Goal: Task Accomplishment & Management: Use online tool/utility

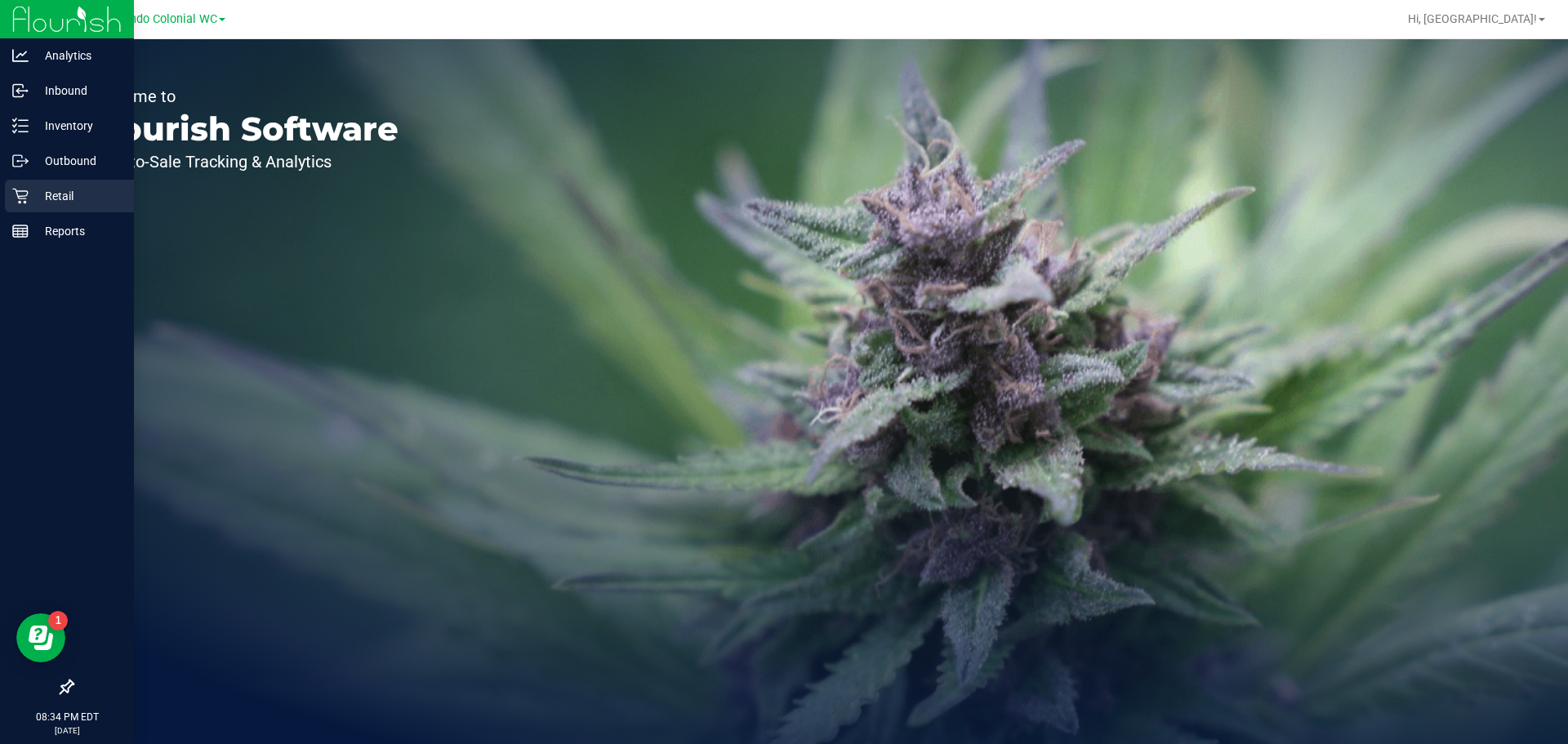
click at [45, 208] on div "Retail" at bounding box center [69, 196] width 129 height 32
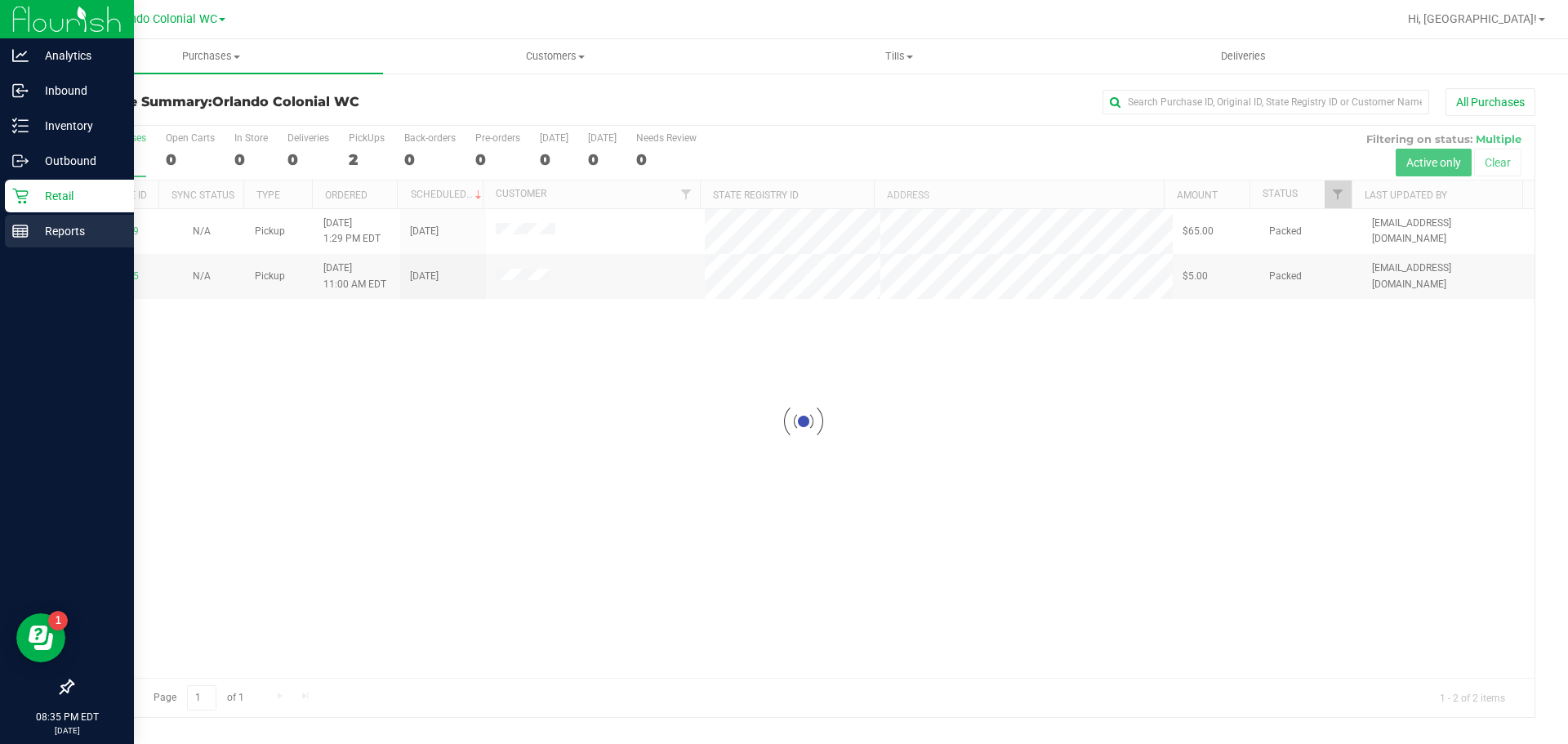
click at [21, 232] on icon at bounding box center [21, 232] width 17 height 17
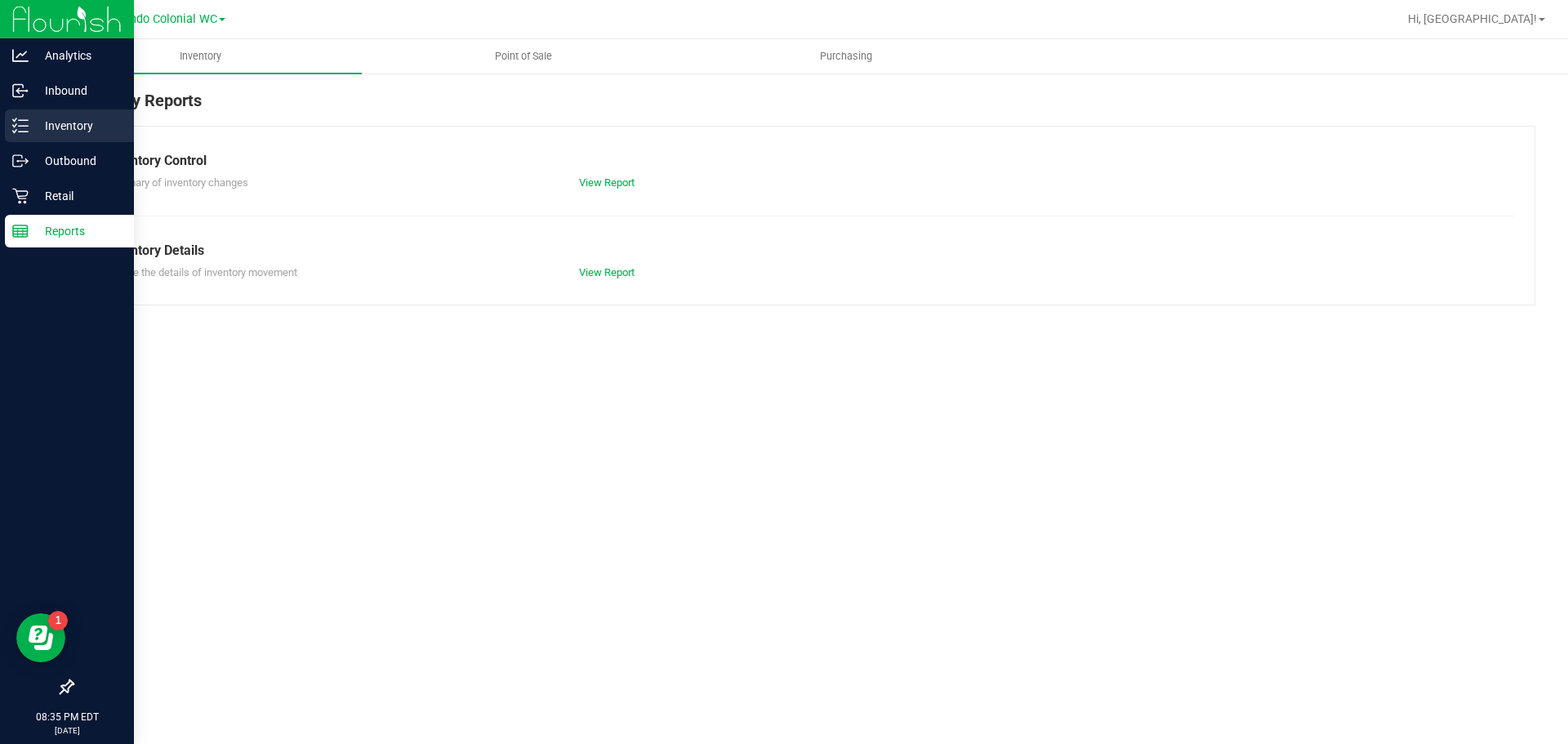
click at [66, 139] on div "Inventory" at bounding box center [69, 125] width 129 height 32
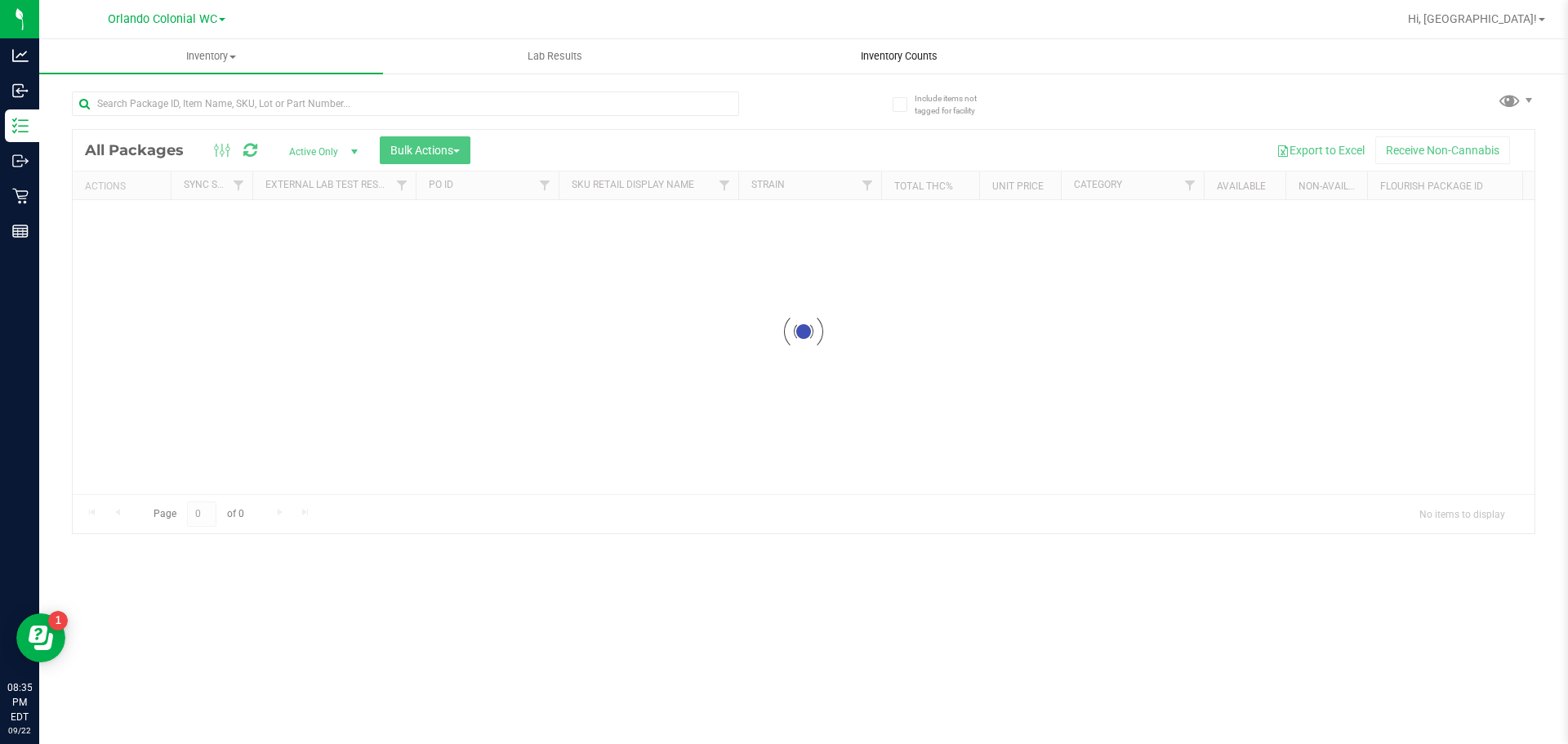
click at [901, 63] on uib-tab-heading "Inventory Counts" at bounding box center [898, 56] width 342 height 32
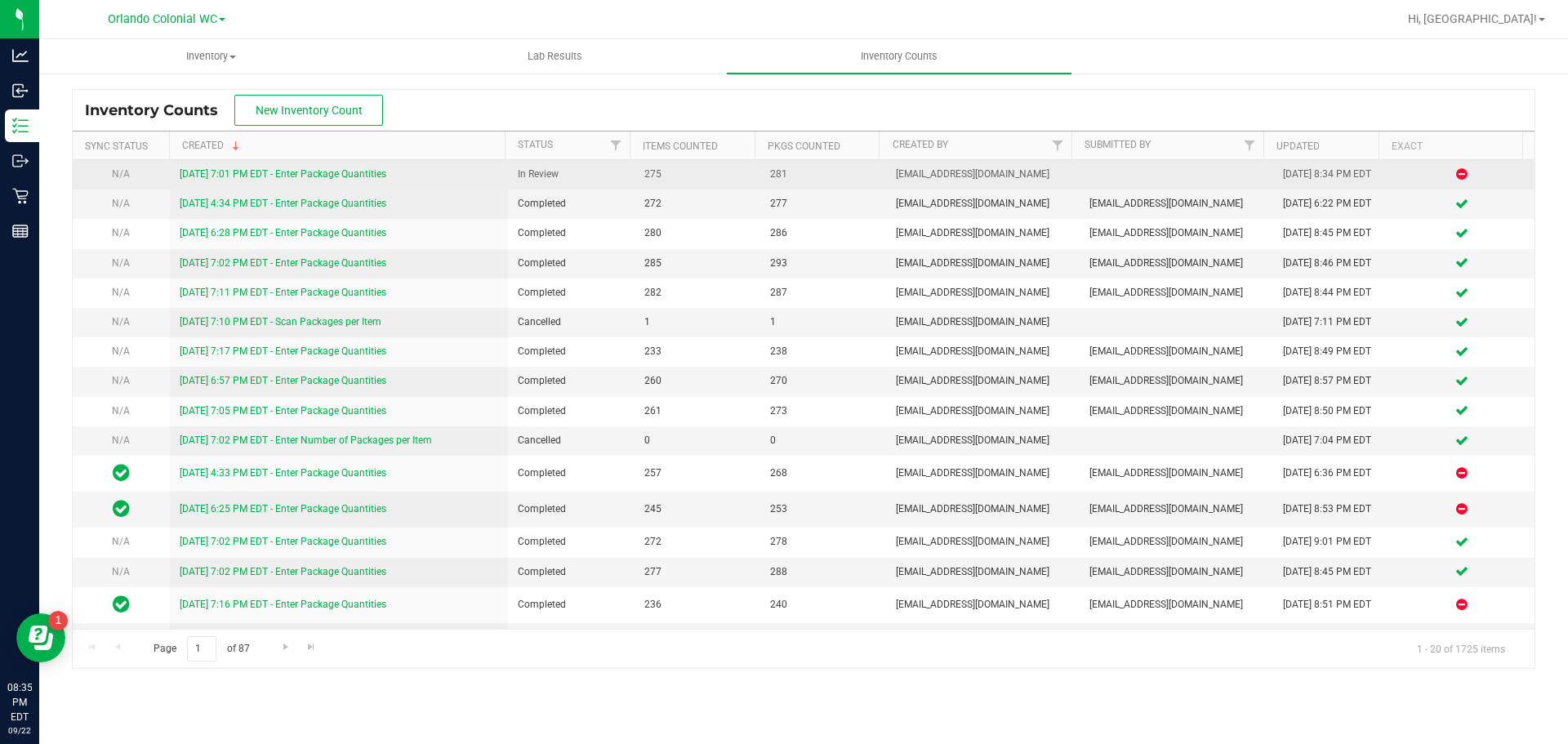
click at [324, 173] on link "[DATE] 7:01 PM EDT - Enter Package Quantities" at bounding box center [283, 174] width 207 height 12
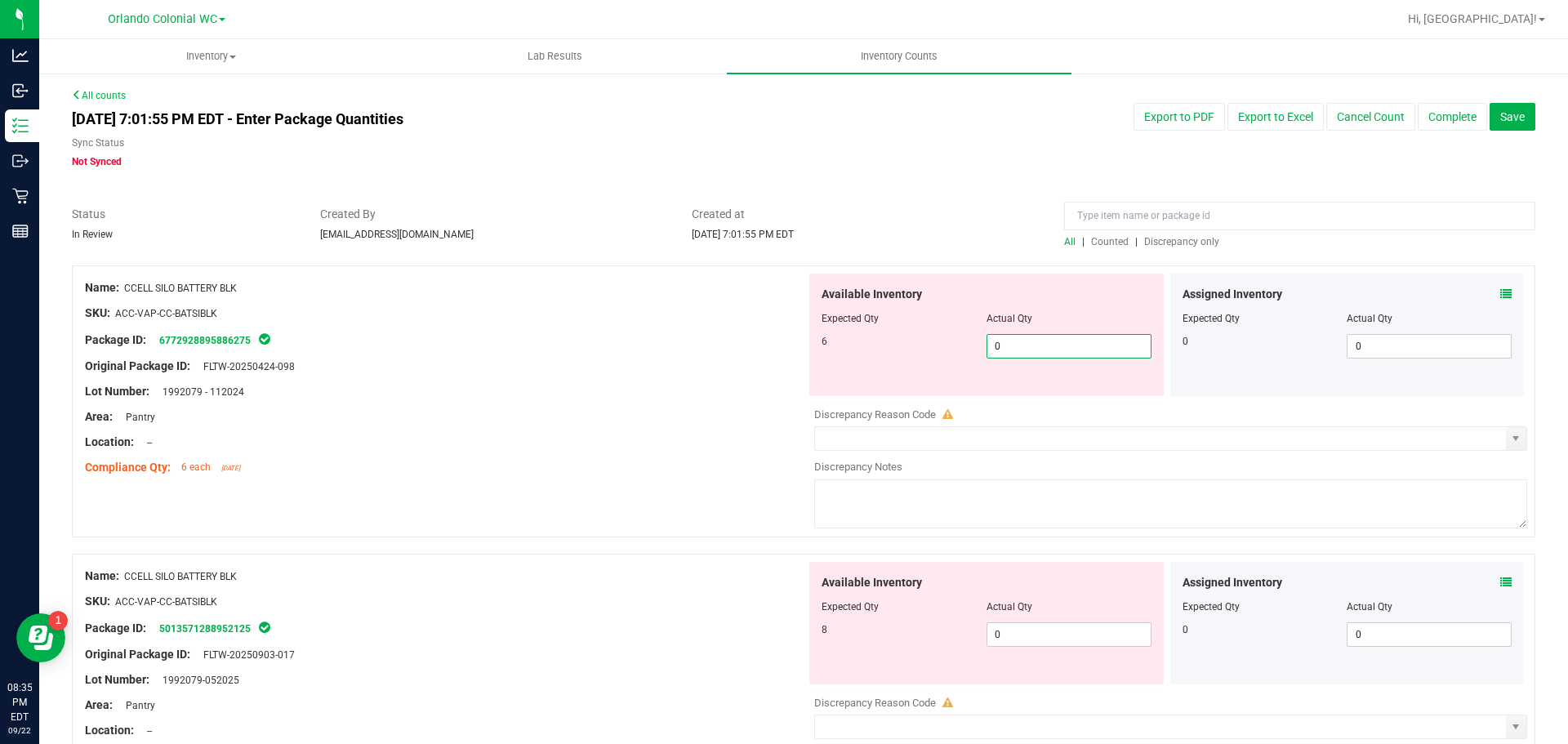
click at [1042, 347] on span "0 0" at bounding box center [1069, 346] width 165 height 24
type input "6"
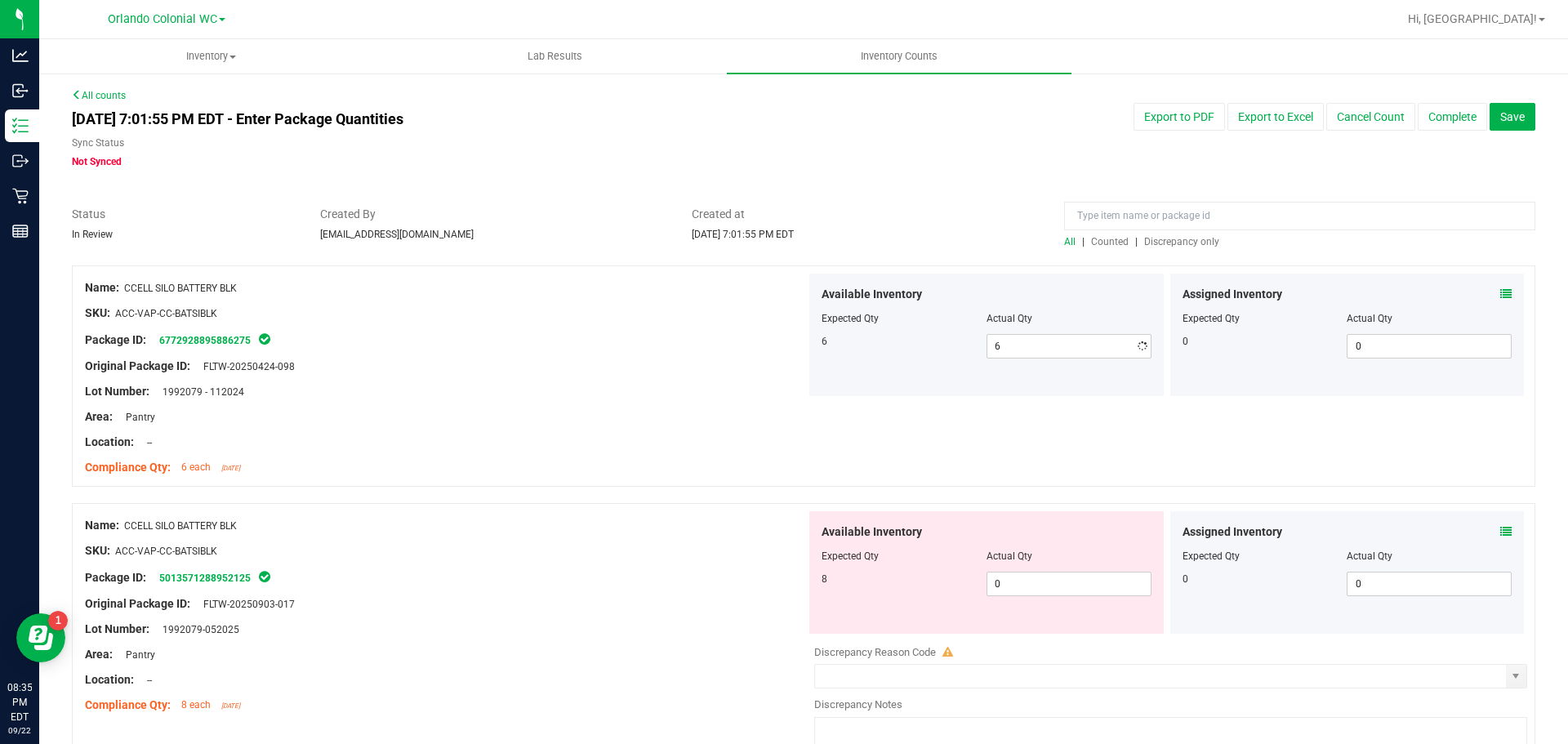
click at [475, 423] on div "Area: Pantry" at bounding box center [446, 417] width 722 height 17
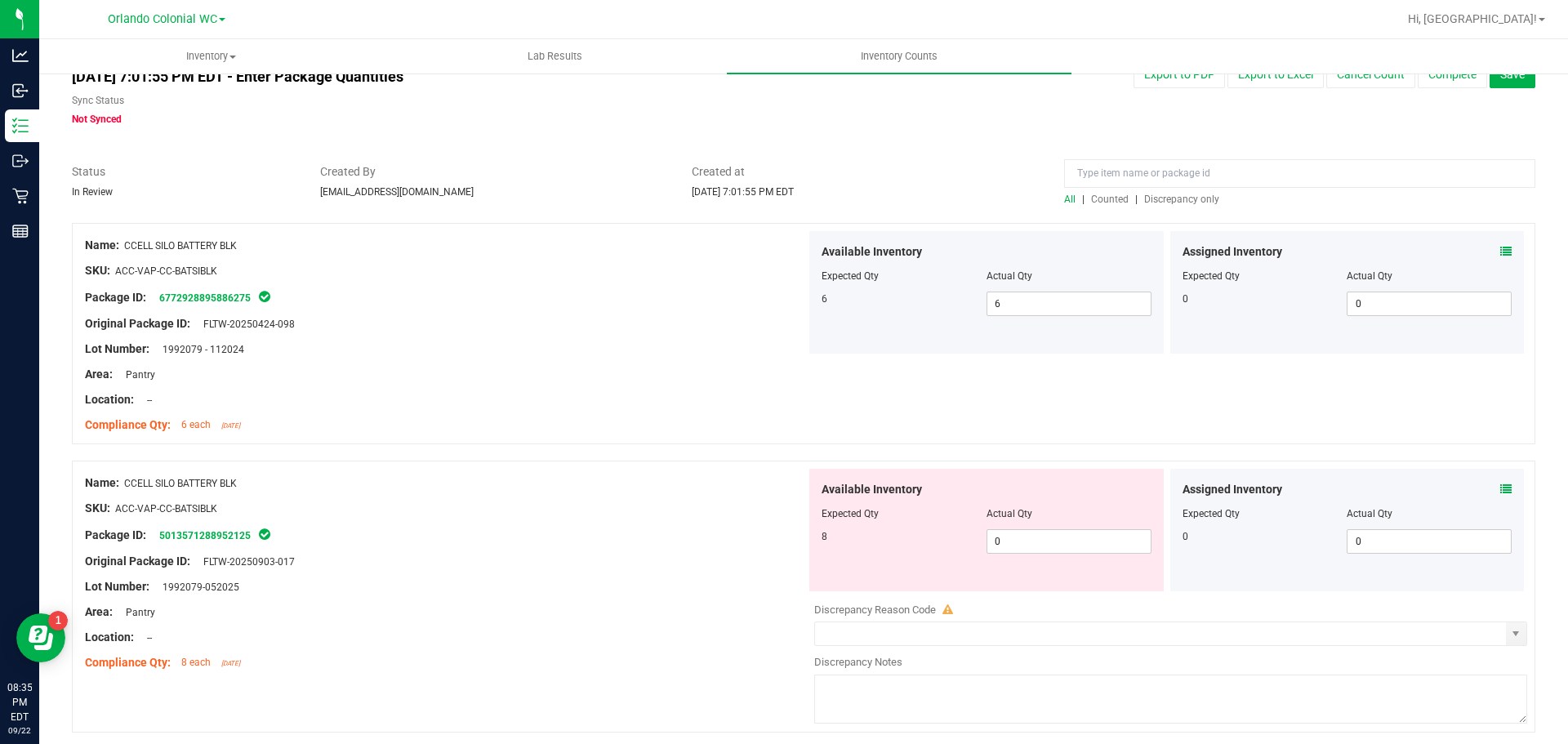
scroll to position [82, 0]
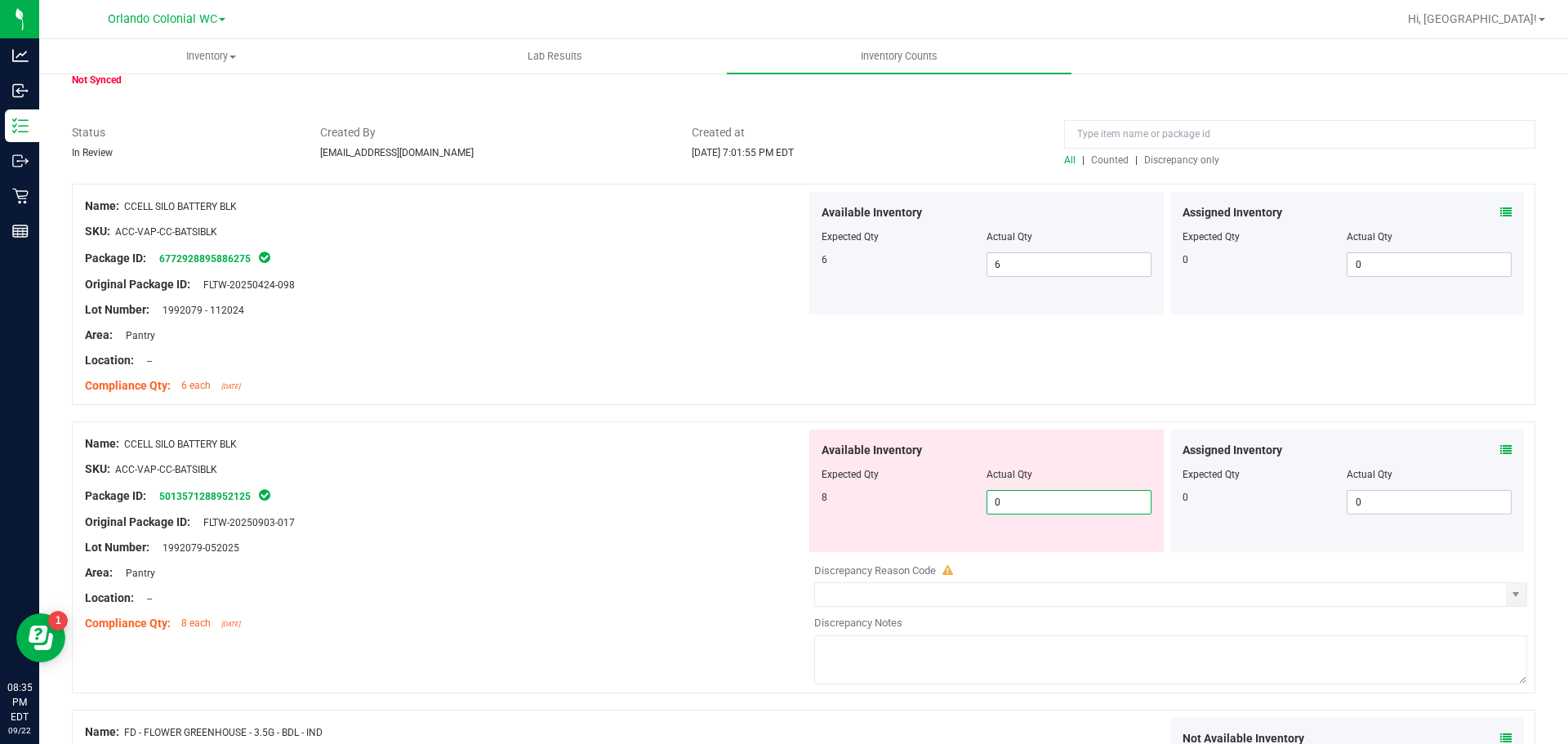
click at [1020, 510] on span "0 0" at bounding box center [1069, 502] width 165 height 24
type input "8"
click at [640, 504] on div "Name: CCELL SILO BATTERY BLK SKU: ACC-VAP-CC-BATSIBLK Package ID: 5013571288952…" at bounding box center [446, 534] width 722 height 208
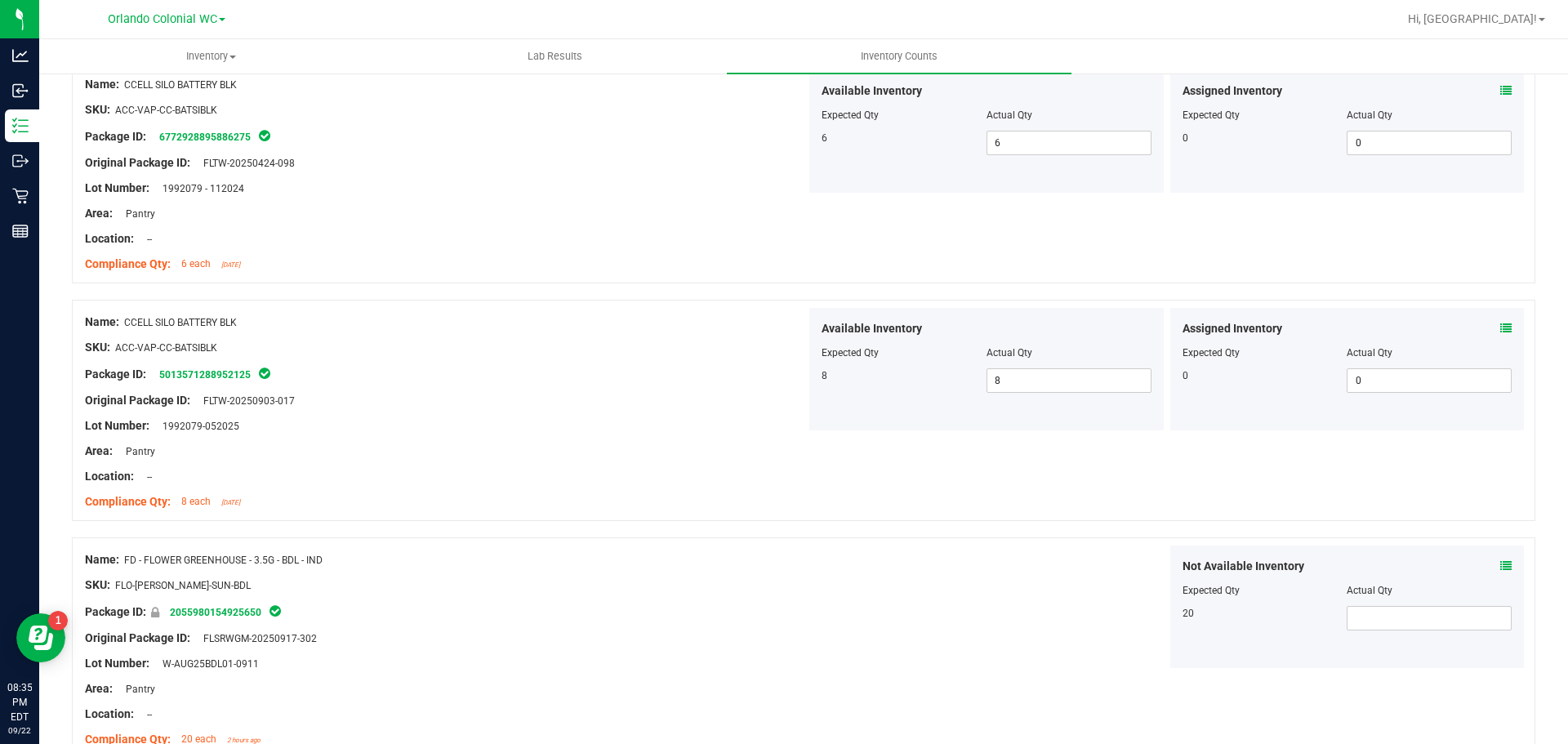
scroll to position [327, 0]
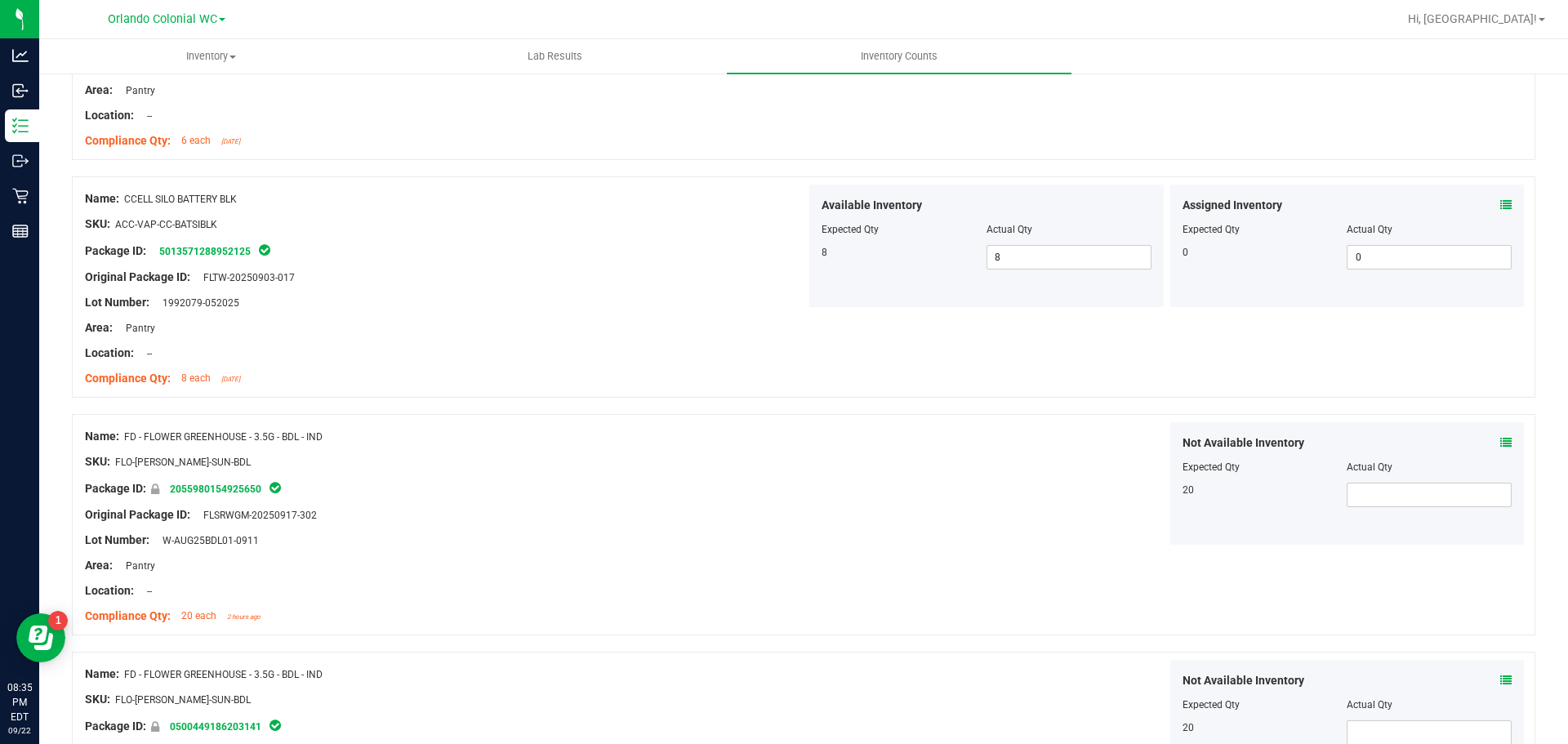
click at [1431, 512] on div "Not Available Inventory Expected Qty Actual Qty 20" at bounding box center [1347, 483] width 354 height 122
click at [1426, 494] on span at bounding box center [1429, 494] width 165 height 24
type input "20"
click at [667, 528] on div at bounding box center [446, 527] width 722 height 8
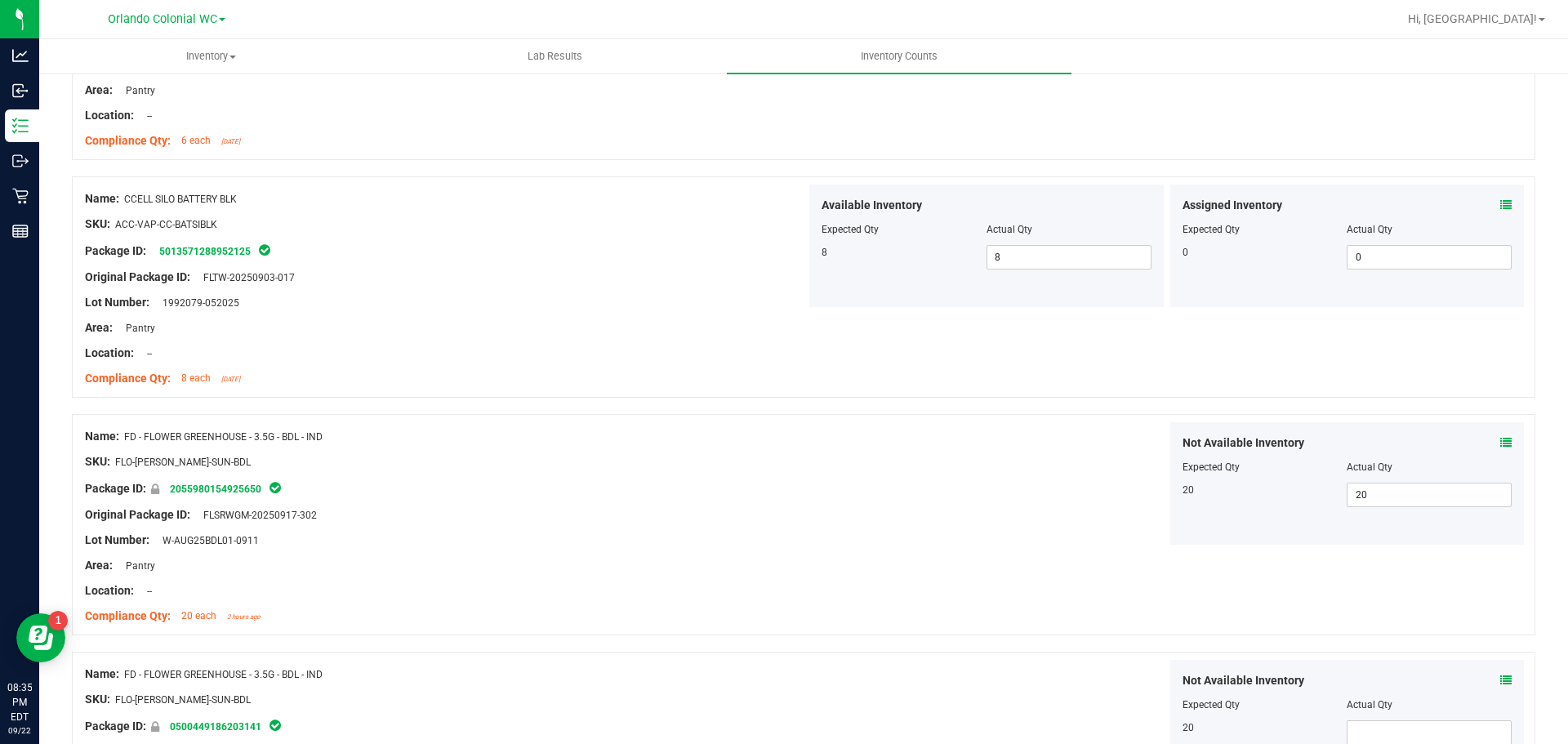
scroll to position [572, 0]
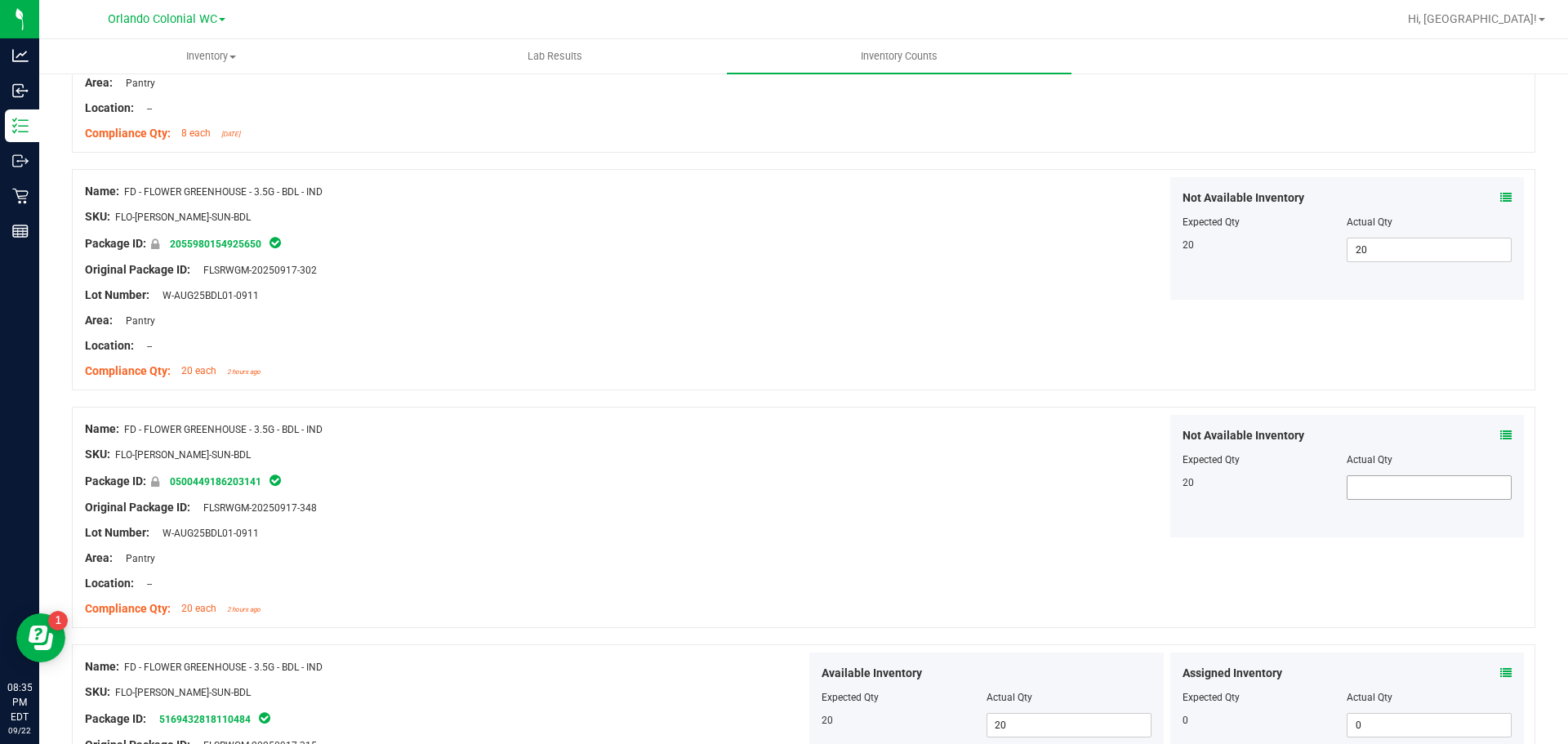
click at [1391, 497] on span at bounding box center [1429, 487] width 165 height 24
type input "20"
click at [906, 489] on div "Not Available Inventory Expected Qty Actual Qty 20 20 20" at bounding box center [1166, 476] width 722 height 122
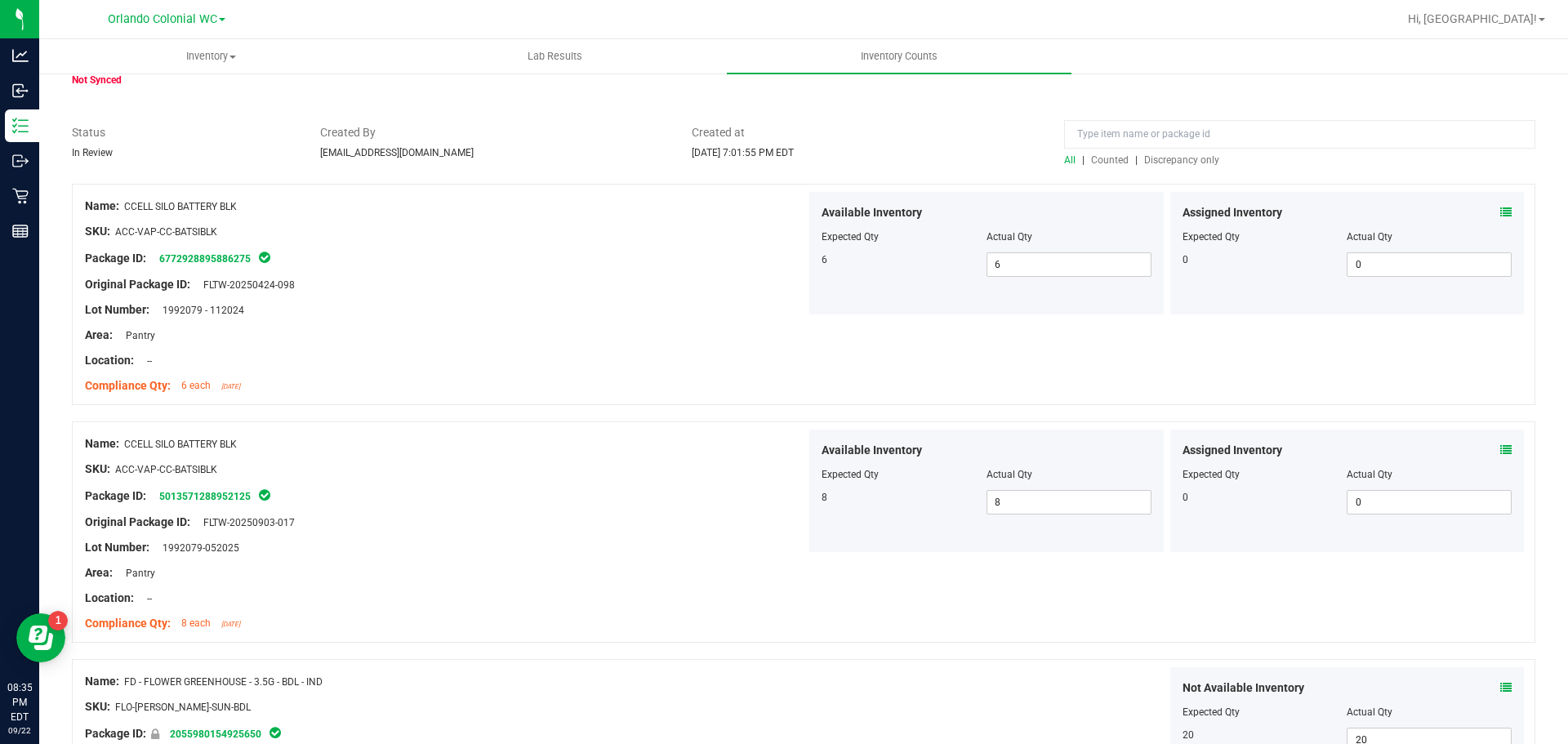
scroll to position [0, 0]
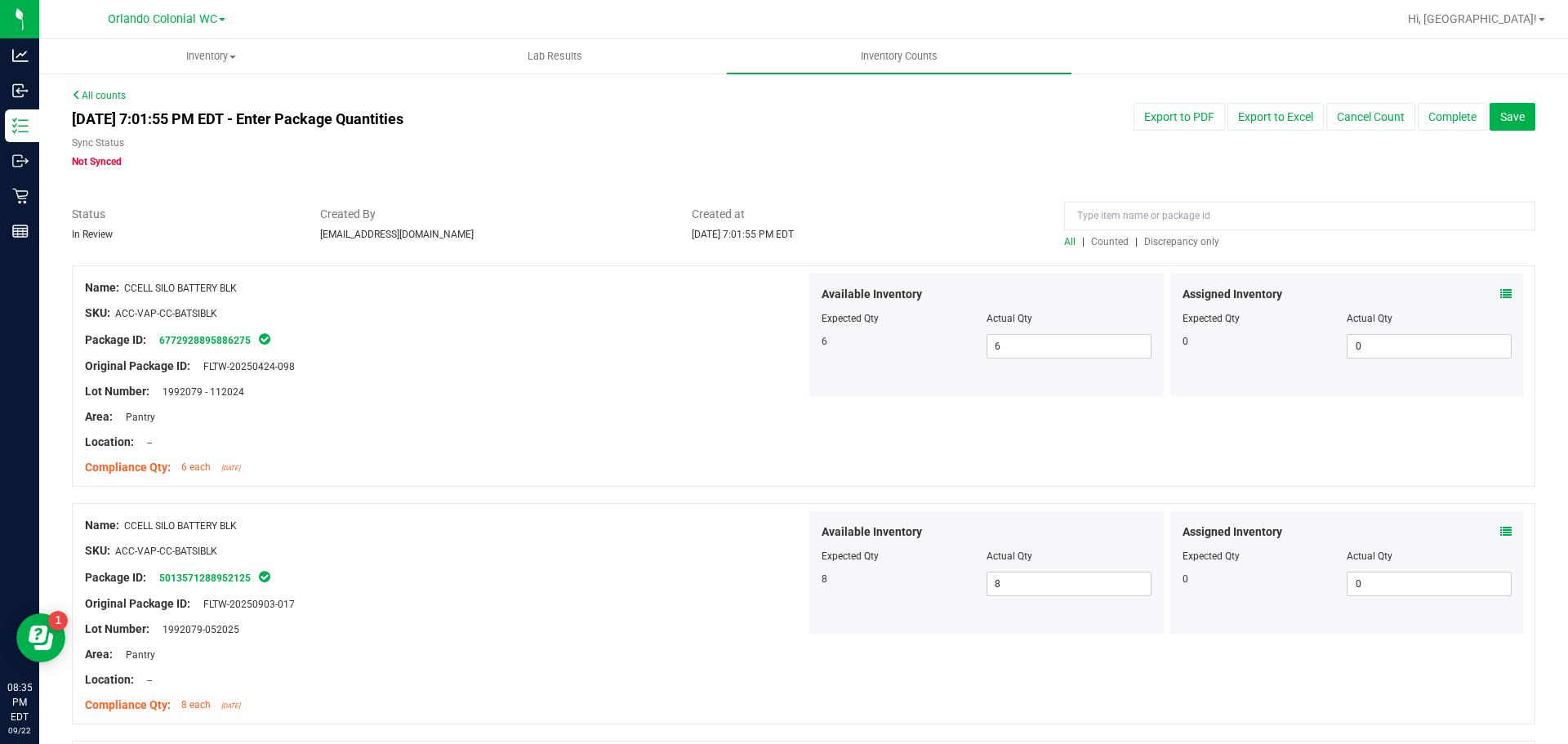
click at [1164, 242] on span "Discrepancy only" at bounding box center [1181, 242] width 75 height 12
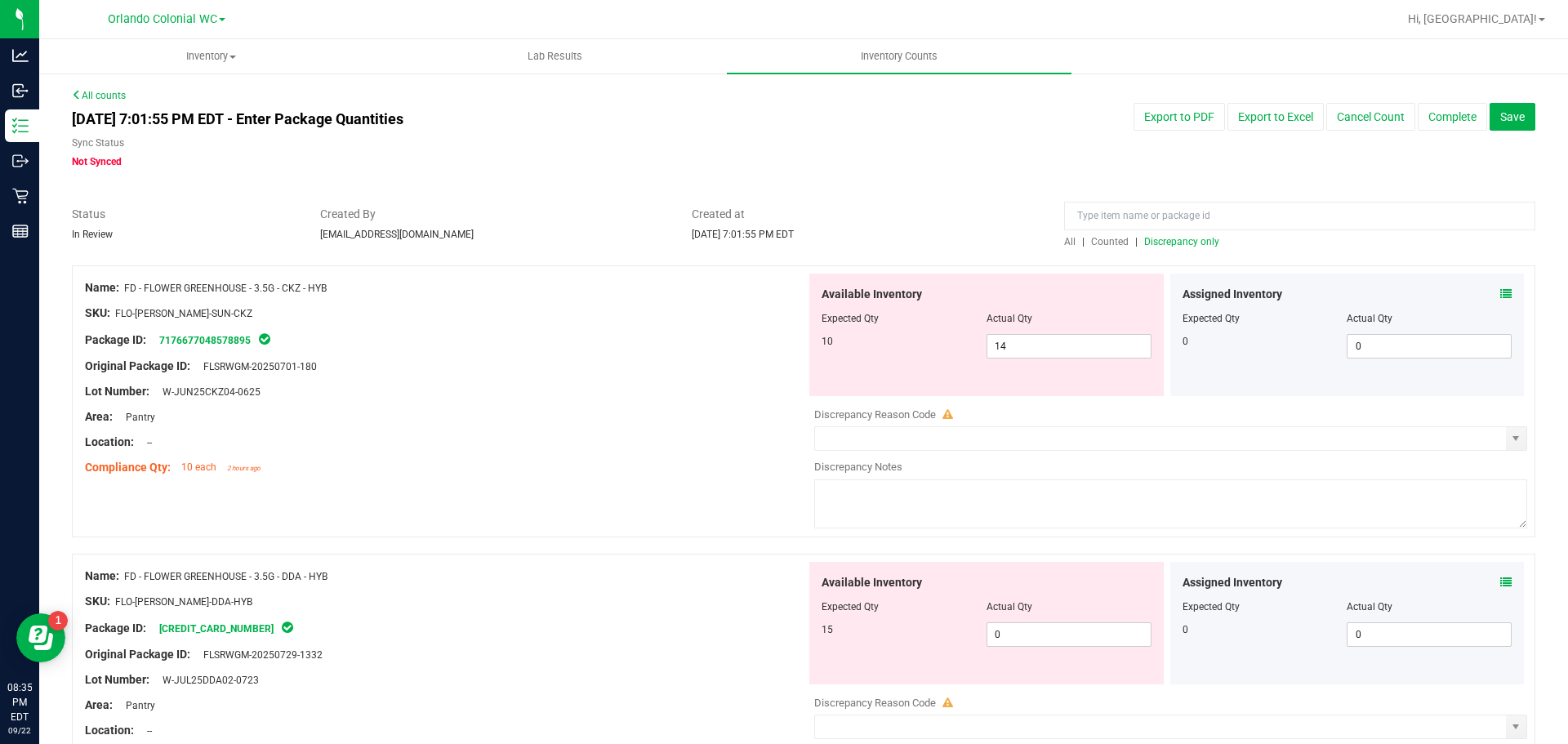
click at [1501, 289] on icon at bounding box center [1506, 294] width 12 height 12
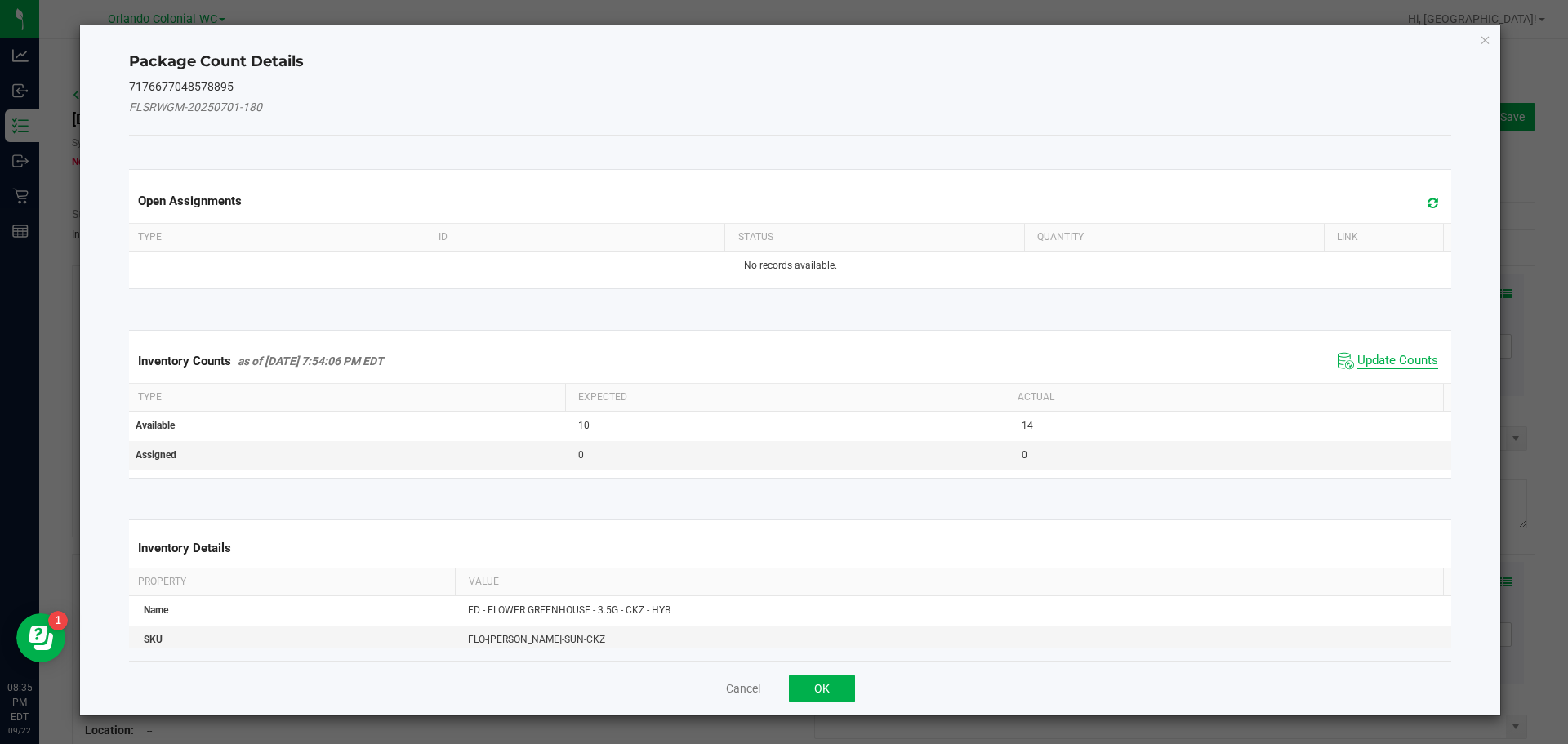
click at [1379, 368] on span "Update Counts" at bounding box center [1397, 361] width 81 height 17
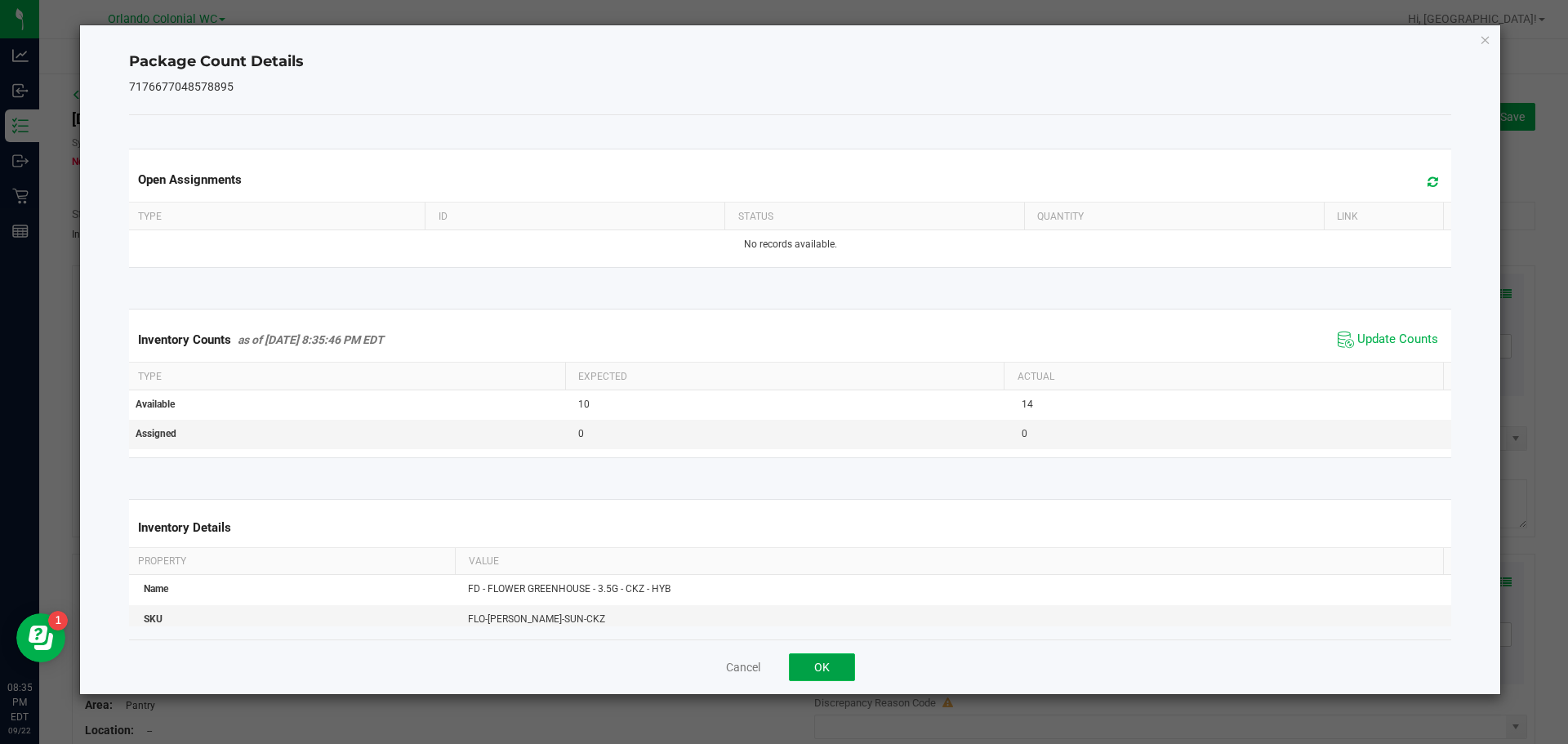
click at [825, 681] on button "OK" at bounding box center [821, 667] width 66 height 27
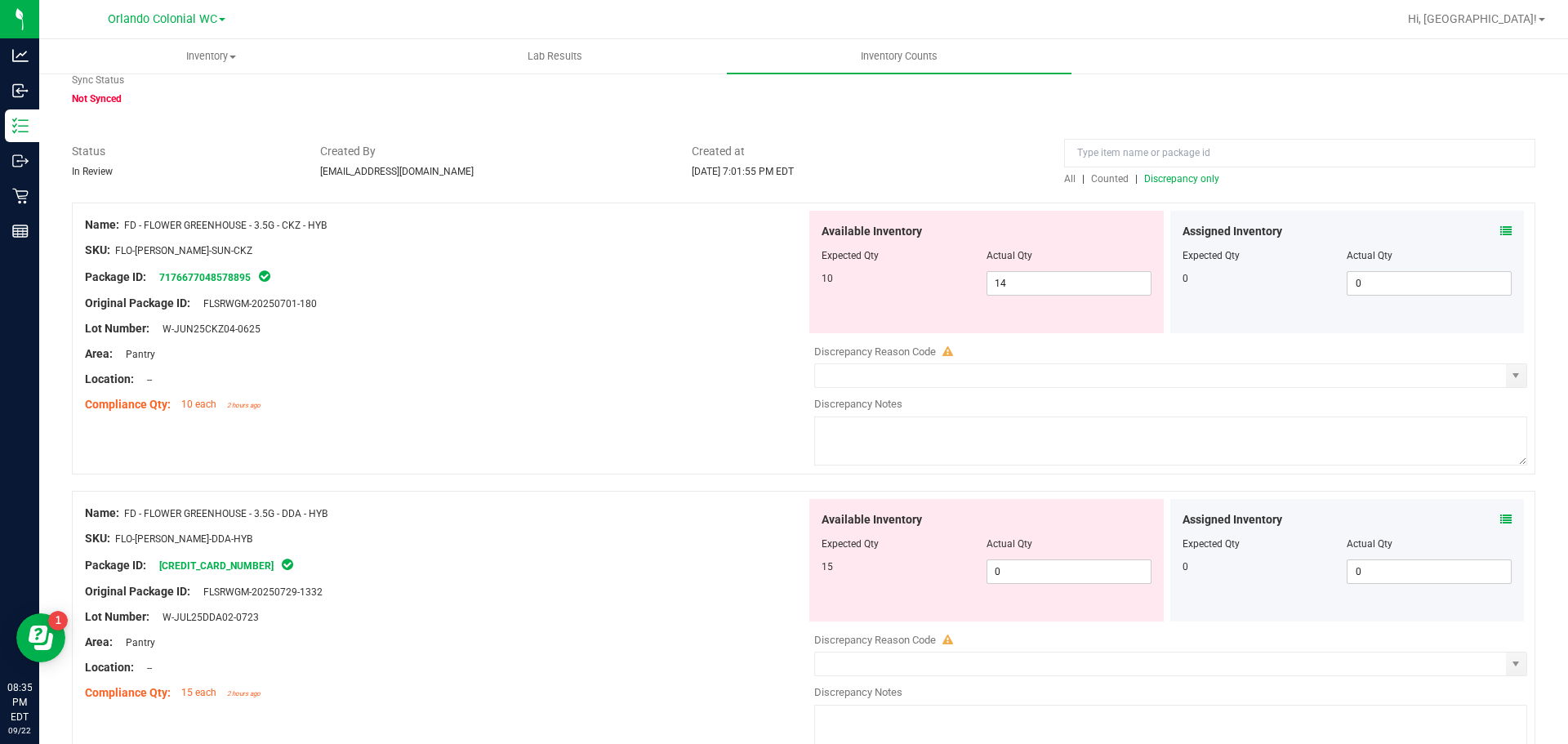
scroll to position [64, 0]
click at [1501, 514] on icon at bounding box center [1506, 518] width 12 height 12
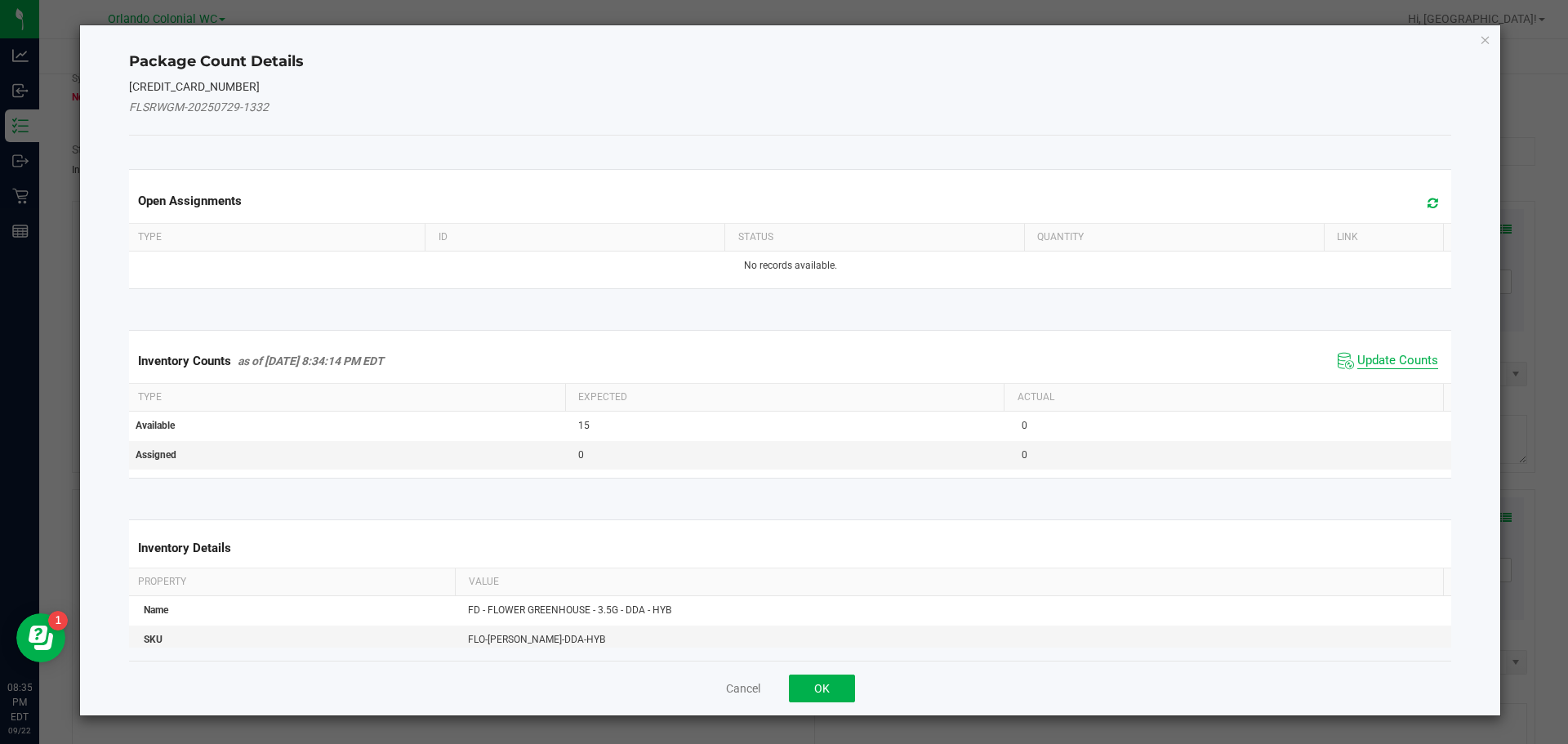
click at [1403, 365] on span "Update Counts" at bounding box center [1397, 361] width 81 height 17
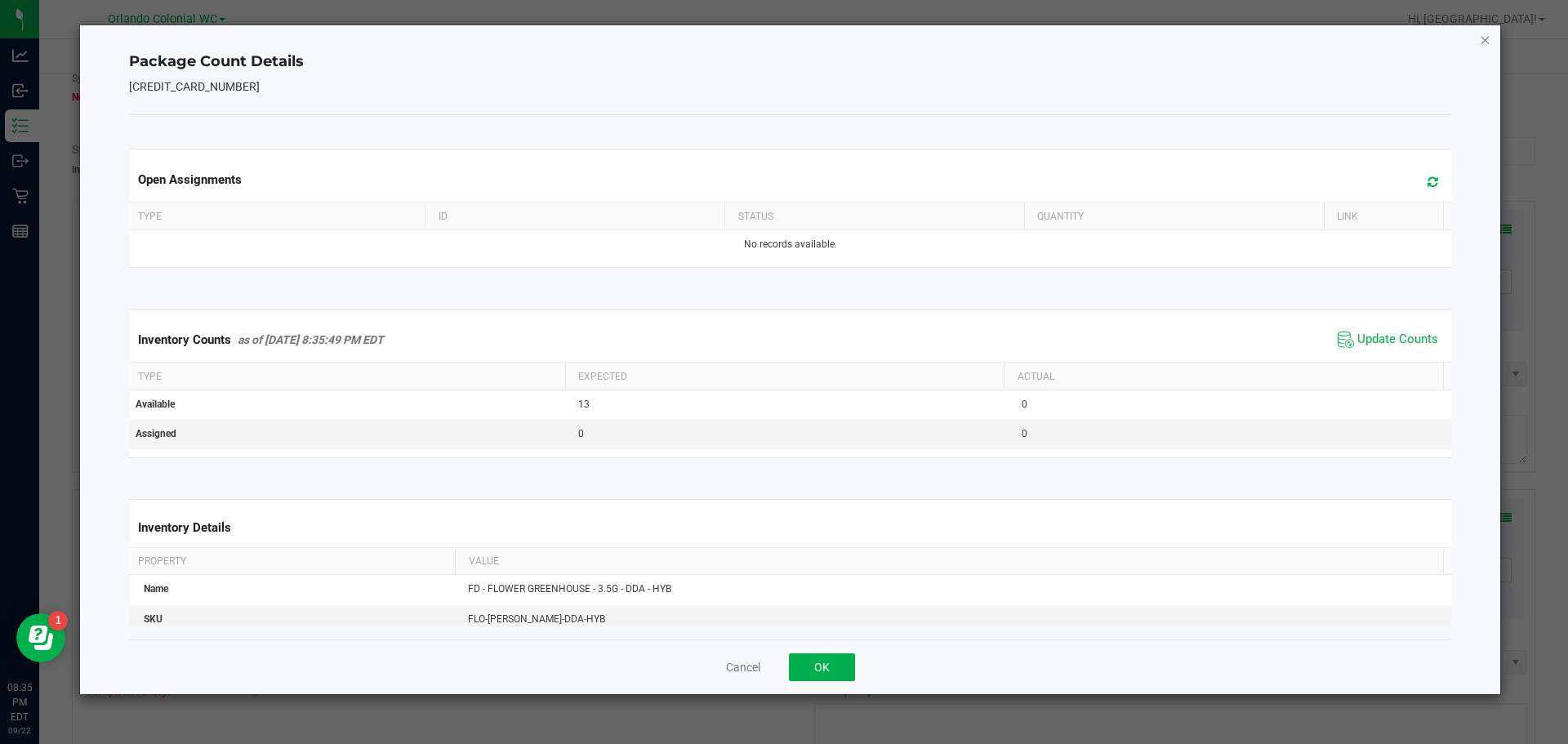
click at [1485, 42] on icon "Close" at bounding box center [1486, 39] width 12 height 20
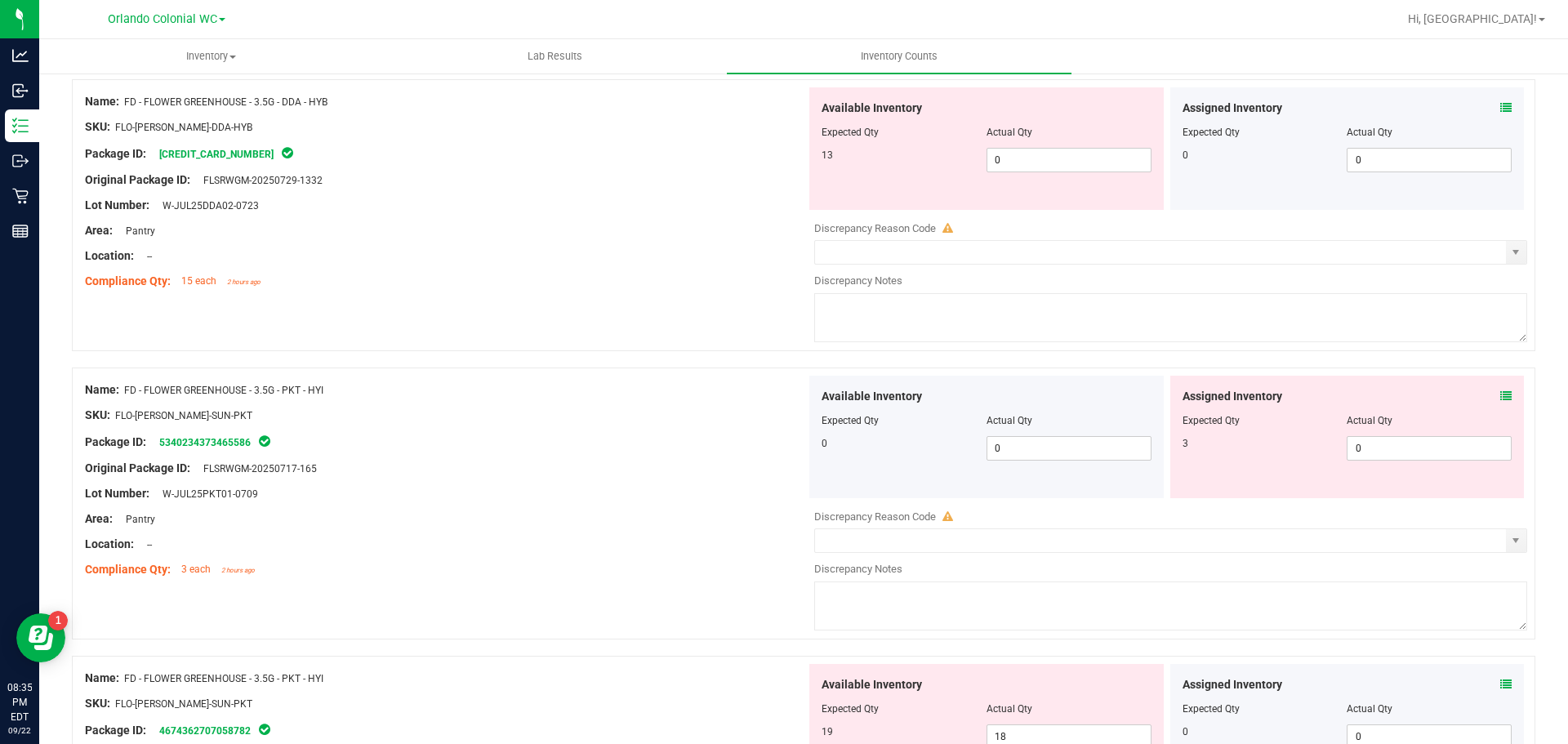
scroll to position [475, 0]
click at [1501, 394] on icon at bounding box center [1506, 396] width 12 height 12
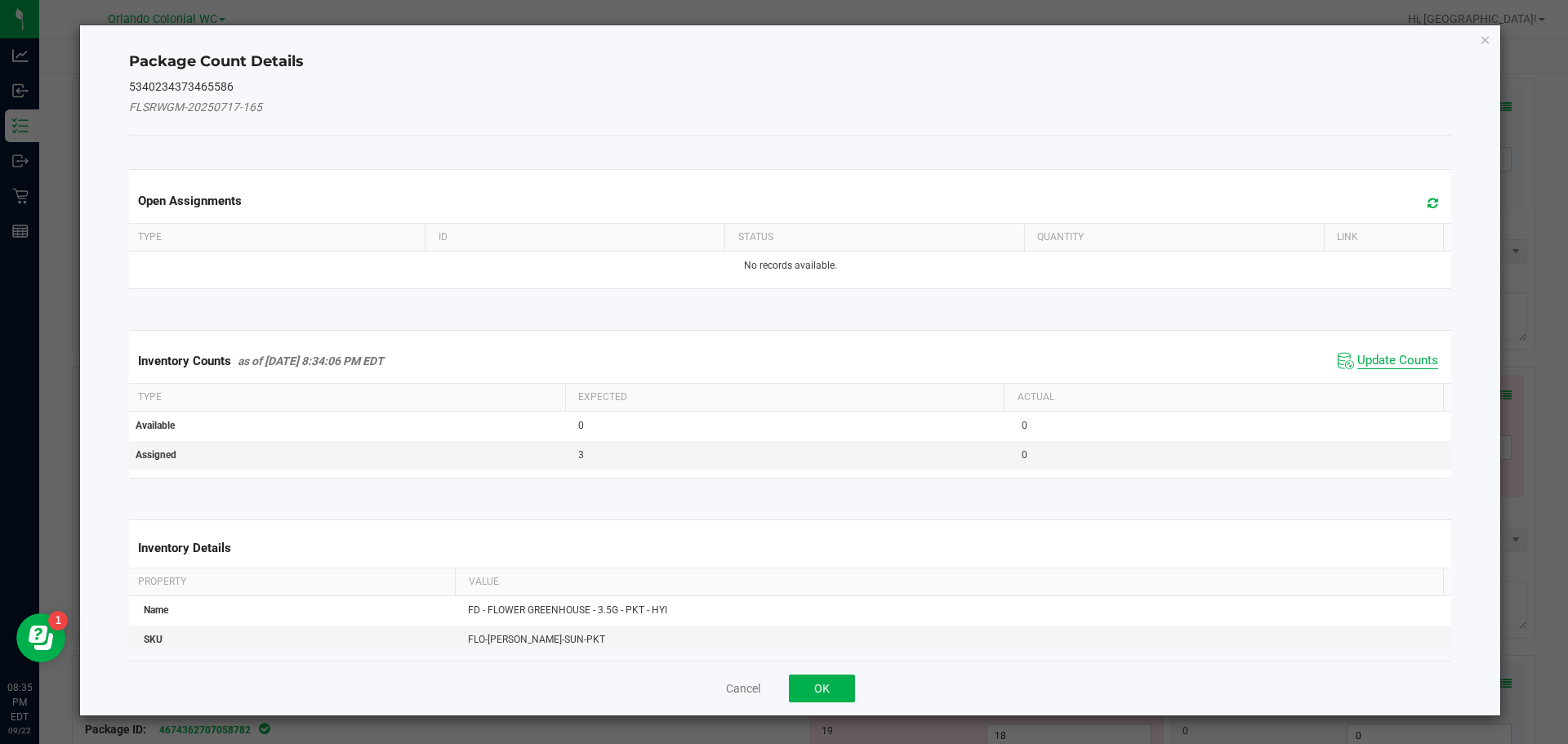
click at [1361, 364] on span "Update Counts" at bounding box center [1397, 361] width 81 height 17
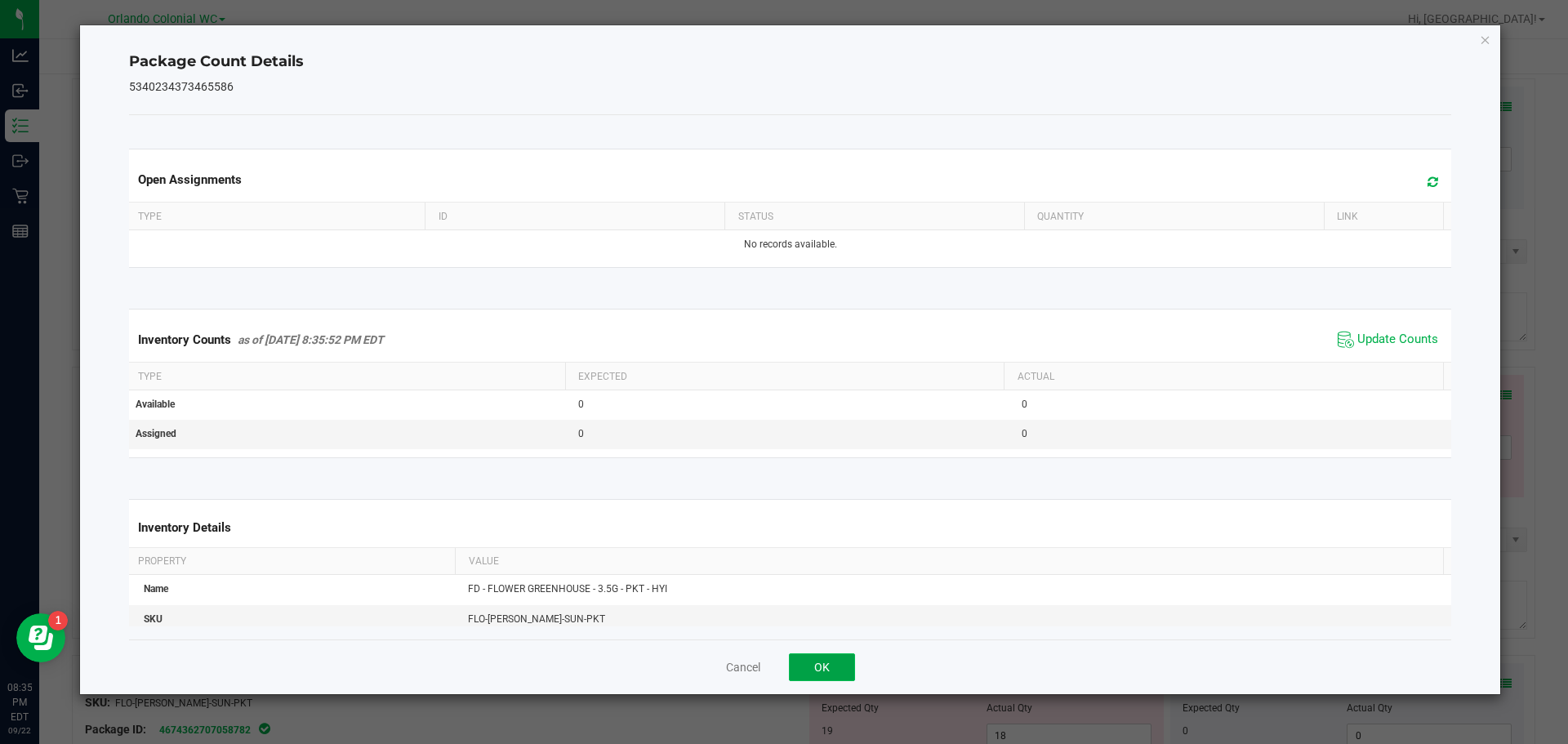
click at [837, 677] on button "OK" at bounding box center [821, 667] width 66 height 27
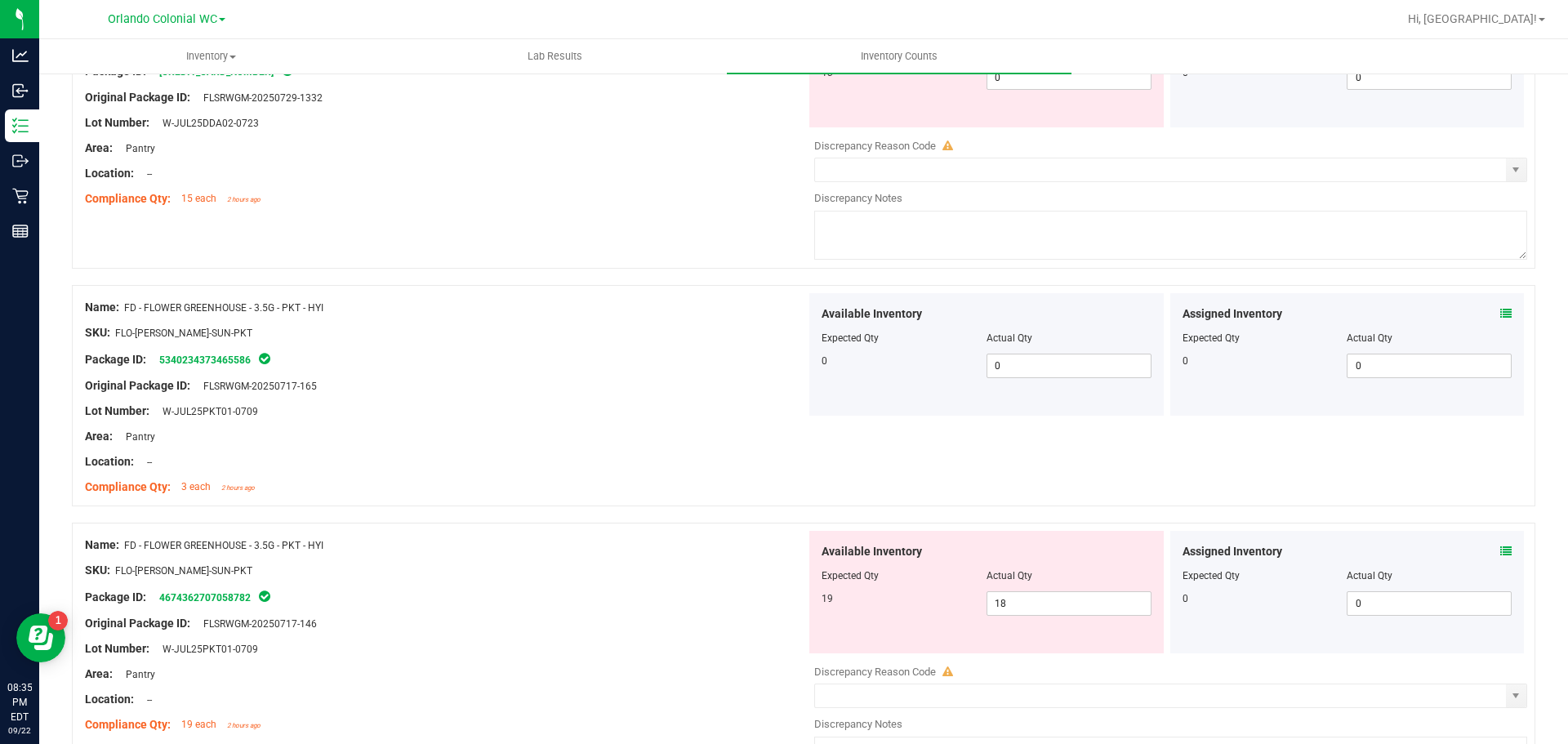
scroll to position [580, 0]
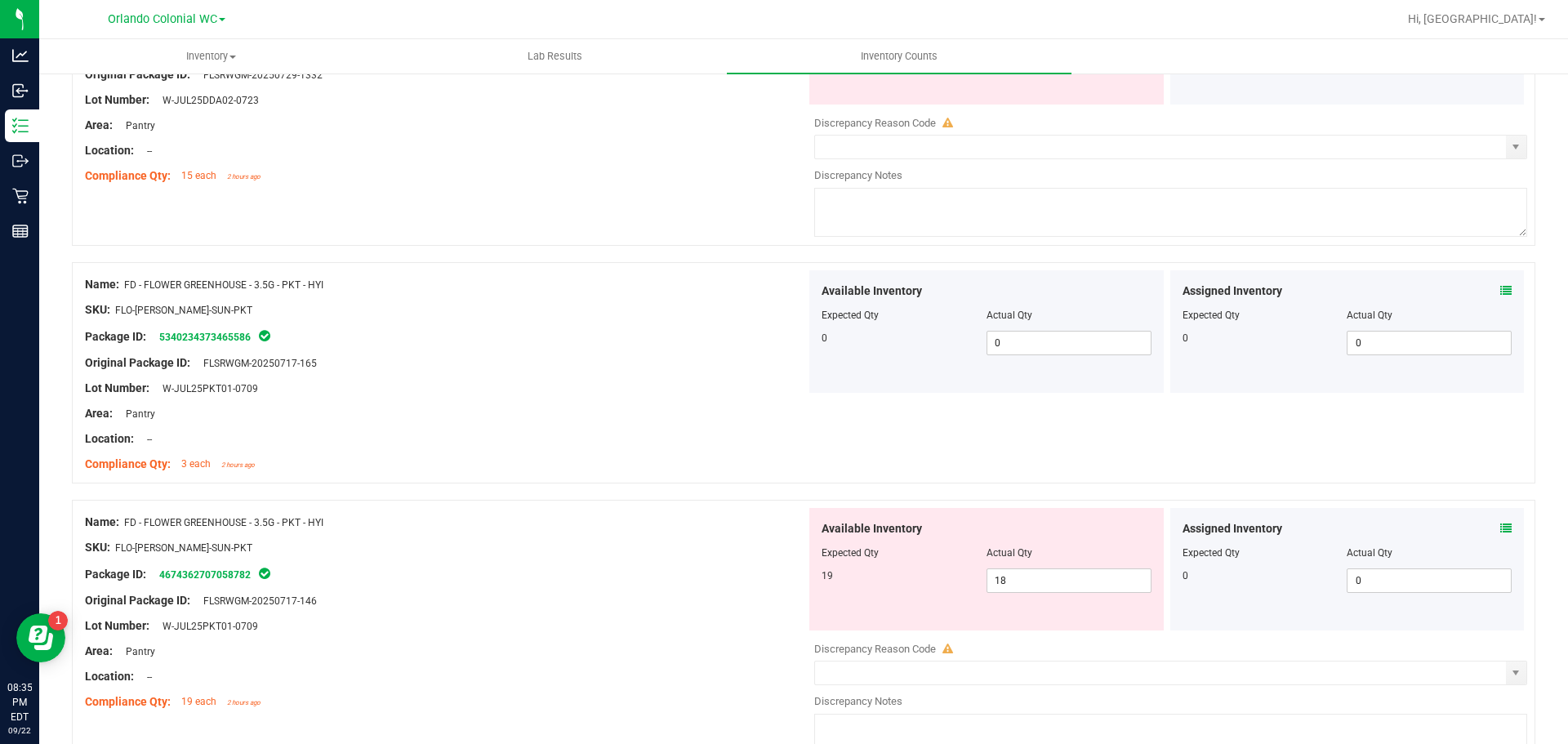
click at [1501, 527] on icon at bounding box center [1506, 528] width 12 height 12
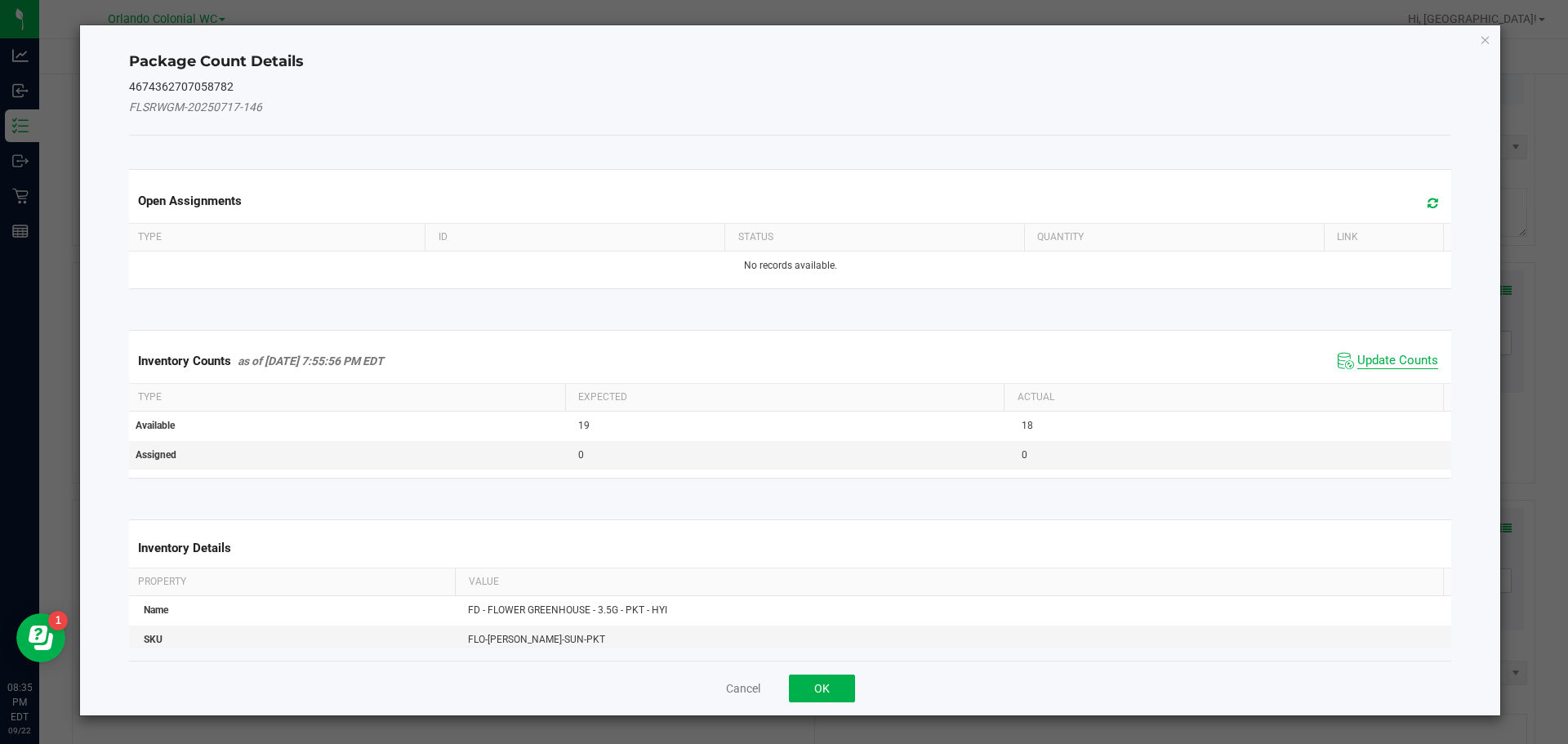
click at [1357, 356] on span "Update Counts" at bounding box center [1397, 361] width 81 height 17
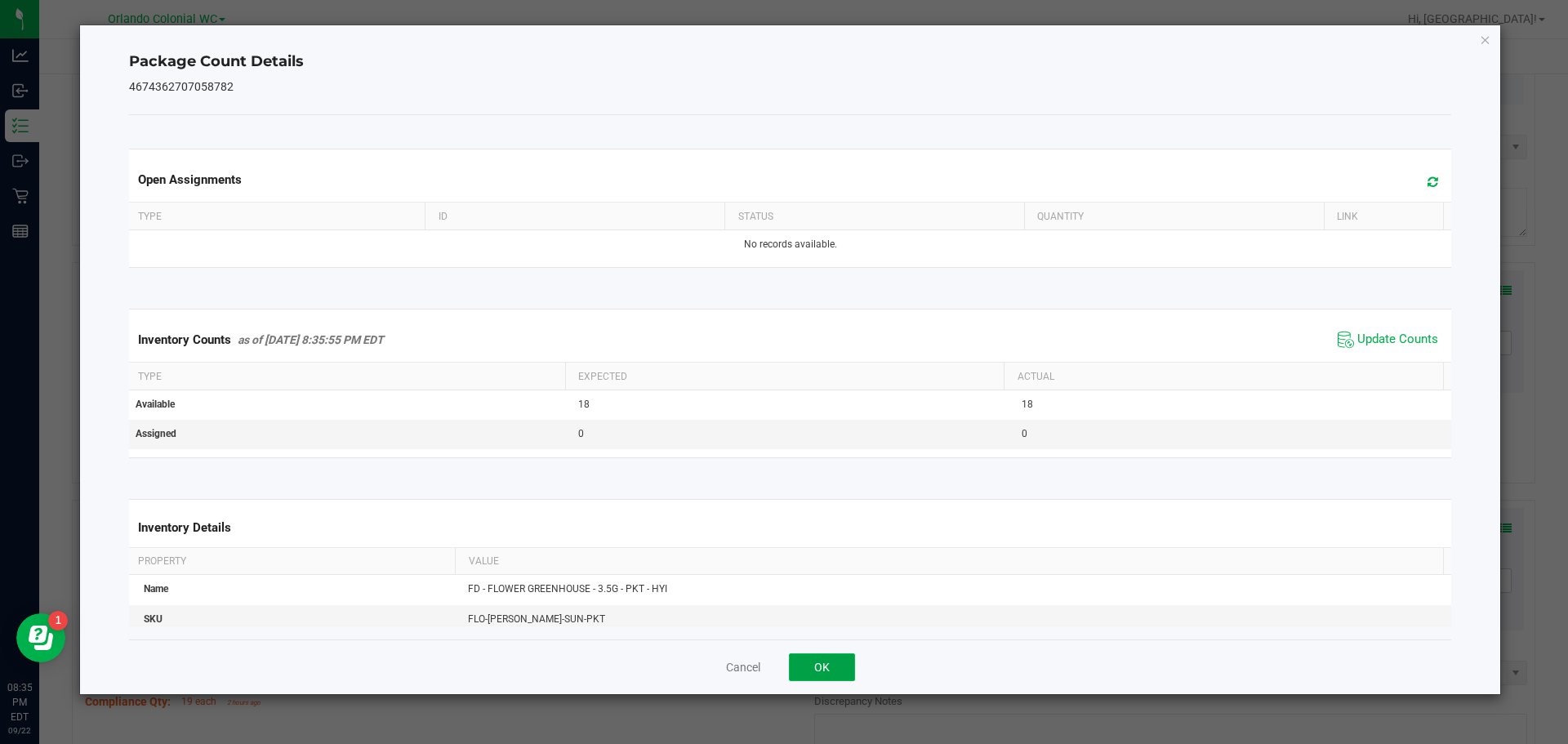
click at [833, 678] on button "OK" at bounding box center [821, 667] width 66 height 27
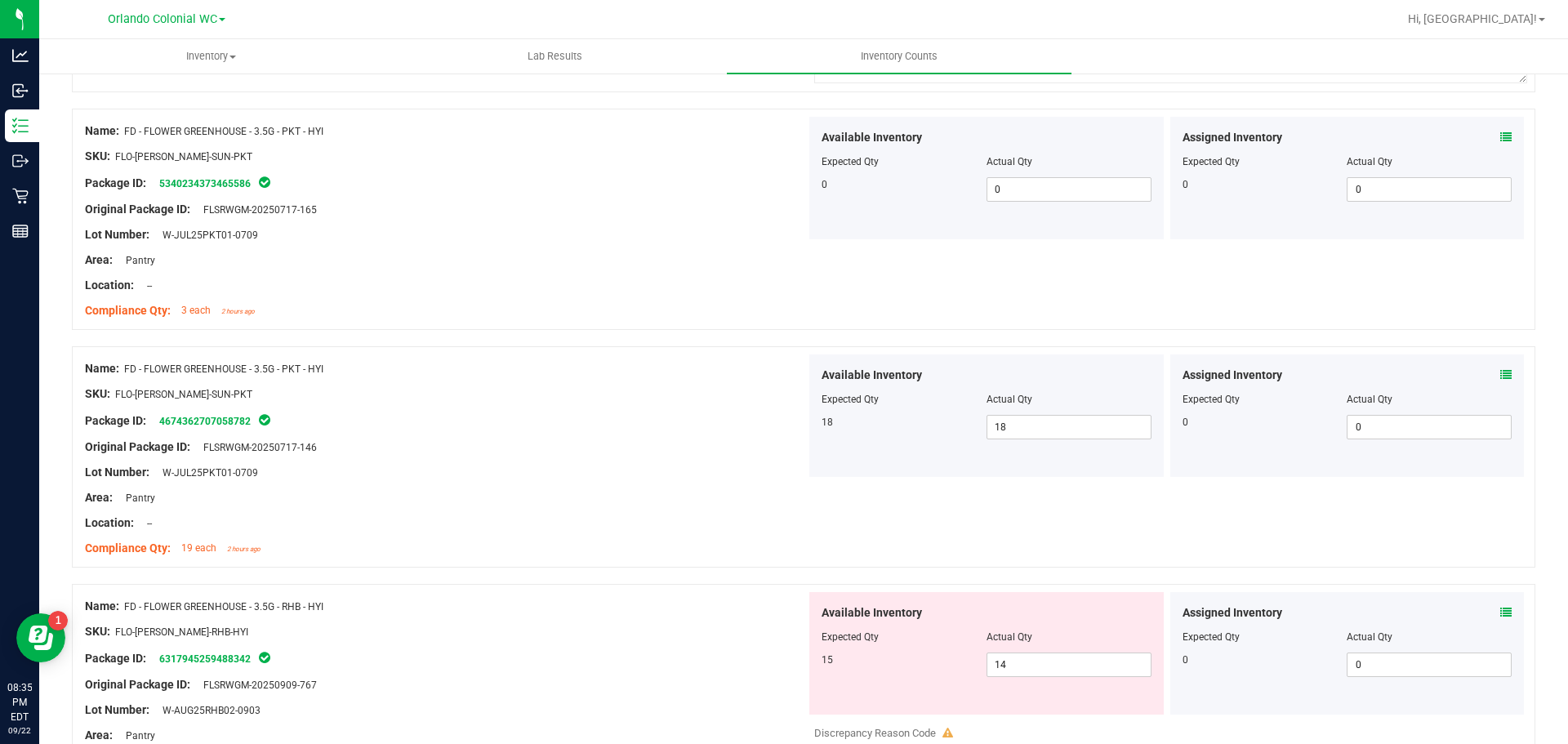
scroll to position [833, 0]
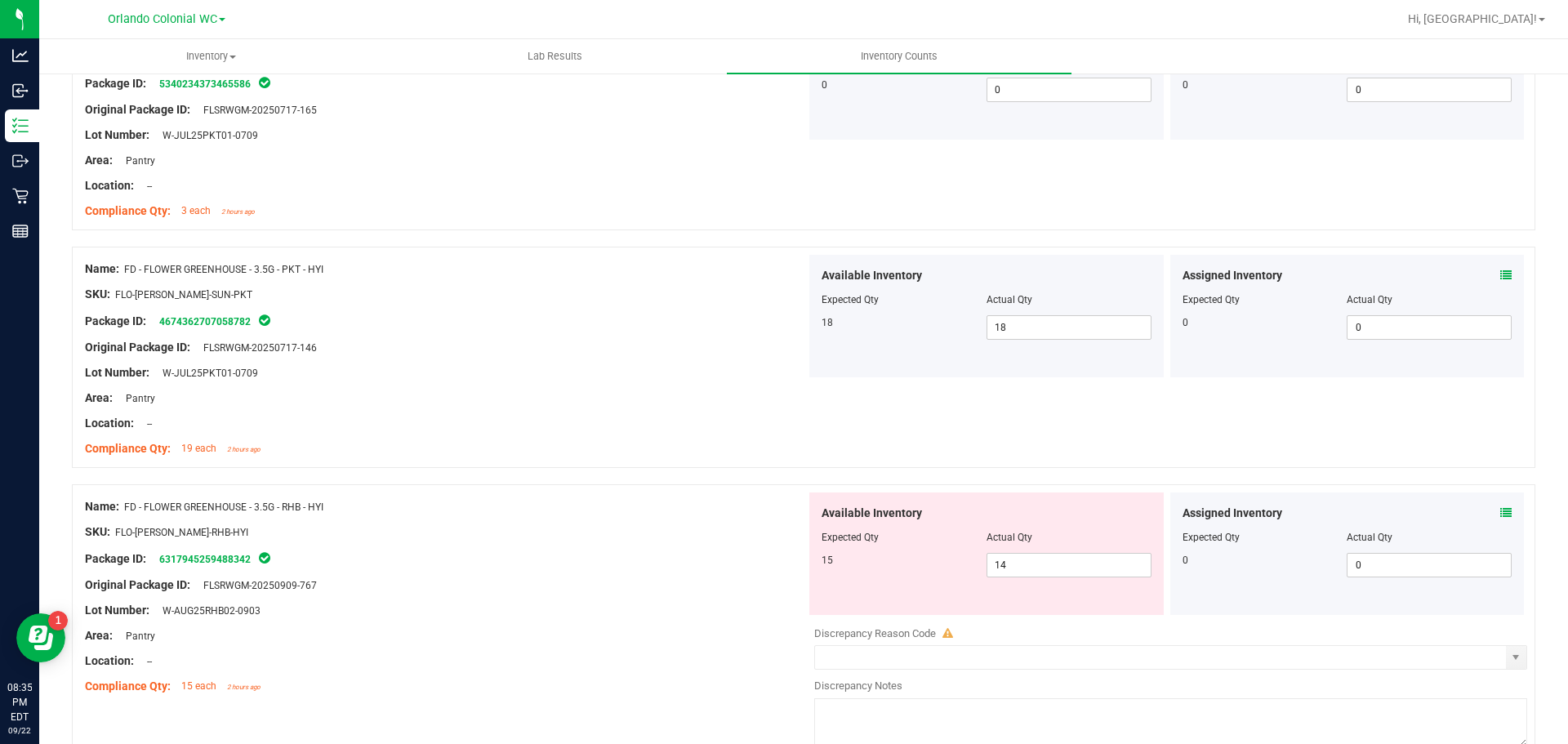
click at [1501, 514] on icon at bounding box center [1506, 513] width 12 height 12
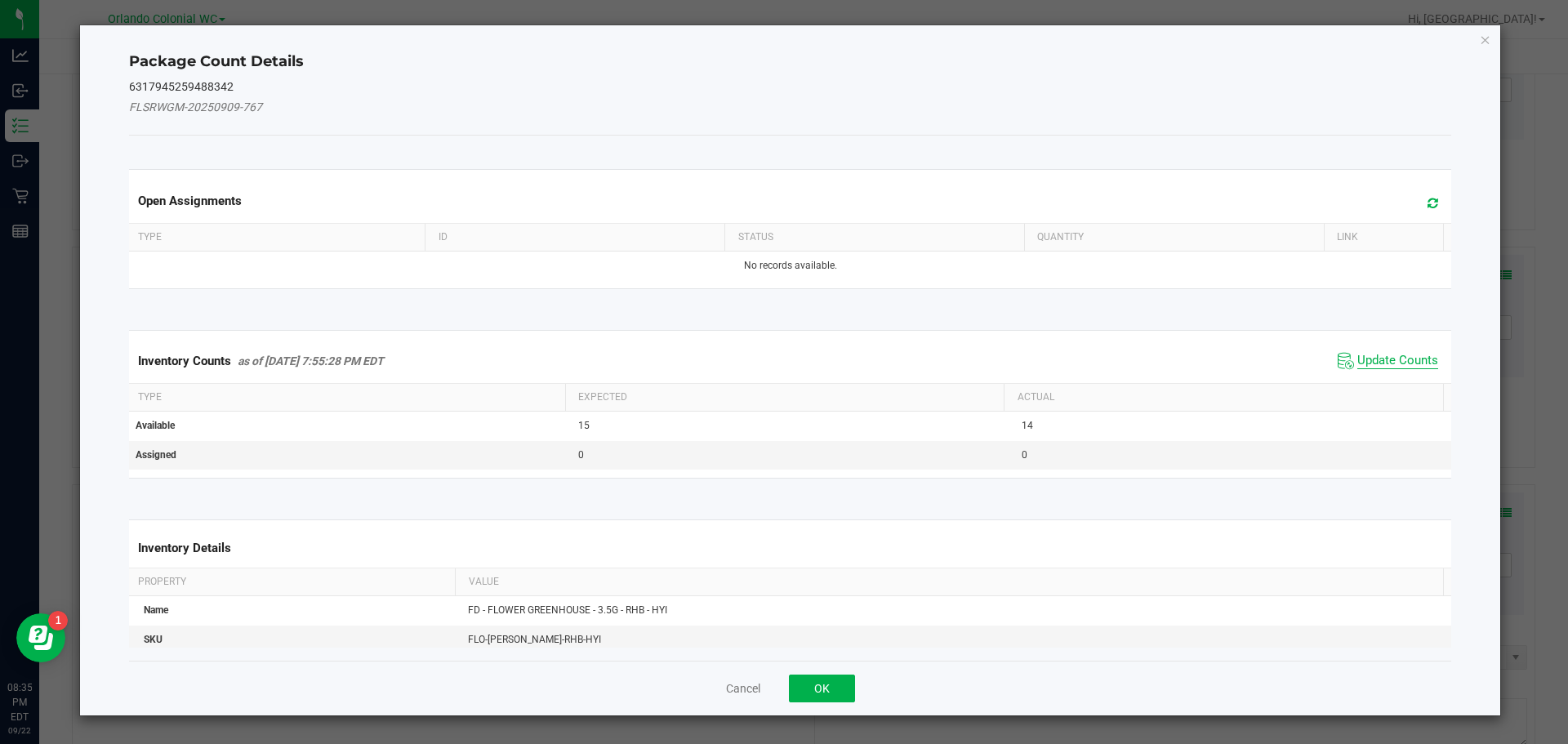
click at [1386, 365] on span "Update Counts" at bounding box center [1397, 361] width 81 height 17
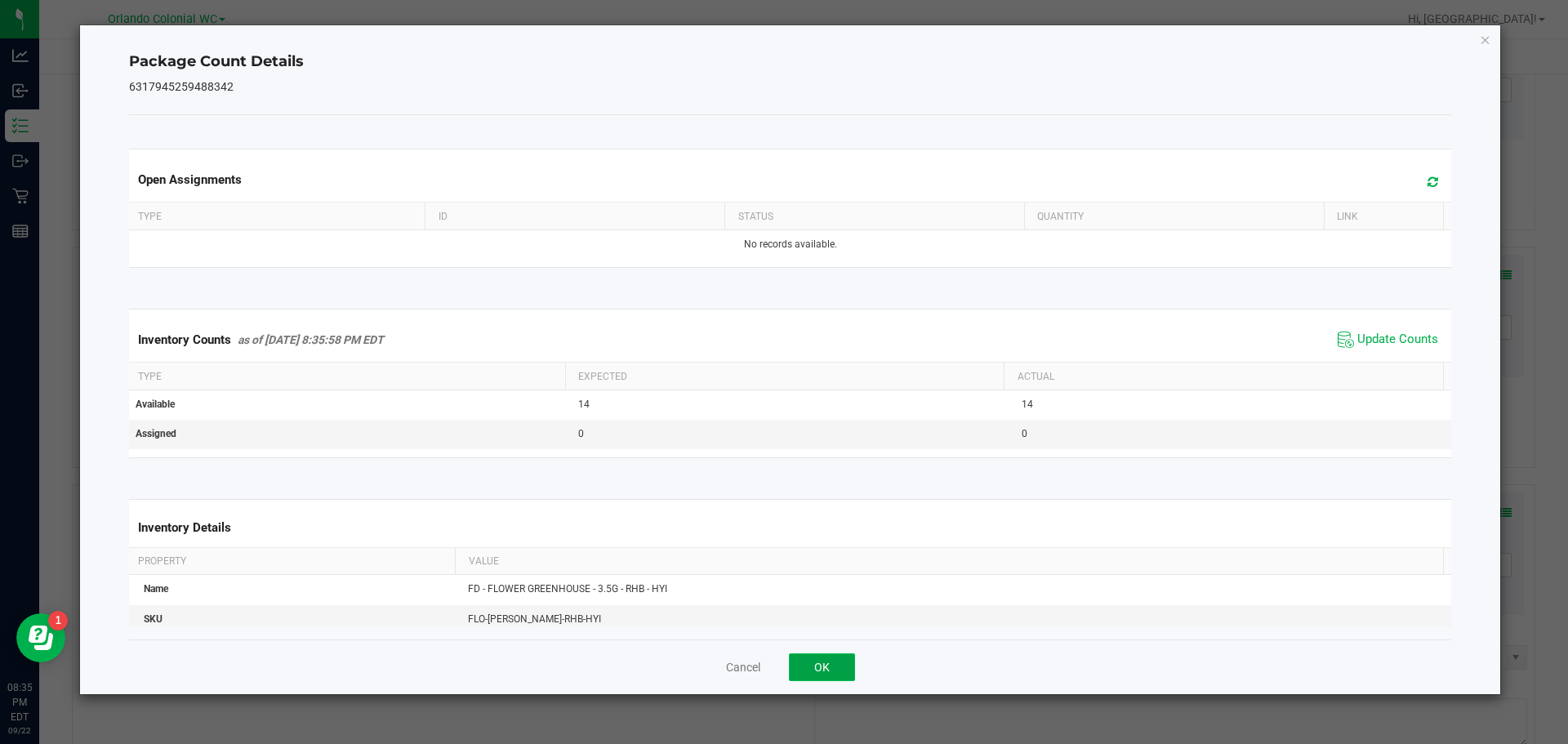
click at [822, 666] on button "OK" at bounding box center [821, 667] width 66 height 27
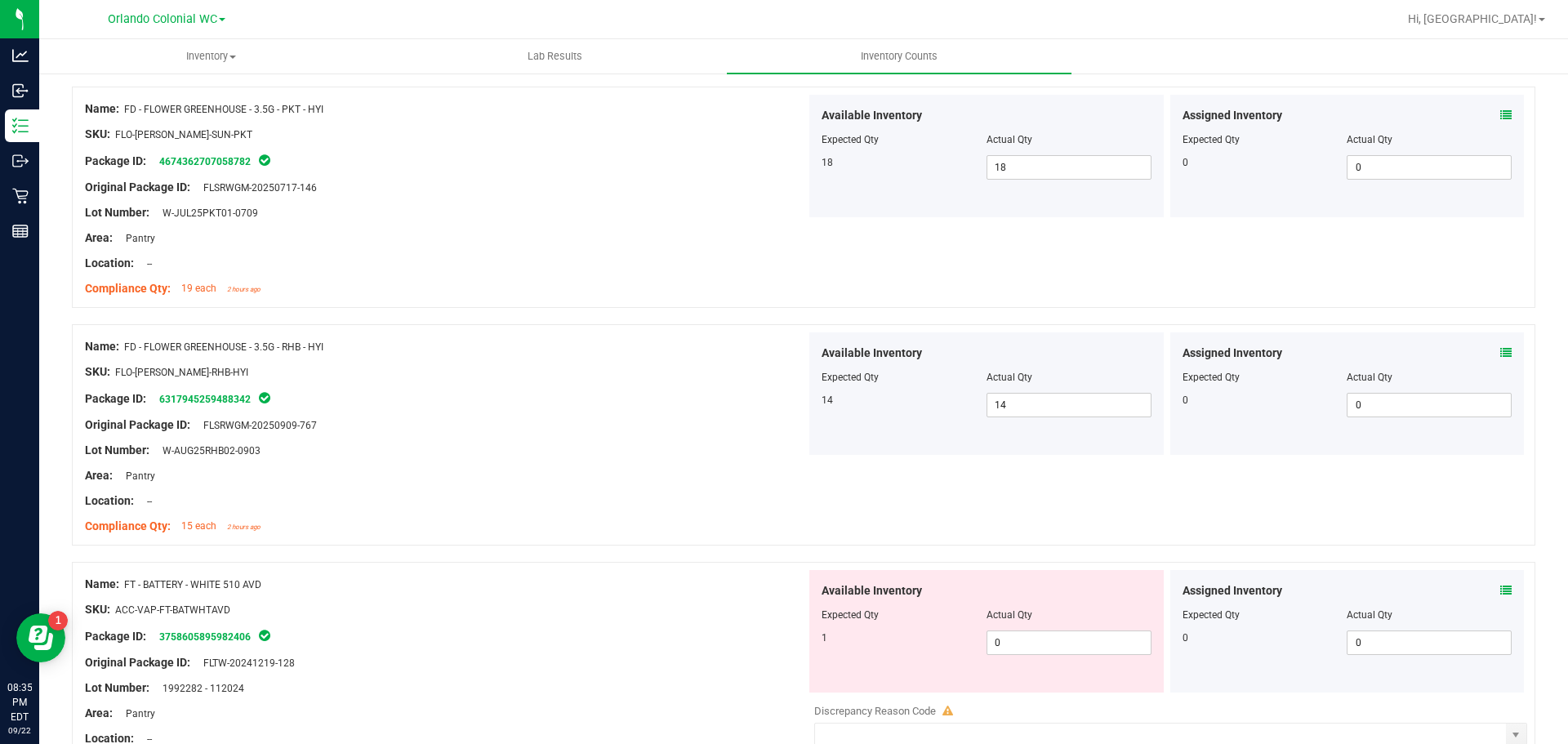
scroll to position [1143, 0]
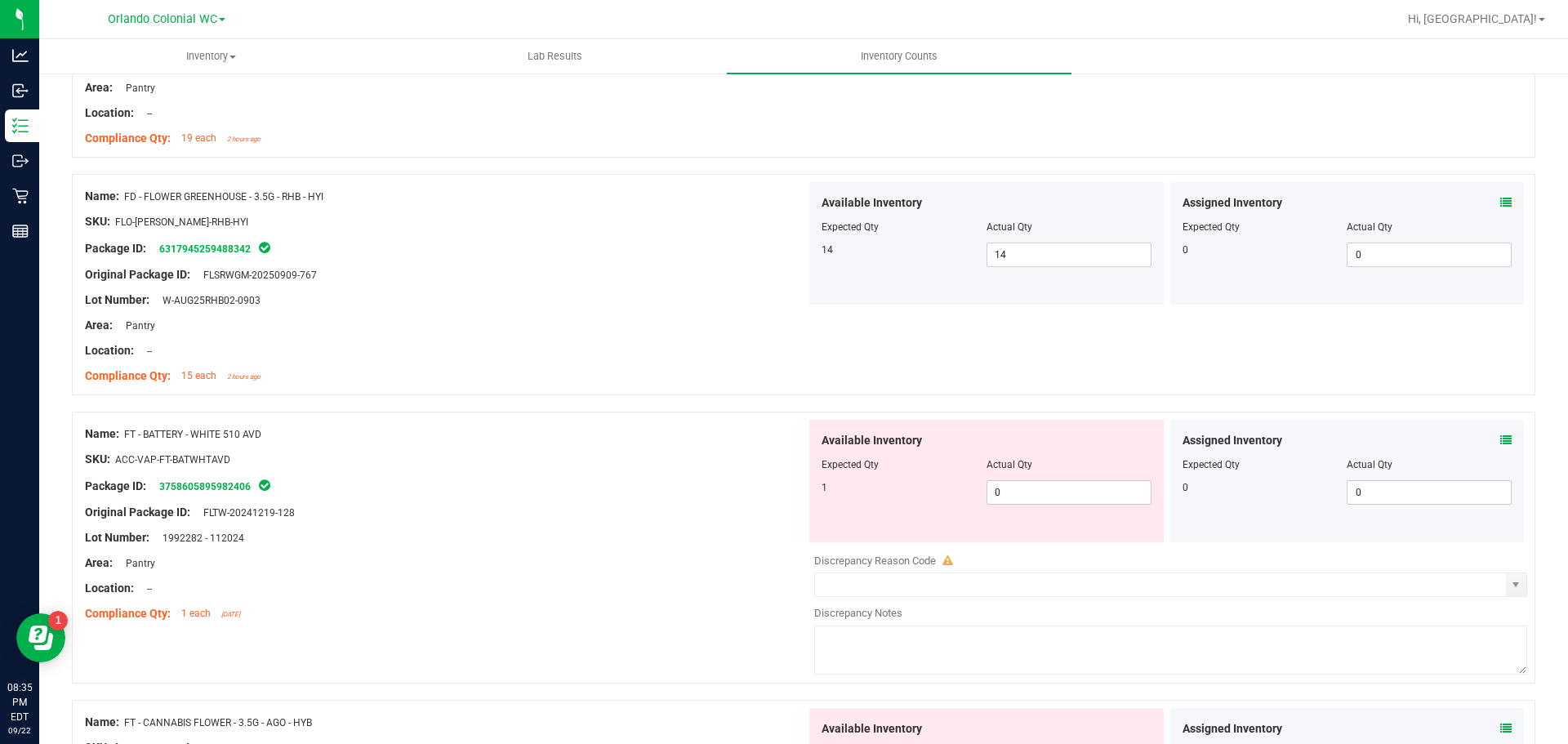
click at [1501, 439] on icon at bounding box center [1506, 440] width 12 height 12
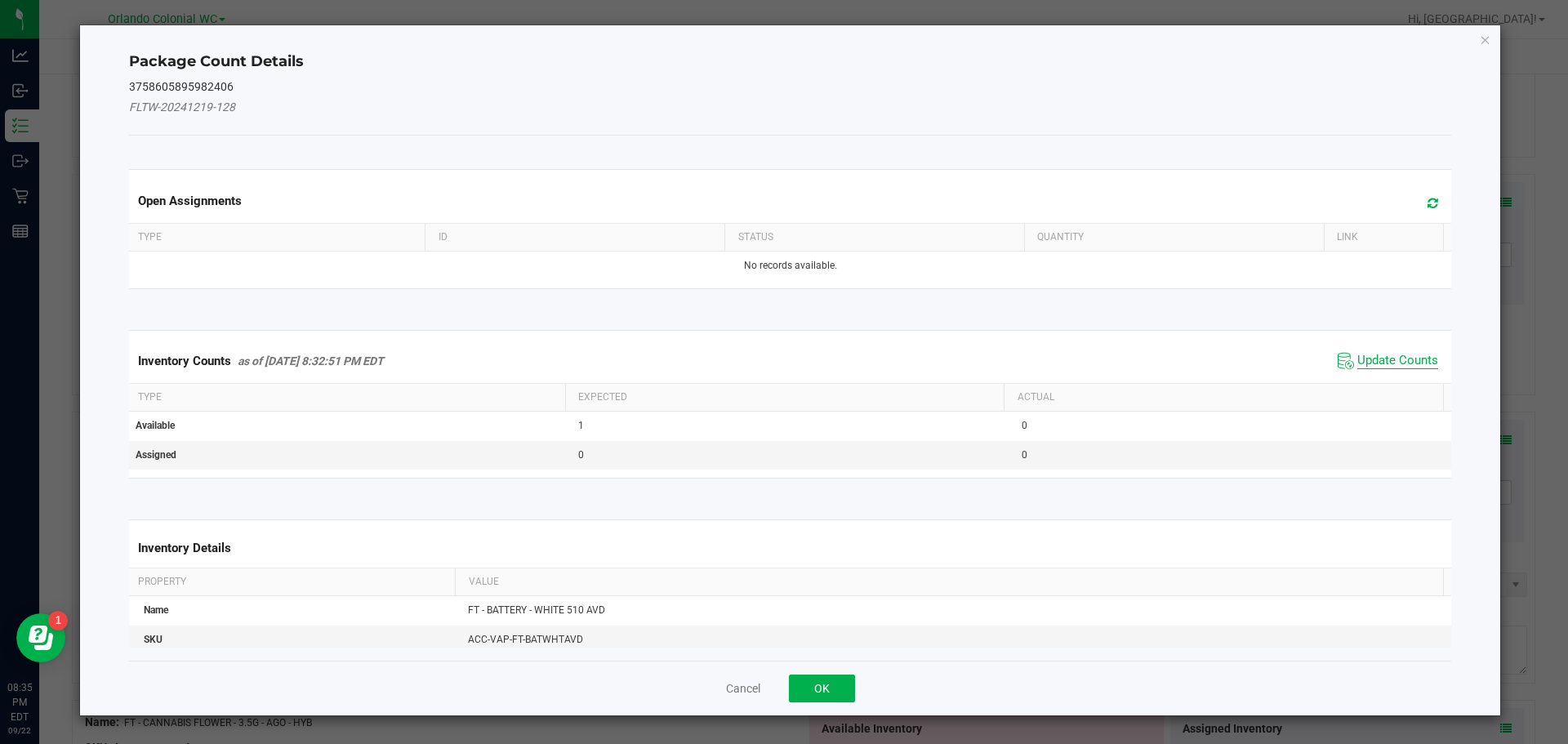
click at [1397, 358] on span "Update Counts" at bounding box center [1397, 361] width 81 height 17
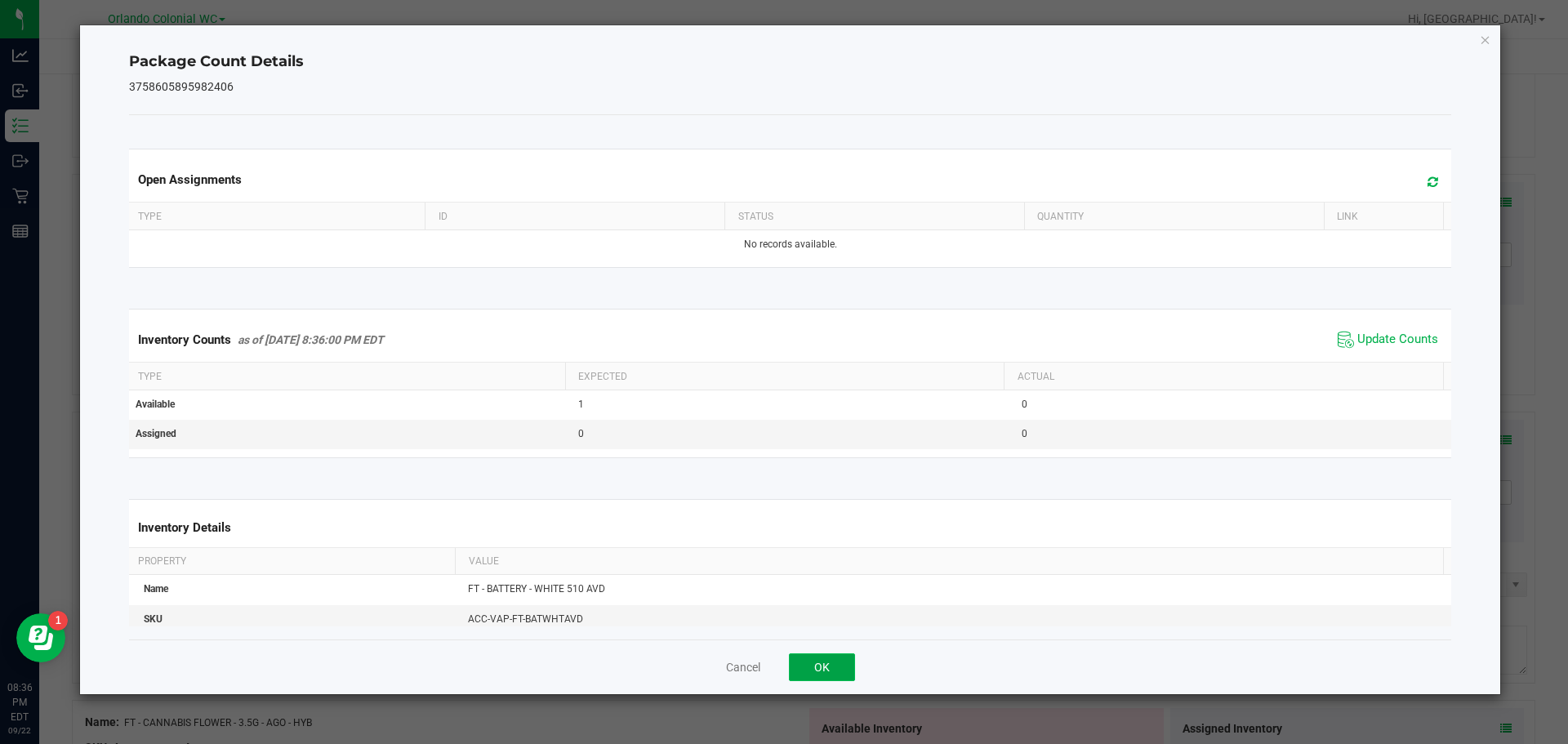
click at [837, 671] on button "OK" at bounding box center [821, 667] width 66 height 27
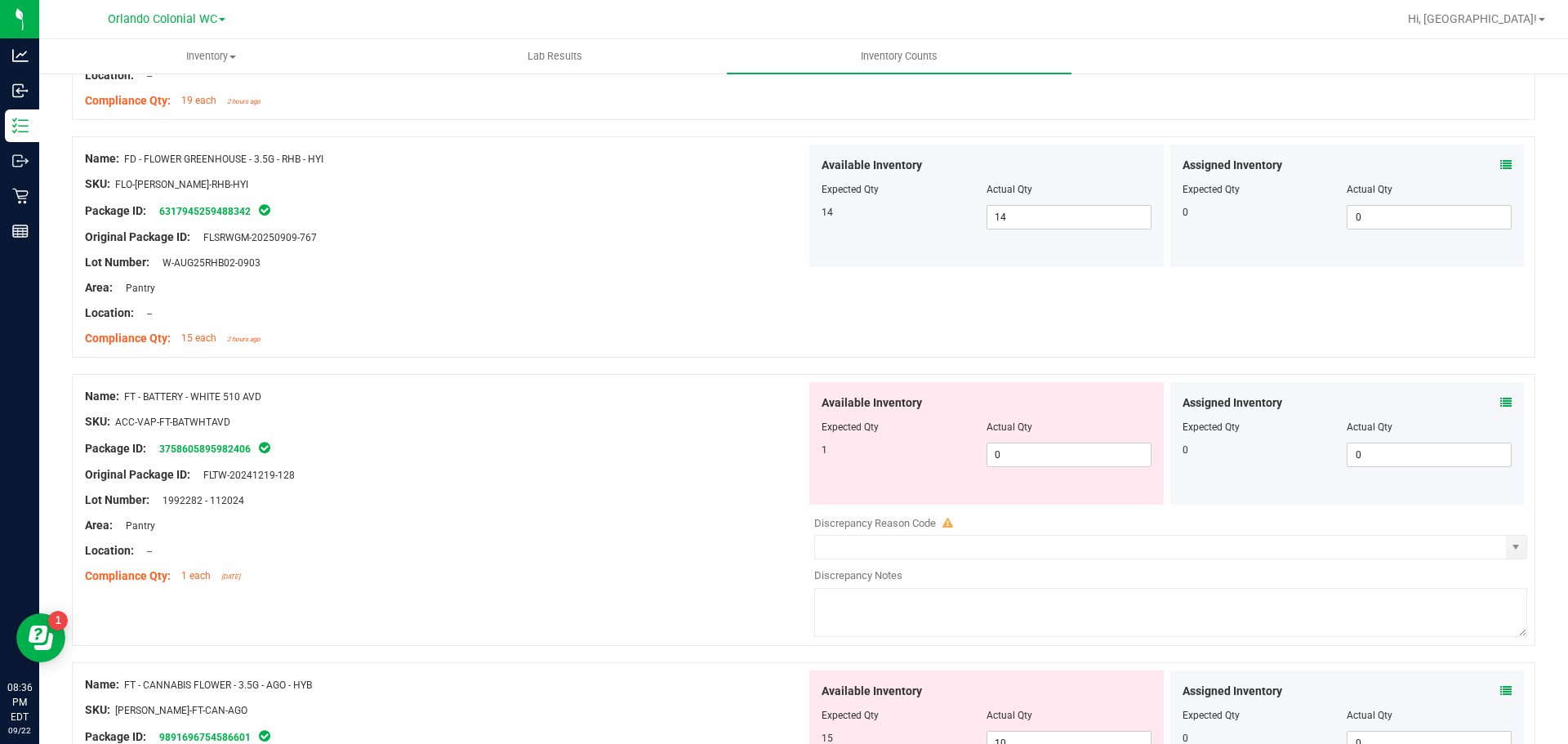
scroll to position [1181, 0]
click at [1054, 459] on span "0 0" at bounding box center [1069, 453] width 165 height 24
type input "1"
click at [486, 453] on div "Package ID: 3758605895982406" at bounding box center [446, 447] width 722 height 20
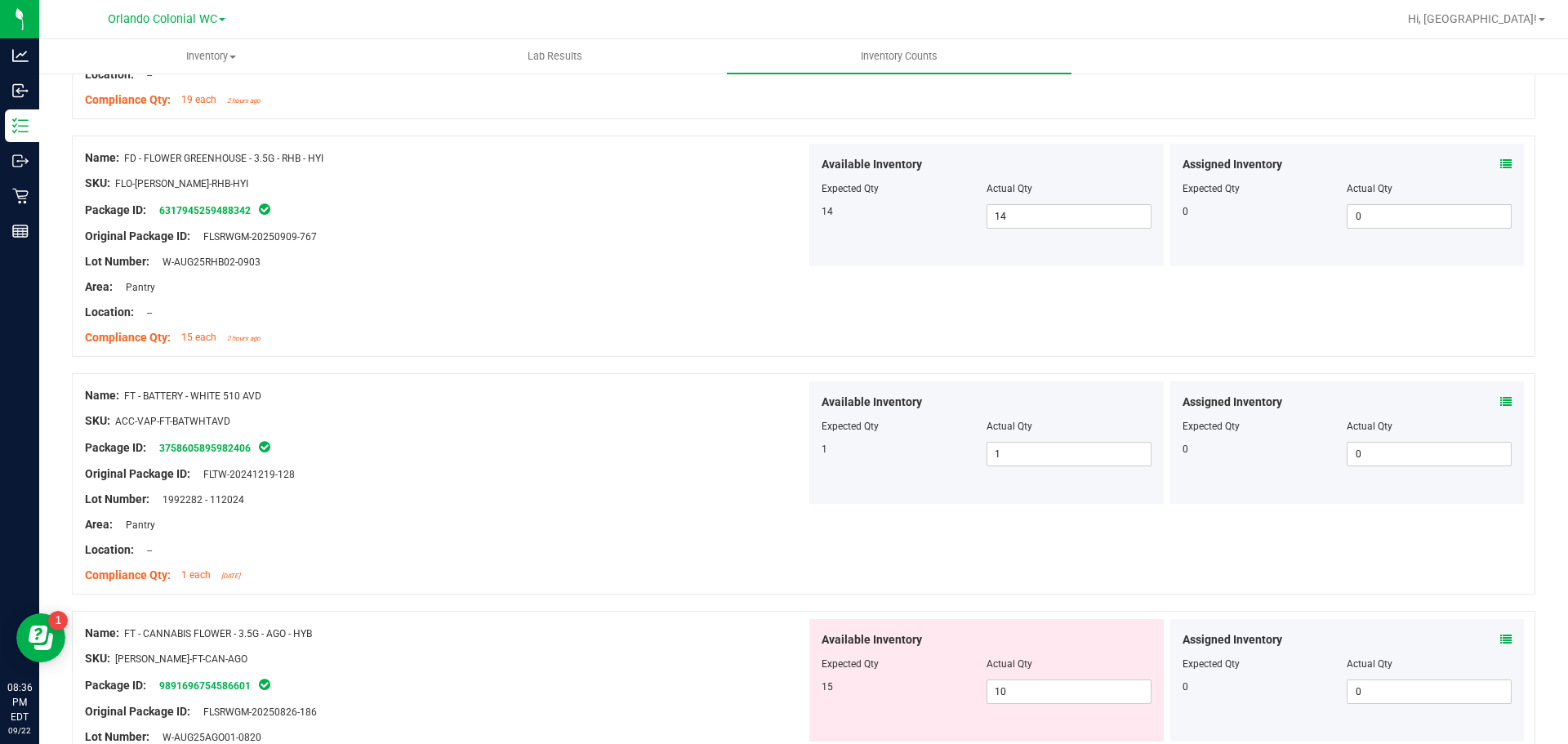
scroll to position [1426, 0]
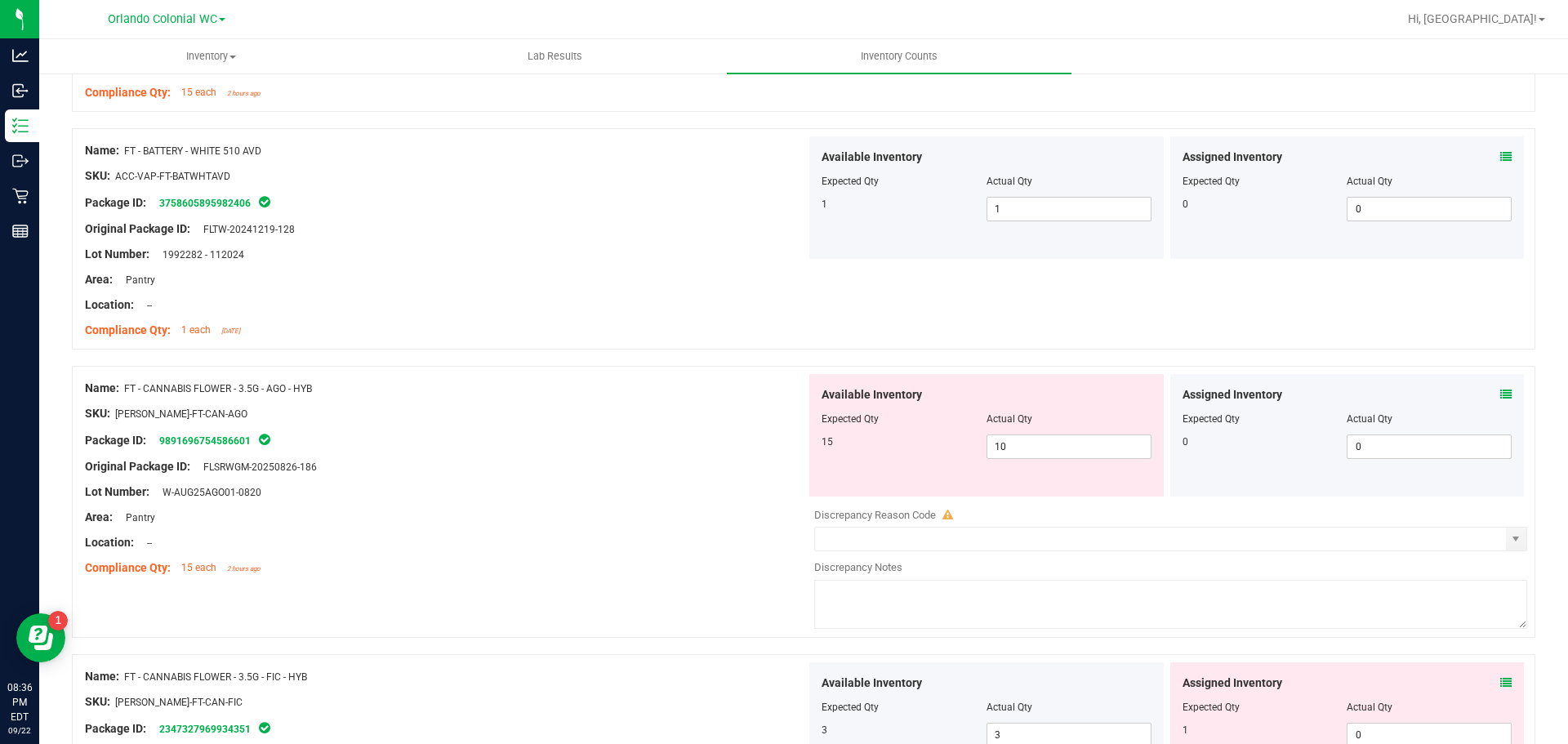
click at [1501, 397] on icon at bounding box center [1506, 395] width 12 height 12
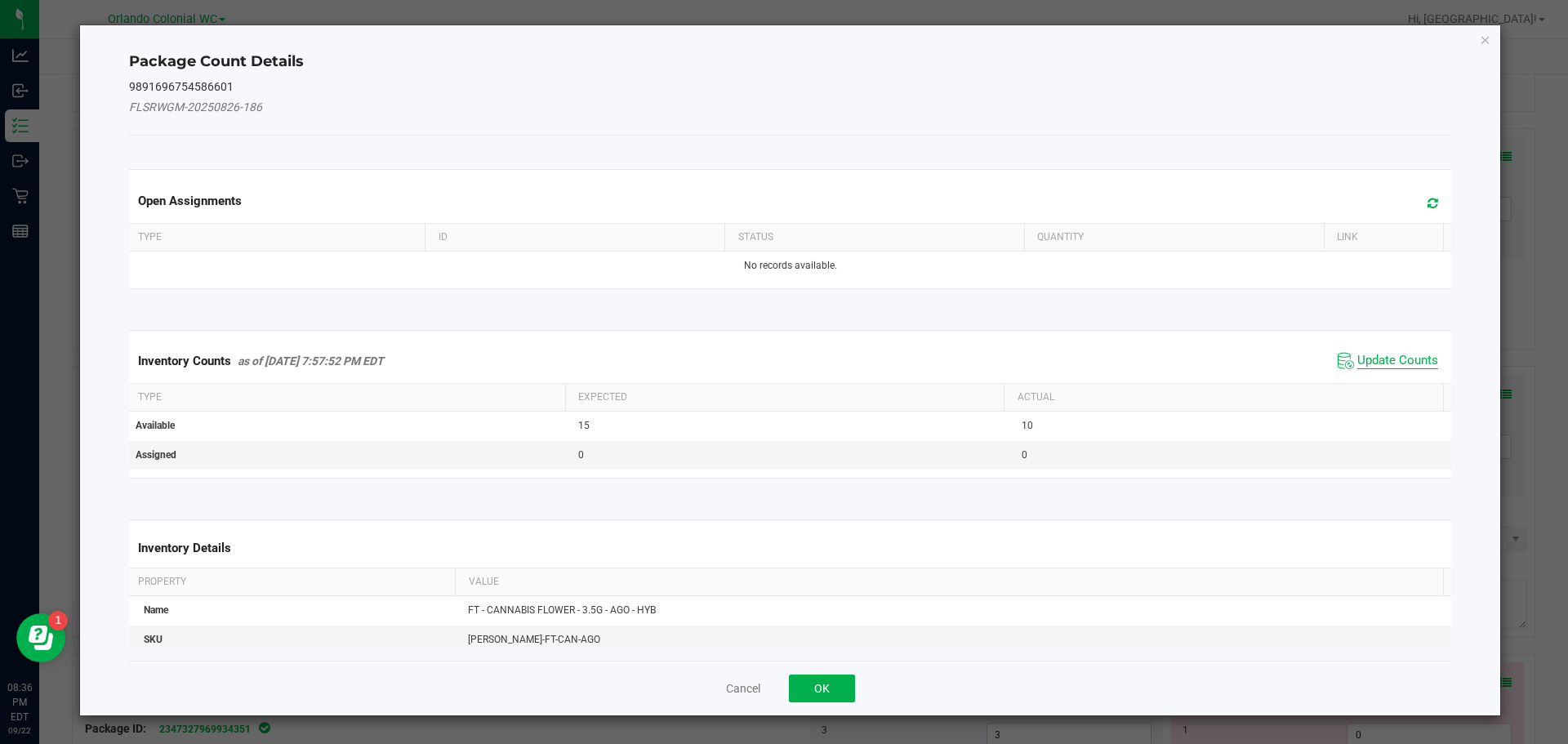
click at [1385, 357] on span "Update Counts" at bounding box center [1397, 361] width 81 height 17
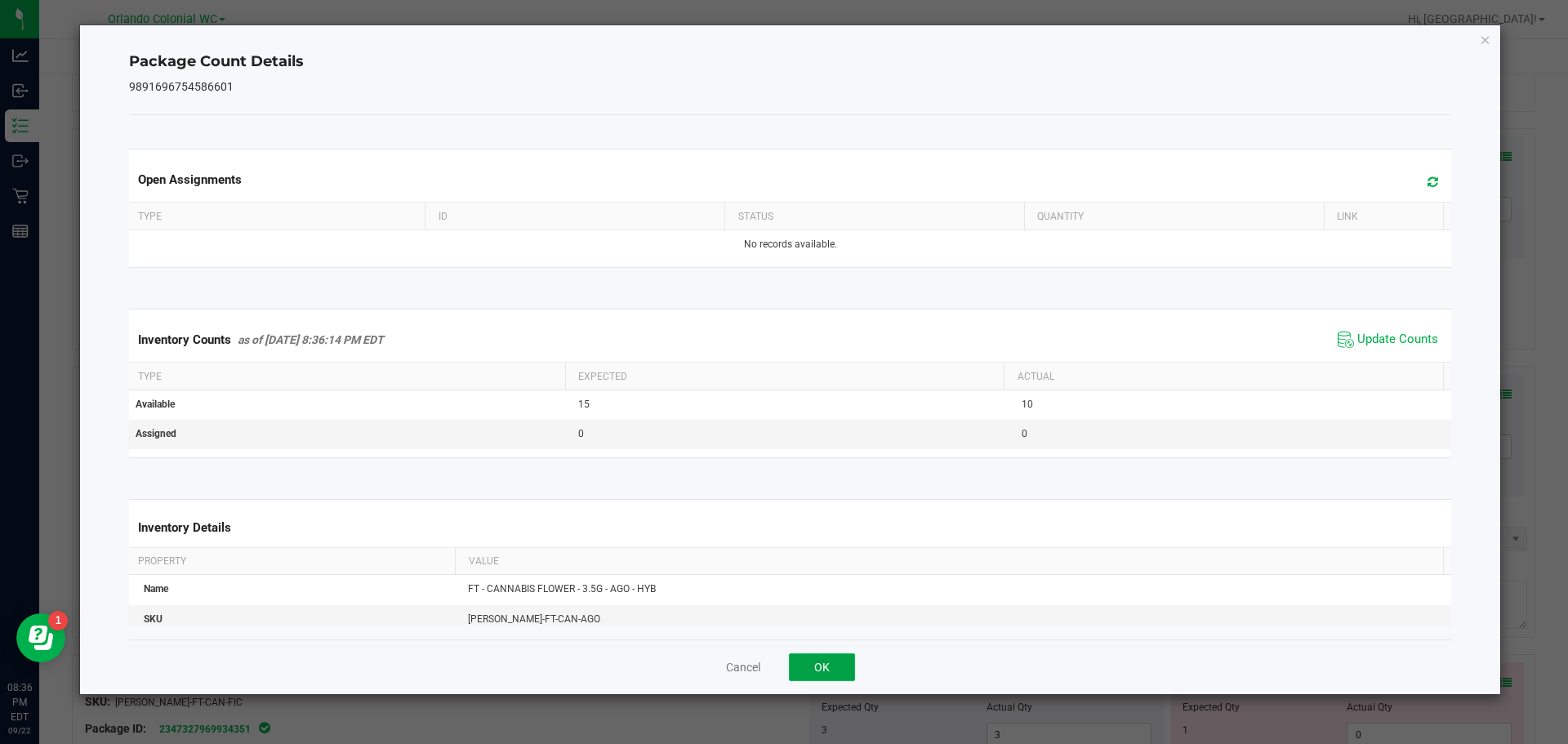
click at [821, 665] on button "OK" at bounding box center [821, 667] width 66 height 27
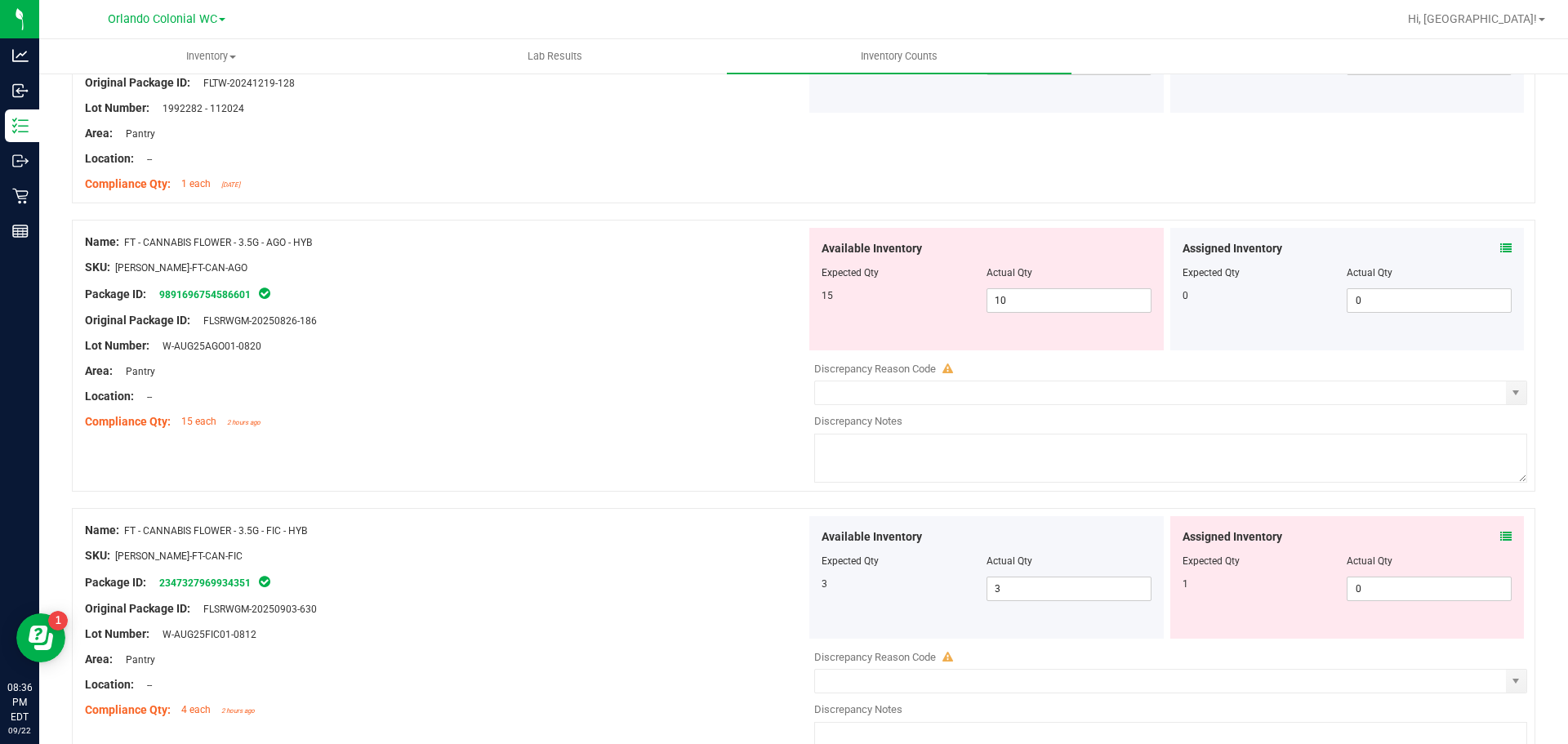
scroll to position [1645, 0]
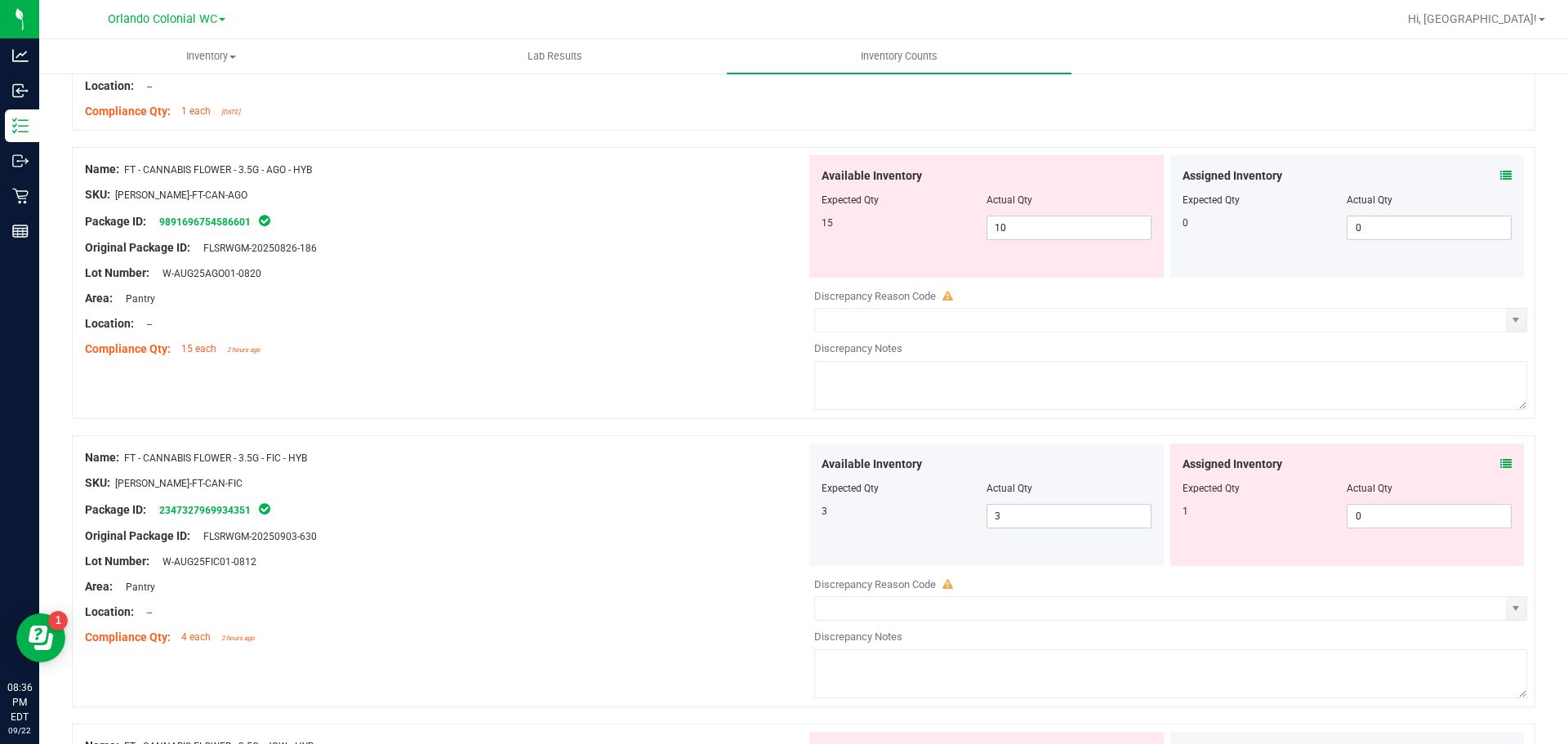
click at [1501, 463] on icon at bounding box center [1506, 464] width 12 height 12
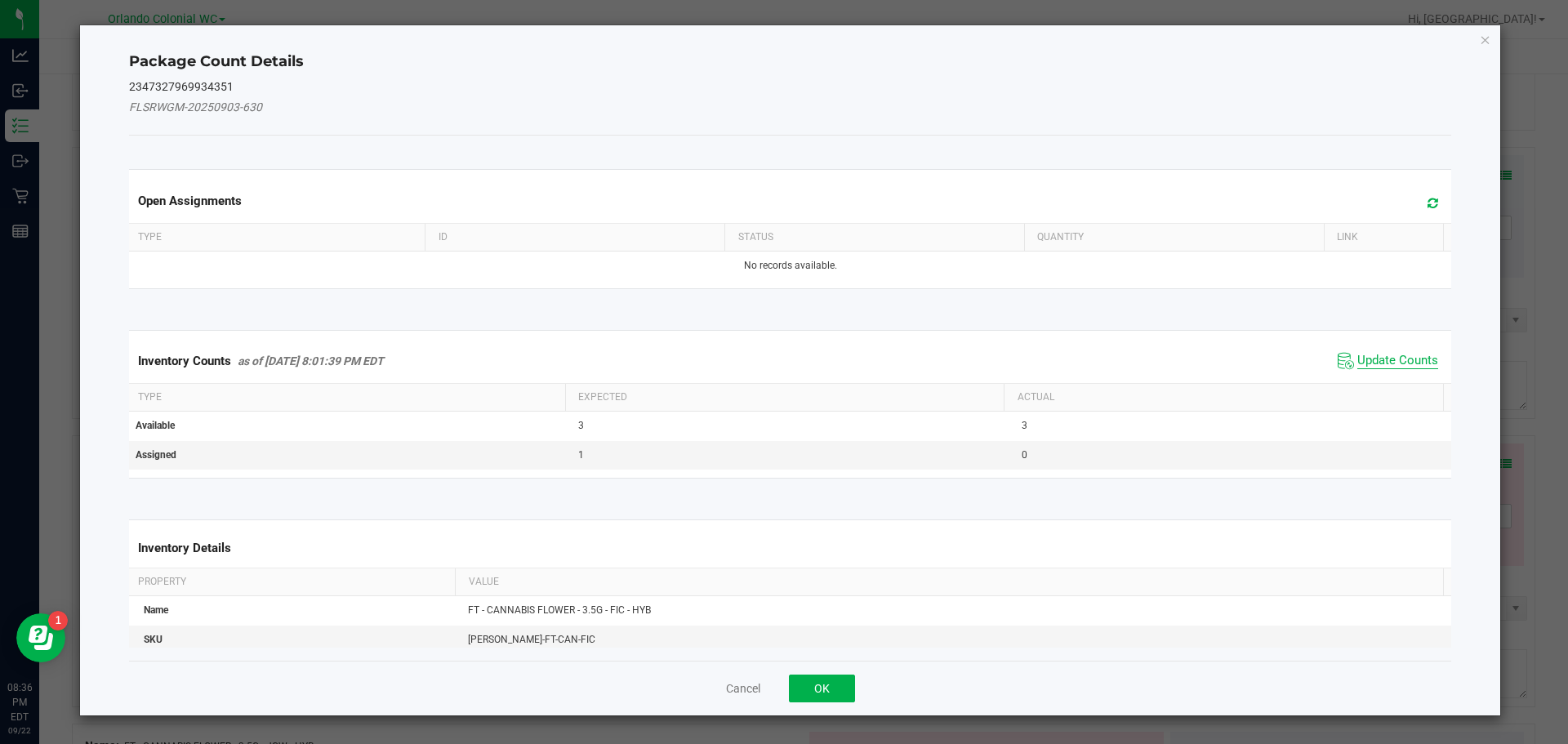
click at [1367, 362] on span "Update Counts" at bounding box center [1397, 361] width 81 height 17
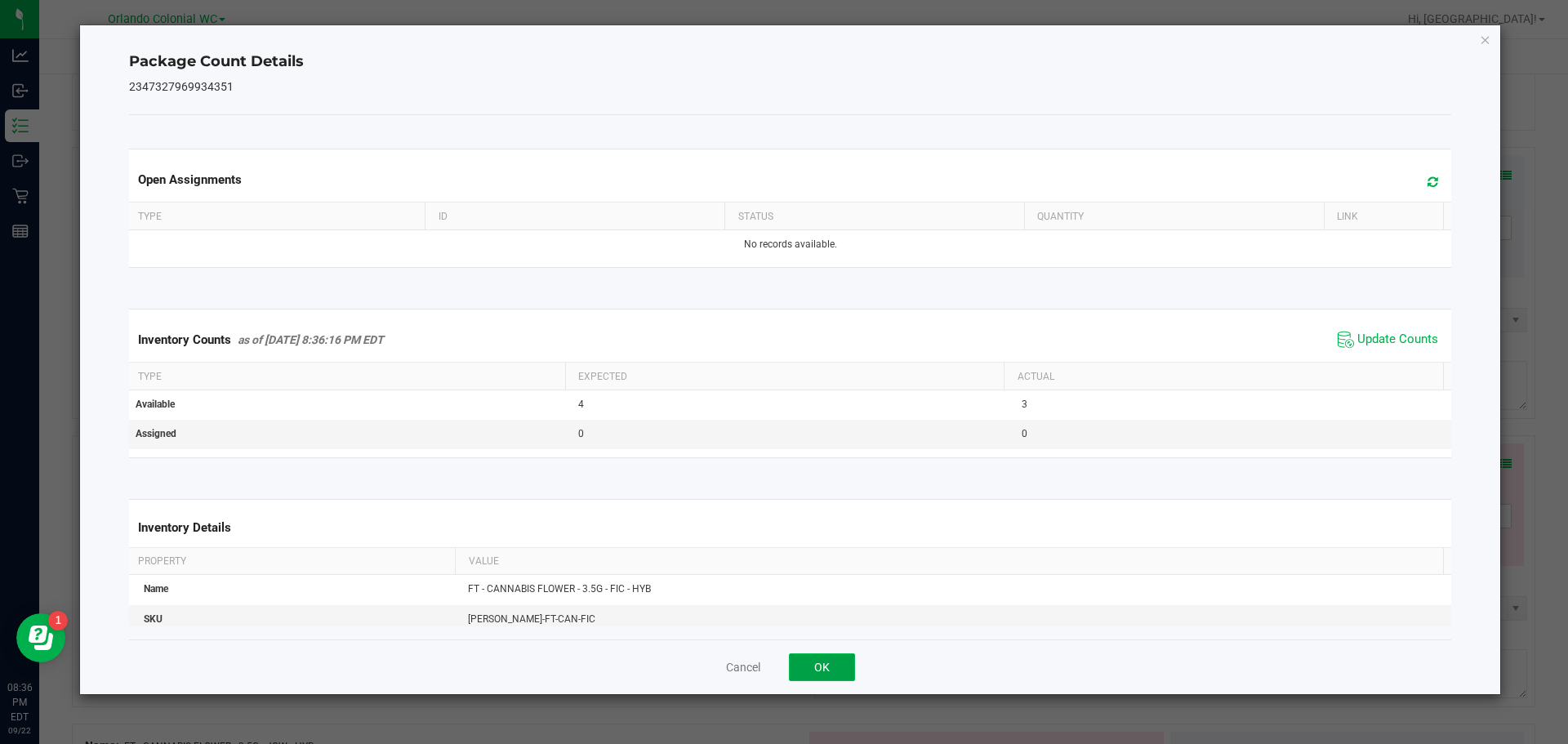
click at [809, 664] on button "OK" at bounding box center [821, 667] width 66 height 27
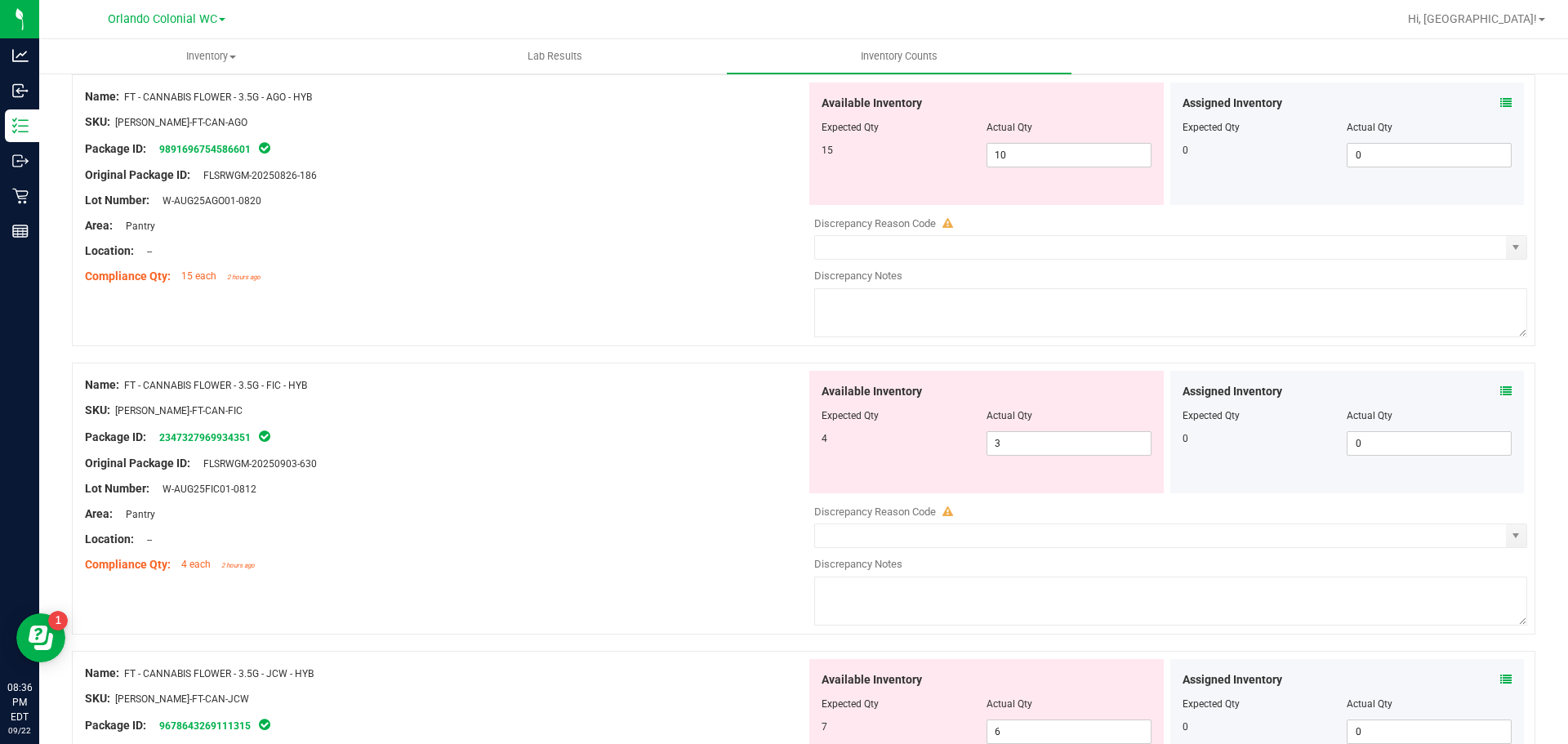
scroll to position [1731, 0]
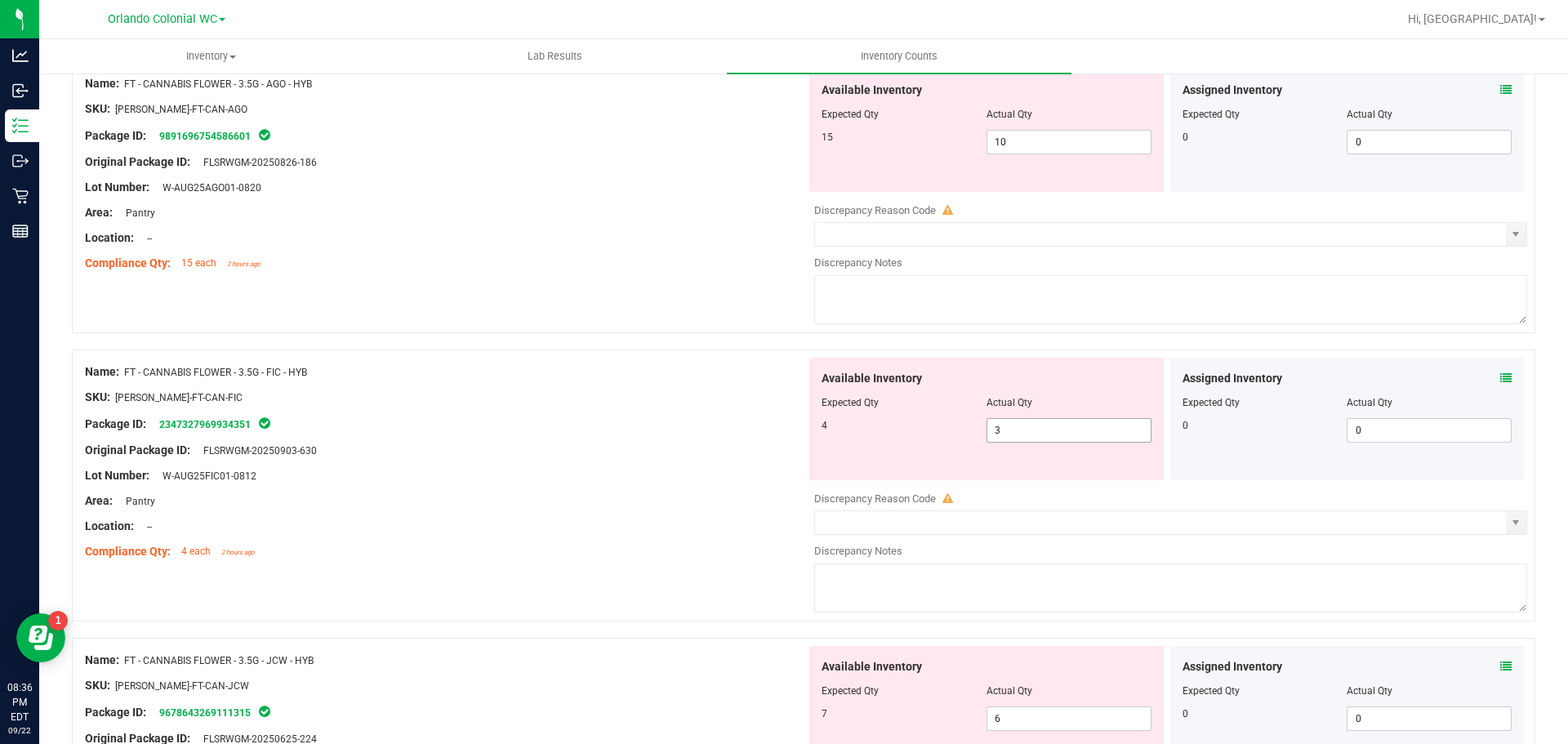
click at [1048, 428] on span "3 3" at bounding box center [1069, 430] width 165 height 24
type input "4"
click at [607, 431] on div "Package ID: 2347327969934351" at bounding box center [446, 424] width 722 height 20
type input "4"
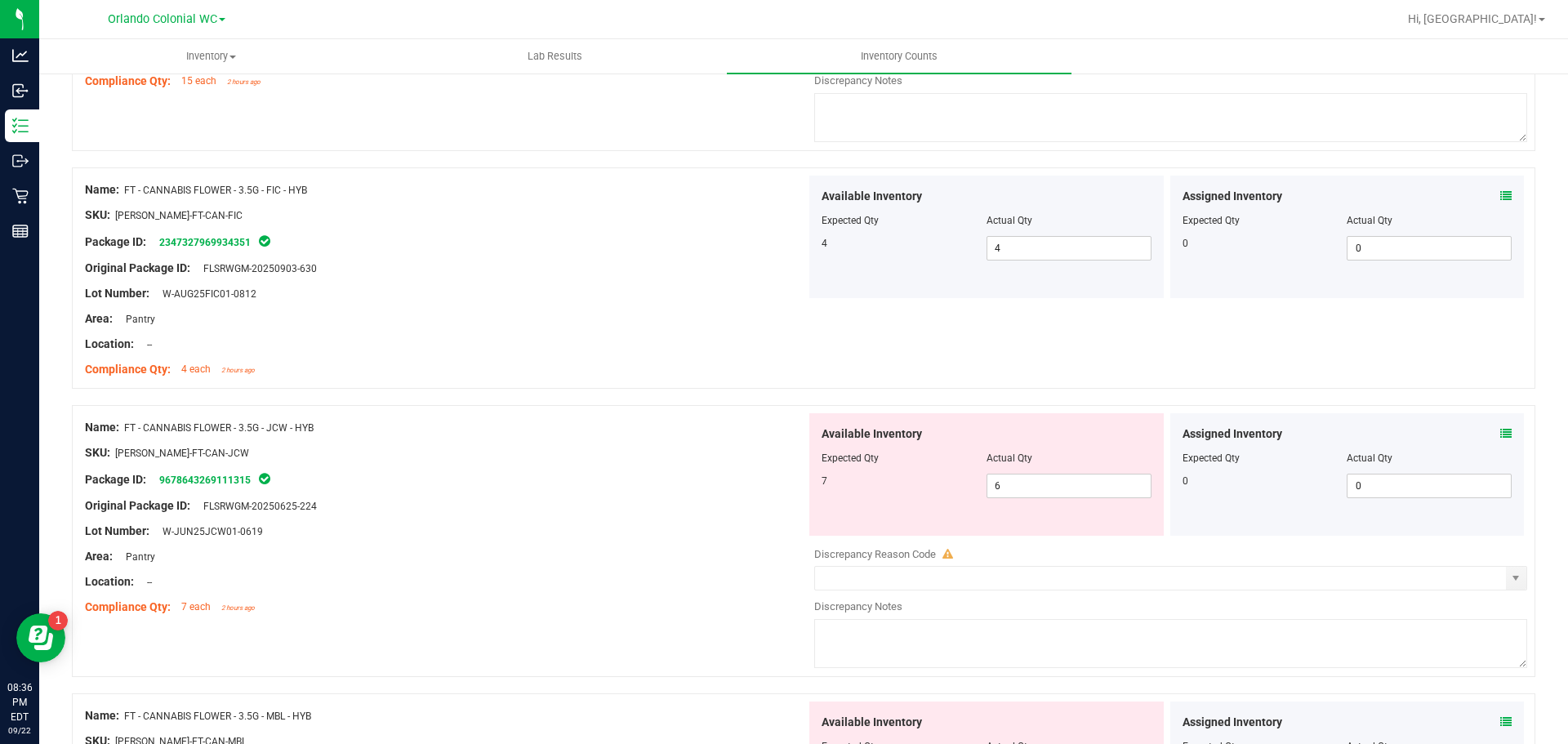
scroll to position [1995, 0]
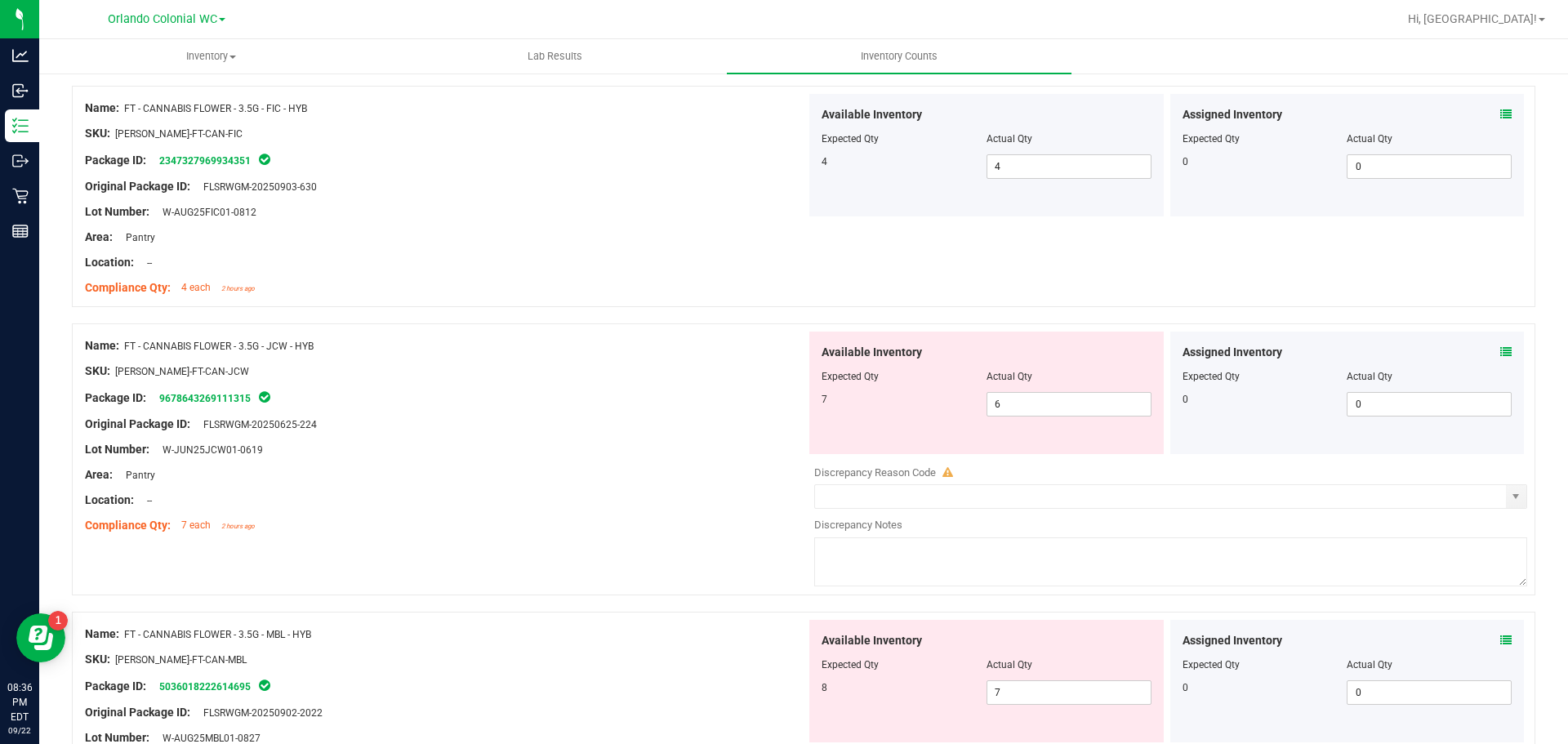
click at [1501, 351] on icon at bounding box center [1506, 352] width 12 height 12
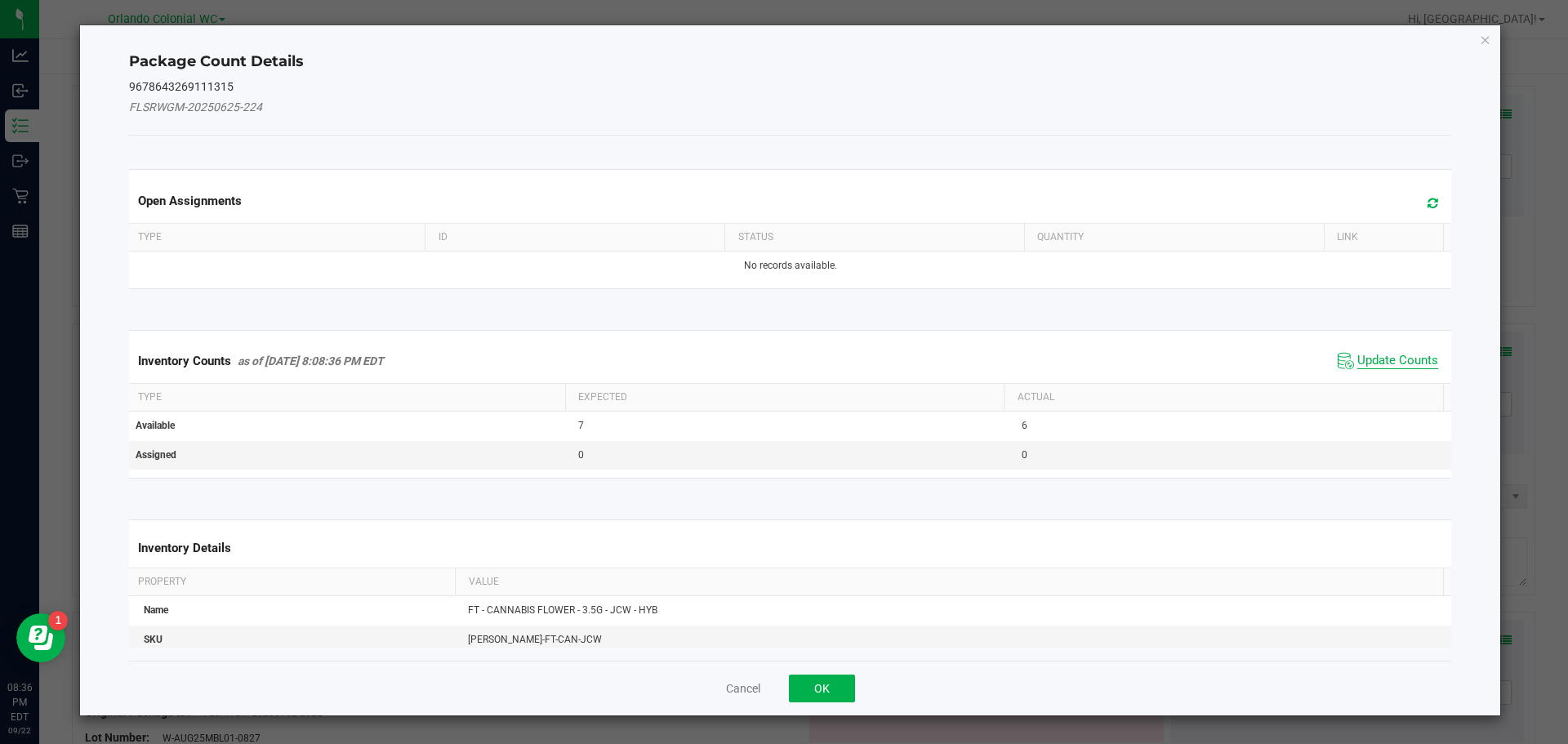
click at [1379, 352] on span "Update Counts" at bounding box center [1397, 361] width 81 height 17
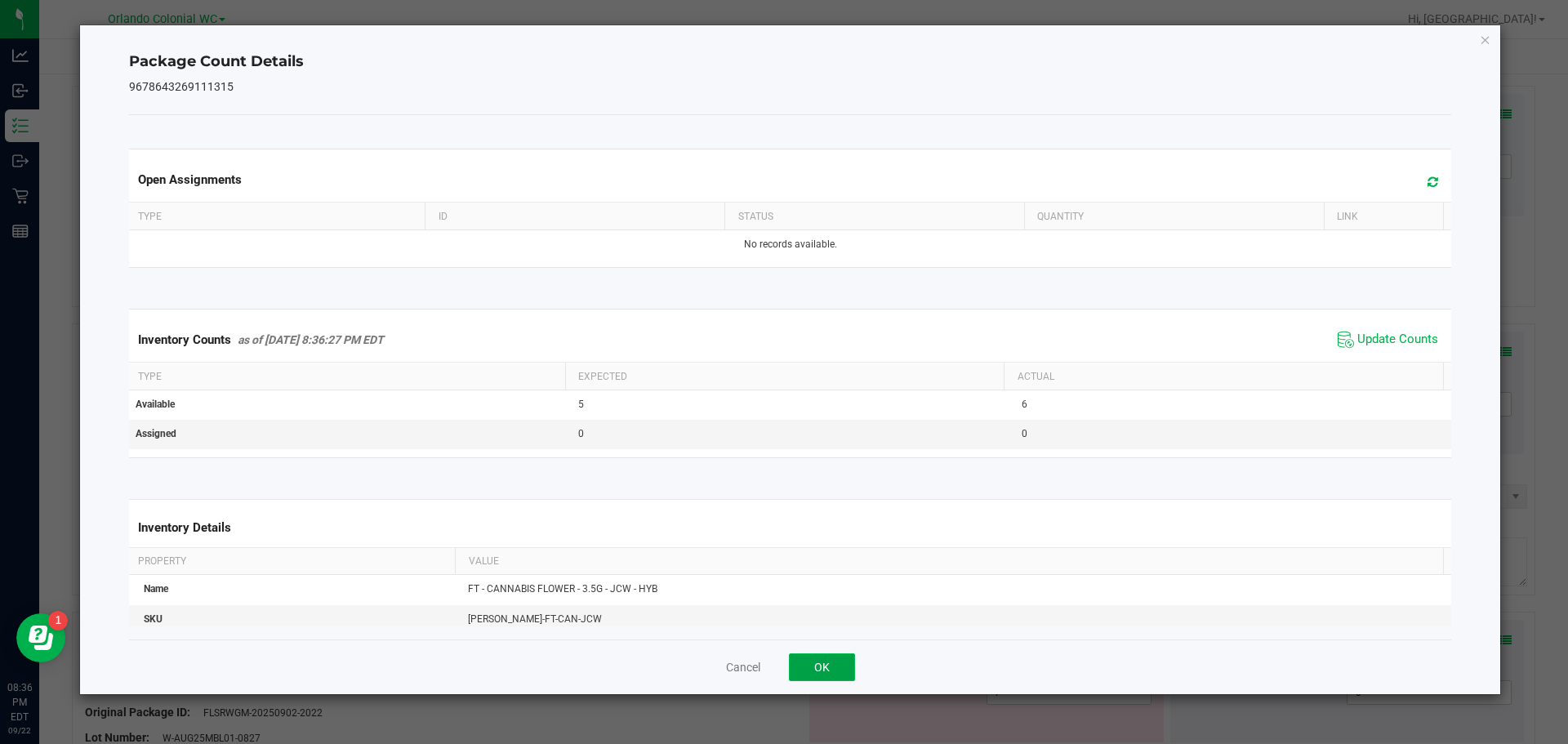
click at [808, 661] on button "OK" at bounding box center [821, 667] width 66 height 27
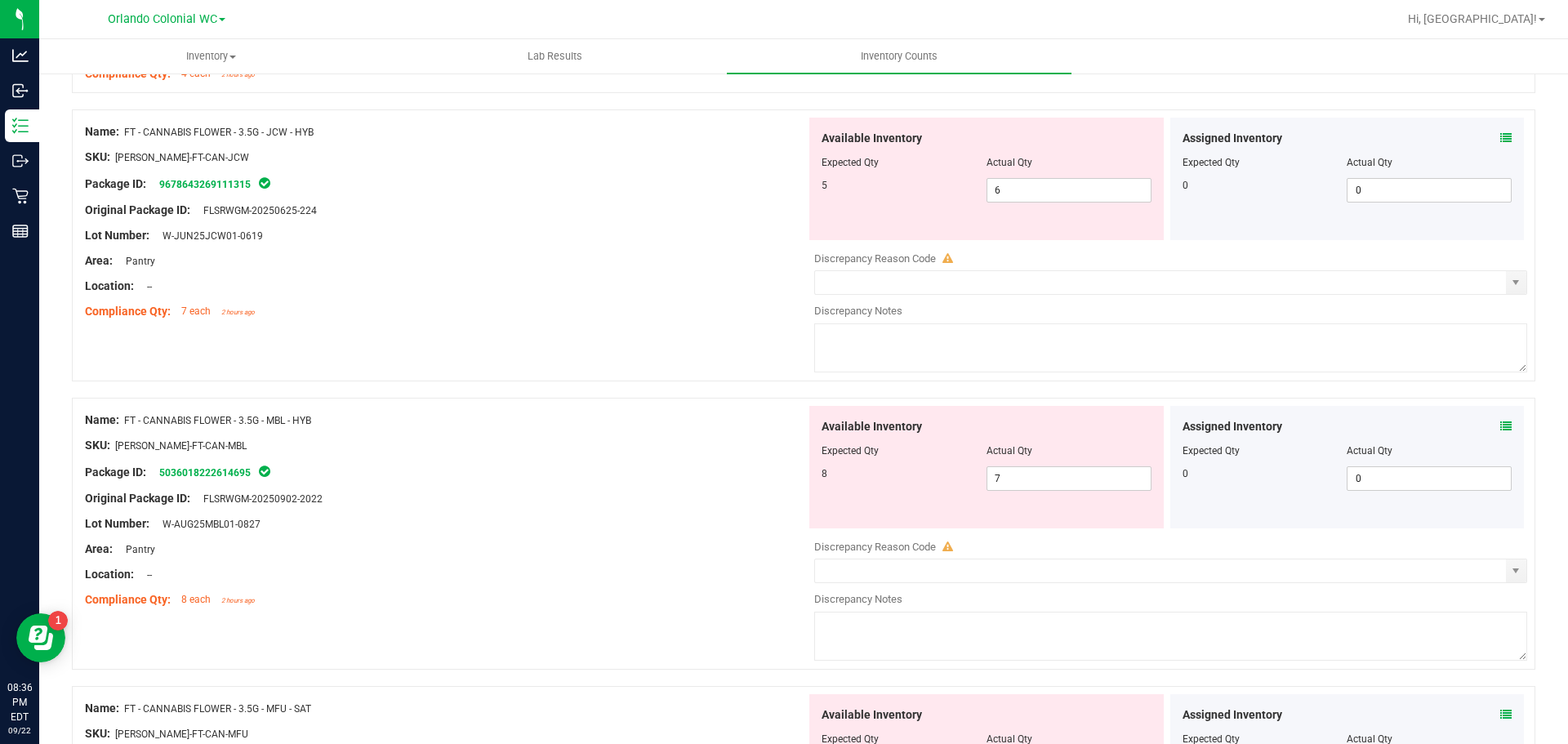
scroll to position [2213, 0]
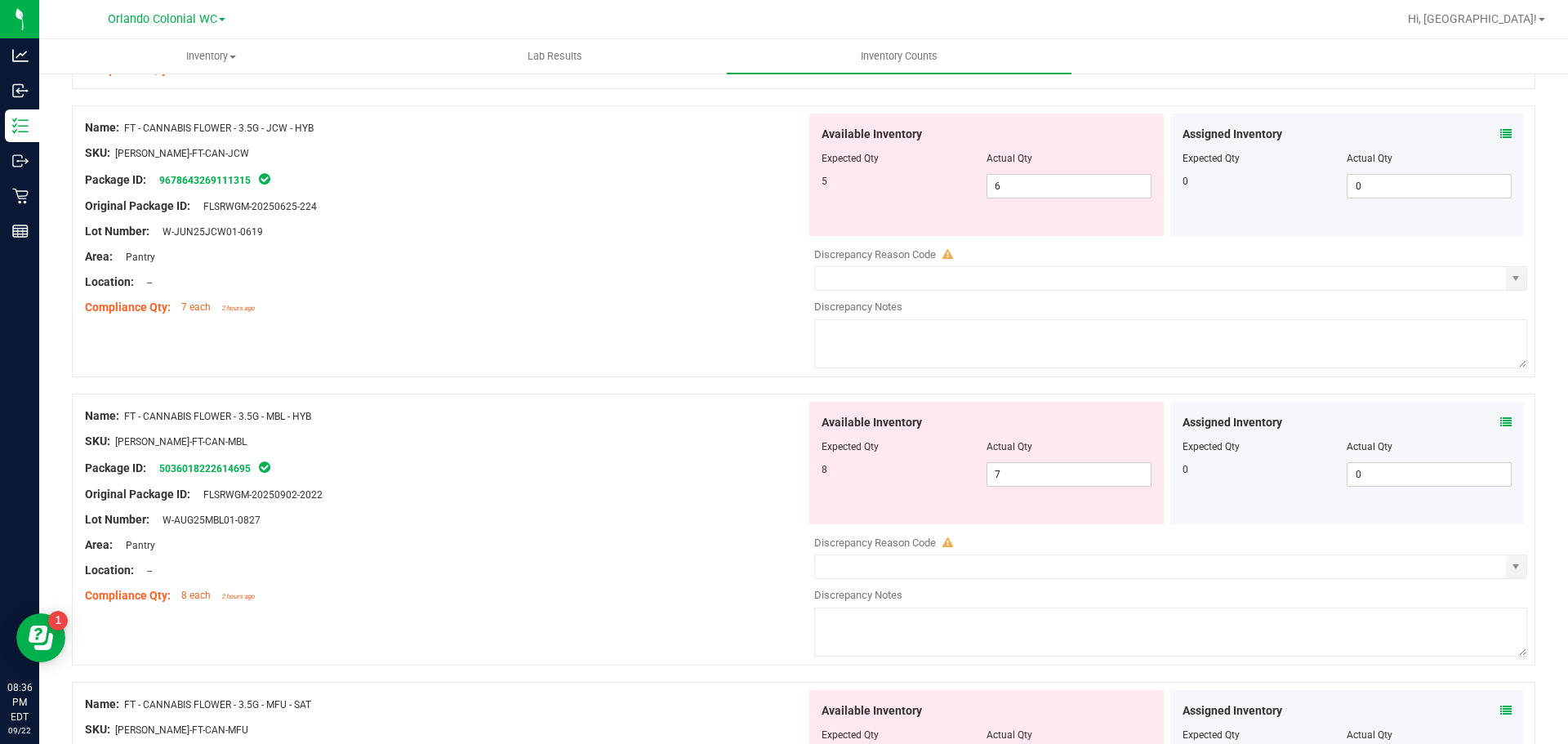
click at [1501, 422] on icon at bounding box center [1506, 422] width 12 height 12
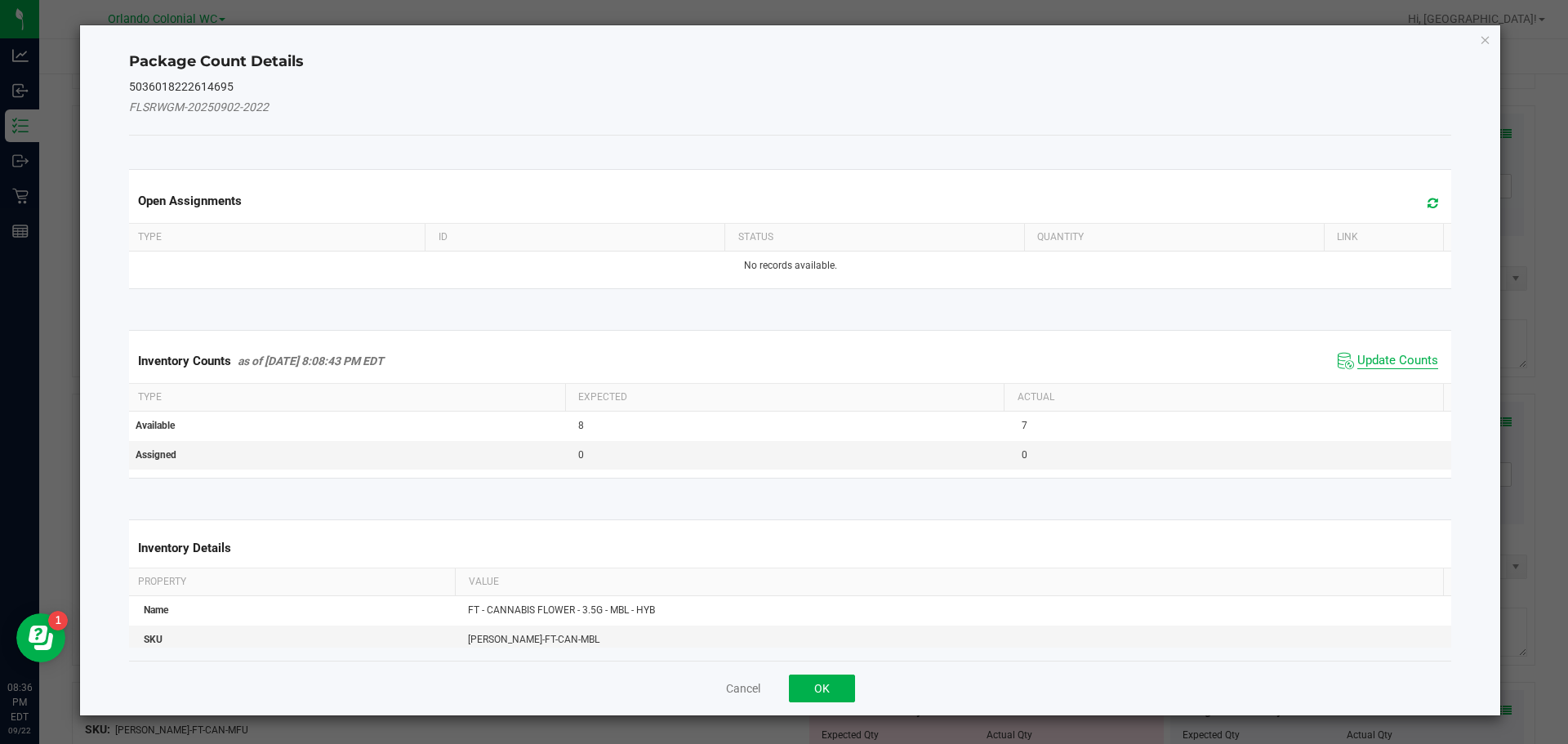
click at [1390, 361] on span "Update Counts" at bounding box center [1397, 361] width 81 height 17
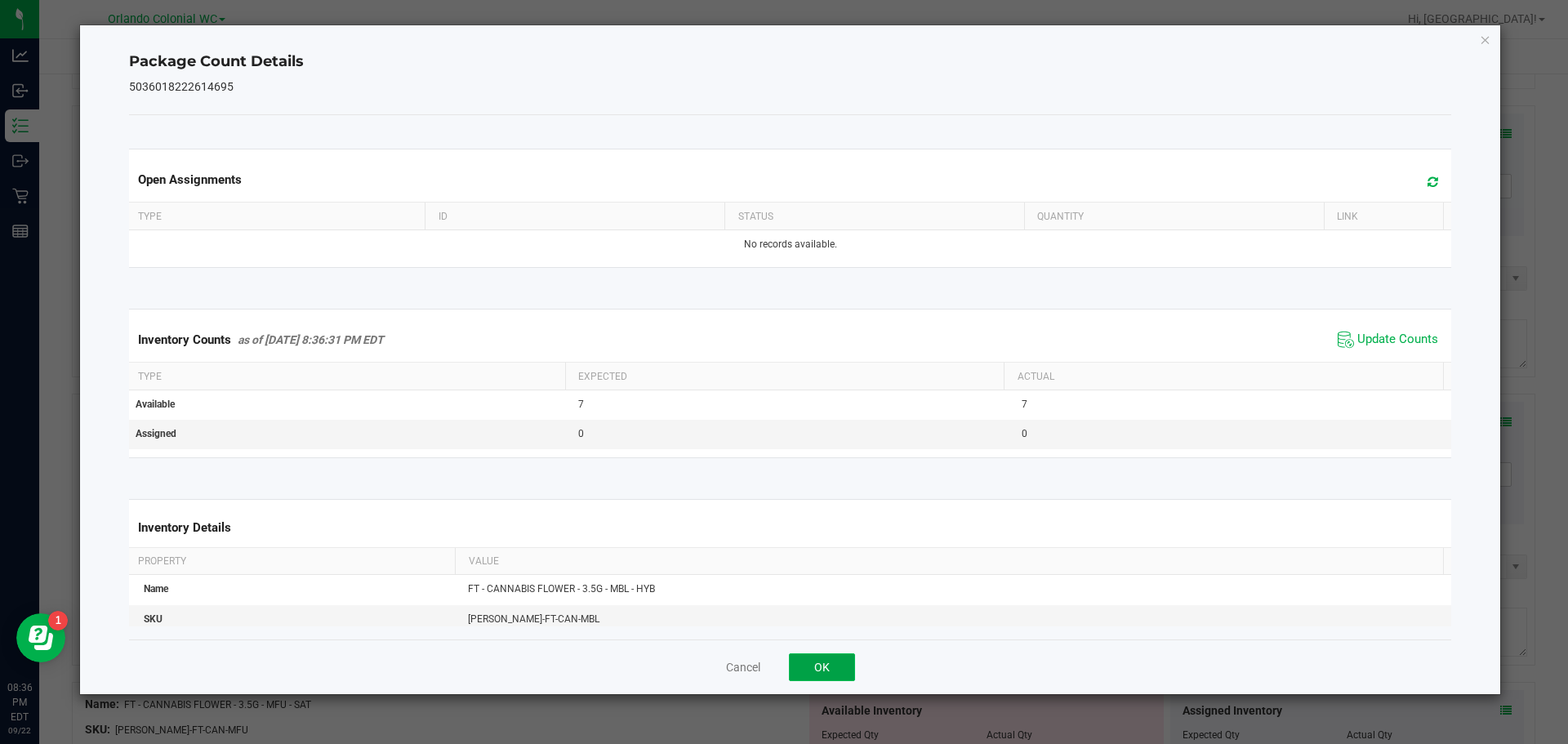
click at [847, 670] on button "OK" at bounding box center [821, 667] width 66 height 27
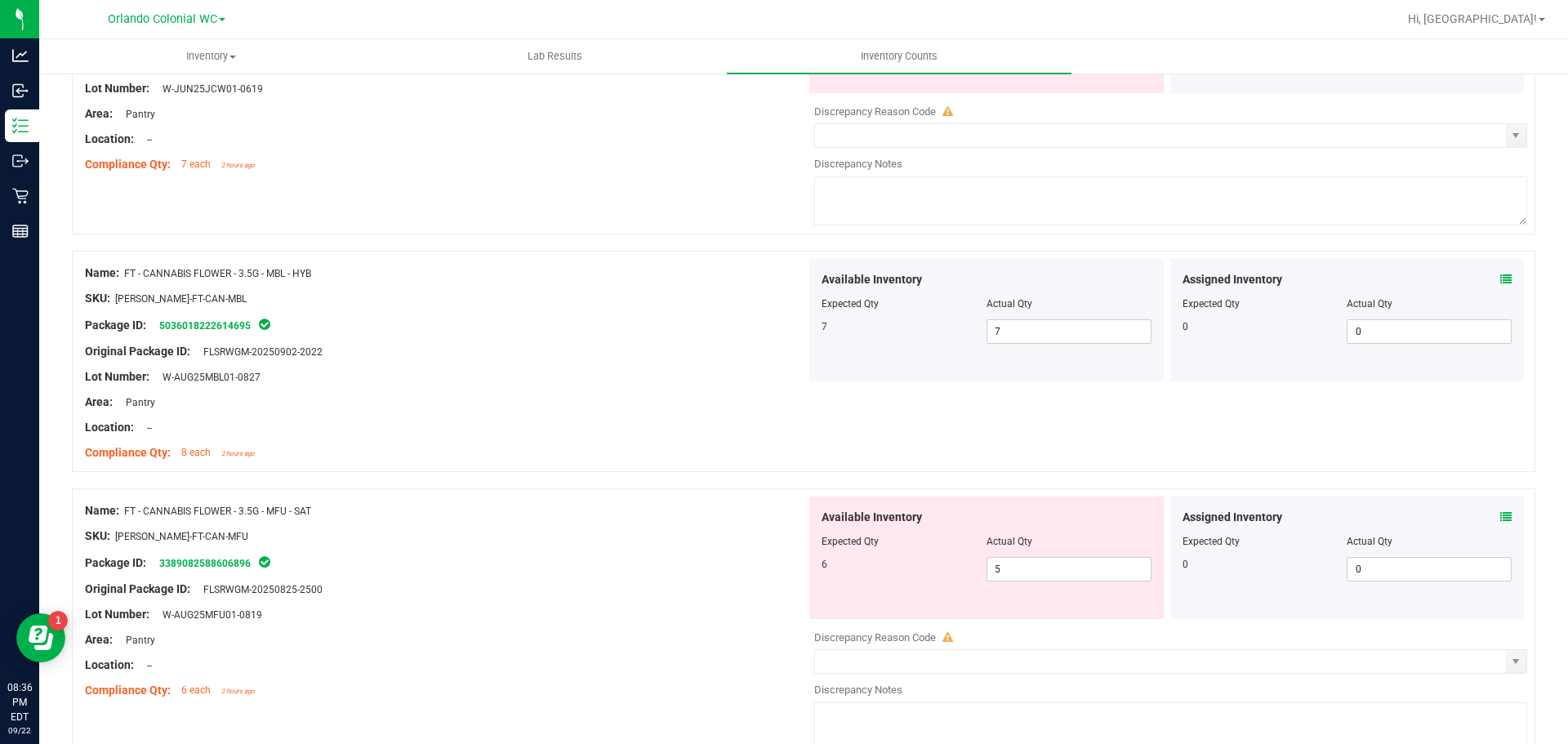
scroll to position [2390, 0]
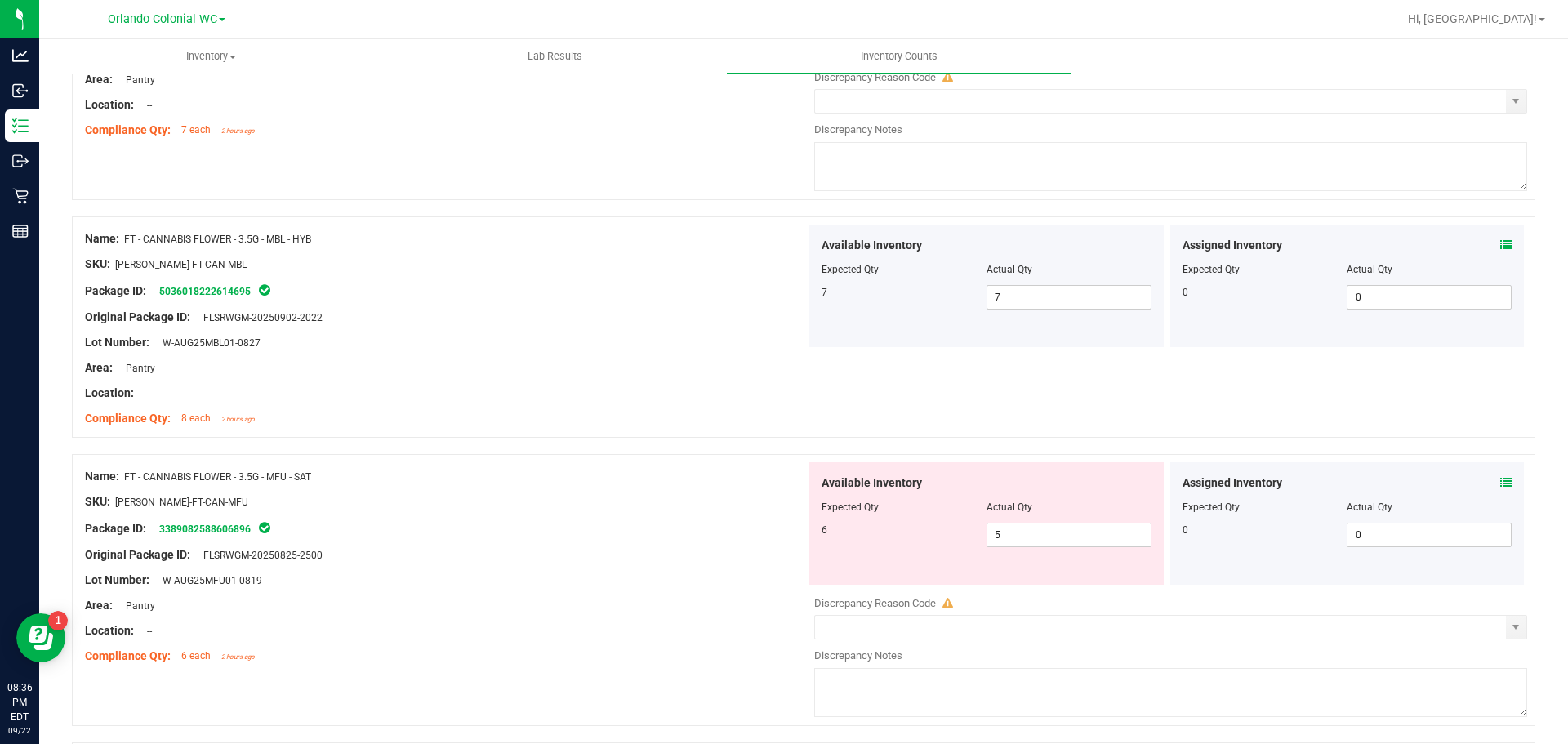
click at [1501, 482] on icon at bounding box center [1506, 482] width 12 height 12
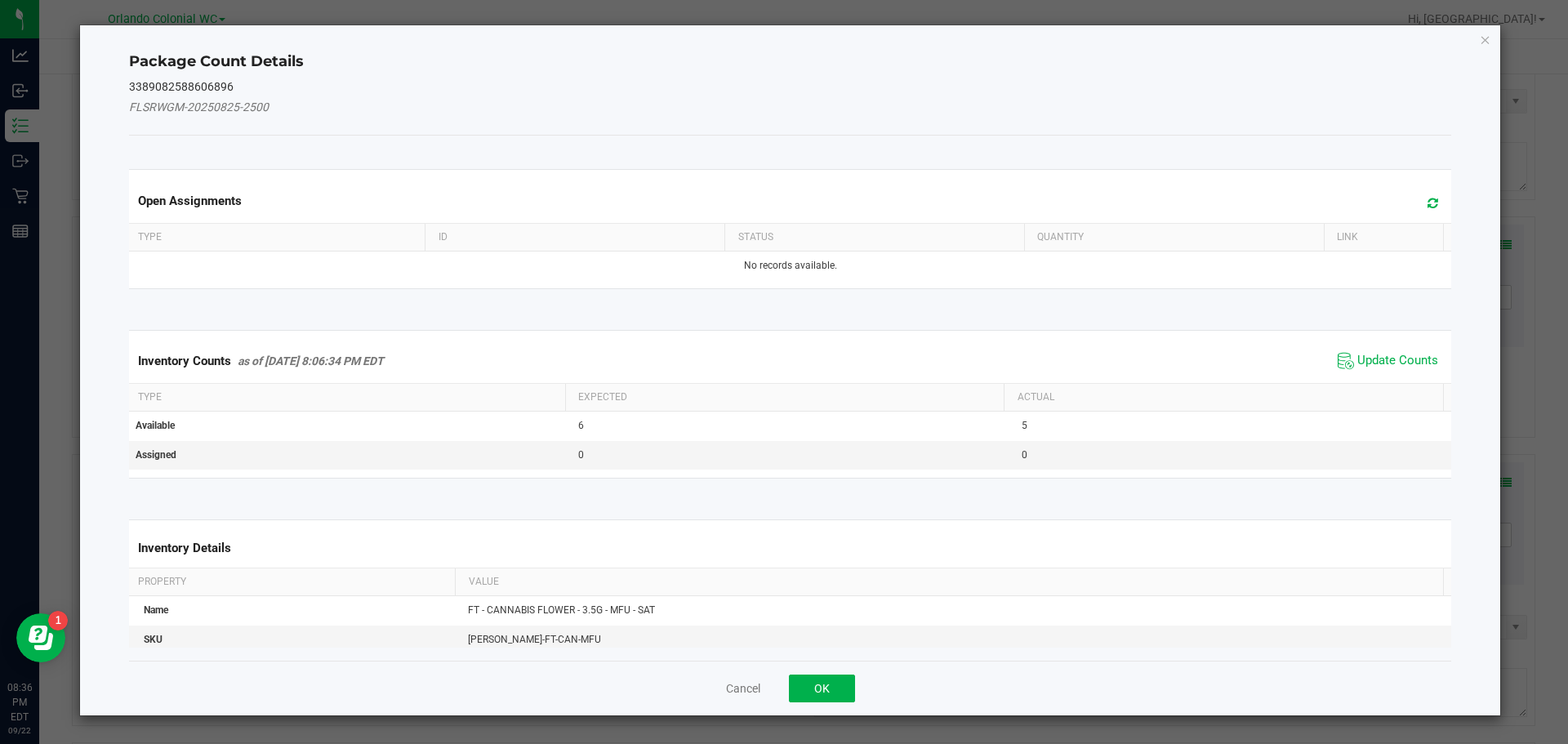
click at [1385, 388] on th "Actual" at bounding box center [1223, 397] width 439 height 27
click at [1393, 362] on span "Update Counts" at bounding box center [1397, 361] width 81 height 17
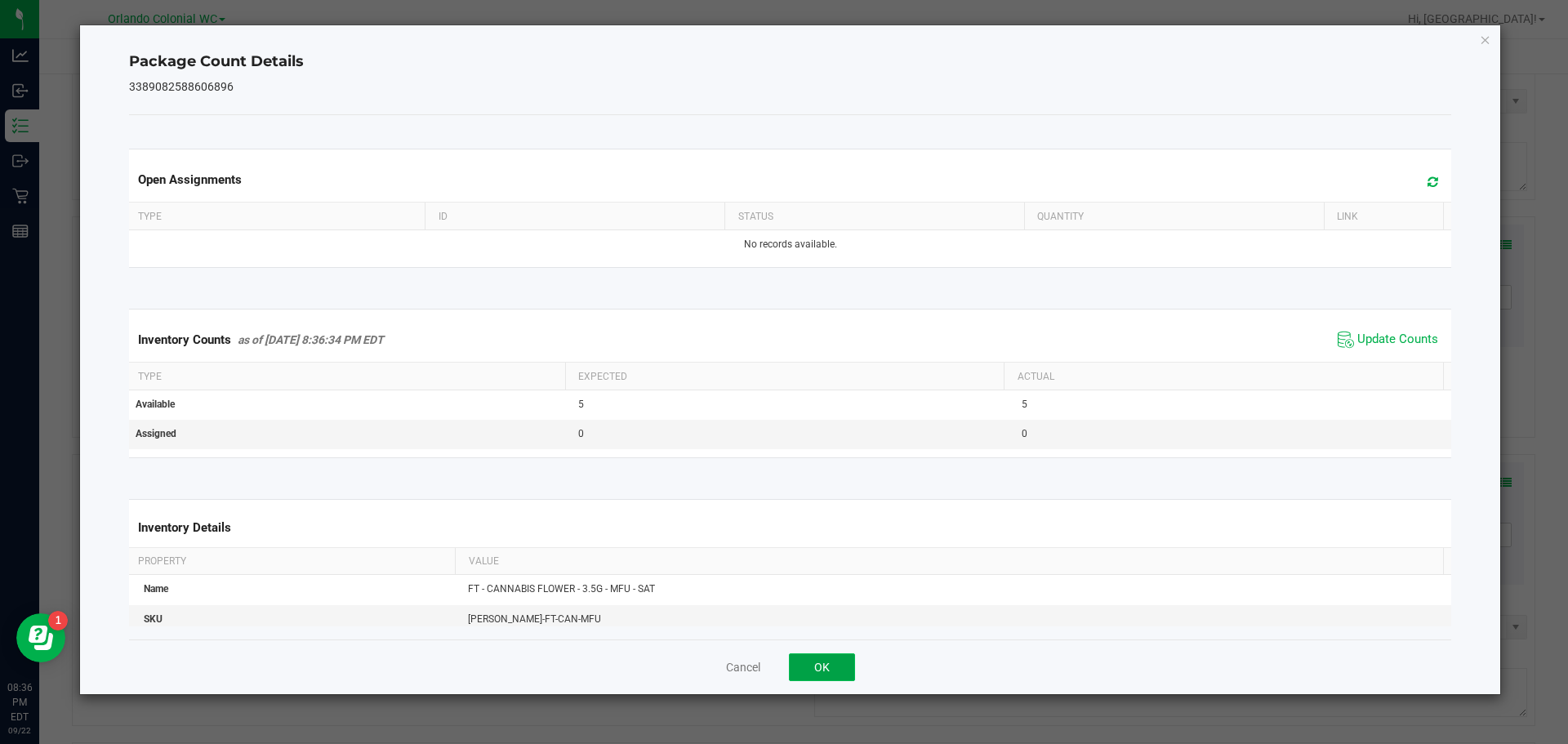
click at [835, 659] on button "OK" at bounding box center [821, 667] width 66 height 27
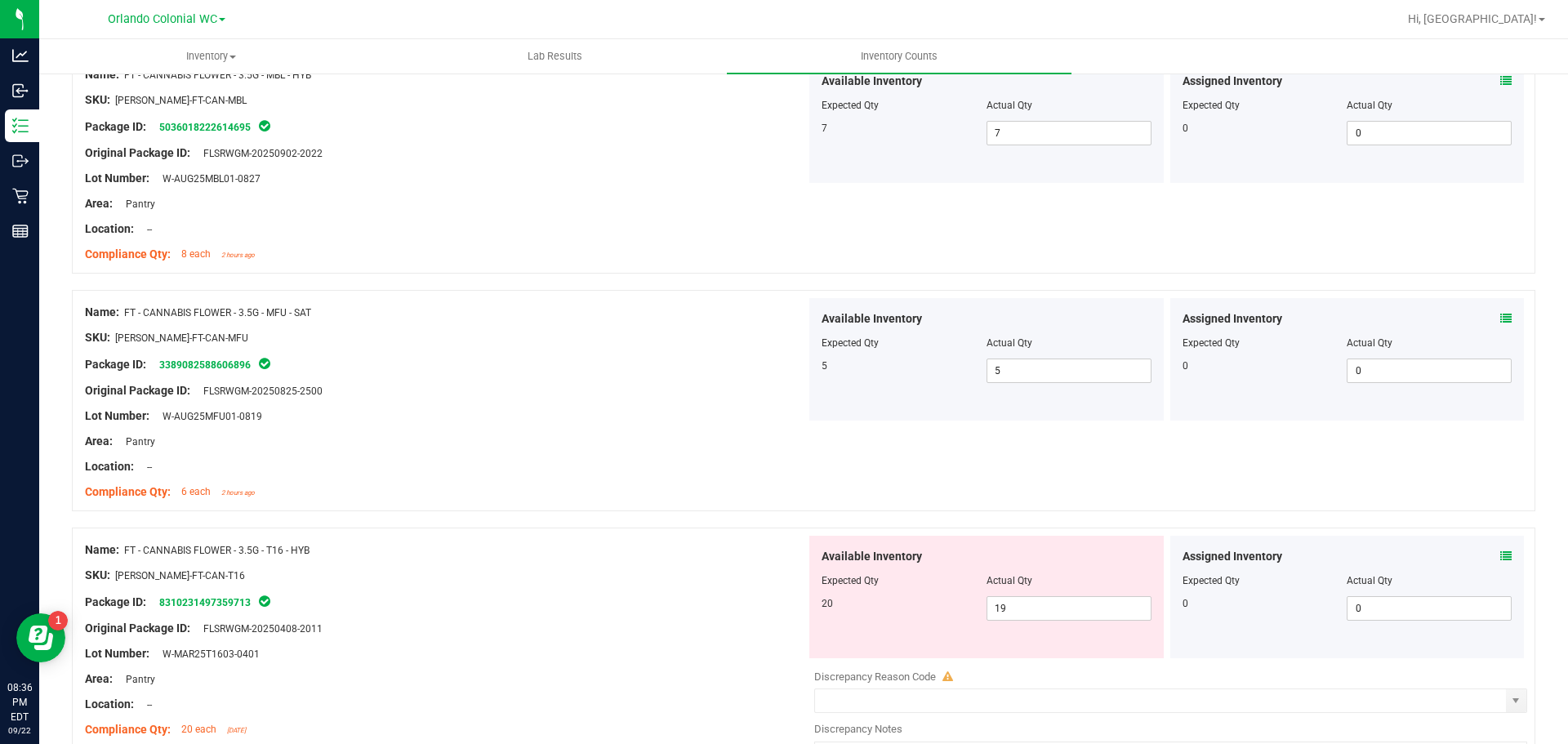
scroll to position [2730, 0]
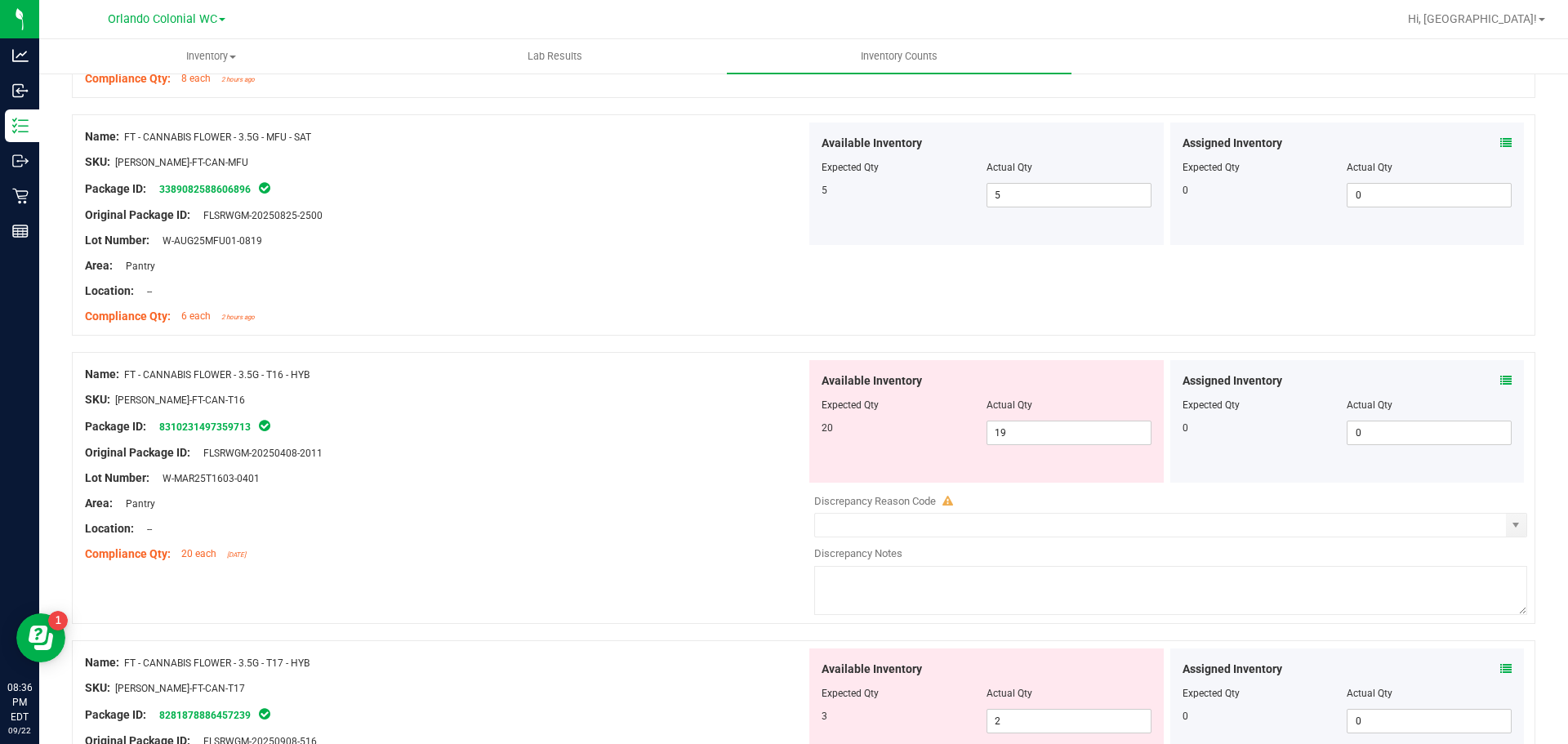
click at [1501, 380] on icon at bounding box center [1506, 381] width 12 height 12
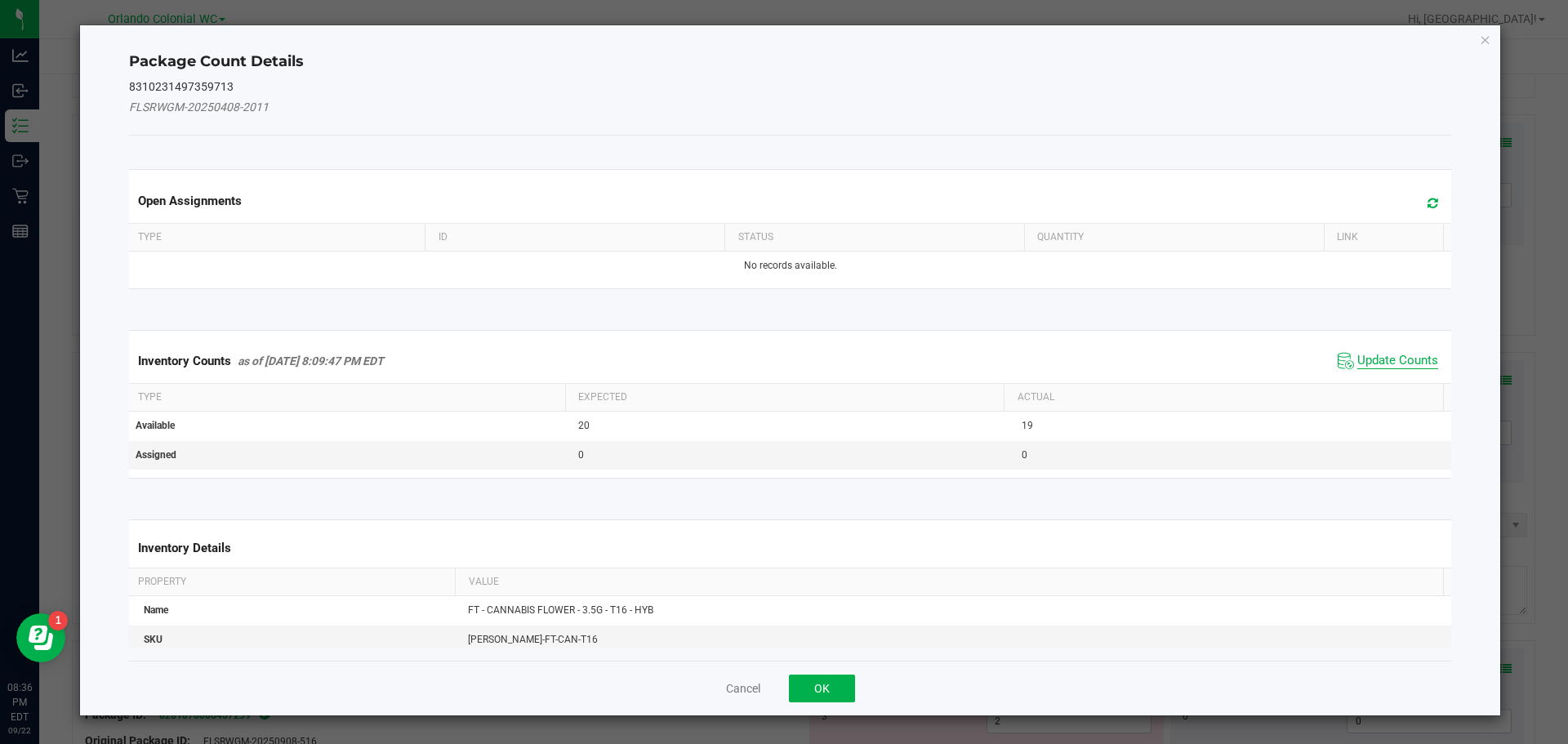
click at [1393, 358] on span "Update Counts" at bounding box center [1397, 361] width 81 height 17
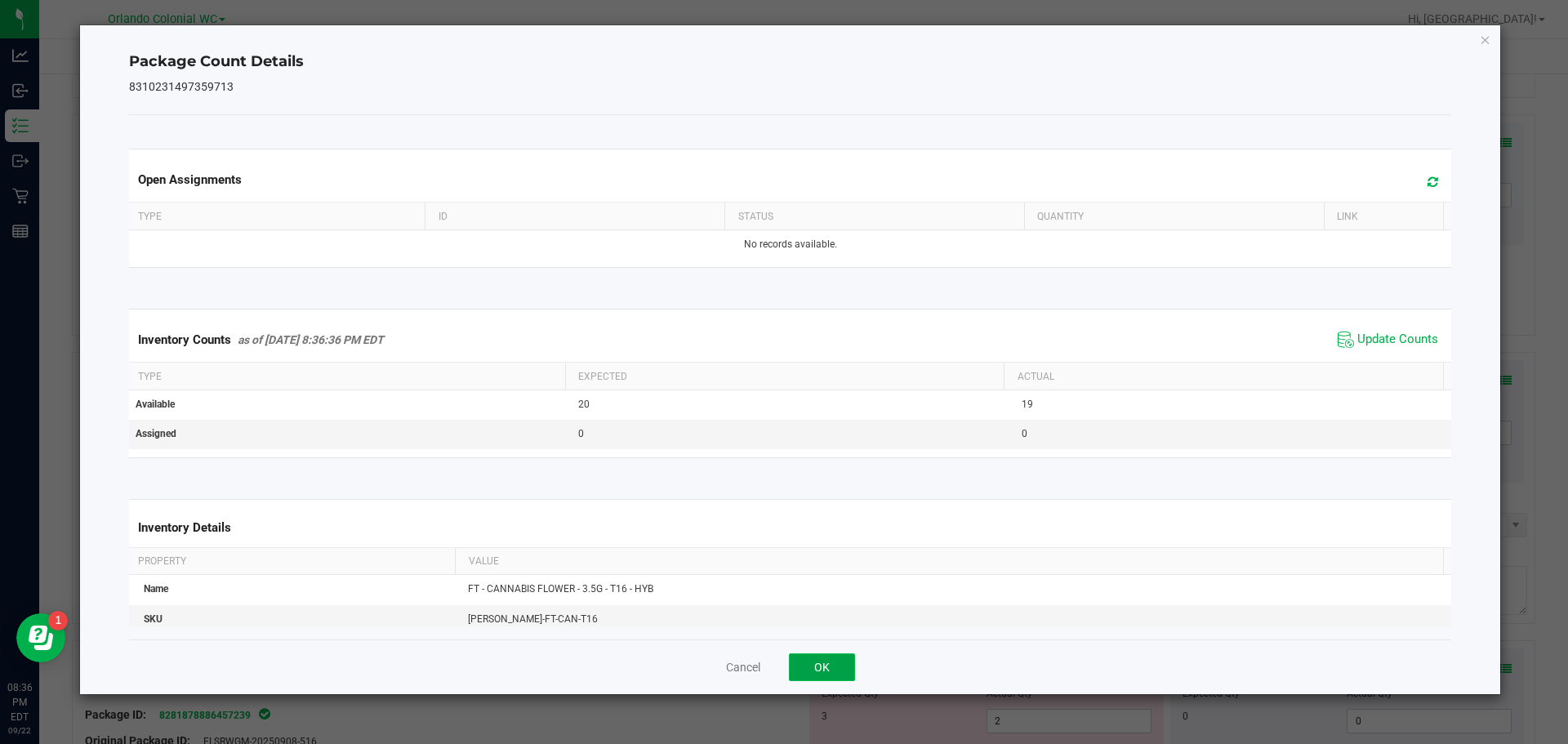
click at [824, 662] on button "OK" at bounding box center [821, 667] width 66 height 27
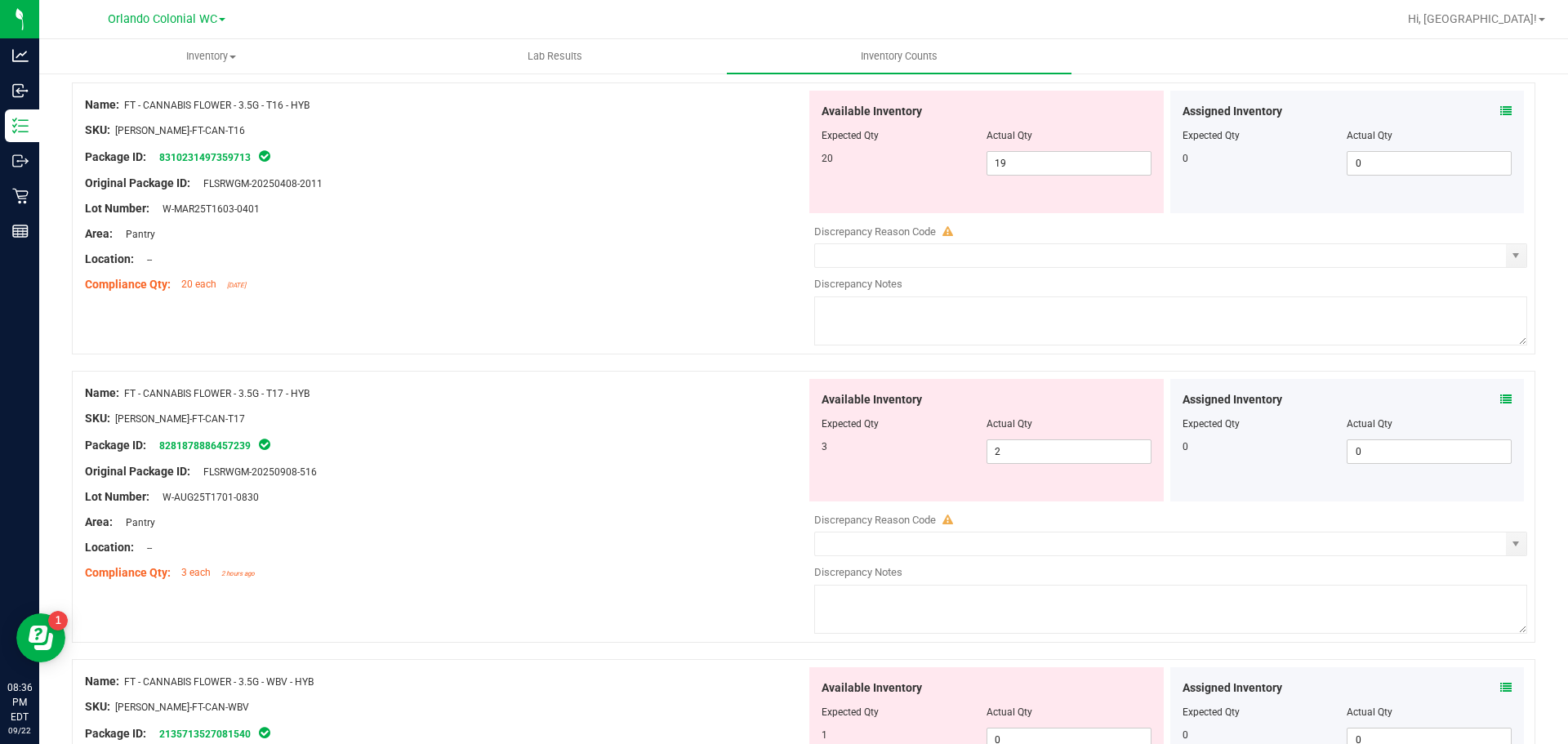
scroll to position [3043, 0]
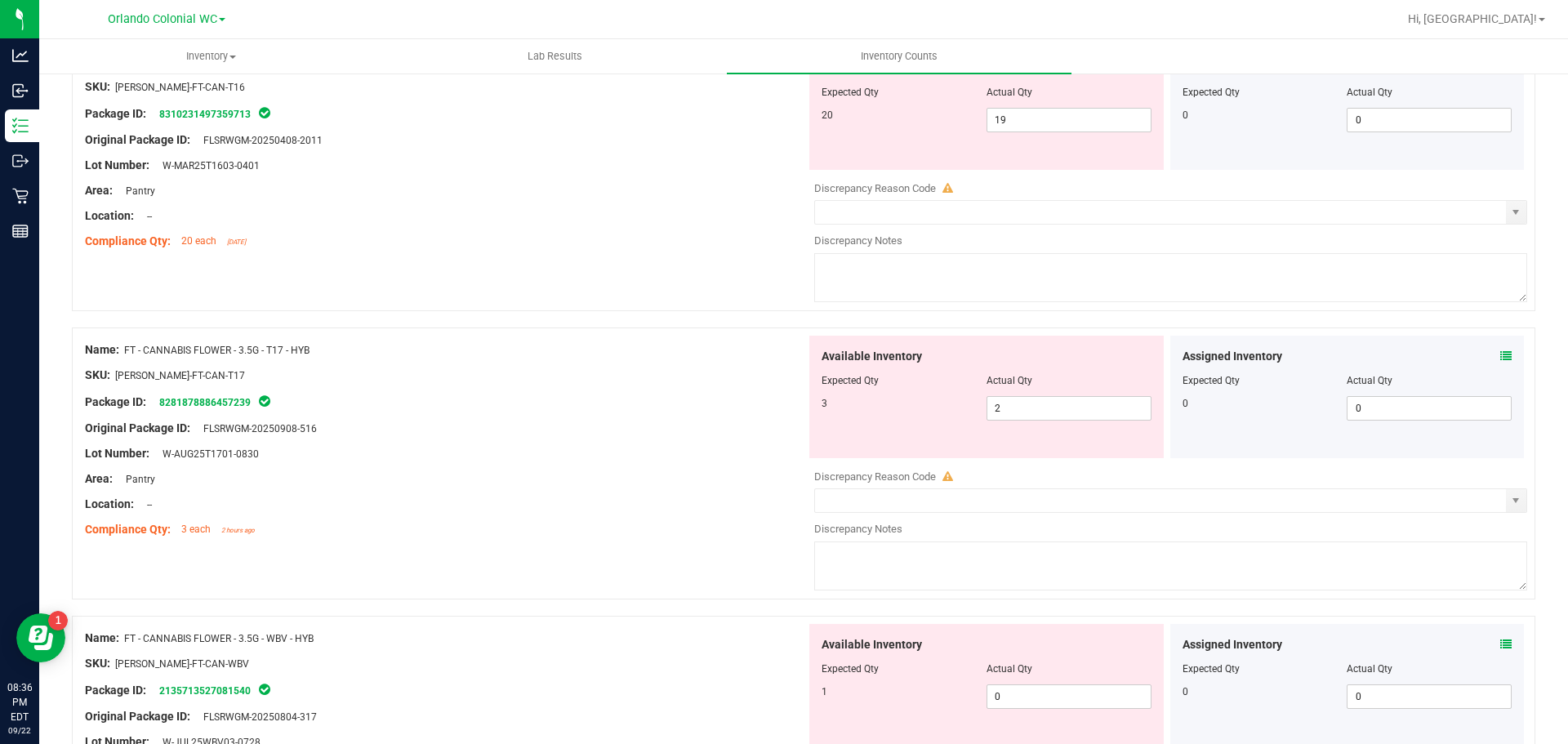
click at [1501, 356] on icon at bounding box center [1506, 357] width 12 height 12
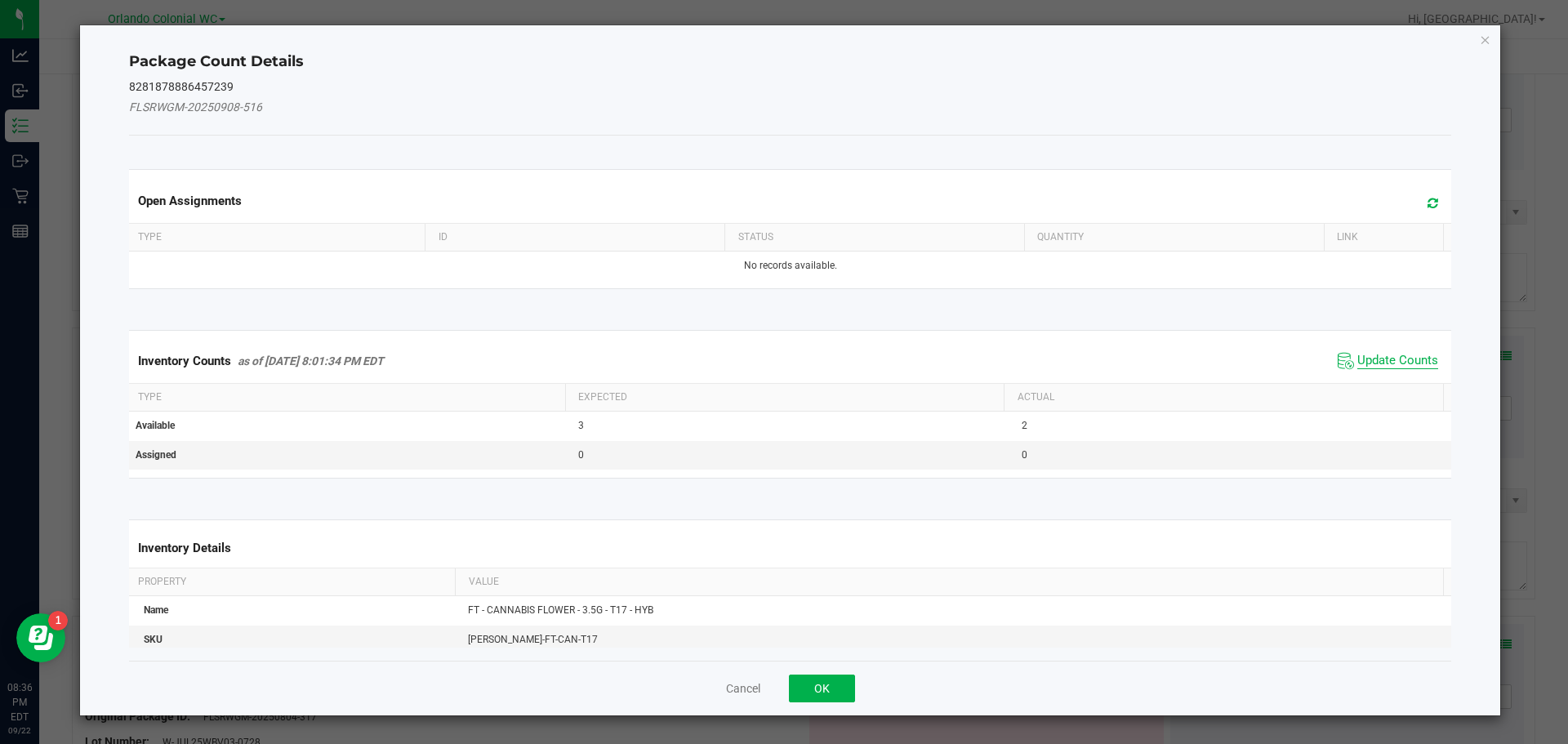
click at [1376, 364] on span "Update Counts" at bounding box center [1397, 361] width 81 height 17
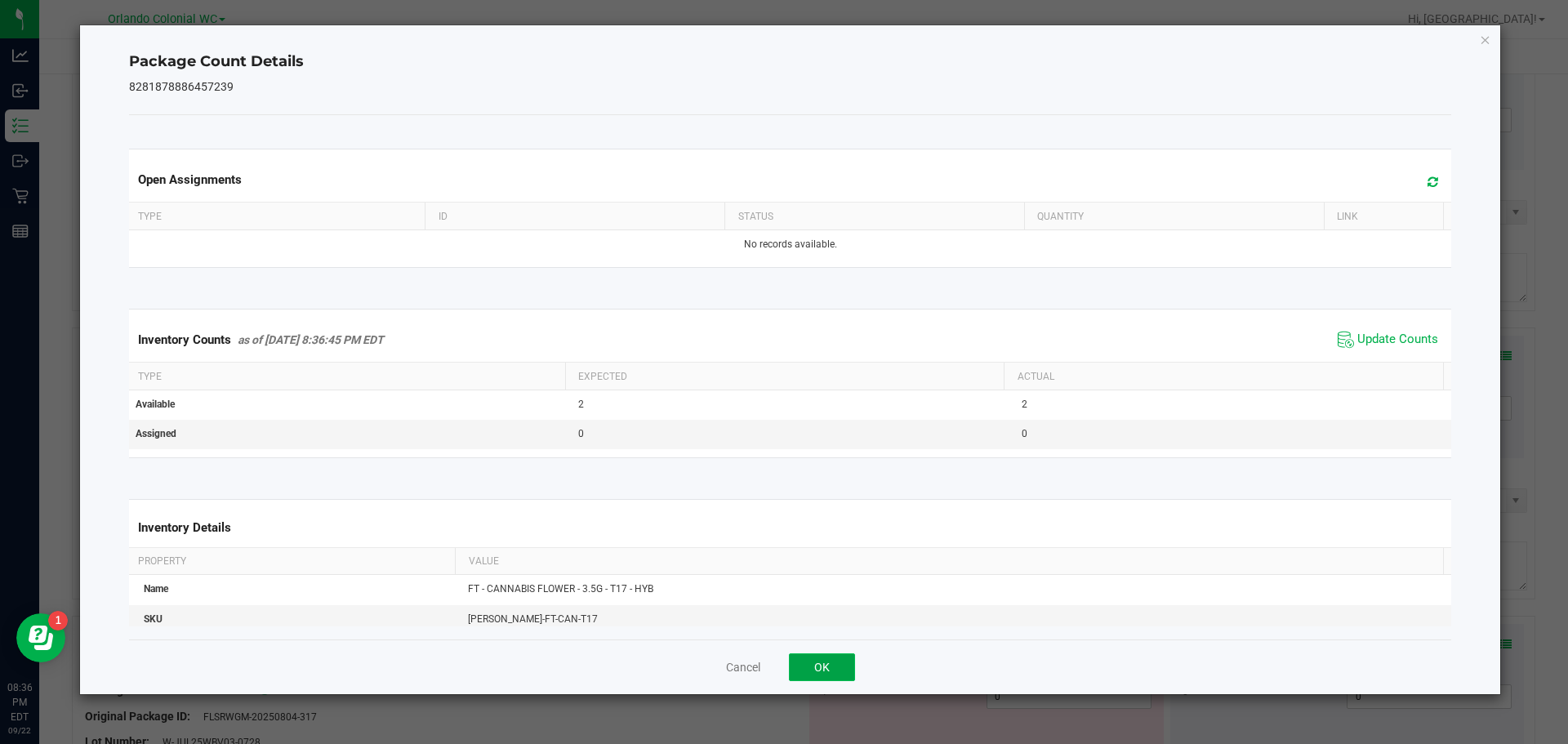
click at [811, 662] on button "OK" at bounding box center [821, 667] width 66 height 27
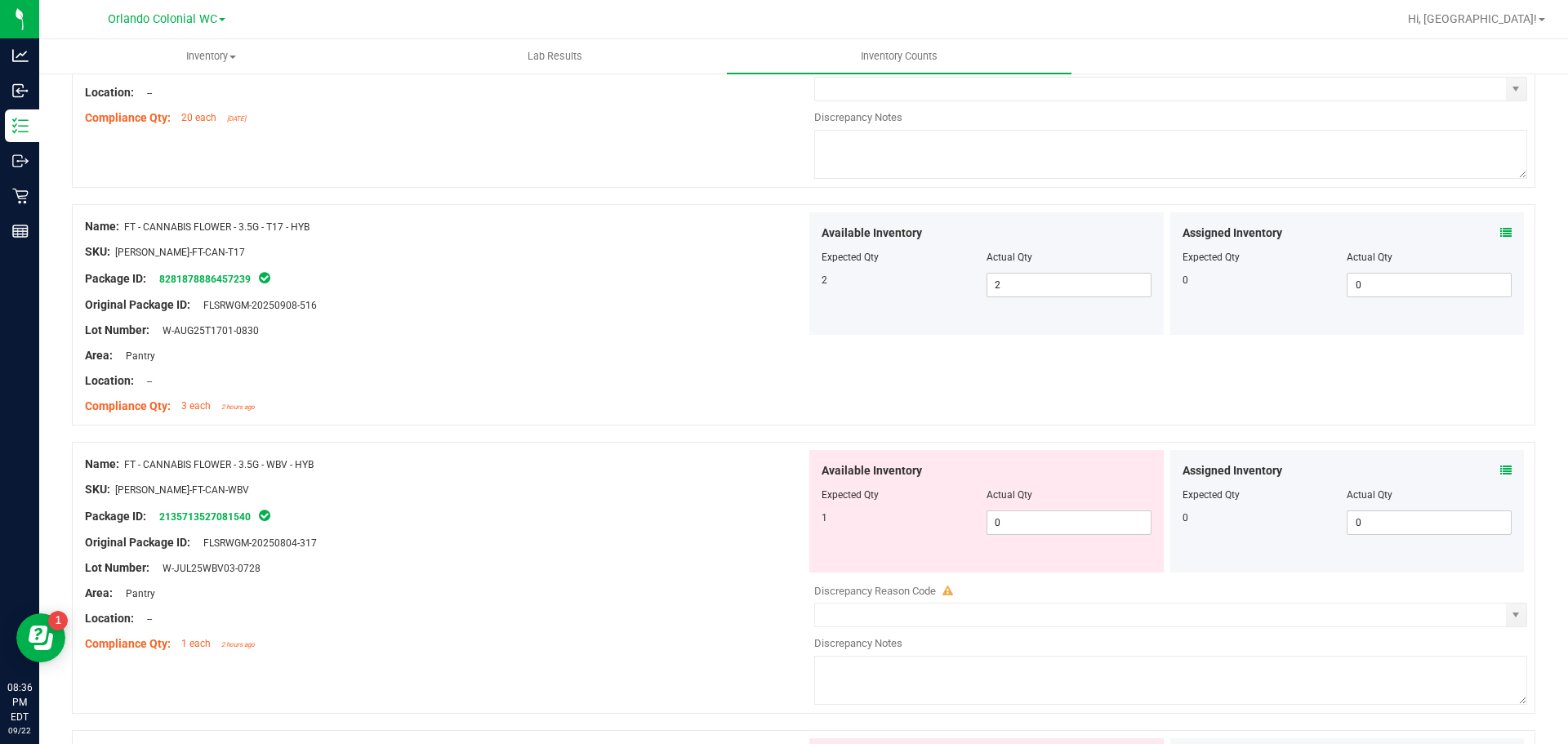
scroll to position [3220, 0]
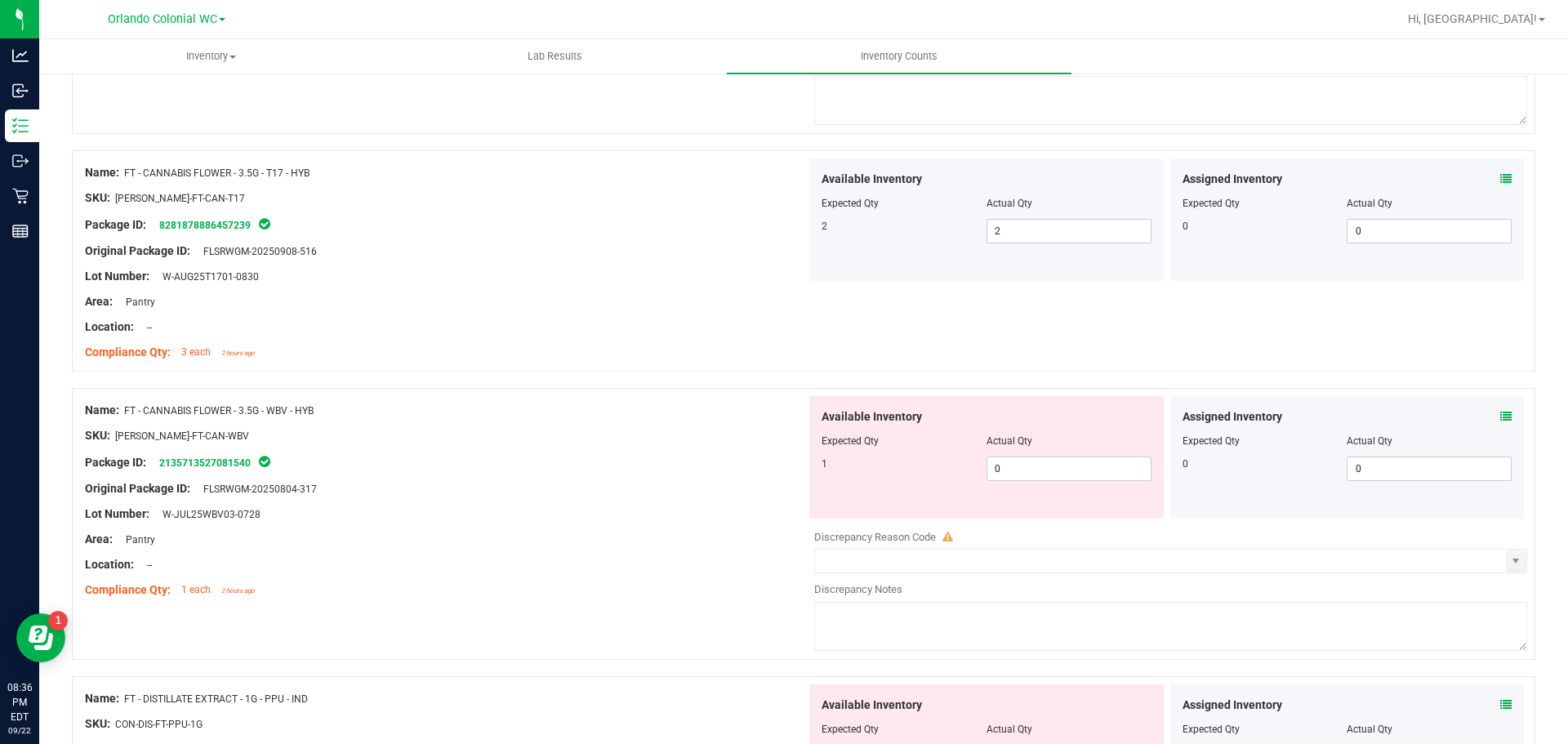
click at [1501, 414] on icon at bounding box center [1506, 417] width 12 height 12
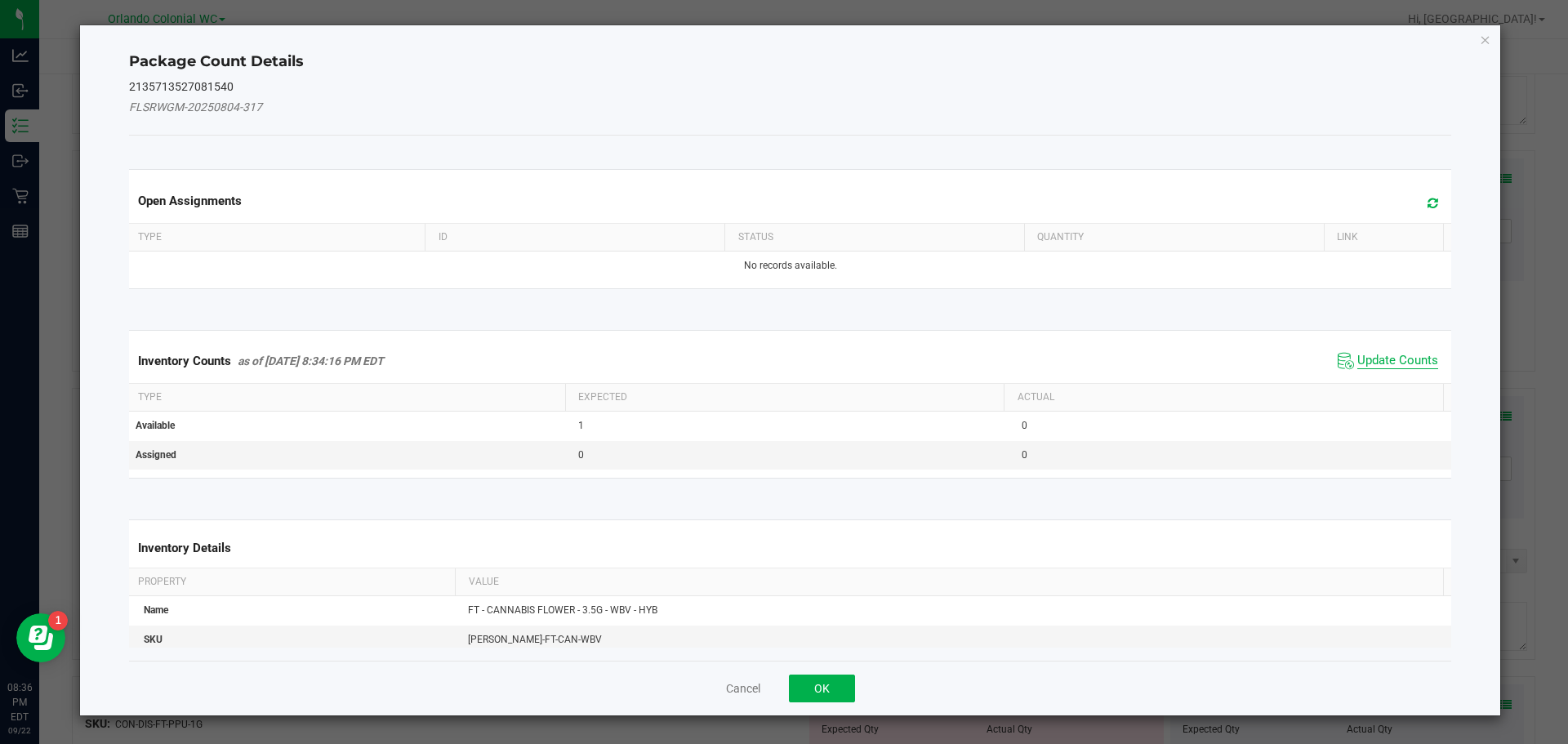
click at [1359, 364] on span "Update Counts" at bounding box center [1397, 361] width 81 height 17
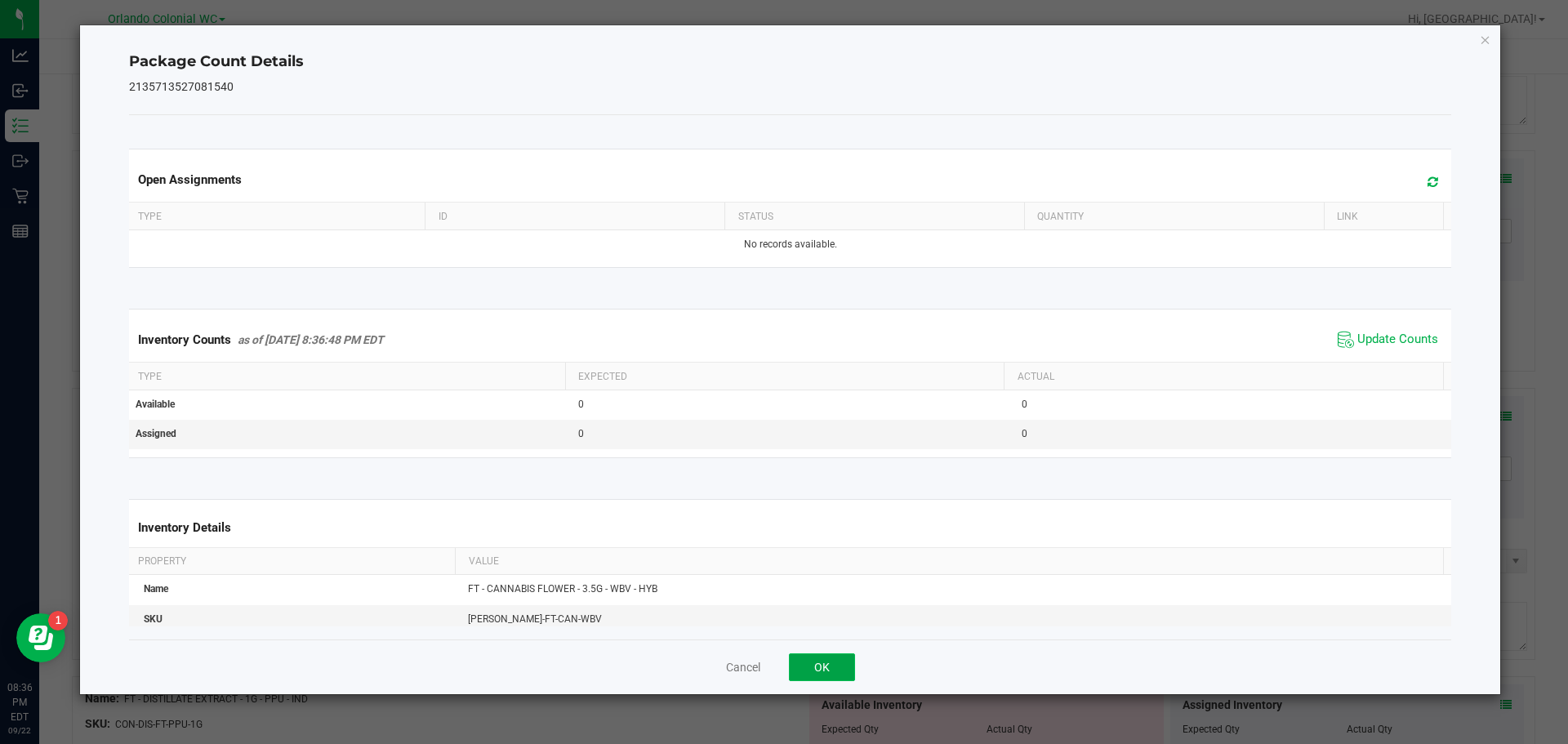
click at [836, 677] on button "OK" at bounding box center [821, 667] width 66 height 27
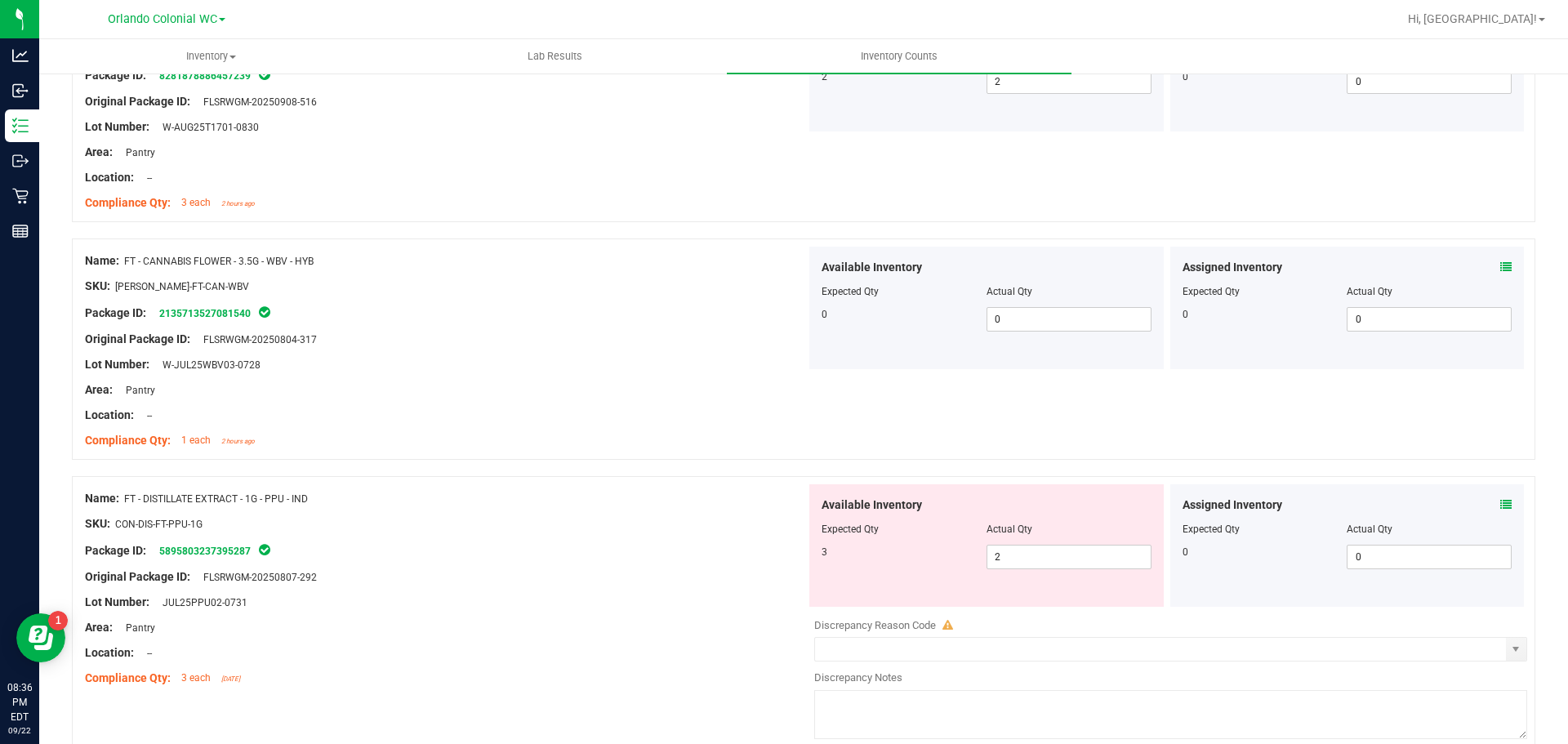
scroll to position [3398, 0]
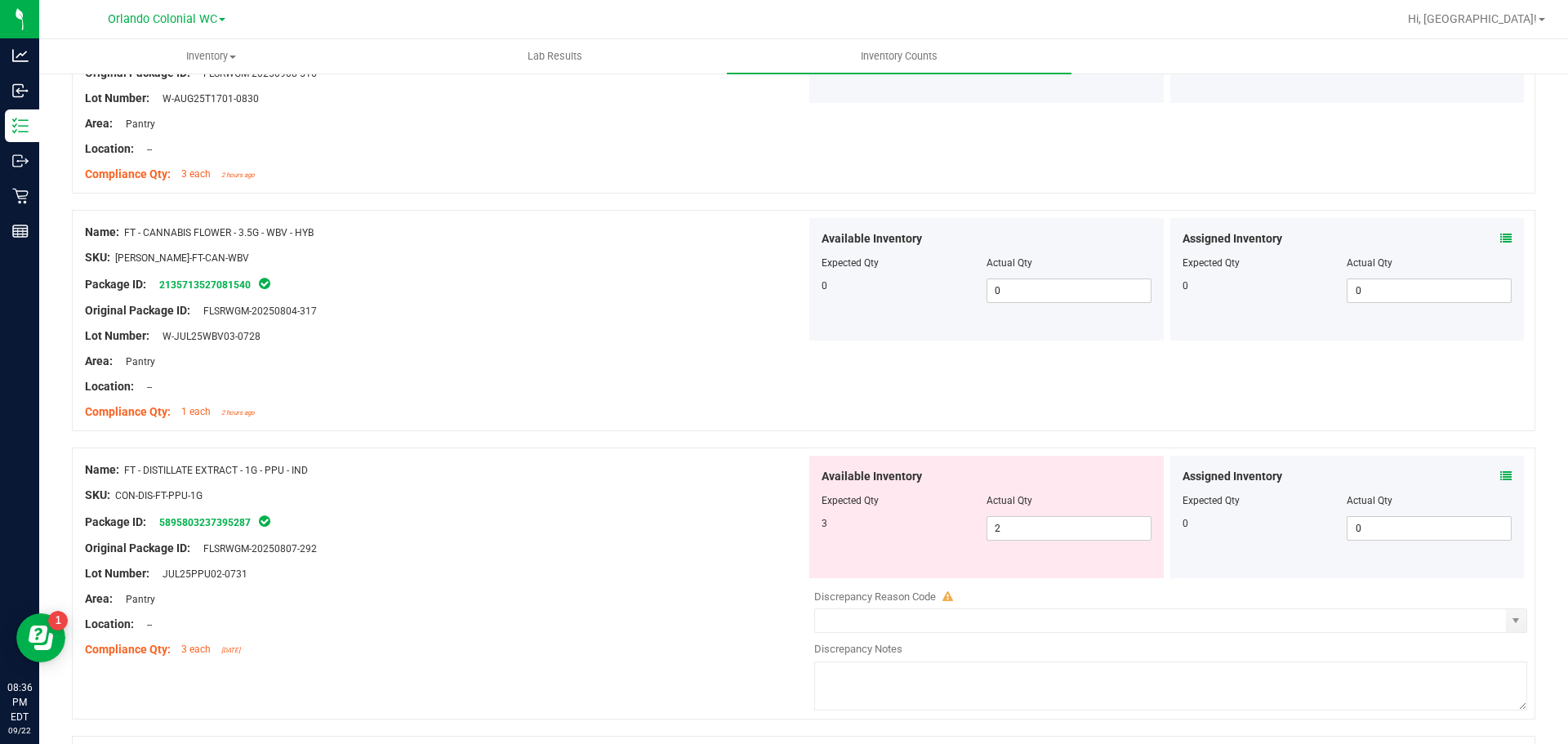
click at [1501, 477] on icon at bounding box center [1506, 477] width 12 height 12
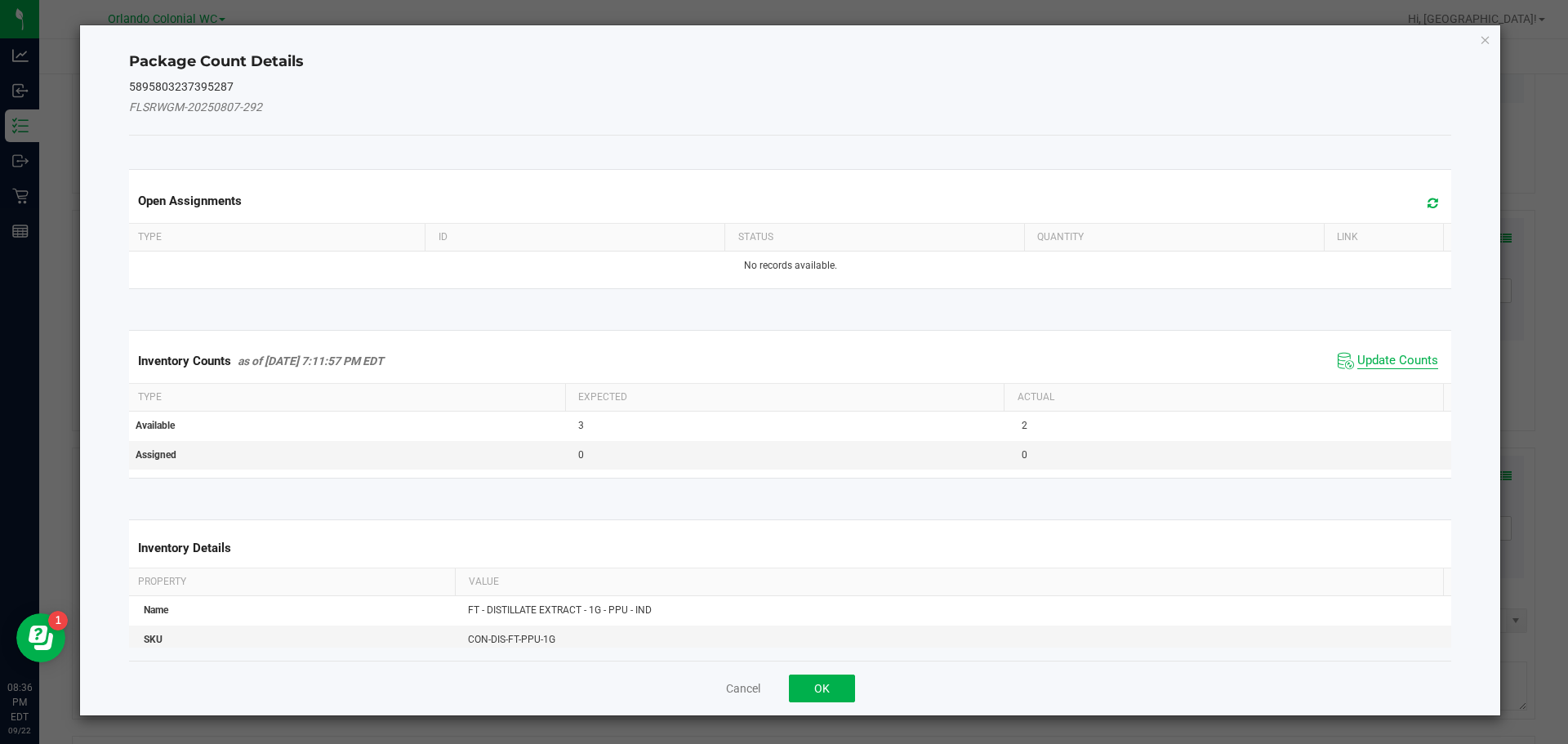
click at [1388, 367] on span "Update Counts" at bounding box center [1397, 361] width 81 height 17
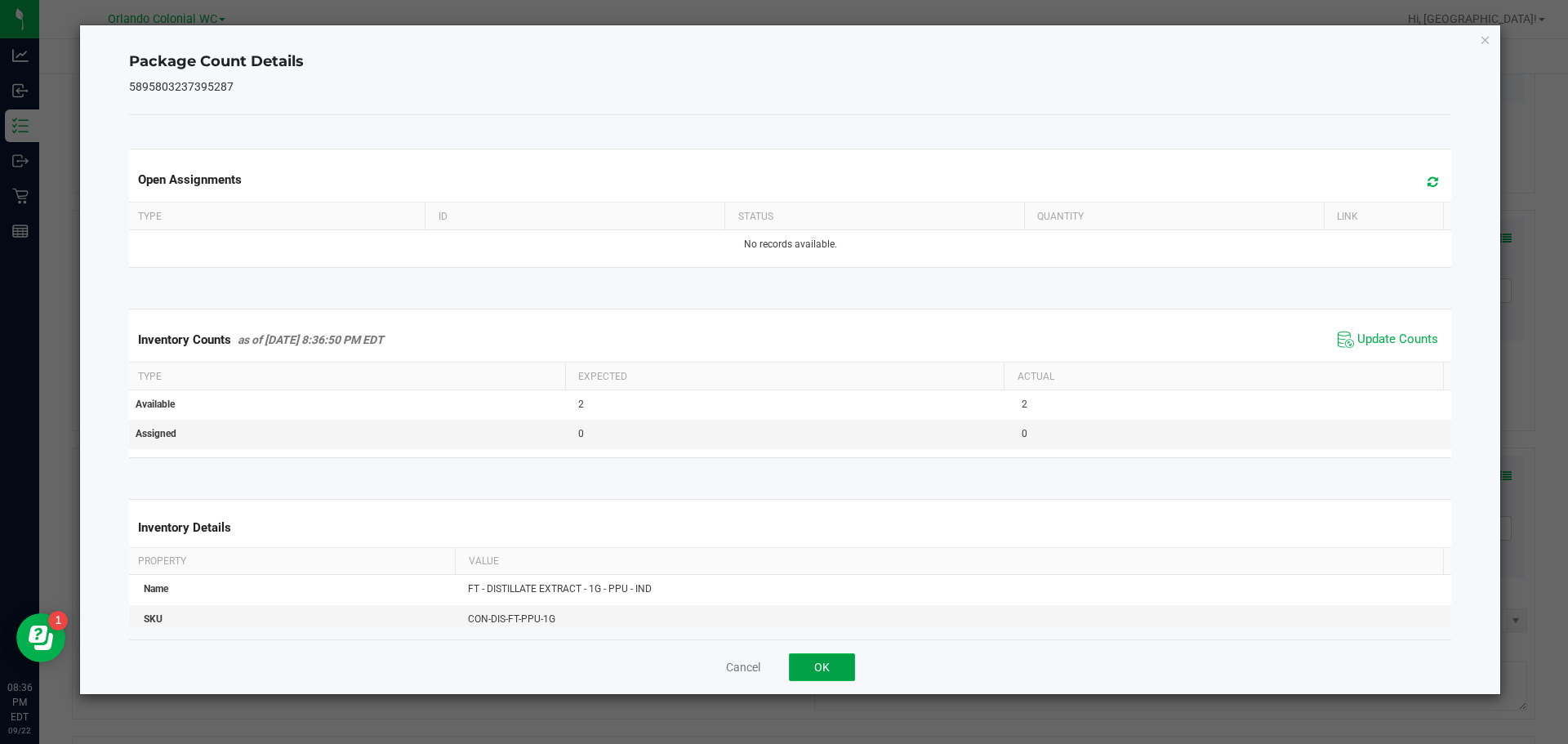
click at [846, 663] on button "OK" at bounding box center [821, 667] width 66 height 27
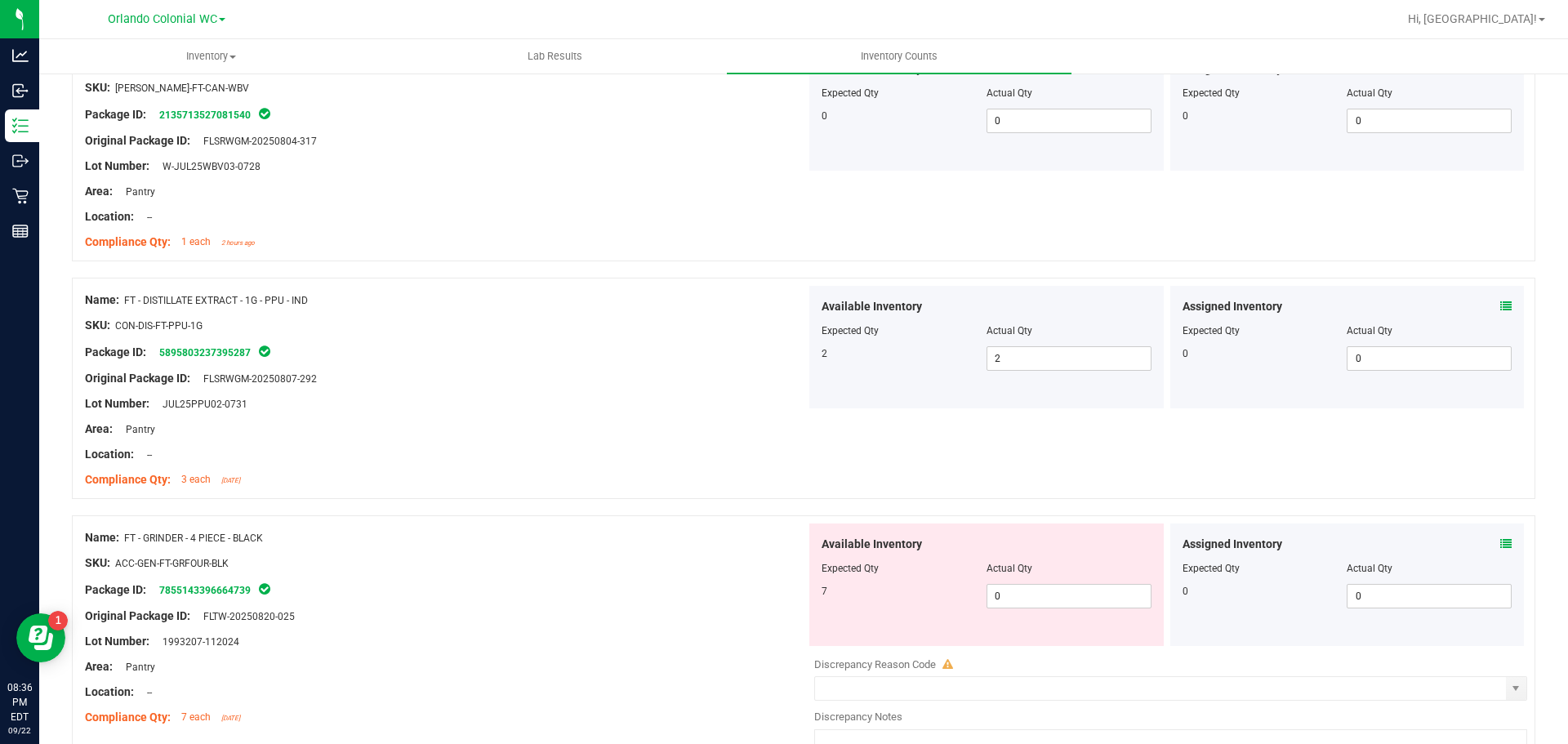
scroll to position [3643, 0]
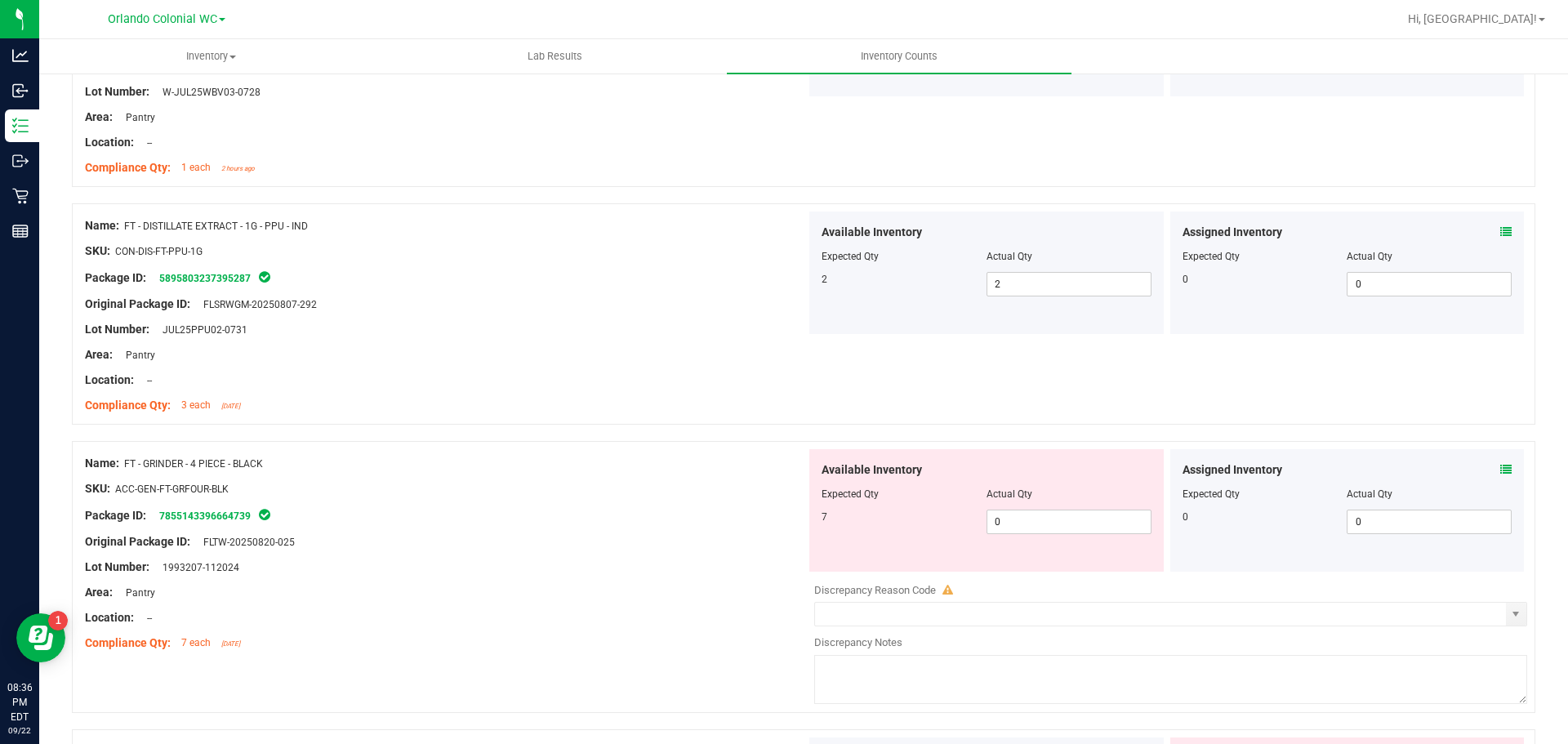
click at [1501, 468] on icon at bounding box center [1506, 470] width 12 height 12
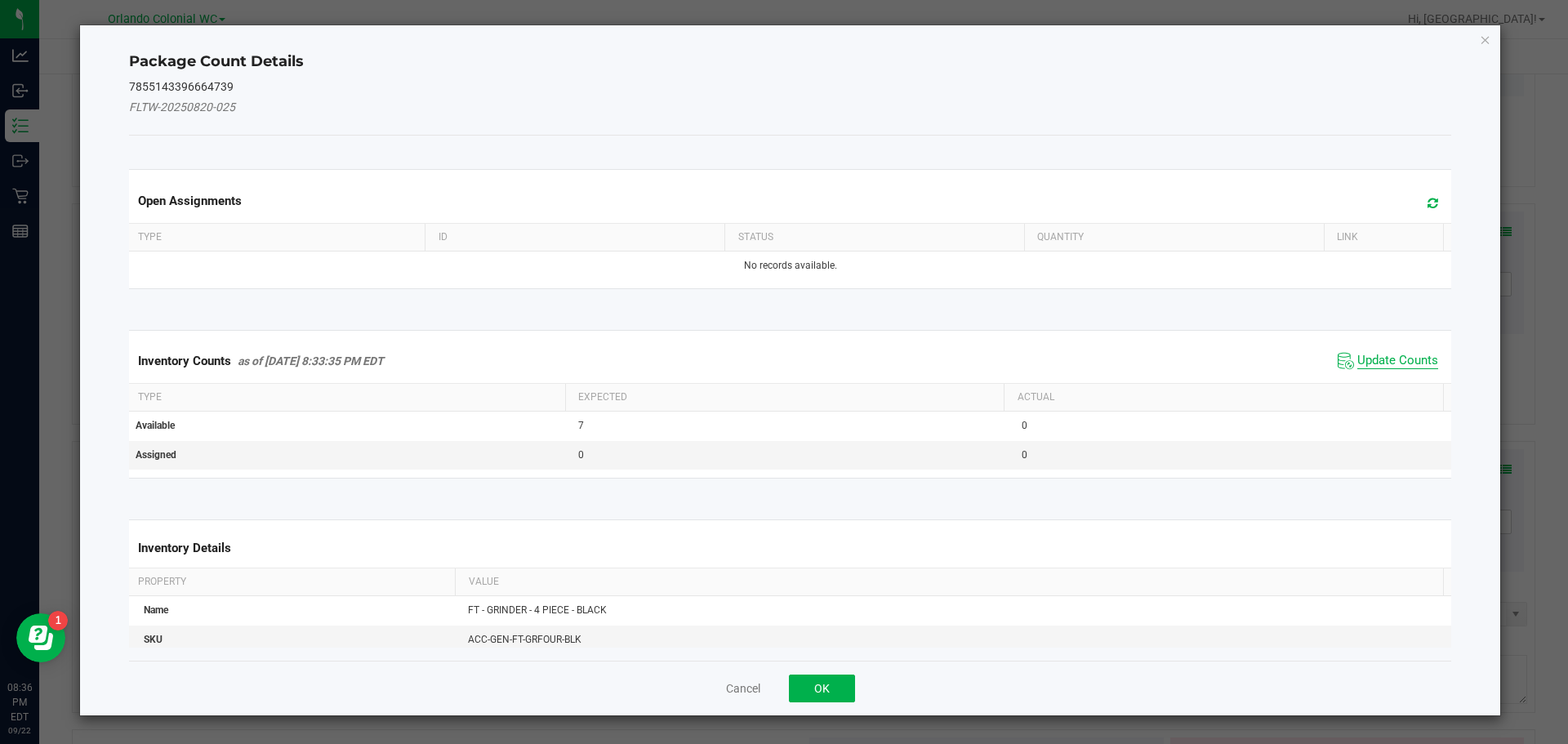
click at [1379, 355] on span "Update Counts" at bounding box center [1397, 361] width 81 height 17
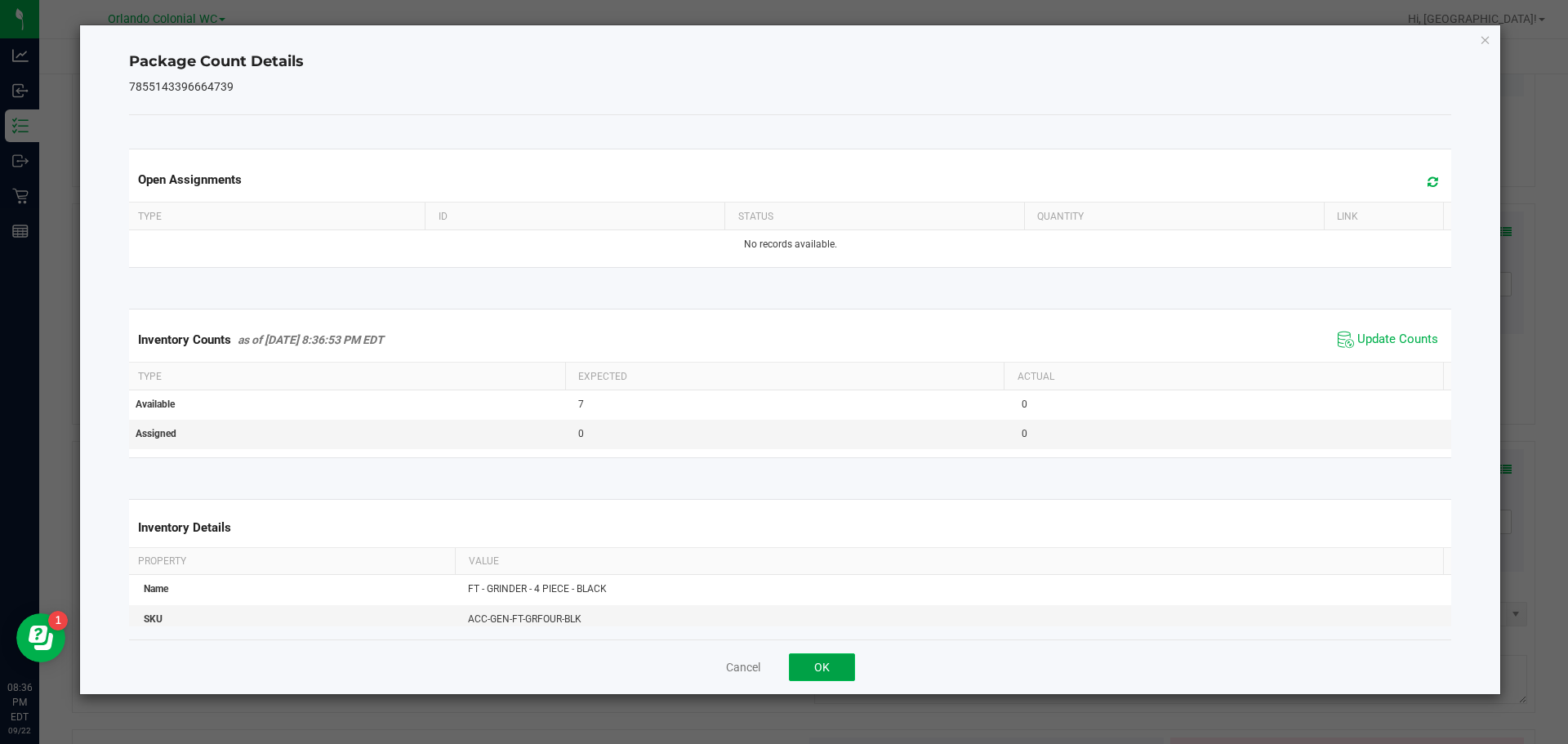
click at [824, 654] on button "OK" at bounding box center [821, 667] width 66 height 27
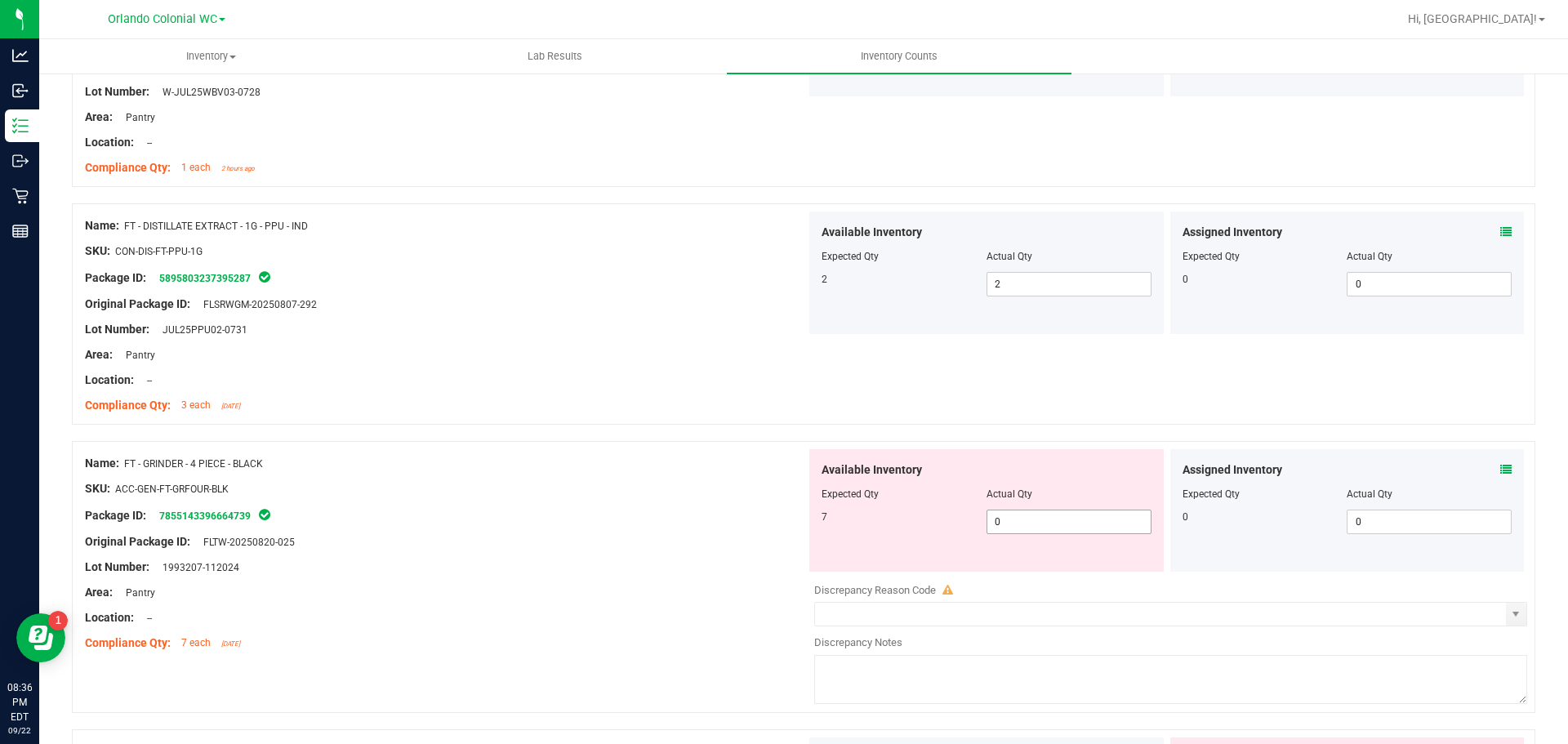
click at [1041, 518] on span "0 0" at bounding box center [1069, 522] width 165 height 24
type input "1"
type input "7"
click at [447, 407] on div "Compliance Qty: 3 each [DATE]" at bounding box center [446, 405] width 722 height 17
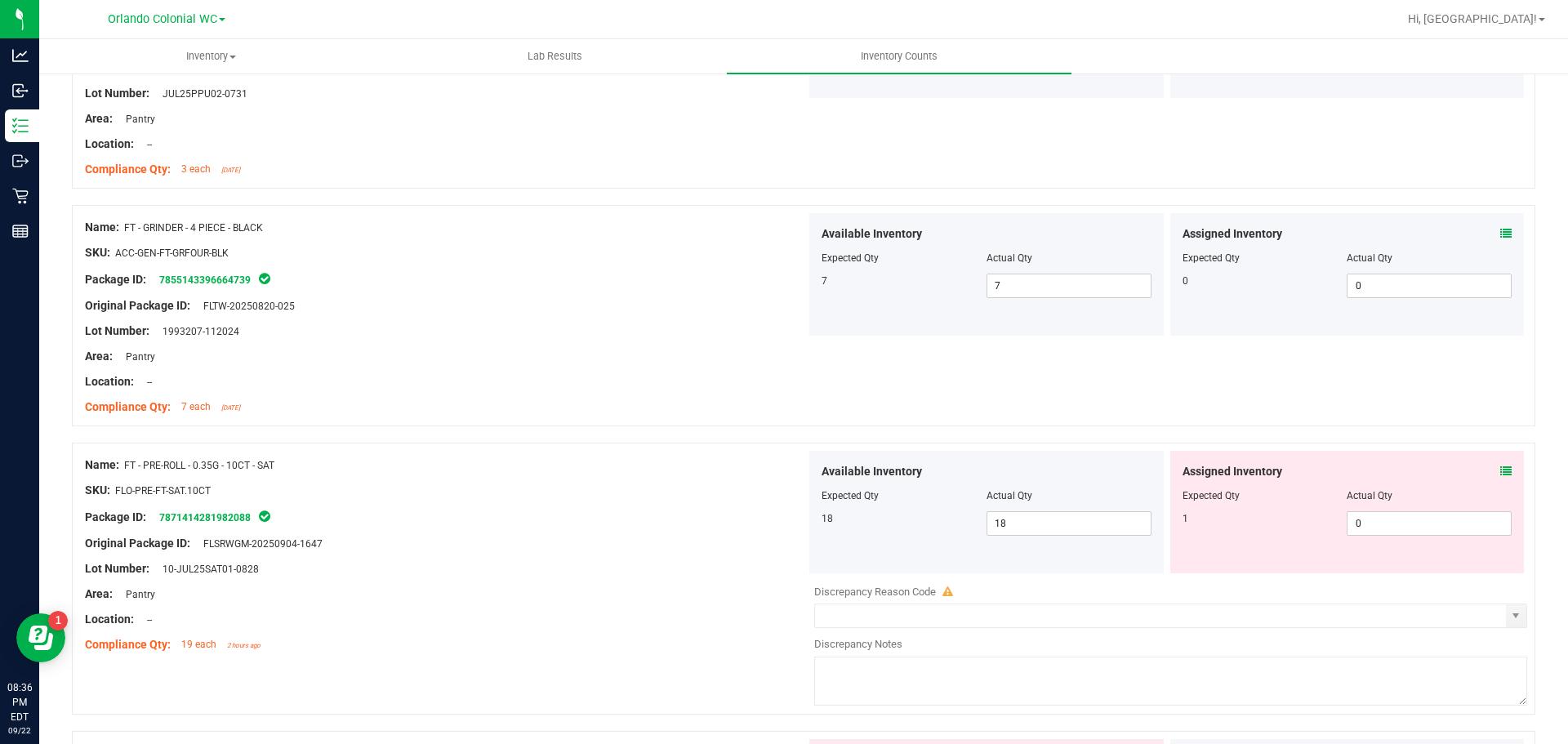
scroll to position [4132, 0]
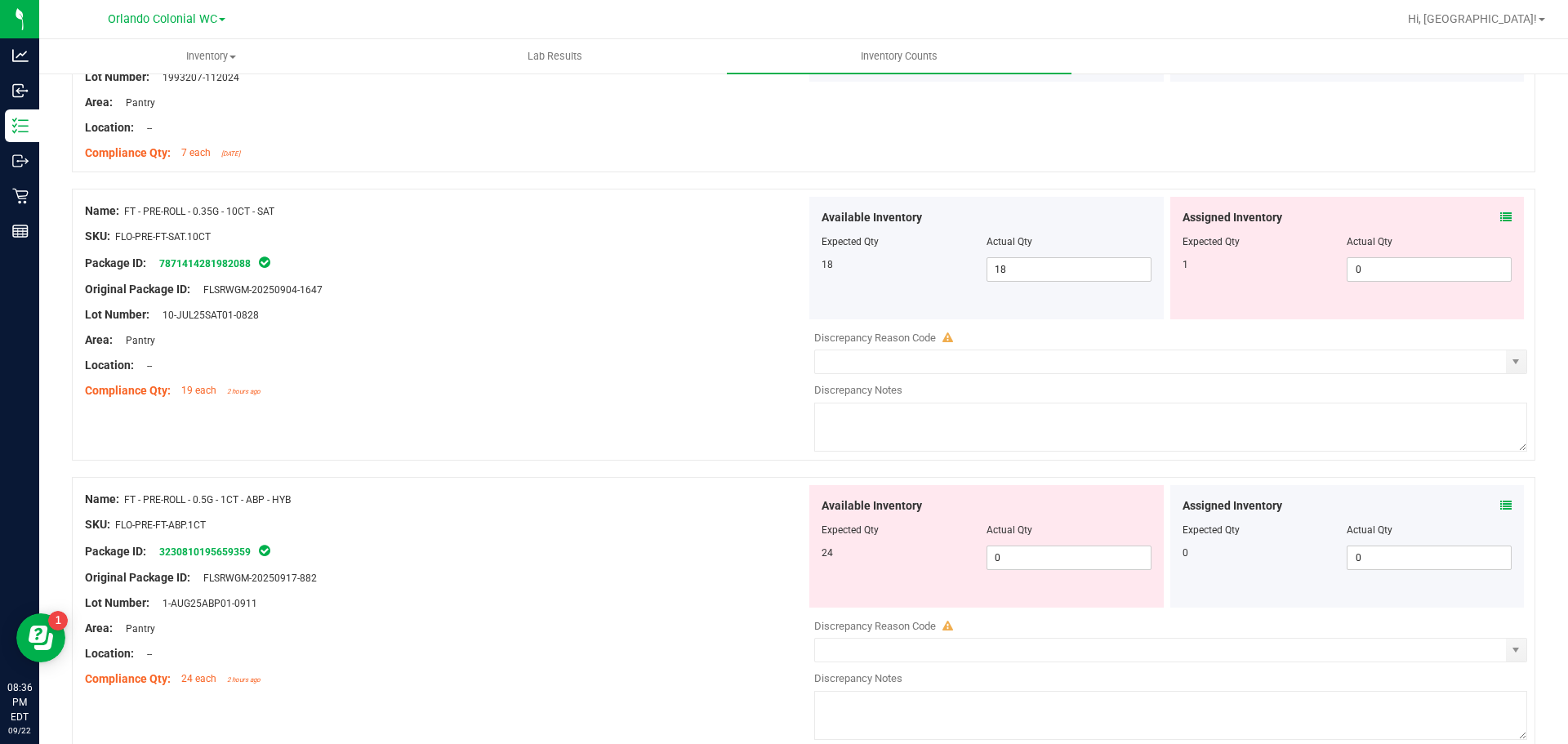
click at [1471, 227] on div at bounding box center [1347, 231] width 330 height 8
click at [1501, 225] on span at bounding box center [1506, 217] width 12 height 17
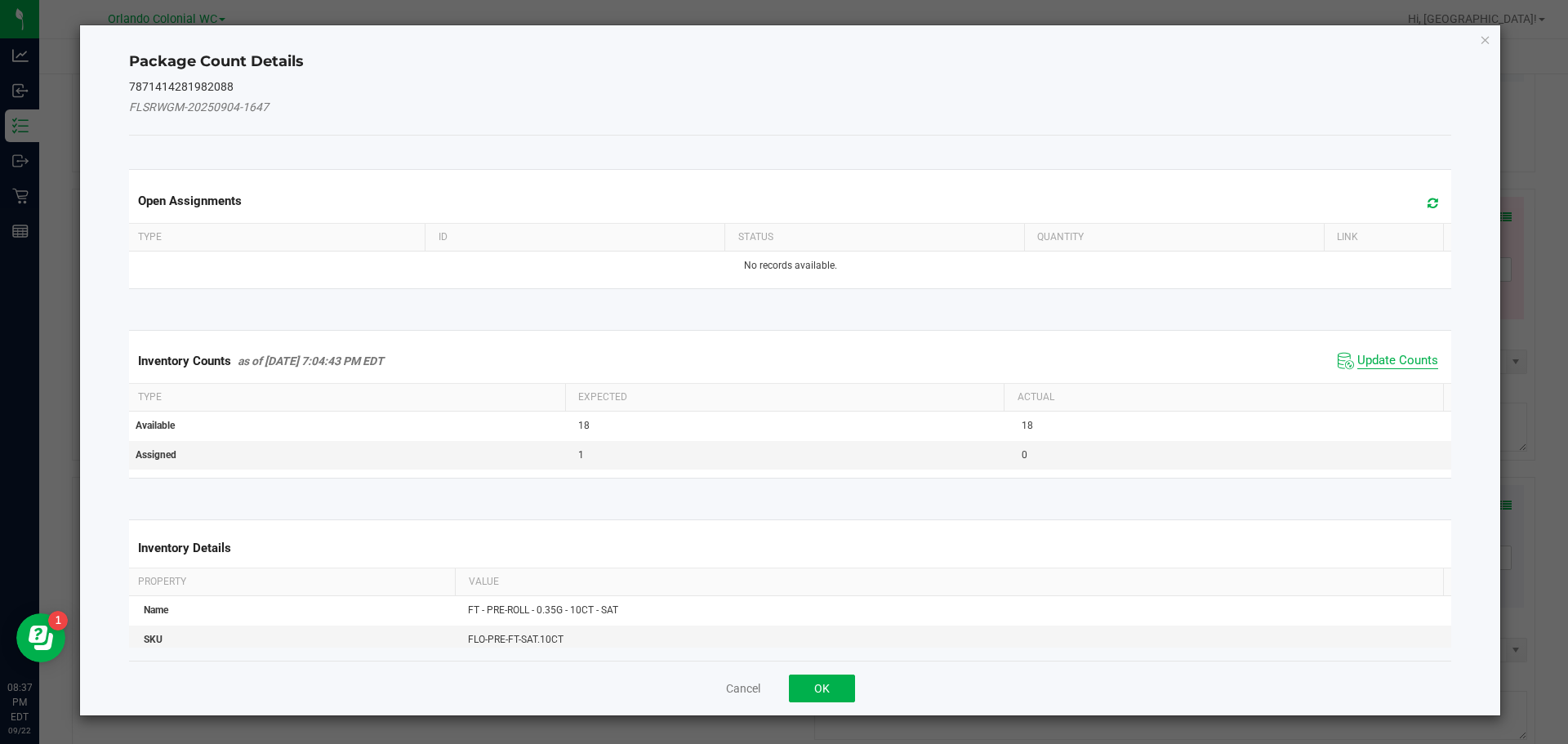
click at [1396, 354] on span "Update Counts" at bounding box center [1397, 361] width 81 height 17
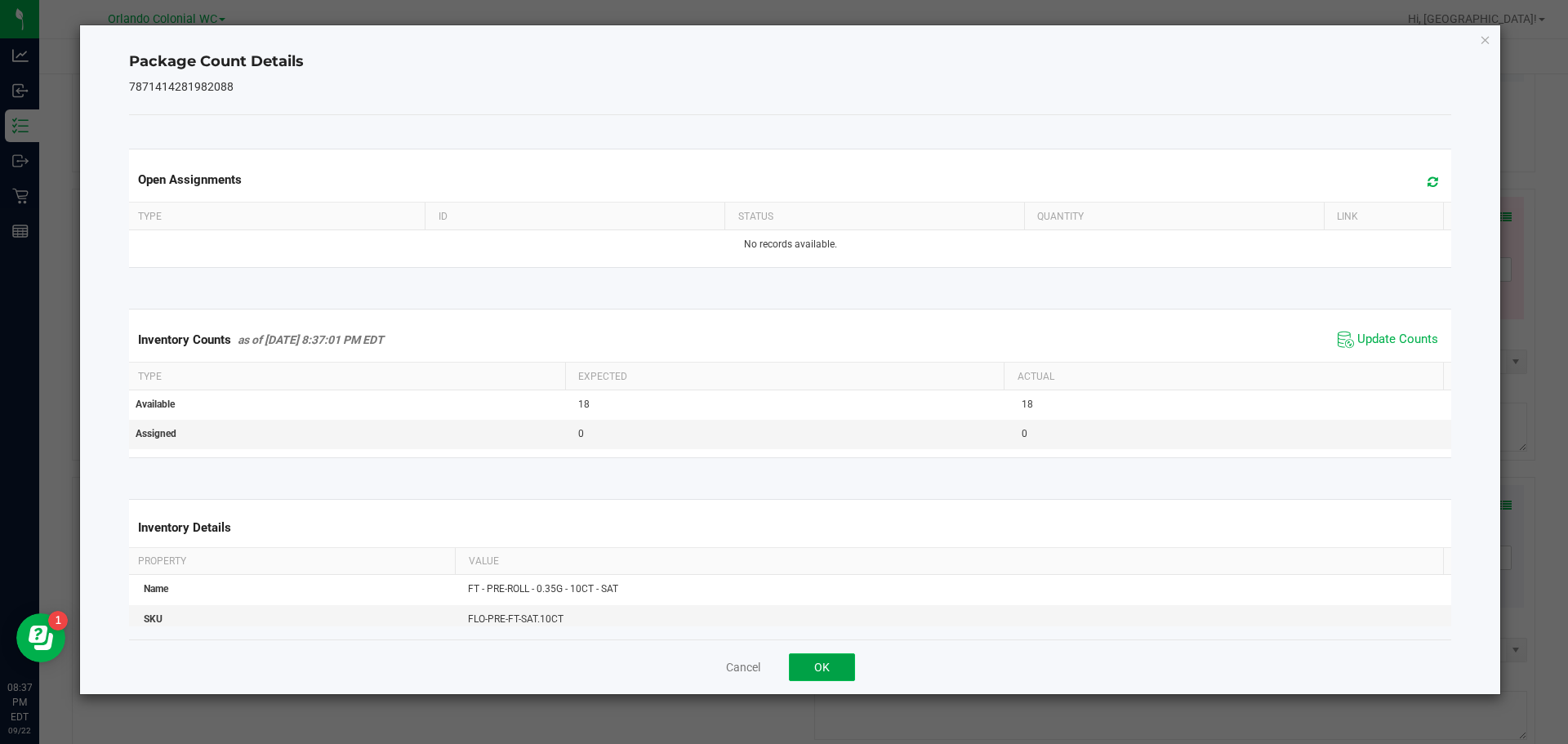
click at [821, 668] on button "OK" at bounding box center [821, 667] width 66 height 27
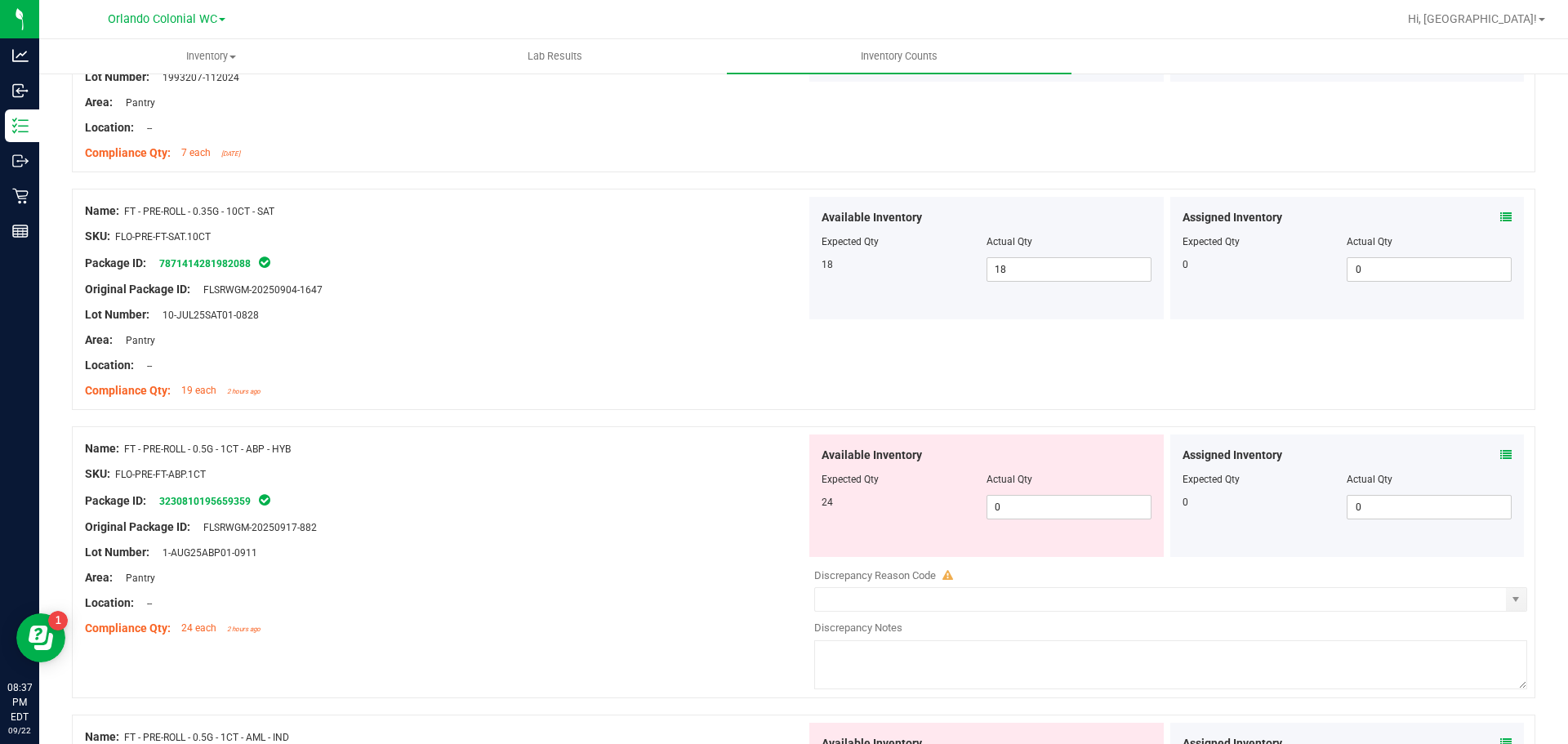
click at [1501, 454] on icon at bounding box center [1506, 455] width 12 height 12
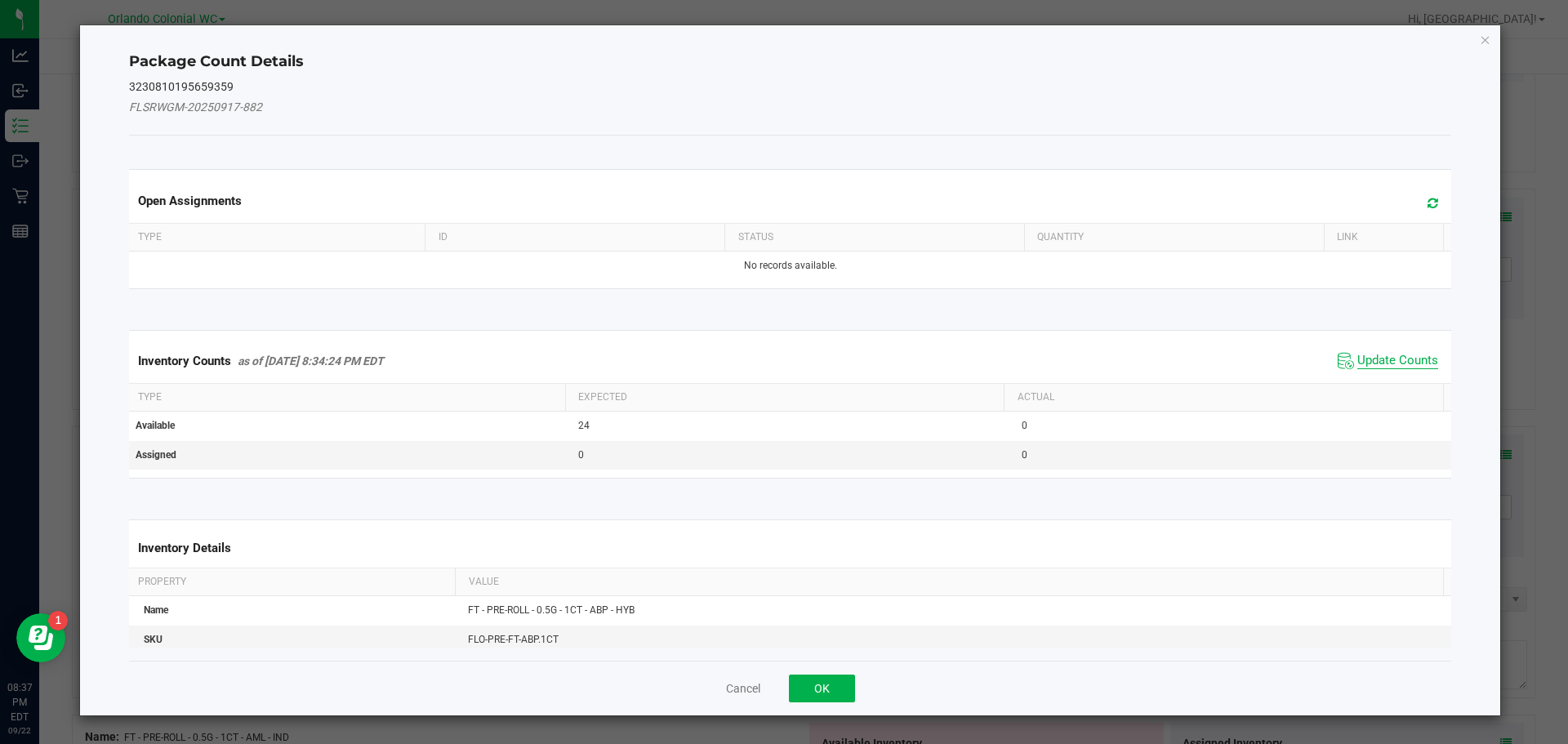
click at [1372, 367] on span "Update Counts" at bounding box center [1397, 361] width 81 height 17
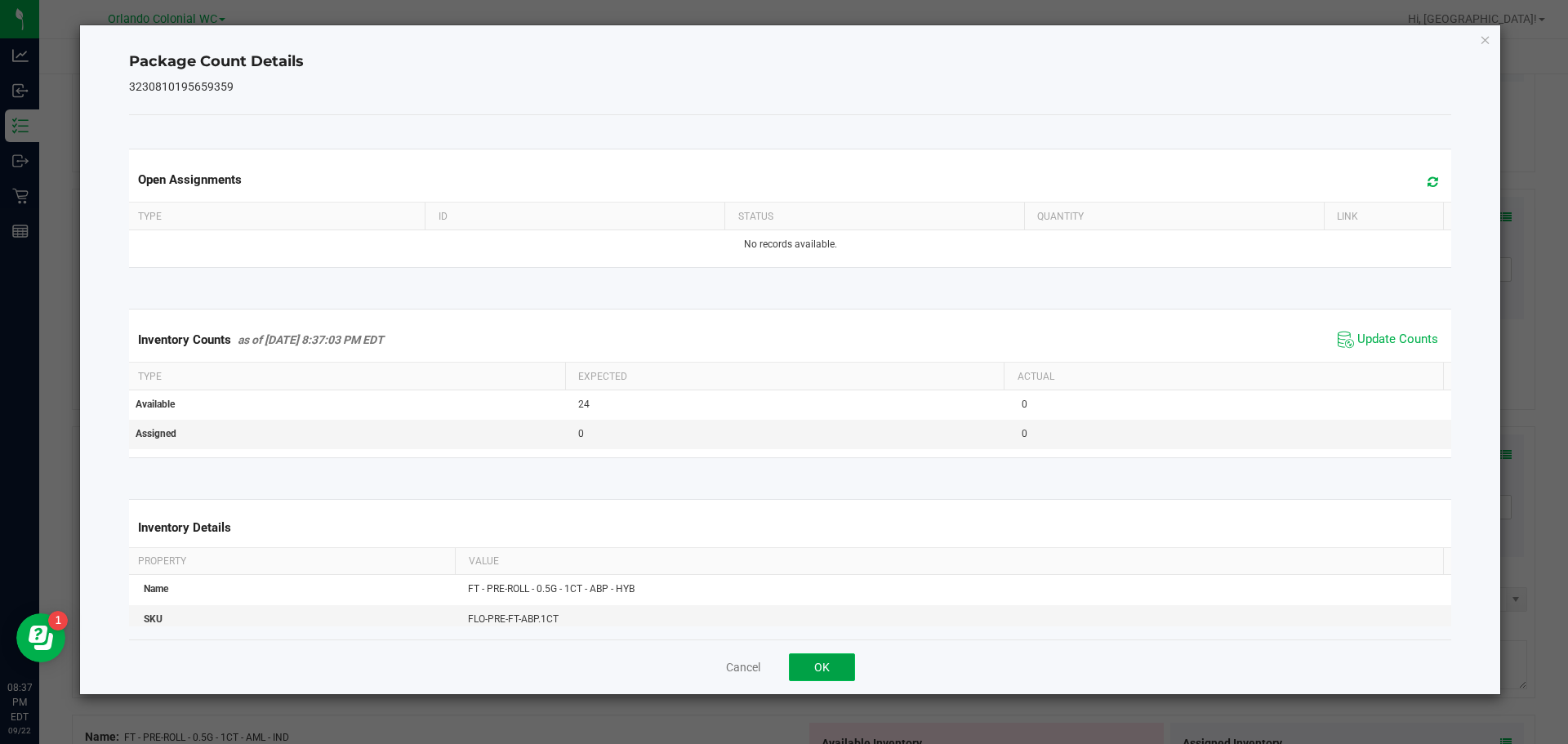
click at [809, 672] on button "OK" at bounding box center [821, 667] width 66 height 27
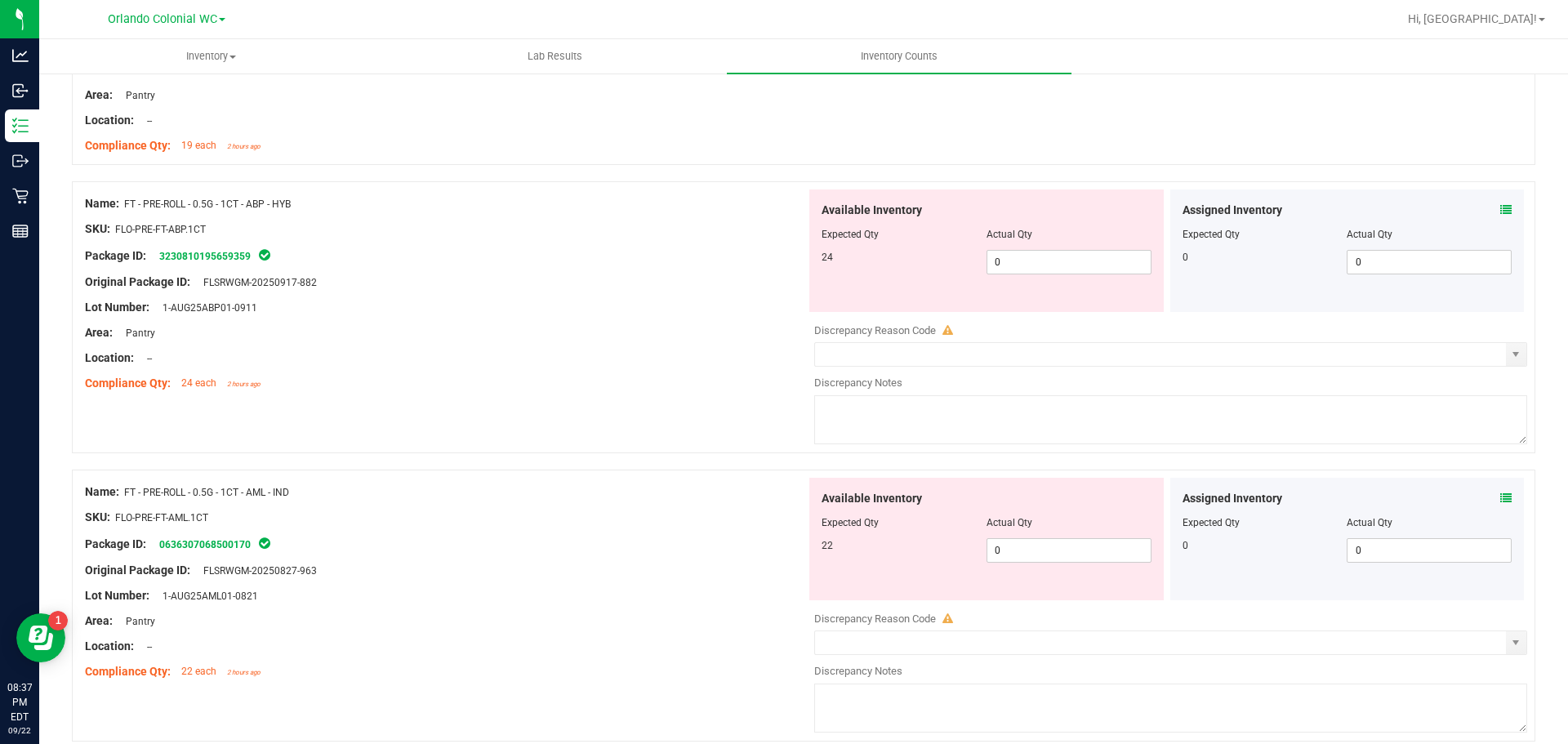
scroll to position [4459, 0]
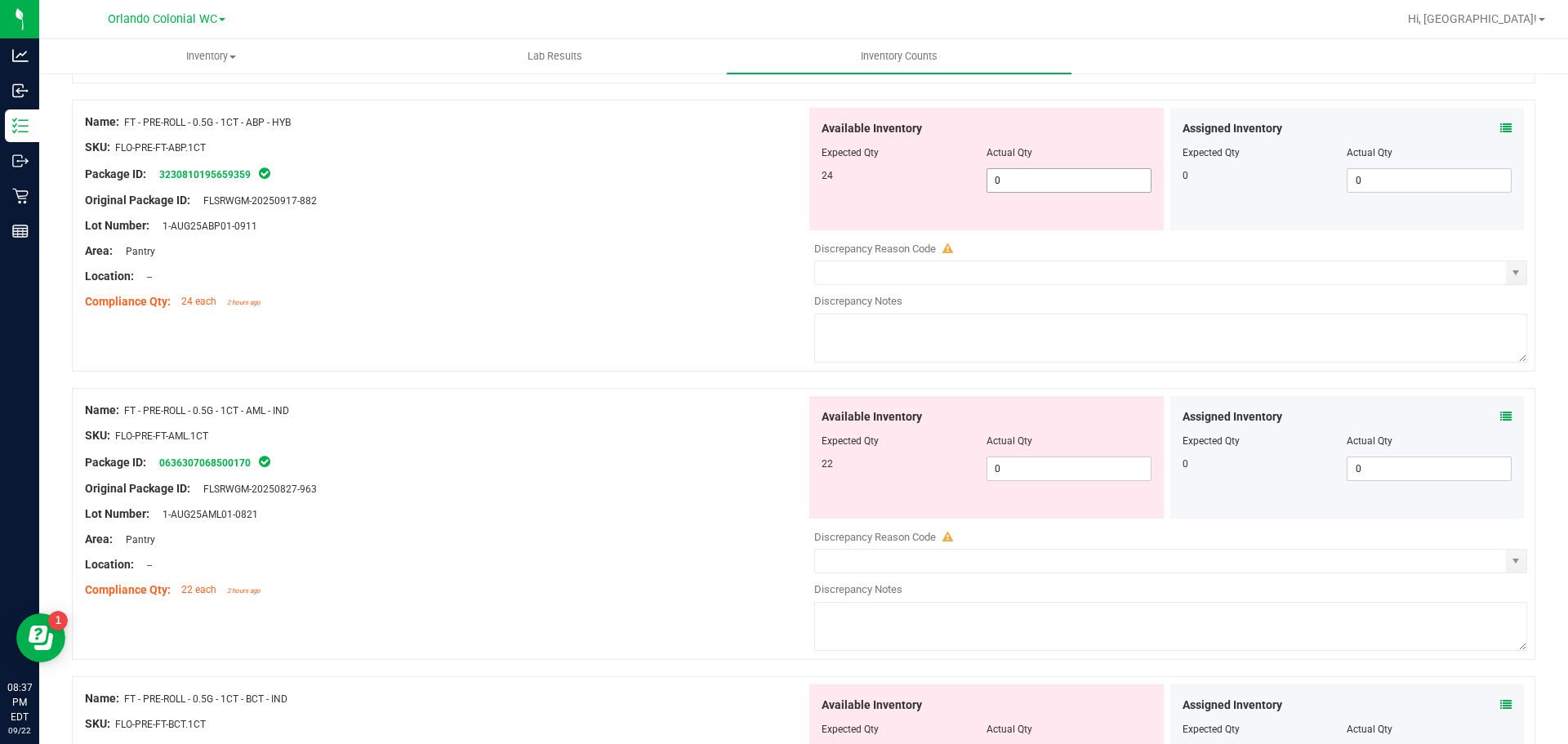
click at [1052, 186] on span "0 0" at bounding box center [1069, 180] width 165 height 24
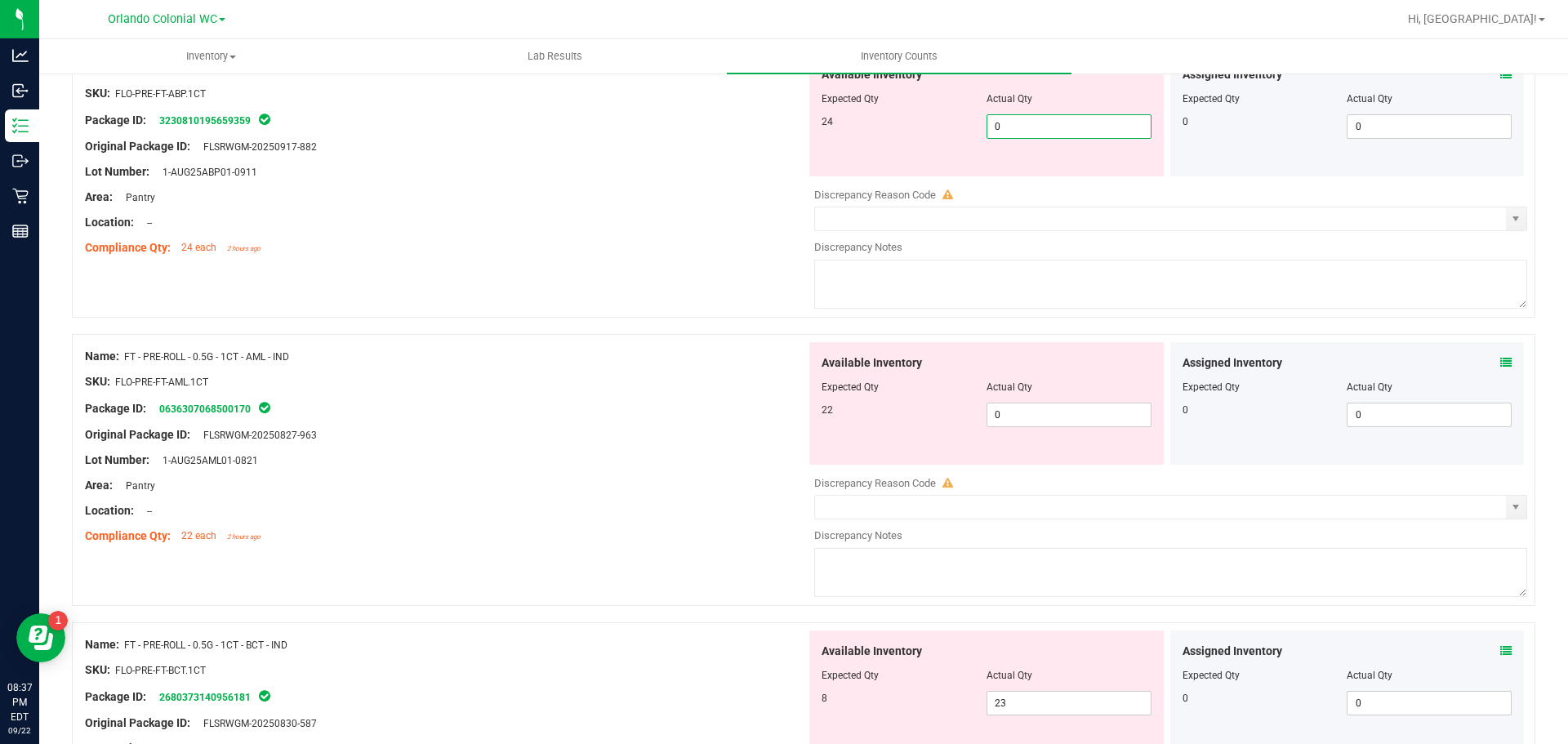
scroll to position [4541, 0]
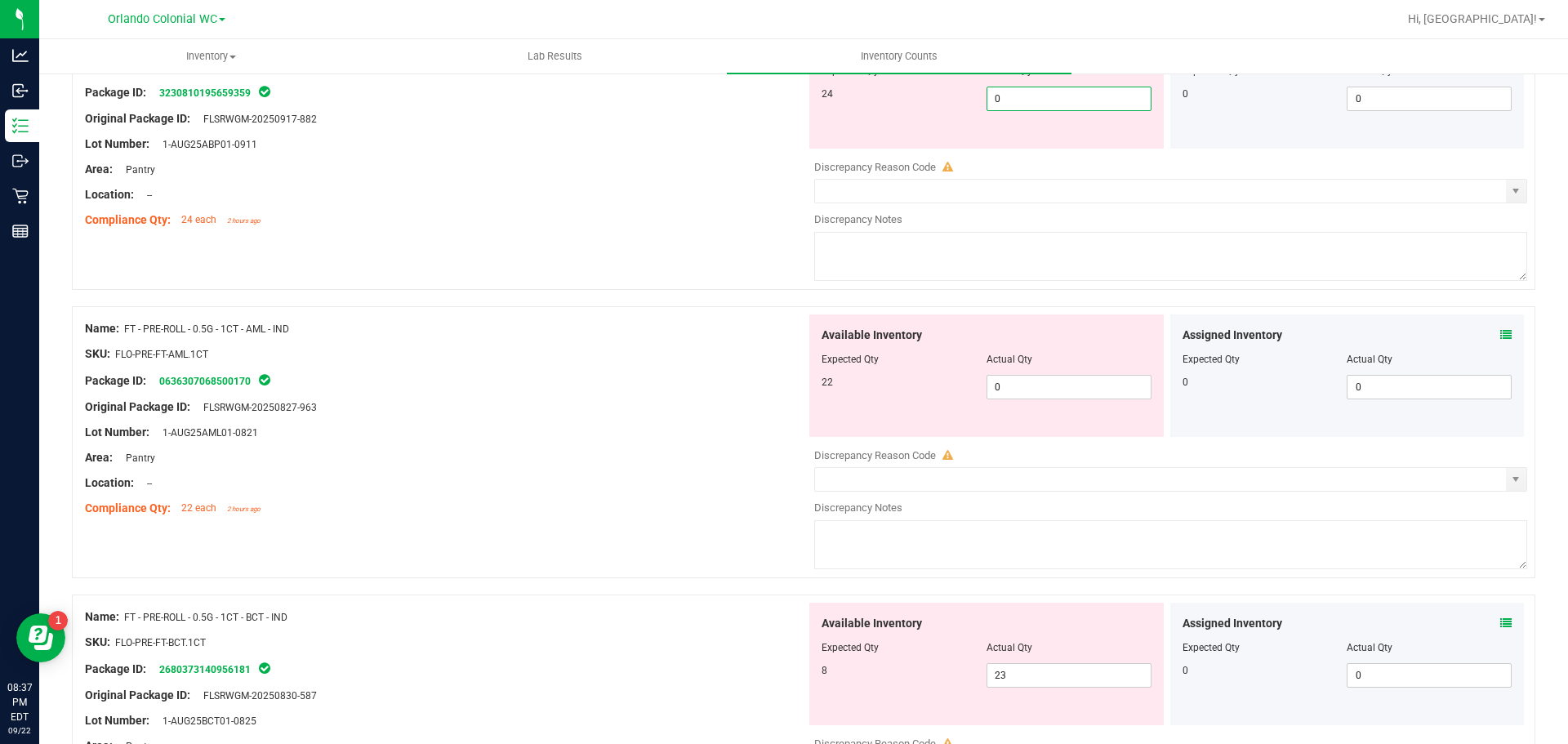
click at [627, 516] on div "Compliance Qty: 22 each 2 hours ago" at bounding box center [446, 508] width 722 height 17
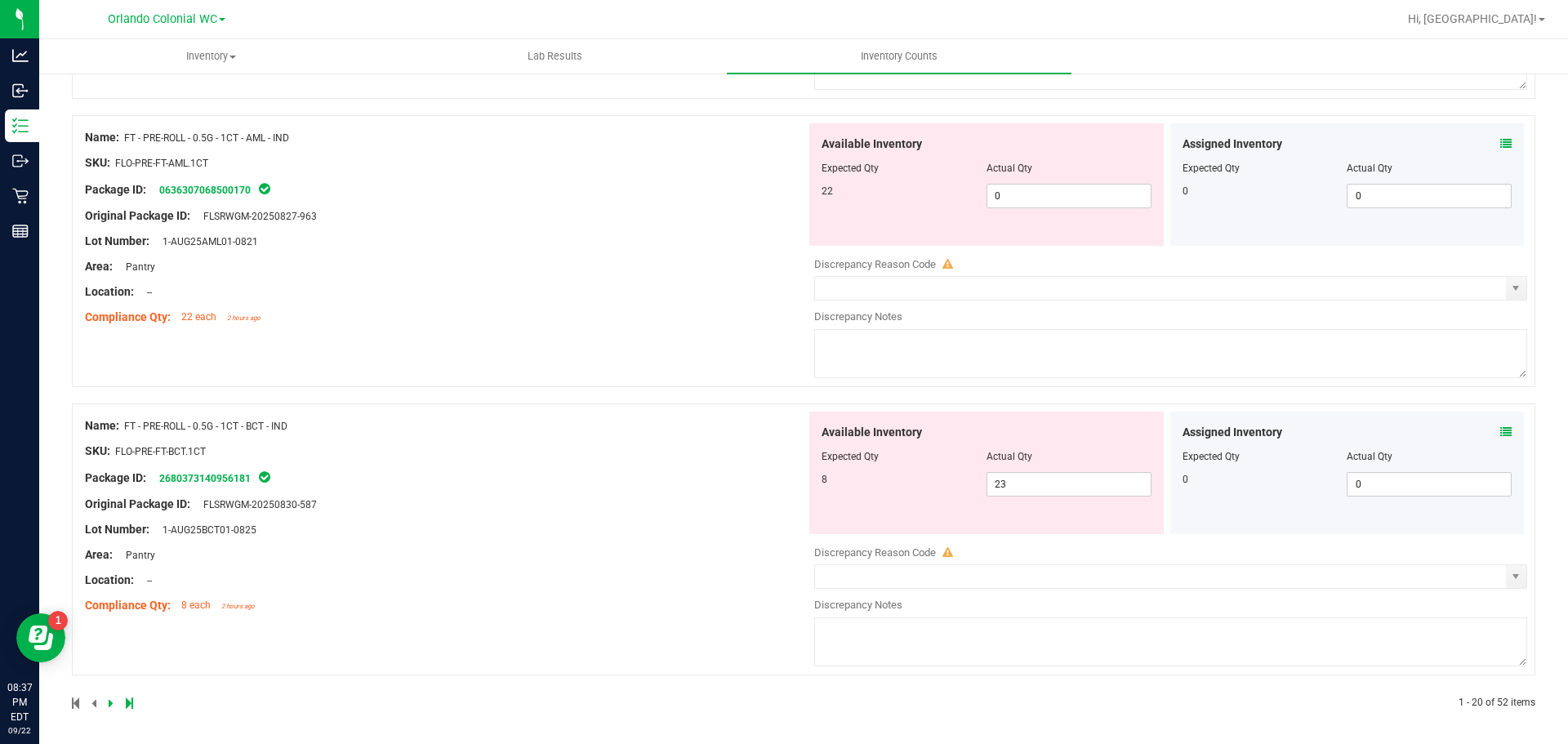
scroll to position [4735, 0]
click at [1508, 431] on div "Assigned Inventory Expected Qty Actual Qty 0 0 0" at bounding box center [1347, 469] width 354 height 122
click at [1501, 429] on icon at bounding box center [1506, 429] width 12 height 12
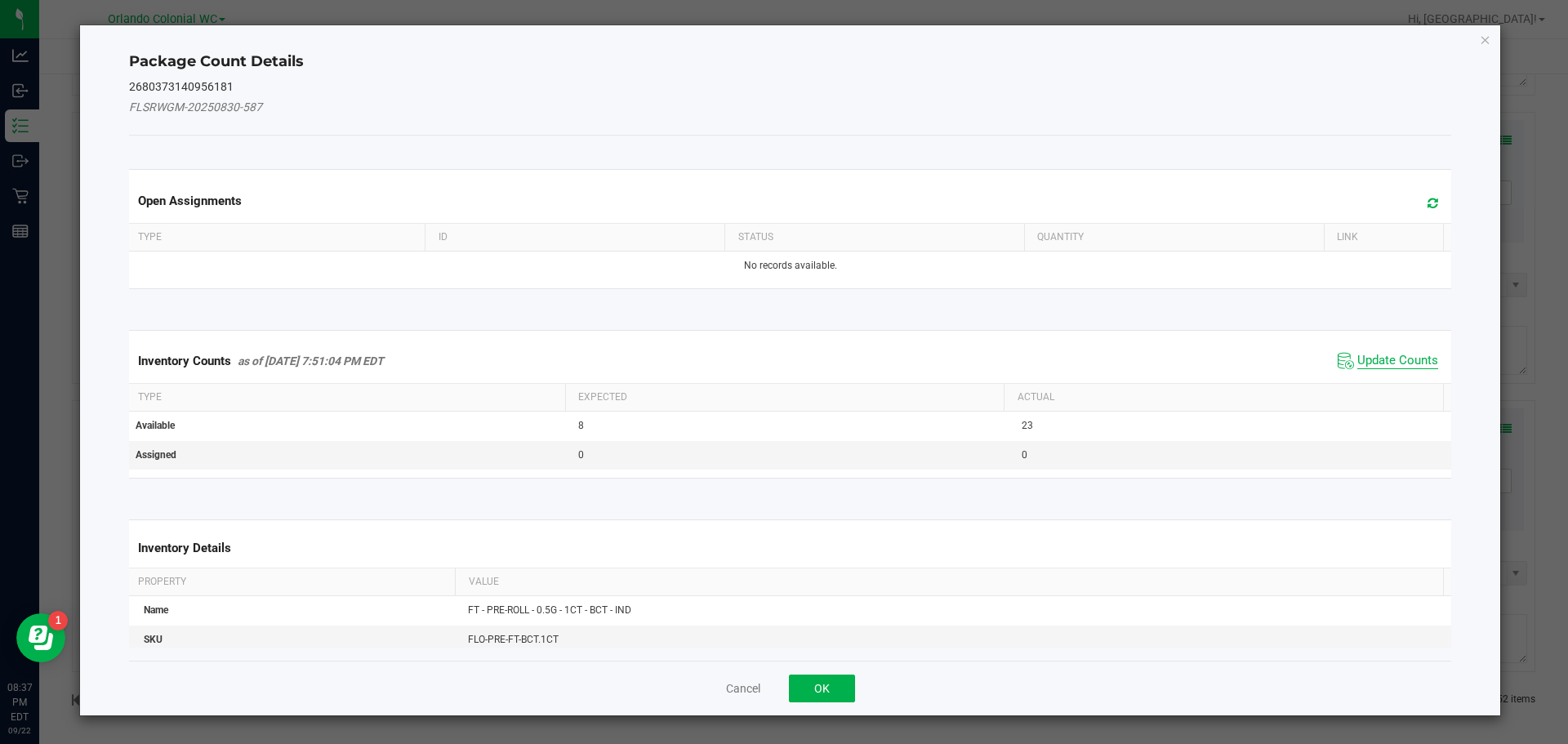
click at [1401, 357] on span "Update Counts" at bounding box center [1397, 361] width 81 height 17
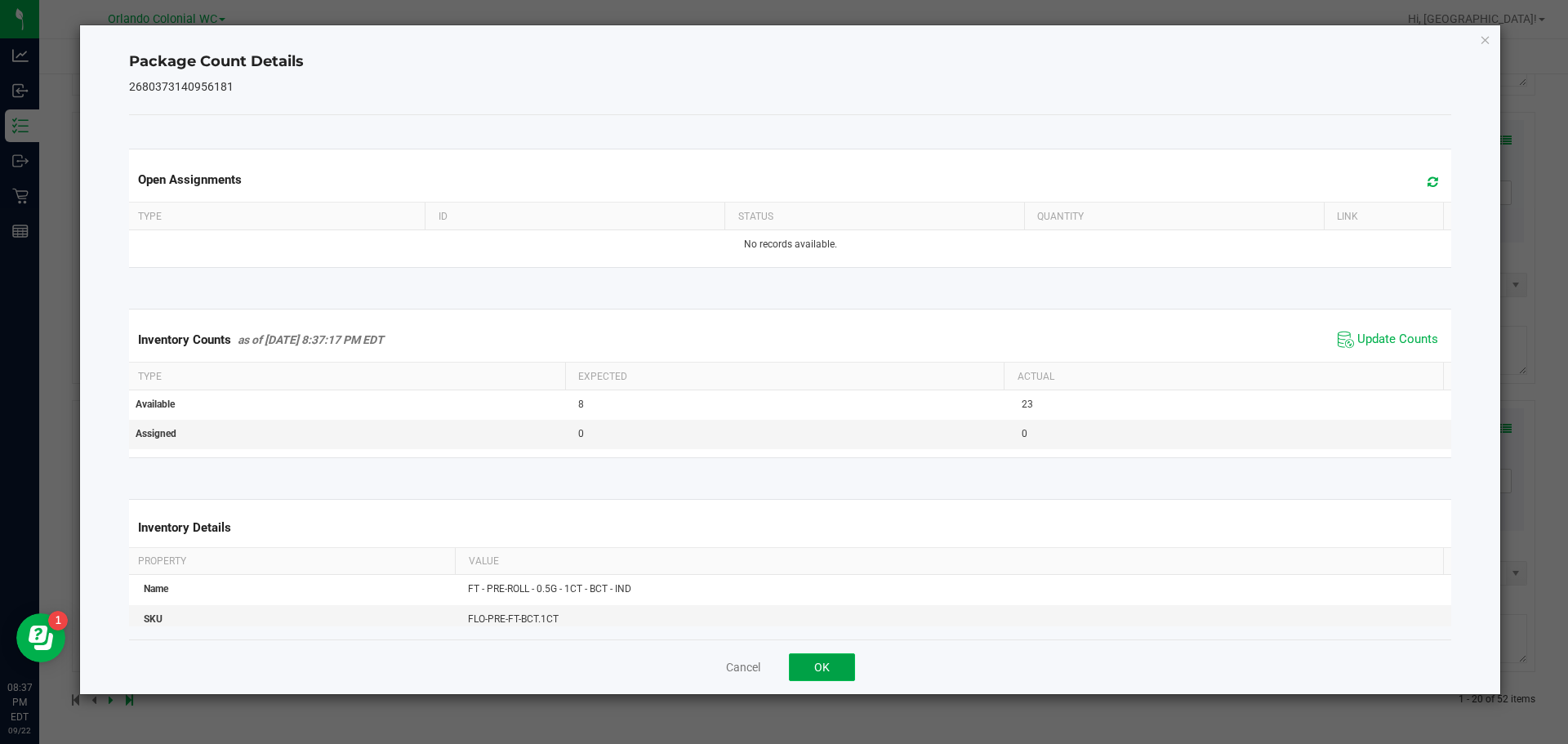
click at [837, 658] on button "OK" at bounding box center [821, 667] width 66 height 27
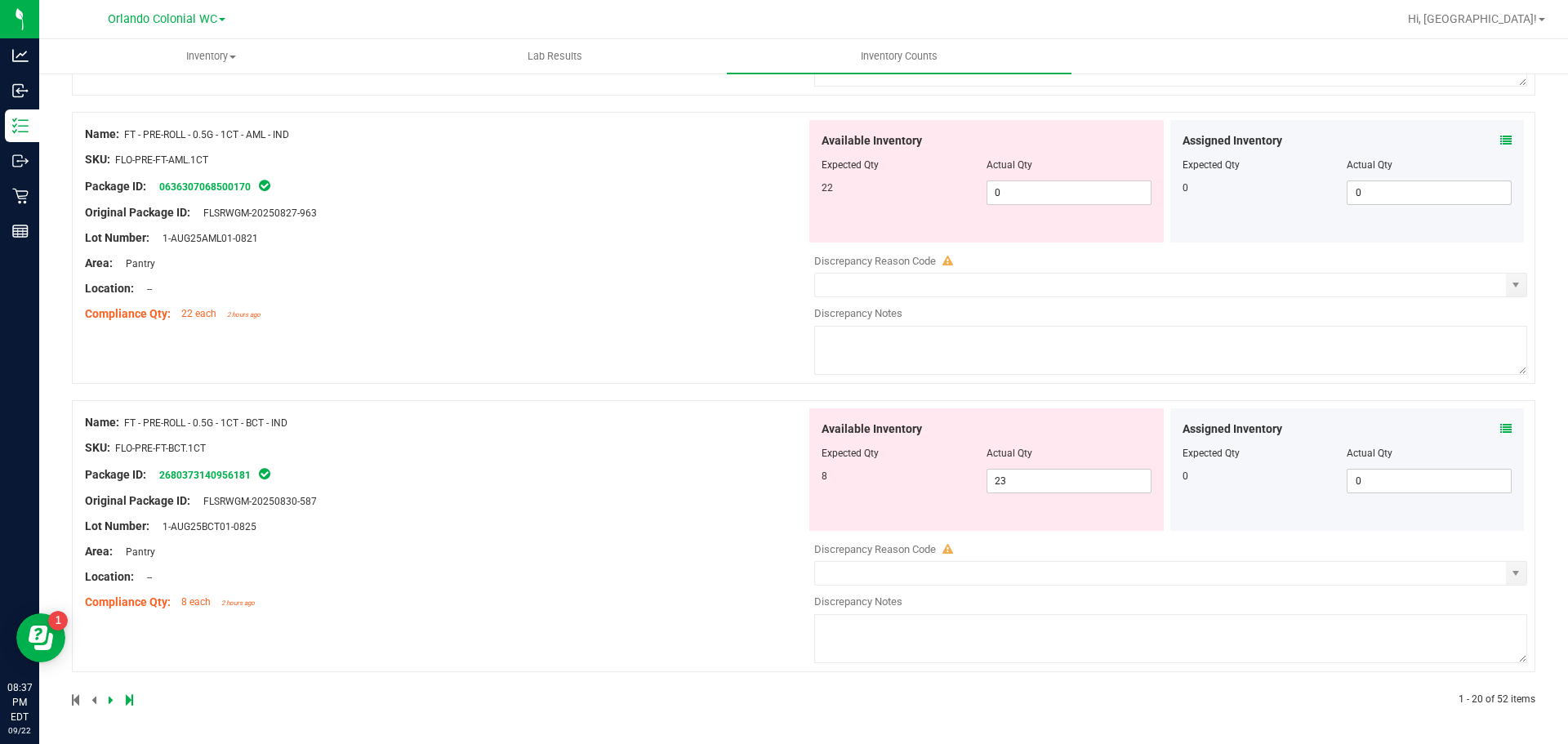
drag, startPoint x: 262, startPoint y: 425, endPoint x: 126, endPoint y: 427, distance: 136.0
click at [126, 427] on div "Name: FT - PRE-ROLL - 0.5G - 1CT - BCT - IND" at bounding box center [446, 422] width 722 height 17
copy span "FT - PRE-ROLL - 0.5G - 1CT - BCT - IND"
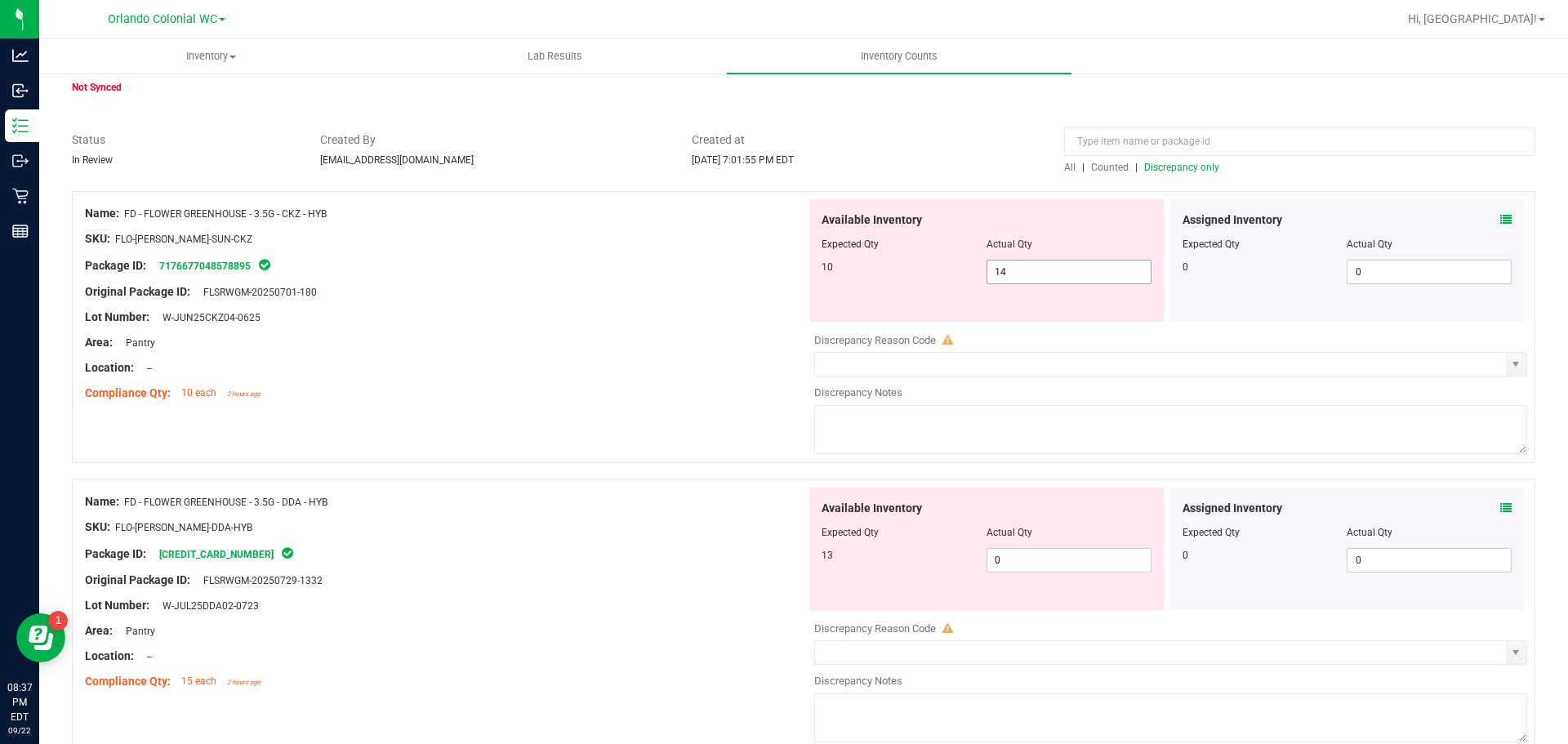
scroll to position [0, 0]
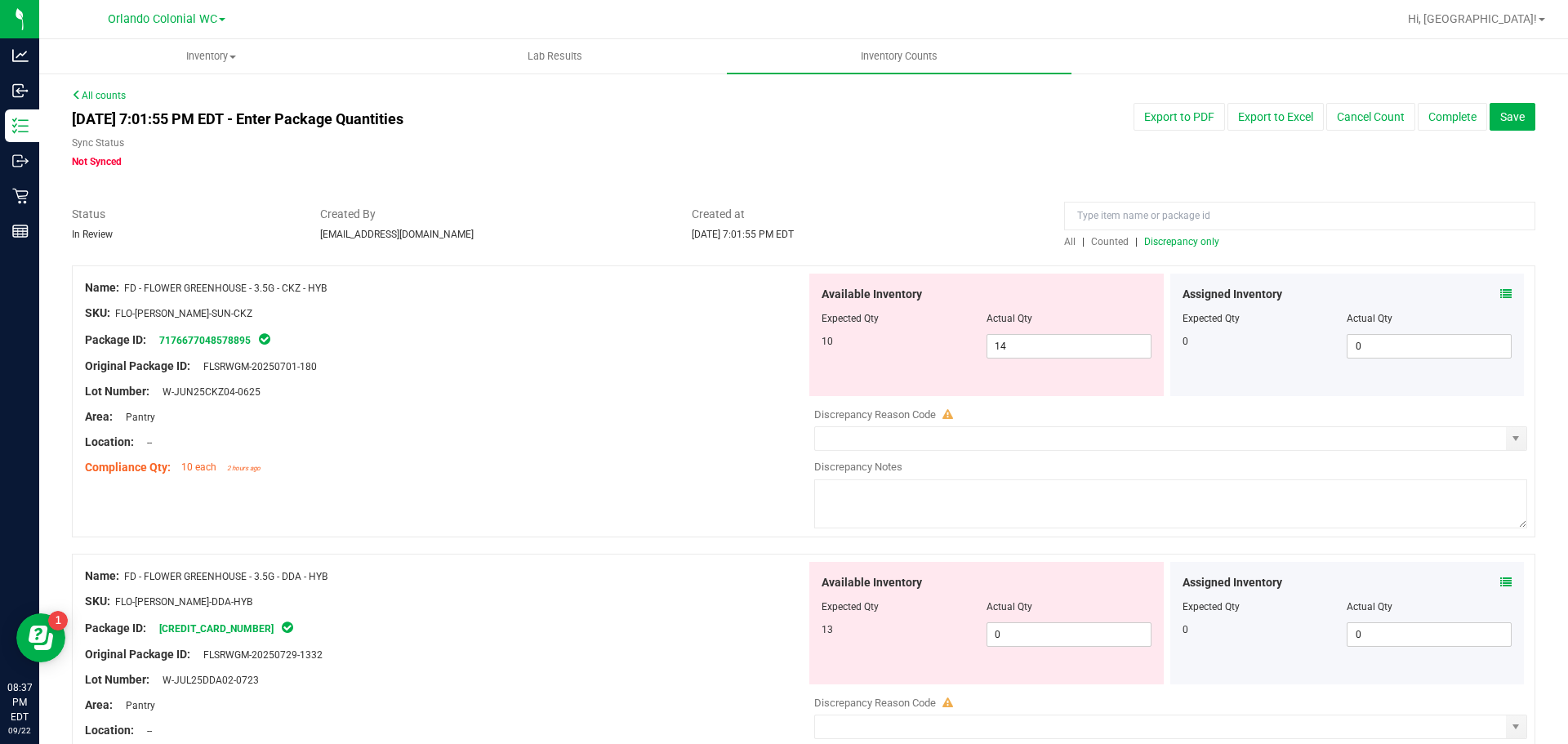
click at [1064, 242] on span "All" at bounding box center [1070, 242] width 12 height 12
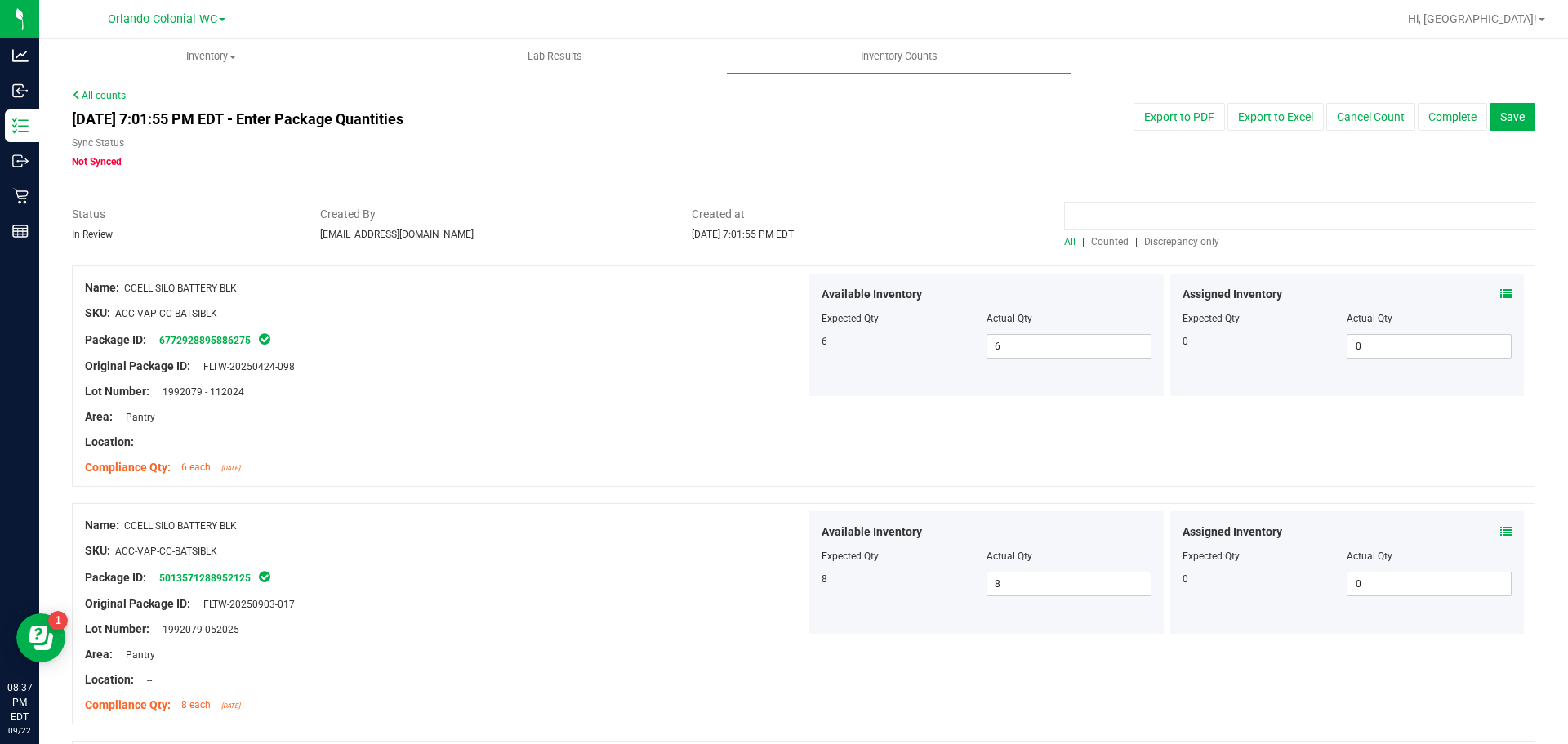
click at [1106, 219] on input at bounding box center [1300, 216] width 472 height 28
paste input "FT - PRE-ROLL - 0.5G - 1CT - BCT - IND"
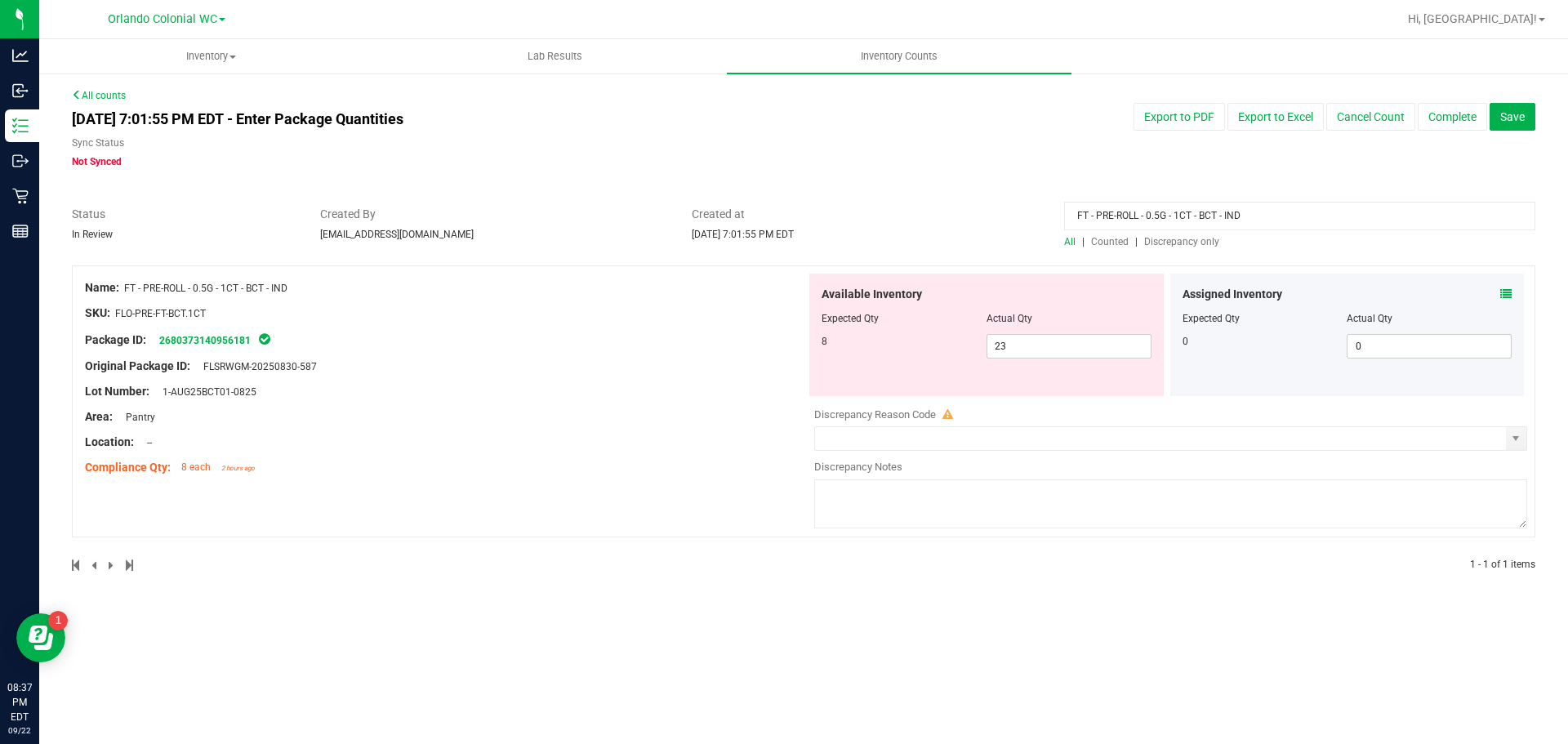
type input "FT - PRE-ROLL - 0.5G - 1CT - BCT - IND"
click at [1206, 232] on div "FT - PRE-ROLL - 0.5G - 1CT - BCT - IND All | Counted | Discrepancy only" at bounding box center [1300, 227] width 496 height 43
click at [1214, 242] on span "Discrepancy only" at bounding box center [1181, 242] width 75 height 12
click at [1252, 219] on input "FT - PRE-ROLL - 0.5G - 1CT - BCT - IND" at bounding box center [1300, 216] width 472 height 28
click at [1252, 218] on input "FT - PRE-ROLL - 0.5G - 1CT - BCT - IND" at bounding box center [1300, 216] width 472 height 28
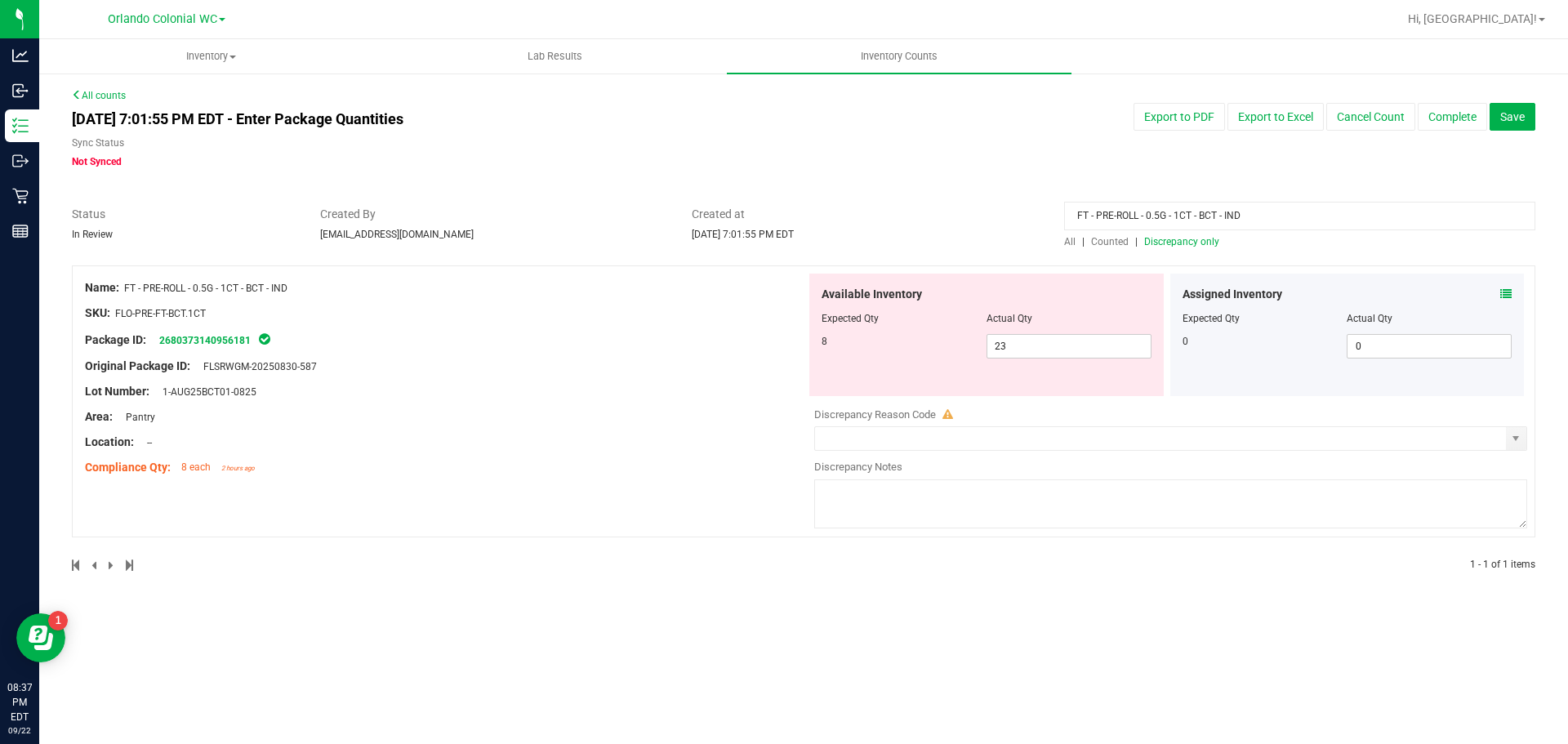
click at [1252, 218] on input "FT - PRE-ROLL - 0.5G - 1CT - BCT - IND" at bounding box center [1300, 216] width 472 height 28
click at [1190, 240] on span "Discrepancy only" at bounding box center [1181, 242] width 75 height 12
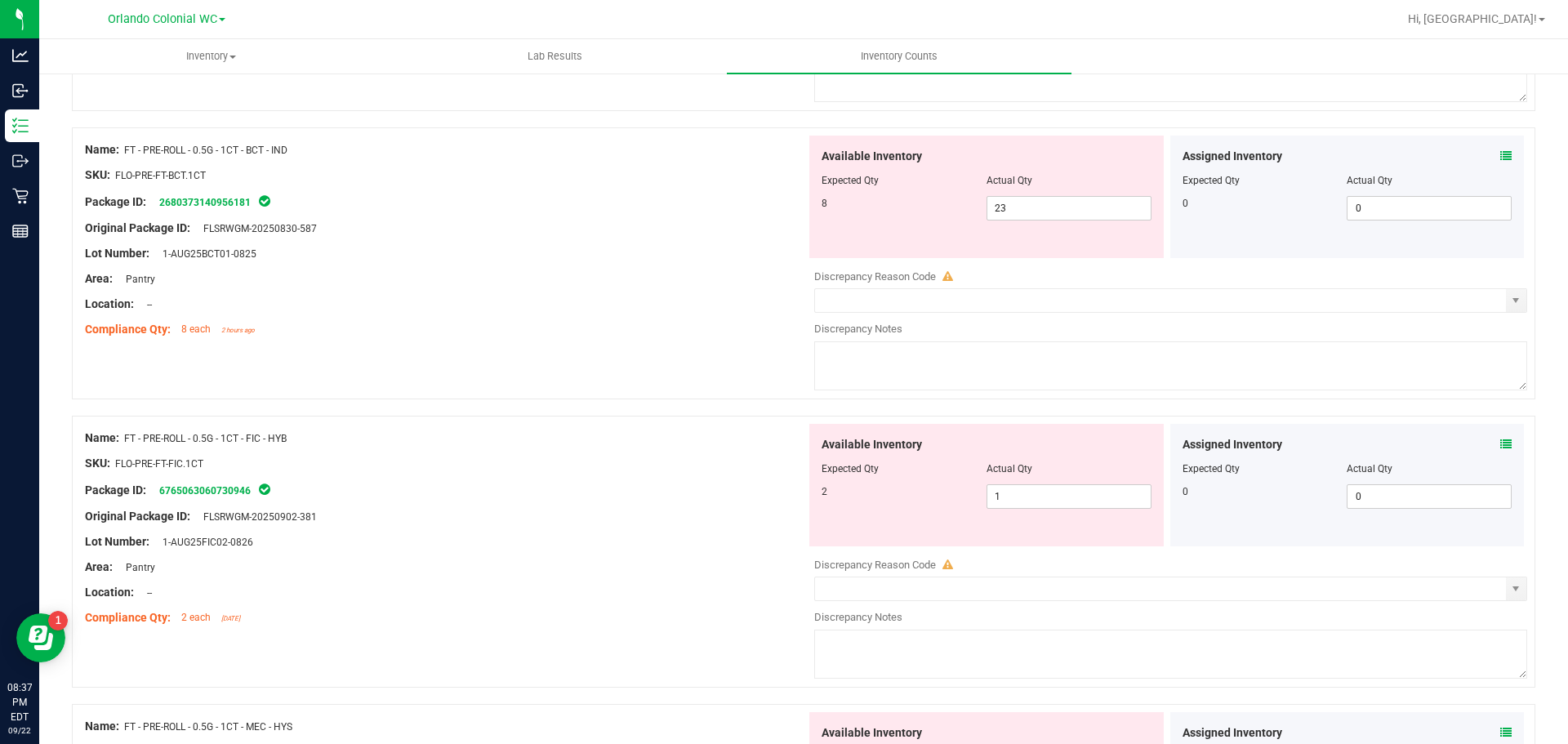
scroll to position [5343, 0]
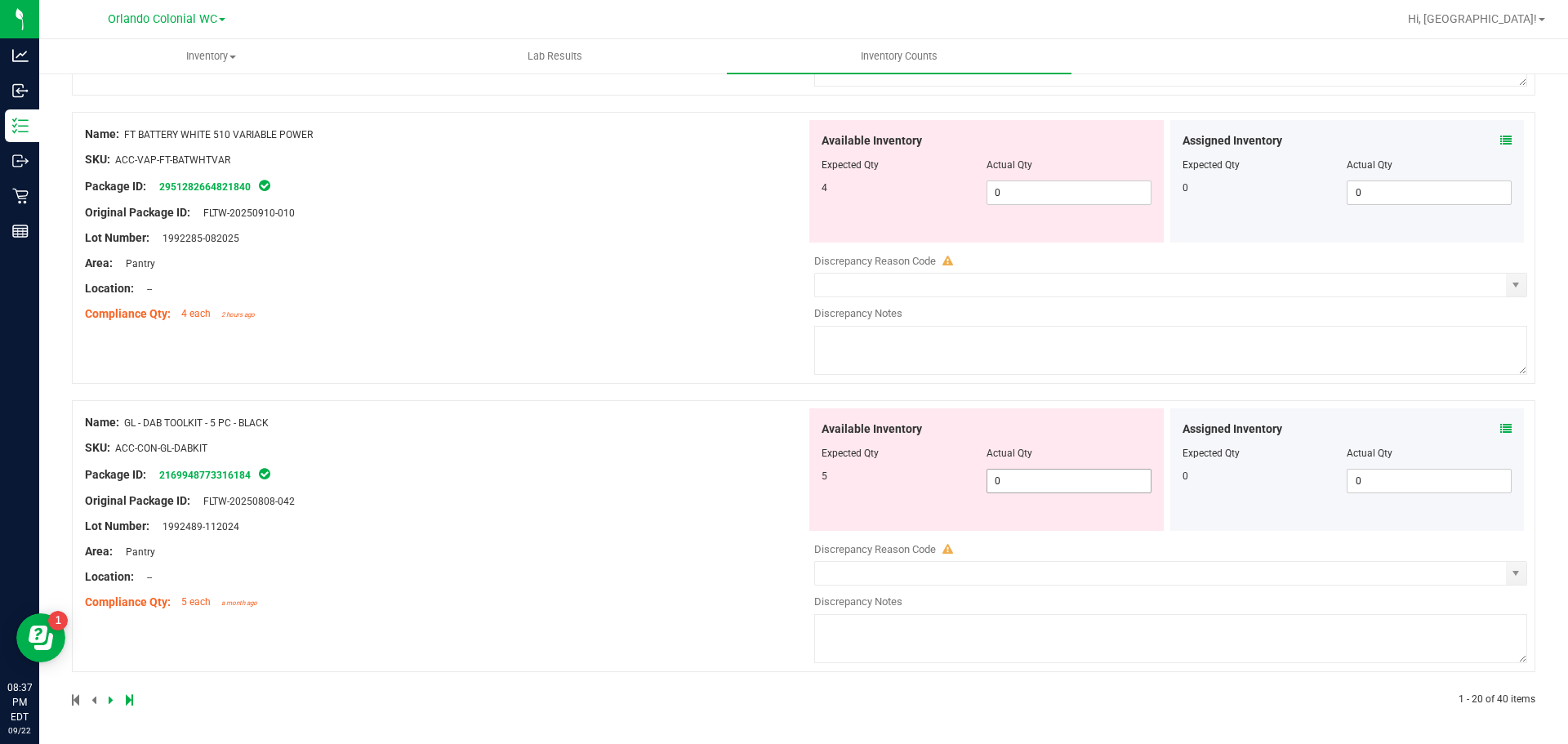
click at [1011, 471] on span "0 0" at bounding box center [1069, 481] width 165 height 24
type input "5"
click at [698, 503] on div "Name: GL - DAB TOOLKIT - 5 PC - BLACK SKU: ACC-CON-GL-DABKIT Package ID: 216994…" at bounding box center [446, 512] width 722 height 208
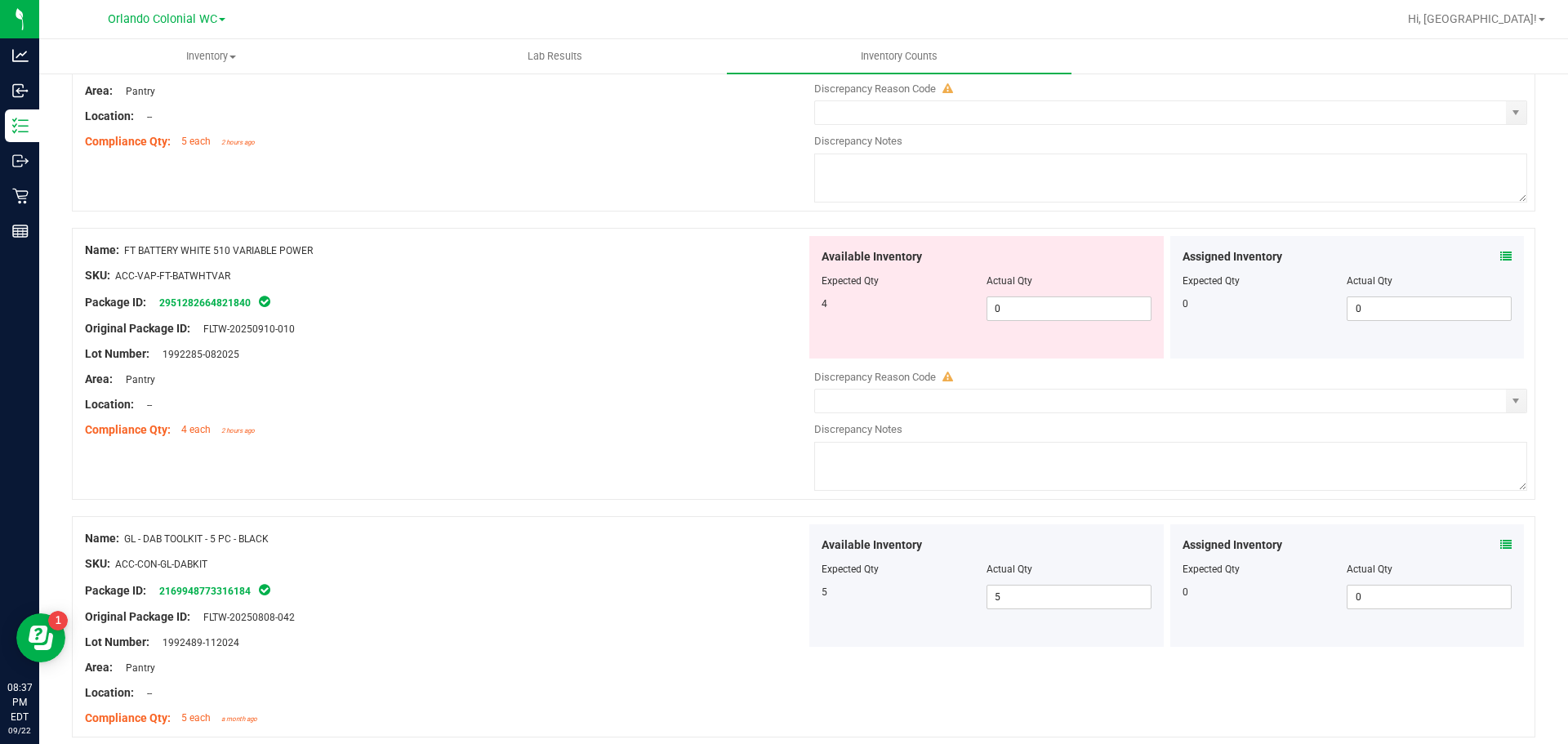
scroll to position [5129, 0]
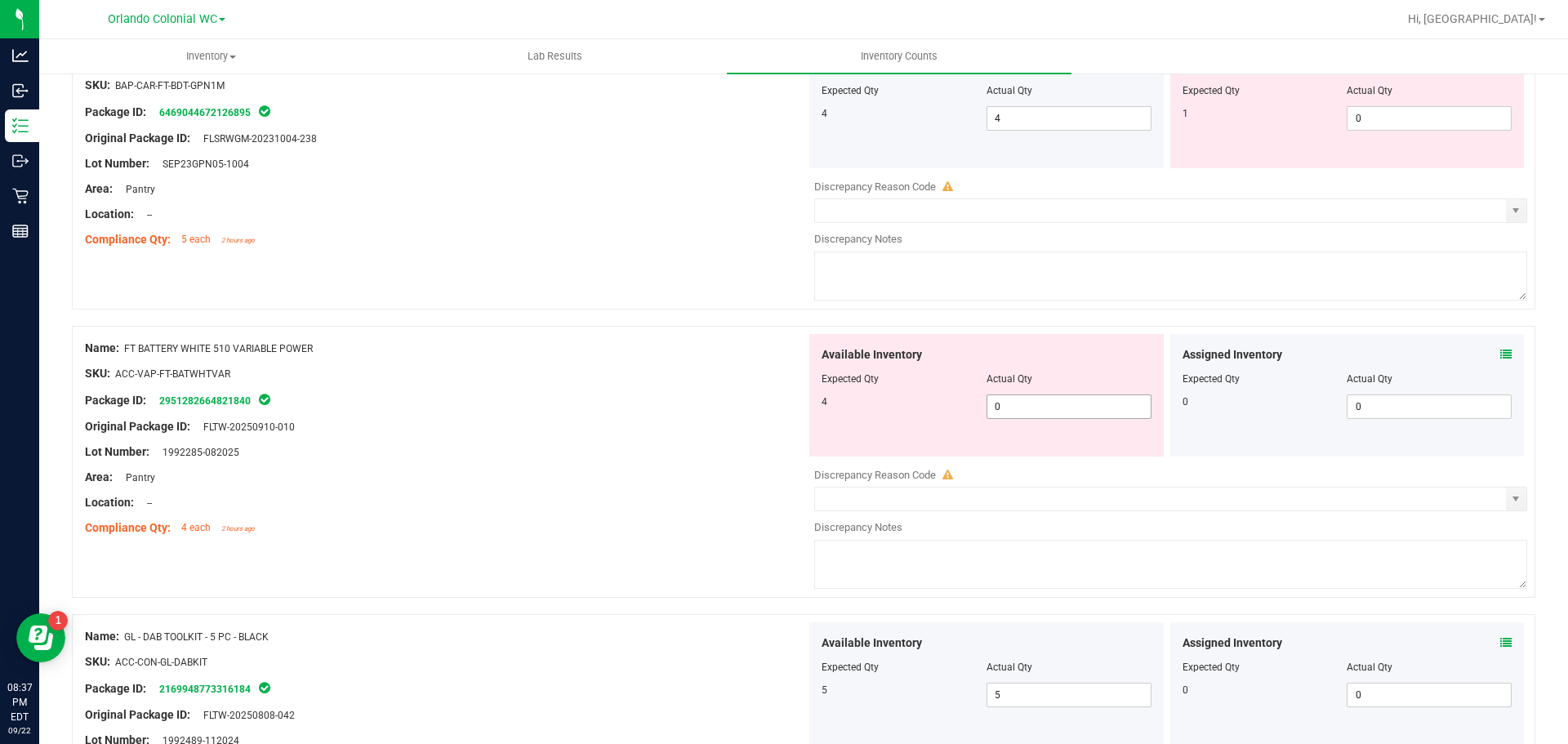
click at [1021, 408] on span "0 0" at bounding box center [1069, 406] width 165 height 24
type input "4"
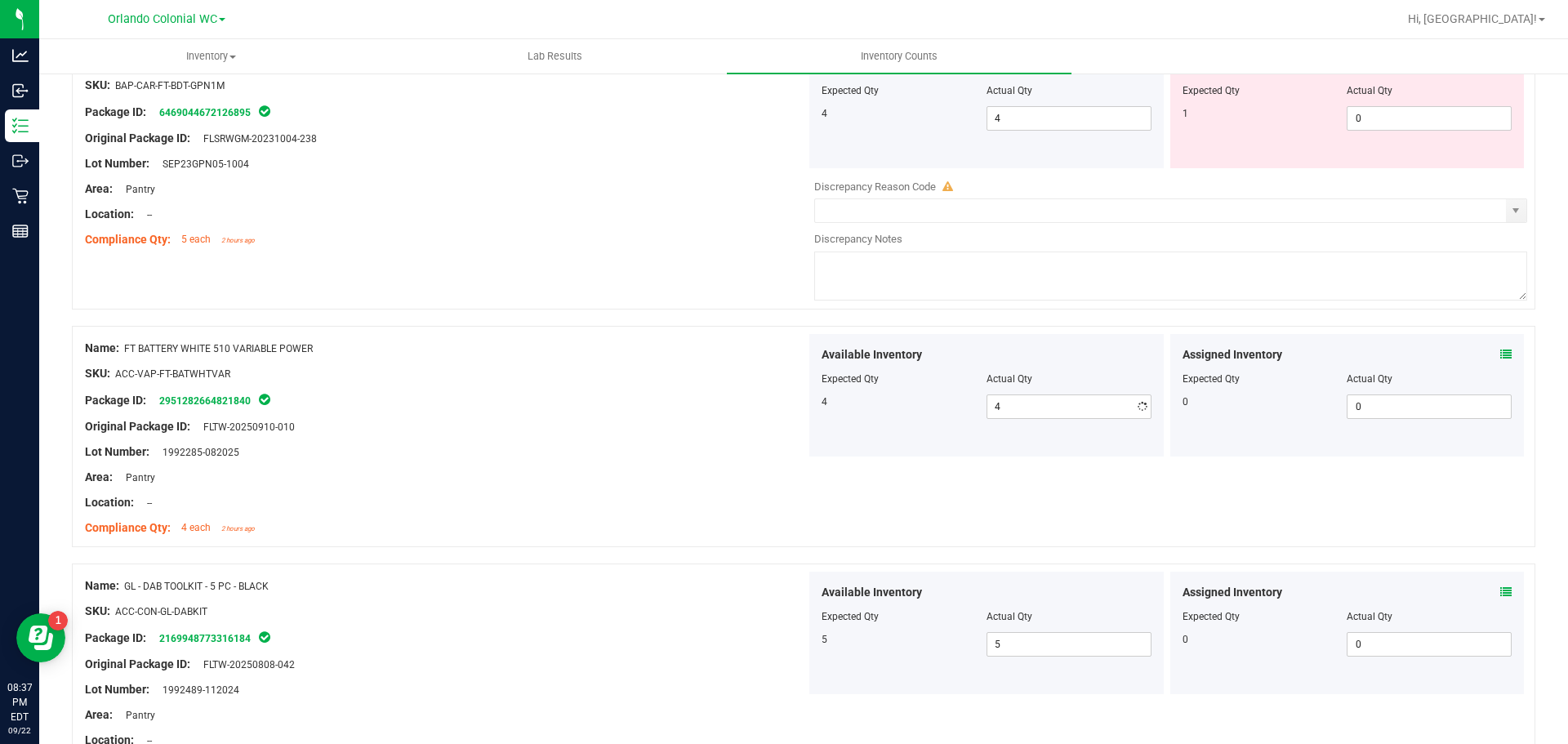
click at [421, 401] on div "Package ID: 2951282664821840" at bounding box center [446, 401] width 722 height 20
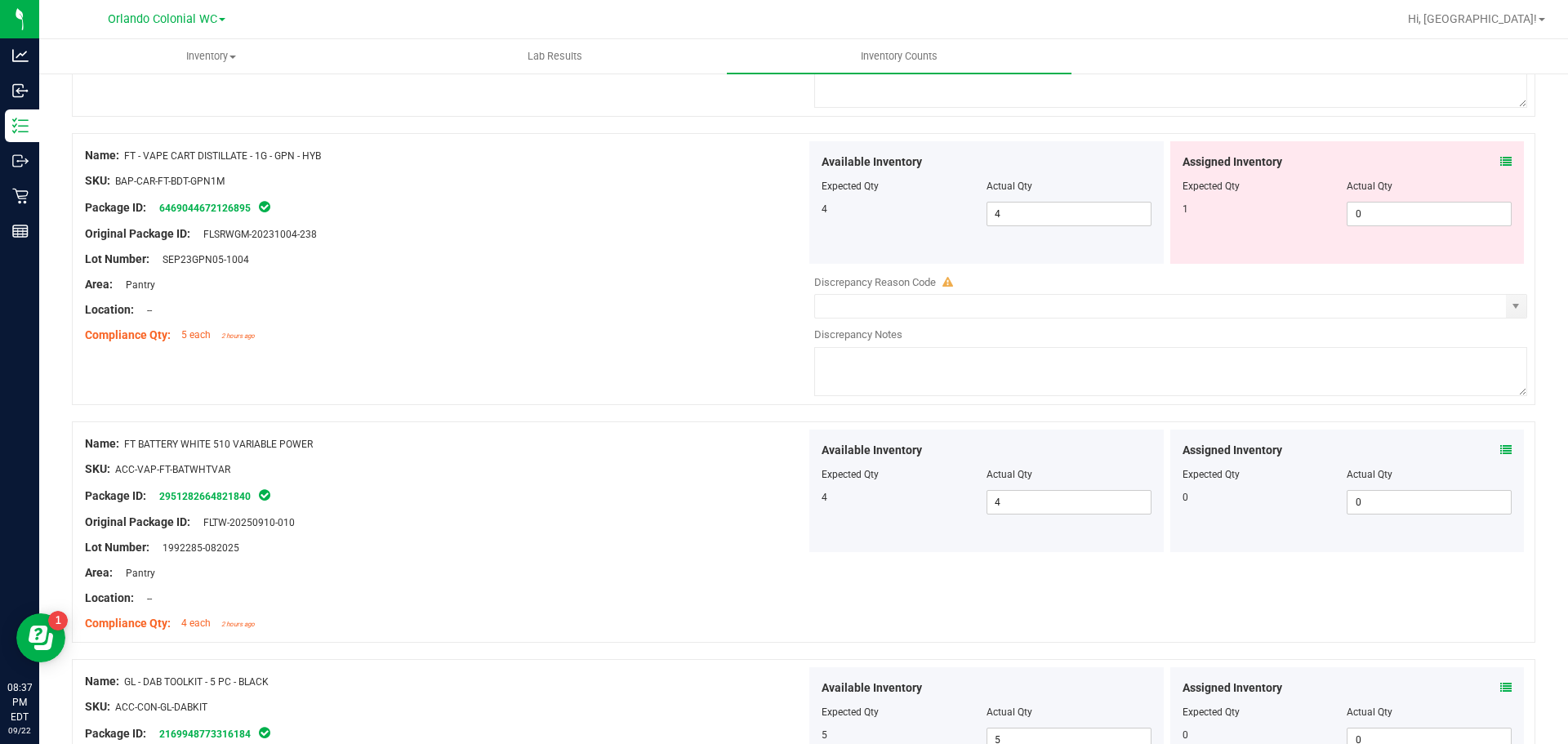
scroll to position [4884, 0]
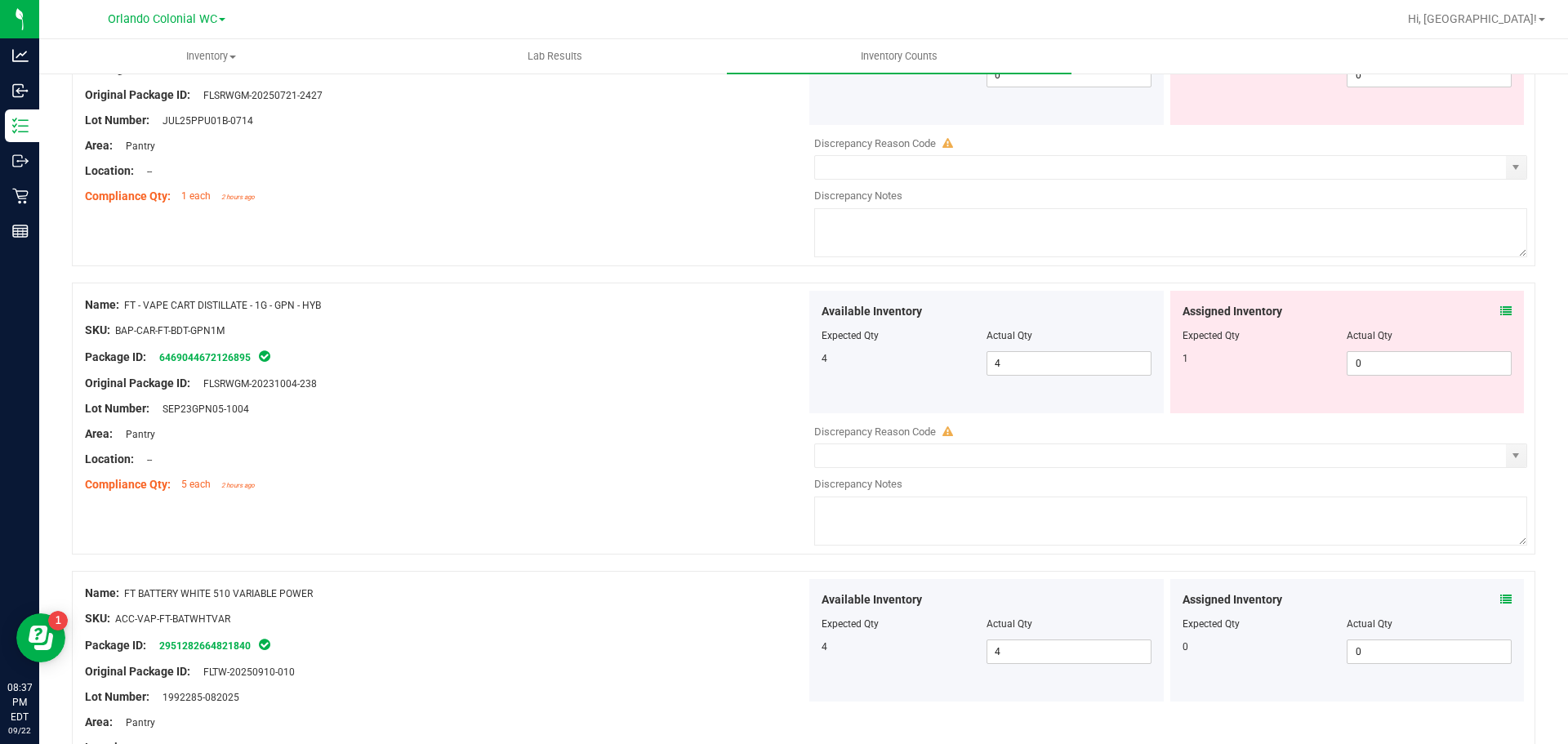
click at [1501, 307] on icon at bounding box center [1506, 312] width 12 height 12
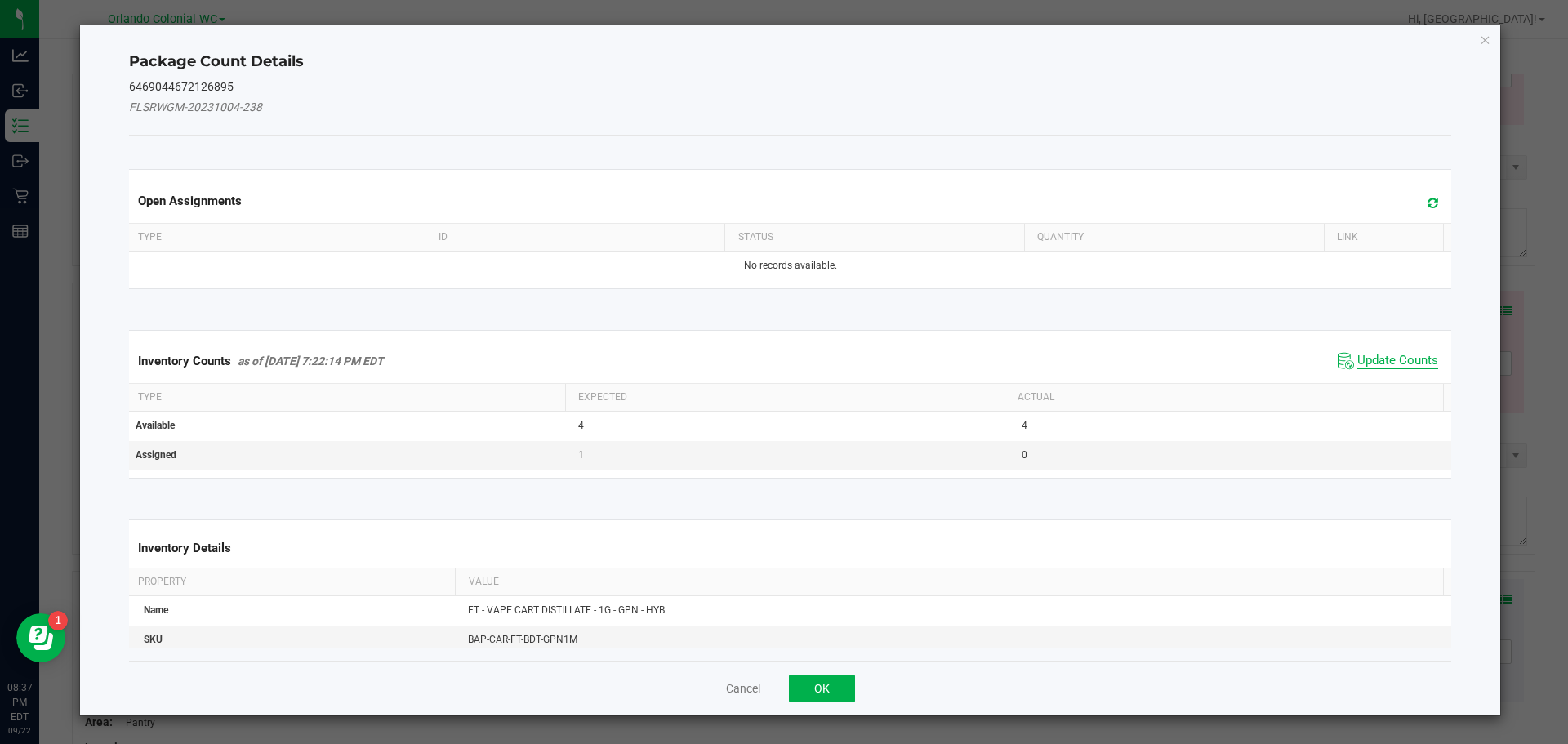
click at [1391, 352] on span "Update Counts" at bounding box center [1397, 361] width 81 height 17
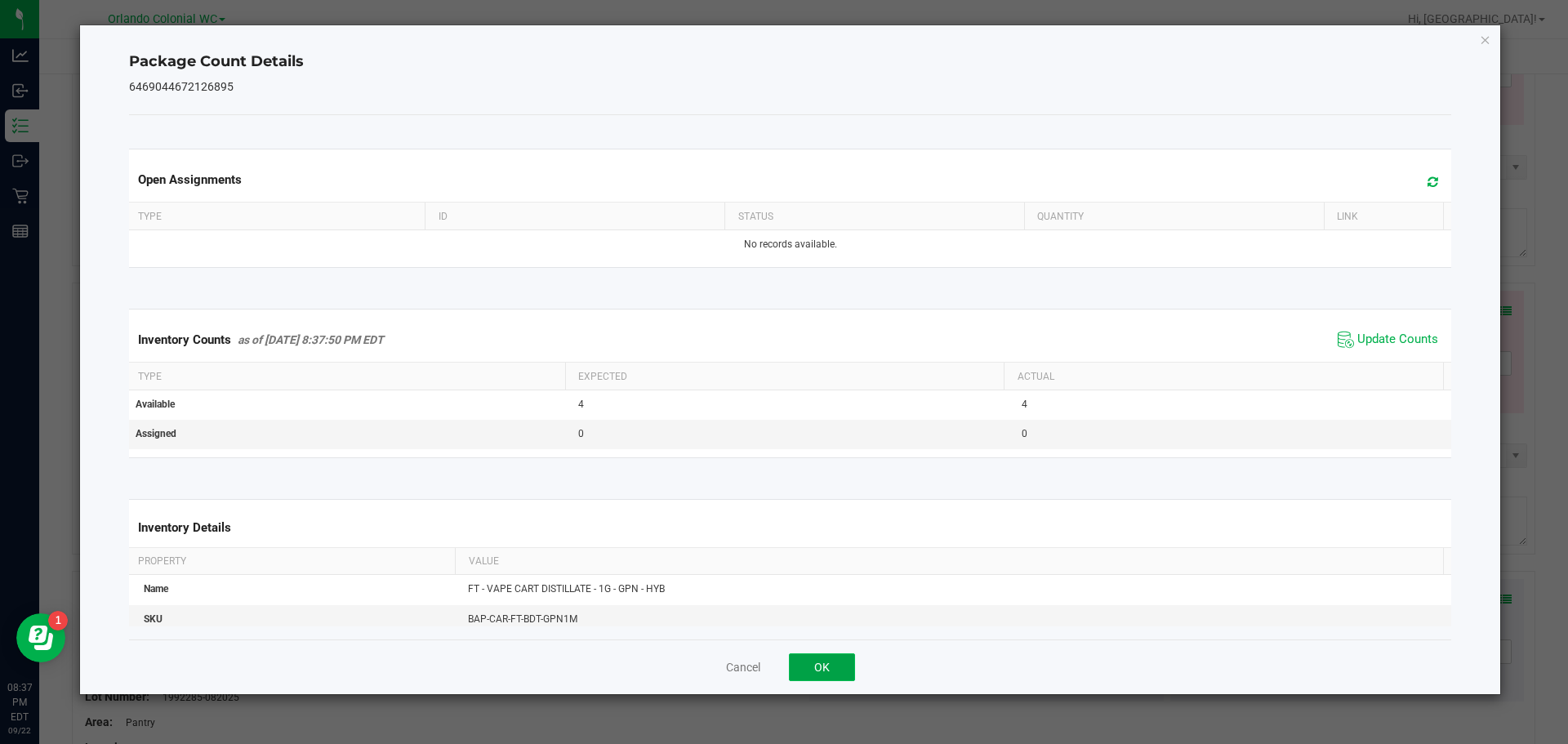
click at [825, 658] on button "OK" at bounding box center [821, 667] width 66 height 27
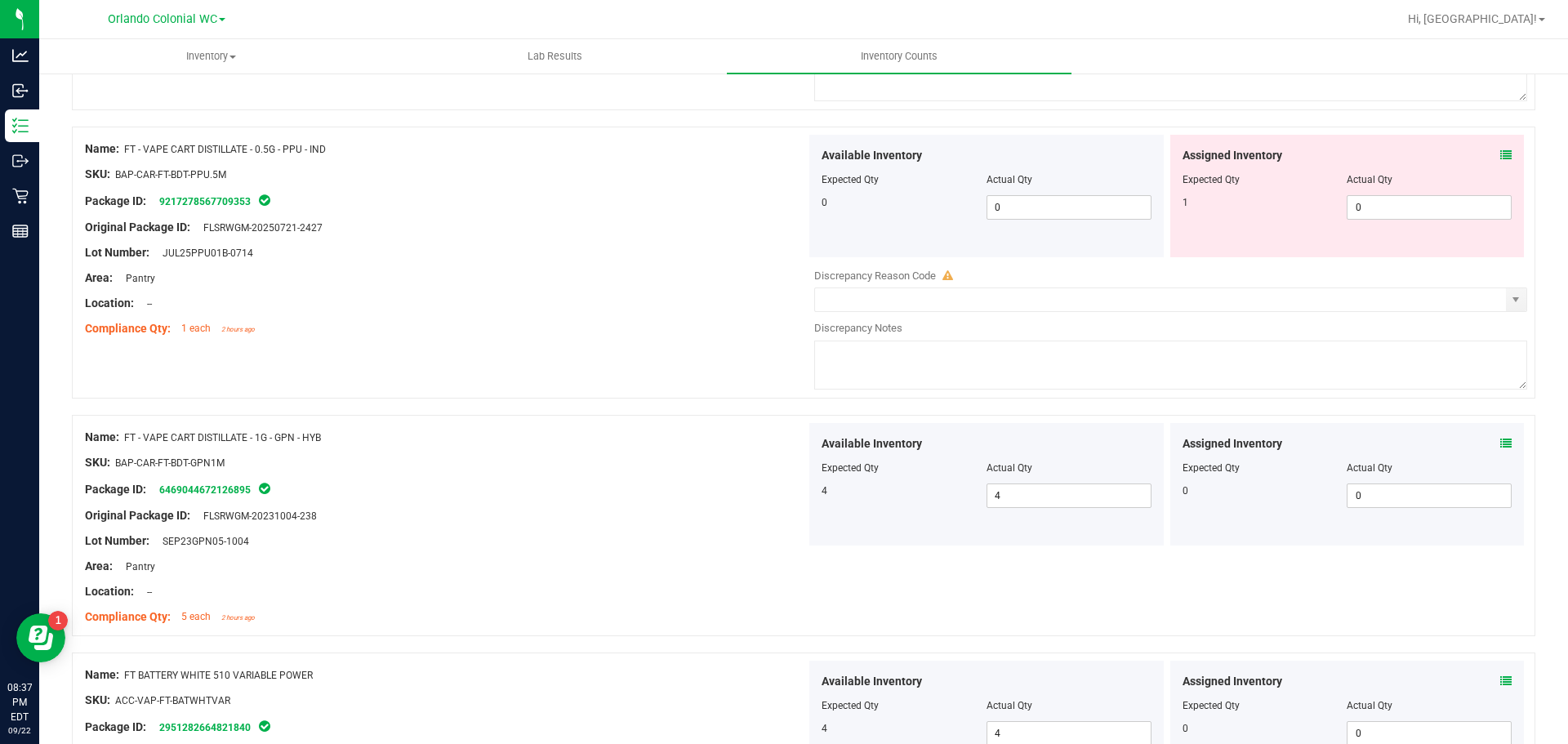
scroll to position [4639, 0]
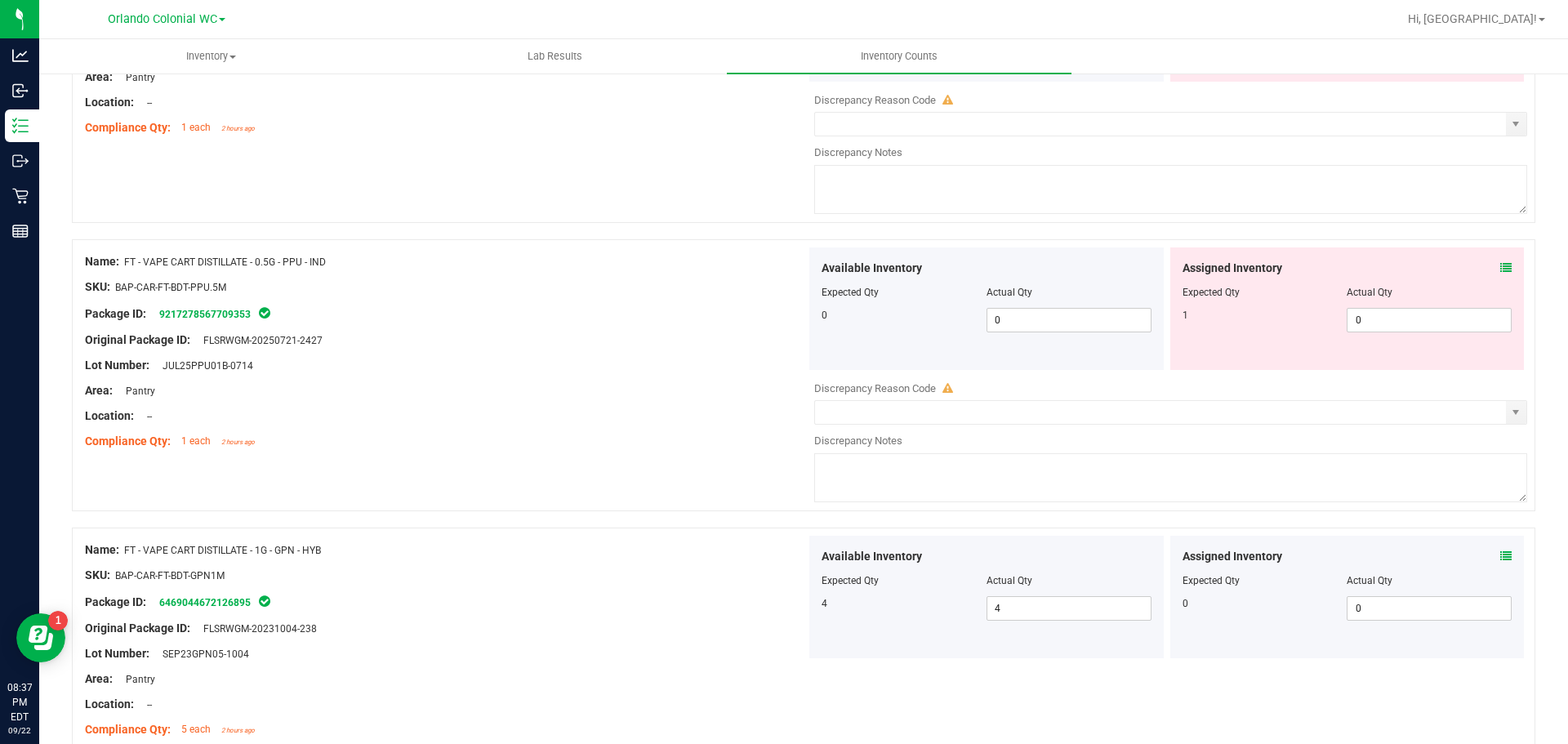
click at [1486, 268] on div "Assigned Inventory" at bounding box center [1347, 268] width 330 height 17
click at [1501, 268] on icon at bounding box center [1506, 268] width 12 height 12
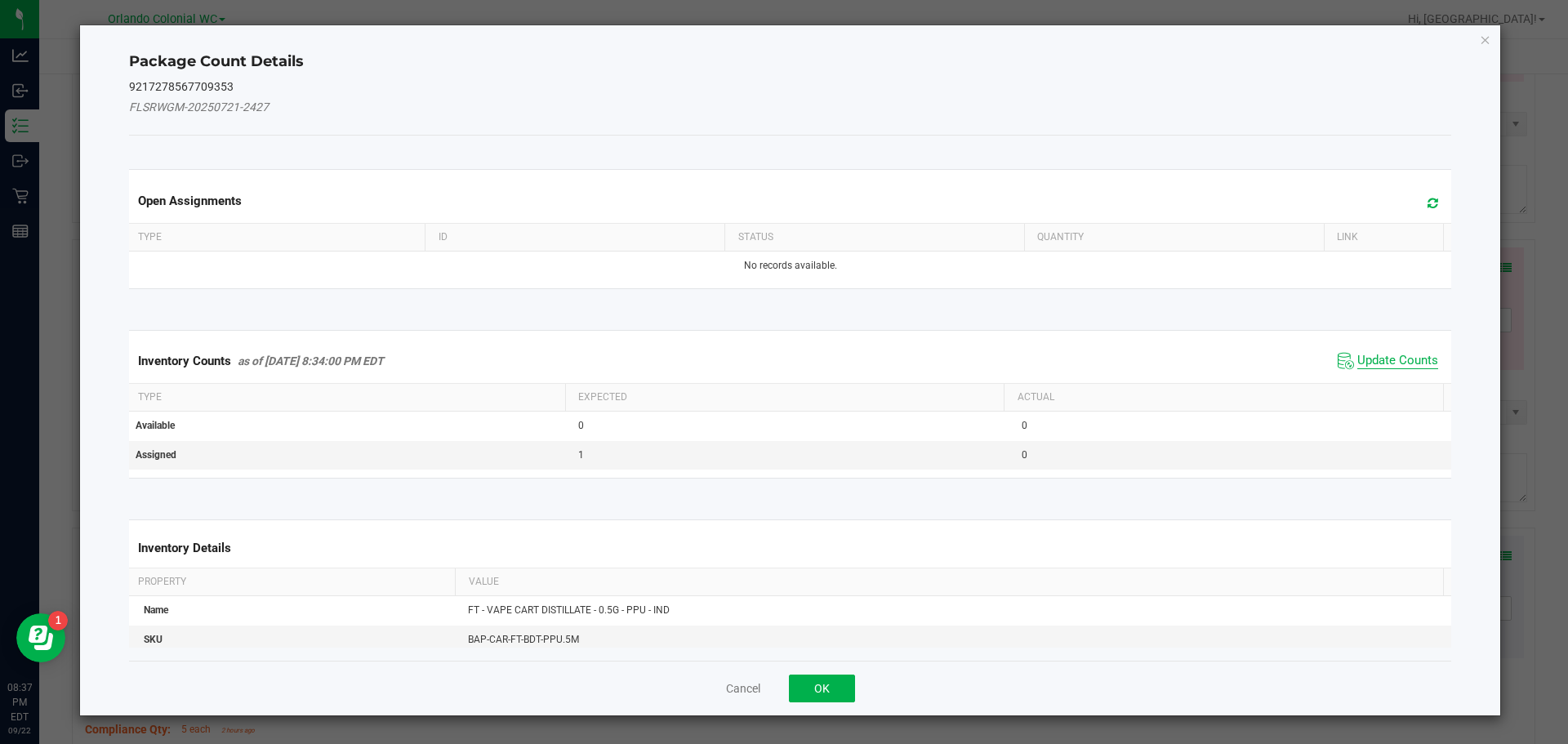
click at [1376, 363] on span "Update Counts" at bounding box center [1397, 361] width 81 height 17
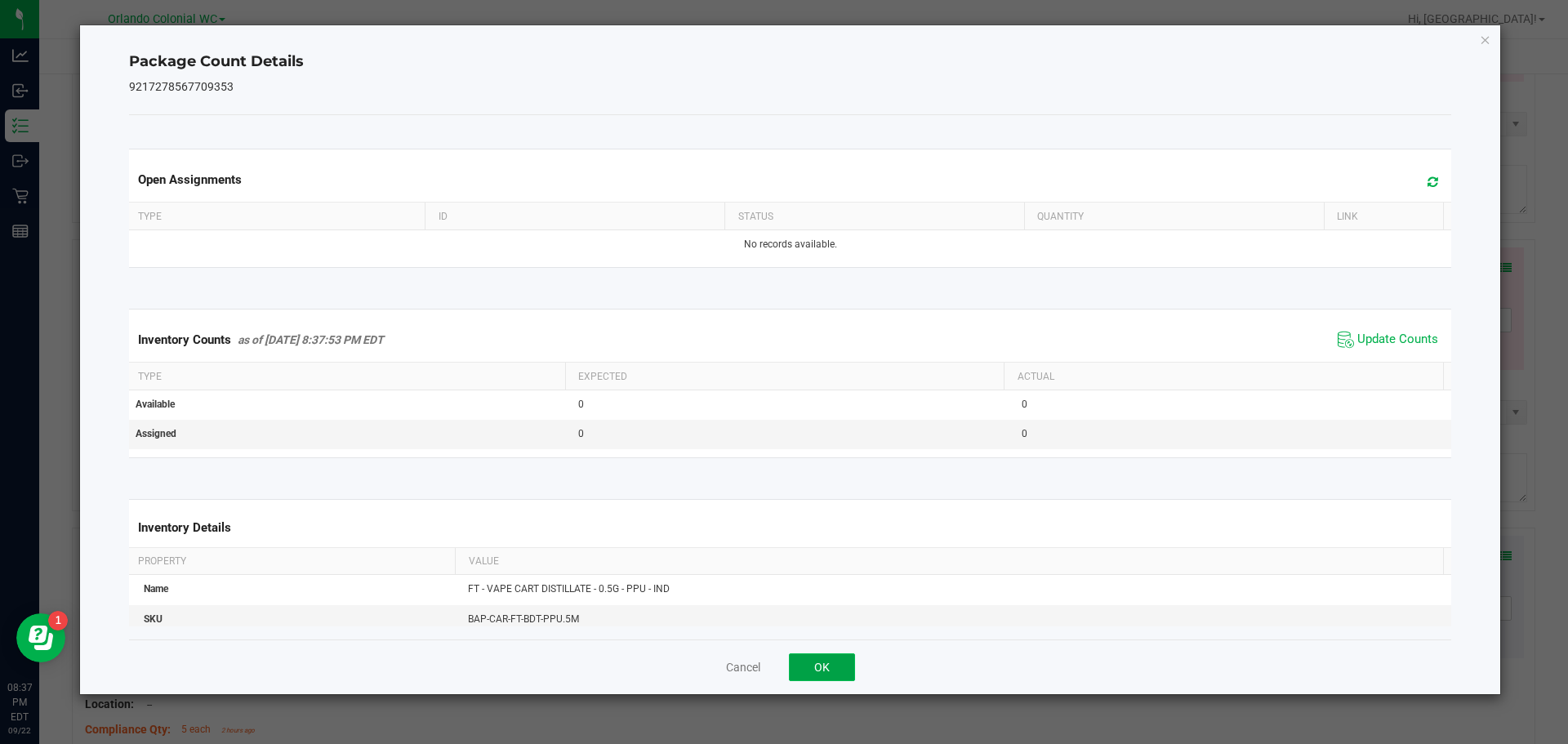
click at [846, 661] on button "OK" at bounding box center [821, 667] width 66 height 27
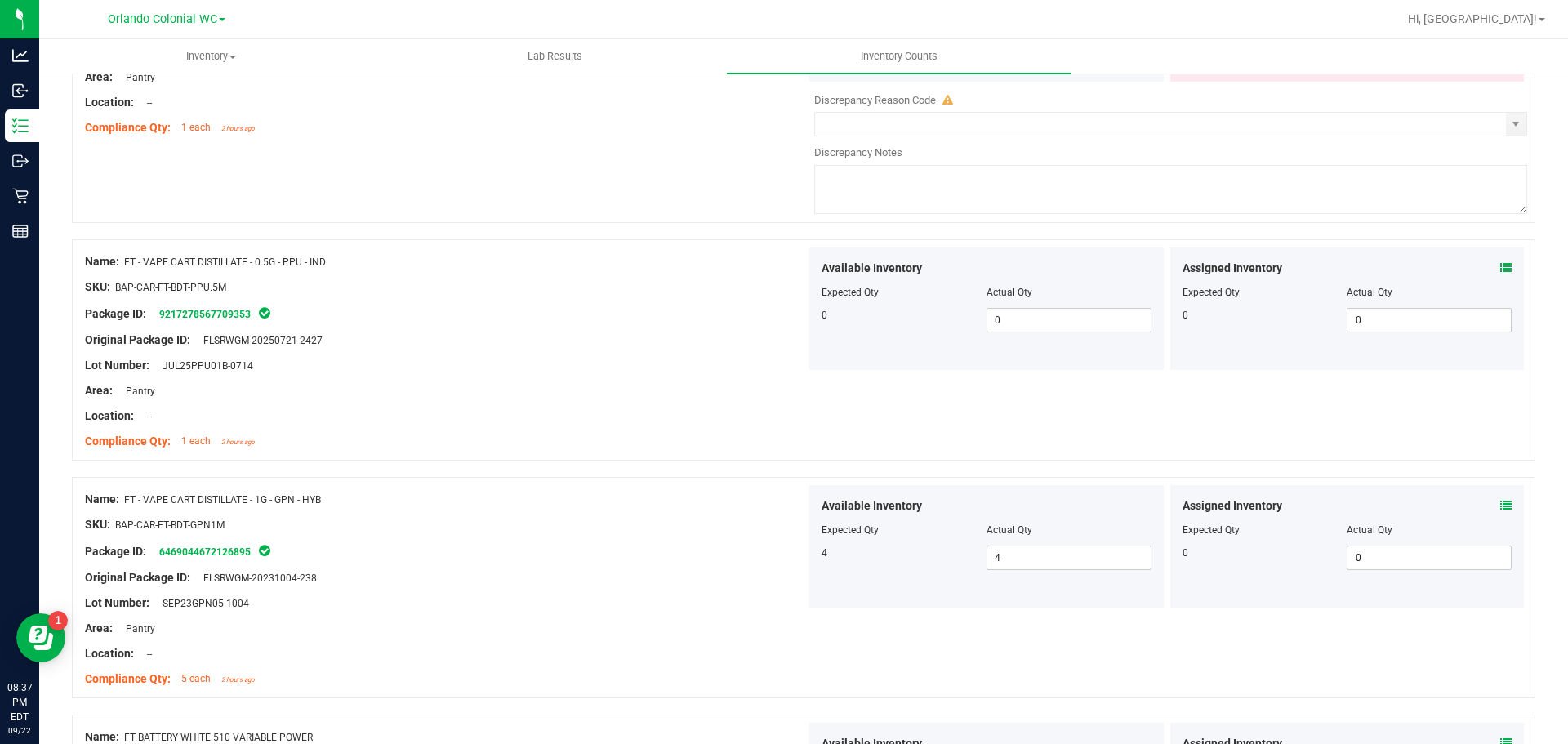
scroll to position [4312, 0]
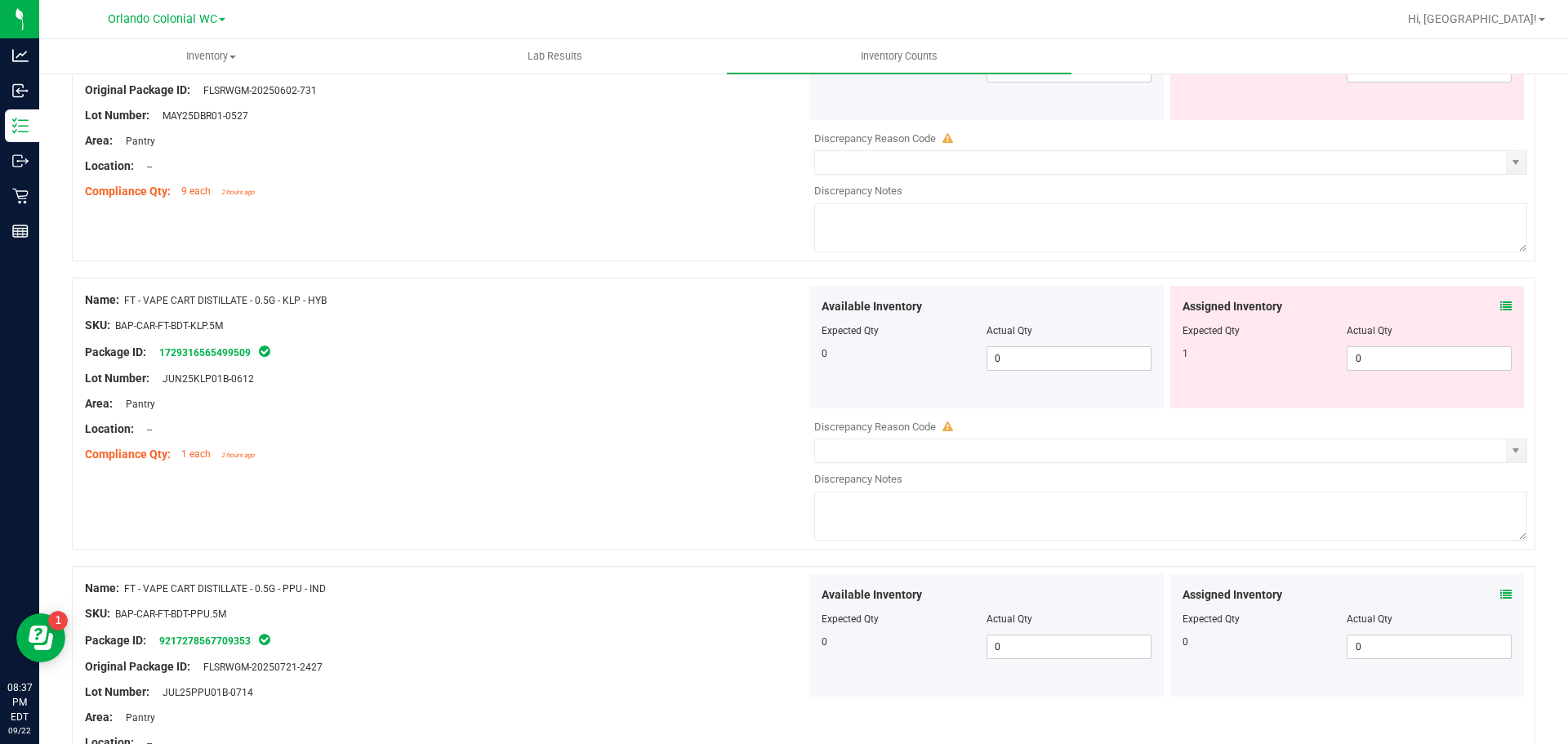
click at [1501, 301] on icon at bounding box center [1506, 307] width 12 height 12
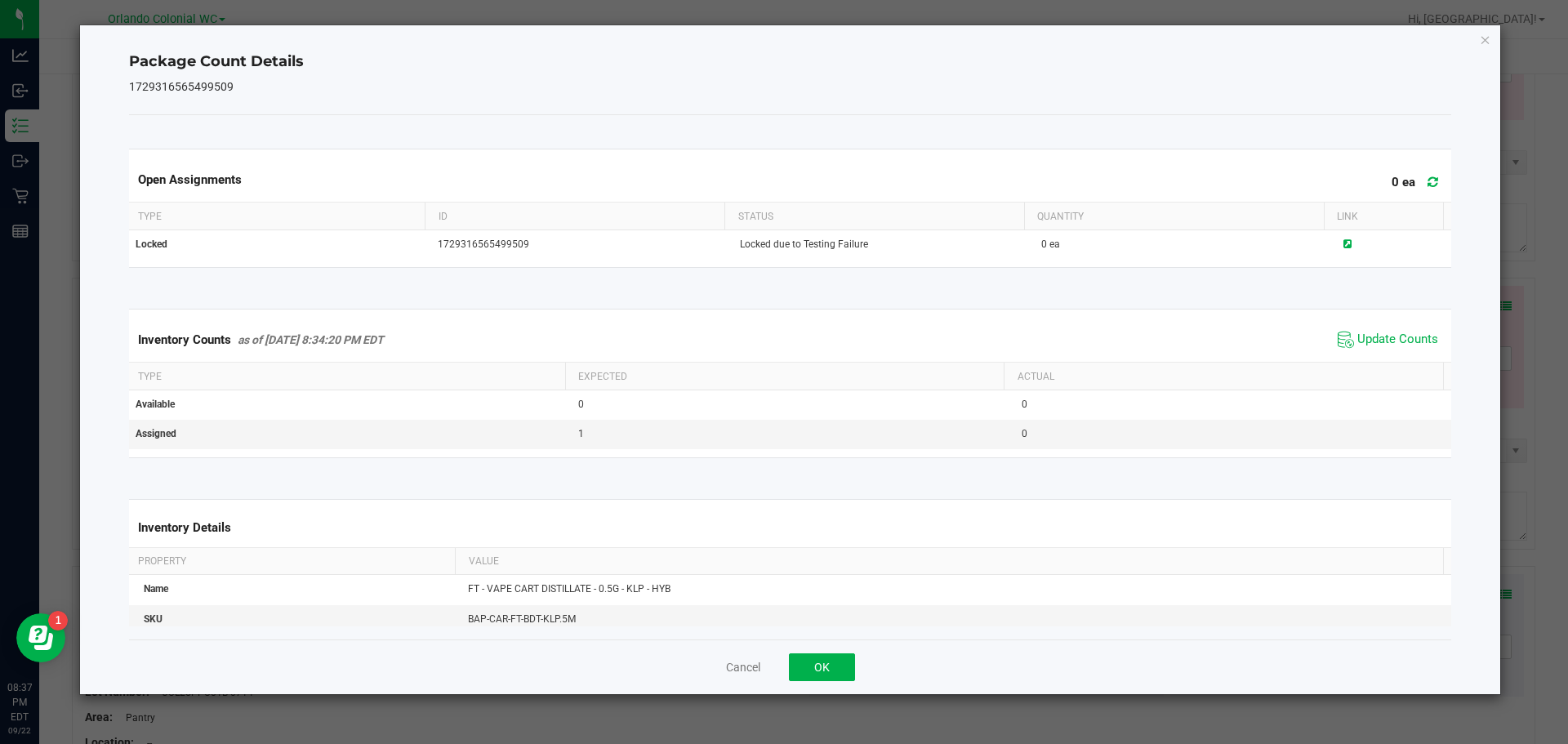
drag, startPoint x: 1396, startPoint y: 335, endPoint x: 1309, endPoint y: 353, distance: 88.8
click at [1396, 335] on span "Update Counts" at bounding box center [1397, 340] width 81 height 17
click at [838, 682] on div "Cancel OK" at bounding box center [791, 667] width 1323 height 55
click at [836, 672] on button "OK" at bounding box center [821, 667] width 66 height 27
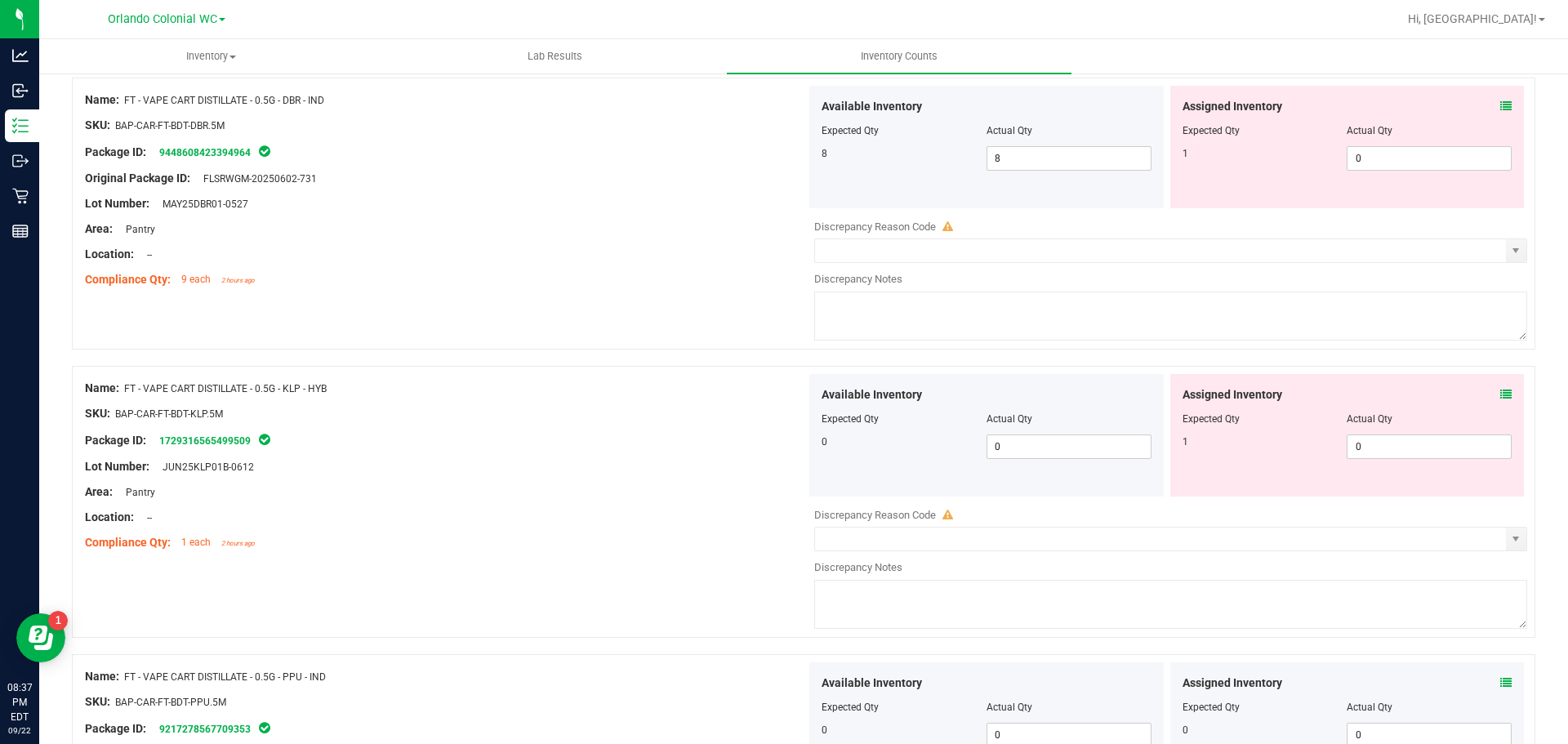
scroll to position [4231, 0]
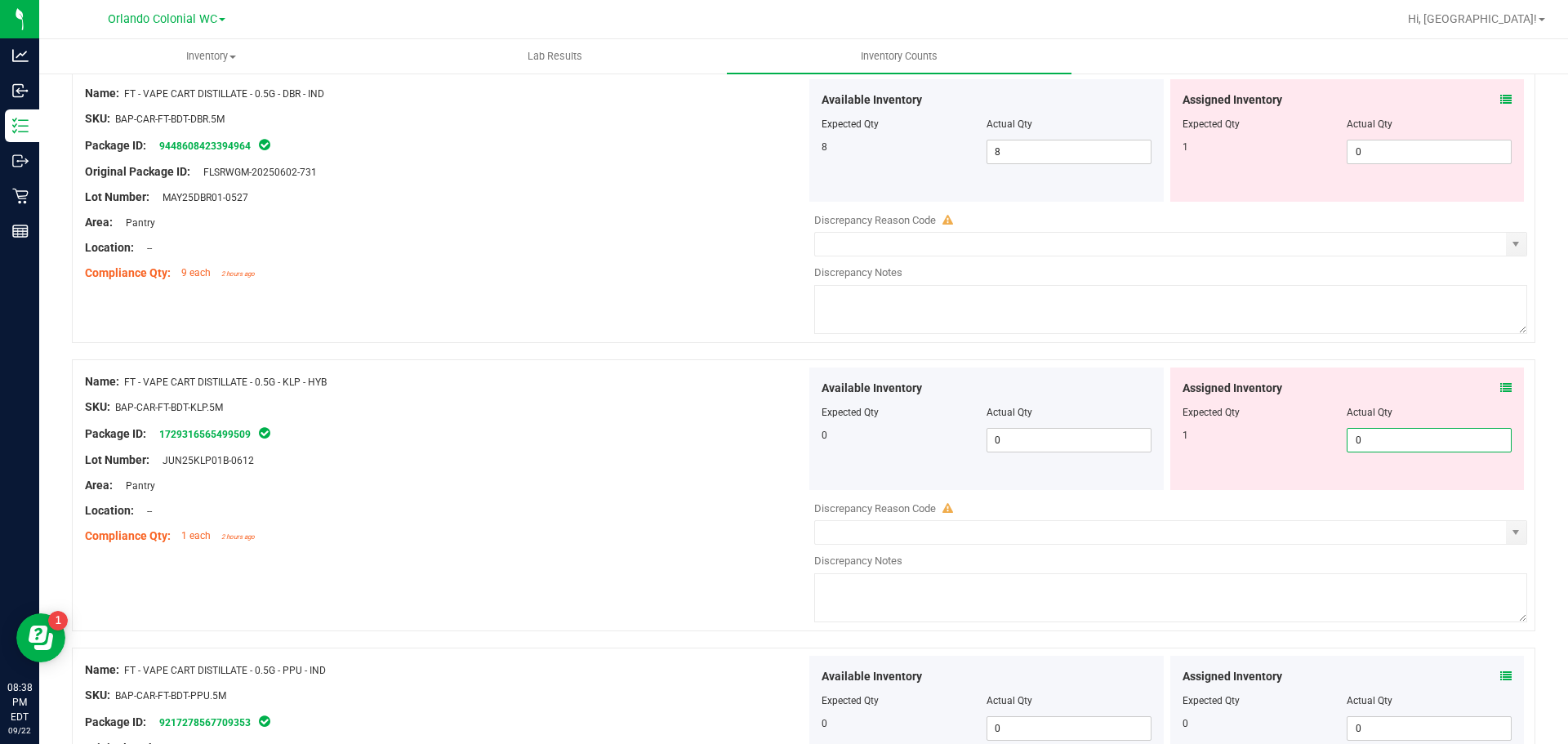
click at [1373, 446] on span "0 0" at bounding box center [1429, 440] width 165 height 24
click at [1501, 391] on icon at bounding box center [1506, 388] width 12 height 12
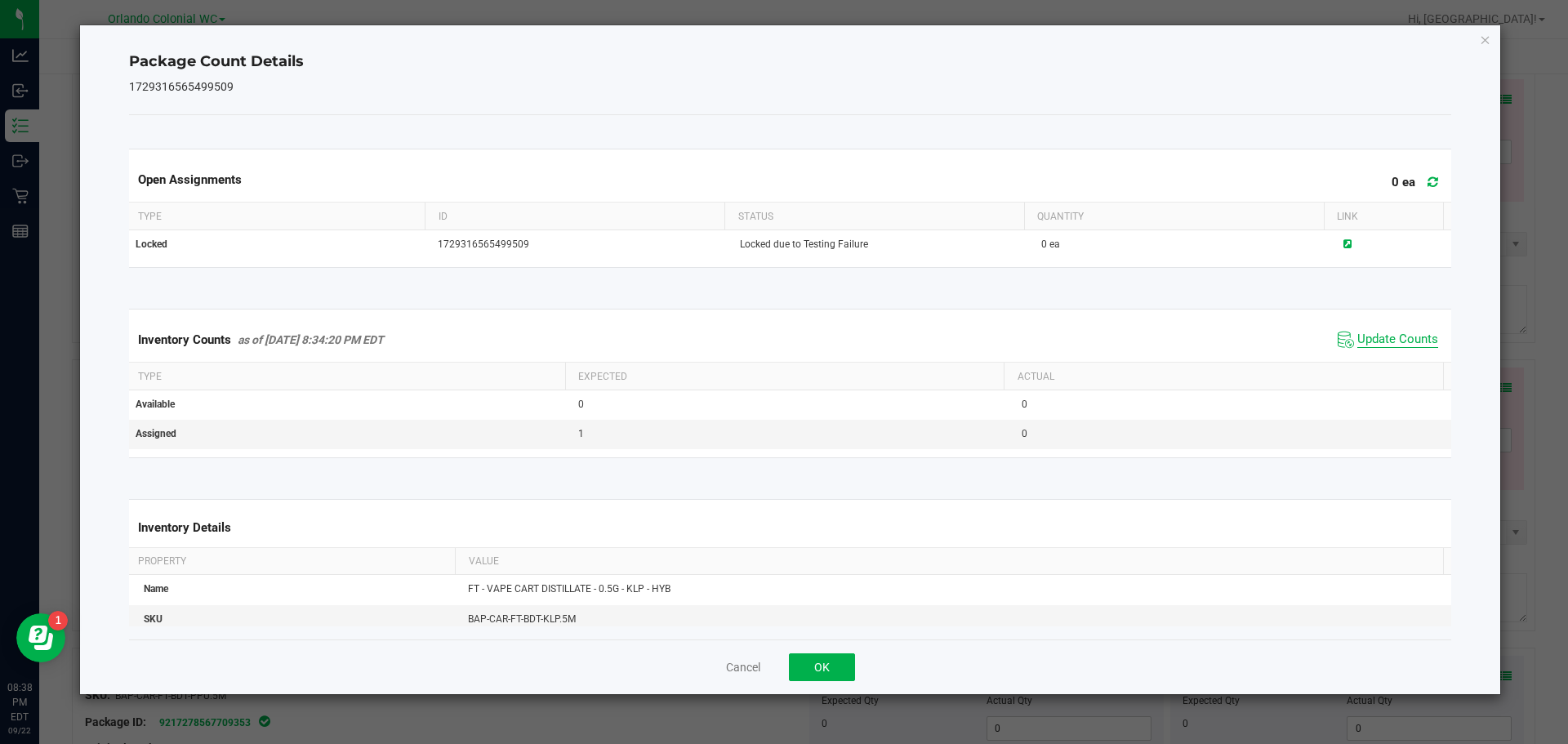
click at [1369, 335] on span "Update Counts" at bounding box center [1397, 340] width 81 height 17
click at [817, 655] on button "OK" at bounding box center [821, 667] width 66 height 27
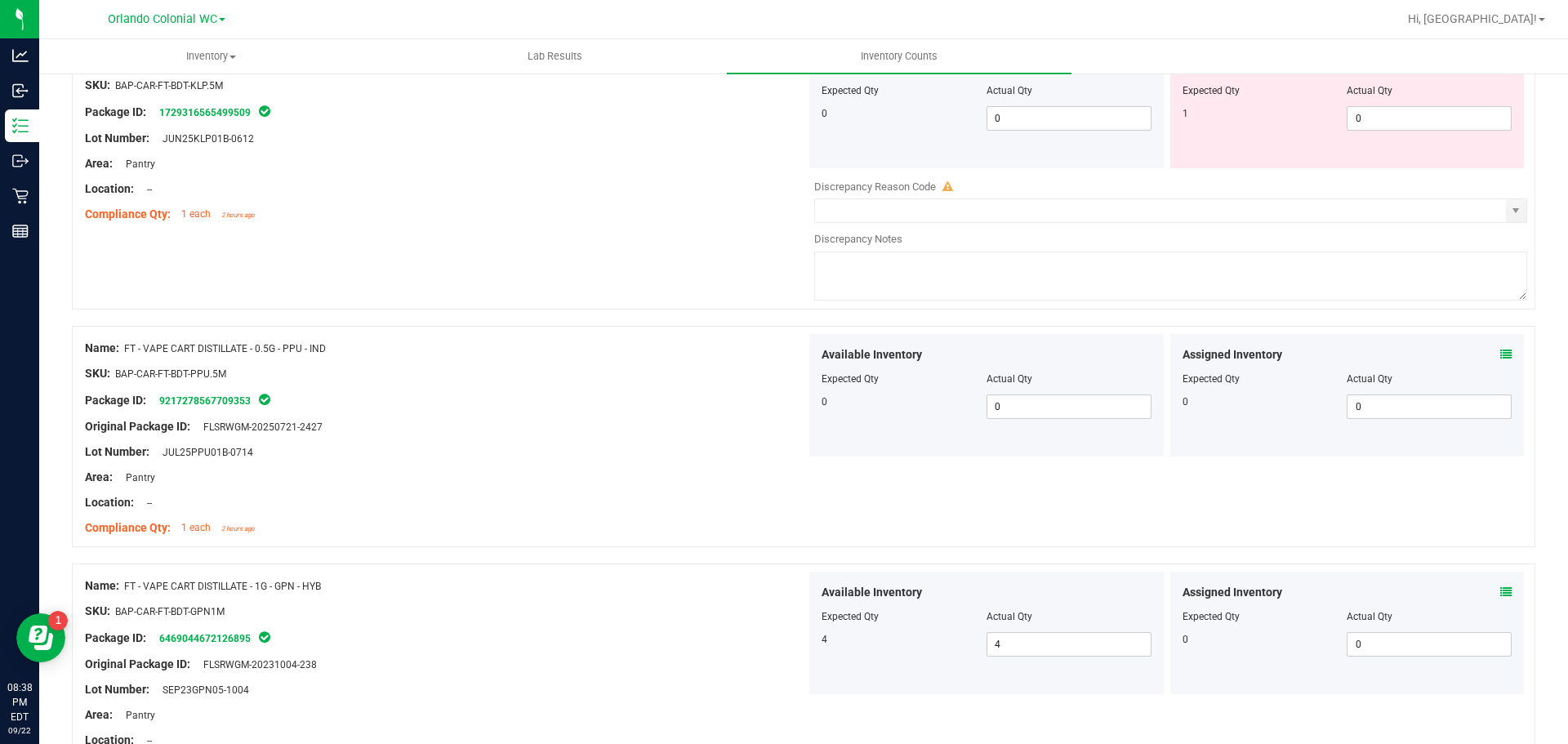
scroll to position [4557, 0]
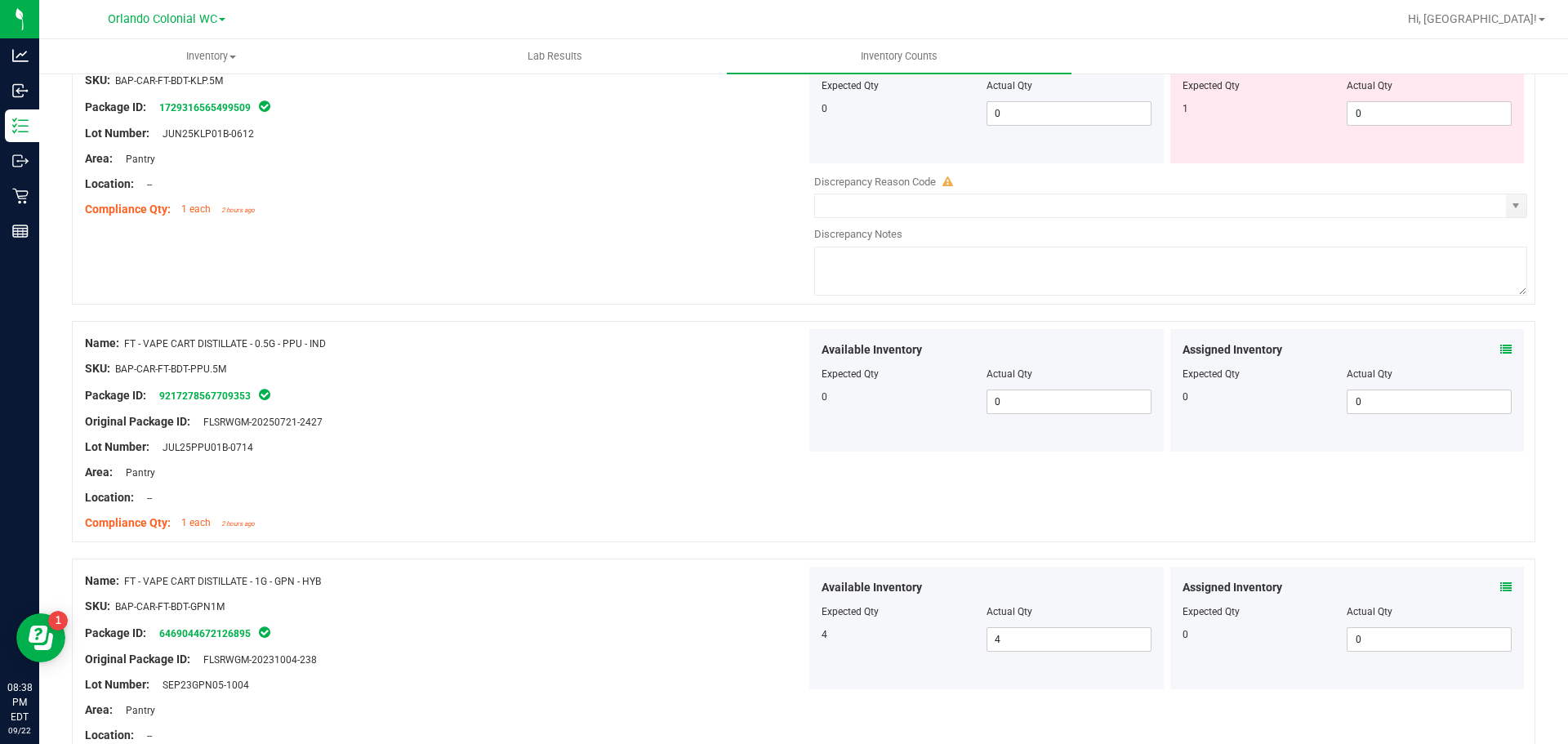
click at [1486, 348] on div "Assigned Inventory" at bounding box center [1347, 350] width 330 height 17
click at [1501, 348] on icon at bounding box center [1506, 350] width 12 height 12
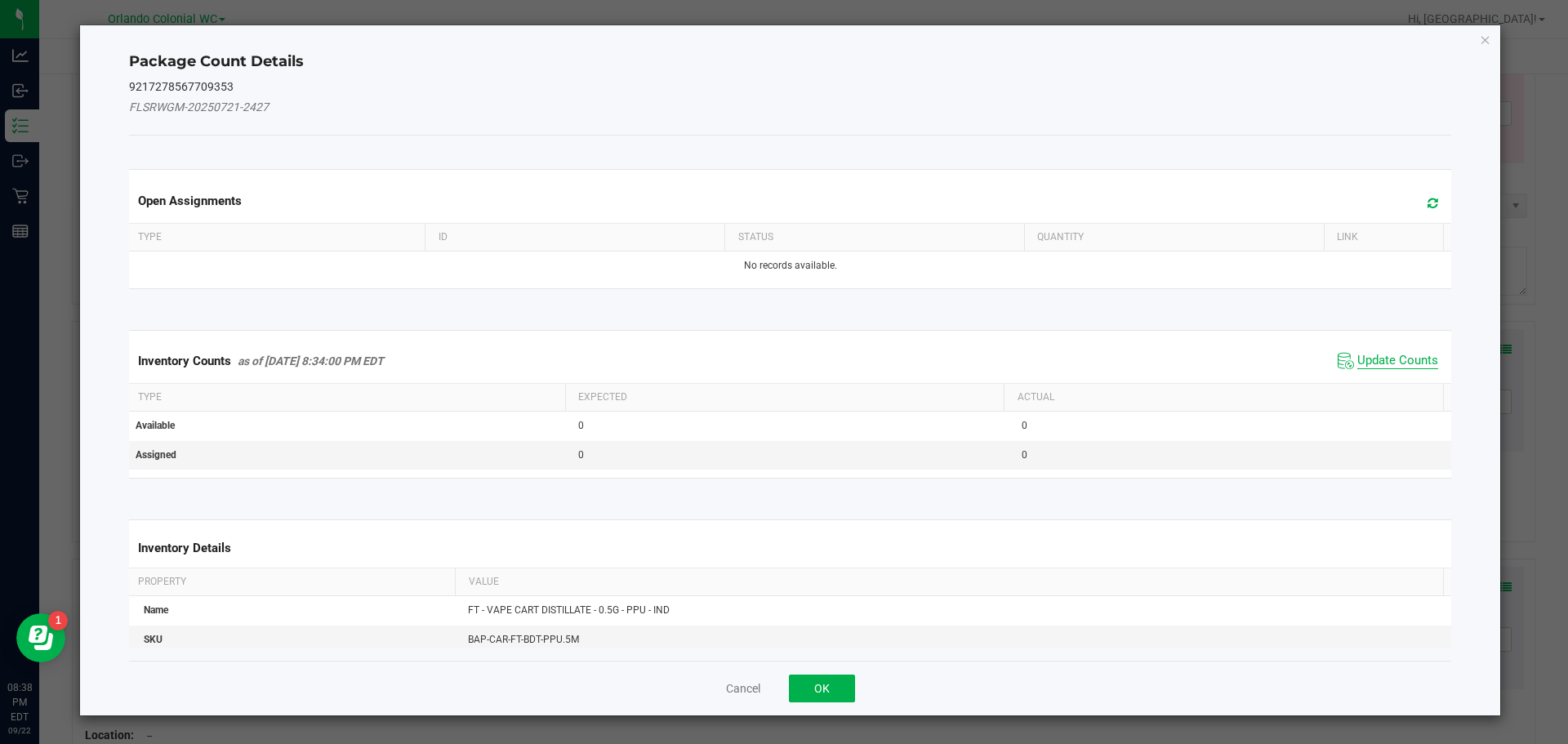
click at [1370, 358] on span "Update Counts" at bounding box center [1397, 361] width 81 height 17
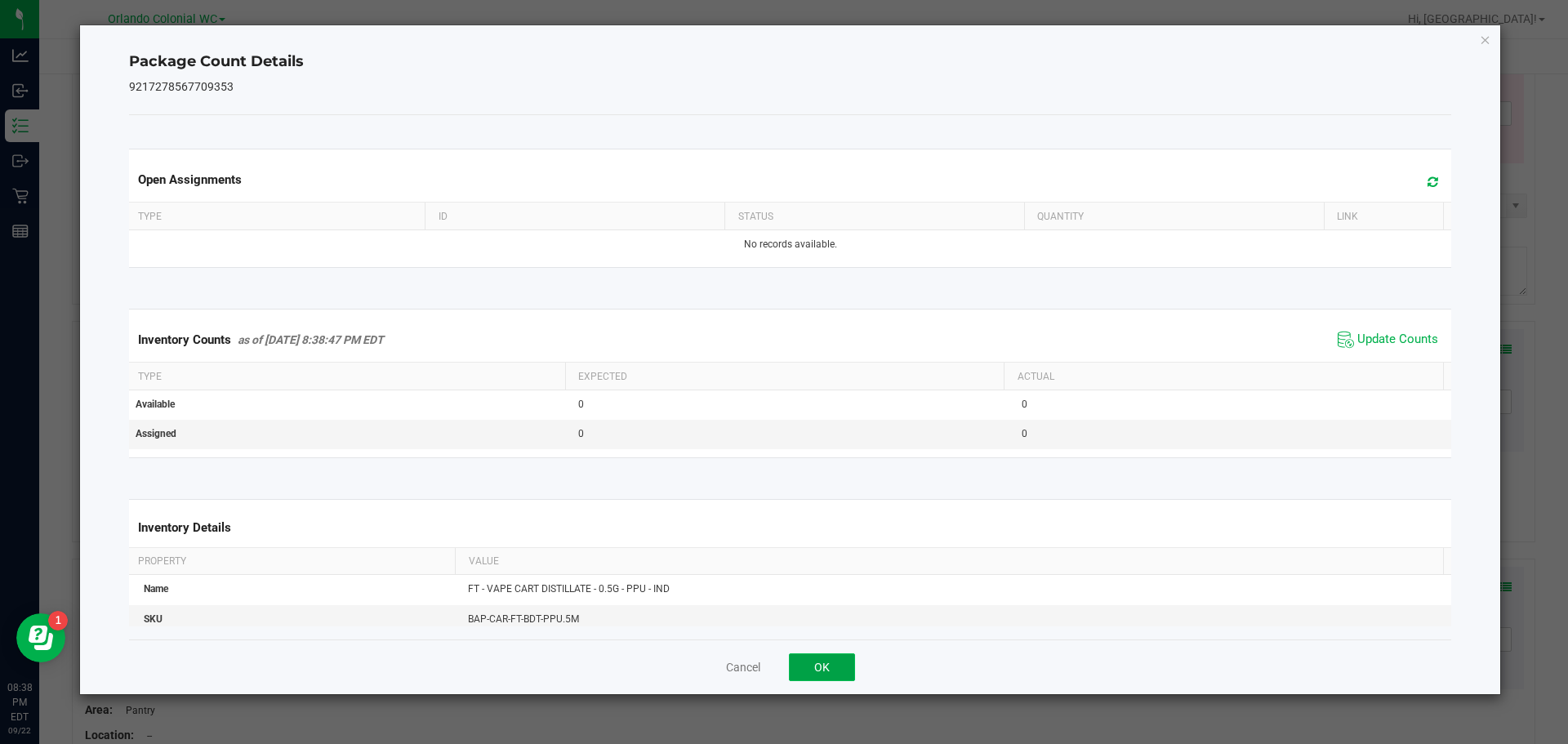
click at [833, 655] on button "OK" at bounding box center [821, 667] width 66 height 27
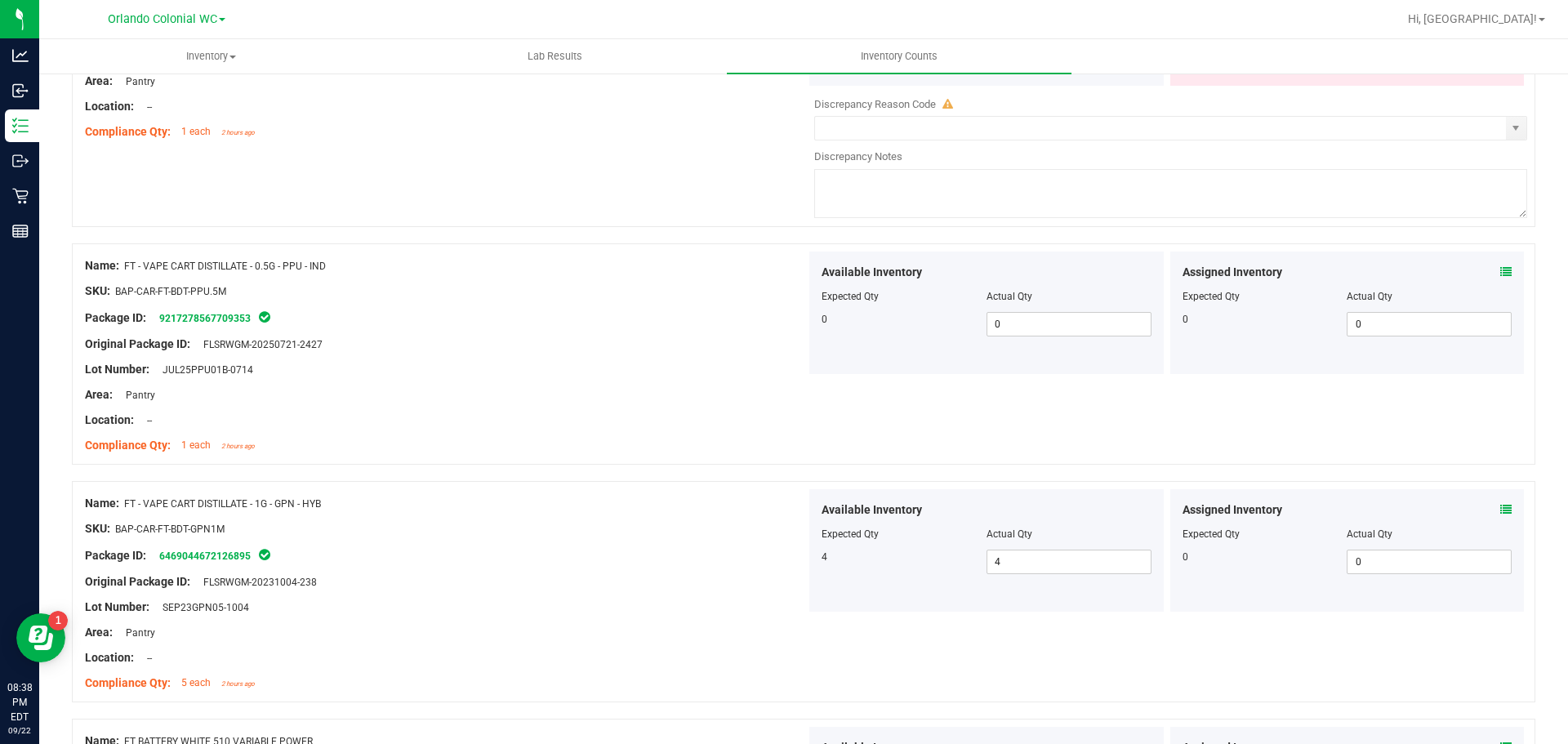
scroll to position [4721, 0]
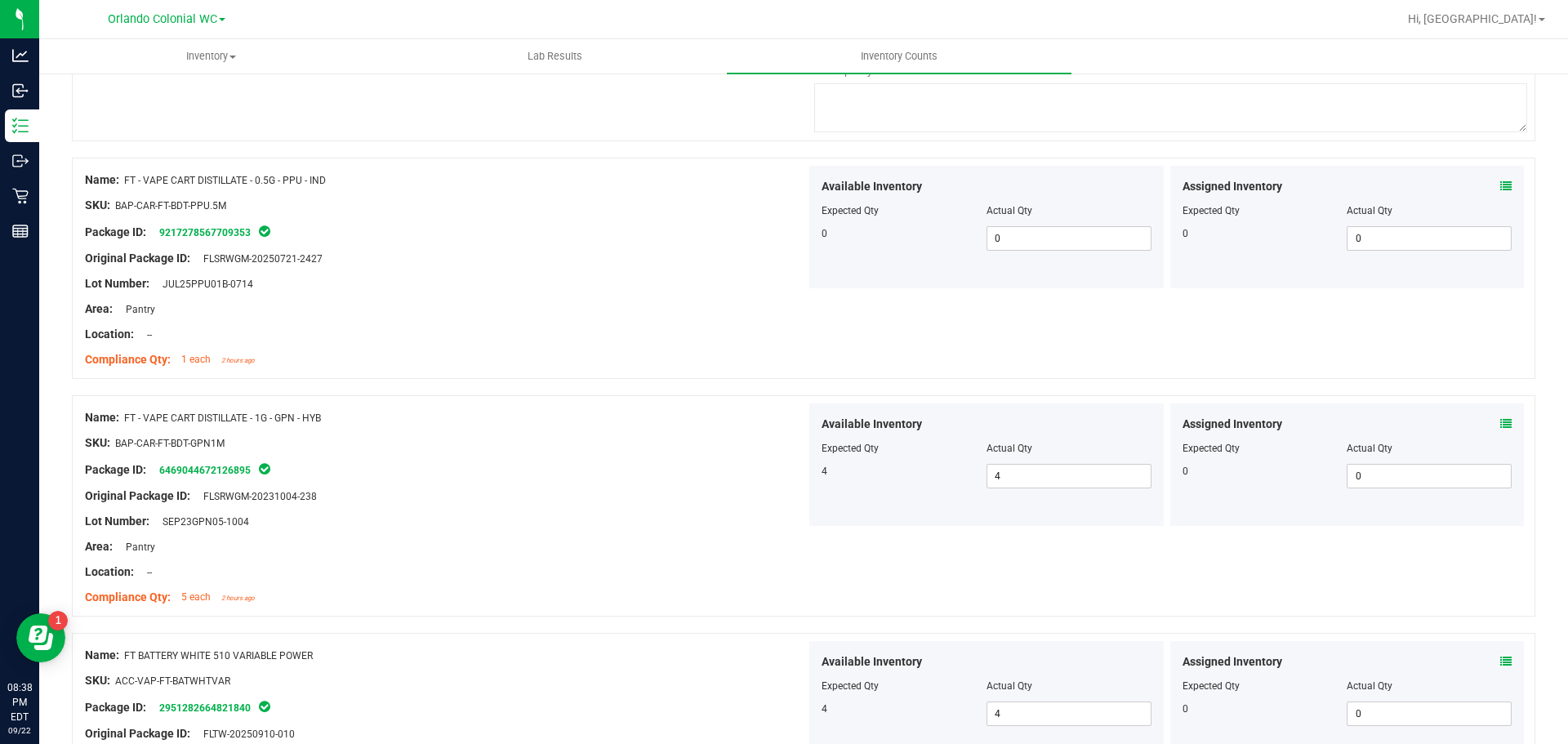
click at [1501, 428] on icon at bounding box center [1506, 424] width 12 height 12
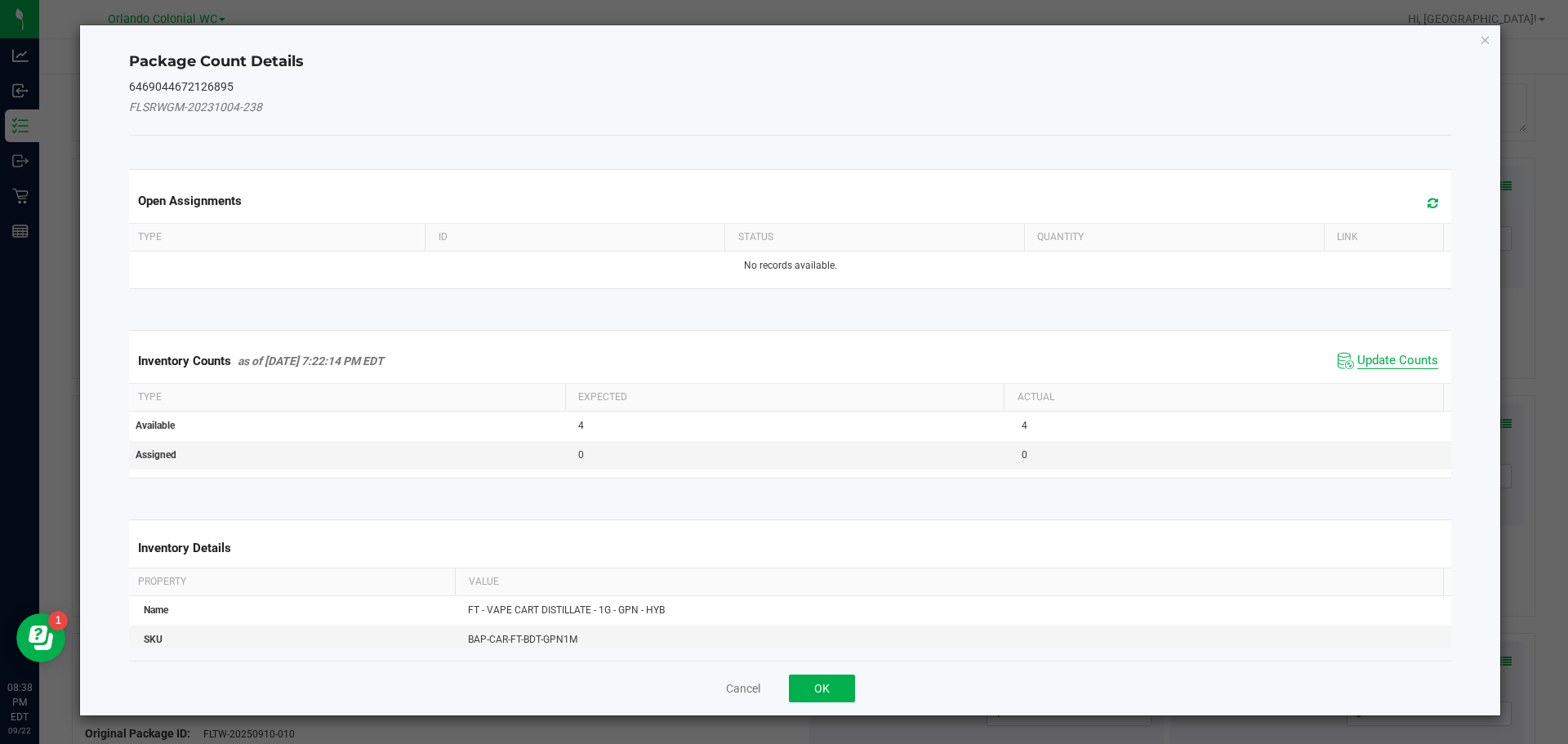
click at [1375, 364] on span "Update Counts" at bounding box center [1397, 361] width 81 height 17
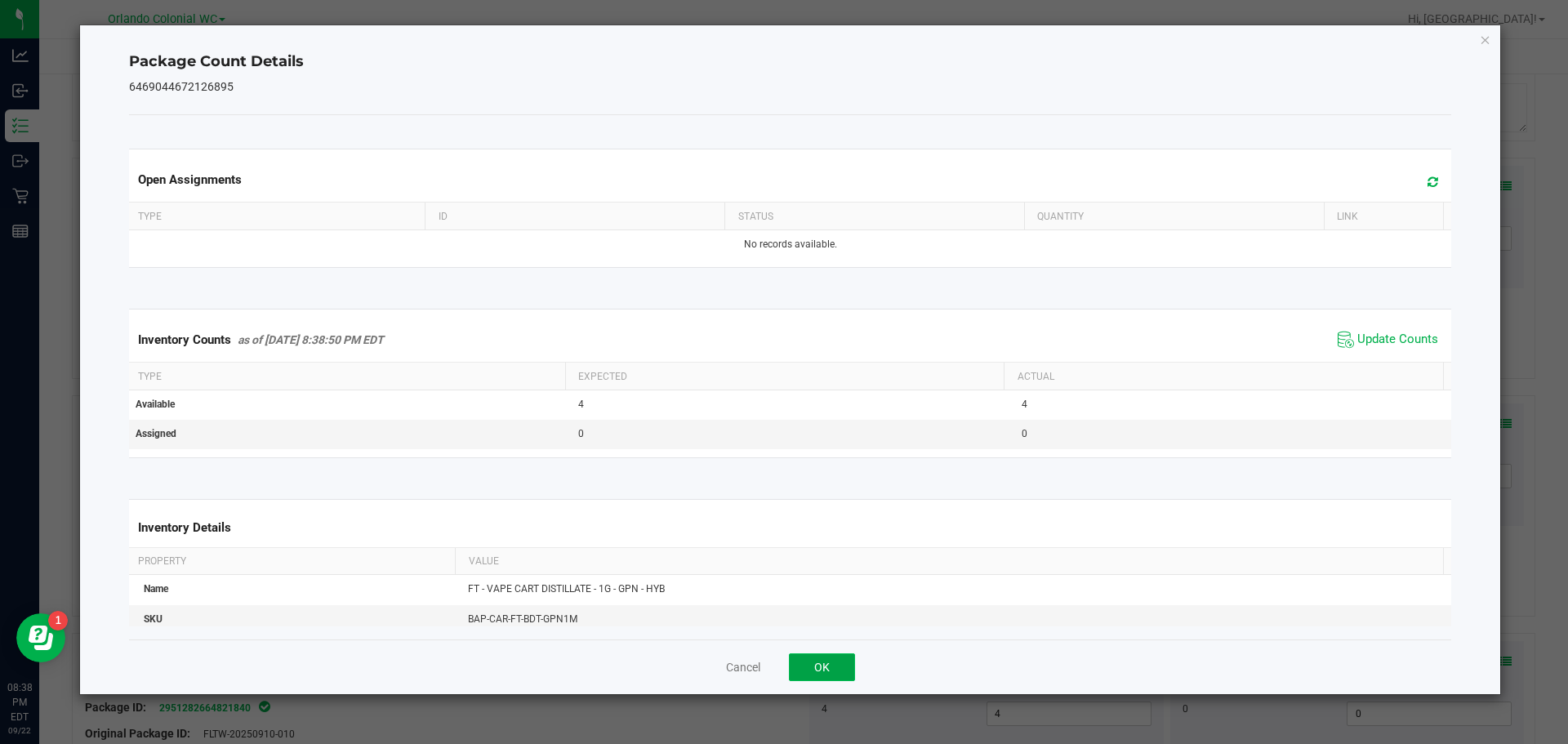
click at [832, 664] on button "OK" at bounding box center [821, 667] width 66 height 27
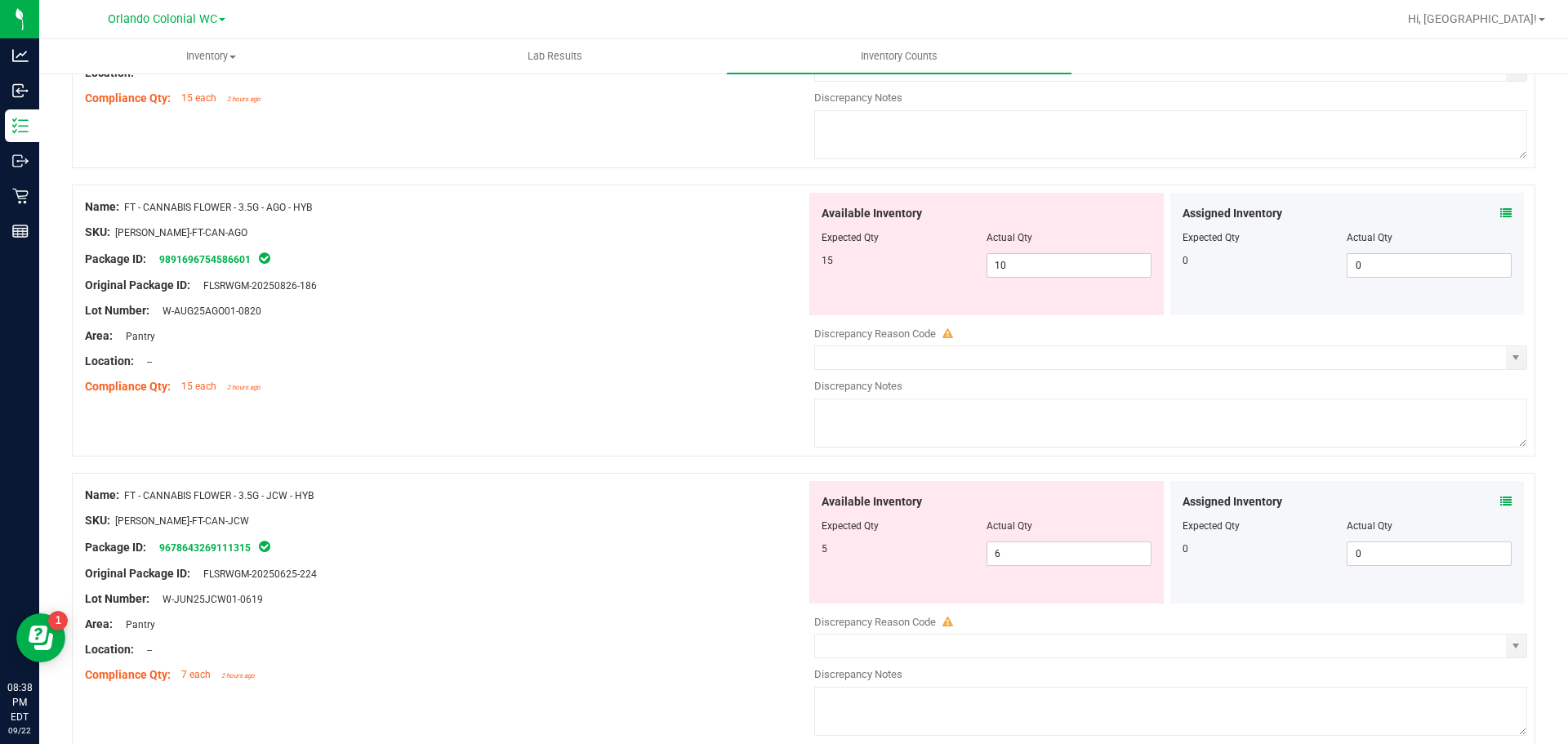
scroll to position [0, 0]
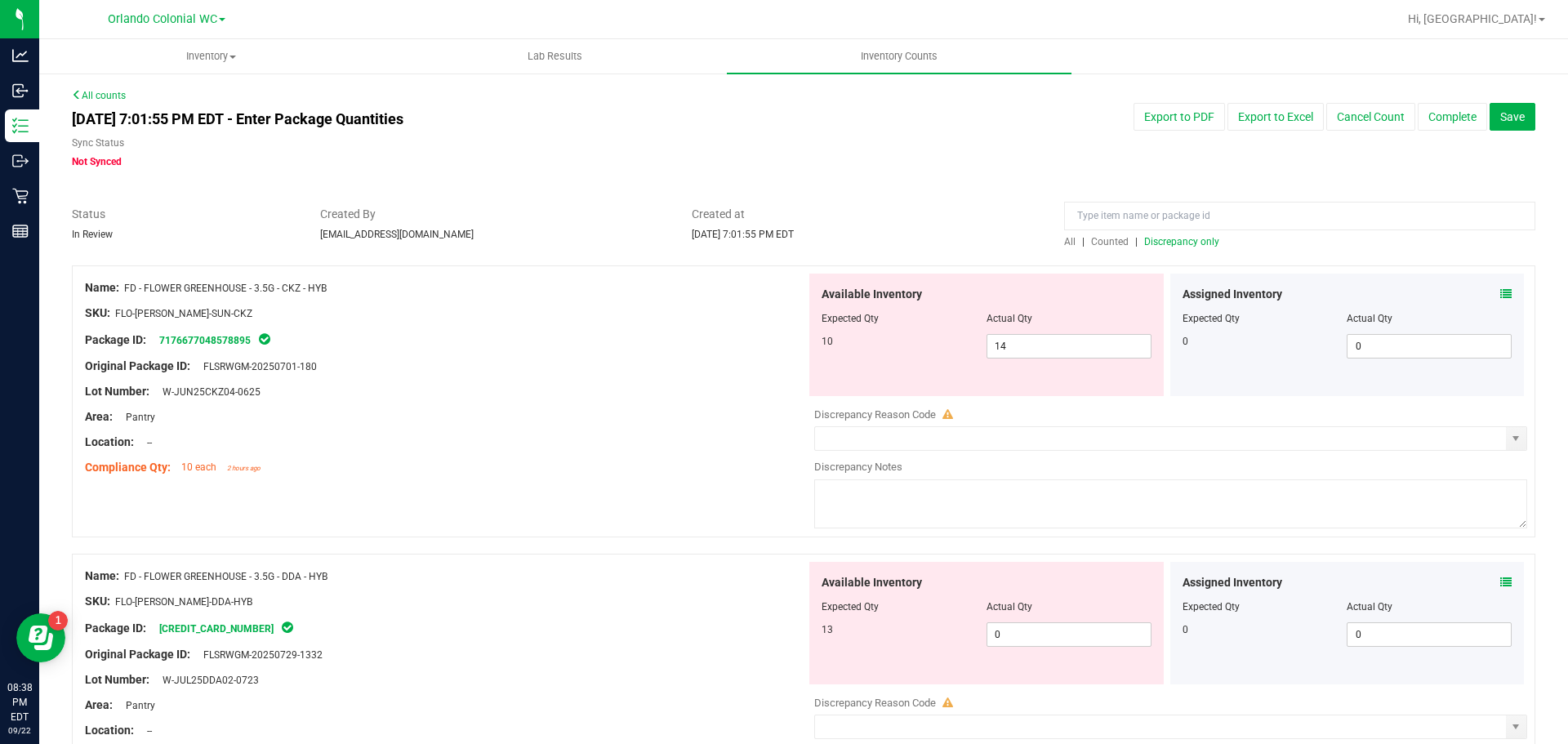
click at [1188, 237] on span "Discrepancy only" at bounding box center [1181, 242] width 75 height 12
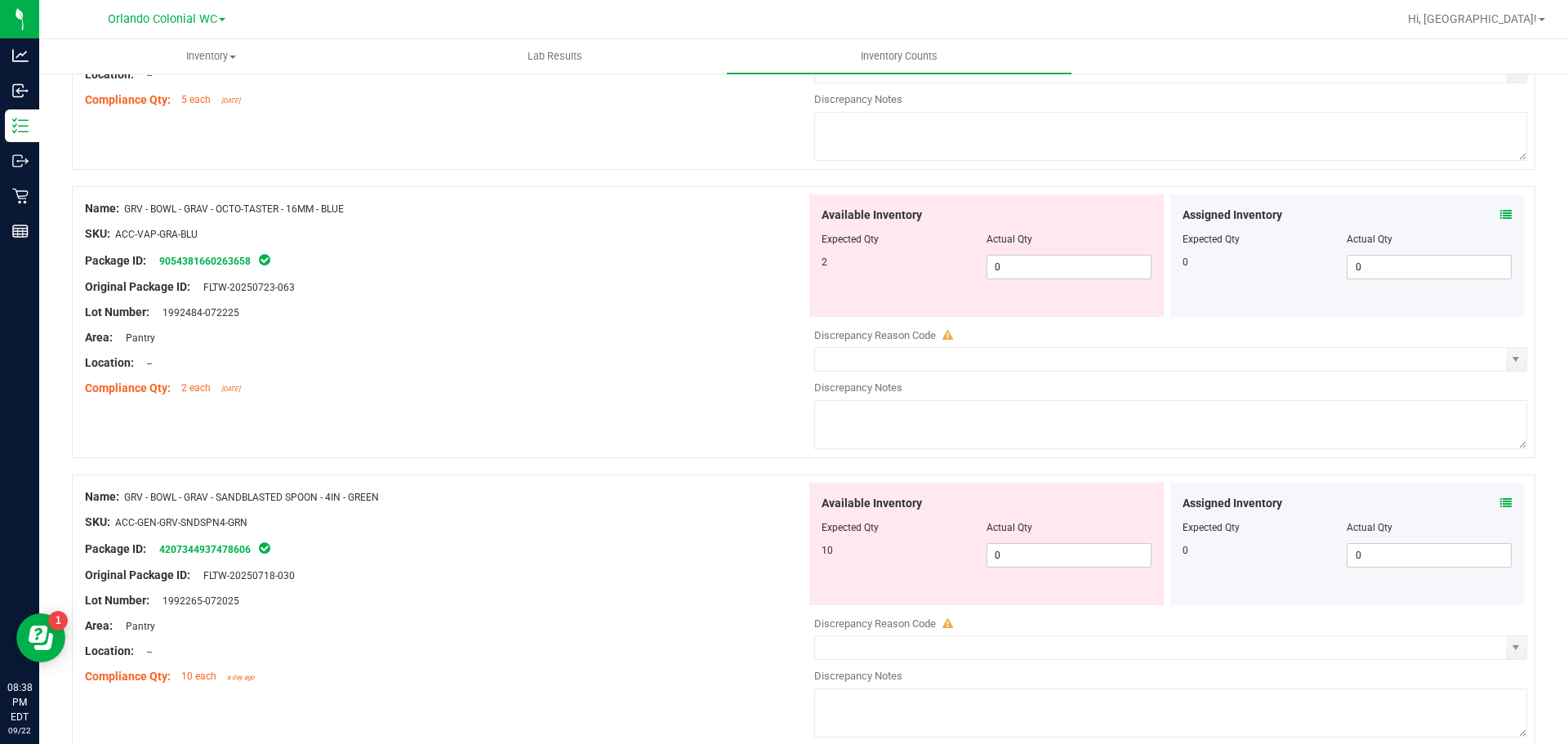
scroll to position [5343, 0]
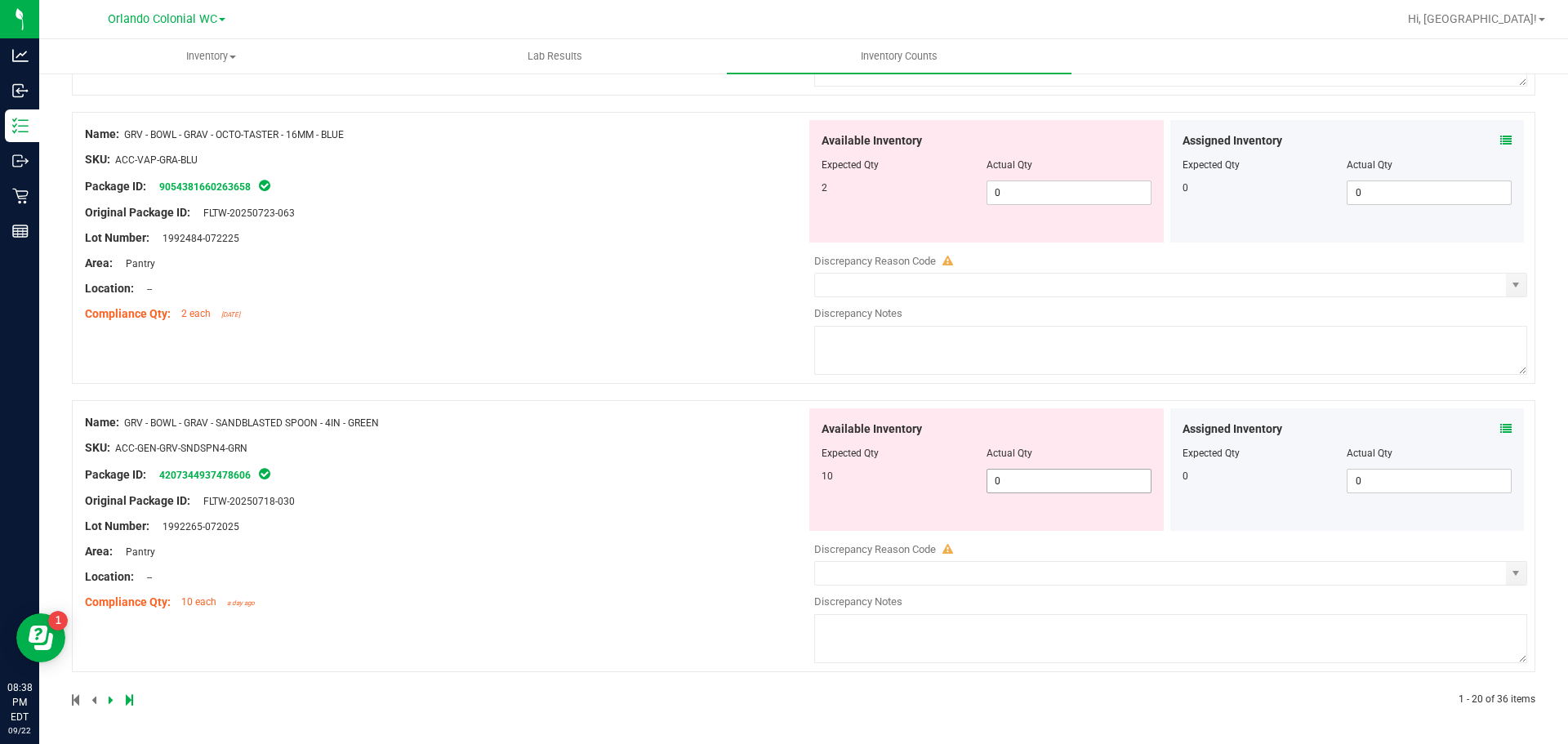
click at [1068, 460] on div "Available Inventory Expected Qty Actual Qty 10 0 0" at bounding box center [986, 469] width 354 height 122
type input "10"
click at [507, 389] on div "Name: GRV - BOWL - GRAV - OCTO-TASTER - 16MM - BLUE SKU: ACC-VAP-GRA-BLU Packag…" at bounding box center [803, 256] width 1464 height 288
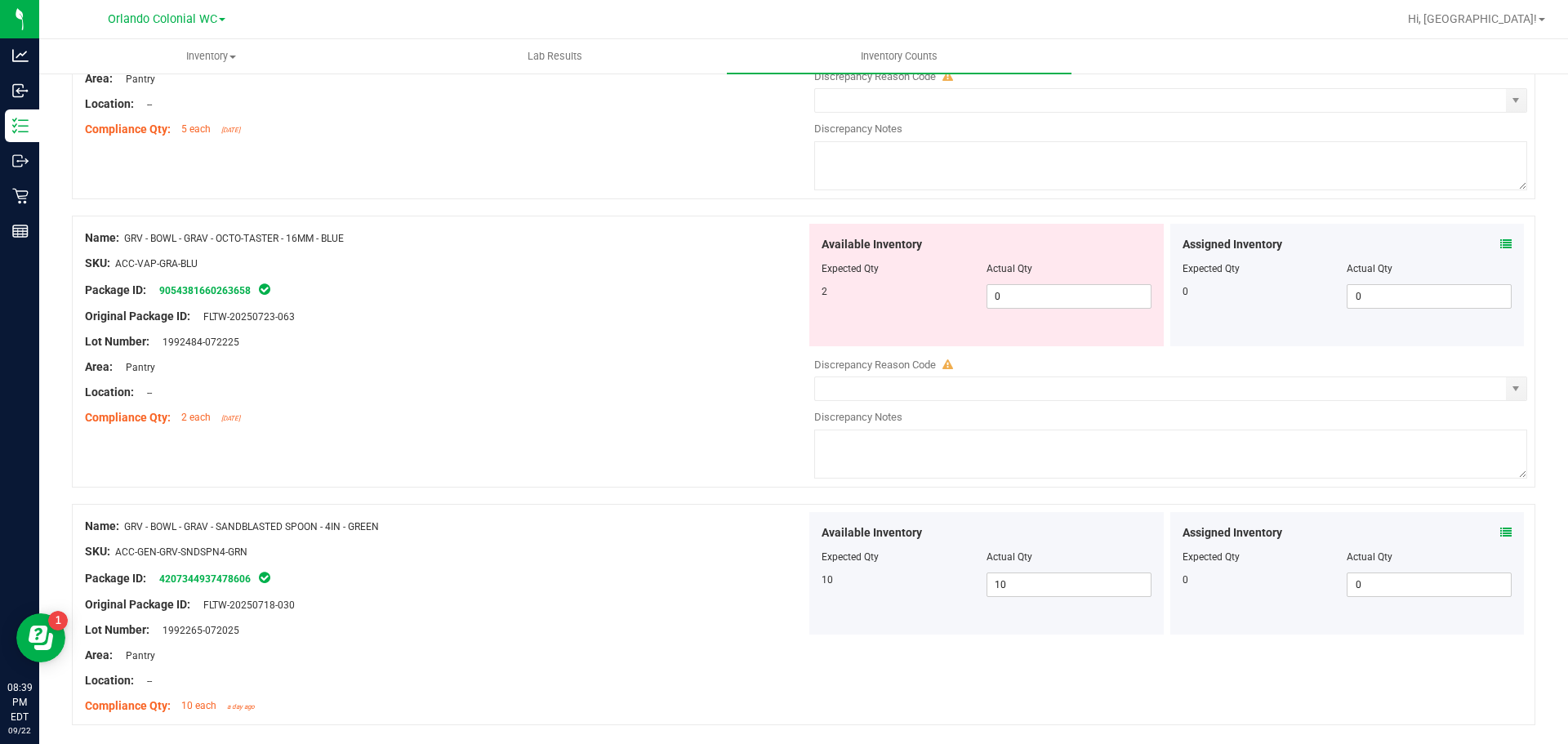
scroll to position [5210, 0]
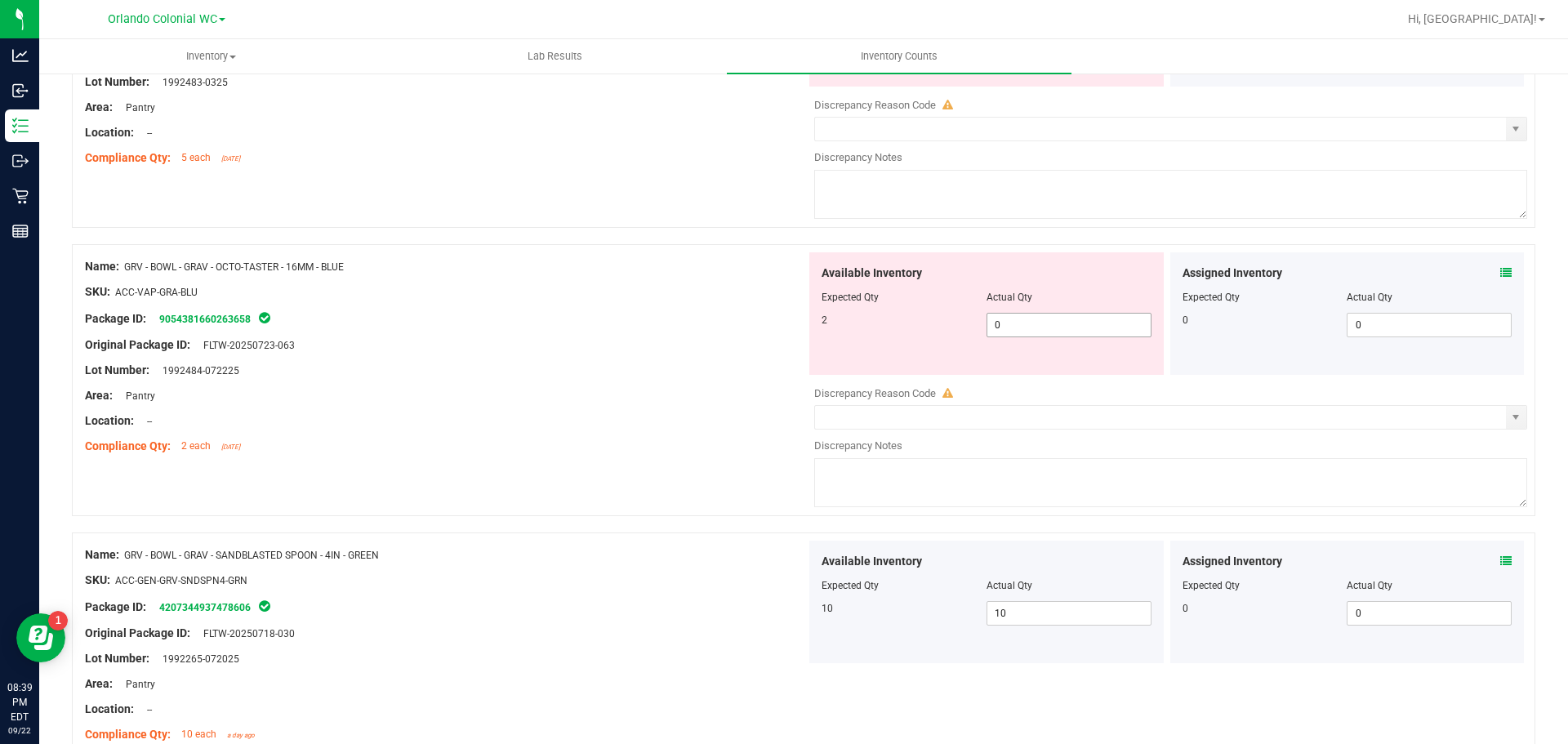
click at [1018, 317] on span "0 0" at bounding box center [1069, 324] width 165 height 24
type input "2"
click at [645, 332] on div at bounding box center [446, 332] width 722 height 8
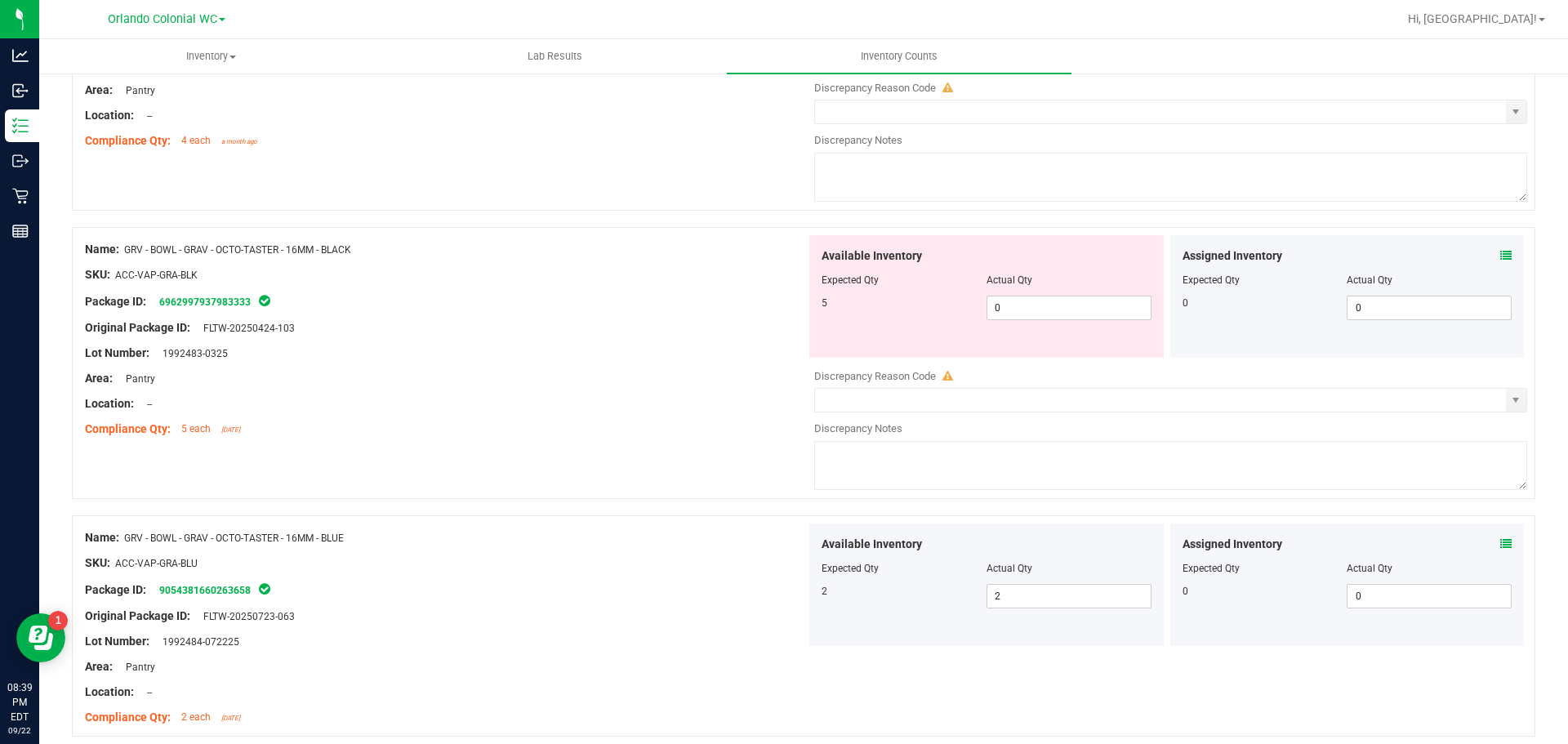
scroll to position [4884, 0]
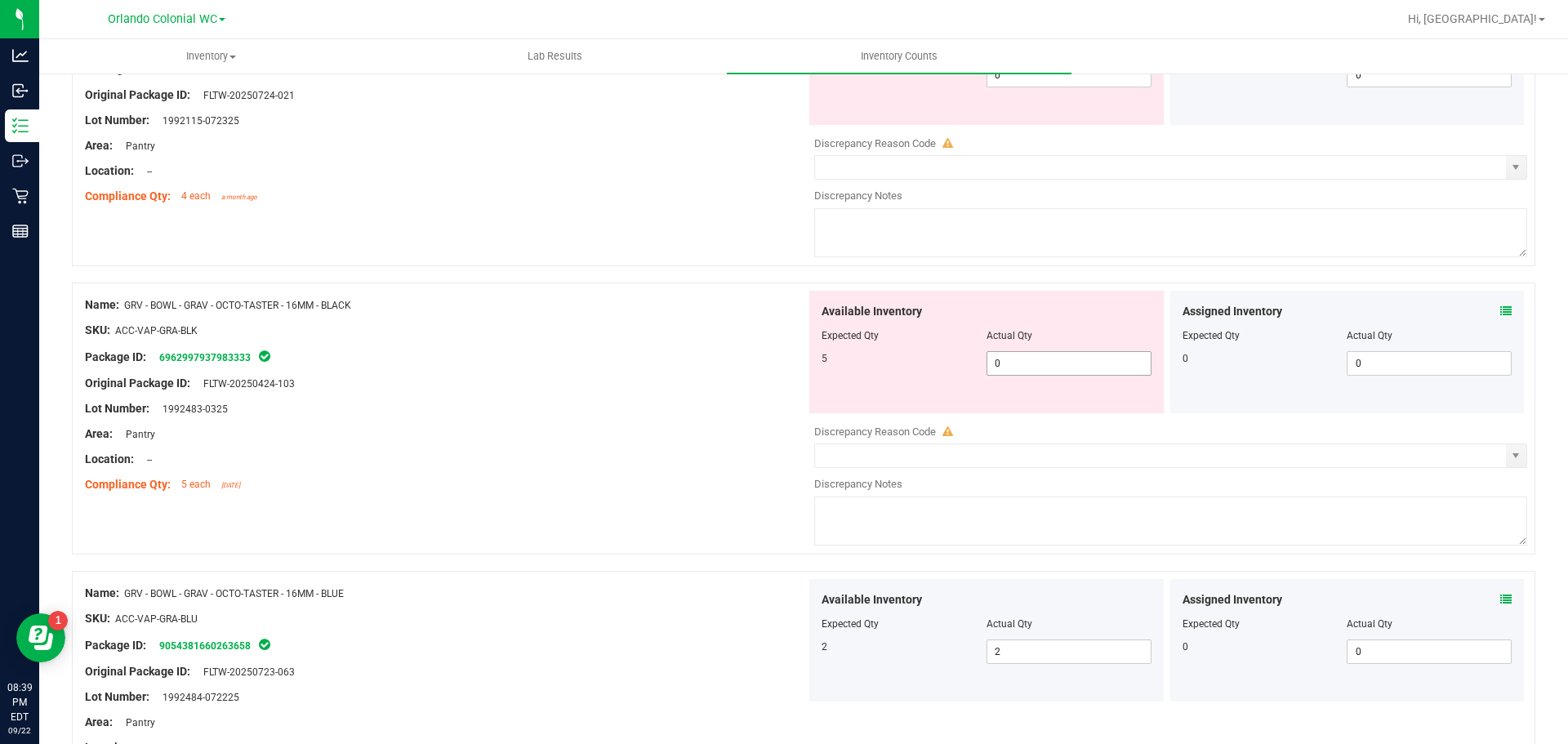
click at [1064, 358] on span "0 0" at bounding box center [1069, 362] width 165 height 24
type input "5"
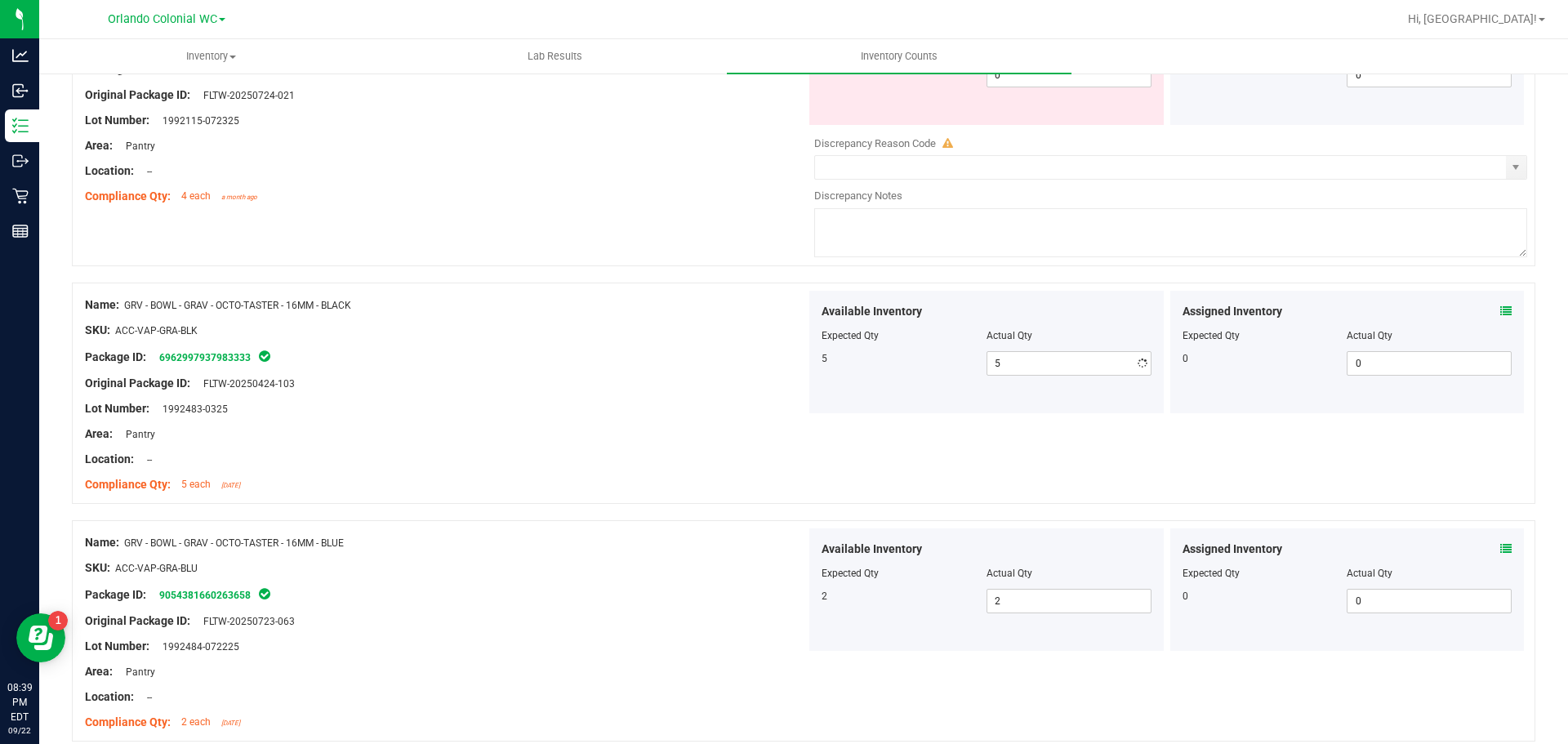
click at [556, 307] on div "Name: GRV - BOWL - GRAV - OCTO-TASTER - 16MM - BLACK" at bounding box center [446, 305] width 722 height 17
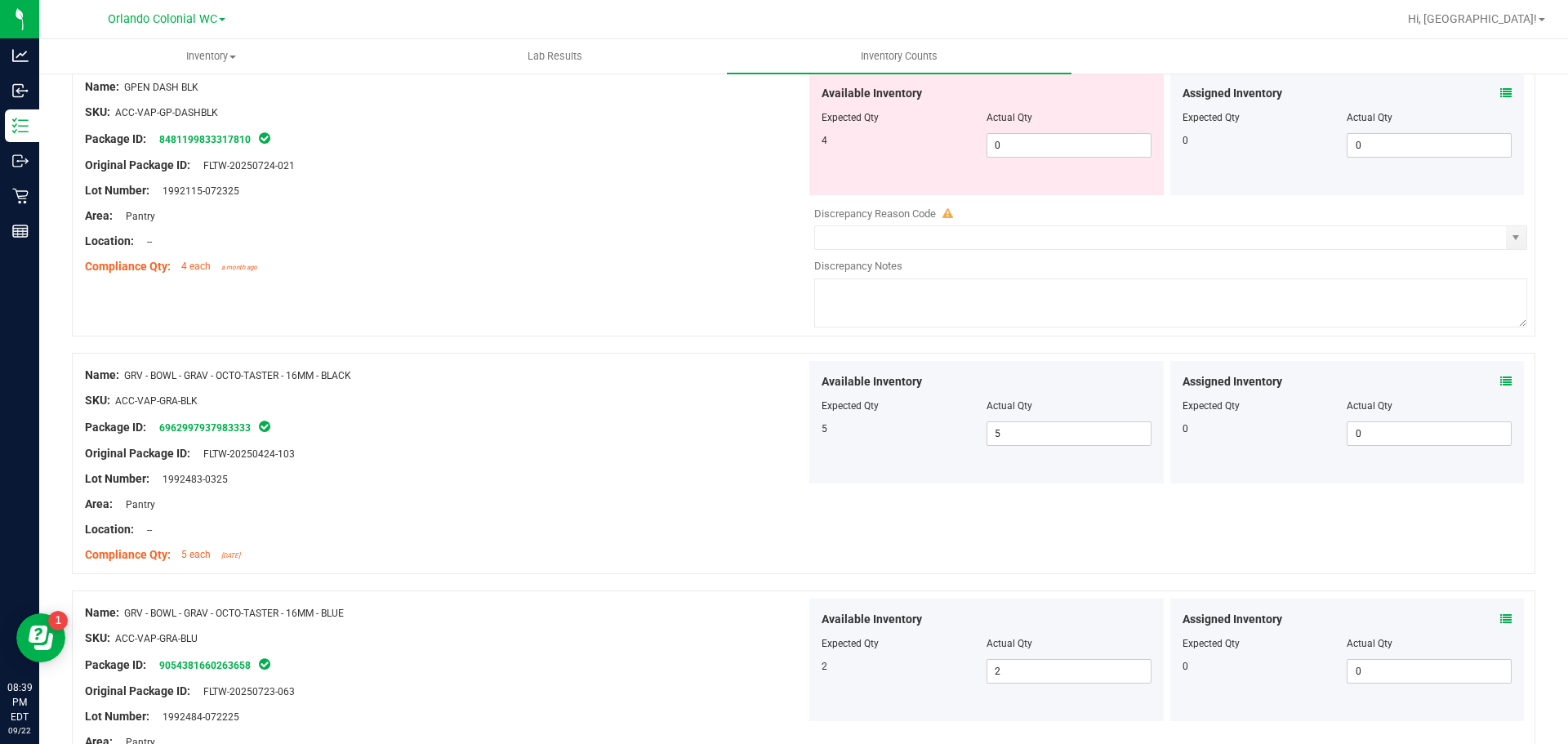
scroll to position [4639, 0]
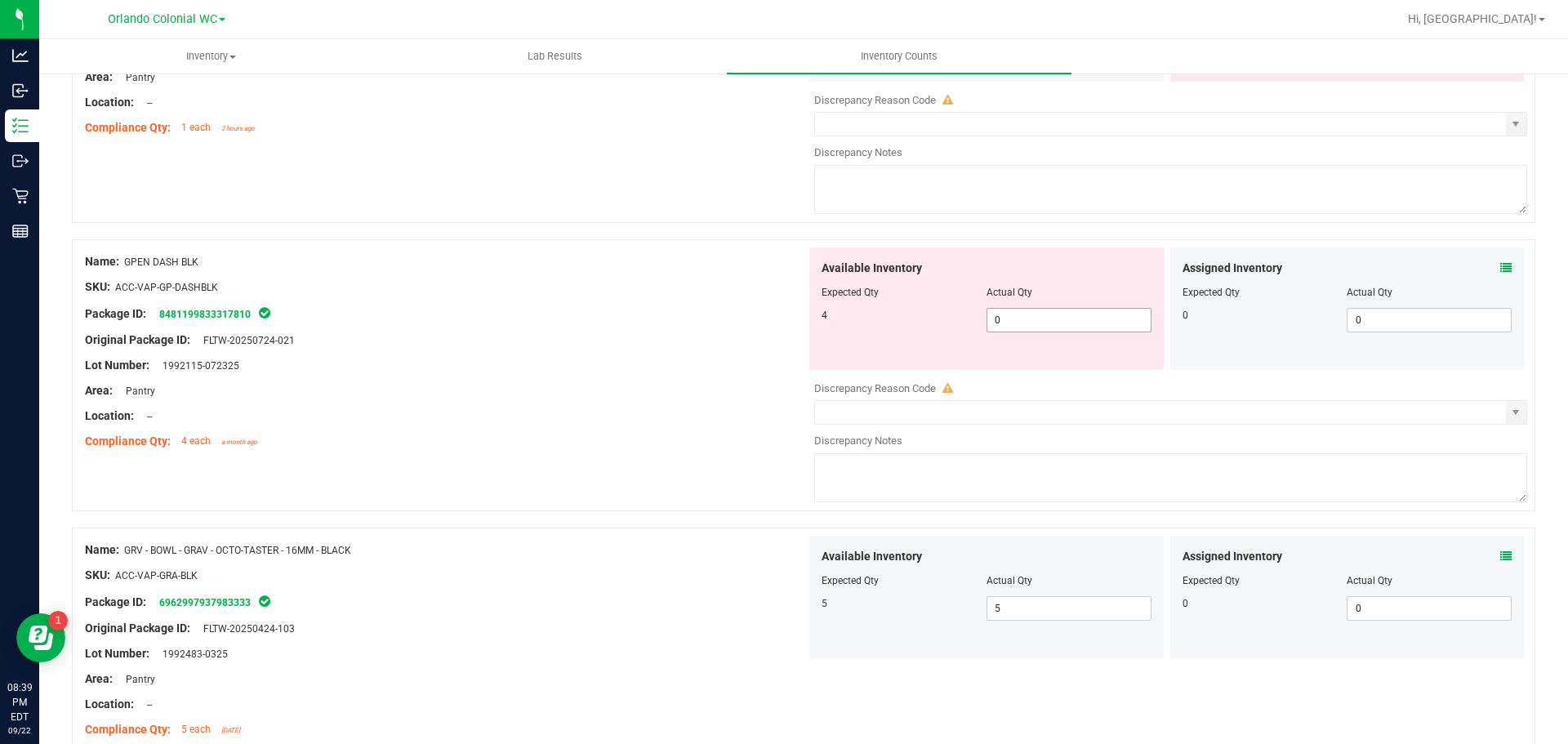
click at [1055, 329] on span "0 0" at bounding box center [1069, 320] width 165 height 24
type input "4"
click at [724, 343] on div "Original Package ID: FLTW-20250724-021" at bounding box center [446, 340] width 722 height 17
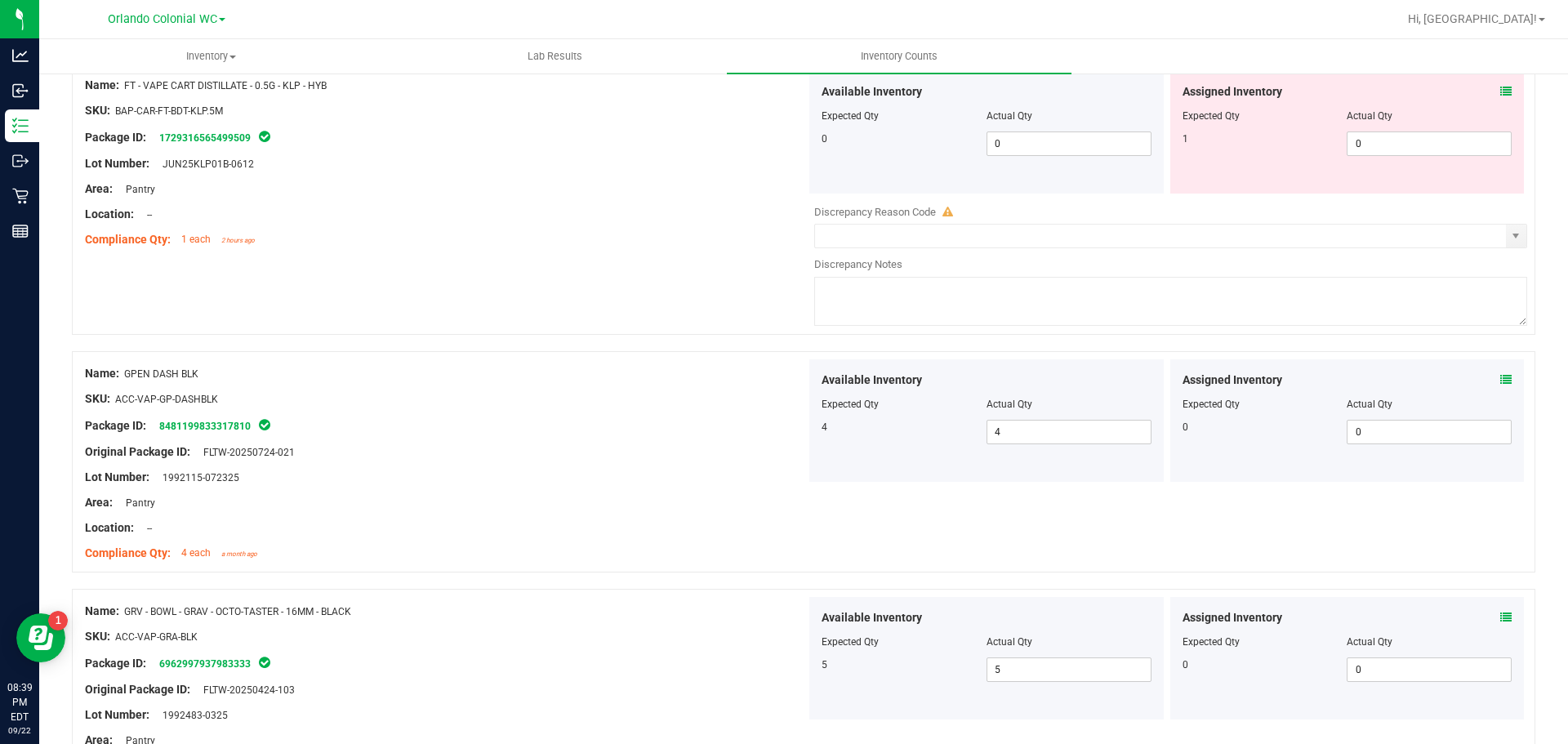
scroll to position [4312, 0]
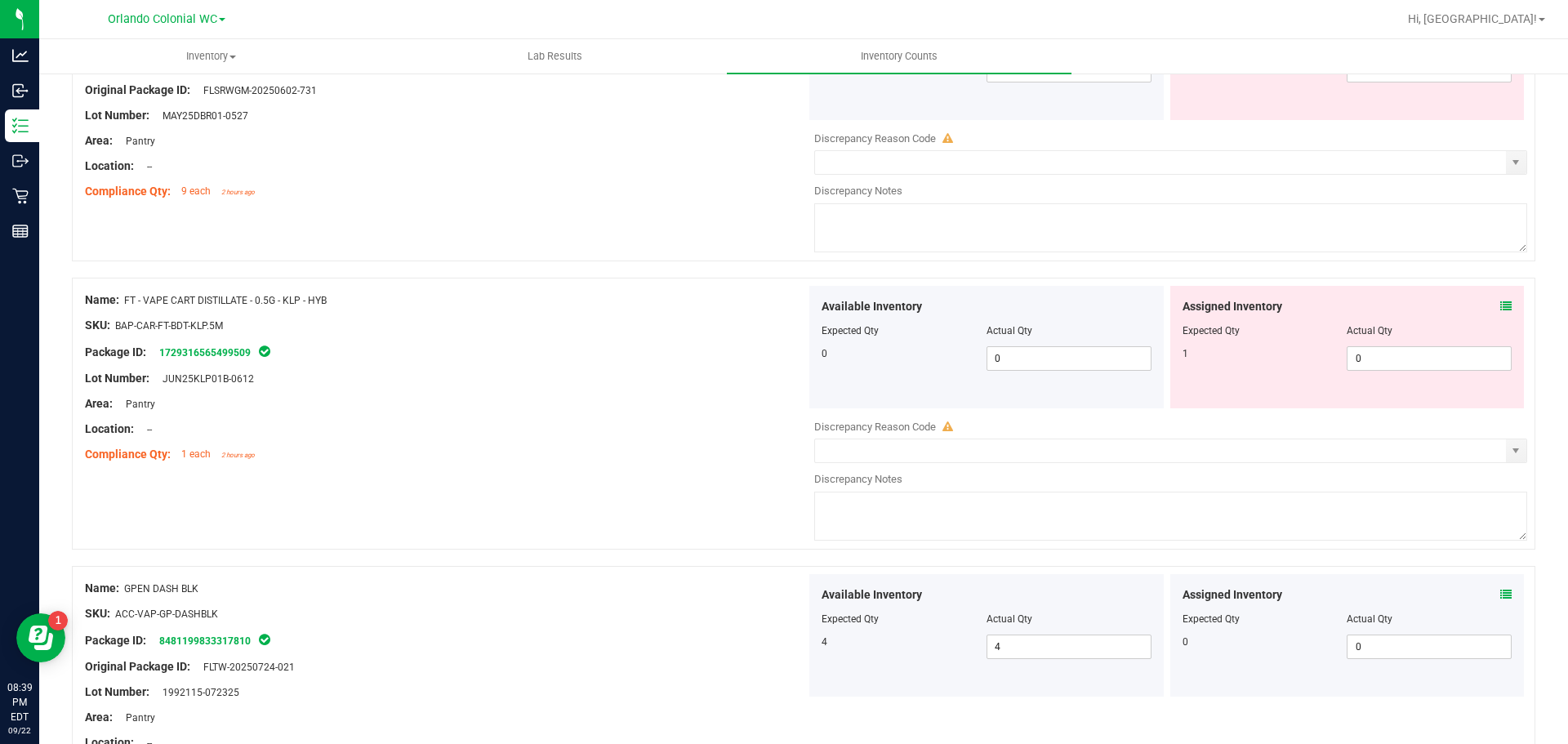
click at [1501, 306] on icon at bounding box center [1506, 307] width 12 height 12
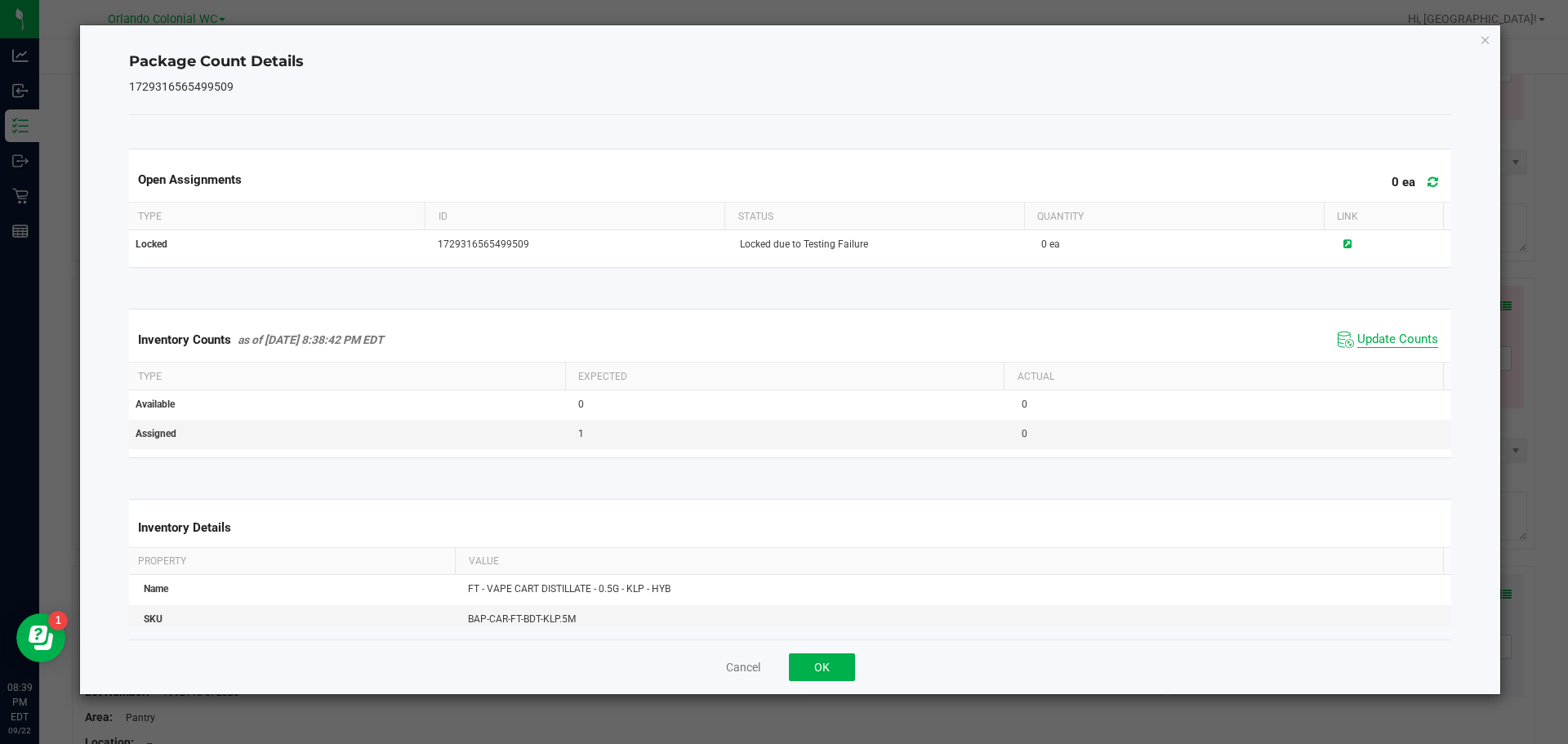
click at [1401, 337] on span "Update Counts" at bounding box center [1397, 340] width 81 height 17
click at [807, 670] on button "OK" at bounding box center [821, 667] width 66 height 27
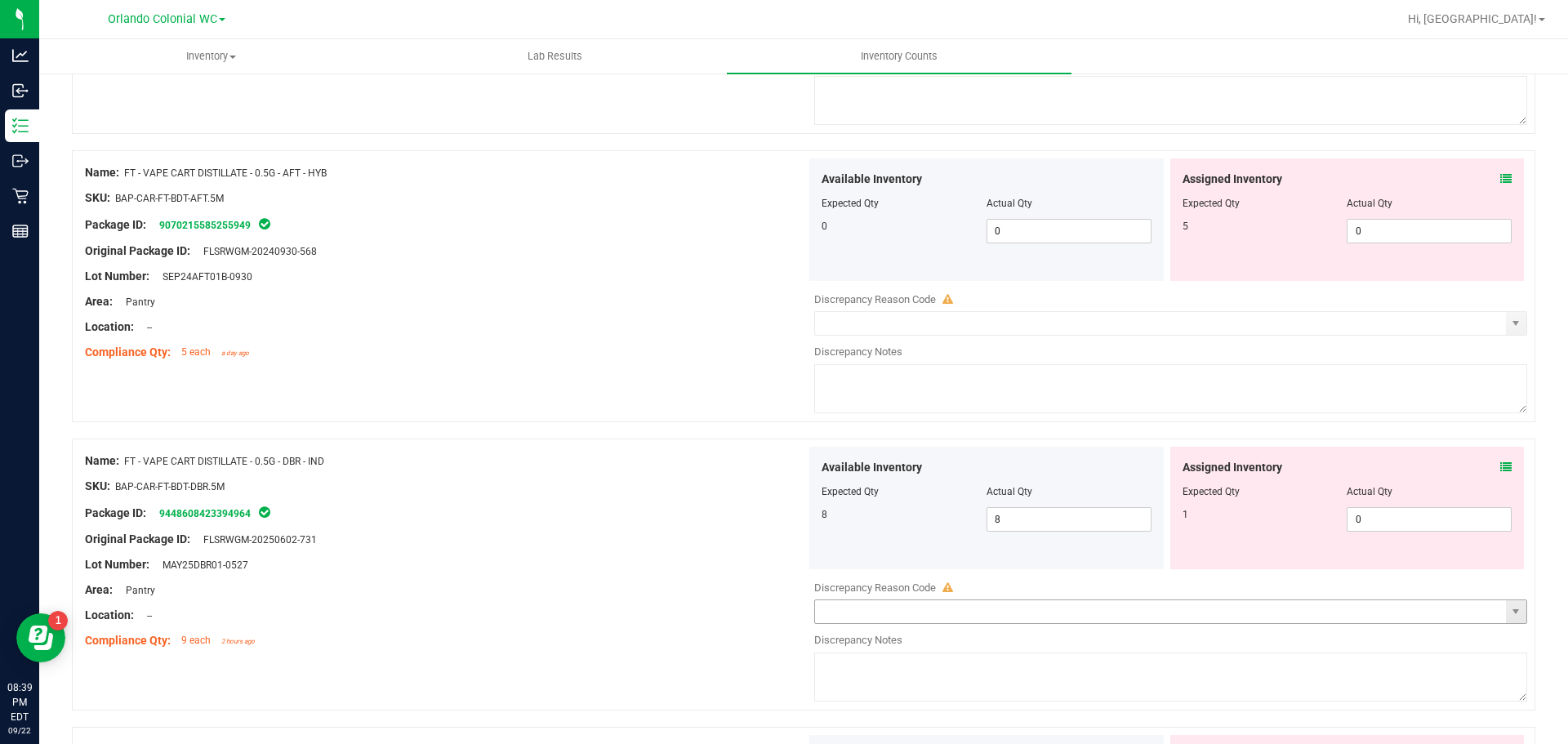
scroll to position [3740, 0]
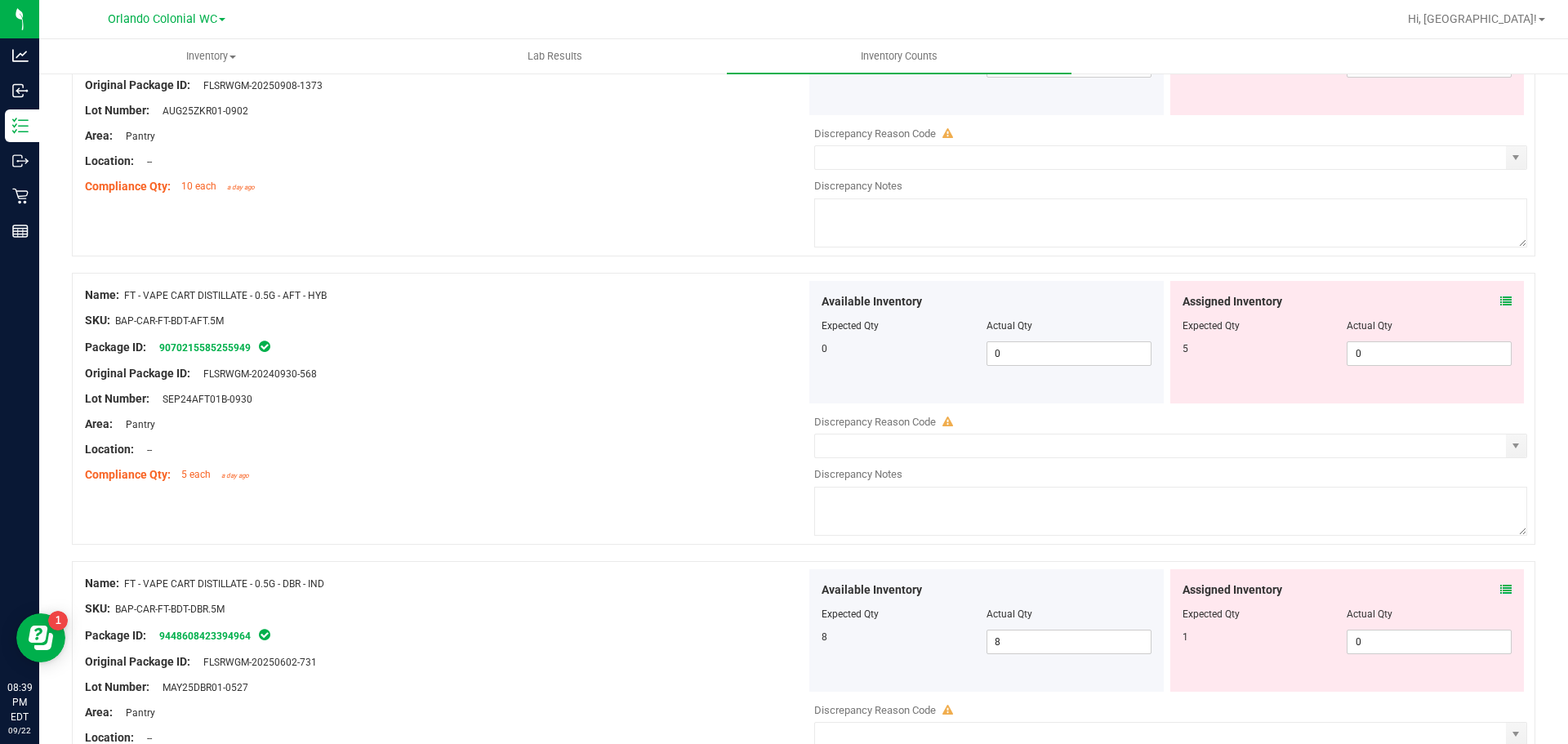
click at [1501, 585] on icon at bounding box center [1506, 590] width 12 height 12
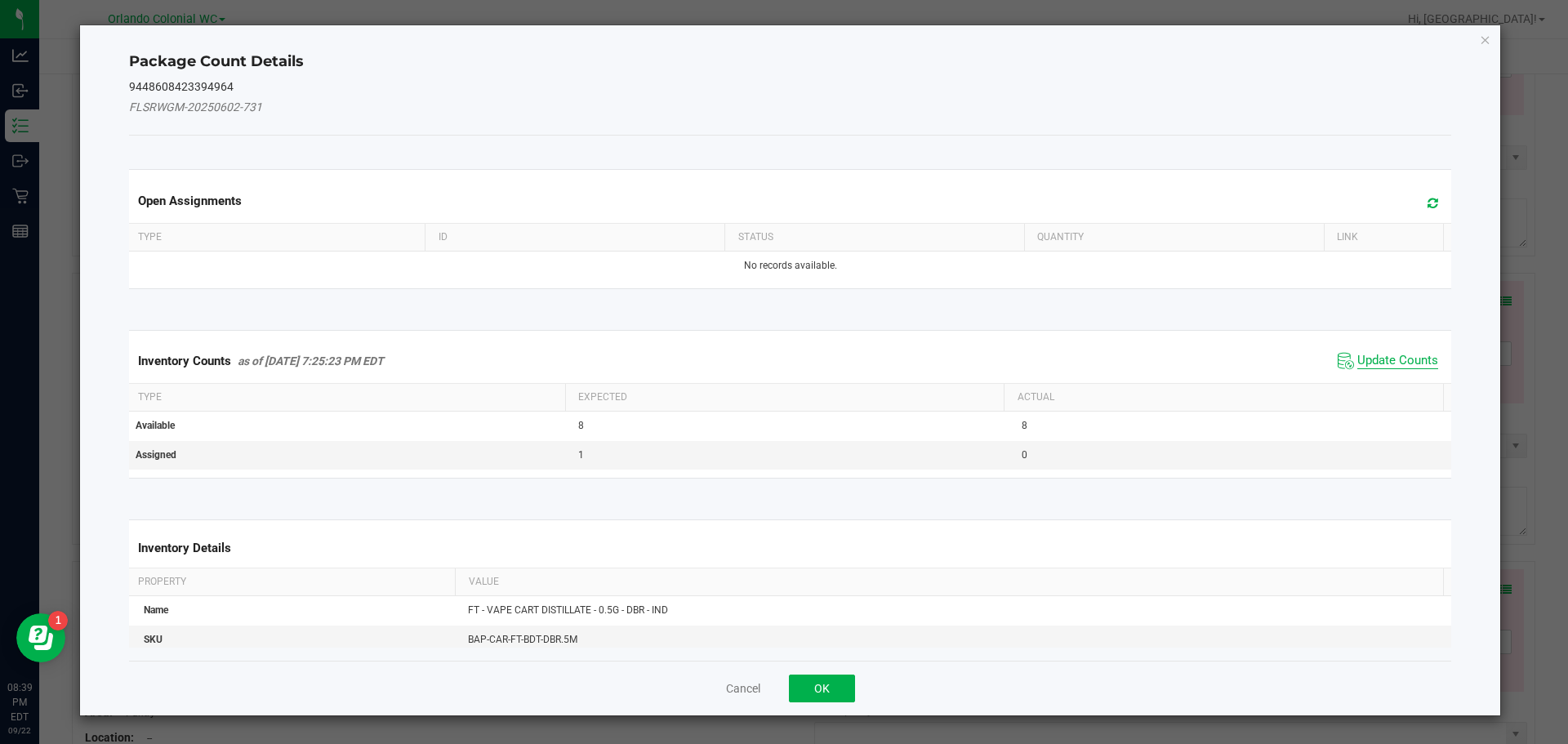
click at [1371, 358] on span "Update Counts" at bounding box center [1397, 361] width 81 height 17
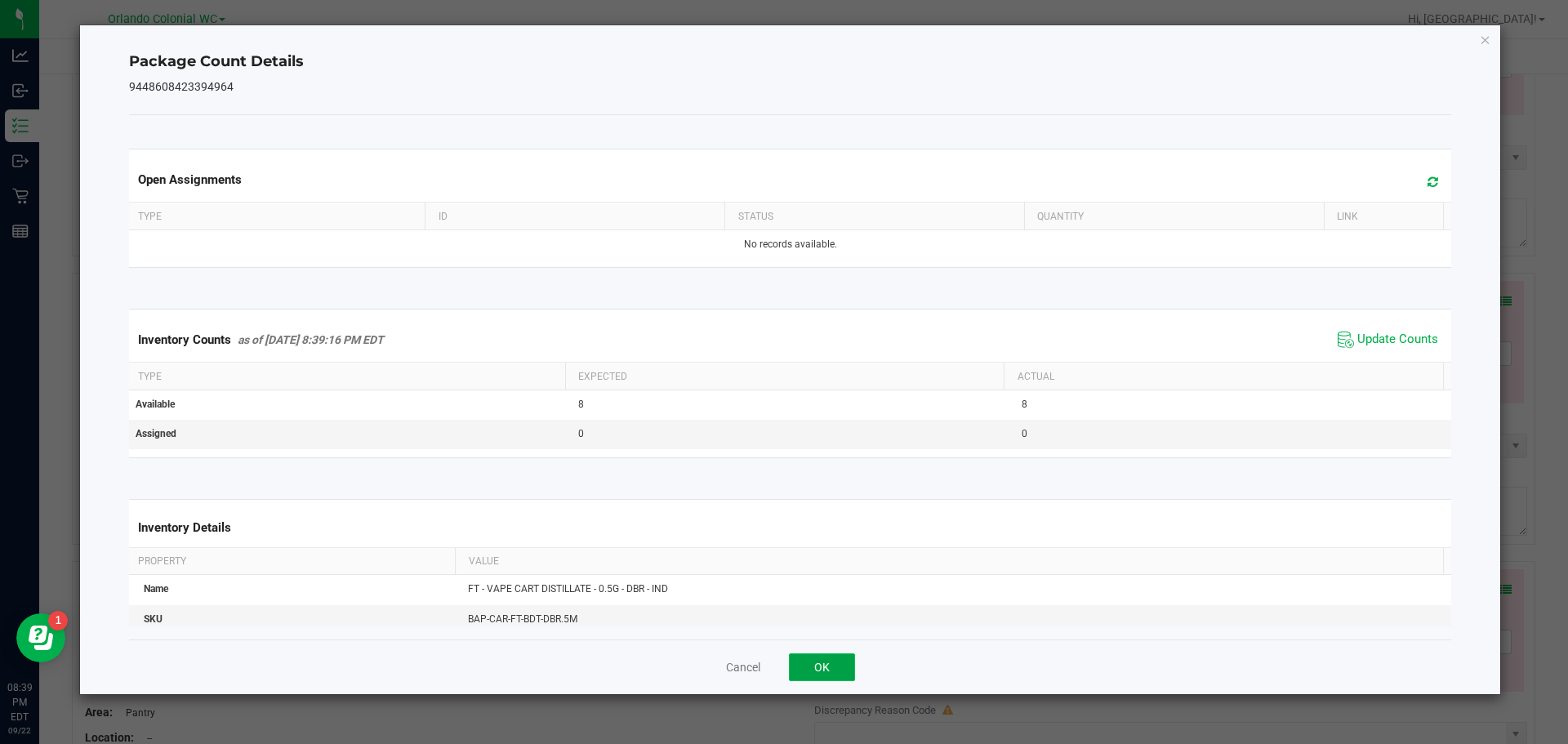
click at [816, 666] on button "OK" at bounding box center [821, 667] width 66 height 27
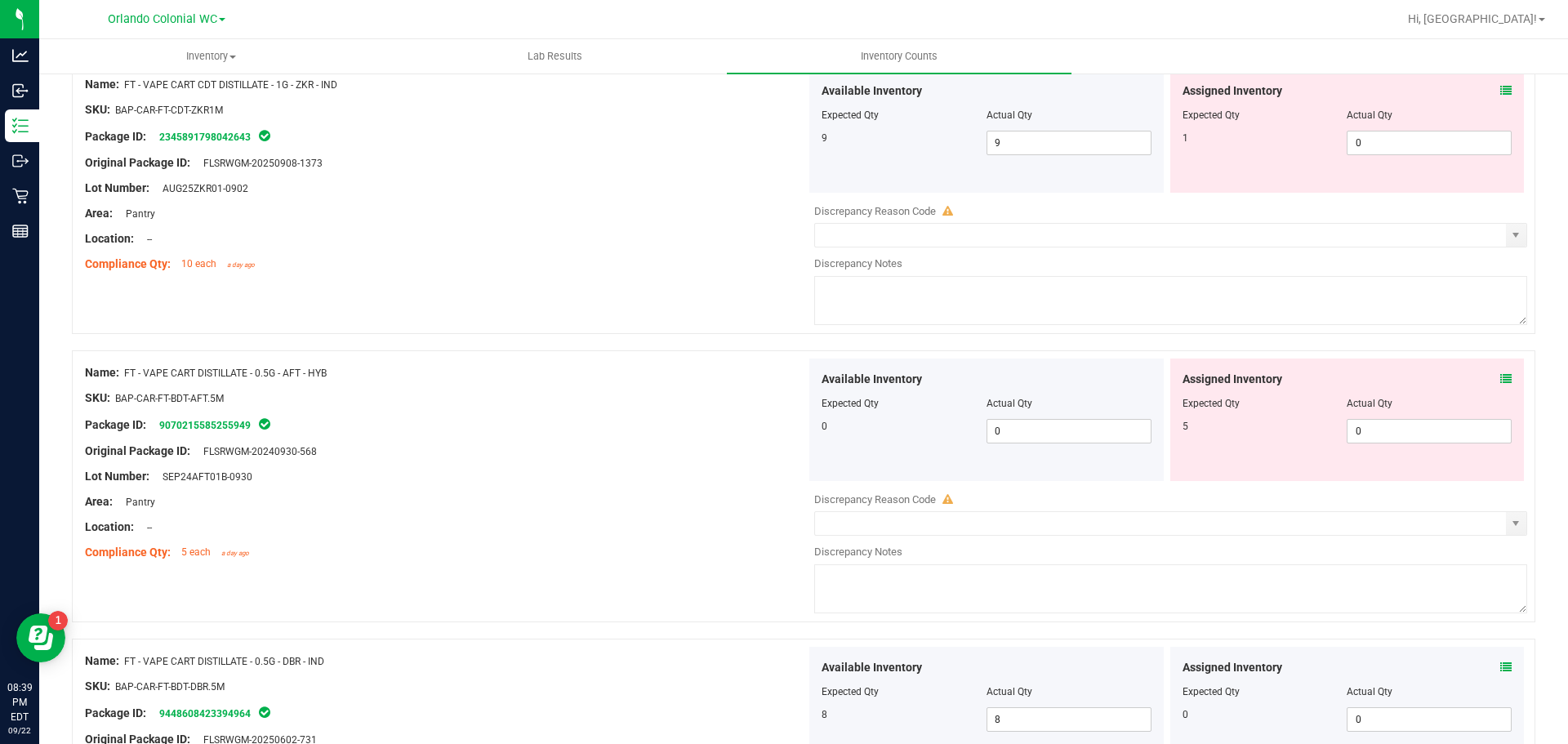
scroll to position [3577, 0]
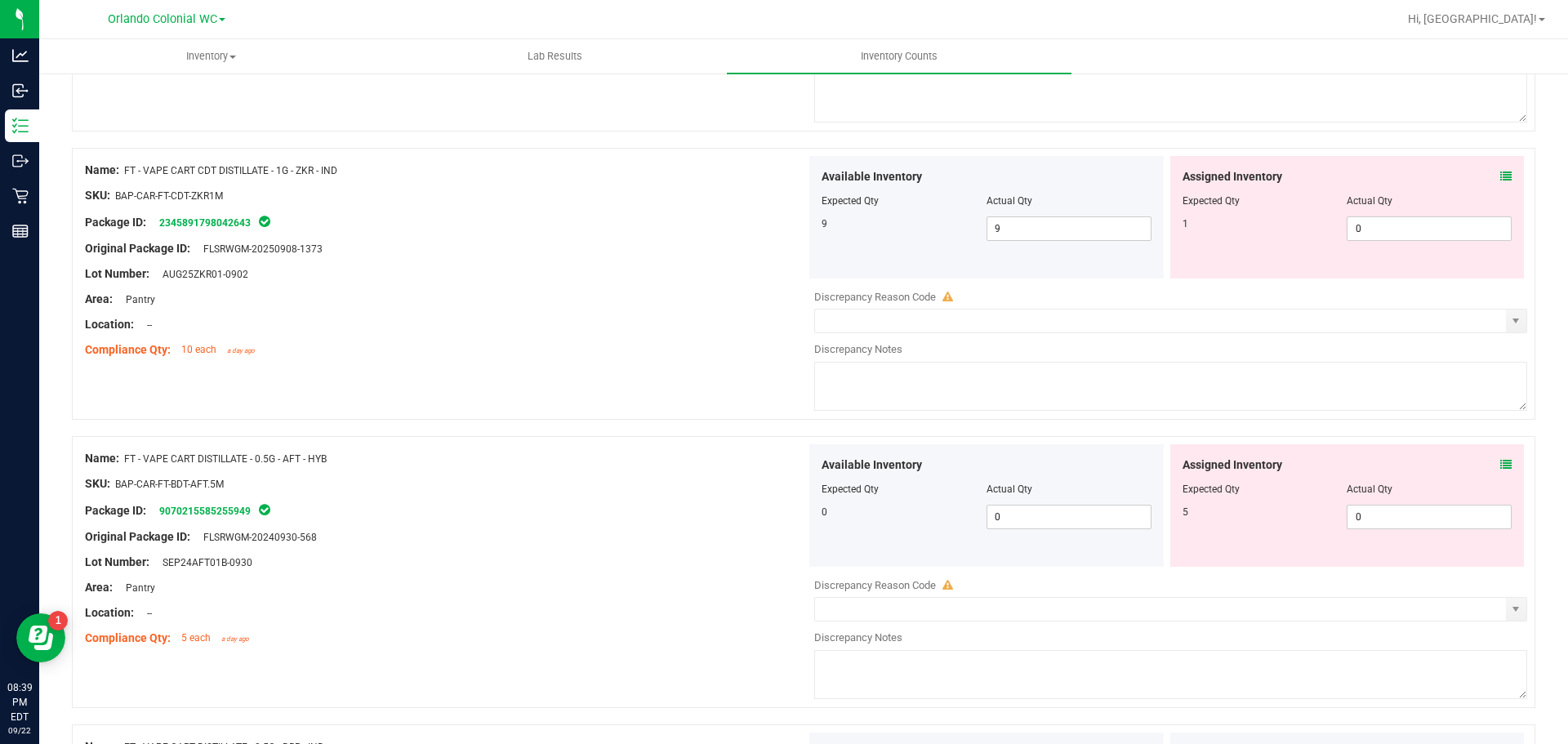
click at [1501, 464] on icon at bounding box center [1506, 465] width 12 height 12
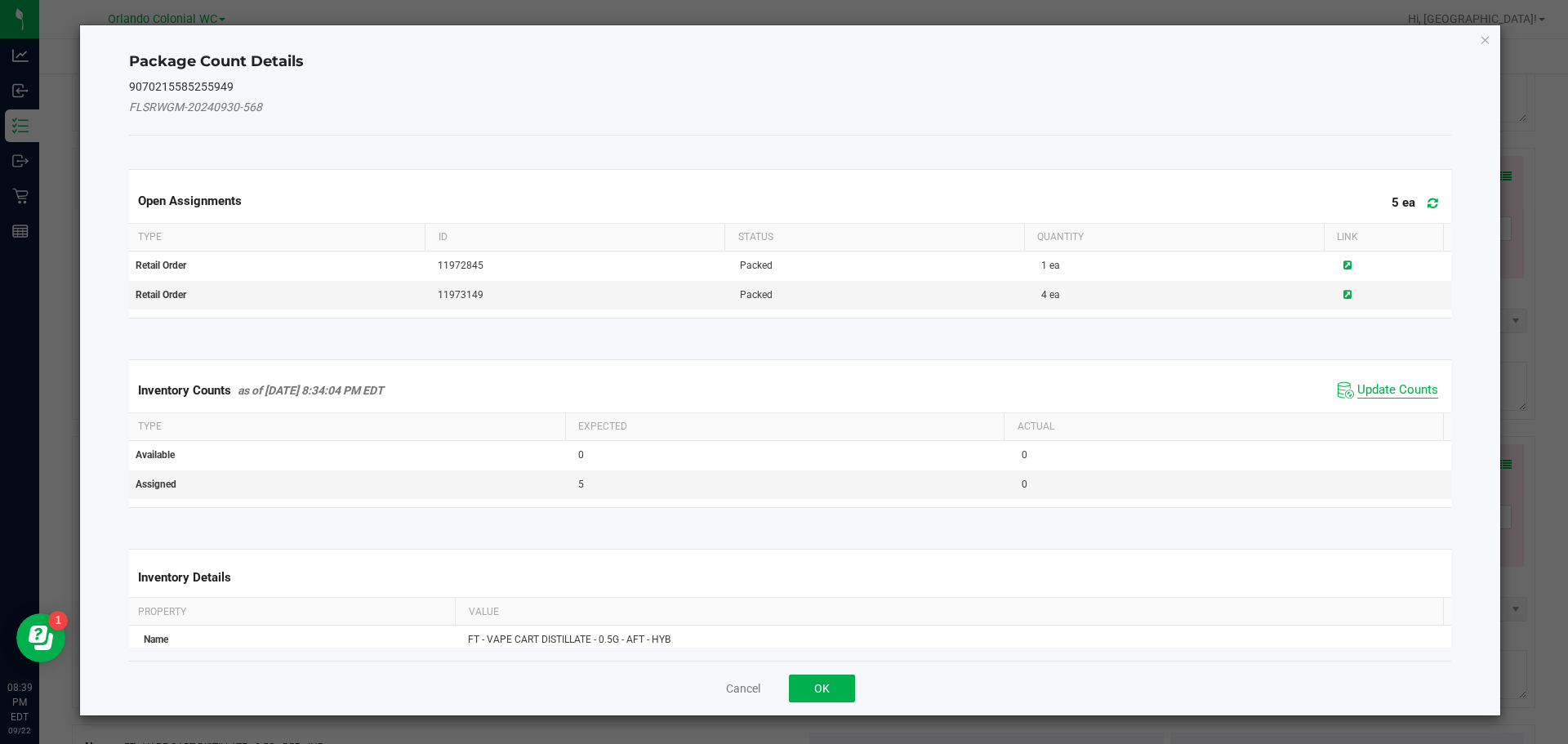
click at [1377, 392] on span "Update Counts" at bounding box center [1397, 391] width 81 height 17
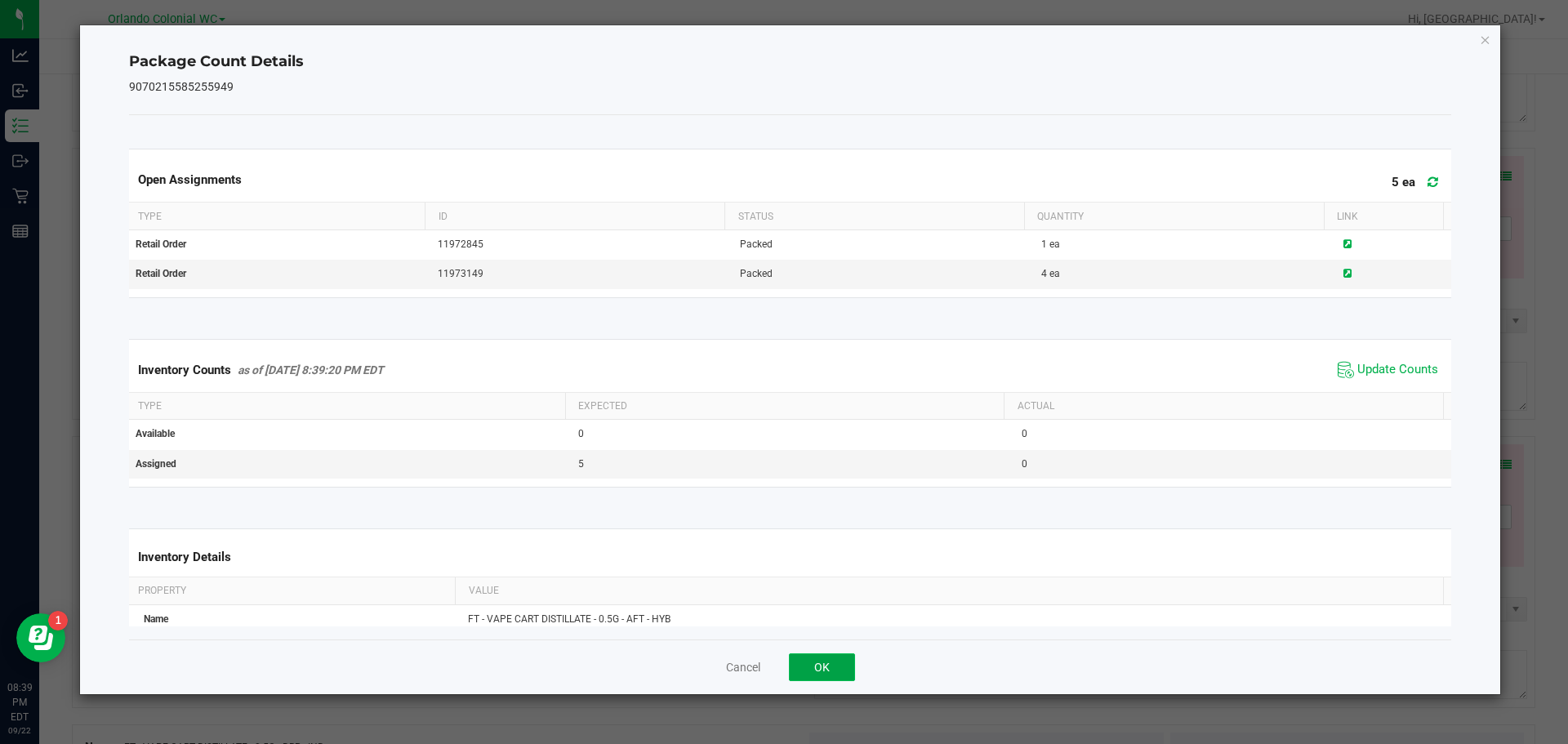
click at [808, 671] on button "OK" at bounding box center [821, 667] width 66 height 27
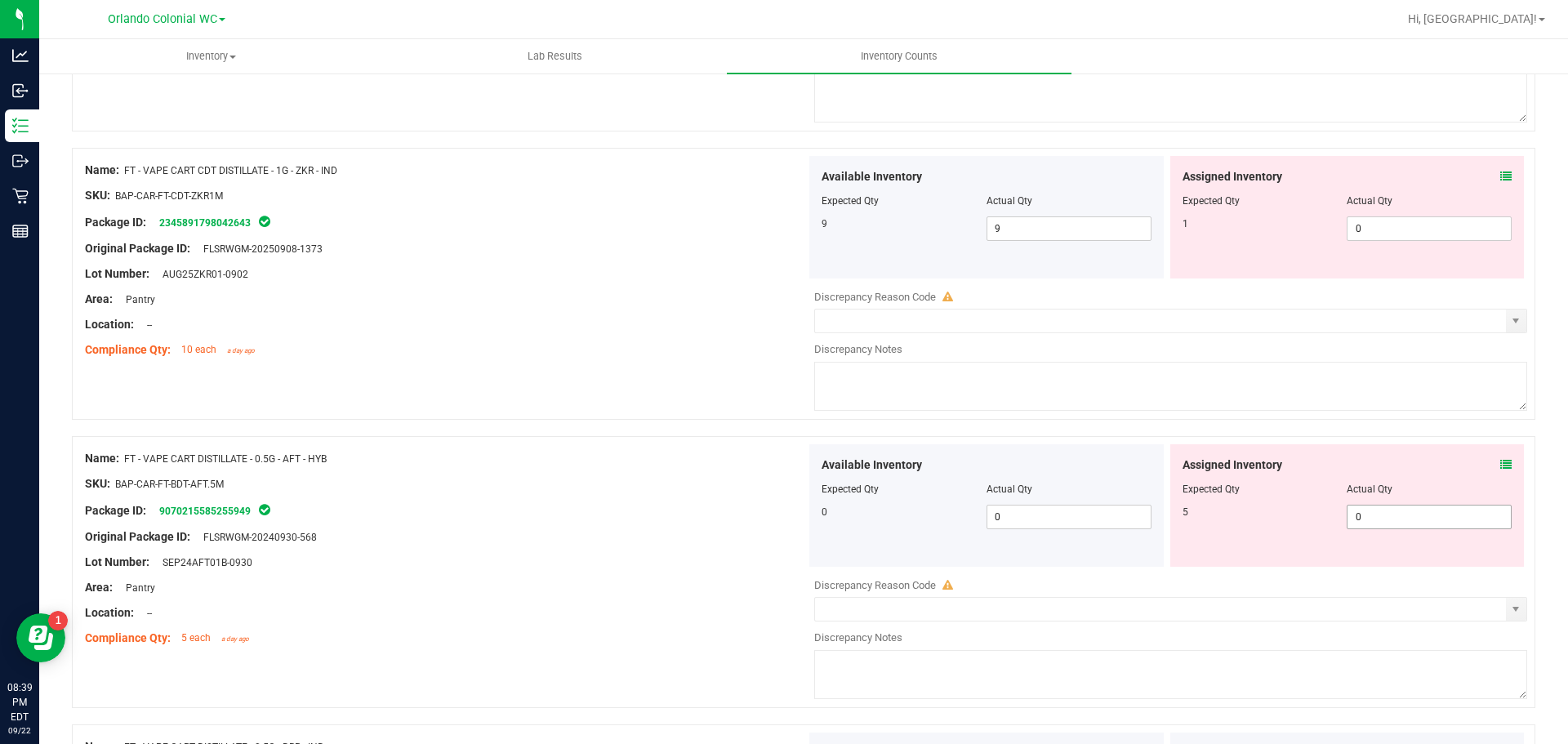
click at [1394, 520] on input "0" at bounding box center [1429, 517] width 163 height 22
type input "5"
click at [400, 581] on div "Area: Pantry" at bounding box center [446, 587] width 722 height 17
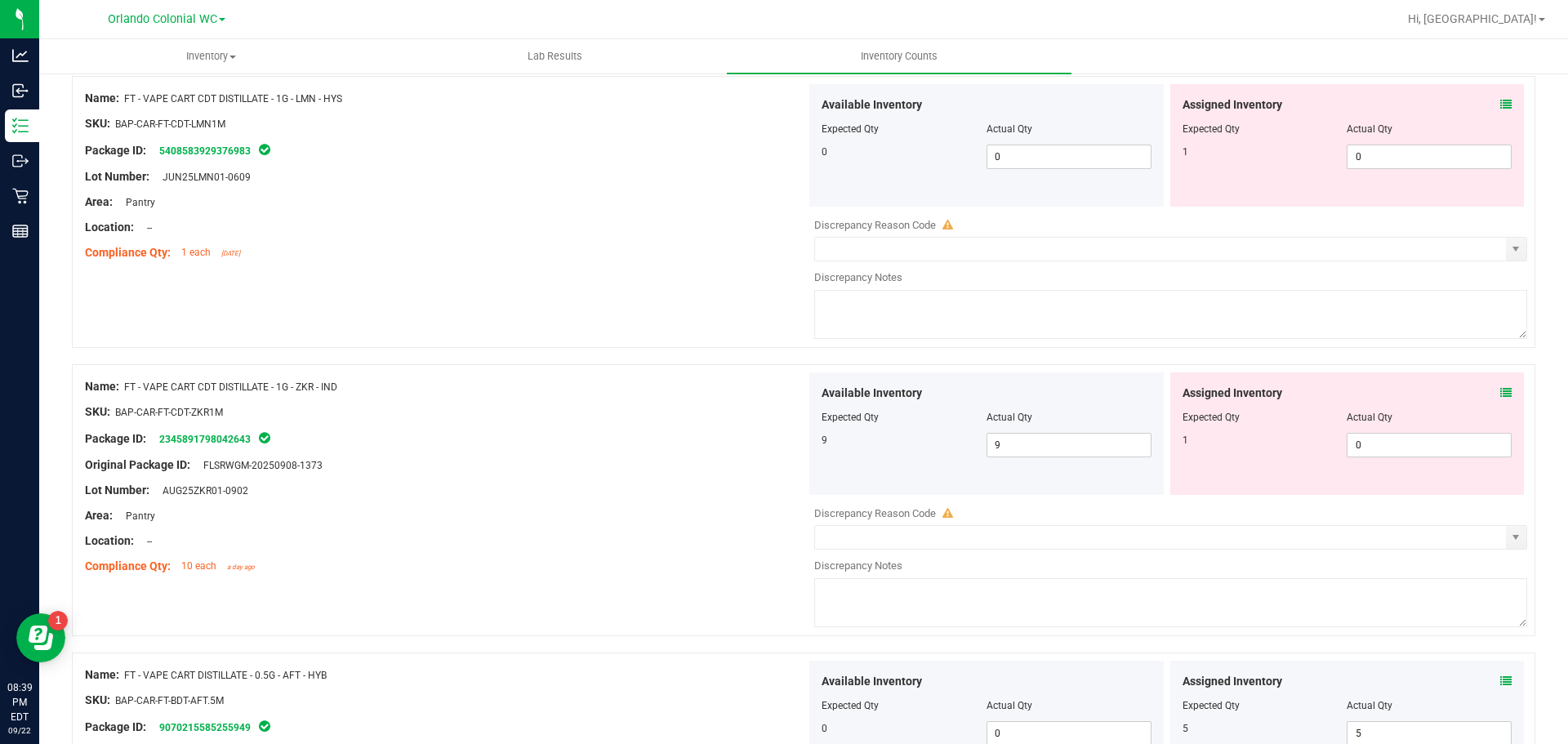
scroll to position [3332, 0]
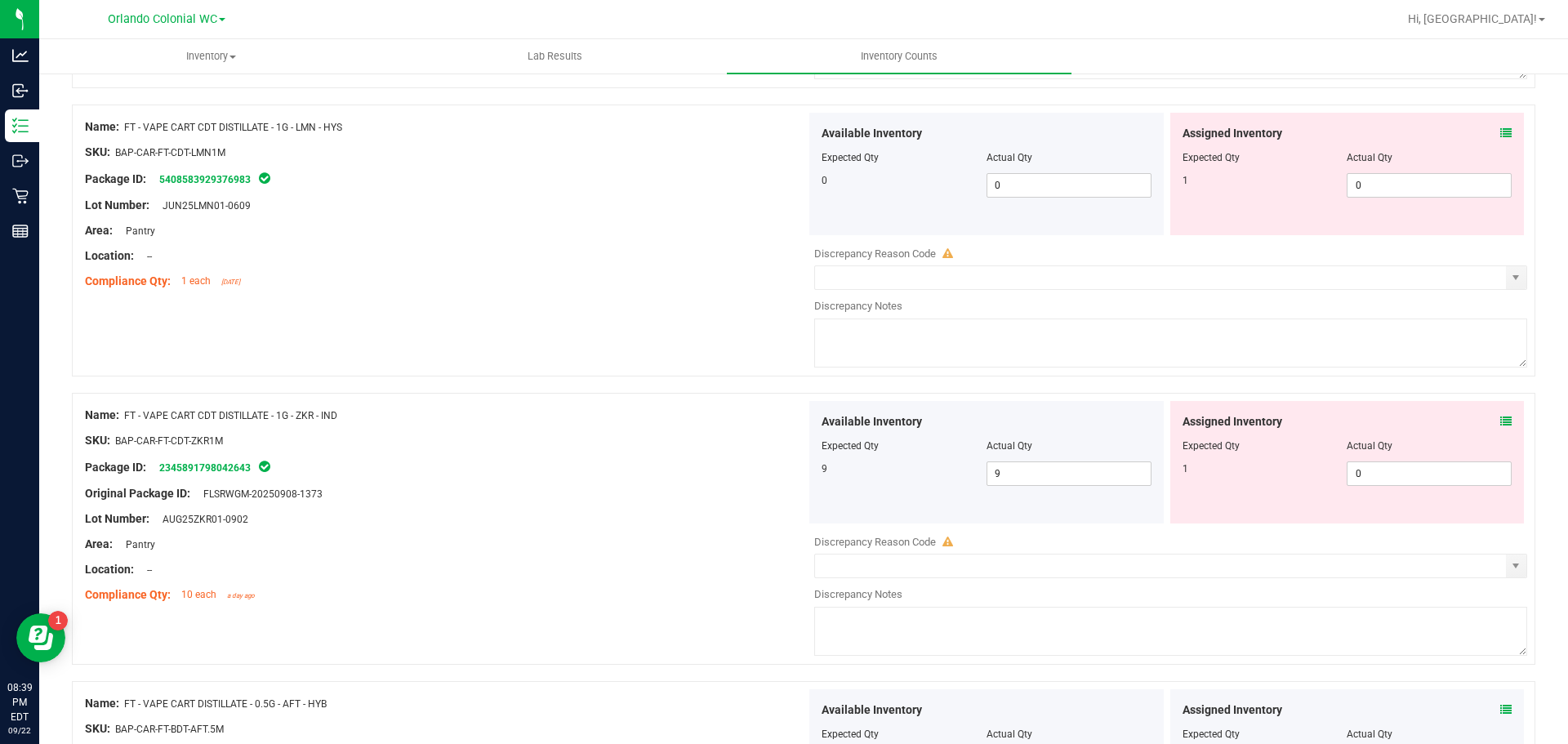
click at [1501, 421] on icon at bounding box center [1506, 422] width 12 height 12
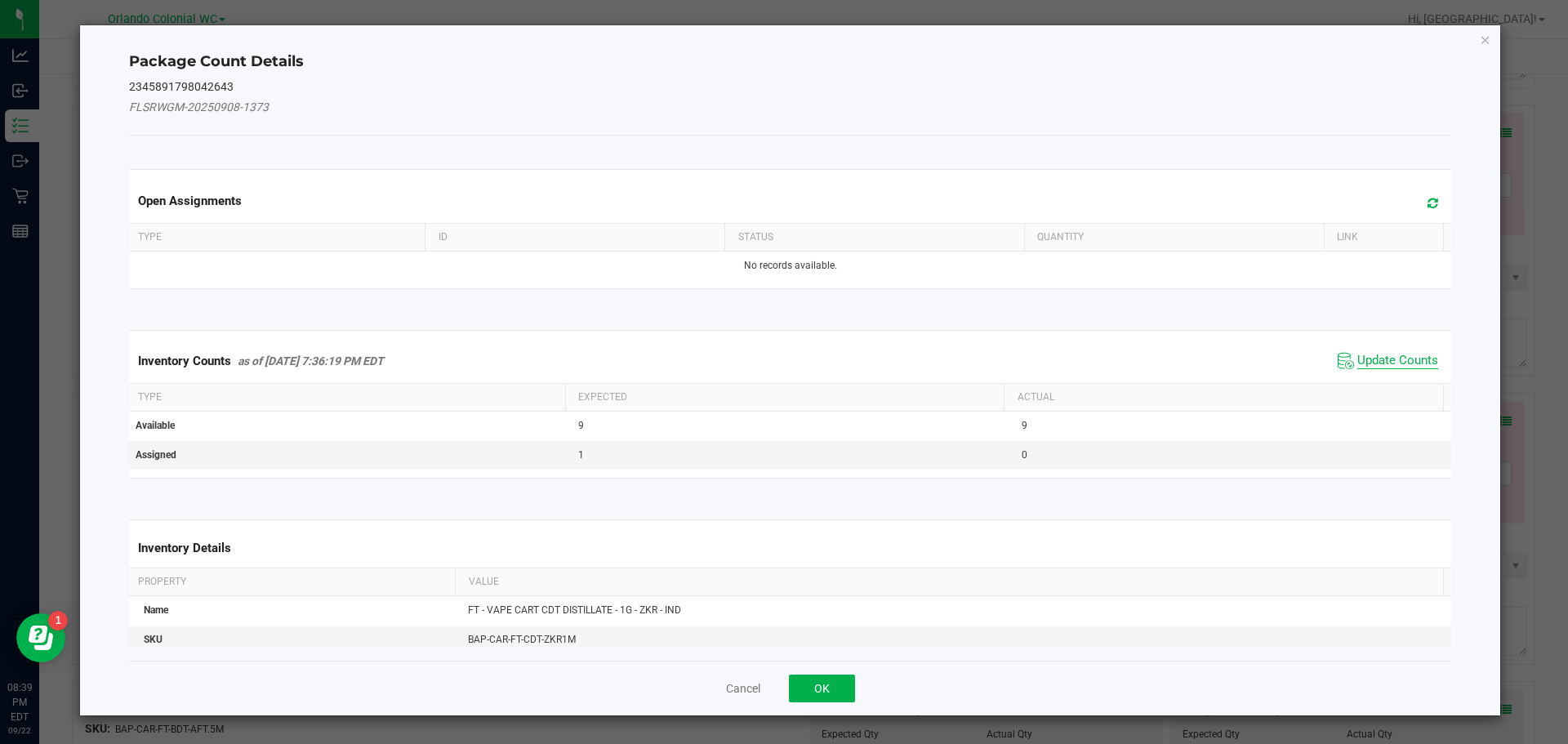
click at [1388, 359] on span "Update Counts" at bounding box center [1397, 361] width 81 height 17
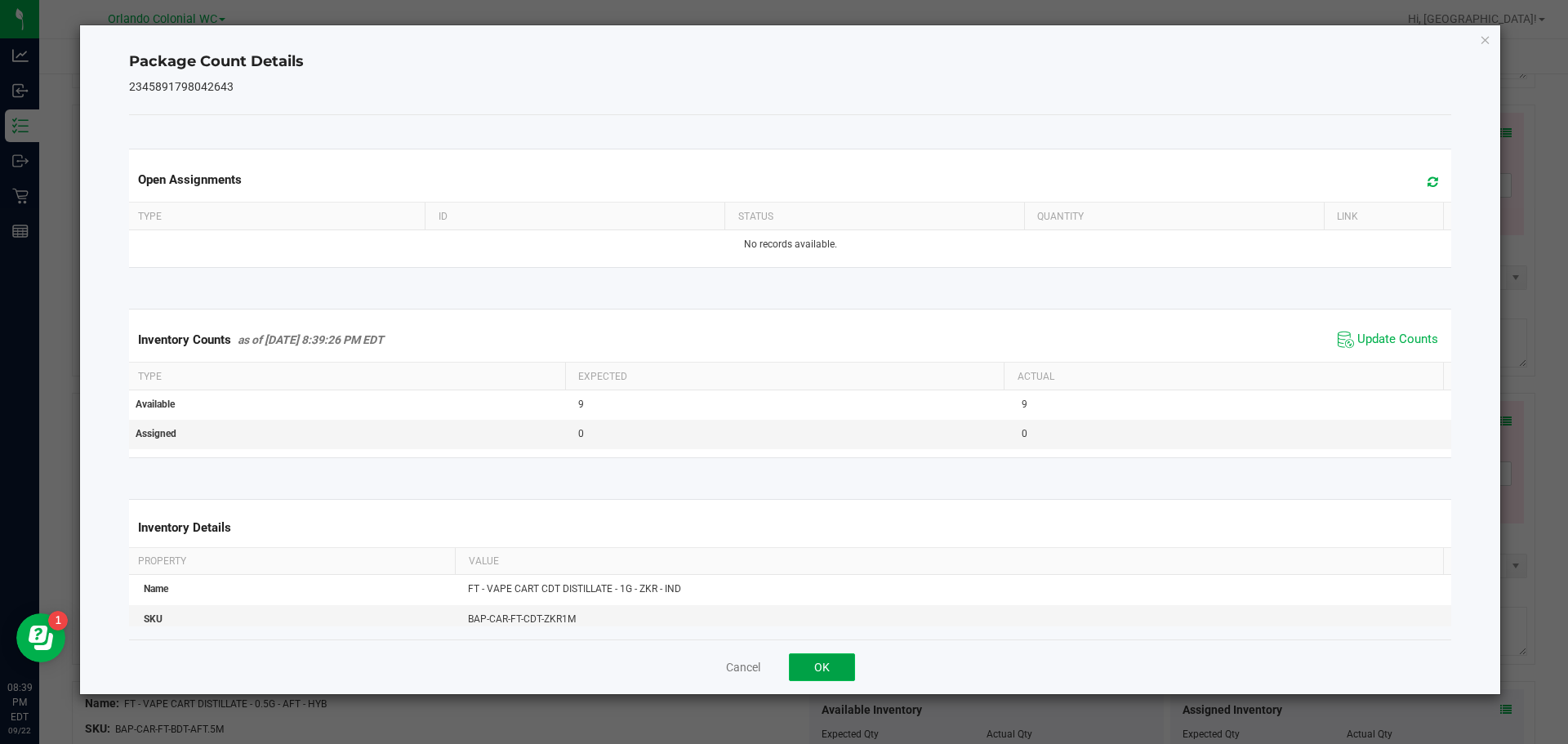
click at [830, 676] on button "OK" at bounding box center [821, 667] width 66 height 27
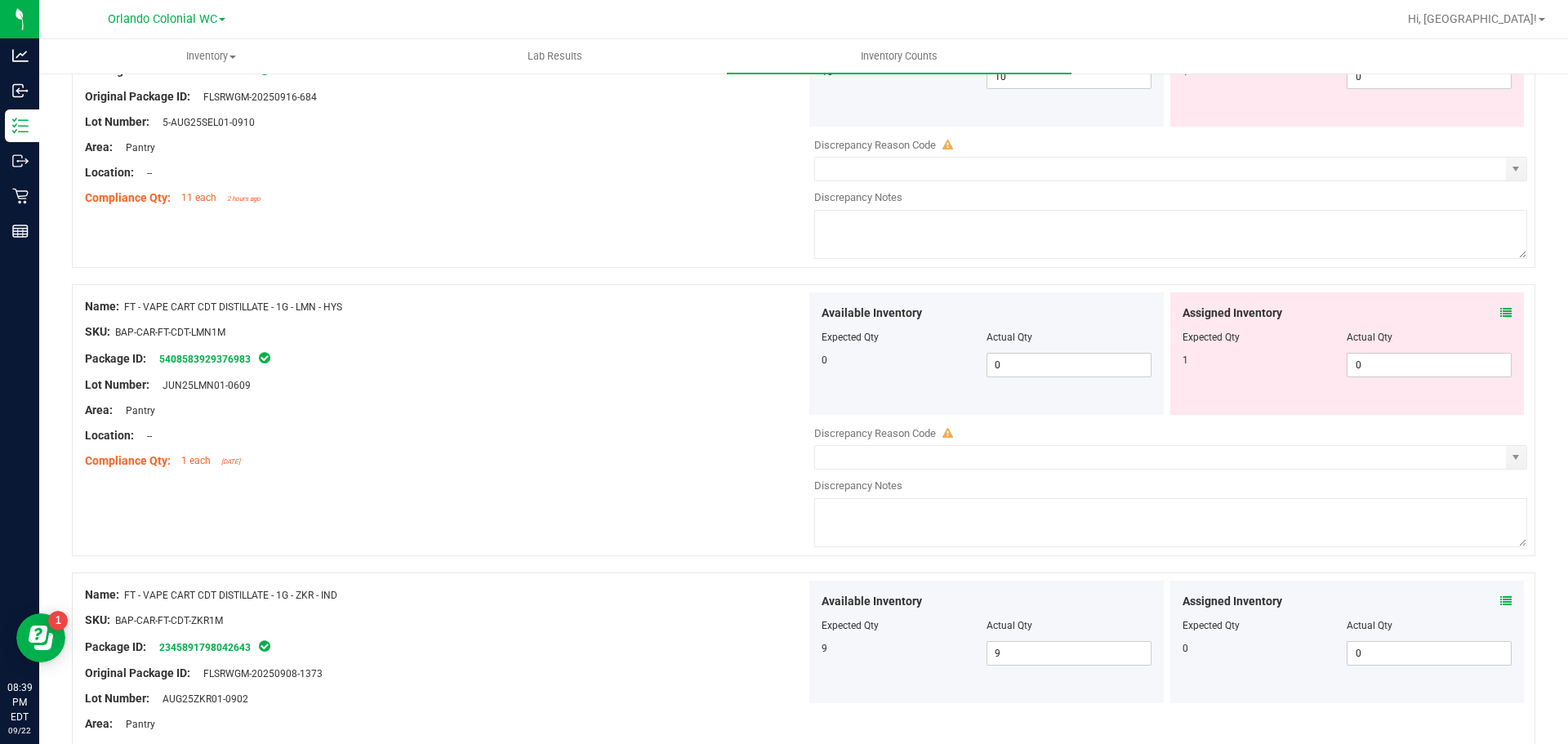
scroll to position [3139, 0]
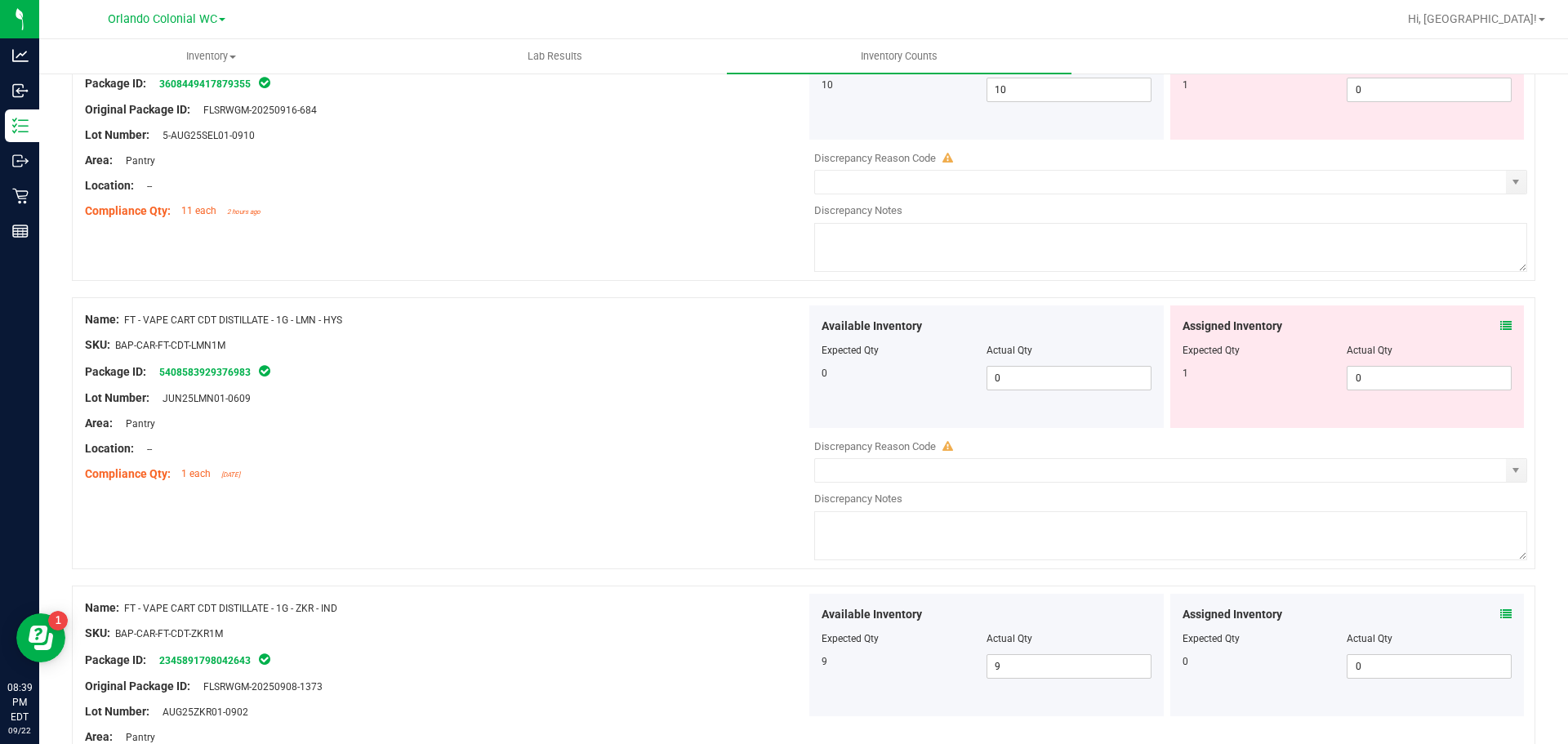
click at [1501, 325] on icon at bounding box center [1506, 326] width 12 height 12
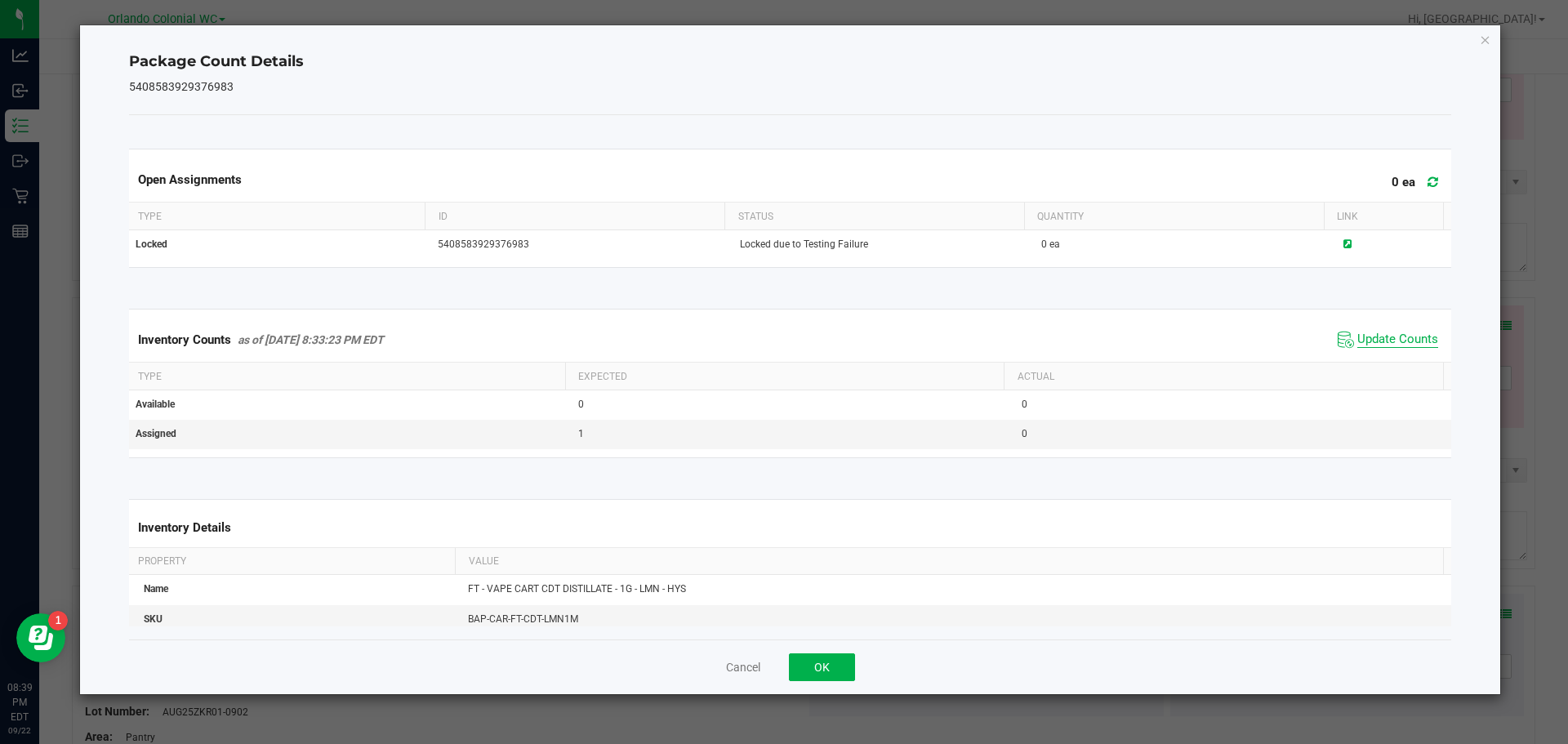
click at [1400, 340] on span "Update Counts" at bounding box center [1397, 340] width 81 height 17
click at [804, 653] on button "OK" at bounding box center [821, 667] width 66 height 27
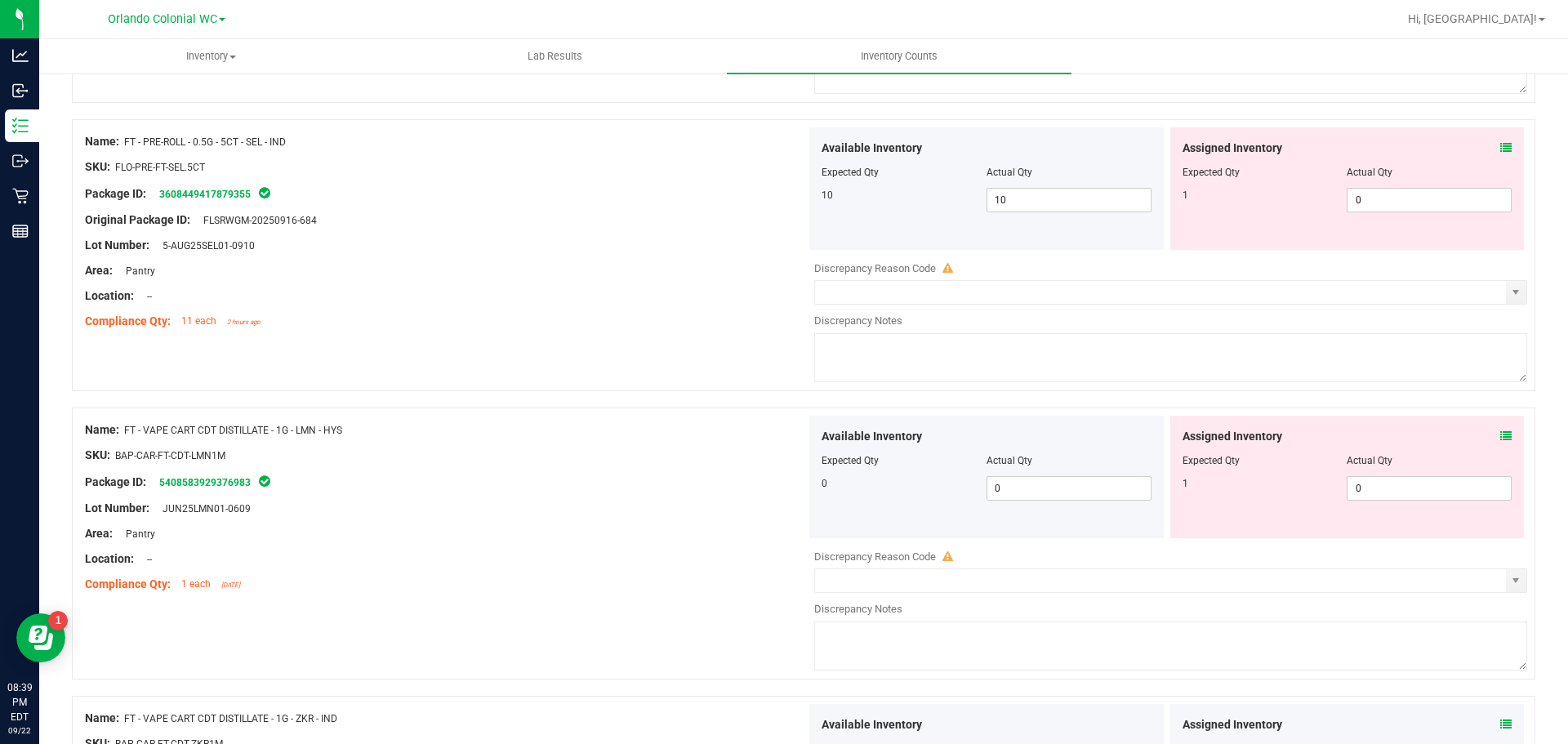
scroll to position [3026, 0]
click at [1437, 522] on div "Assigned Inventory Expected Qty Actual Qty 1 0 0" at bounding box center [1347, 480] width 354 height 122
click at [1421, 490] on span "0 0" at bounding box center [1429, 491] width 165 height 24
type input "1"
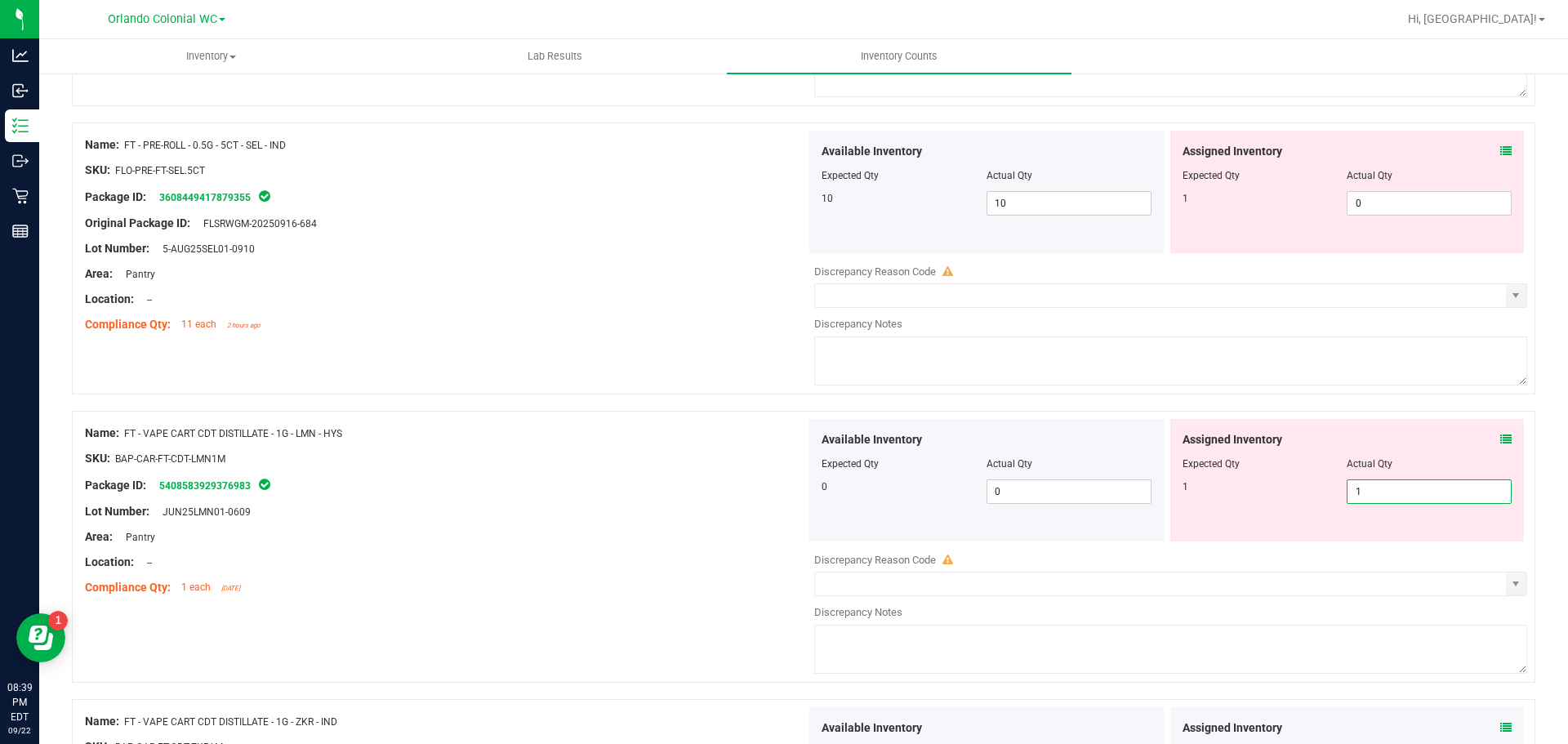
click at [741, 446] on div at bounding box center [446, 446] width 722 height 8
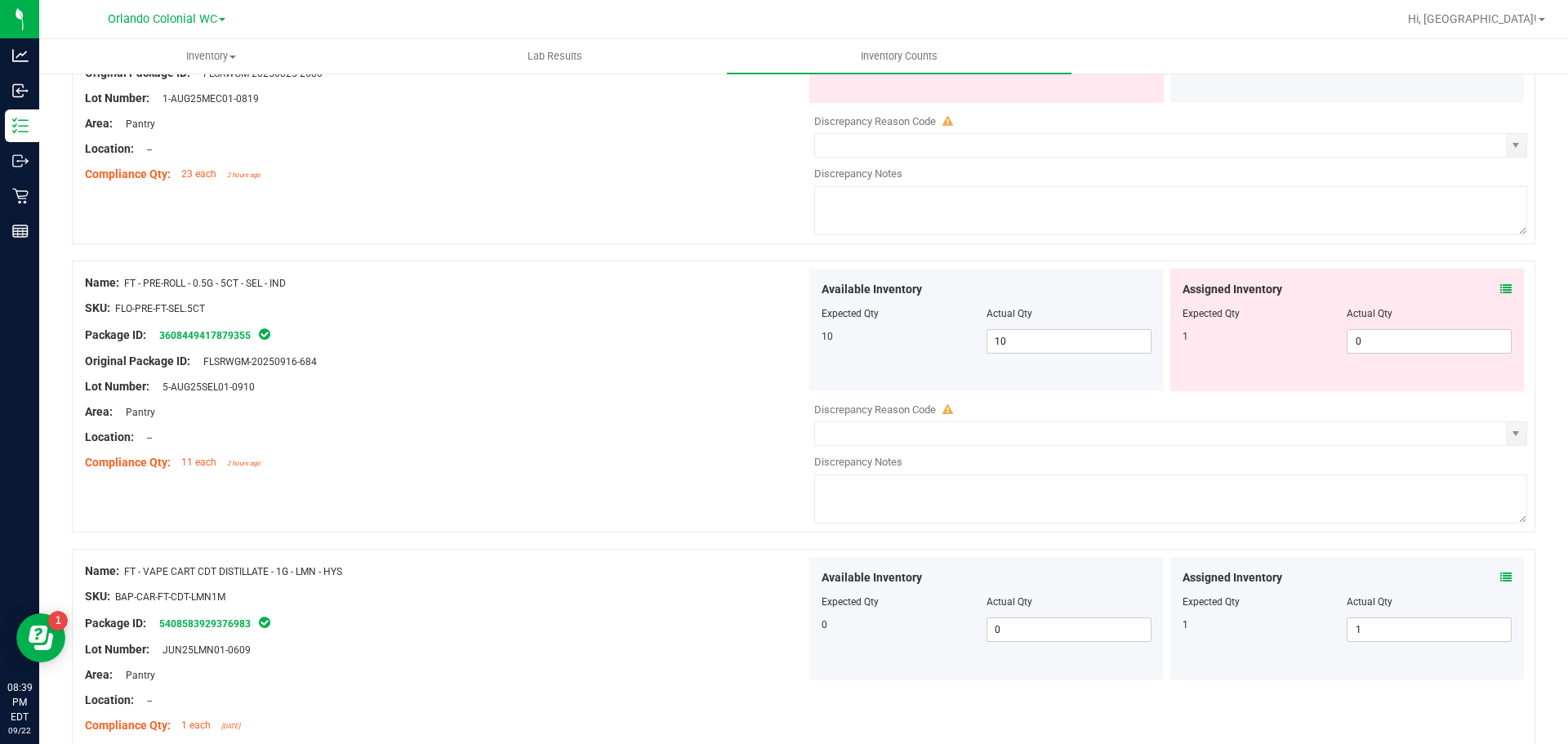
scroll to position [2863, 0]
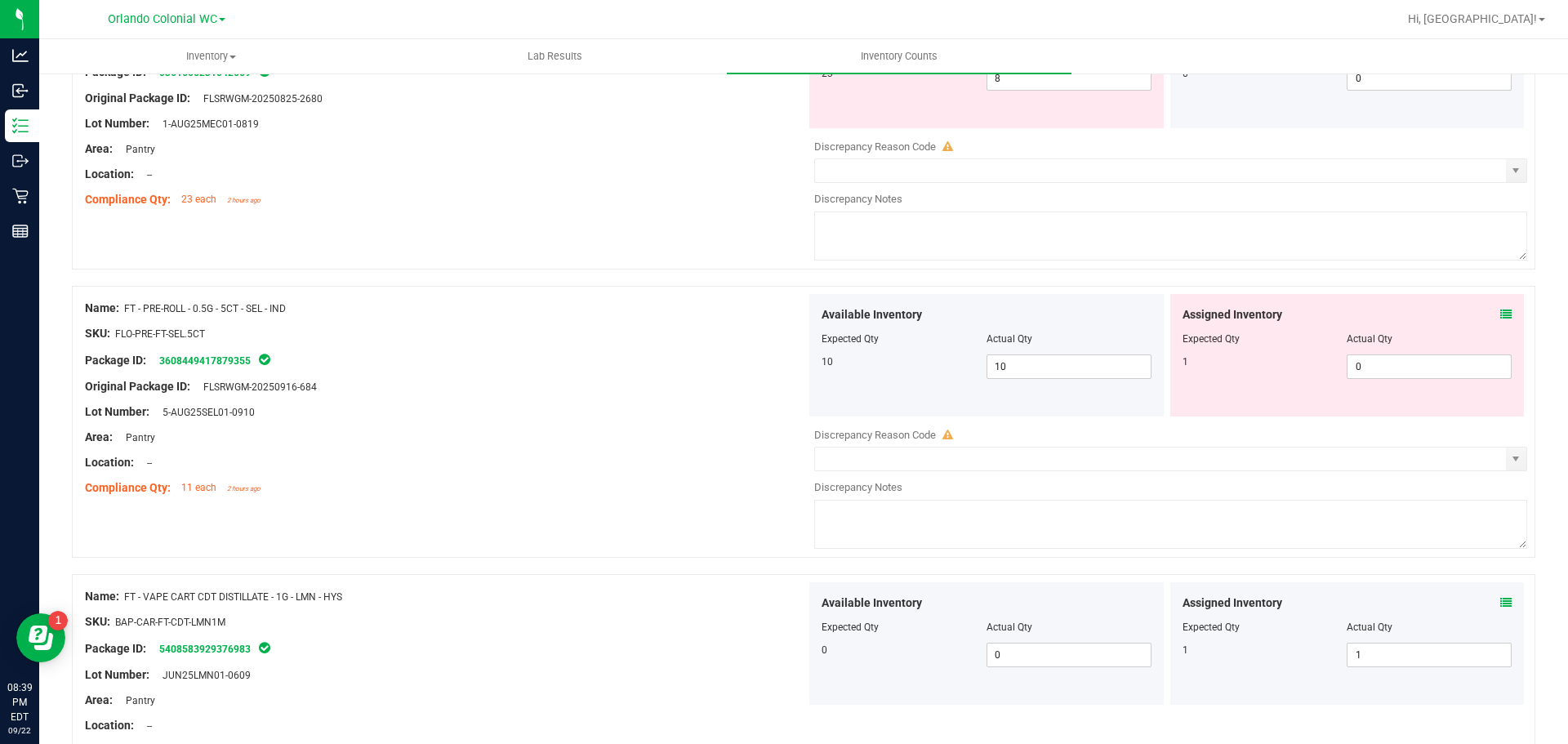
click at [1501, 313] on icon at bounding box center [1506, 315] width 12 height 12
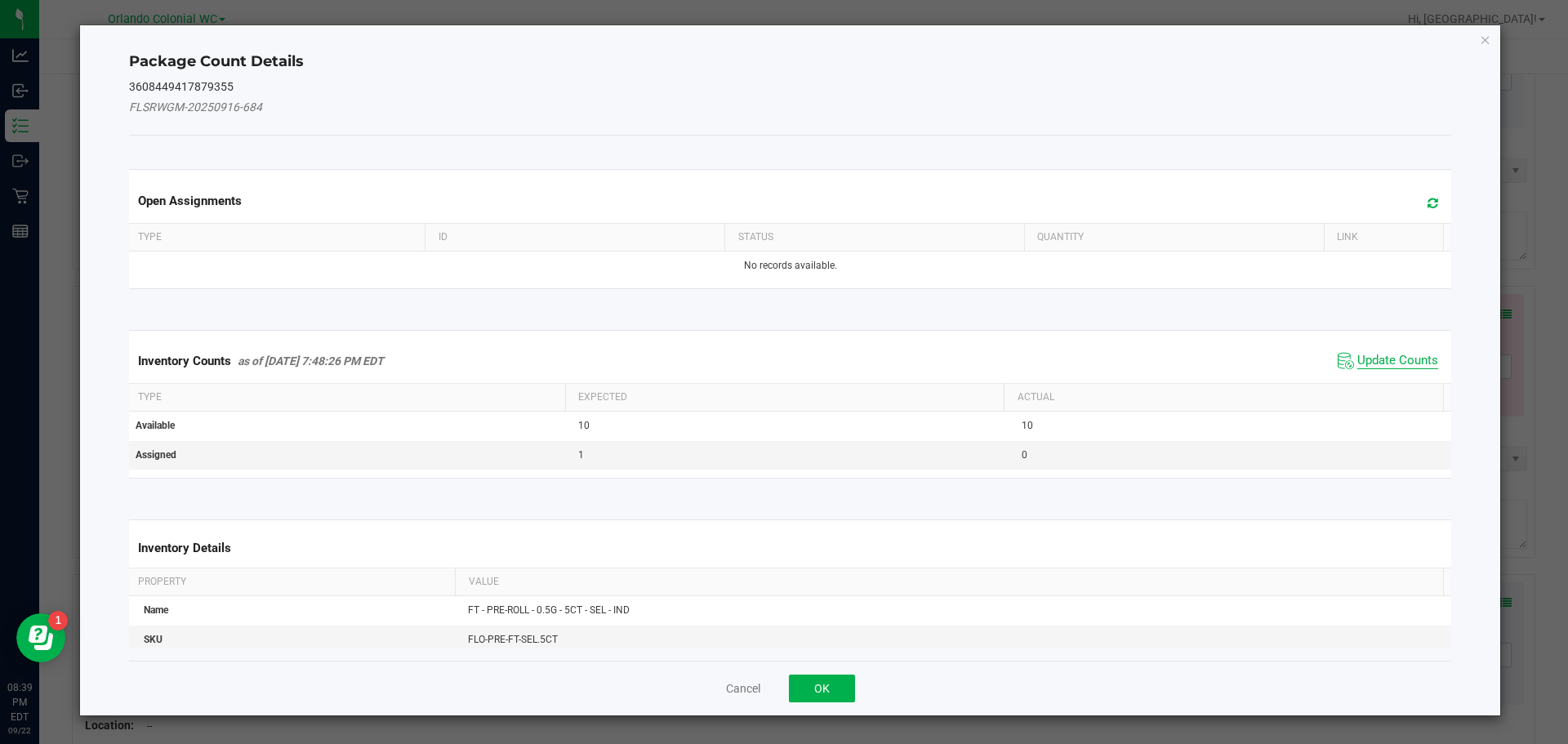
click at [1366, 365] on span "Update Counts" at bounding box center [1397, 361] width 81 height 17
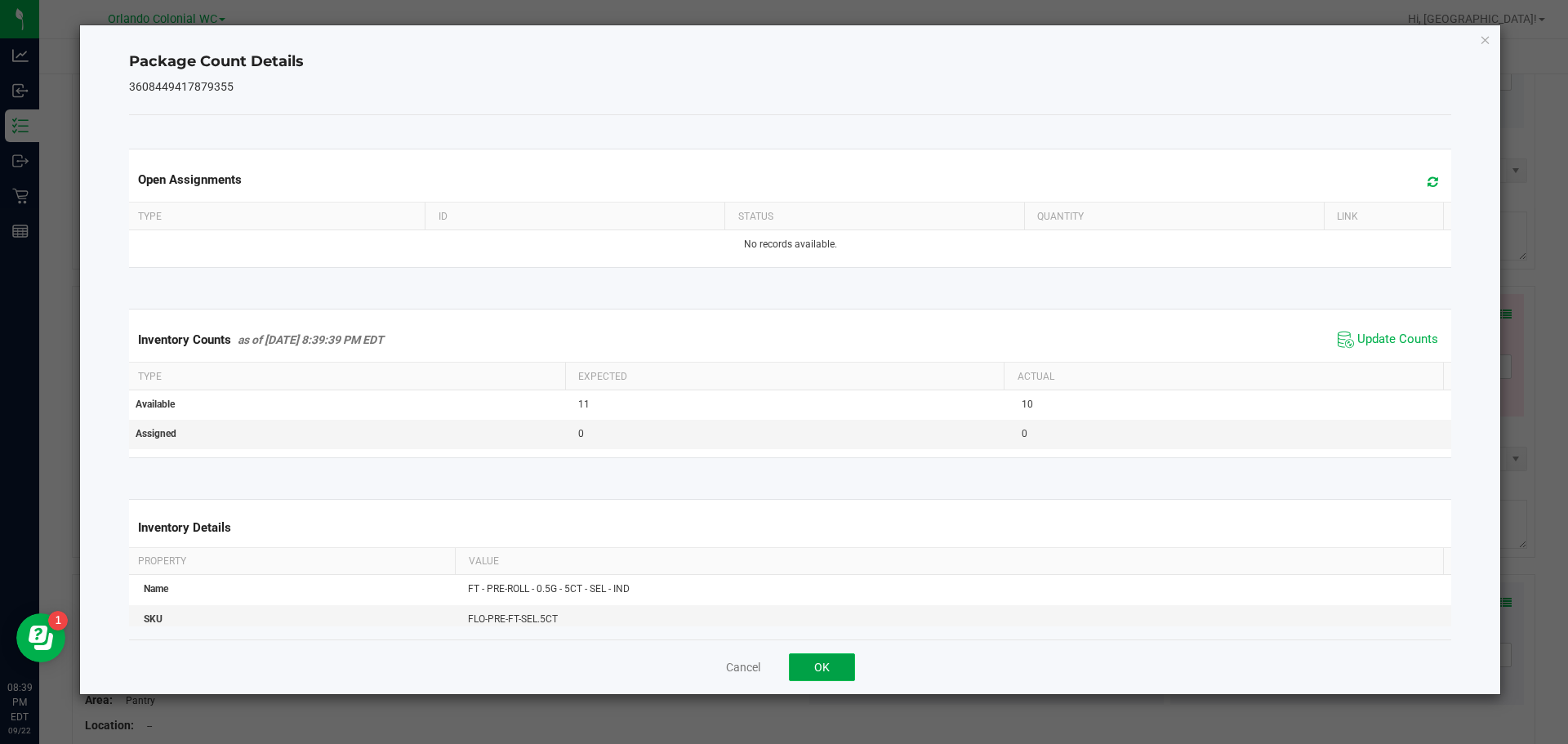
click at [806, 681] on button "OK" at bounding box center [821, 667] width 66 height 27
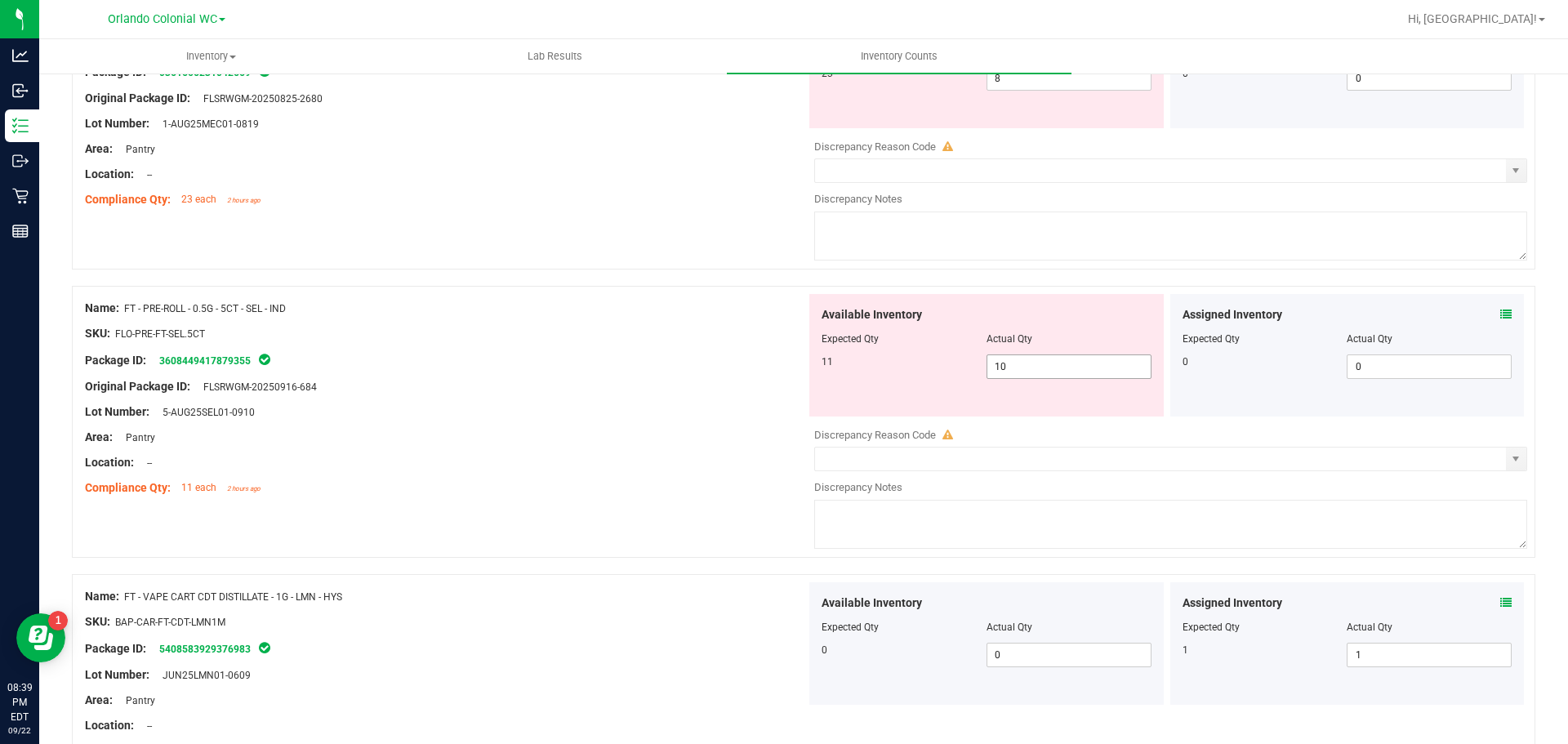
click at [1076, 370] on input "10" at bounding box center [1069, 366] width 163 height 22
type input "11"
click at [669, 438] on div "Area: Pantry" at bounding box center [446, 437] width 722 height 17
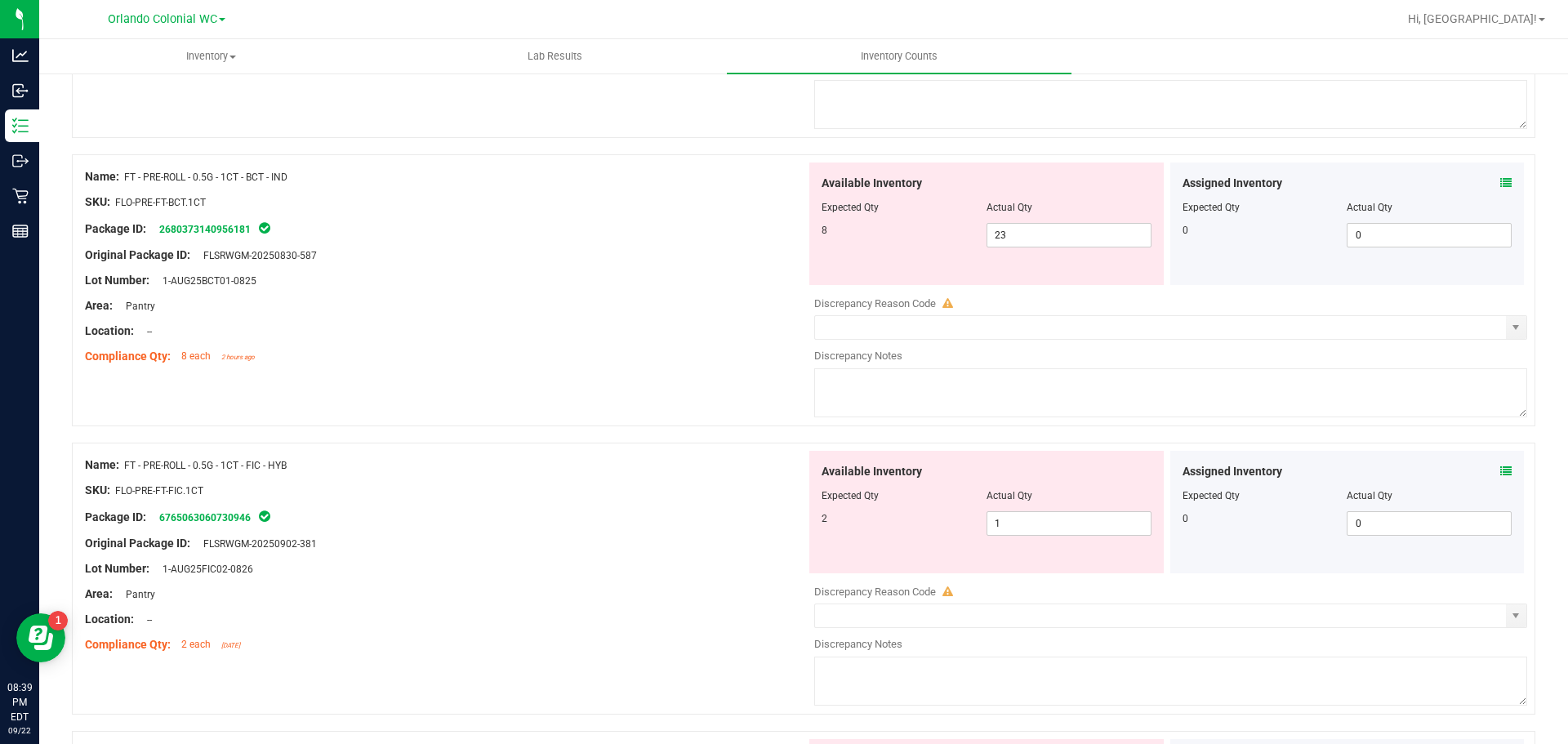
scroll to position [2127, 0]
click at [1025, 240] on span "23 23" at bounding box center [1069, 237] width 165 height 24
type input "2"
type input "8"
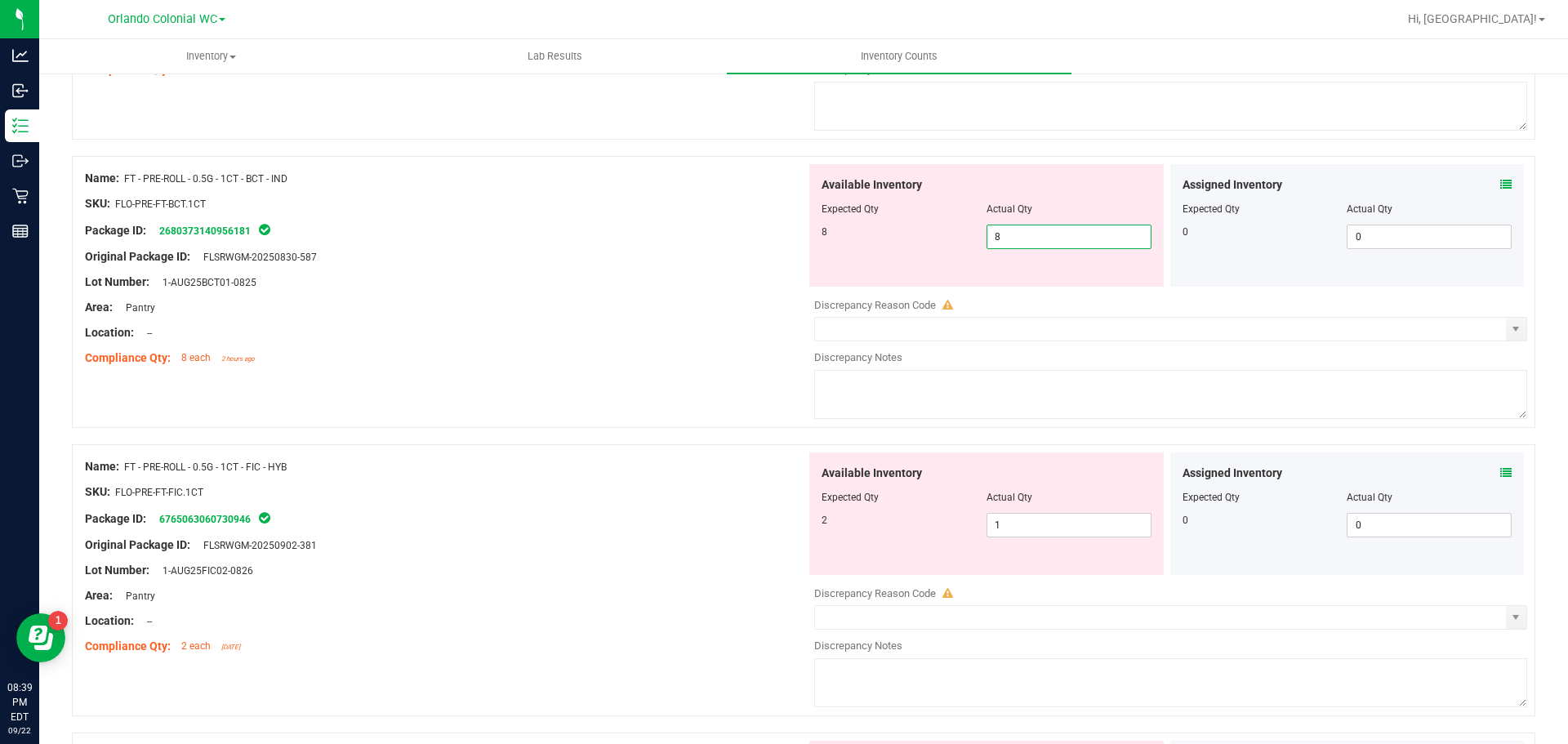
click at [821, 239] on div "8 8 8" at bounding box center [986, 237] width 330 height 24
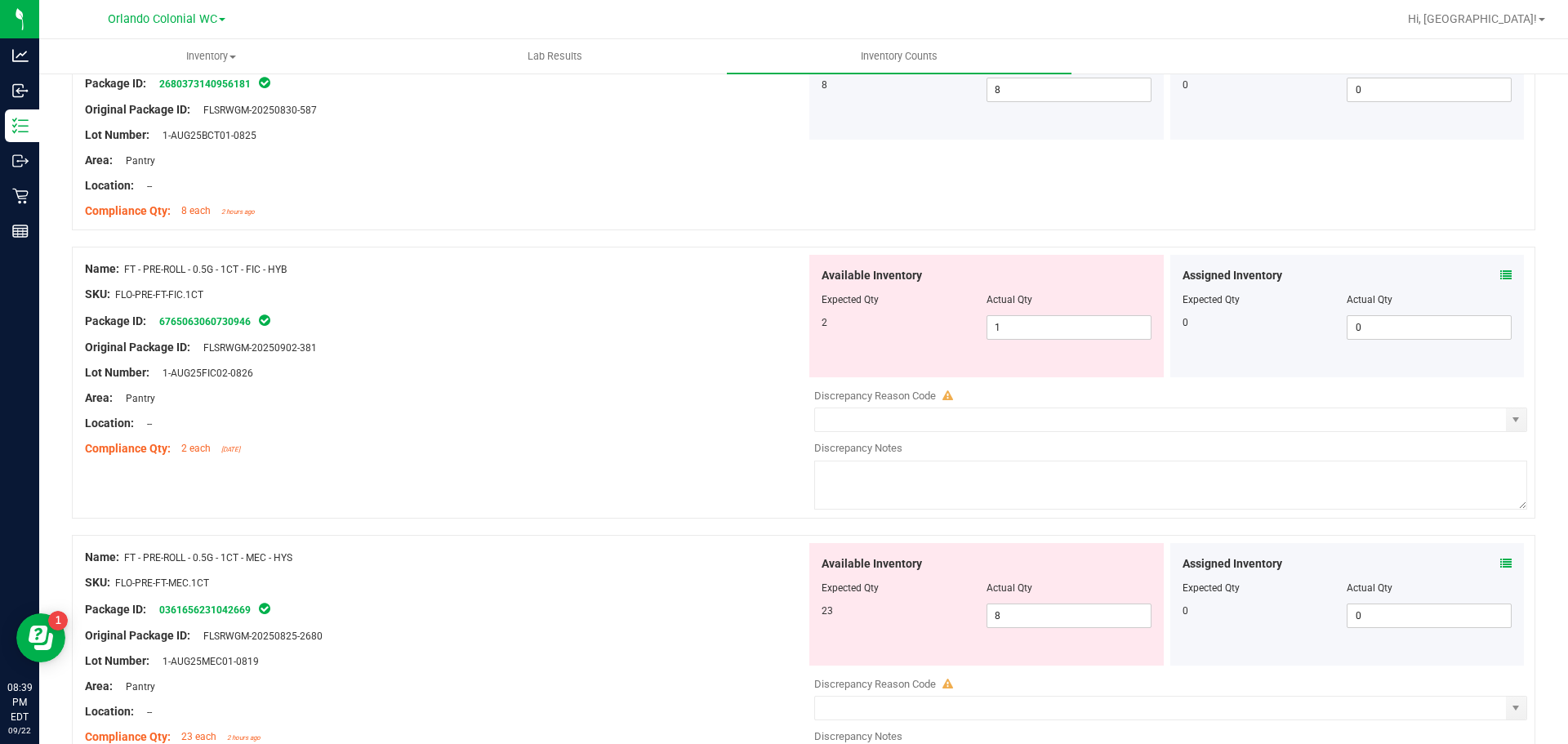
scroll to position [2454, 0]
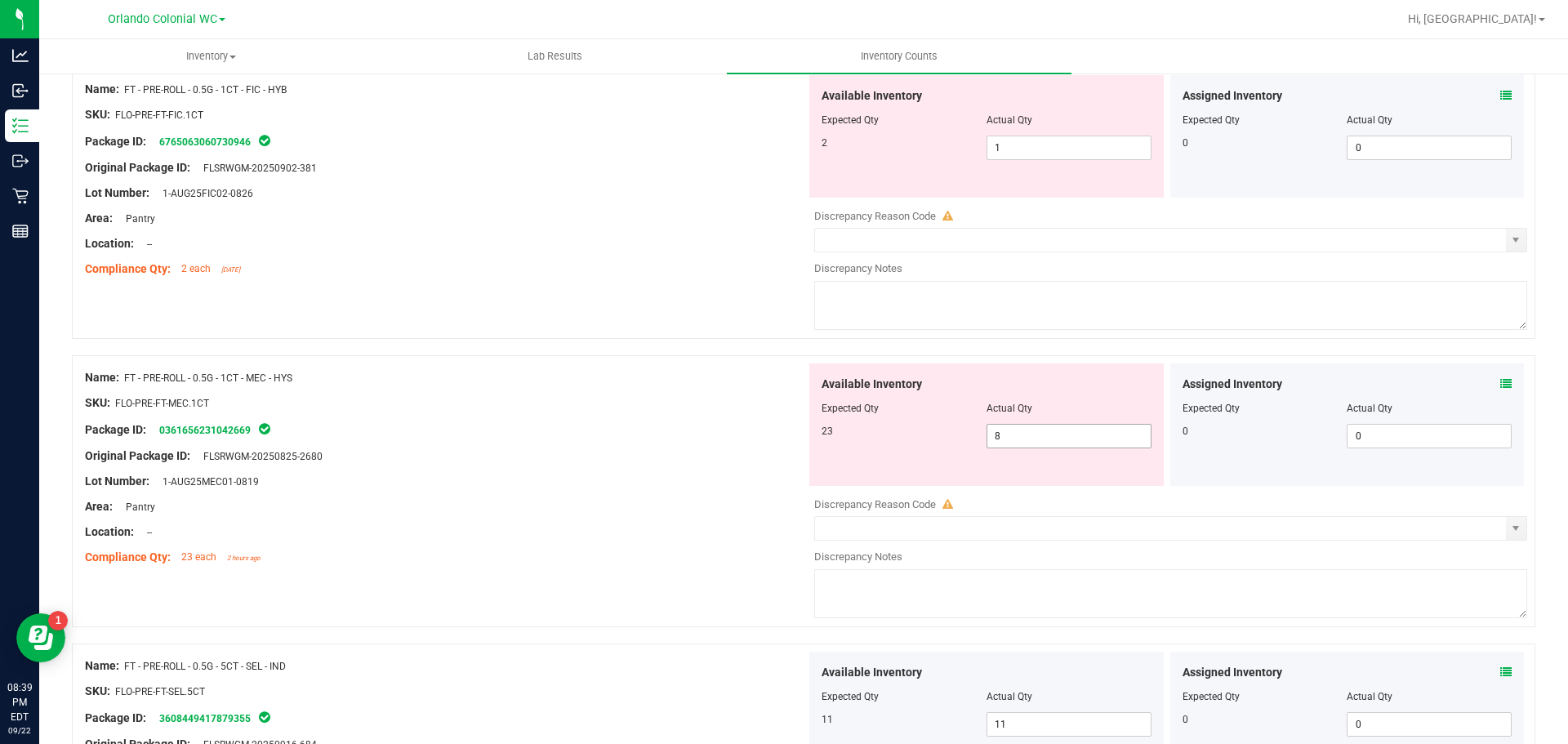
click at [1041, 439] on span "8 8" at bounding box center [1069, 436] width 165 height 24
type input "23"
click at [619, 350] on div at bounding box center [803, 347] width 1464 height 17
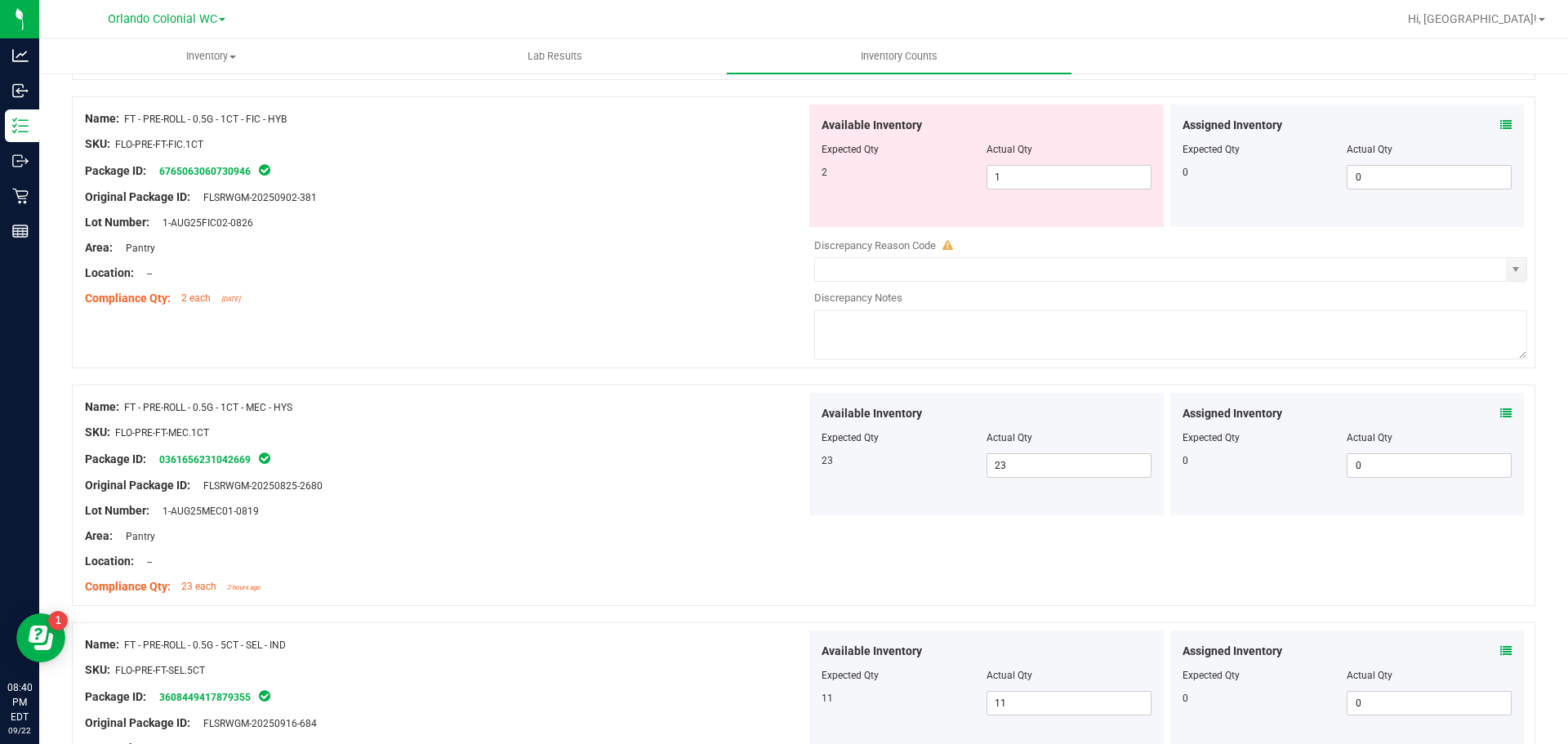
scroll to position [2373, 0]
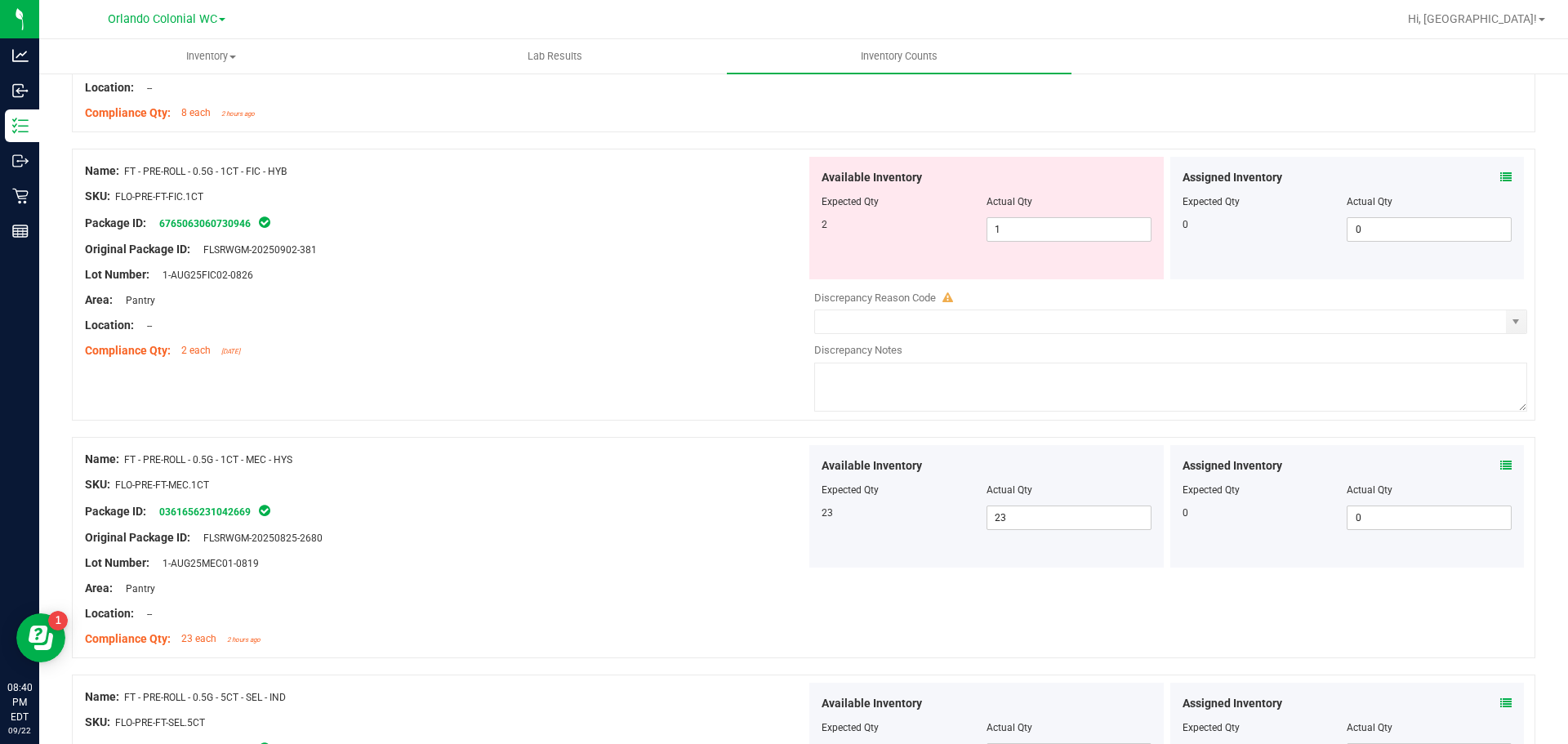
click at [1501, 182] on icon at bounding box center [1506, 177] width 12 height 12
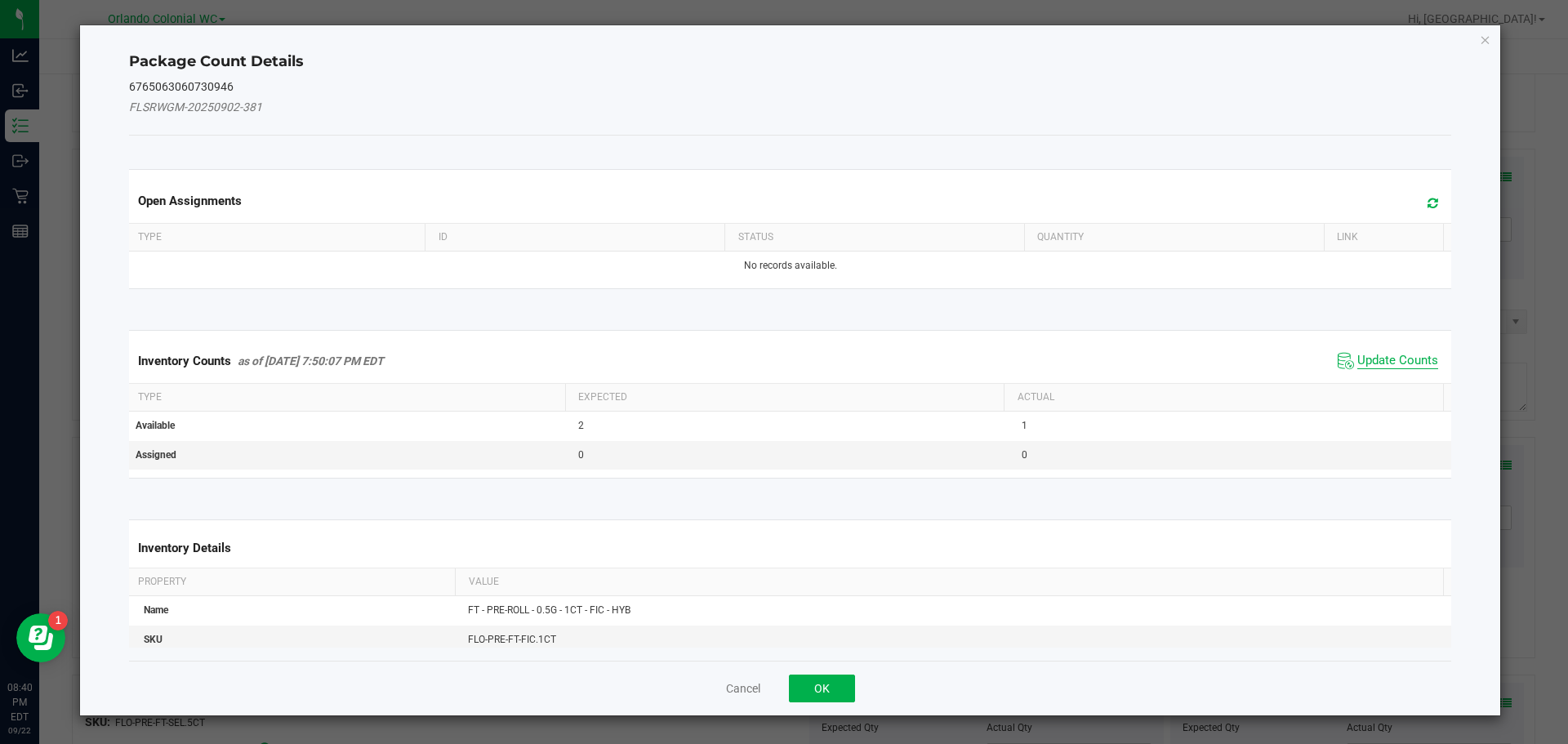
click at [1401, 354] on span "Update Counts" at bounding box center [1397, 361] width 81 height 17
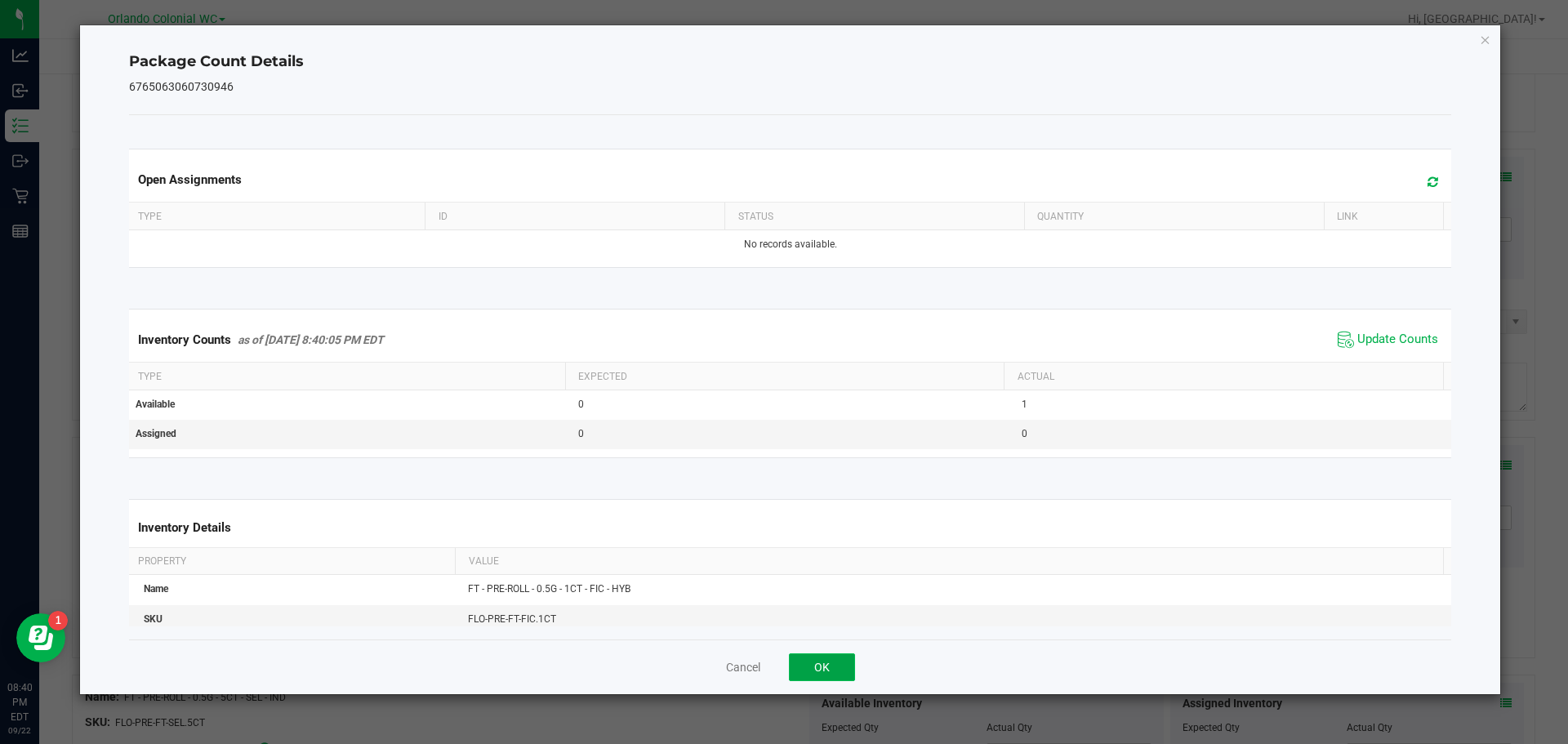
click at [814, 668] on button "OK" at bounding box center [821, 667] width 66 height 27
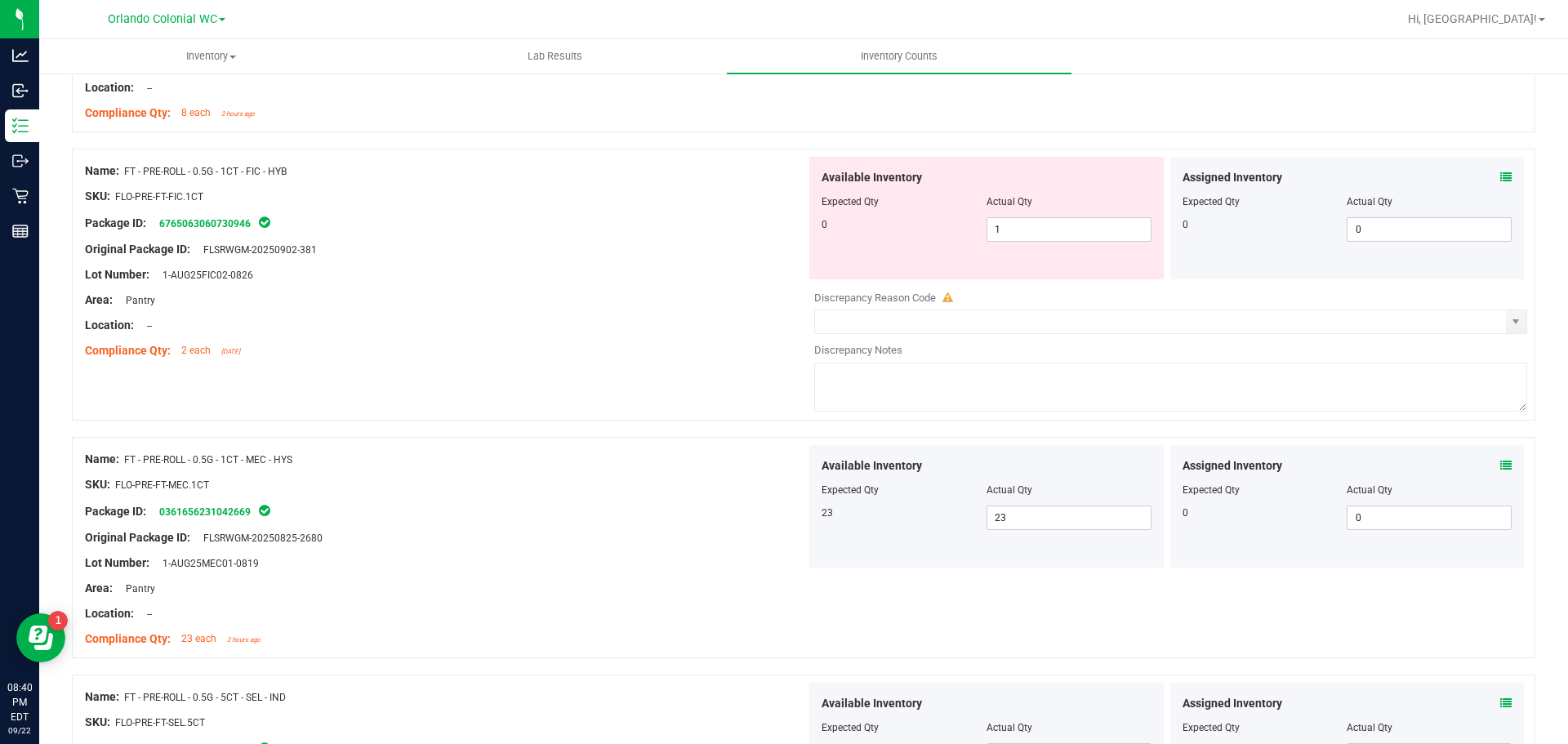
click at [1016, 212] on div at bounding box center [986, 213] width 330 height 8
click at [1022, 237] on span "1 1" at bounding box center [1069, 229] width 165 height 24
type input "0"
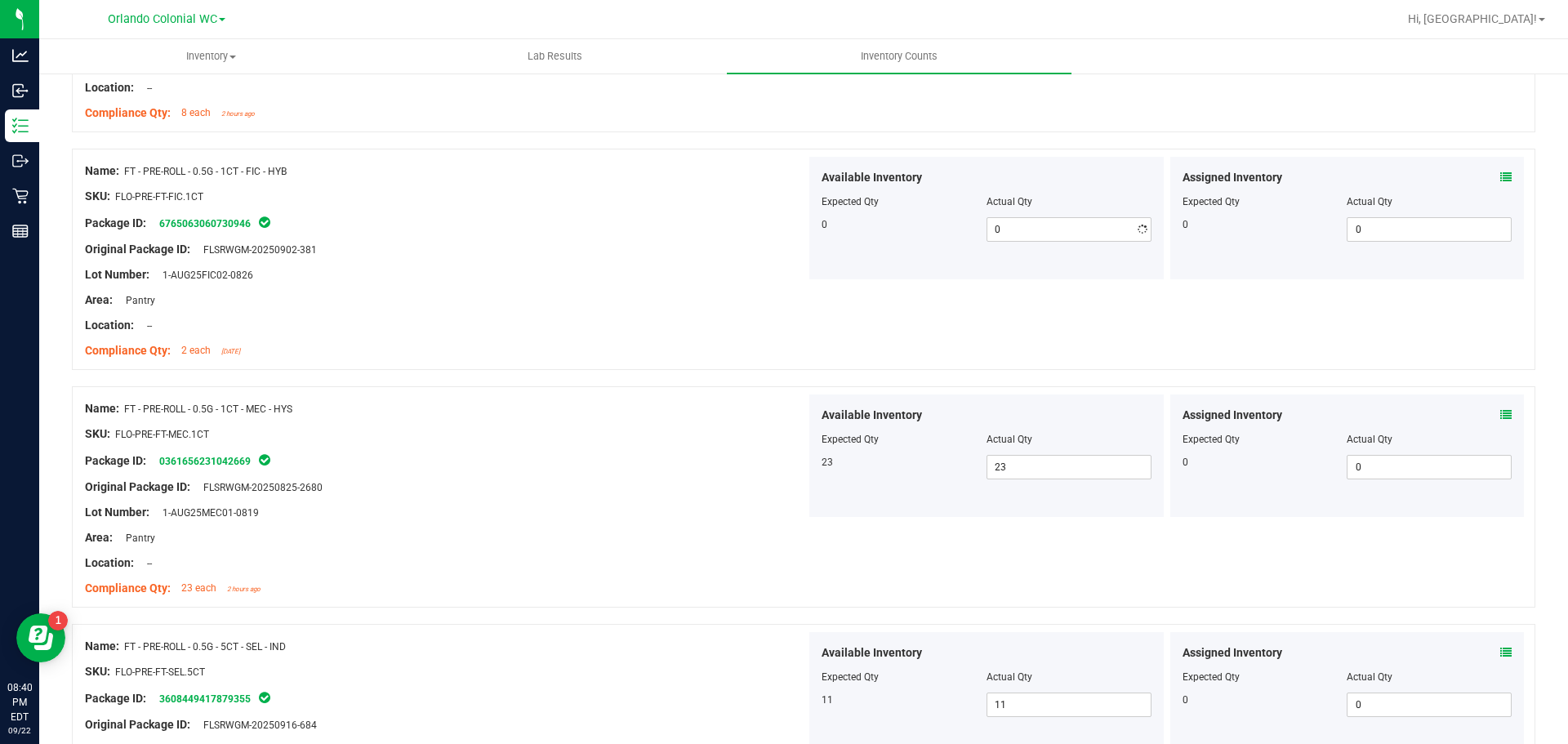
click at [747, 287] on div at bounding box center [446, 287] width 722 height 8
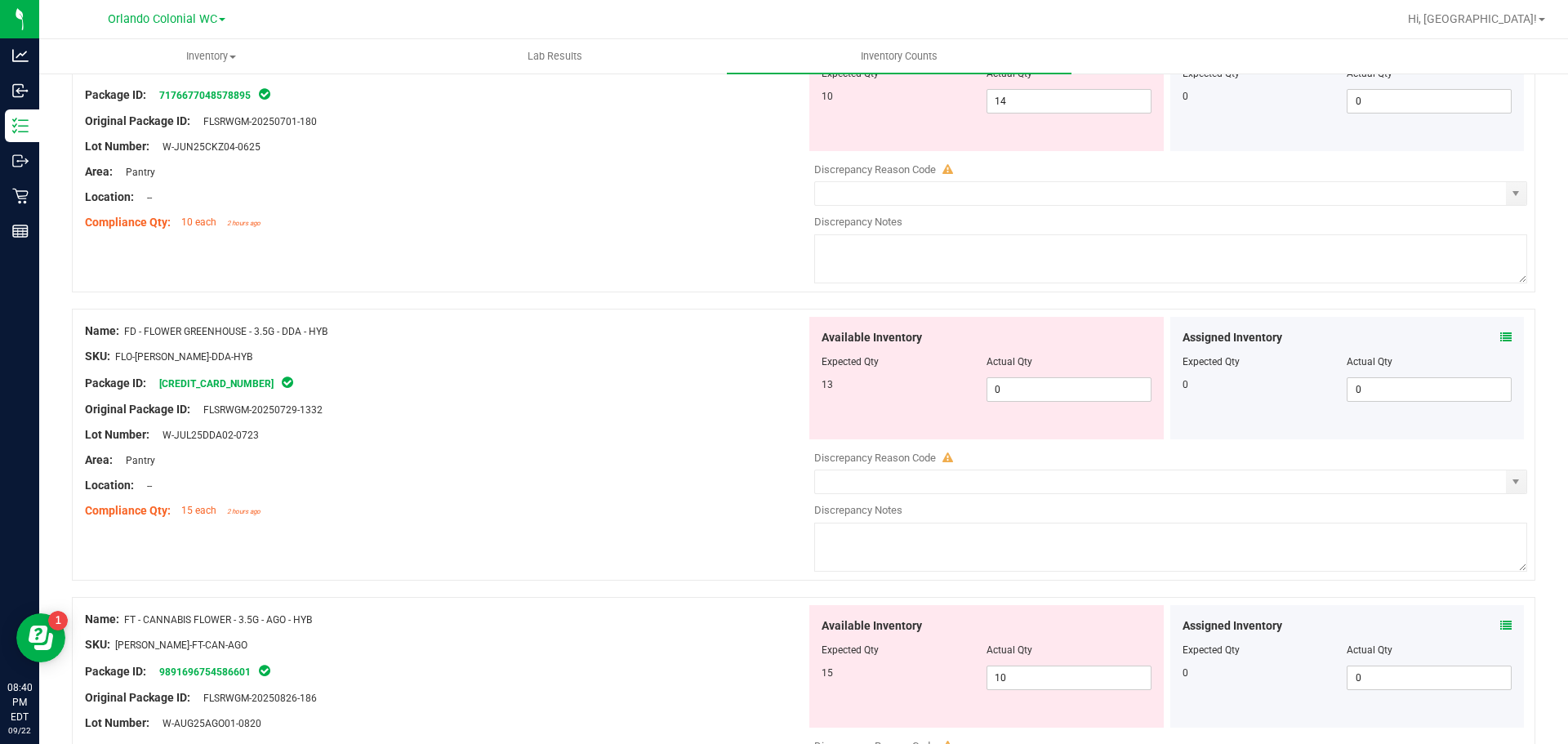
scroll to position [0, 0]
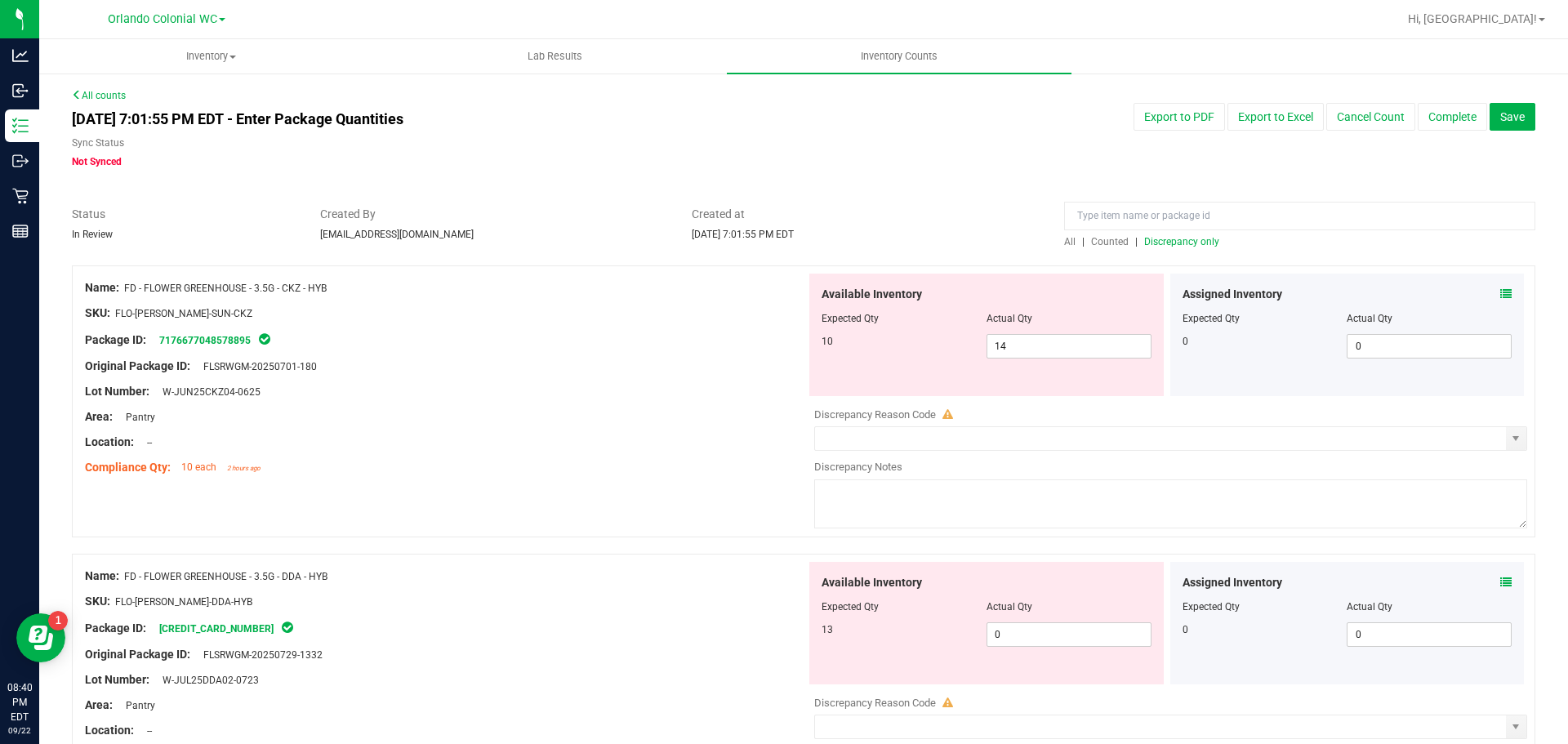
click at [1173, 239] on span "Discrepancy only" at bounding box center [1181, 242] width 75 height 12
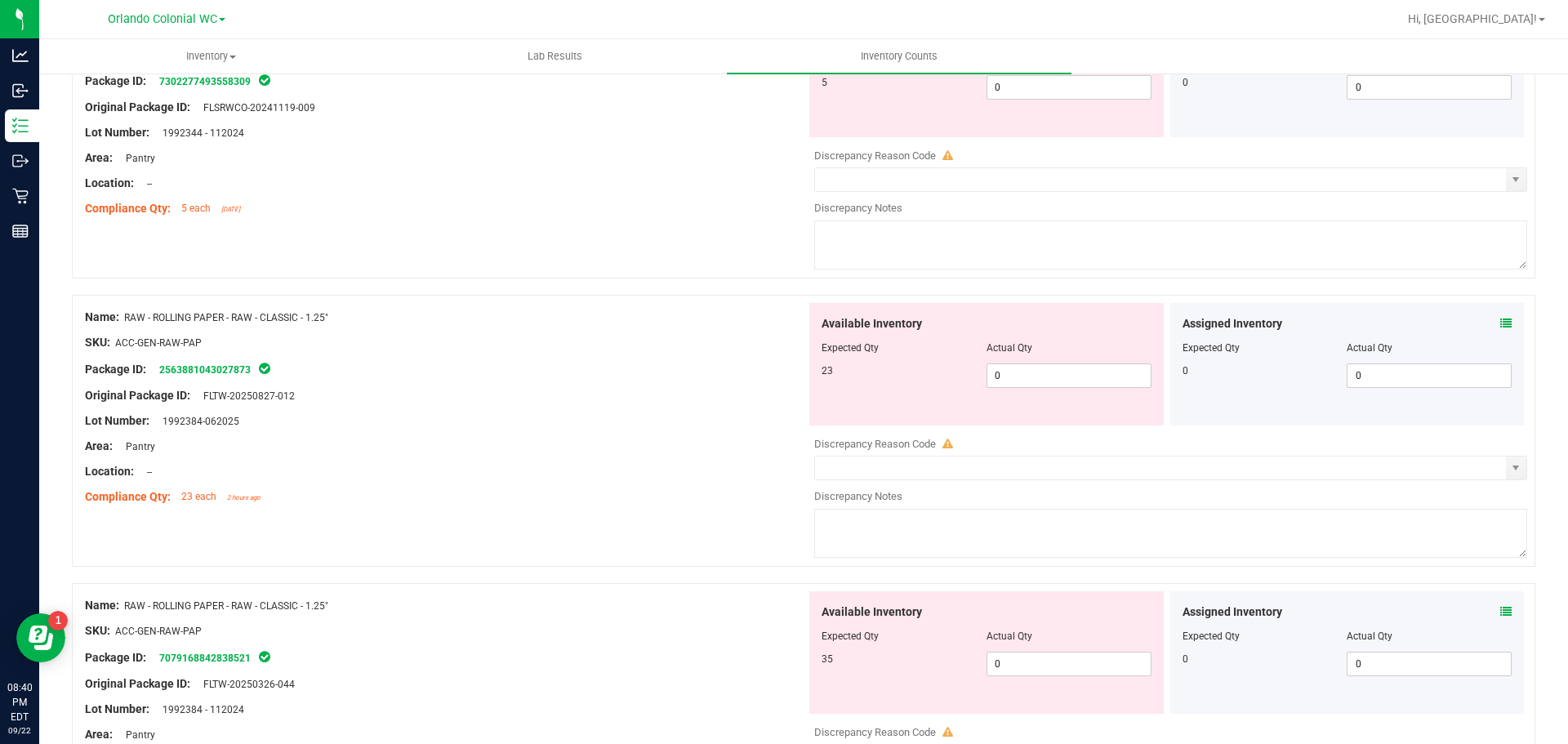
scroll to position [5343, 0]
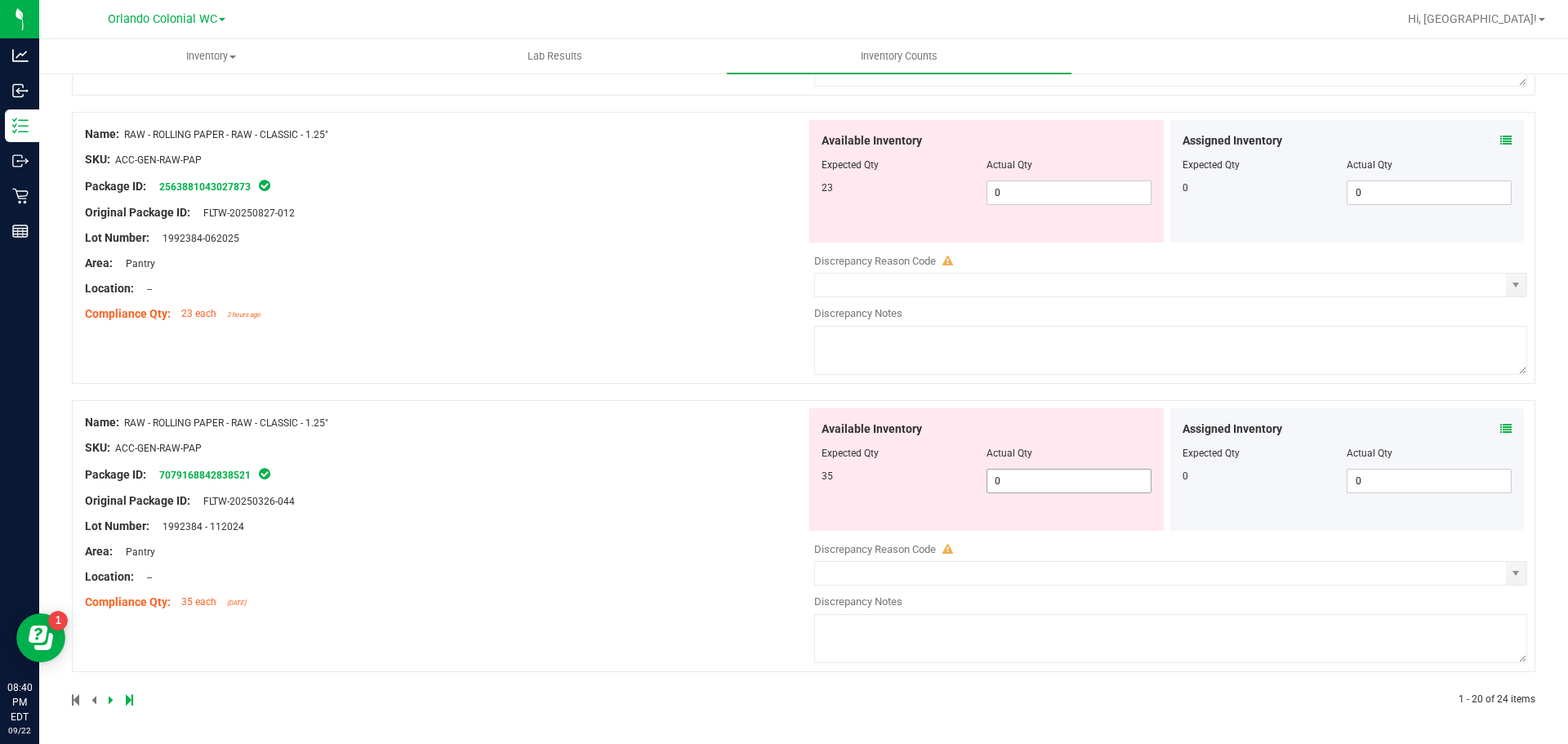
click at [1055, 479] on span "0 0" at bounding box center [1069, 481] width 165 height 24
type input "35"
click at [689, 451] on div "Name: RAW - ROLLING PAPER - RAW - CLASSIC - 1.25" SKU: ACC-GEN-RAW-PAP Package …" at bounding box center [803, 536] width 1464 height 272
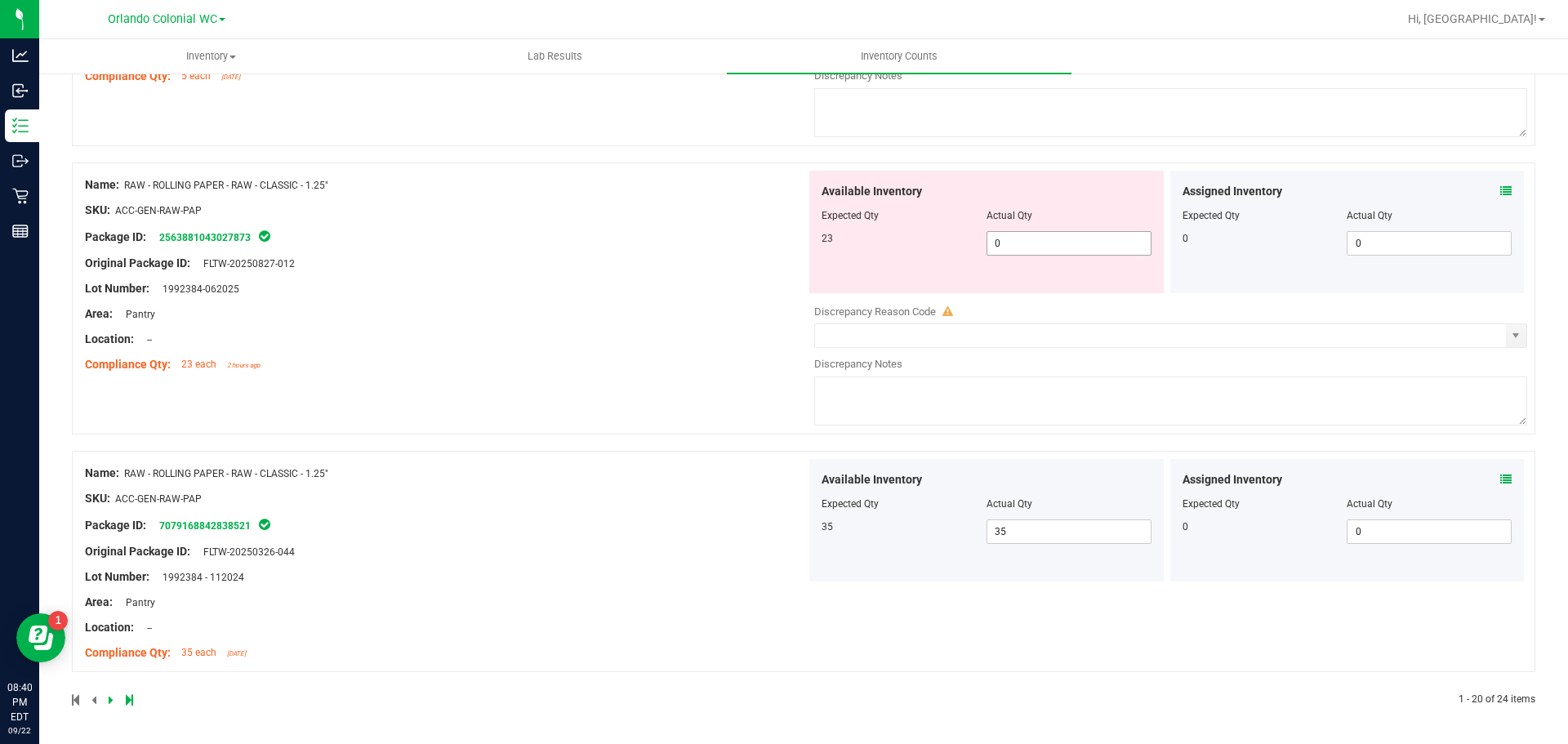
click at [1042, 250] on span "0 0" at bounding box center [1069, 242] width 165 height 24
type input "23"
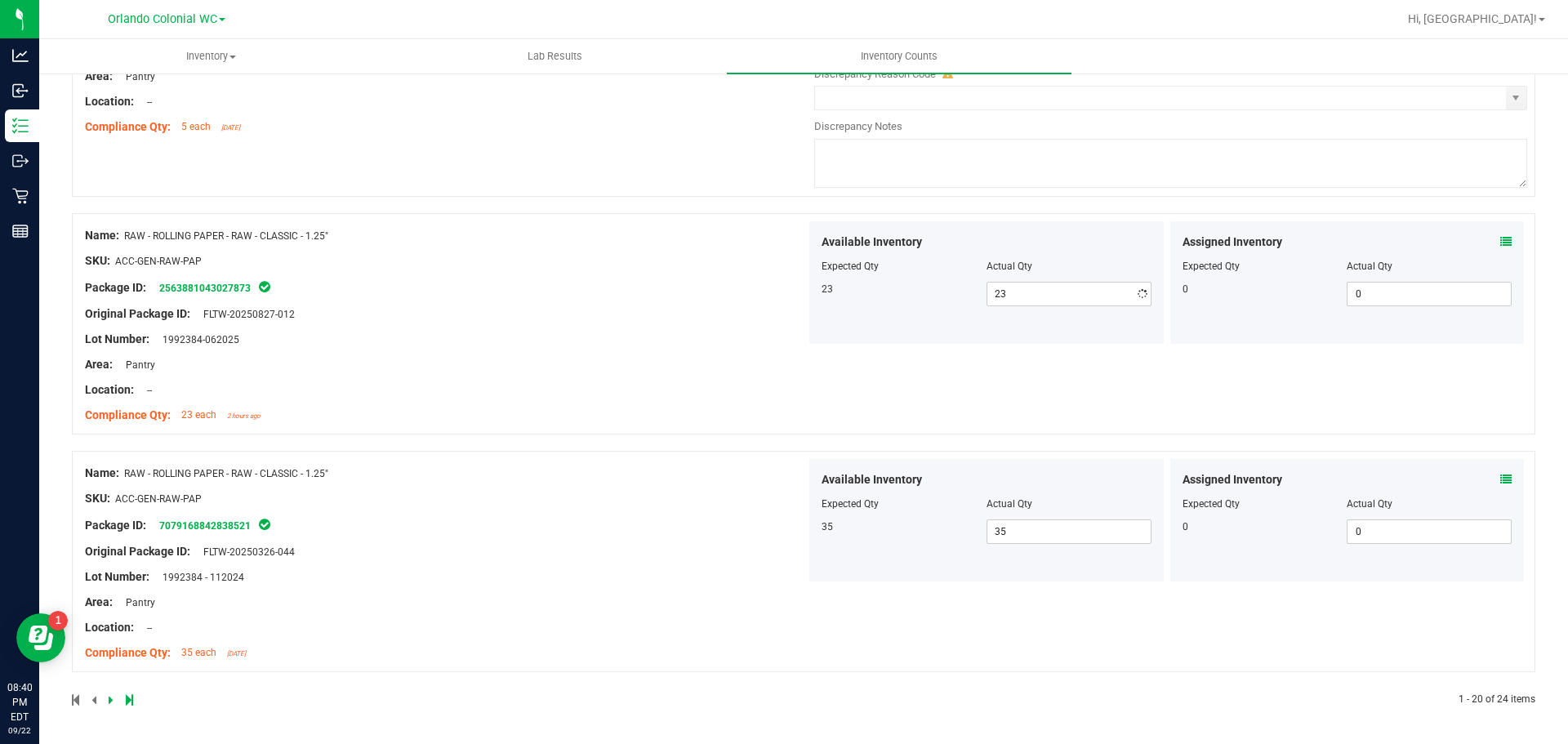
click at [582, 262] on div "Name: RAW - ROLLING PAPER - RAW - CLASSIC - 1.25" SKU: ACC-GEN-RAW-PAP Package …" at bounding box center [446, 326] width 722 height 208
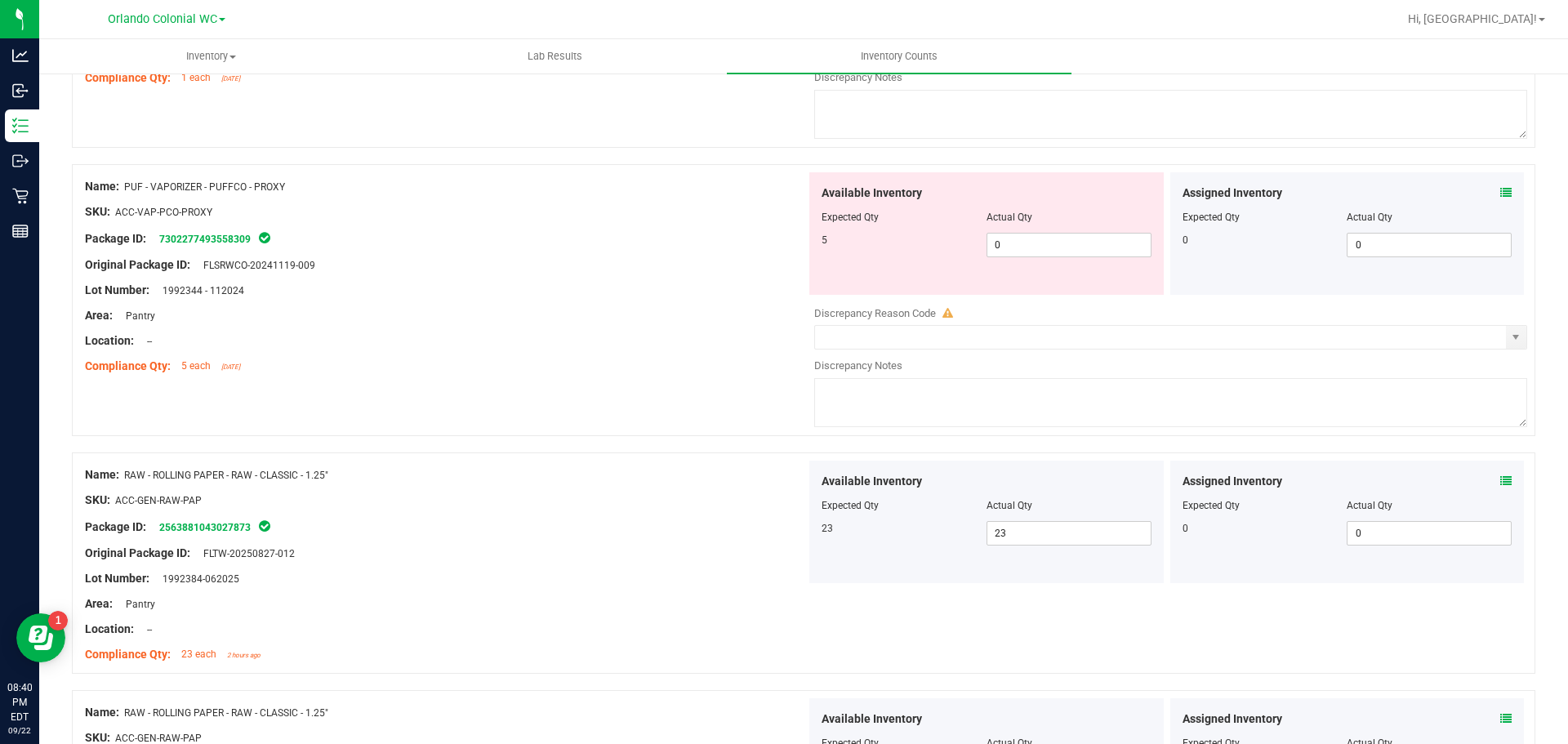
scroll to position [4996, 0]
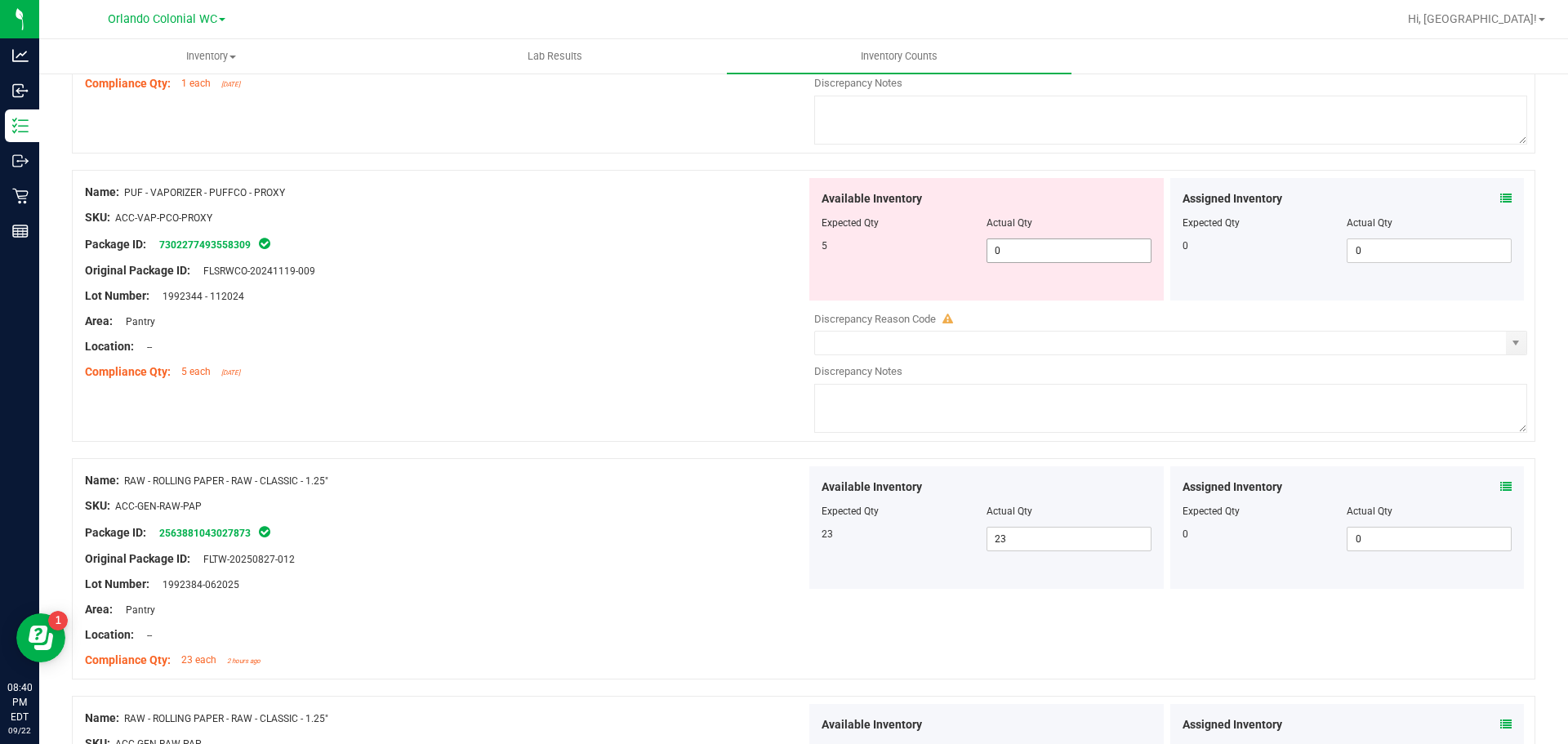
click at [1041, 249] on span "0 0" at bounding box center [1069, 250] width 165 height 24
type input "5"
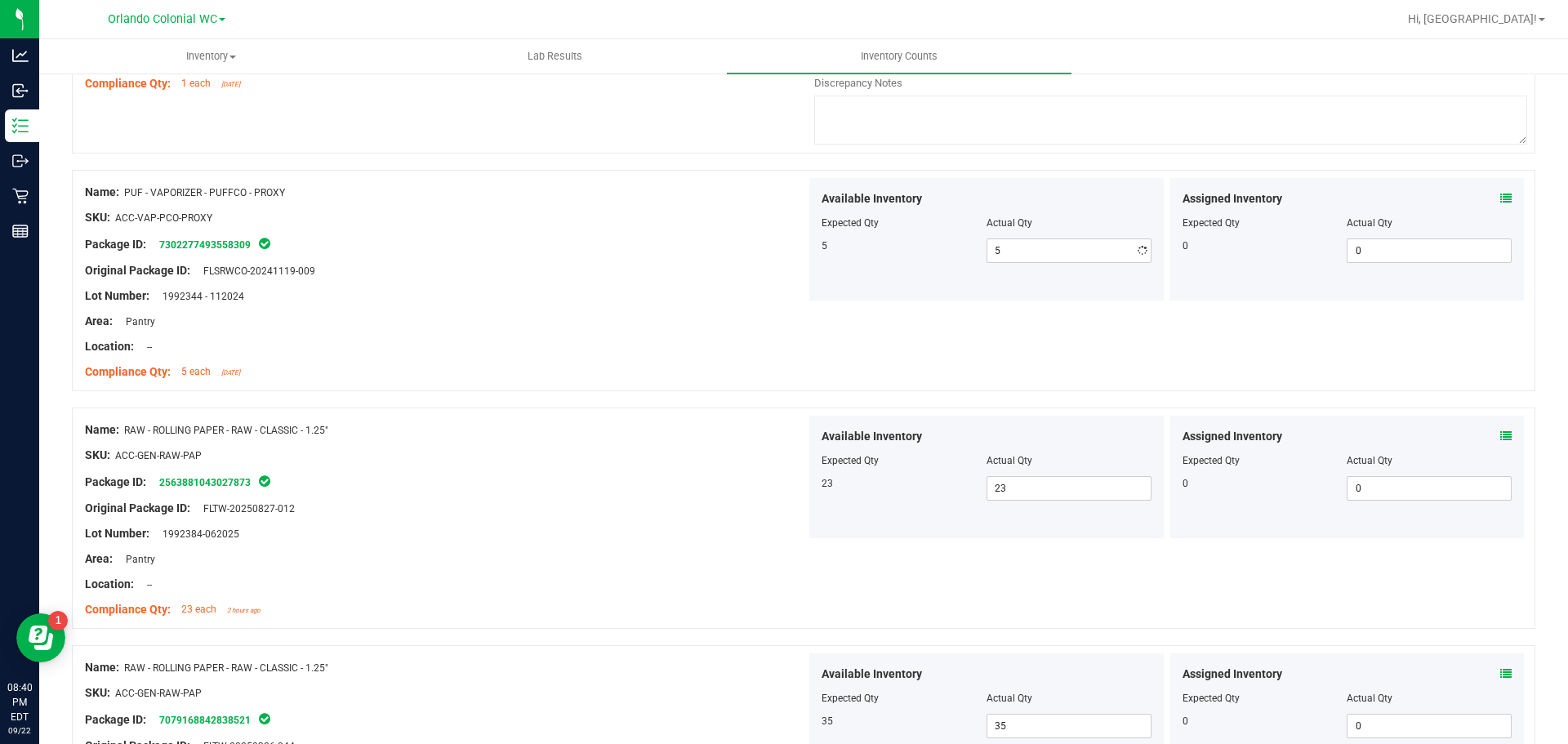
click at [768, 309] on div at bounding box center [446, 309] width 722 height 8
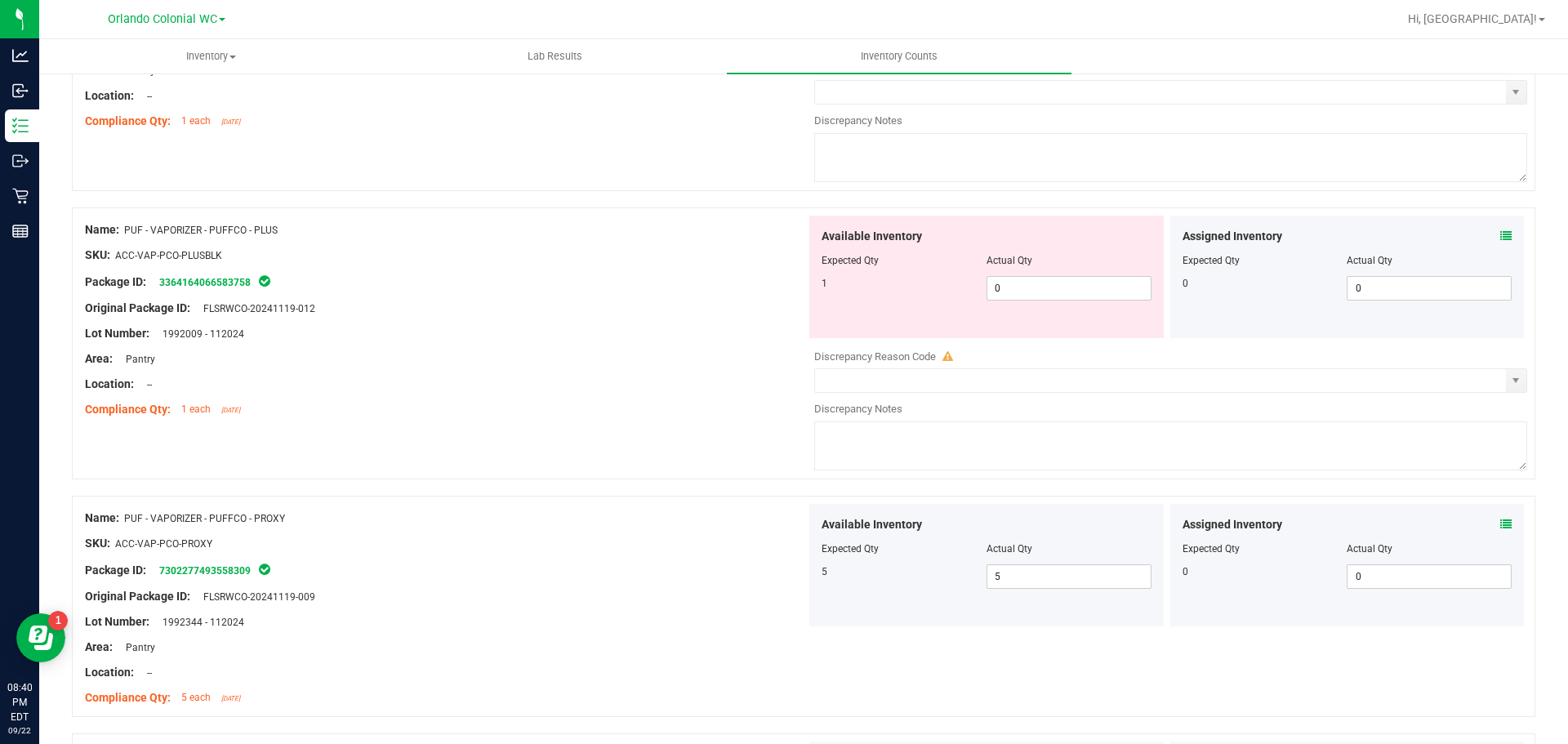
scroll to position [4670, 0]
click at [1059, 281] on span "0 0" at bounding box center [1069, 288] width 165 height 24
type input "1"
click at [584, 337] on div "Lot Number: 1992009 - 112024" at bounding box center [446, 334] width 722 height 17
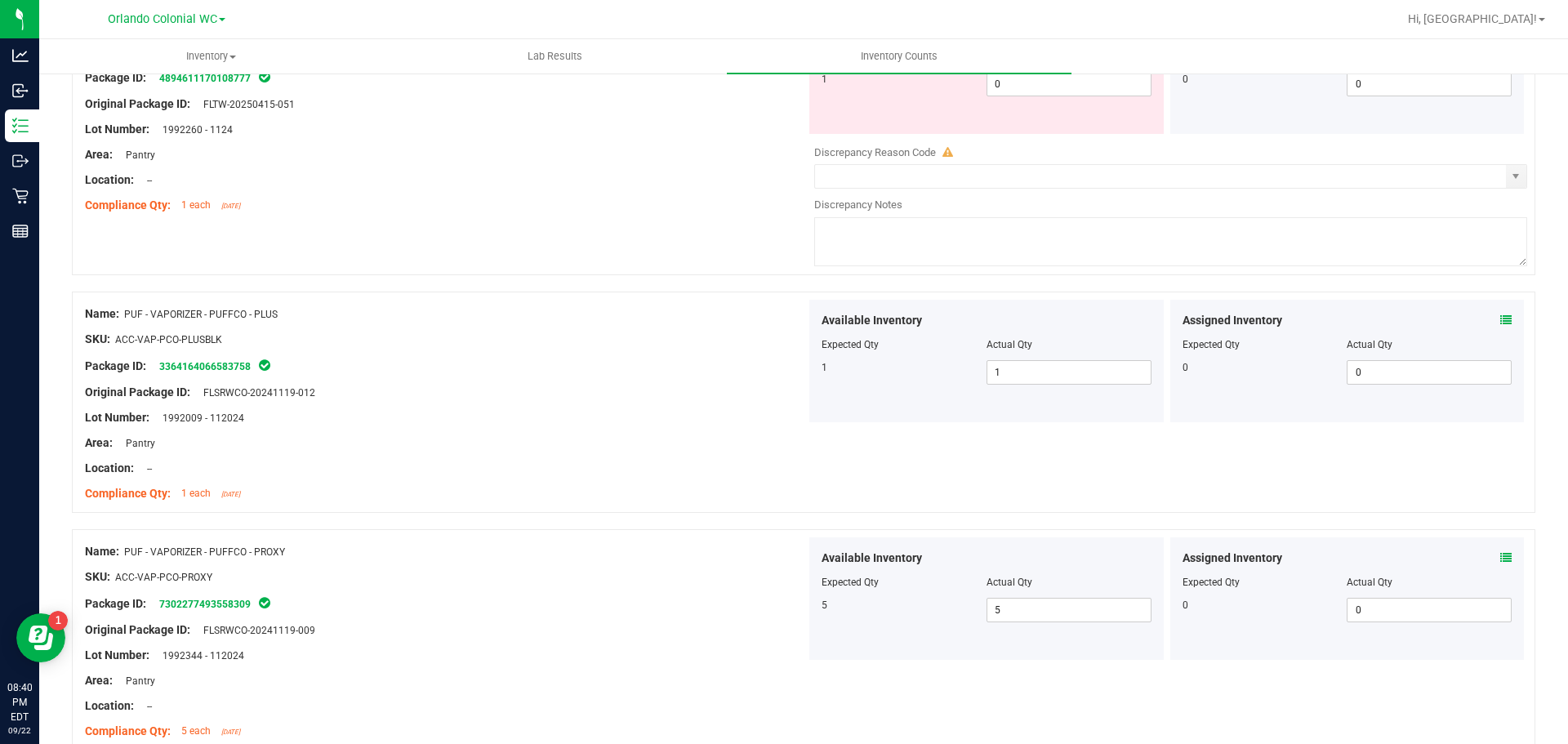
scroll to position [4425, 0]
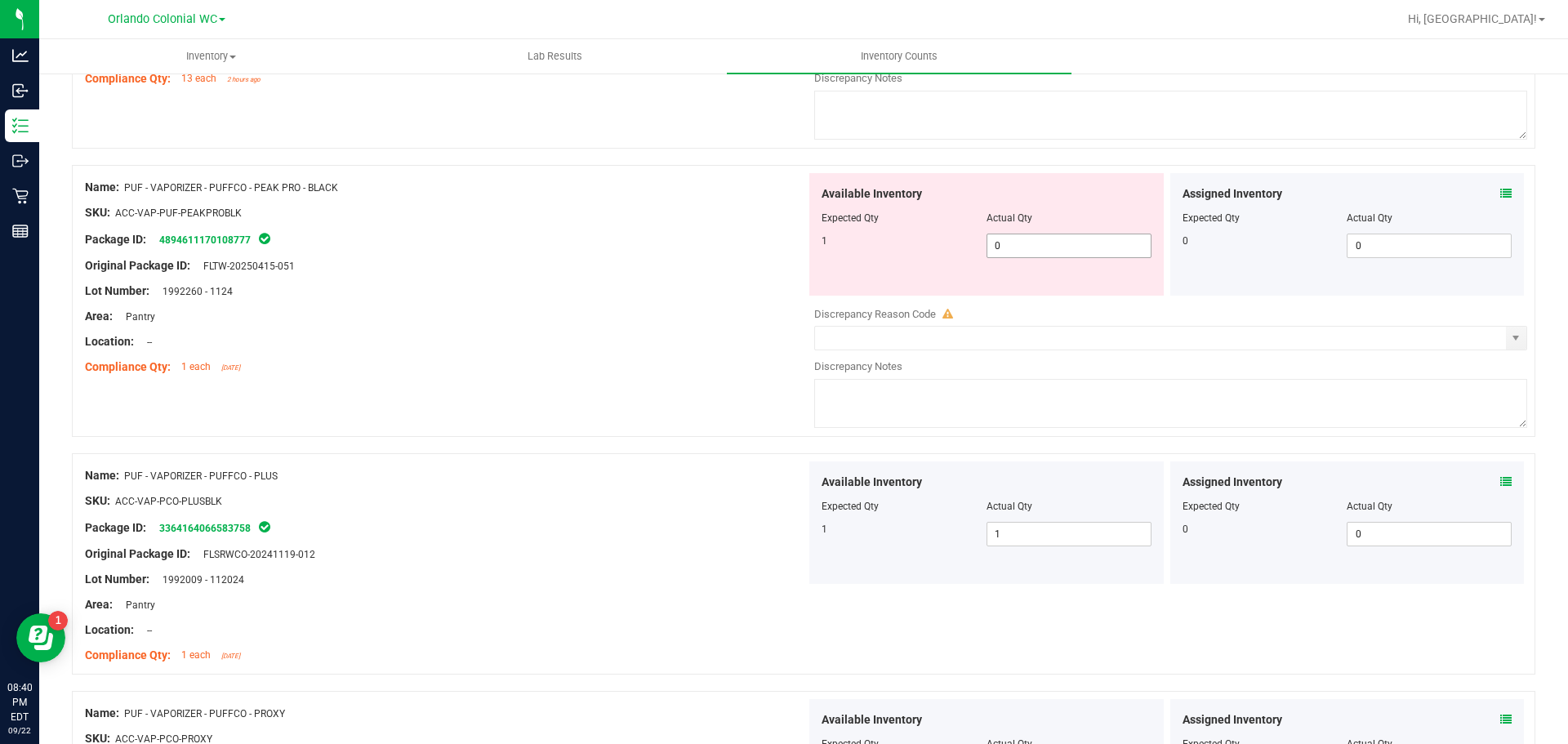
click at [1037, 241] on span "0 0" at bounding box center [1069, 245] width 165 height 24
type input "1"
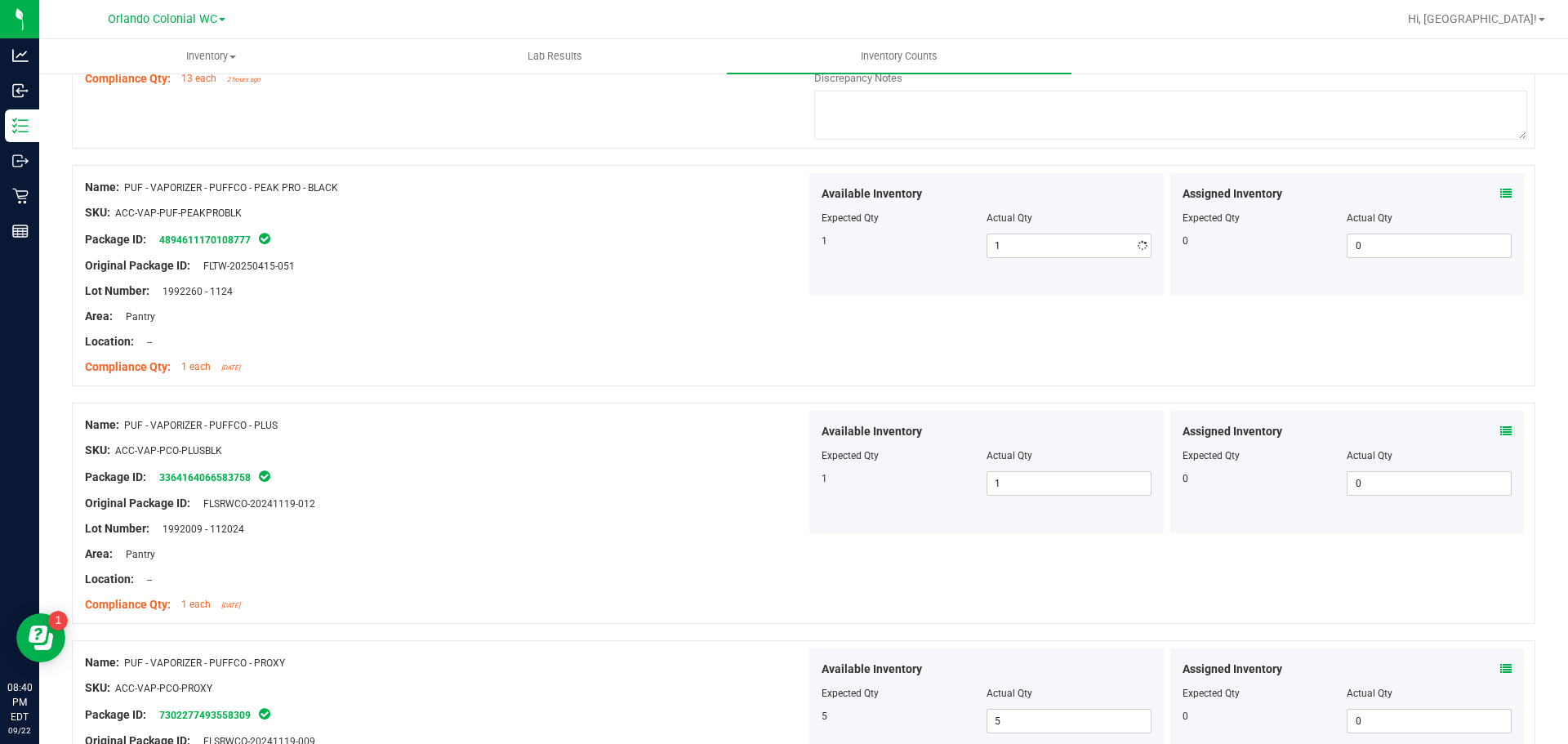
click at [548, 318] on div "Area: Pantry" at bounding box center [446, 317] width 722 height 17
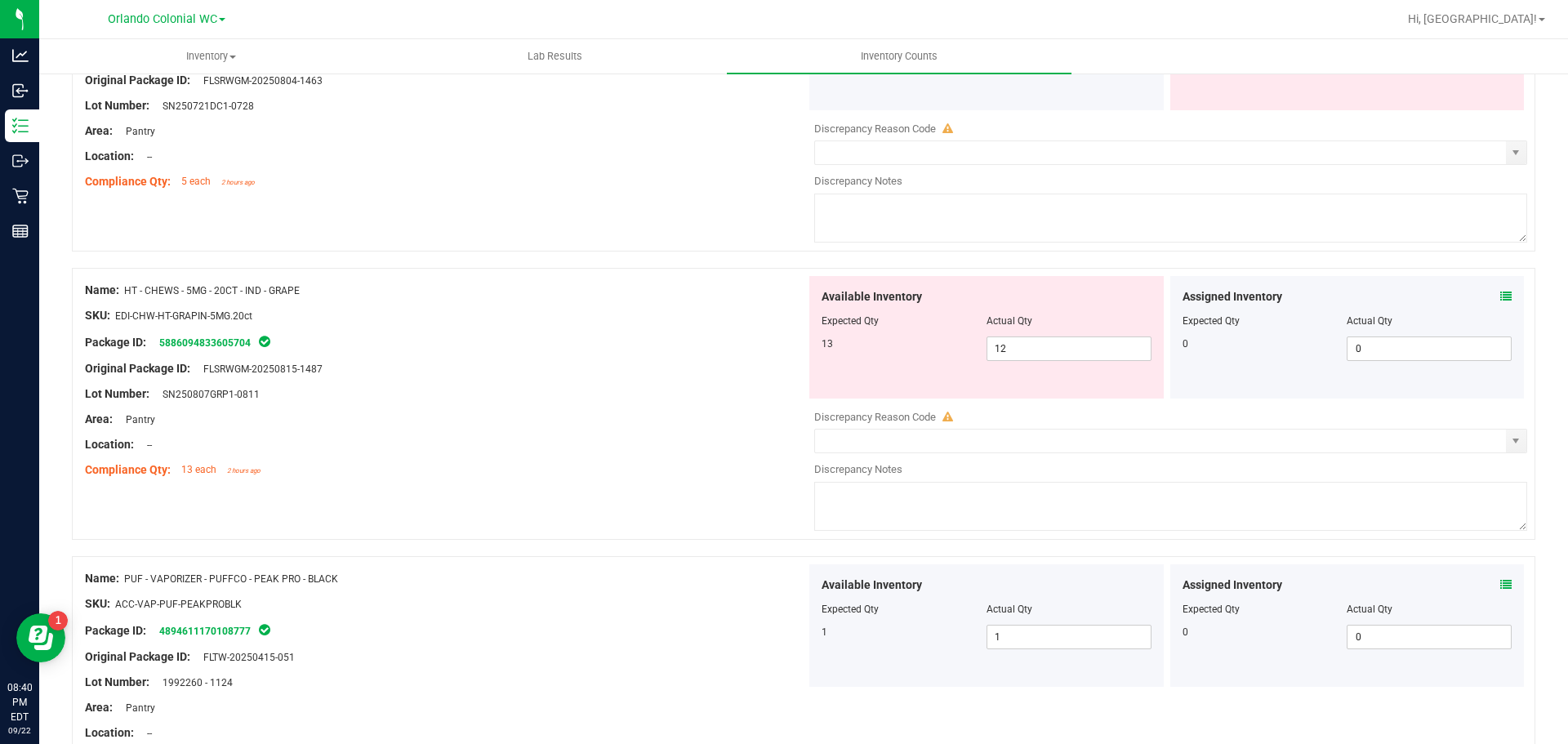
scroll to position [4017, 0]
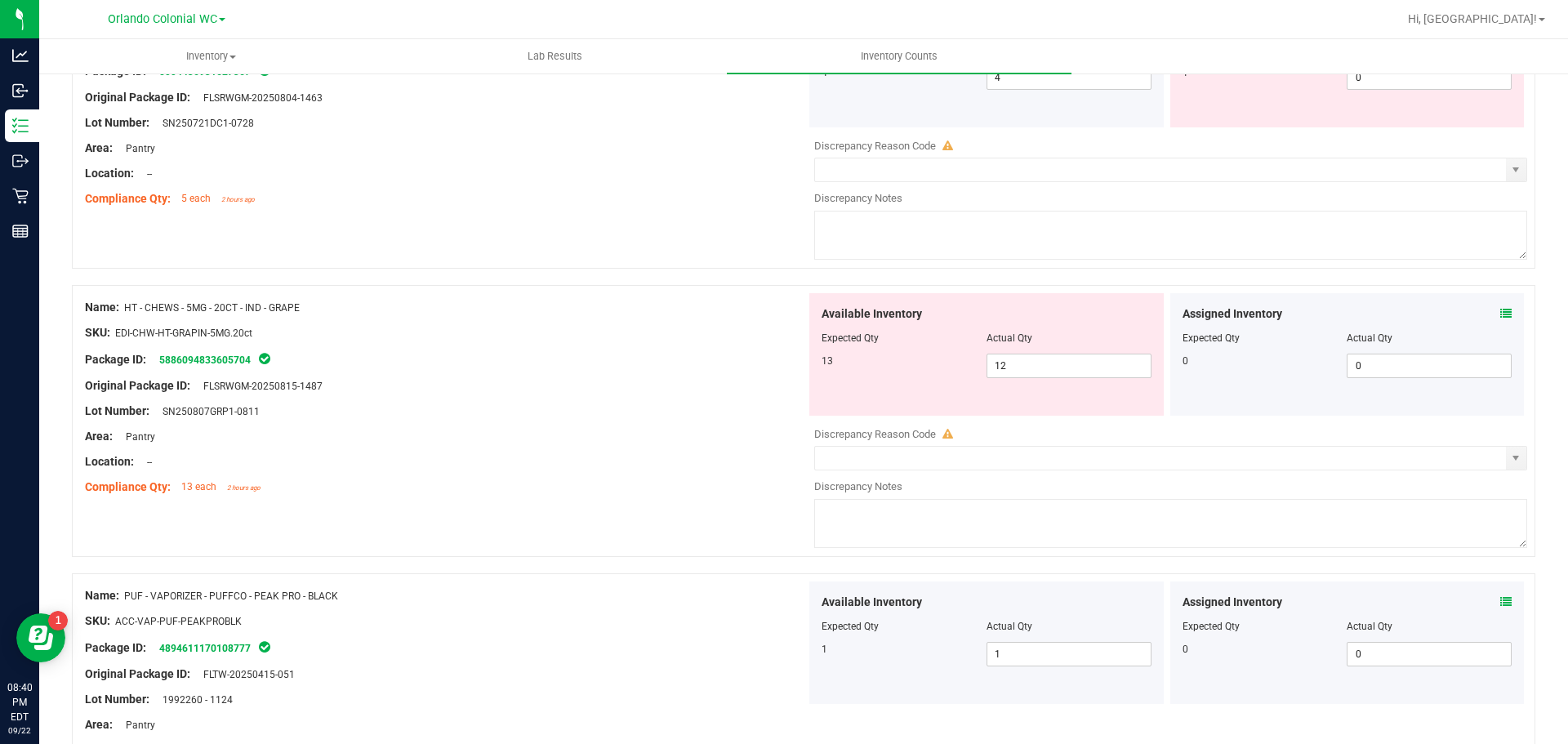
click at [1486, 308] on div "Assigned Inventory" at bounding box center [1347, 314] width 330 height 17
click at [1501, 312] on icon at bounding box center [1506, 314] width 12 height 12
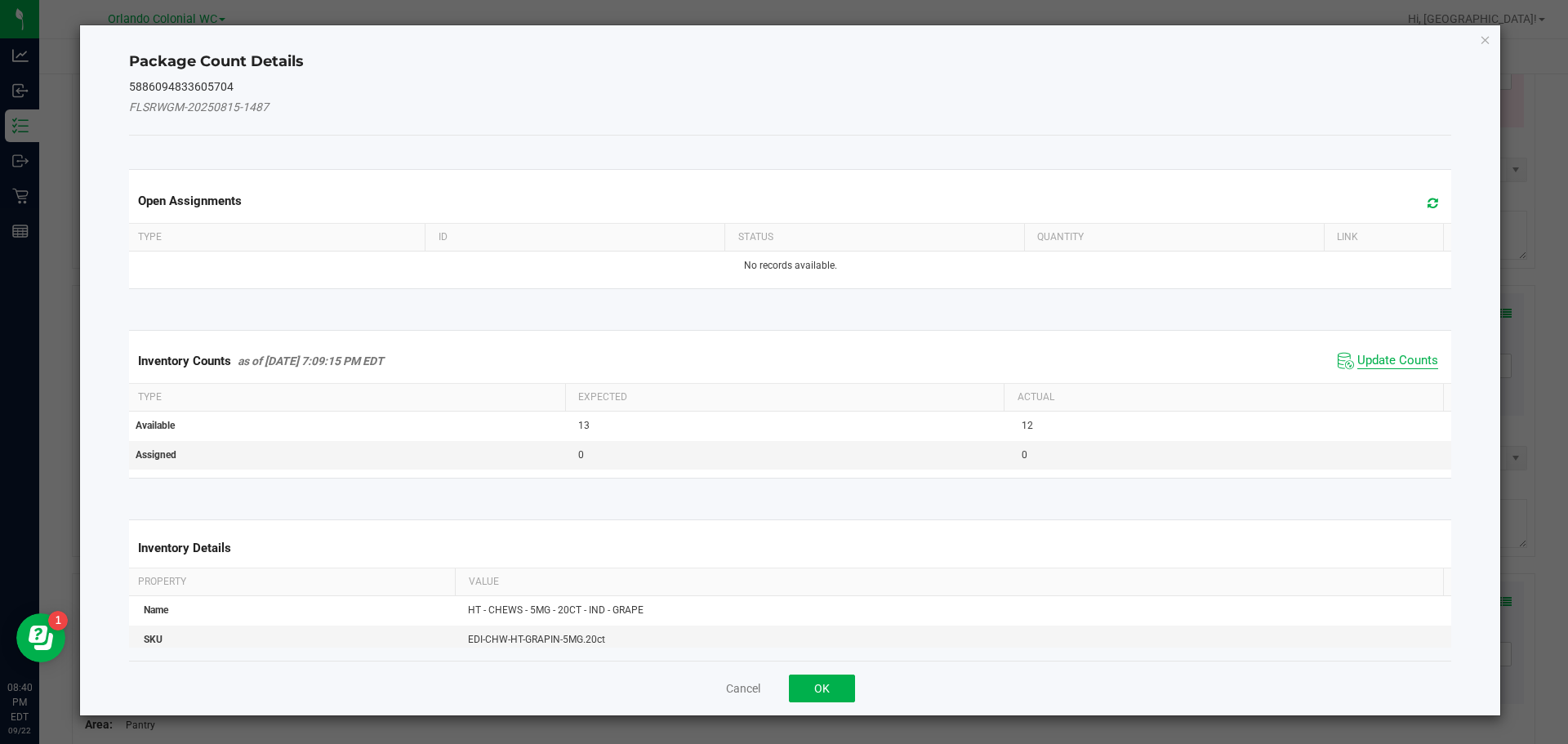
click at [1358, 364] on span "Update Counts" at bounding box center [1397, 361] width 81 height 17
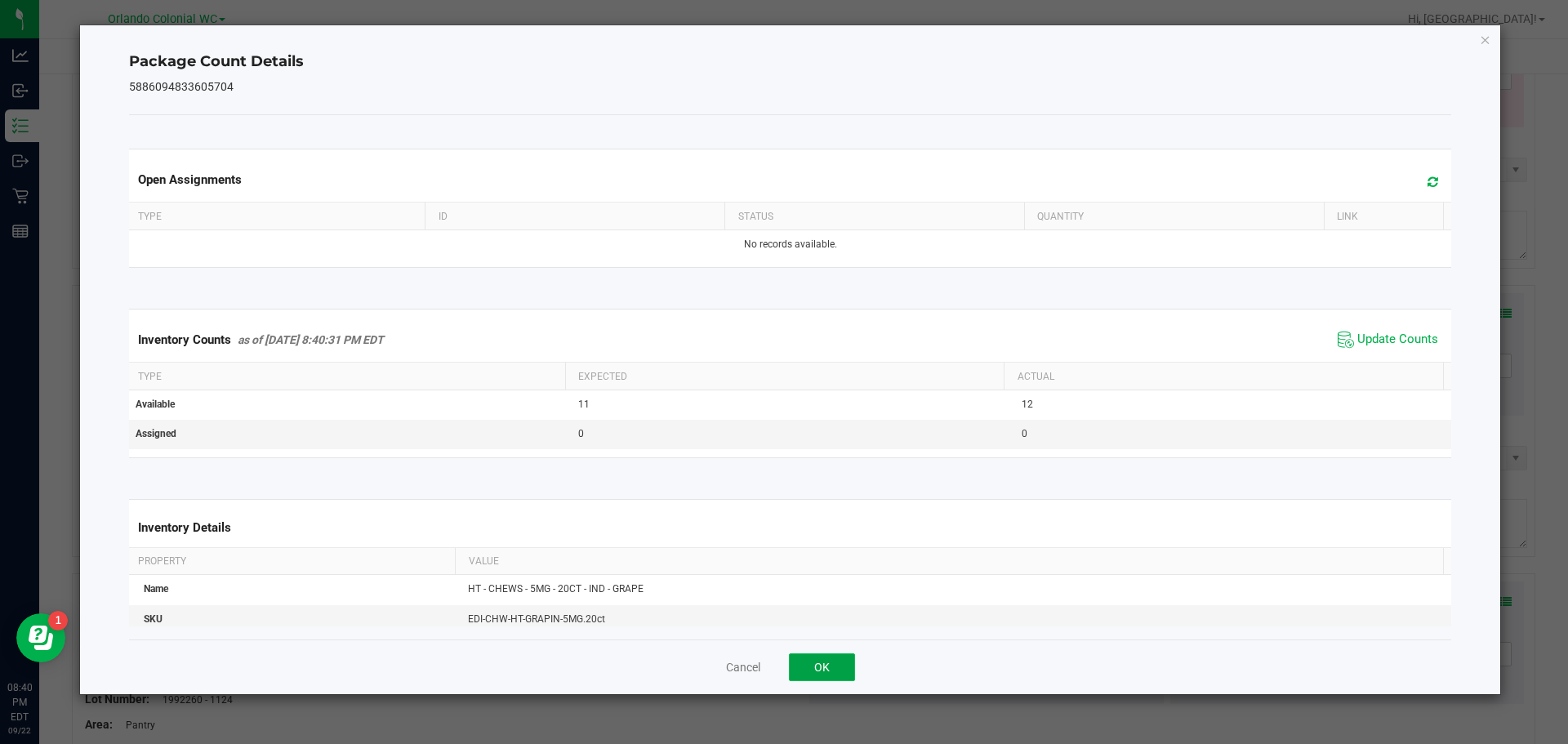
click at [822, 660] on button "OK" at bounding box center [821, 667] width 66 height 27
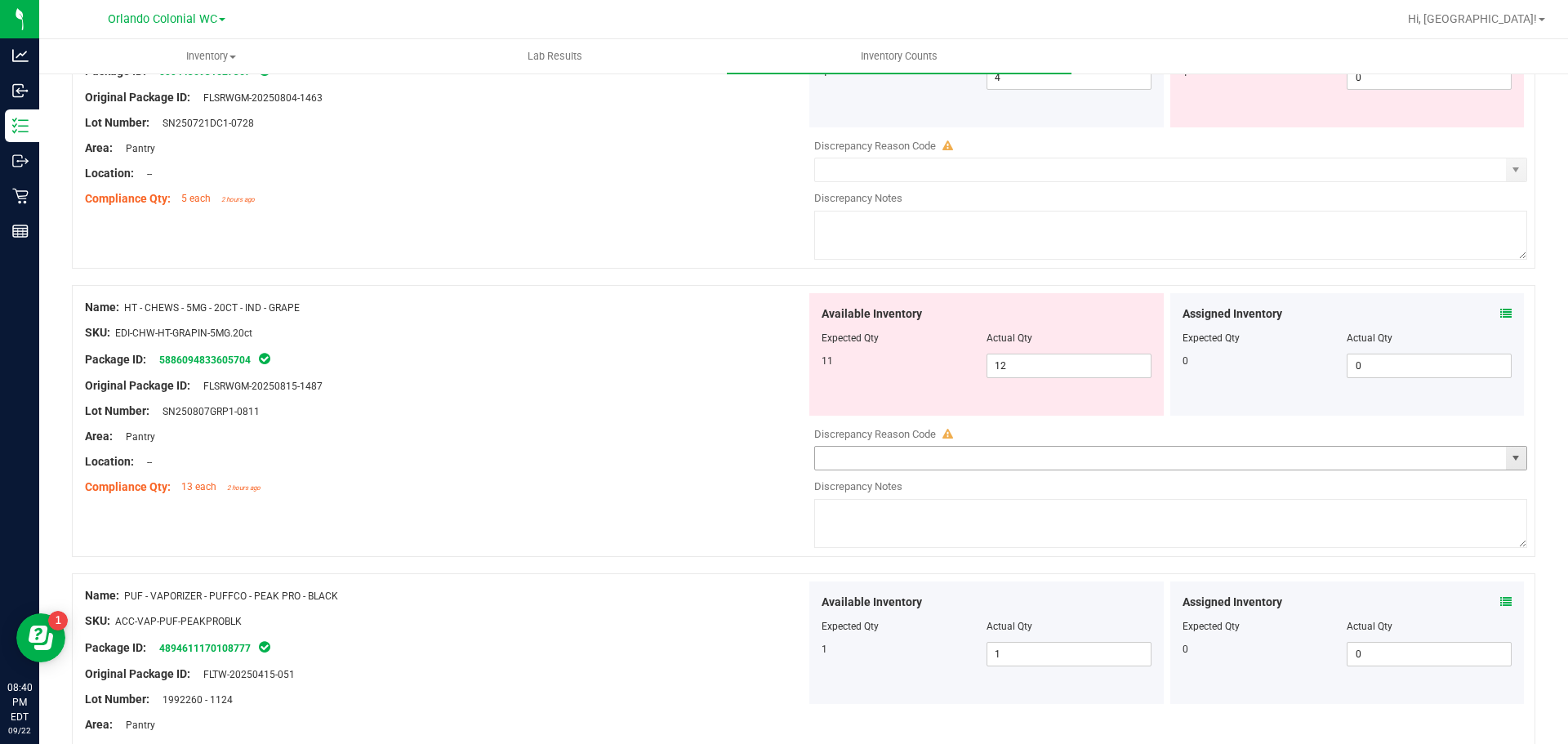
scroll to position [3772, 0]
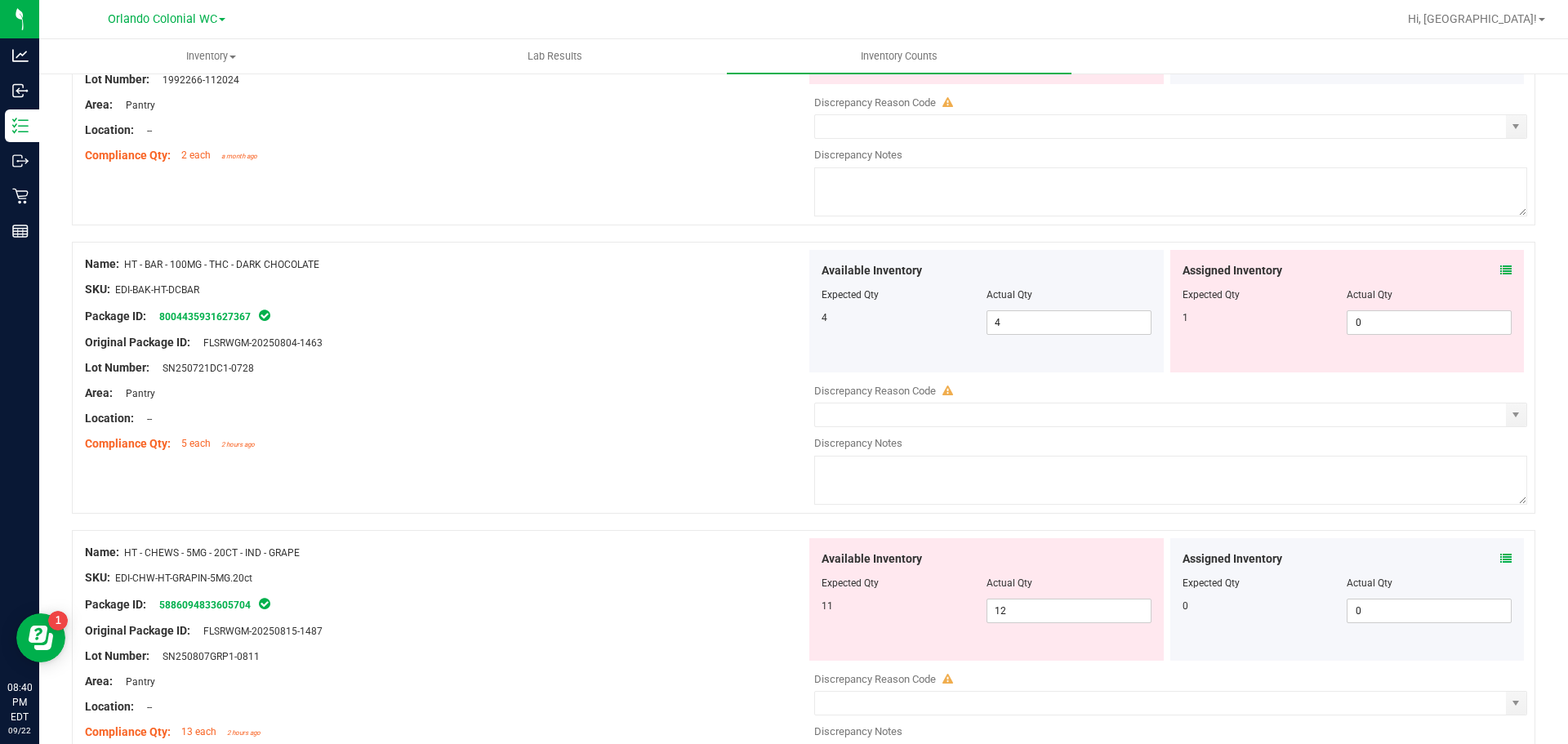
click at [1501, 266] on icon at bounding box center [1506, 271] width 12 height 12
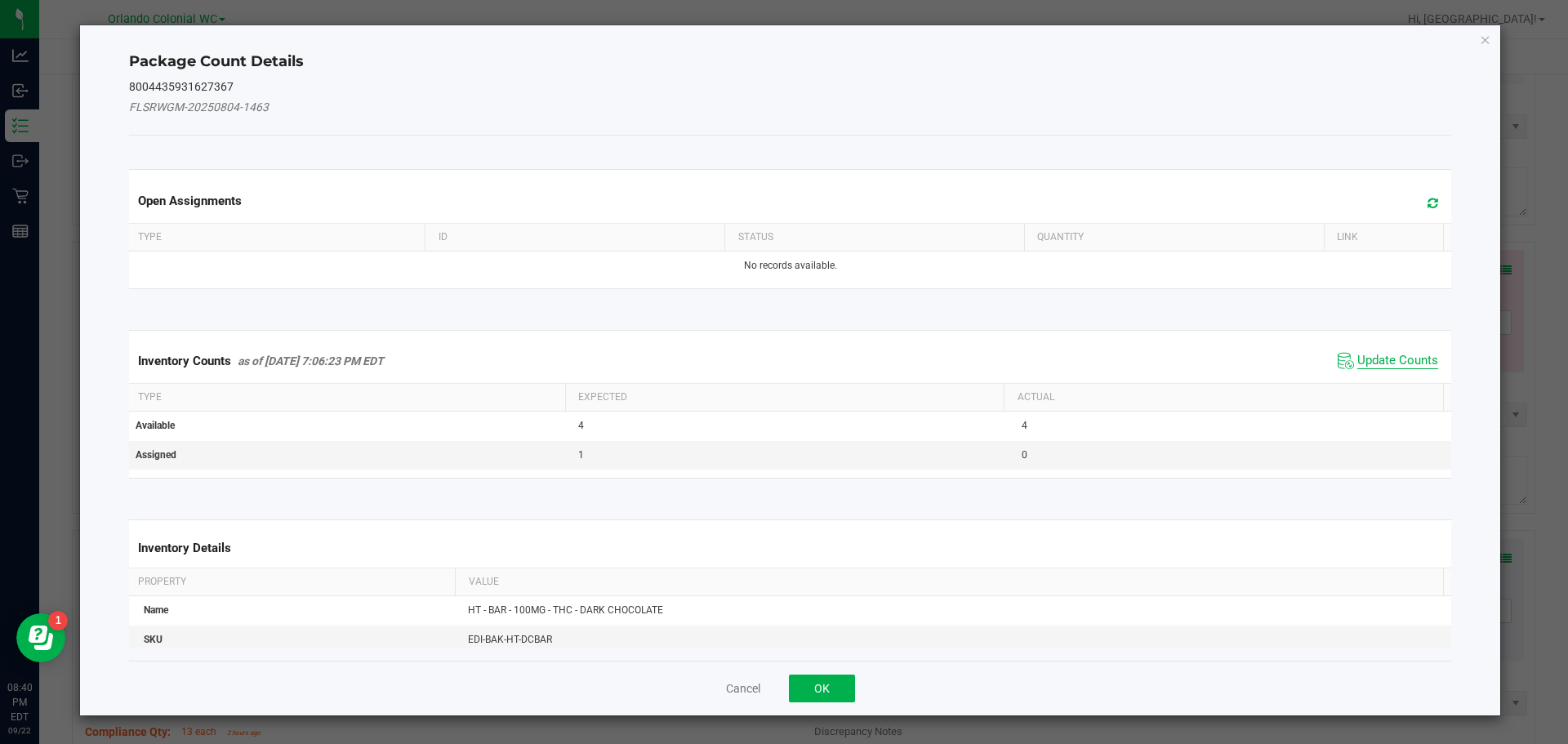
click at [1411, 357] on span "Update Counts" at bounding box center [1397, 361] width 81 height 17
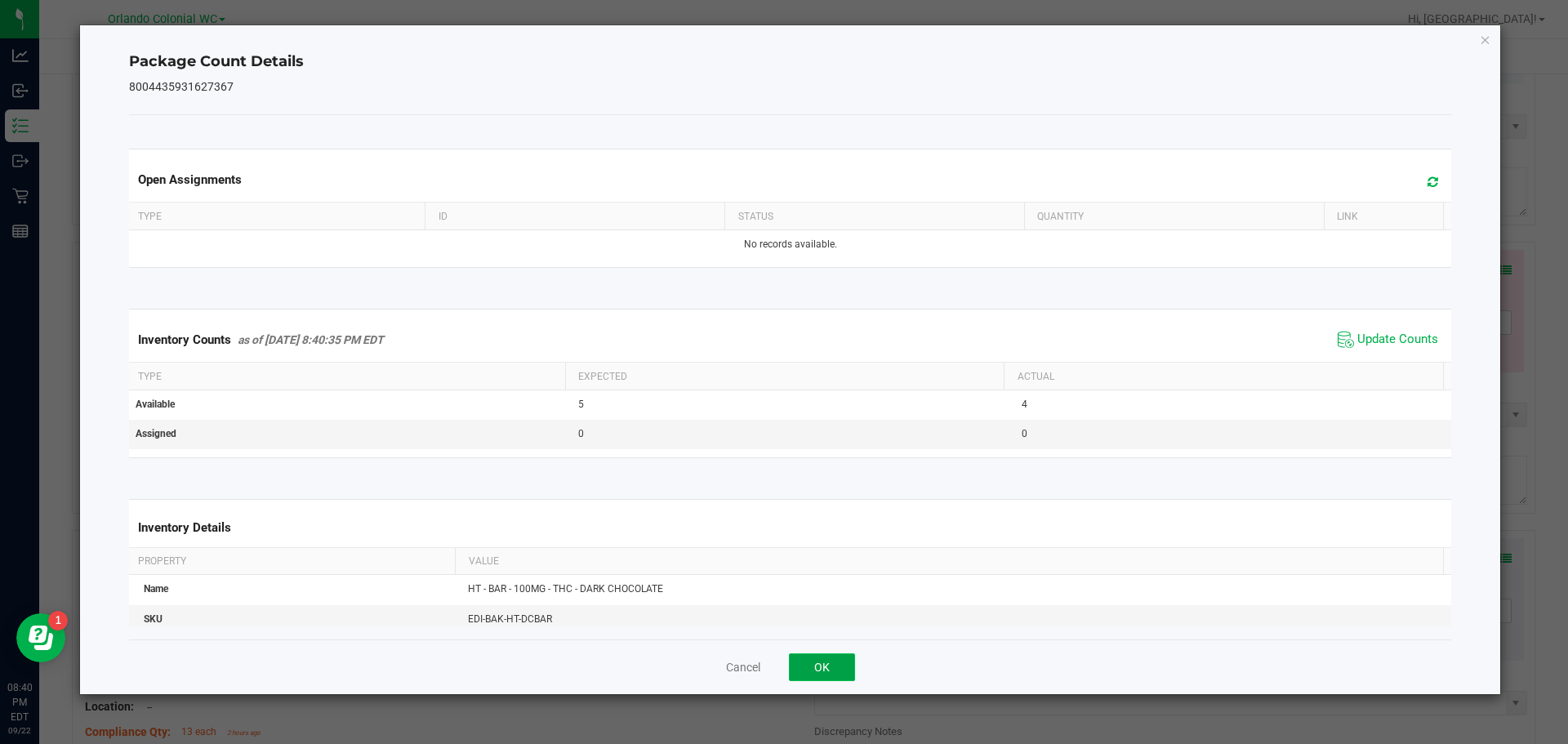
click at [847, 662] on button "OK" at bounding box center [821, 667] width 66 height 27
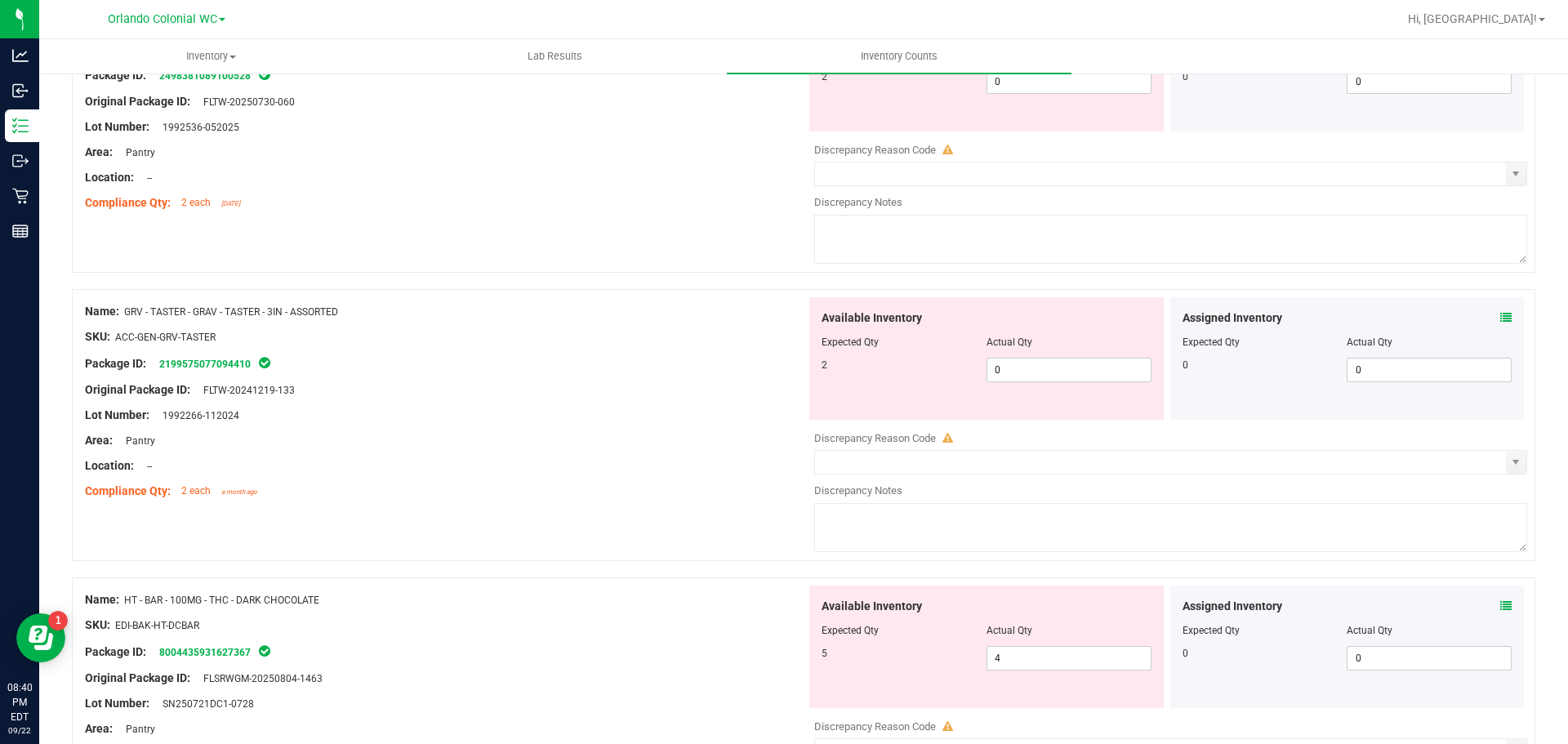
scroll to position [3363, 0]
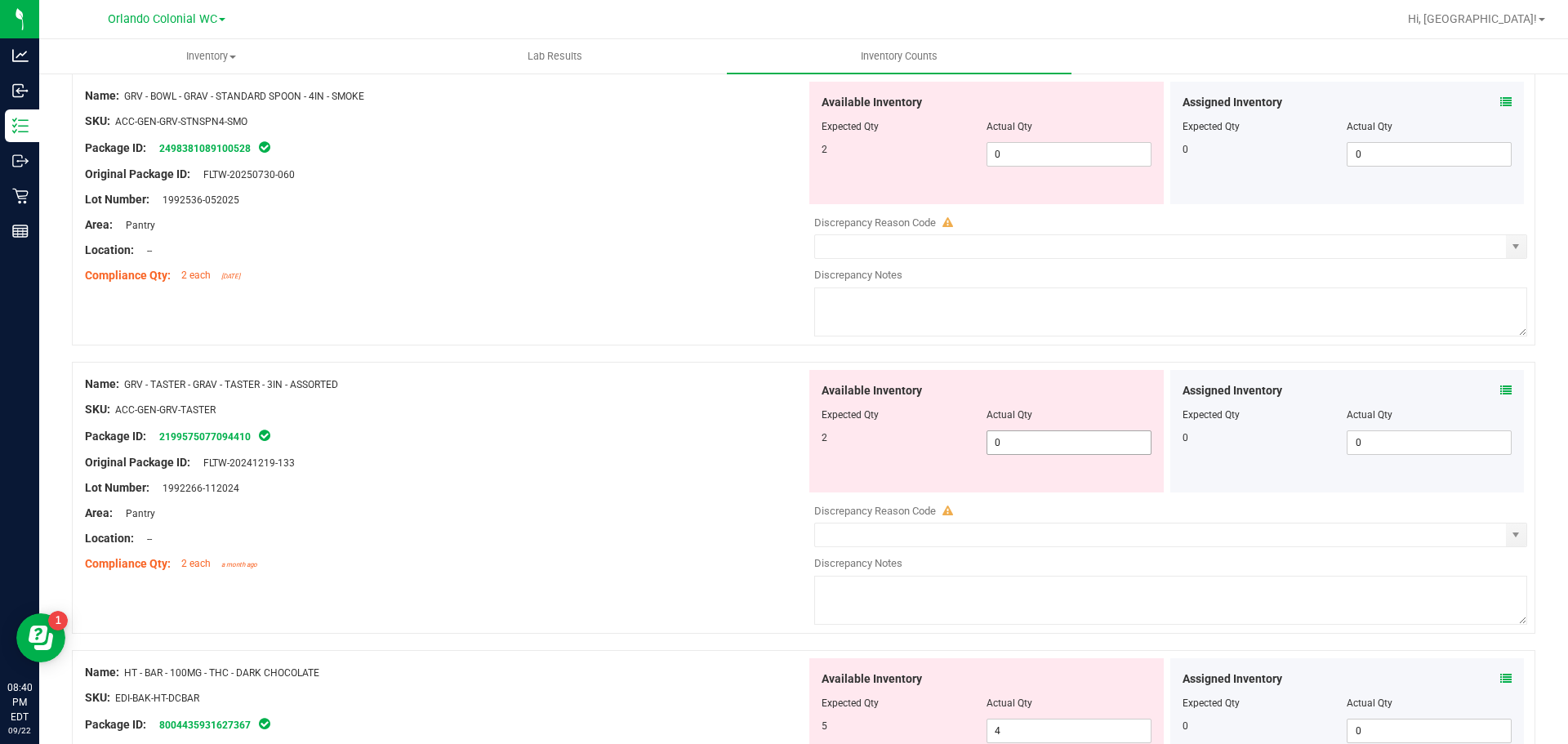
click at [1022, 442] on span "0 0" at bounding box center [1069, 442] width 165 height 24
type input "2"
click at [665, 465] on div "Original Package ID: FLTW-20241219-133" at bounding box center [446, 462] width 722 height 17
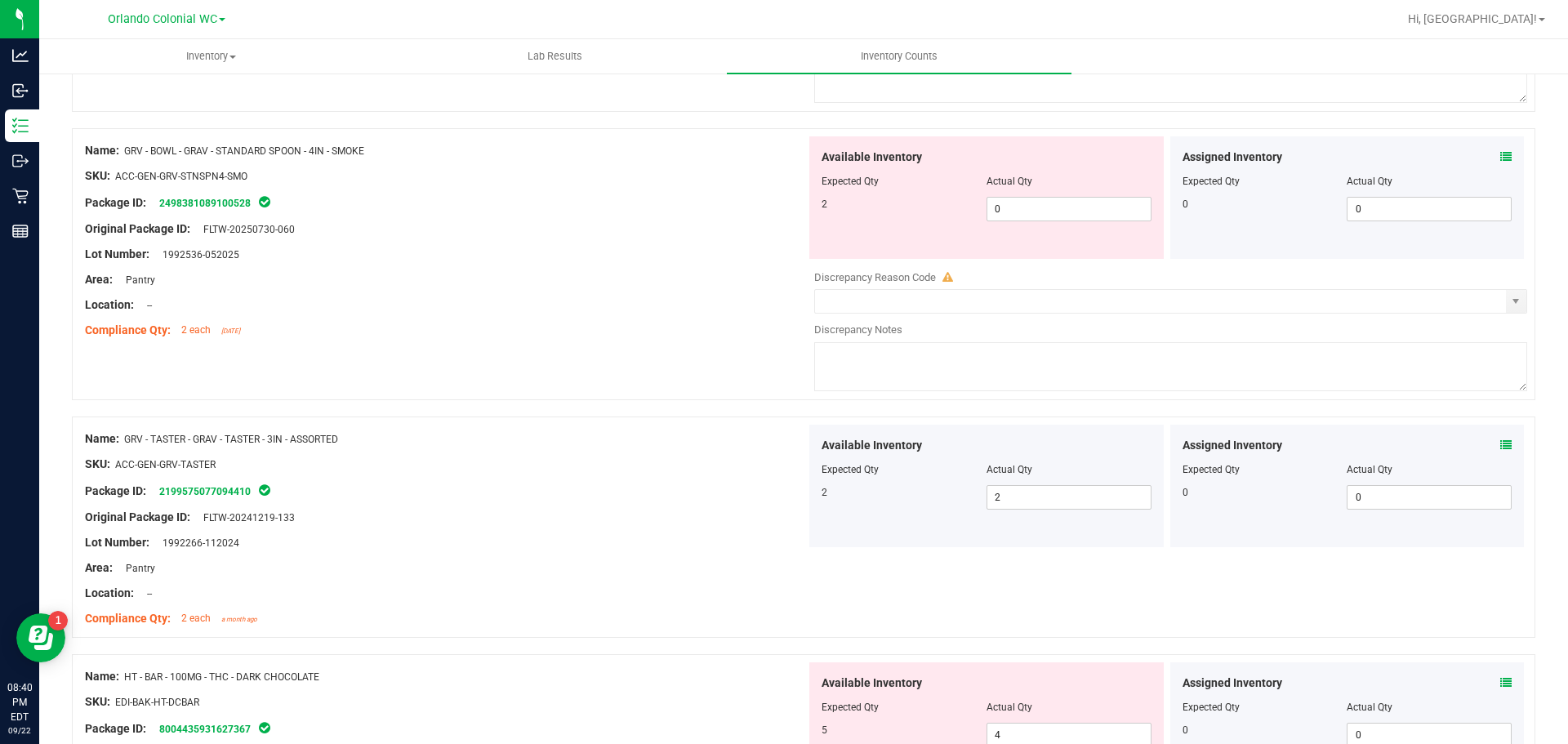
scroll to position [3118, 0]
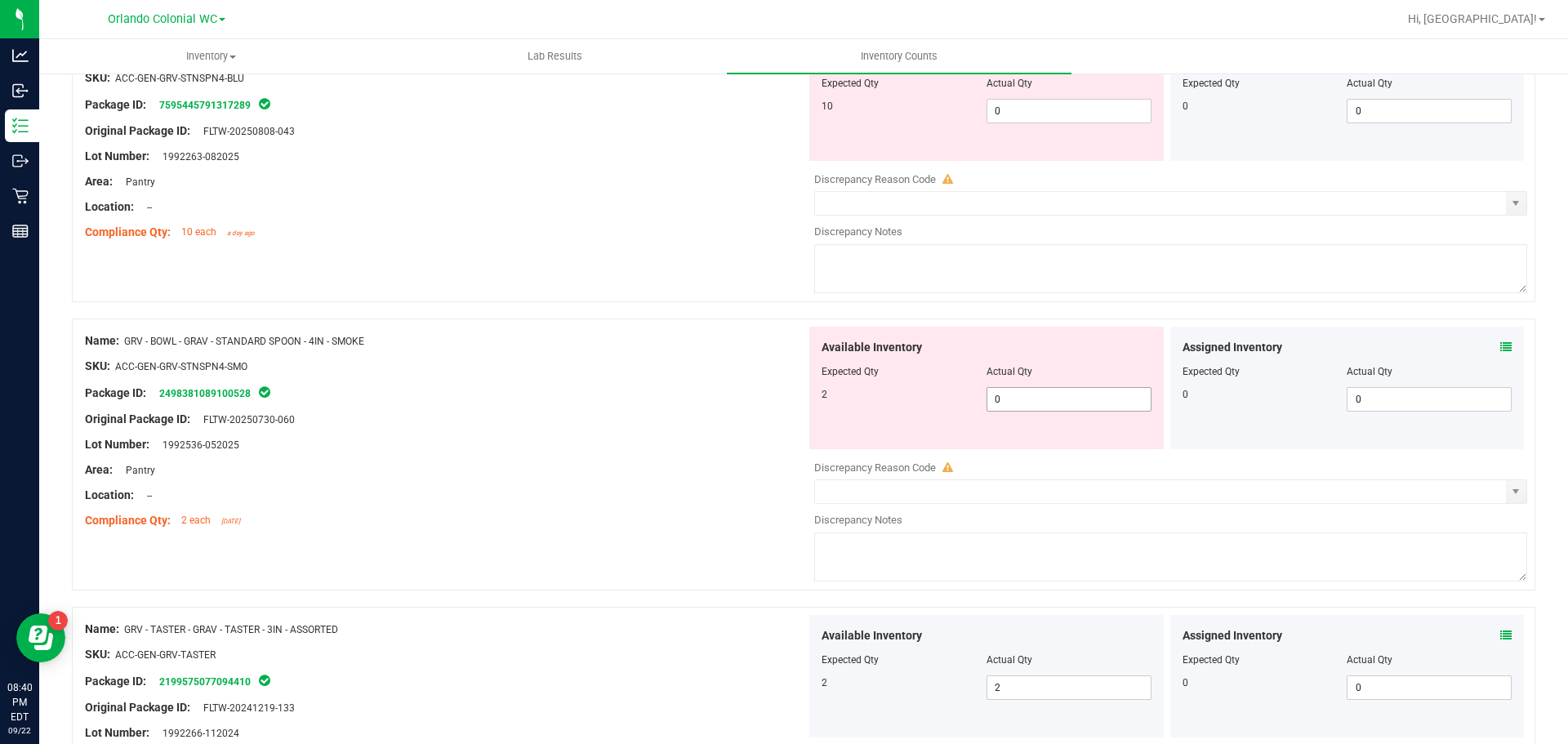
click at [999, 411] on span "0 0" at bounding box center [1069, 399] width 165 height 24
click at [1002, 407] on span "0 0" at bounding box center [1069, 399] width 165 height 24
type input "2"
click at [531, 402] on div at bounding box center [446, 407] width 722 height 8
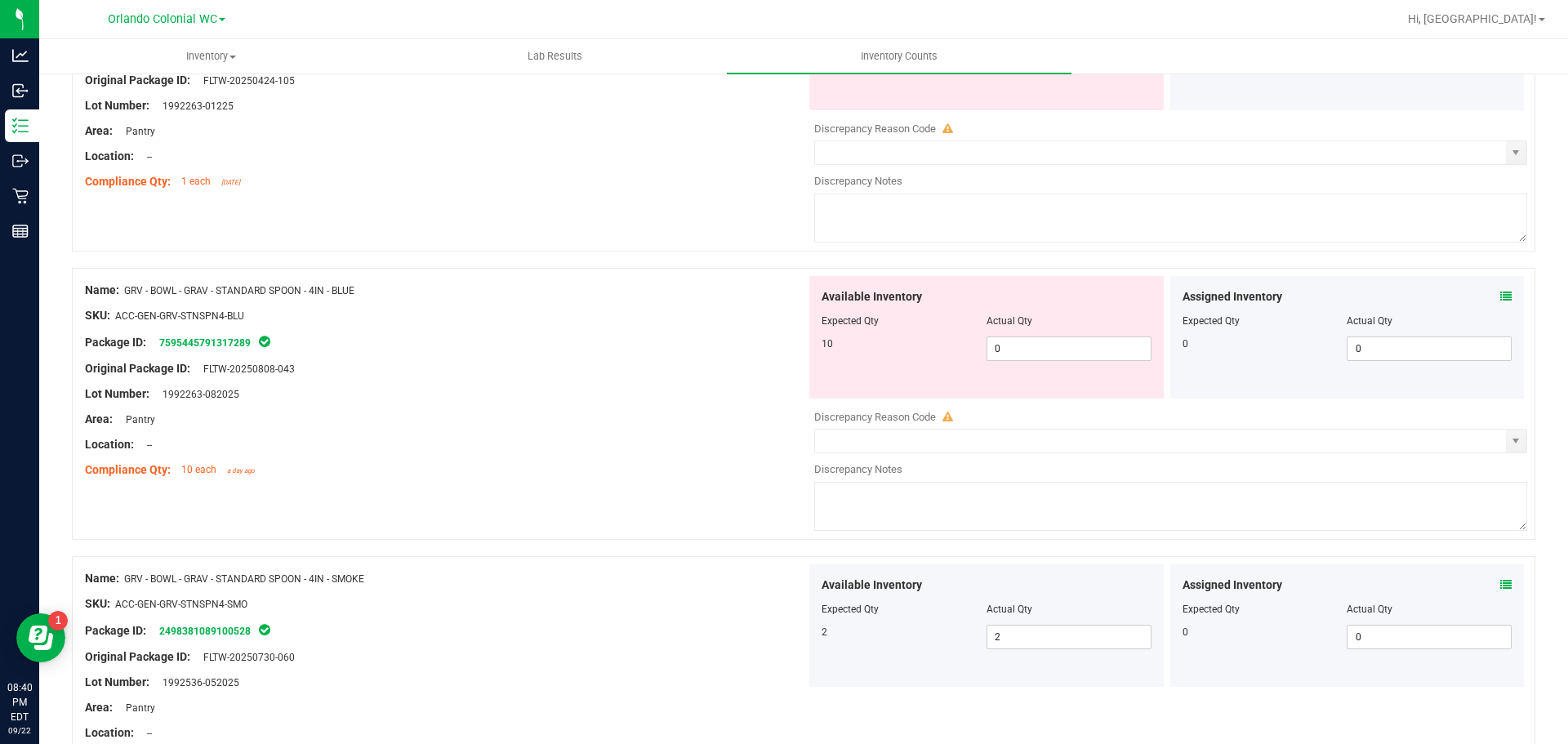
scroll to position [2873, 0]
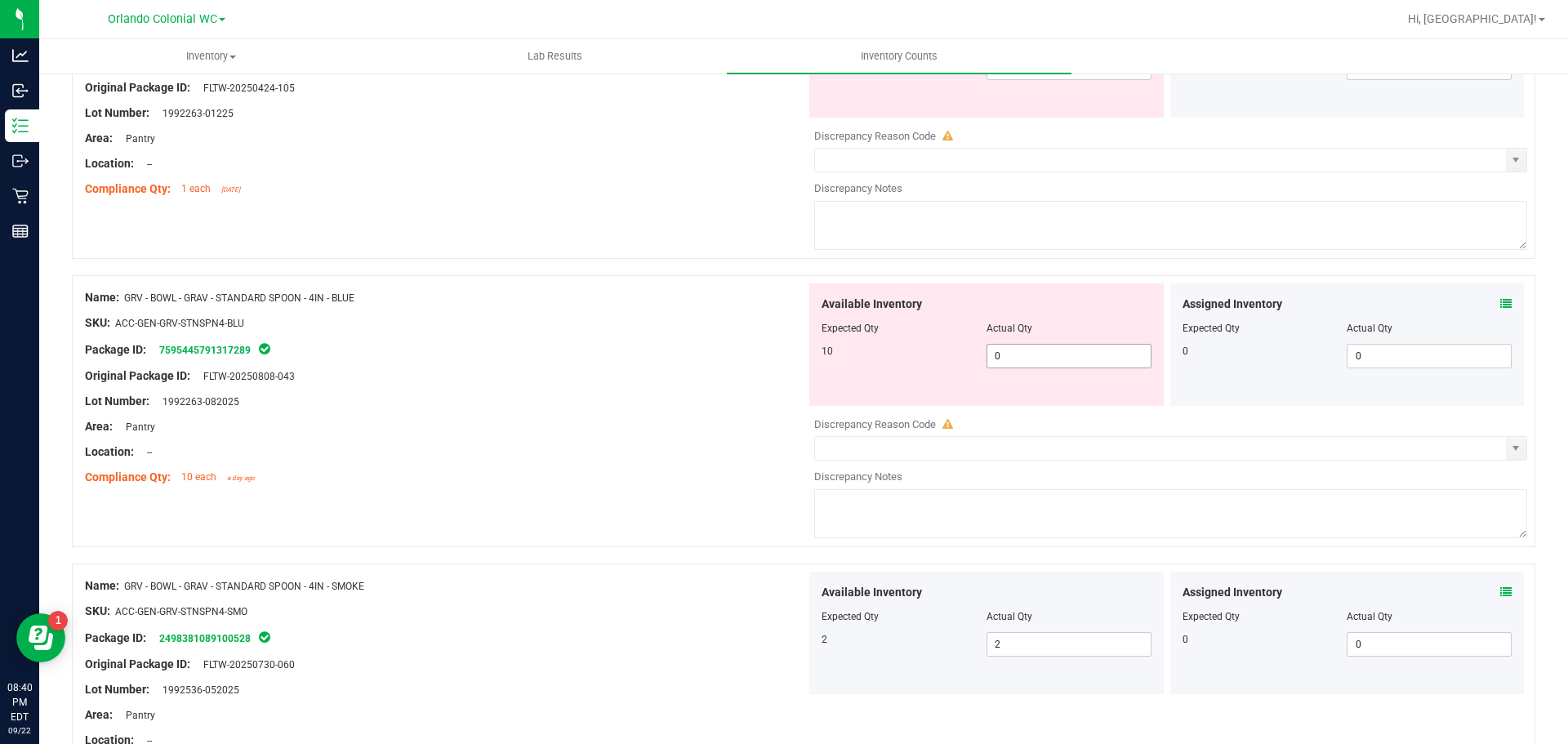
click at [1075, 362] on span "0 0" at bounding box center [1069, 356] width 165 height 24
type input "10"
click at [582, 332] on div at bounding box center [446, 336] width 722 height 8
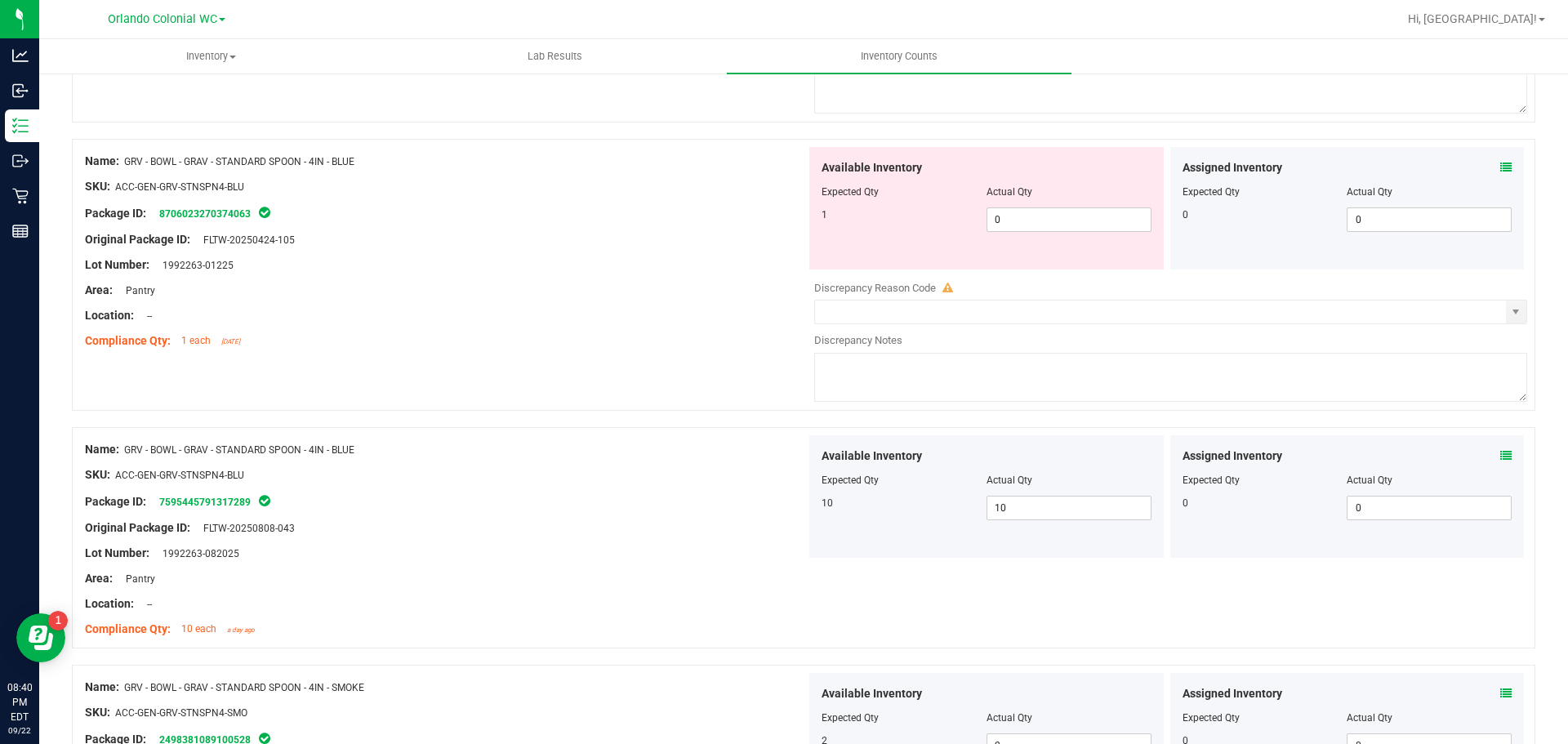
scroll to position [2546, 0]
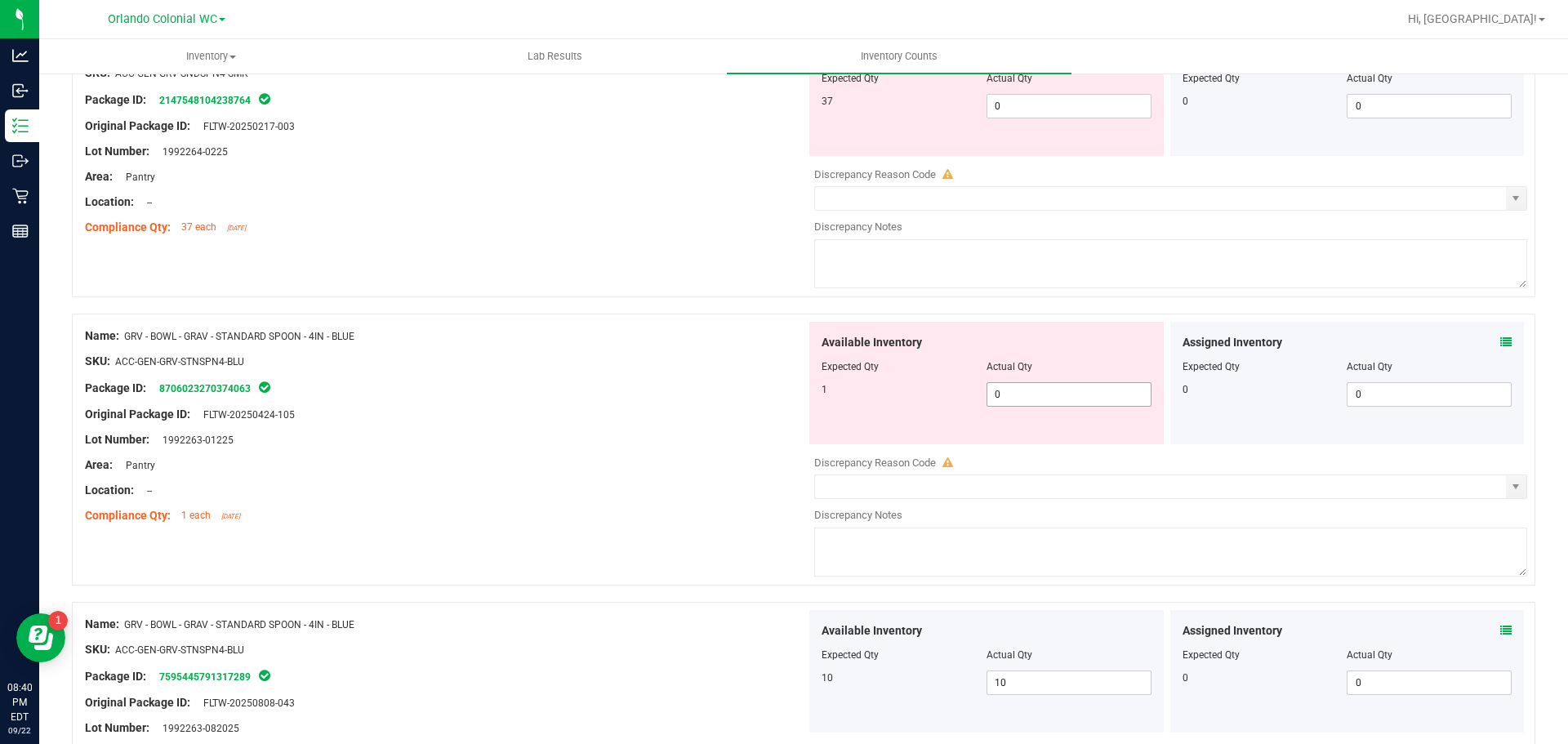
click at [1074, 399] on span "0 0" at bounding box center [1069, 394] width 165 height 24
type input "1"
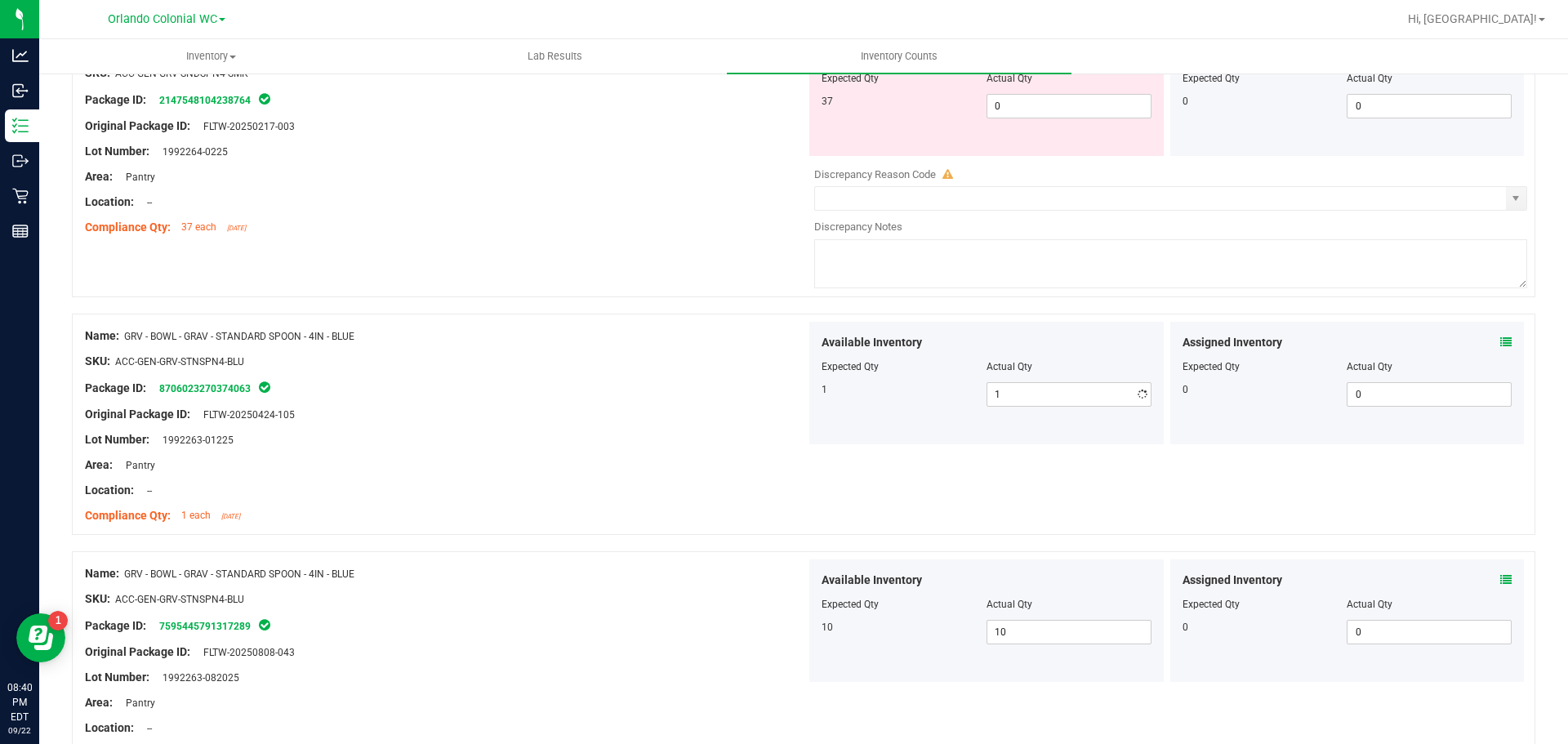
click at [590, 459] on div "Area: Pantry" at bounding box center [446, 465] width 722 height 17
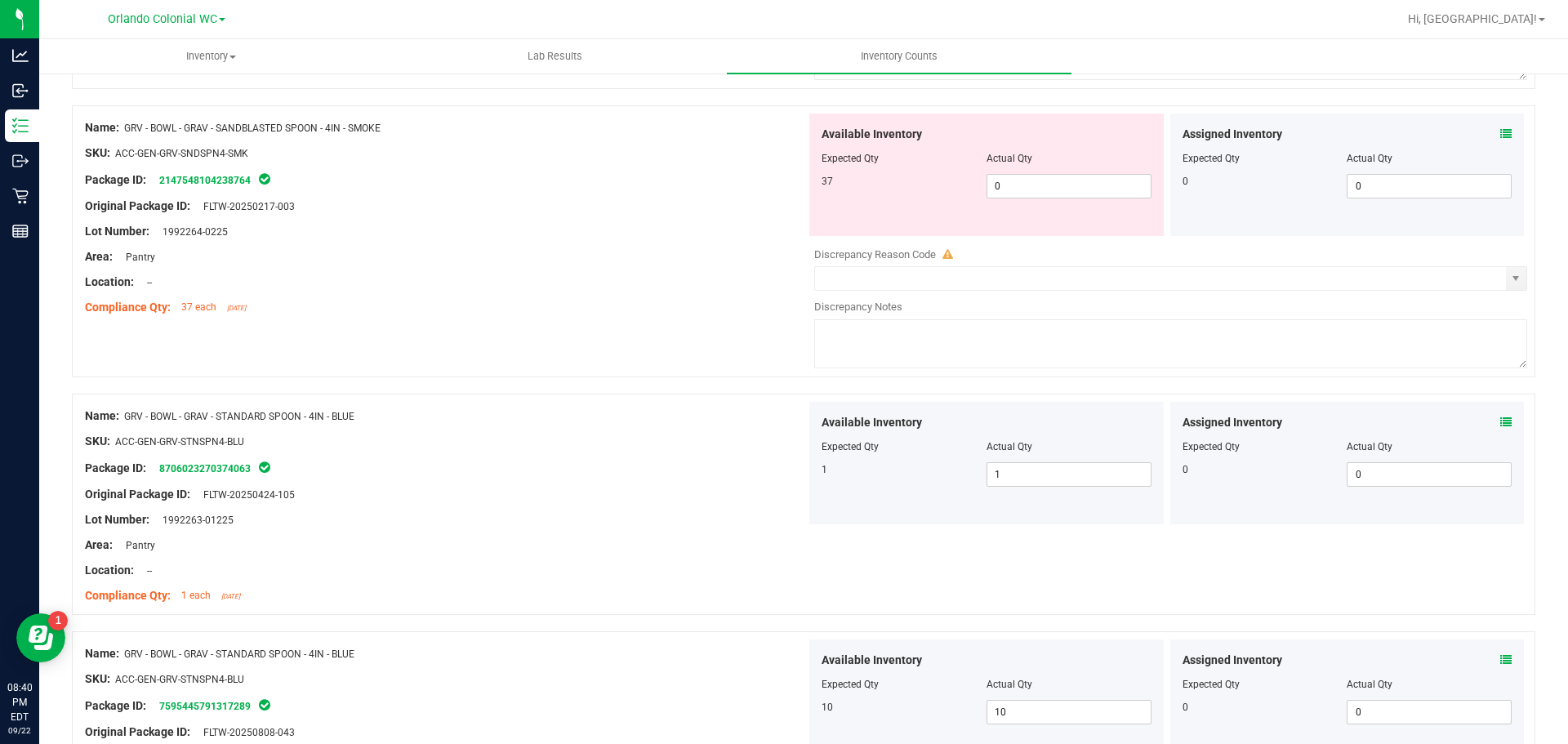
scroll to position [2301, 0]
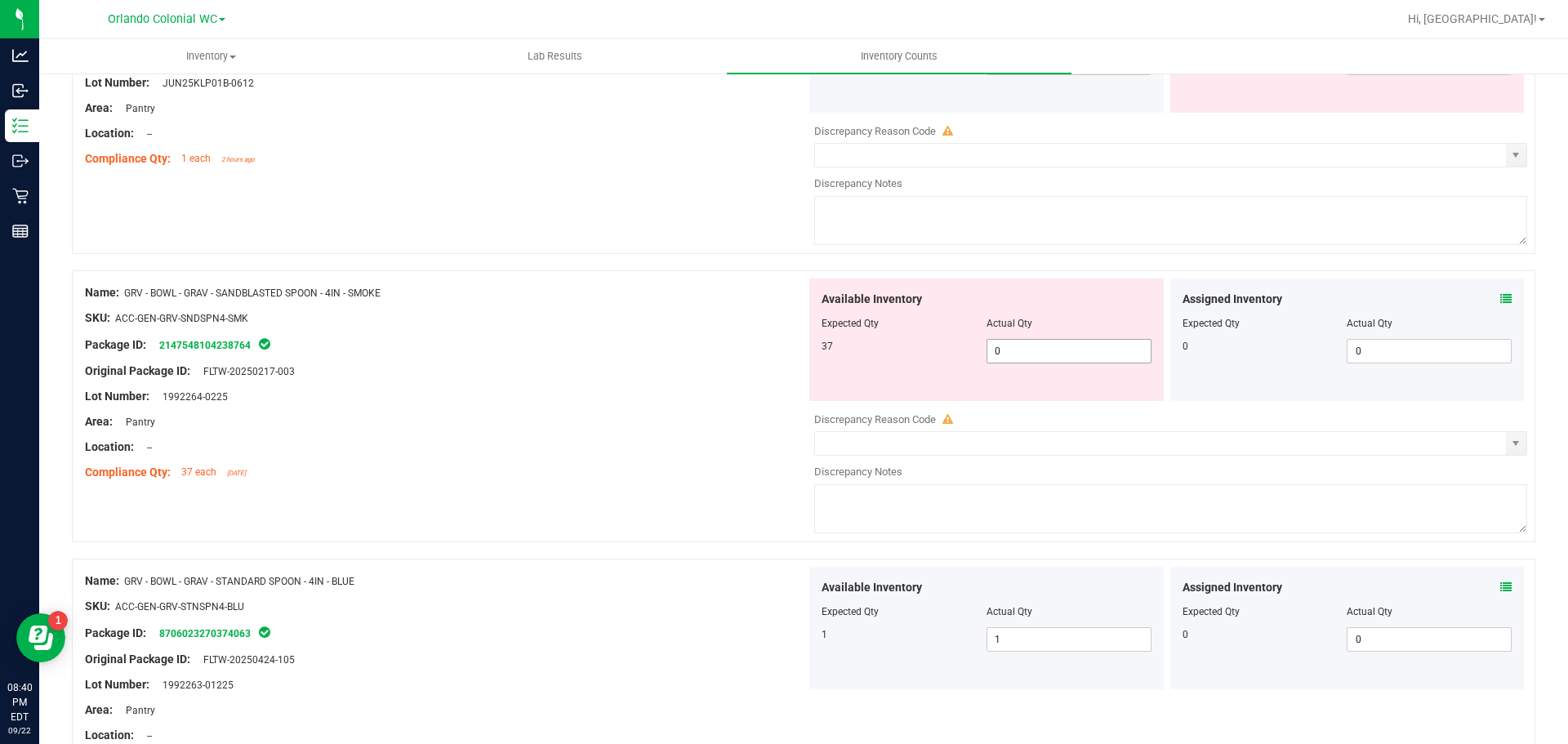
click at [1082, 339] on span "0 0" at bounding box center [1069, 351] width 165 height 24
type input "37"
click at [372, 390] on div "Lot Number: 1992264-0225" at bounding box center [446, 397] width 722 height 17
type input "37"
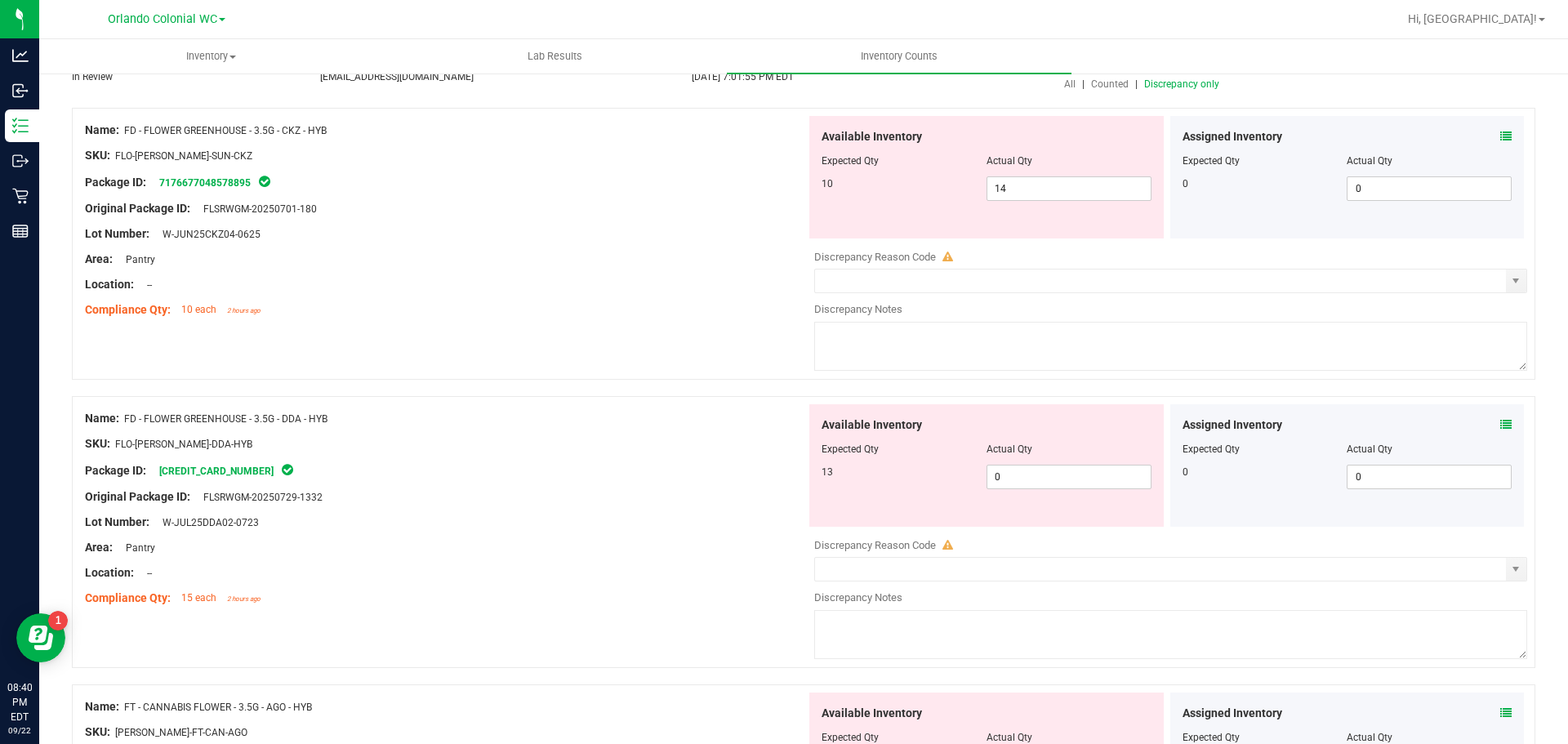
scroll to position [0, 0]
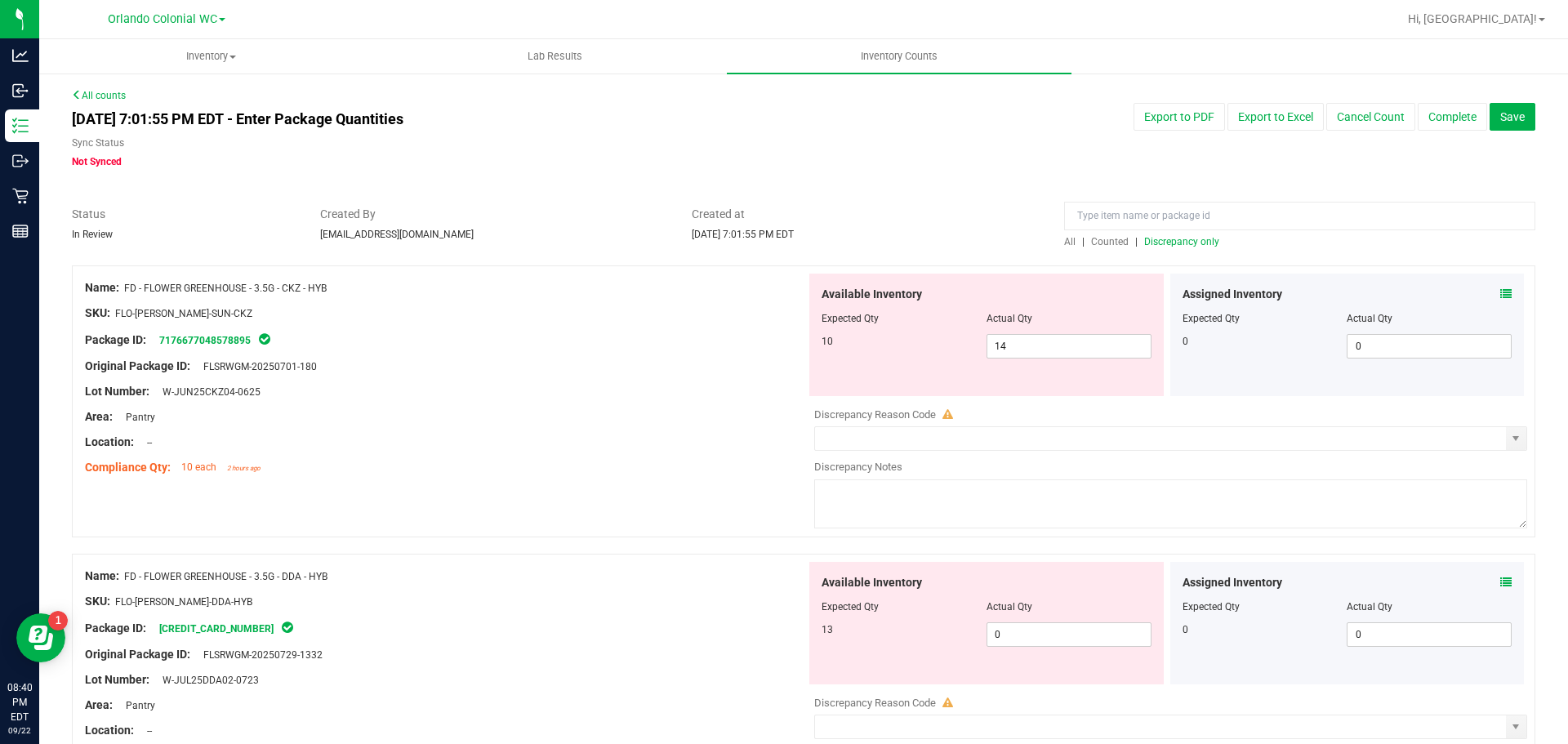
click at [1175, 246] on span "Discrepancy only" at bounding box center [1181, 242] width 75 height 12
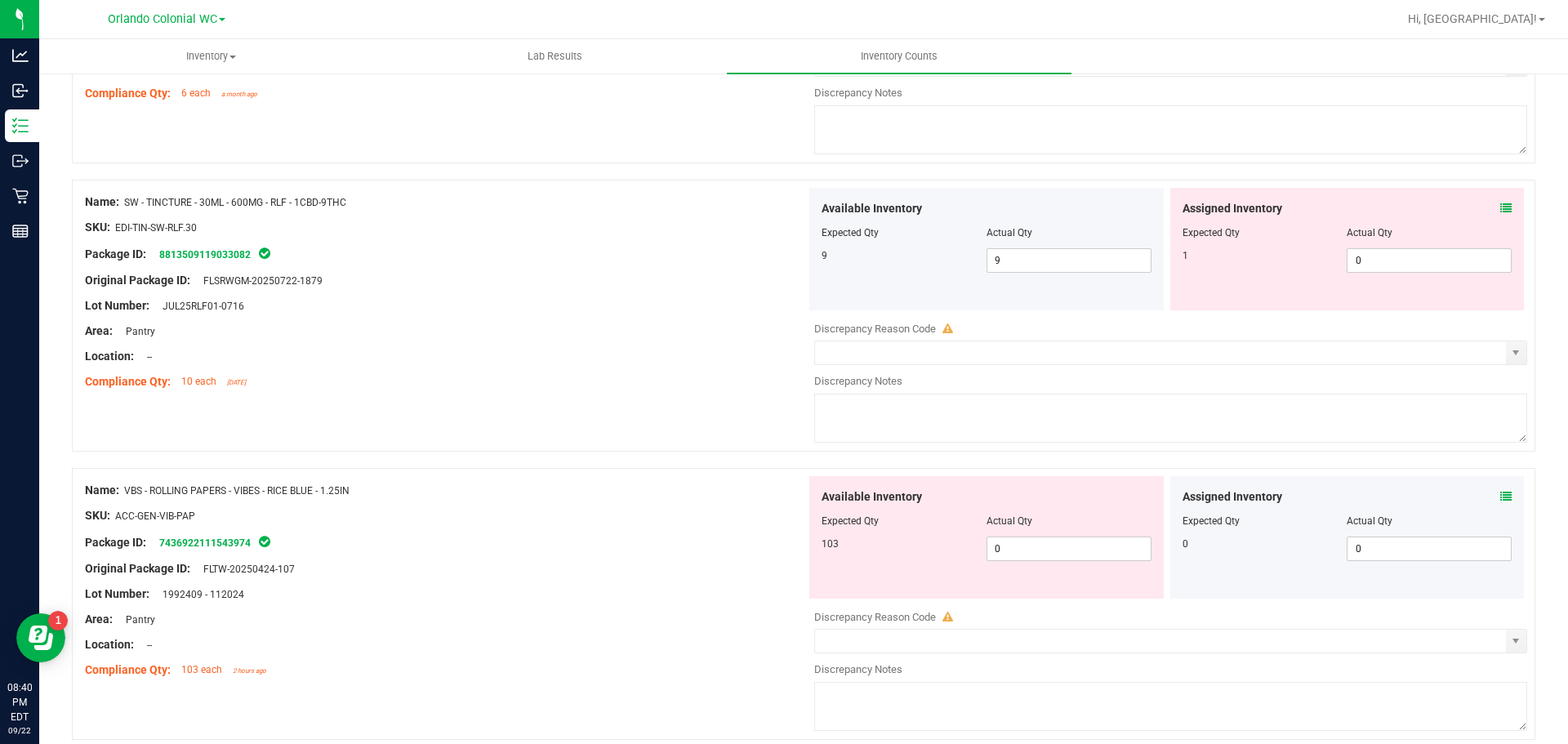
scroll to position [3613, 0]
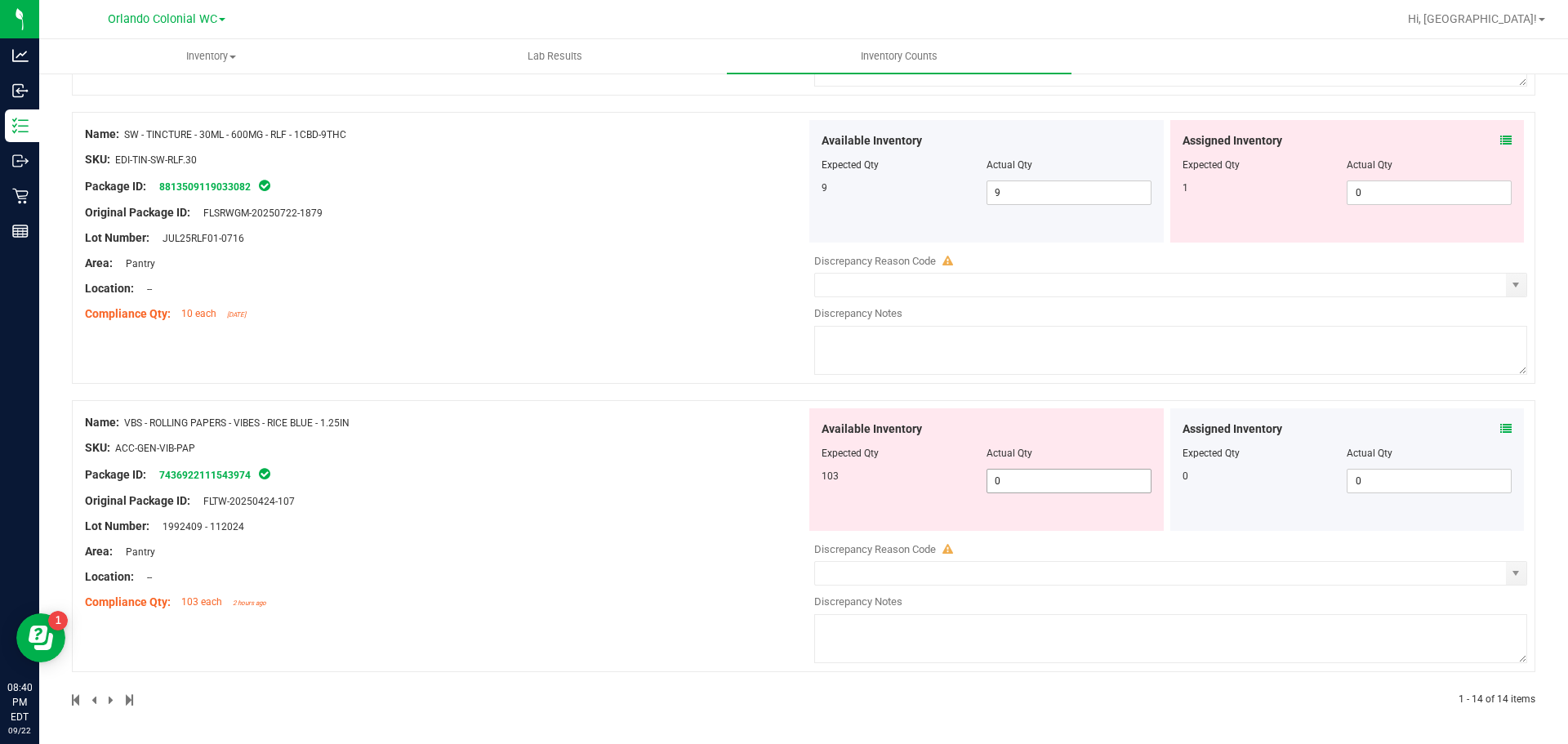
click at [1031, 475] on span "0 0" at bounding box center [1069, 481] width 165 height 24
type input "103"
click at [648, 513] on div "Name: VBS - ROLLING PAPERS - VIBES - RICE BLUE - 1.25IN SKU: ACC-GEN-VIB-PAP Pa…" at bounding box center [446, 512] width 722 height 208
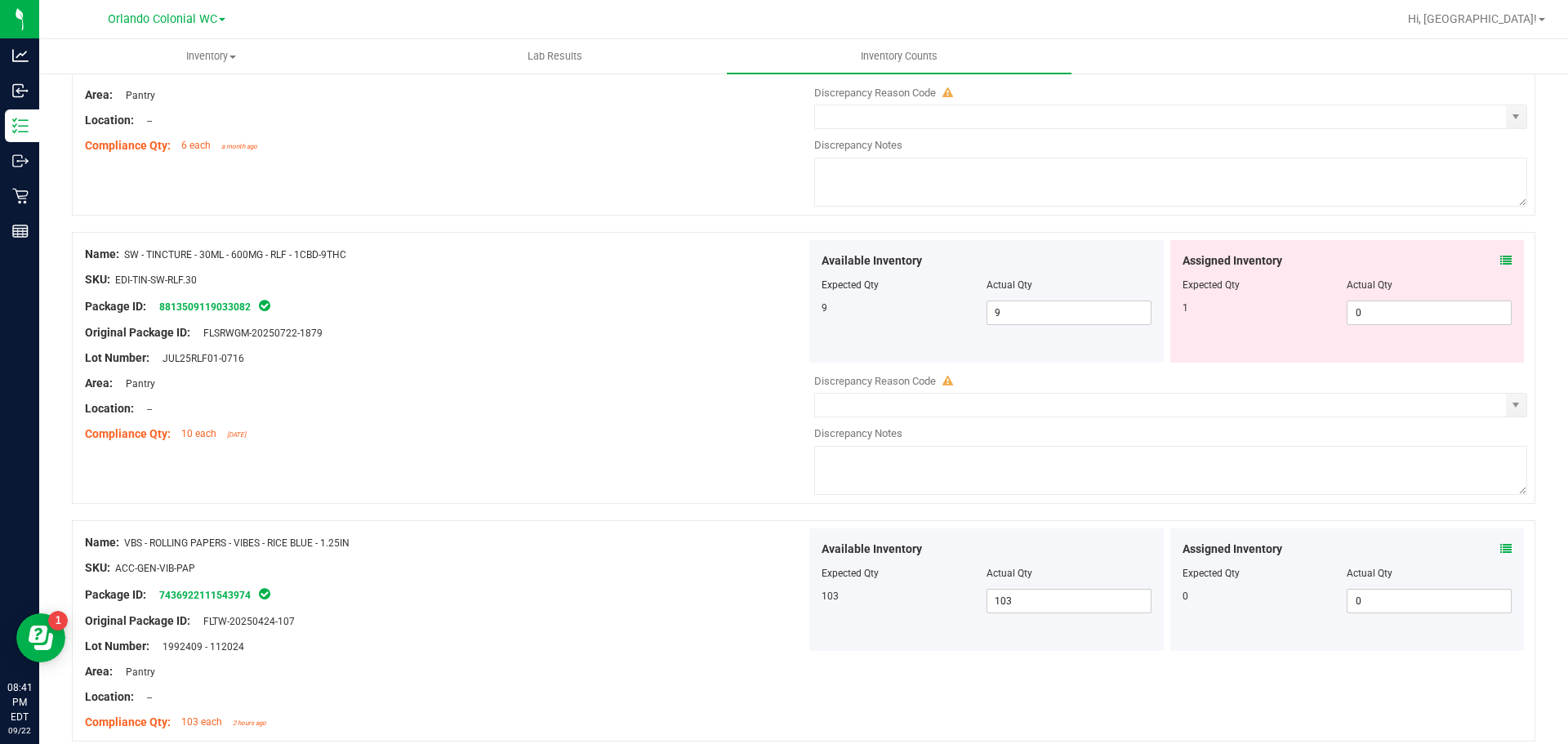
scroll to position [3399, 0]
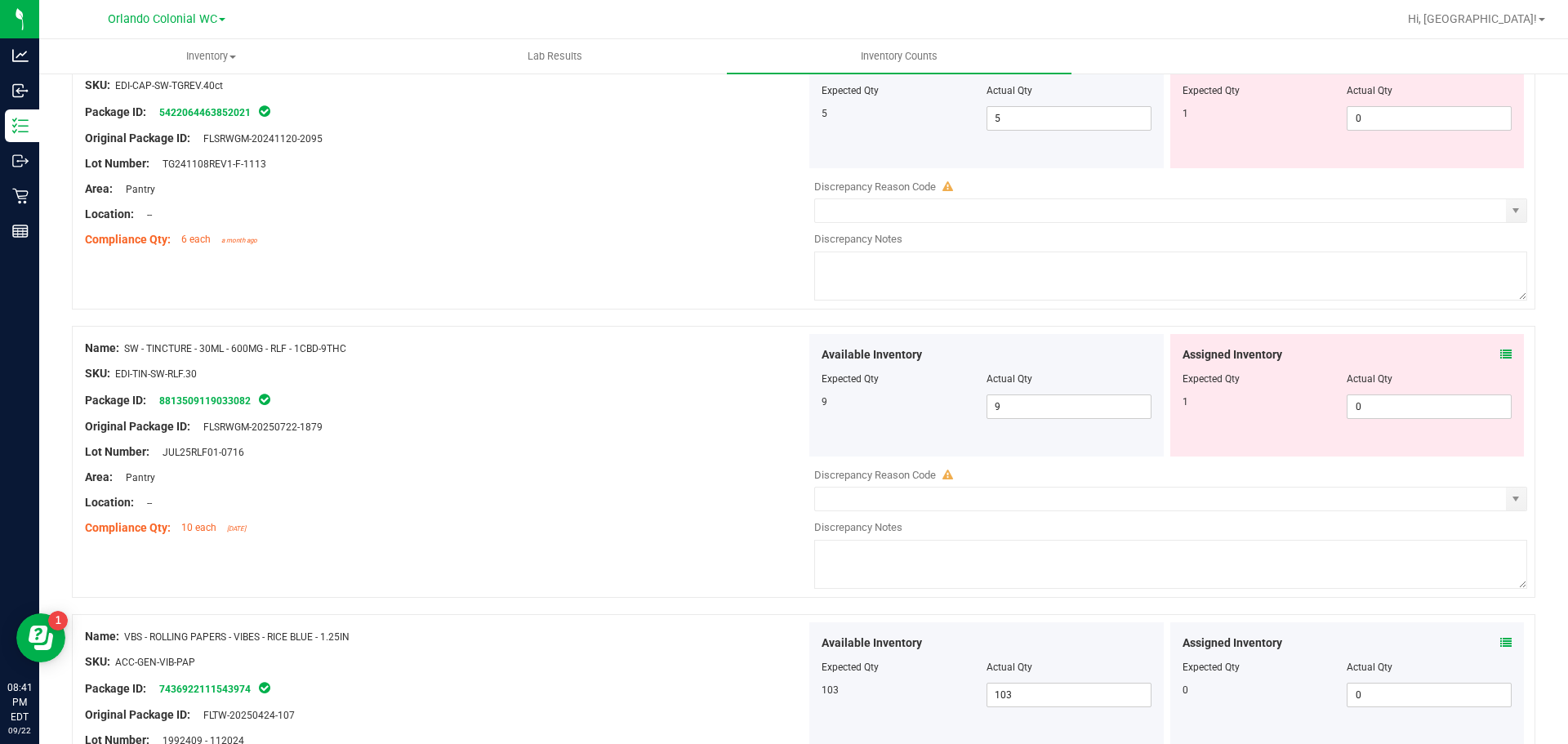
click at [1501, 355] on icon at bounding box center [1506, 355] width 12 height 12
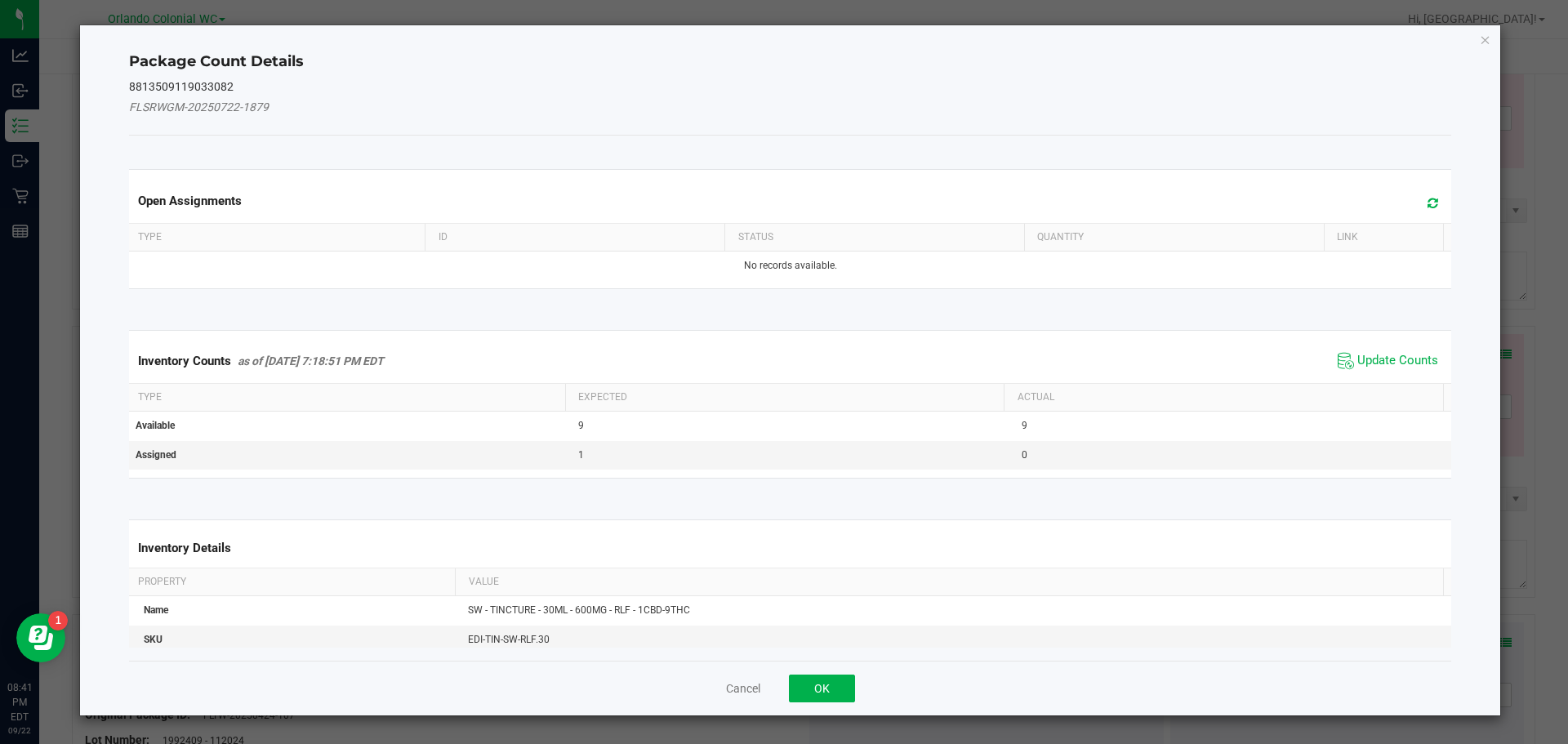
click at [1354, 350] on span "Update Counts" at bounding box center [1388, 361] width 108 height 24
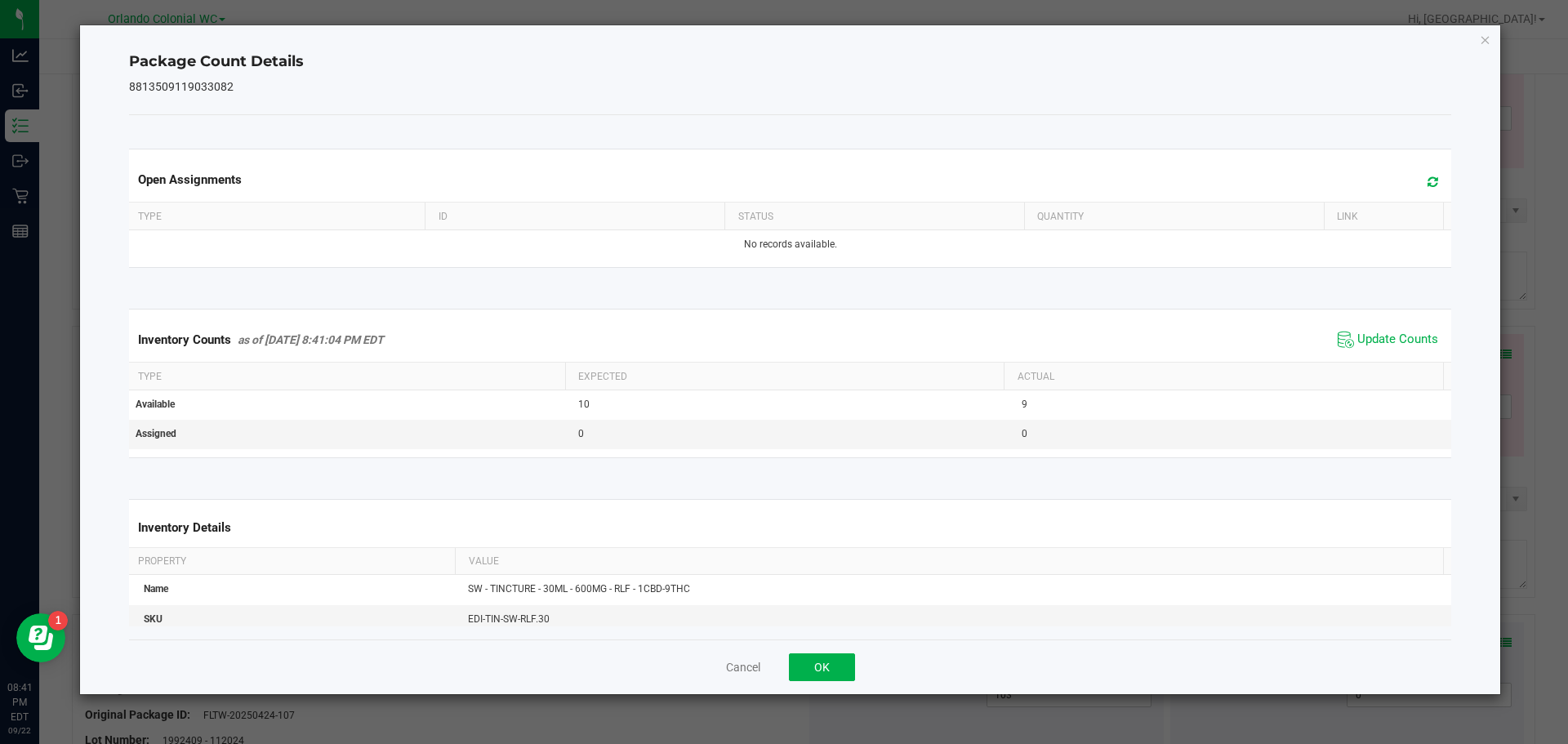
click at [829, 650] on div "Cancel OK" at bounding box center [791, 667] width 1323 height 55
click at [824, 659] on button "OK" at bounding box center [821, 667] width 66 height 27
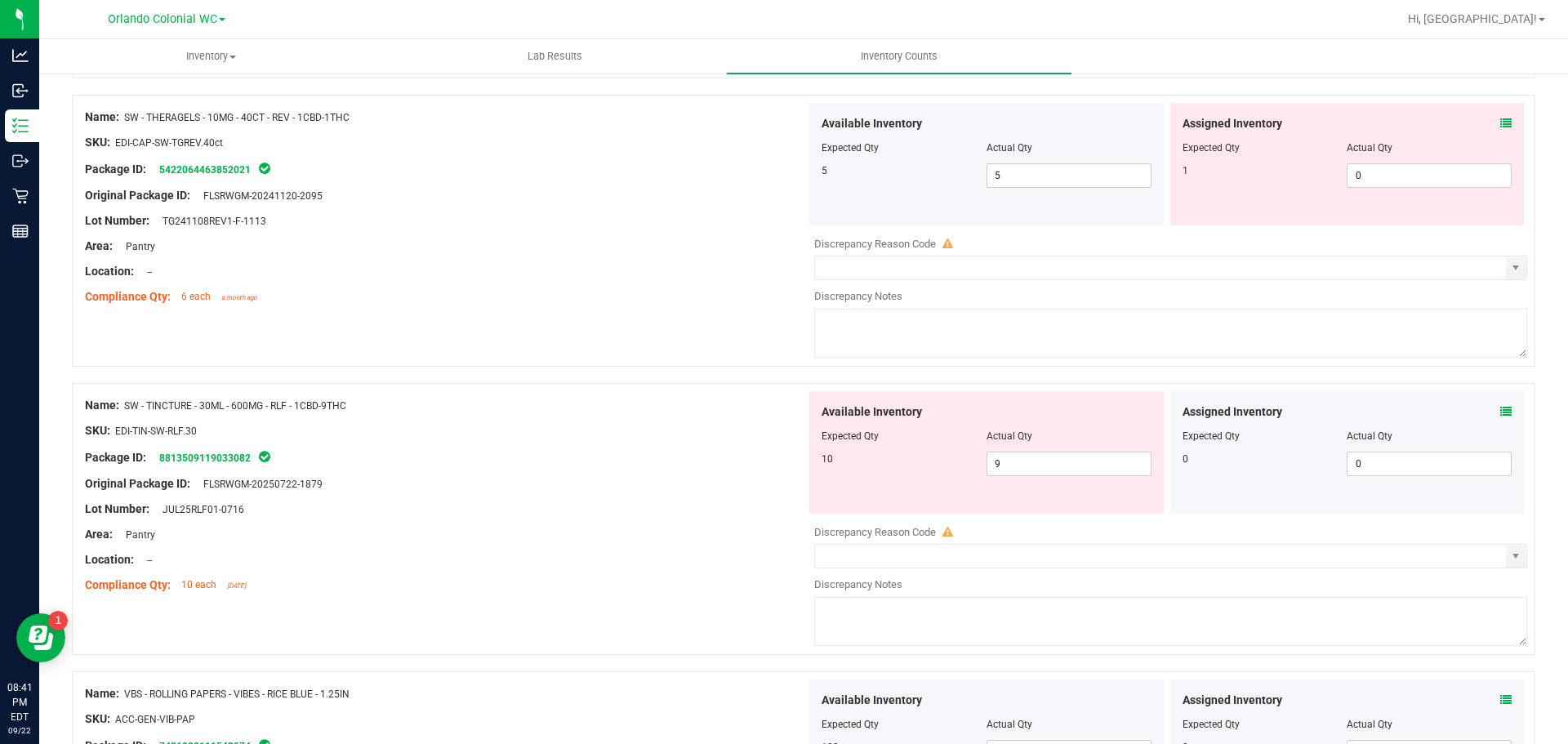
scroll to position [3318, 0]
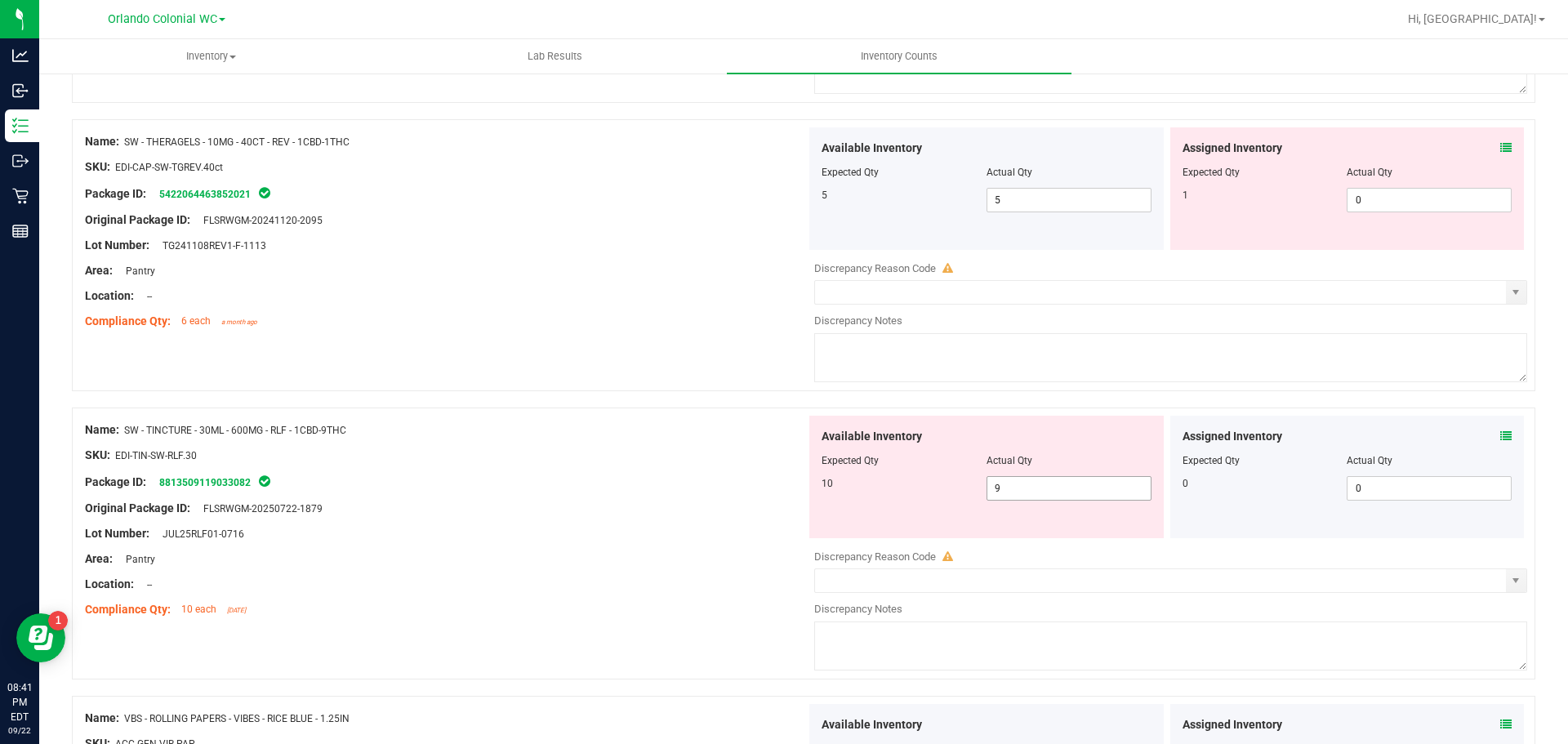
click at [1050, 492] on span "9 9" at bounding box center [1069, 487] width 165 height 24
type input "10"
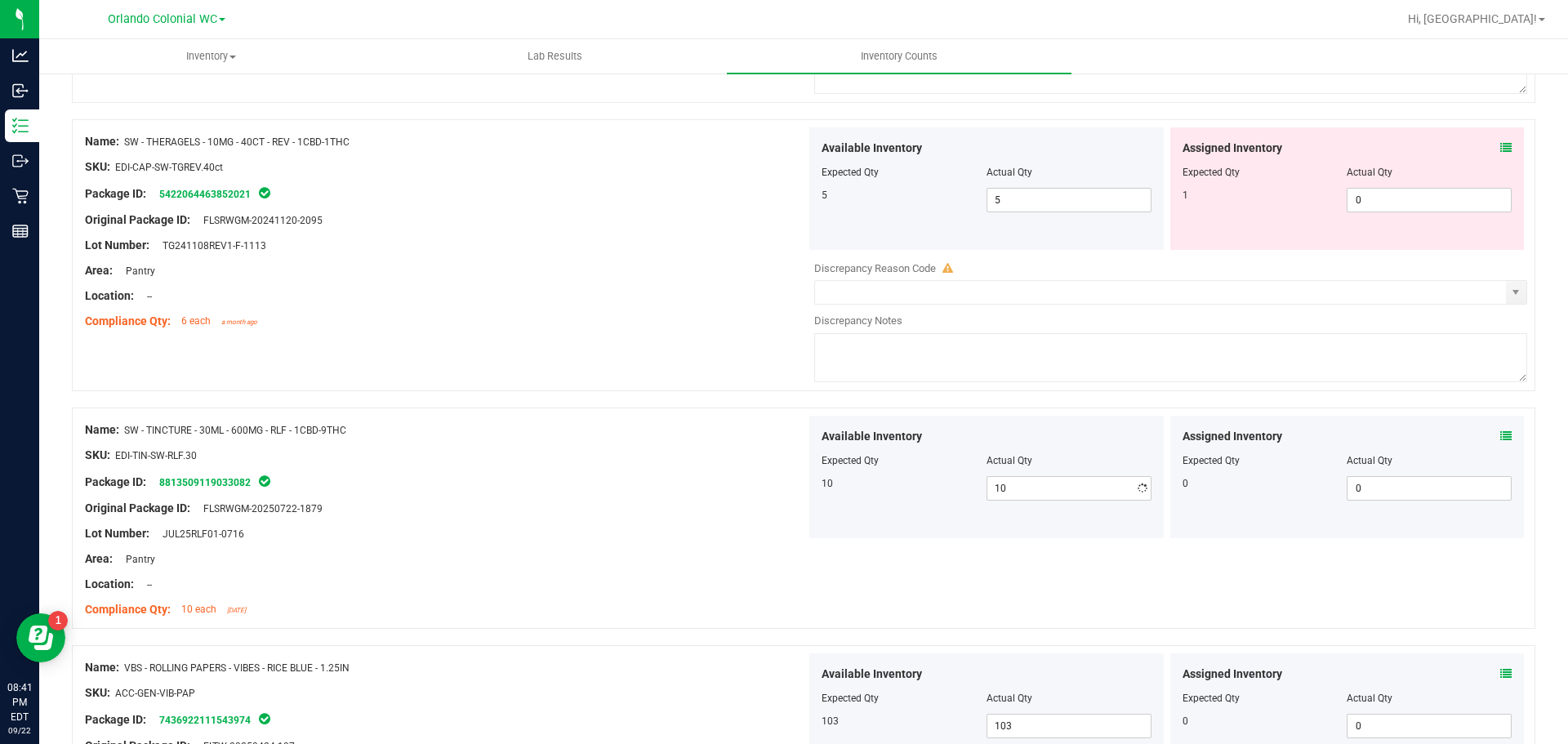
click at [474, 456] on div "SKU: EDI-TIN-SW-RLF.30" at bounding box center [446, 455] width 722 height 17
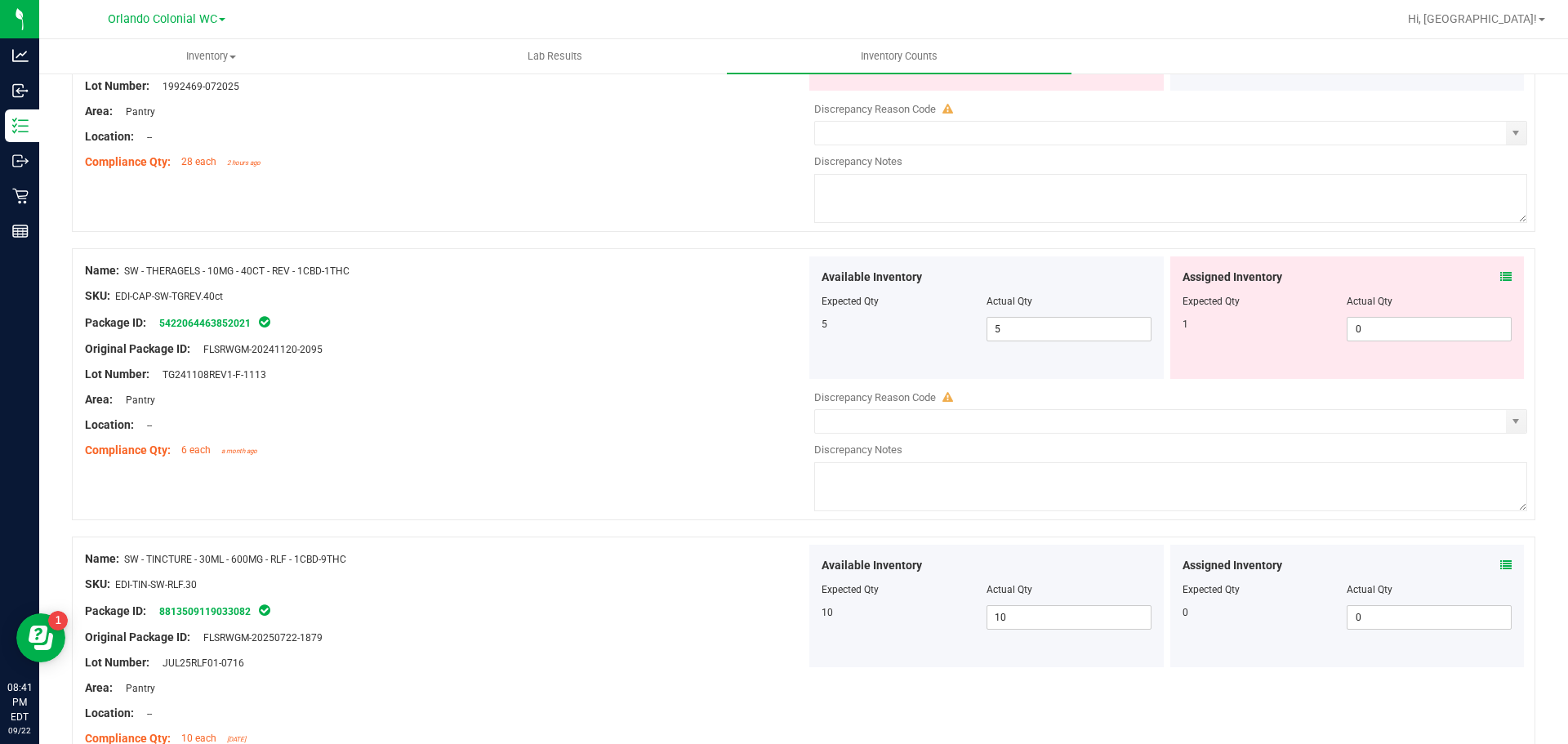
scroll to position [3073, 0]
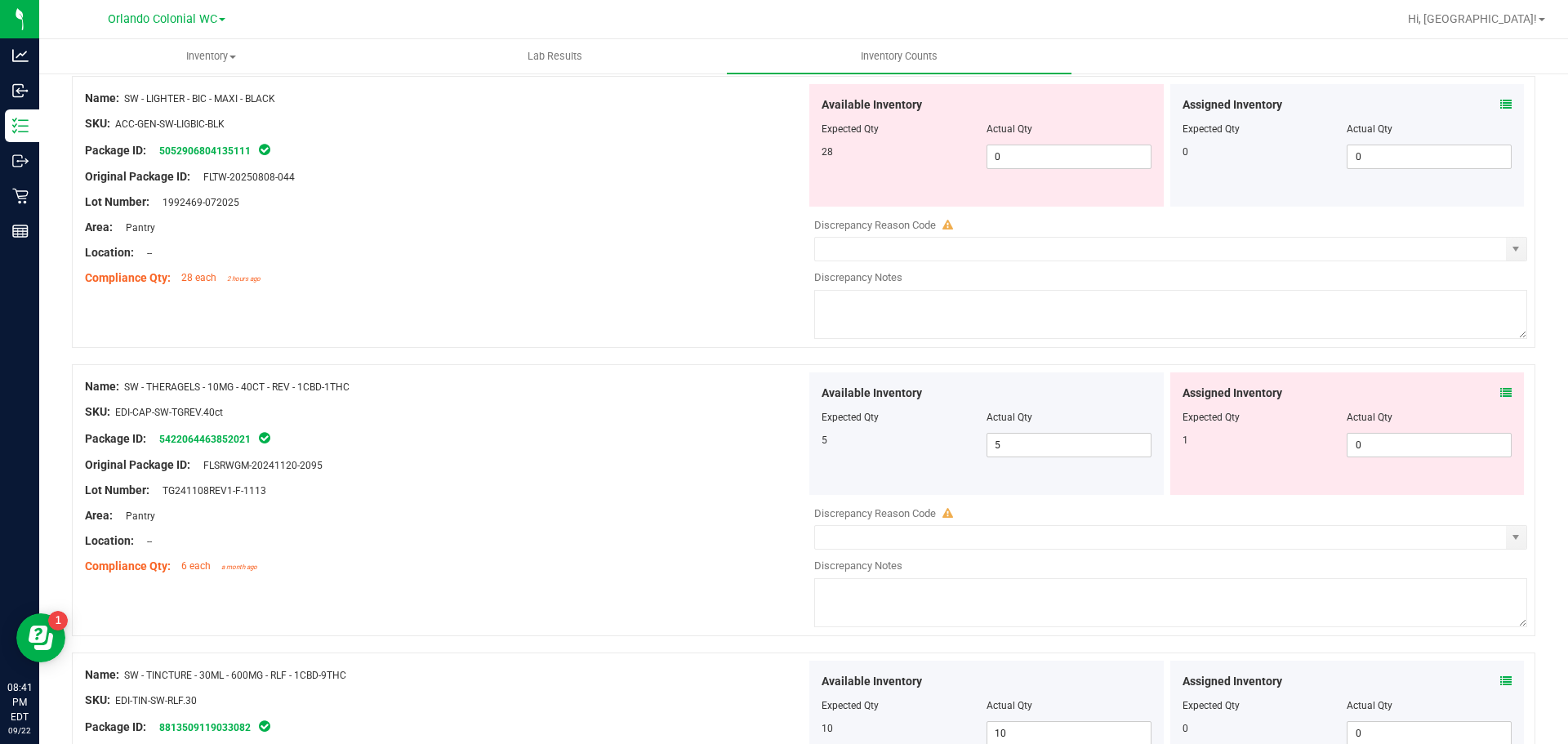
click at [1501, 392] on icon at bounding box center [1506, 393] width 12 height 12
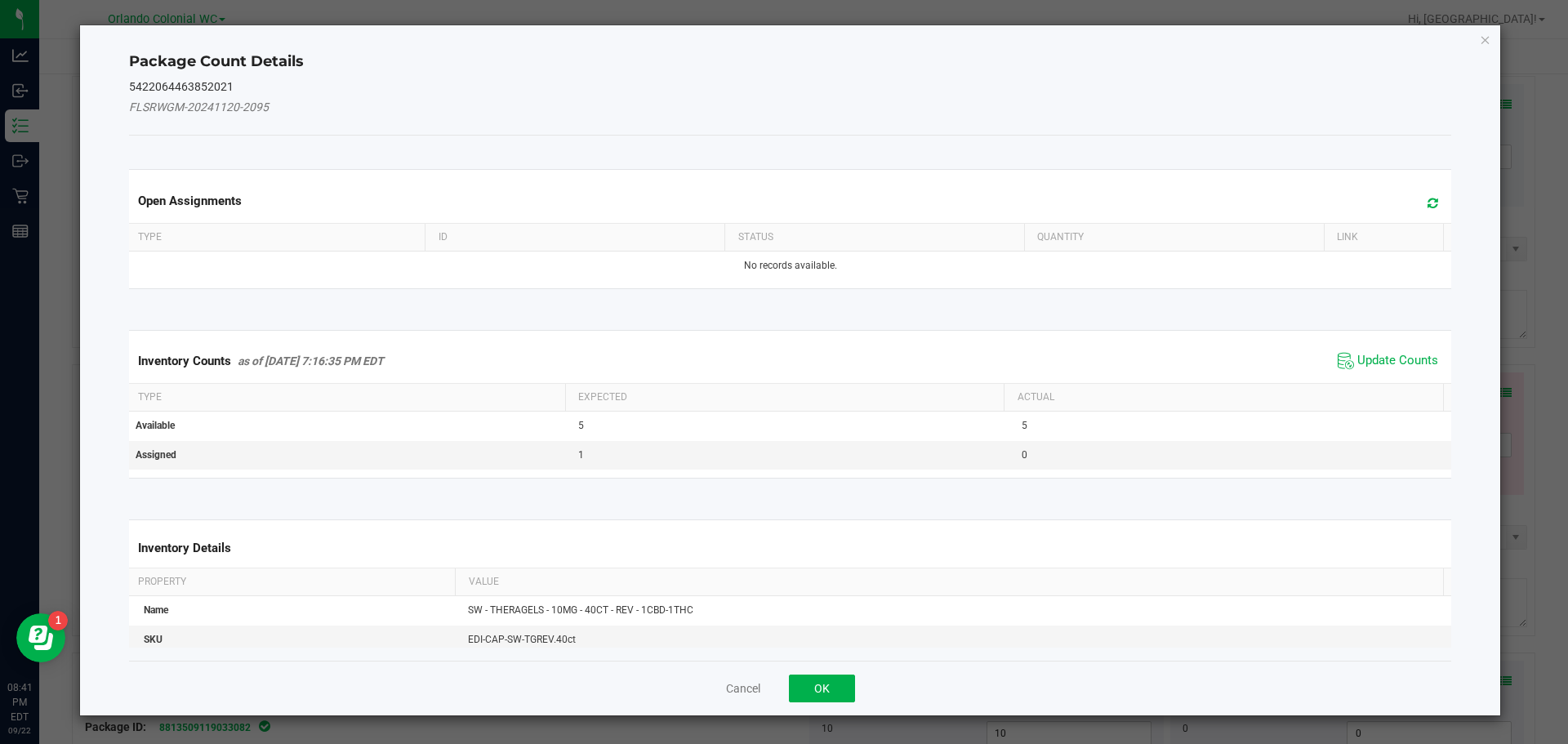
click at [1430, 360] on span "Update Counts" at bounding box center [1388, 361] width 108 height 24
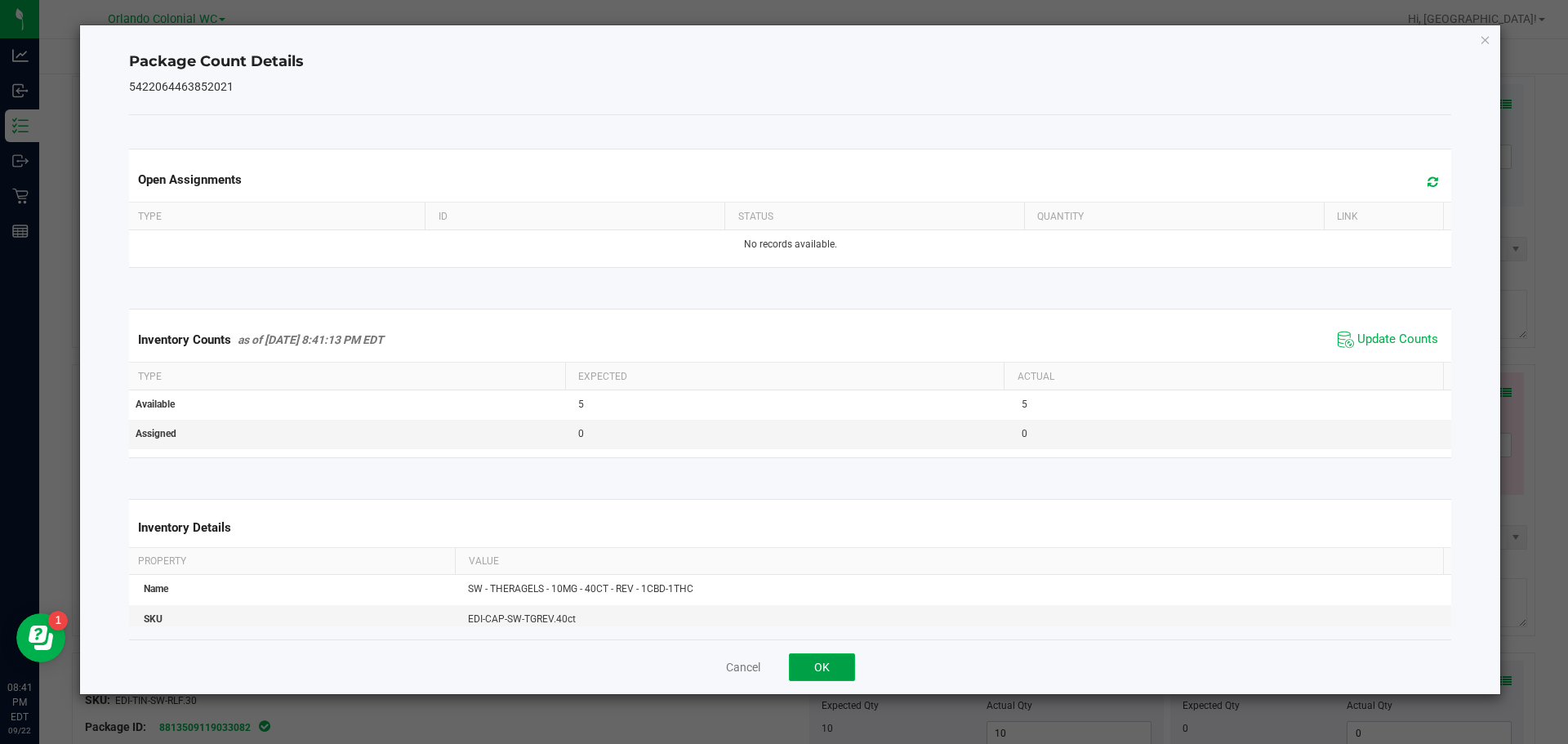
click at [831, 672] on button "OK" at bounding box center [821, 667] width 66 height 27
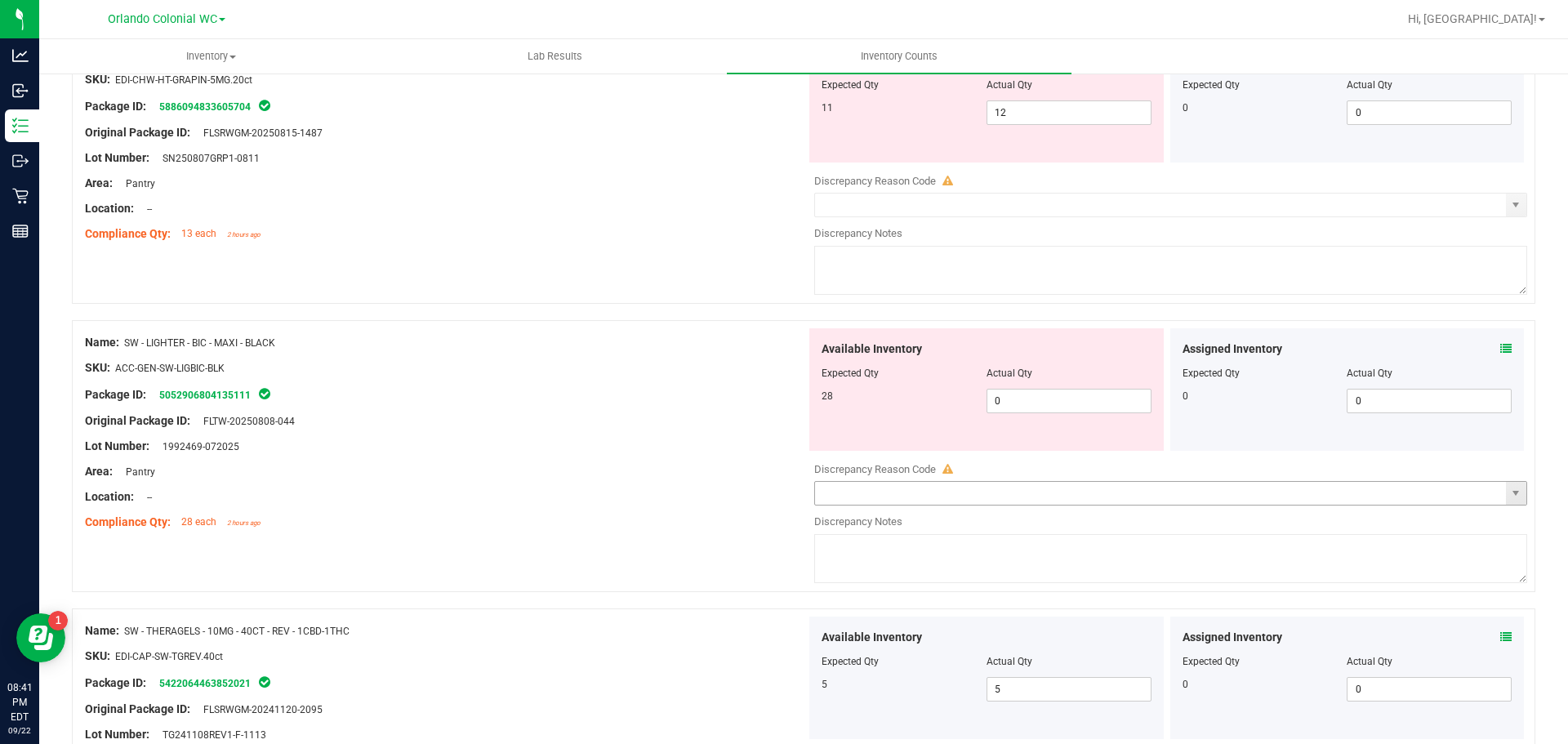
scroll to position [2827, 0]
click at [1001, 404] on span "0 0" at bounding box center [1069, 402] width 165 height 24
type input "28"
click at [851, 407] on div "28 28 28" at bounding box center [986, 402] width 330 height 24
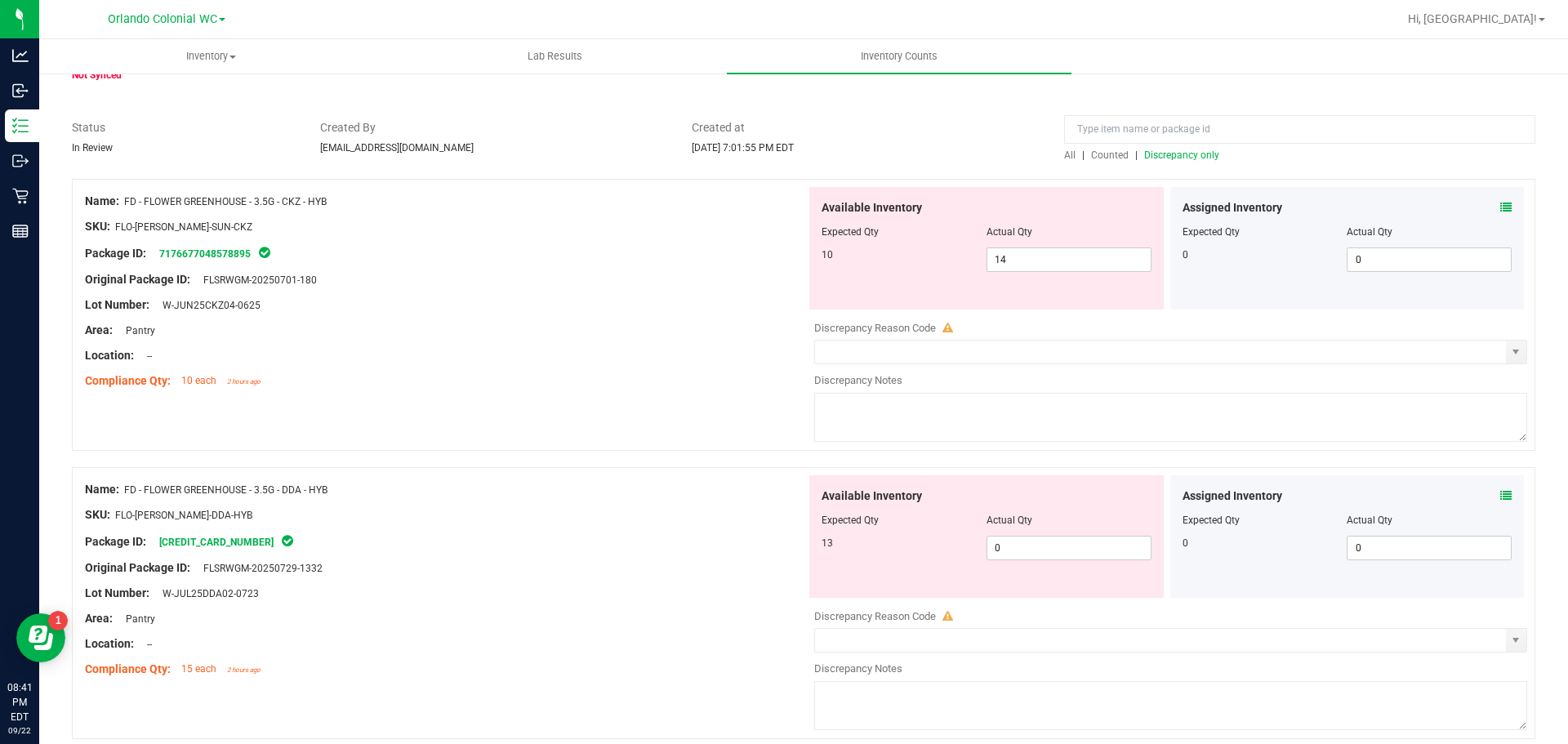
scroll to position [0, 0]
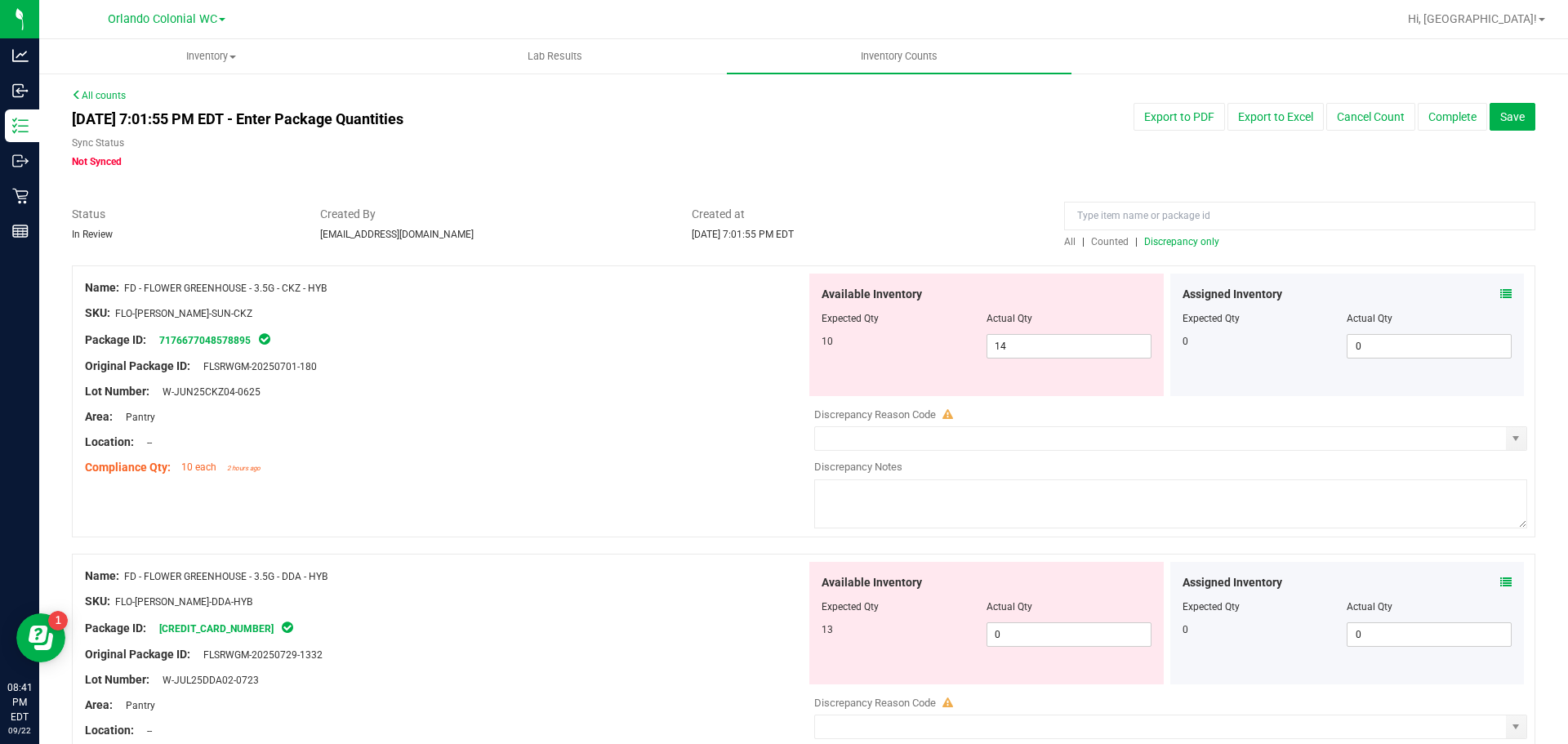
click at [1155, 239] on span "Discrepancy only" at bounding box center [1181, 242] width 75 height 12
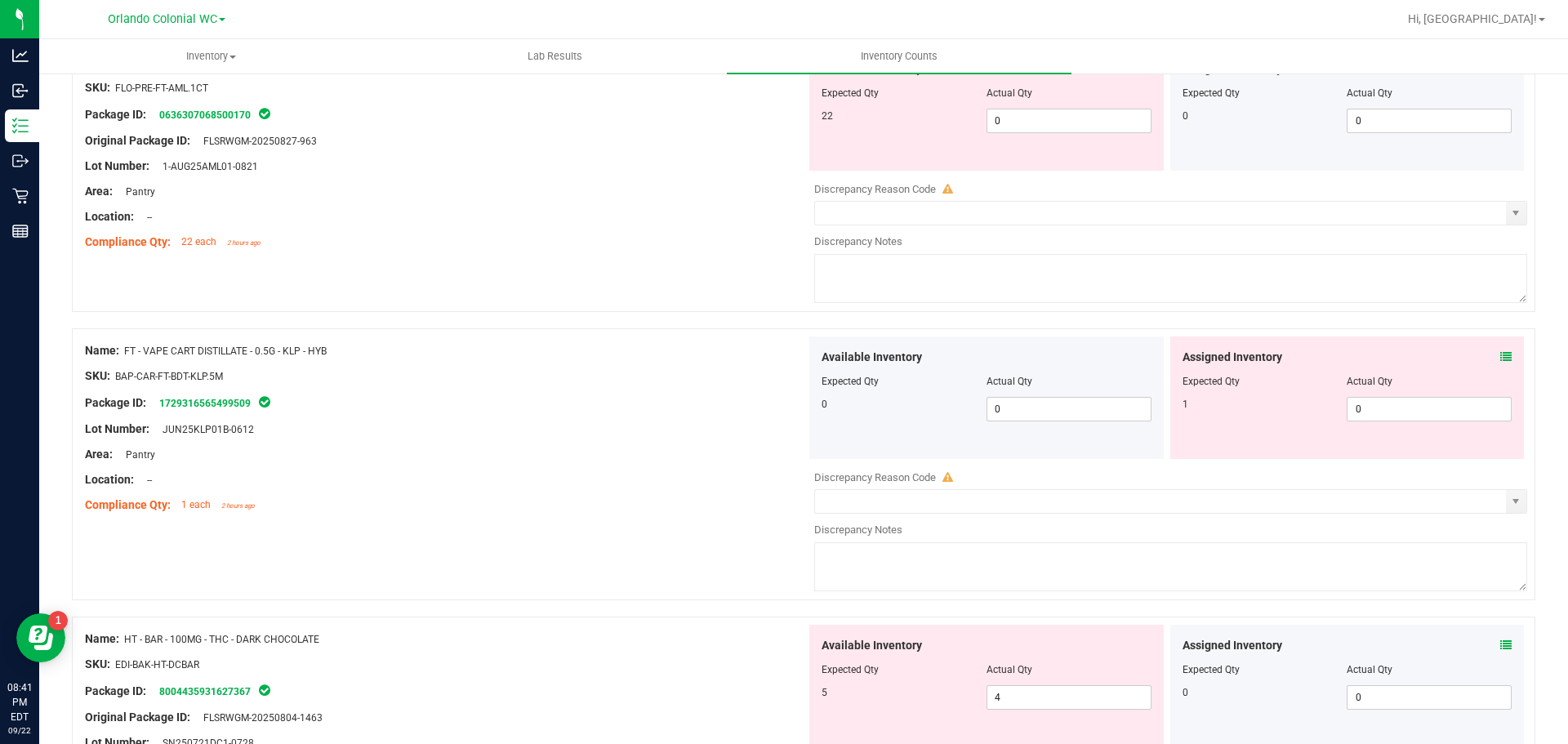
scroll to position [2459, 0]
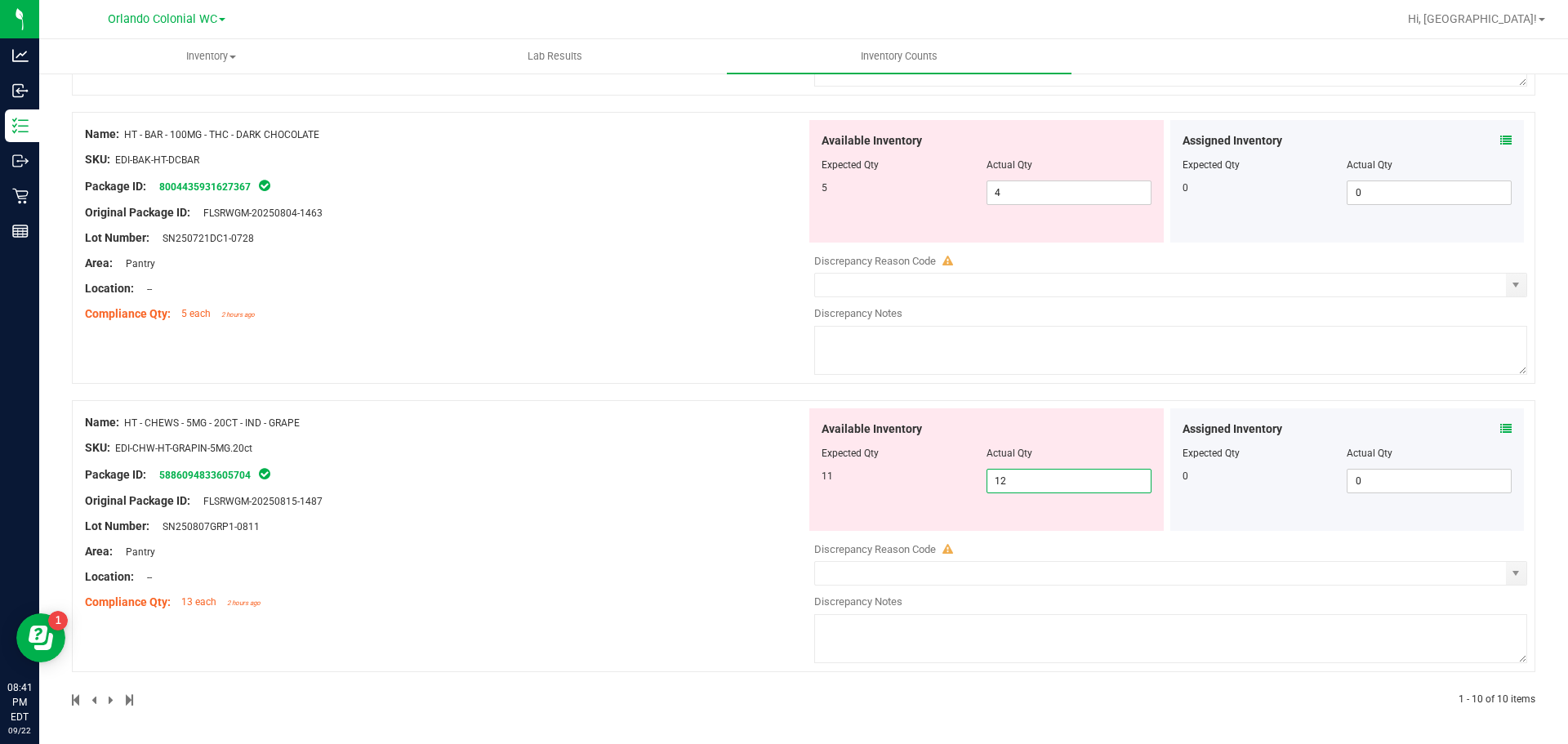
click at [1066, 485] on span "12 12" at bounding box center [1069, 481] width 165 height 24
type input "11"
click at [716, 528] on div "Name: HT - CHEWS - 5MG - 20CT - IND - GRAPE SKU: EDI-CHW-HT-GRAPIN-5MG.20ct Pac…" at bounding box center [446, 512] width 722 height 208
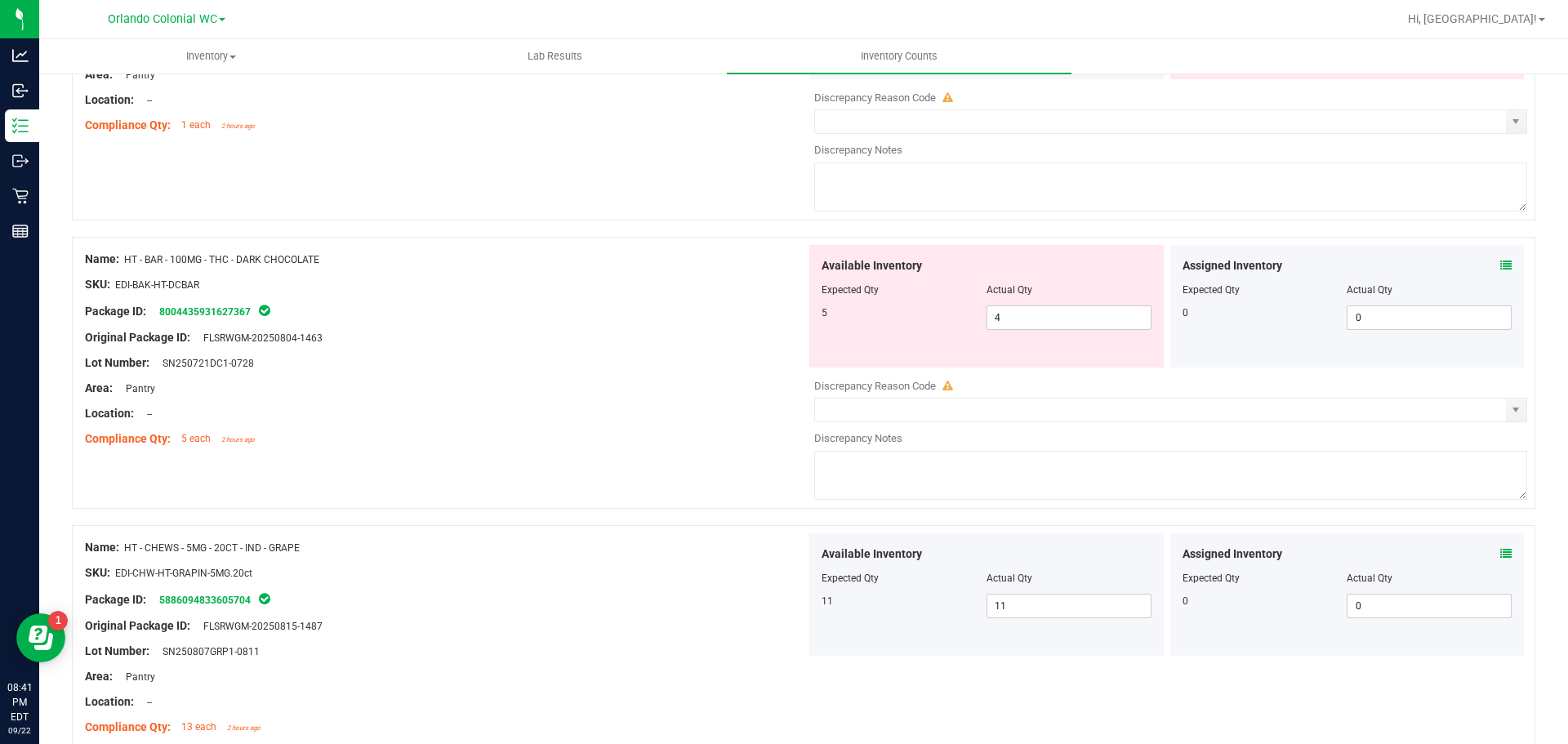
scroll to position [2246, 0]
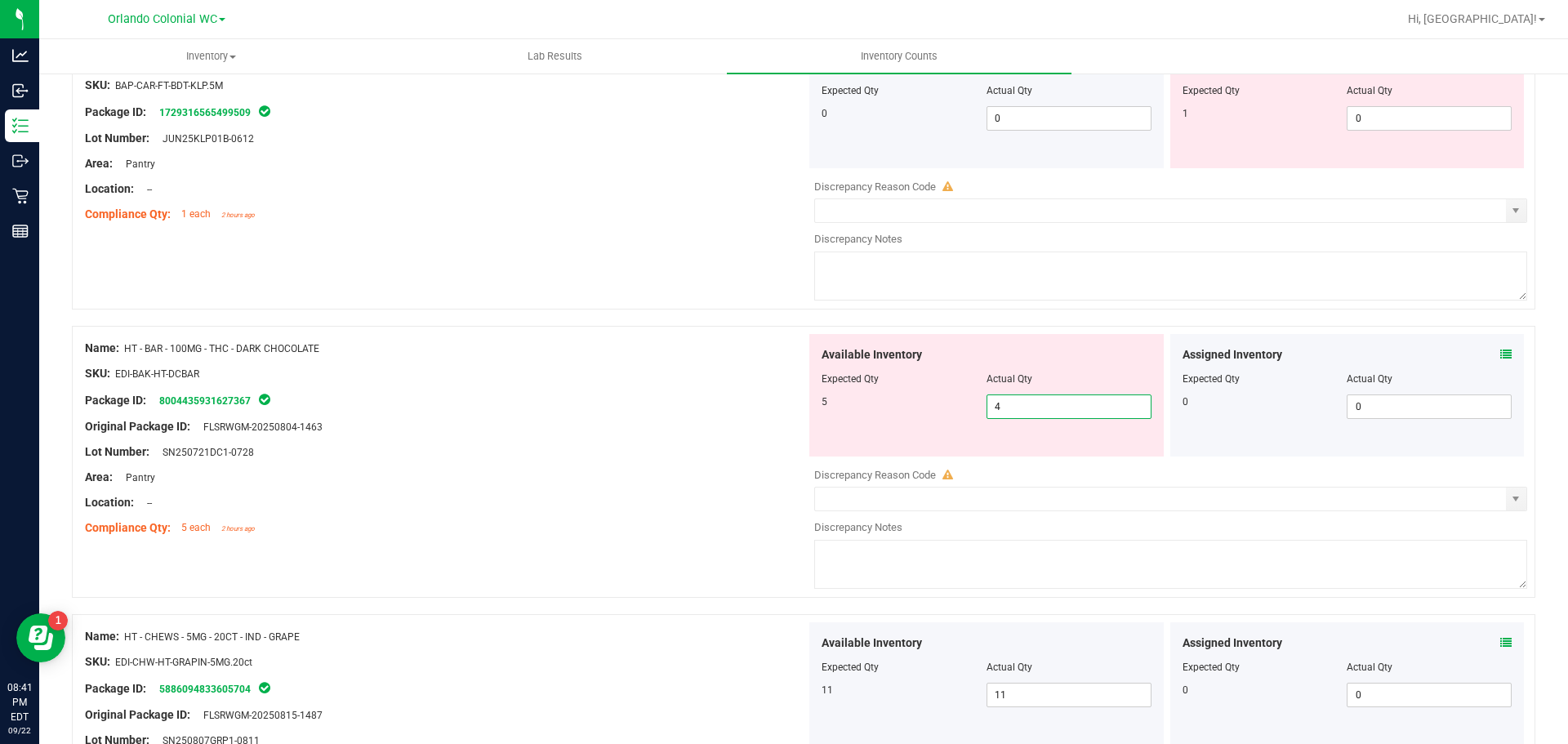
click at [1031, 407] on span "4 4" at bounding box center [1069, 406] width 165 height 24
type input "5"
click at [638, 547] on div "Name: HT - BAR - 100MG - THC - DARK CHOCOLATE SKU: EDI-BAK-HT-DCBAR Package ID:…" at bounding box center [803, 470] width 1464 height 288
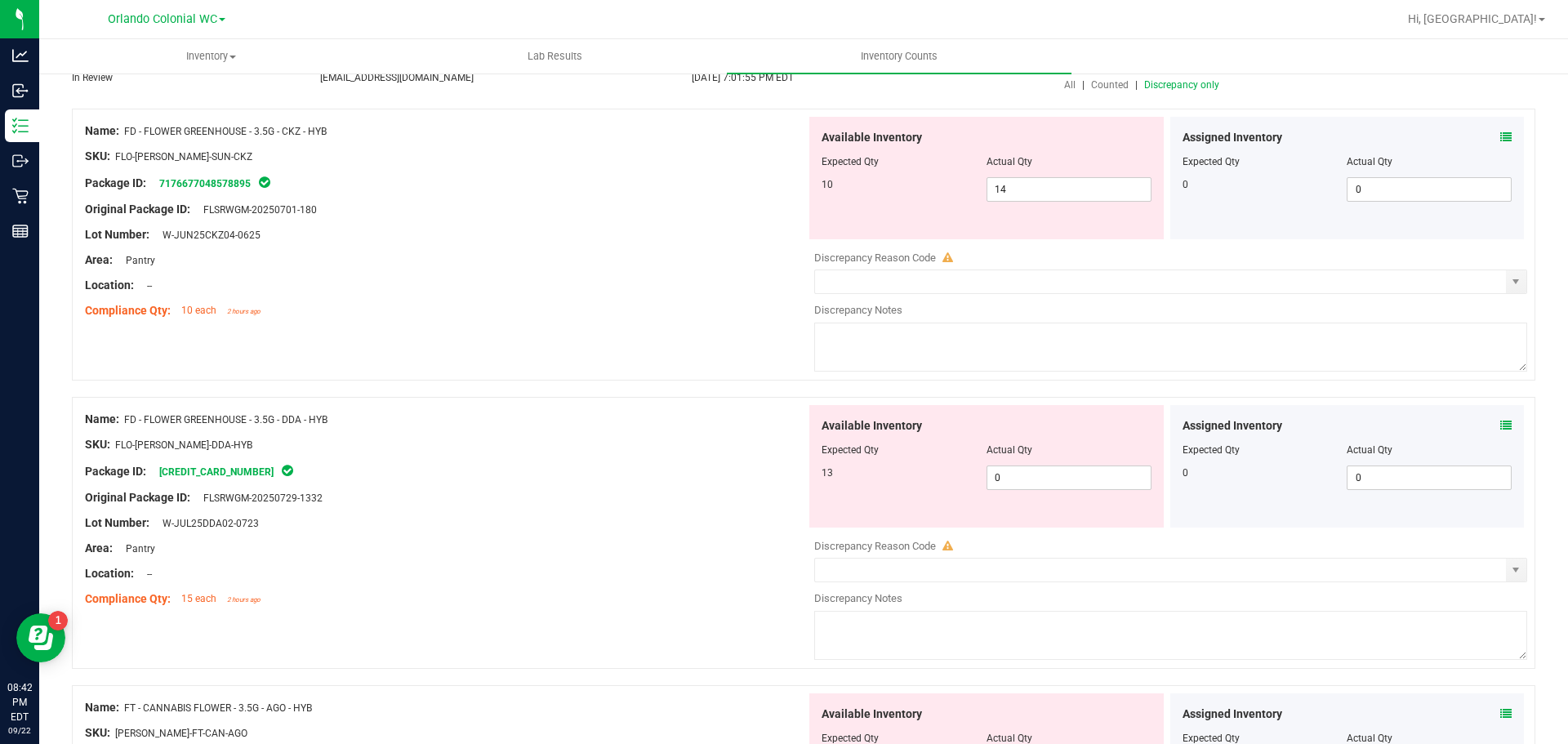
scroll to position [0, 0]
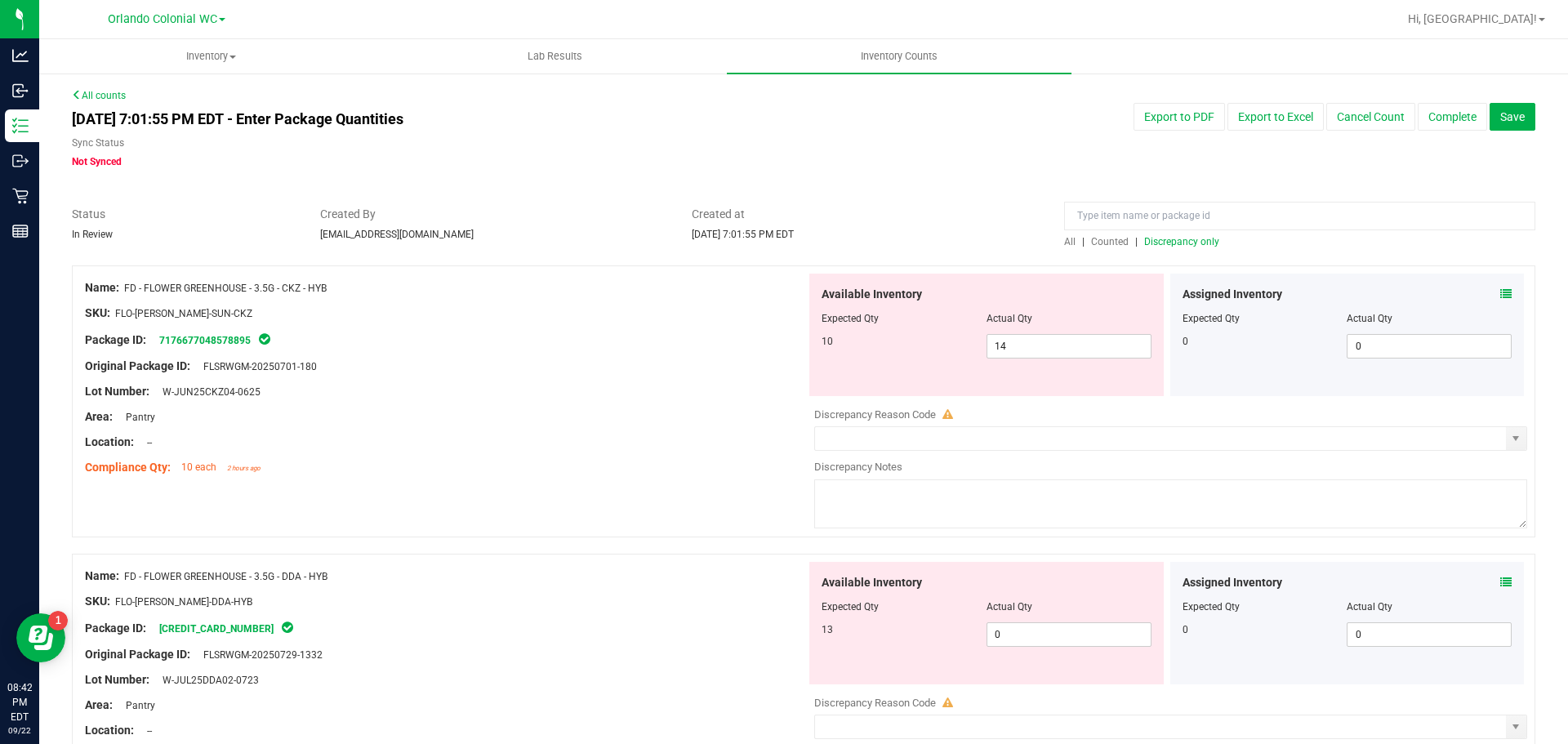
click at [1201, 242] on span "Discrepancy only" at bounding box center [1181, 242] width 75 height 12
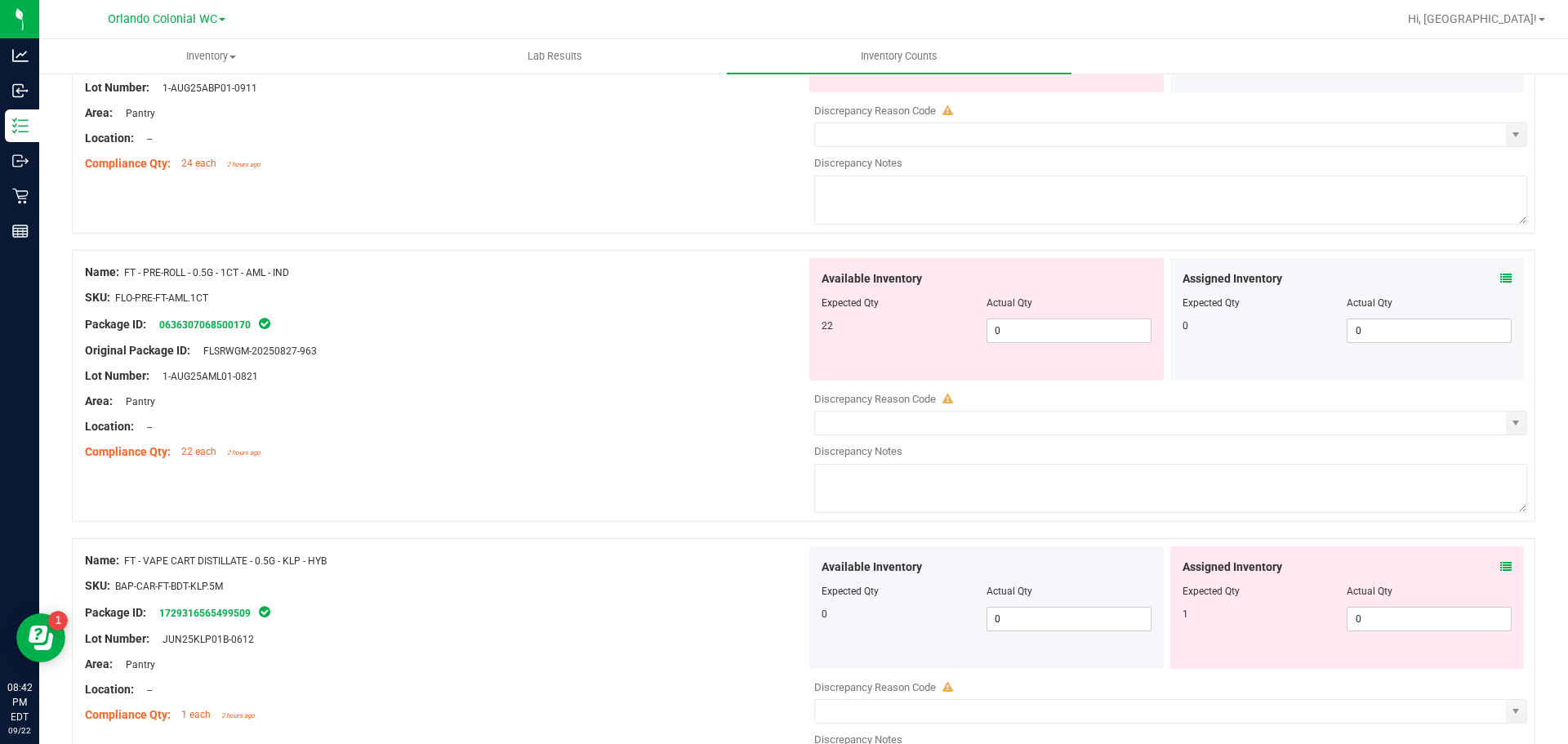
scroll to position [1638, 0]
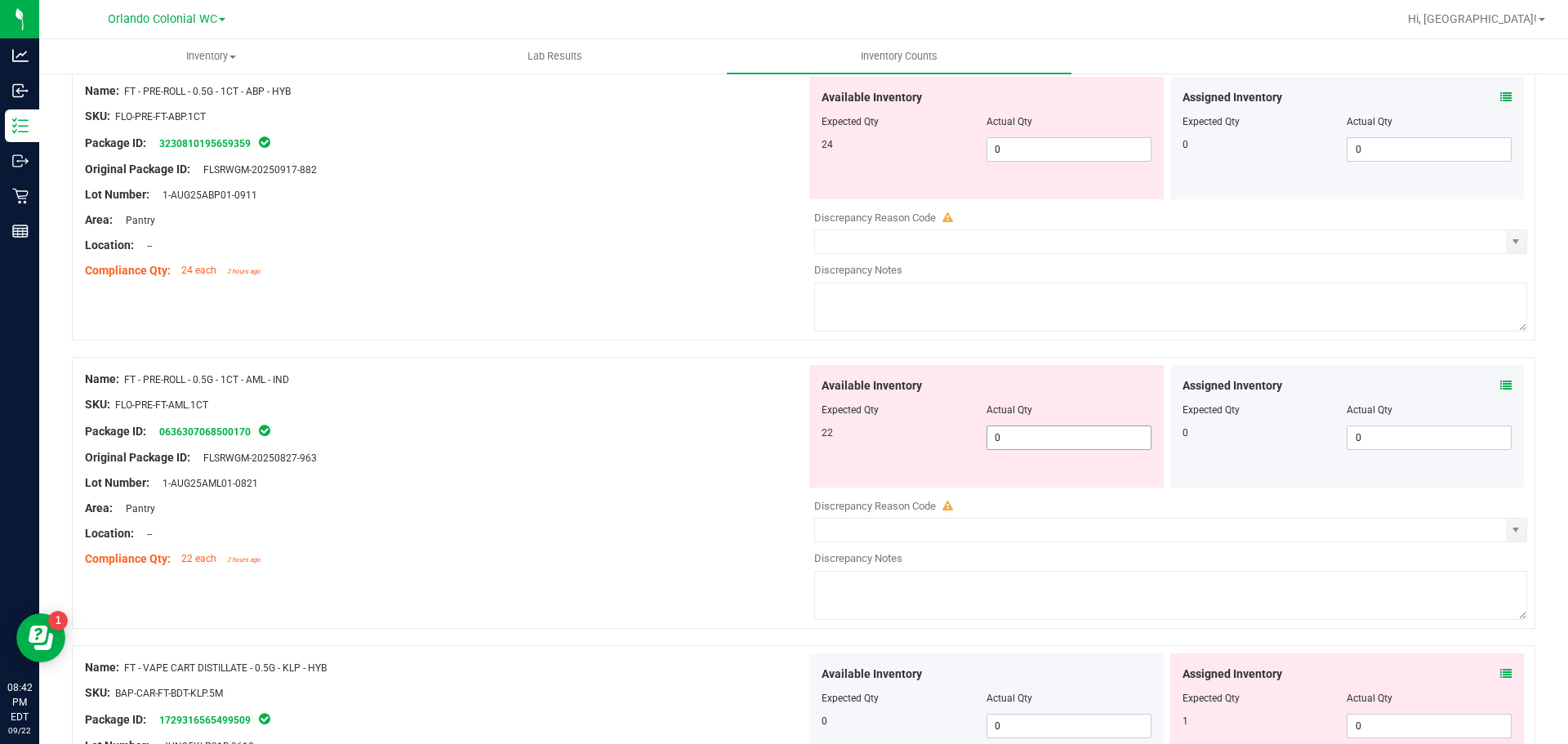
click at [1085, 433] on span "0 0" at bounding box center [1069, 437] width 165 height 24
type input "22"
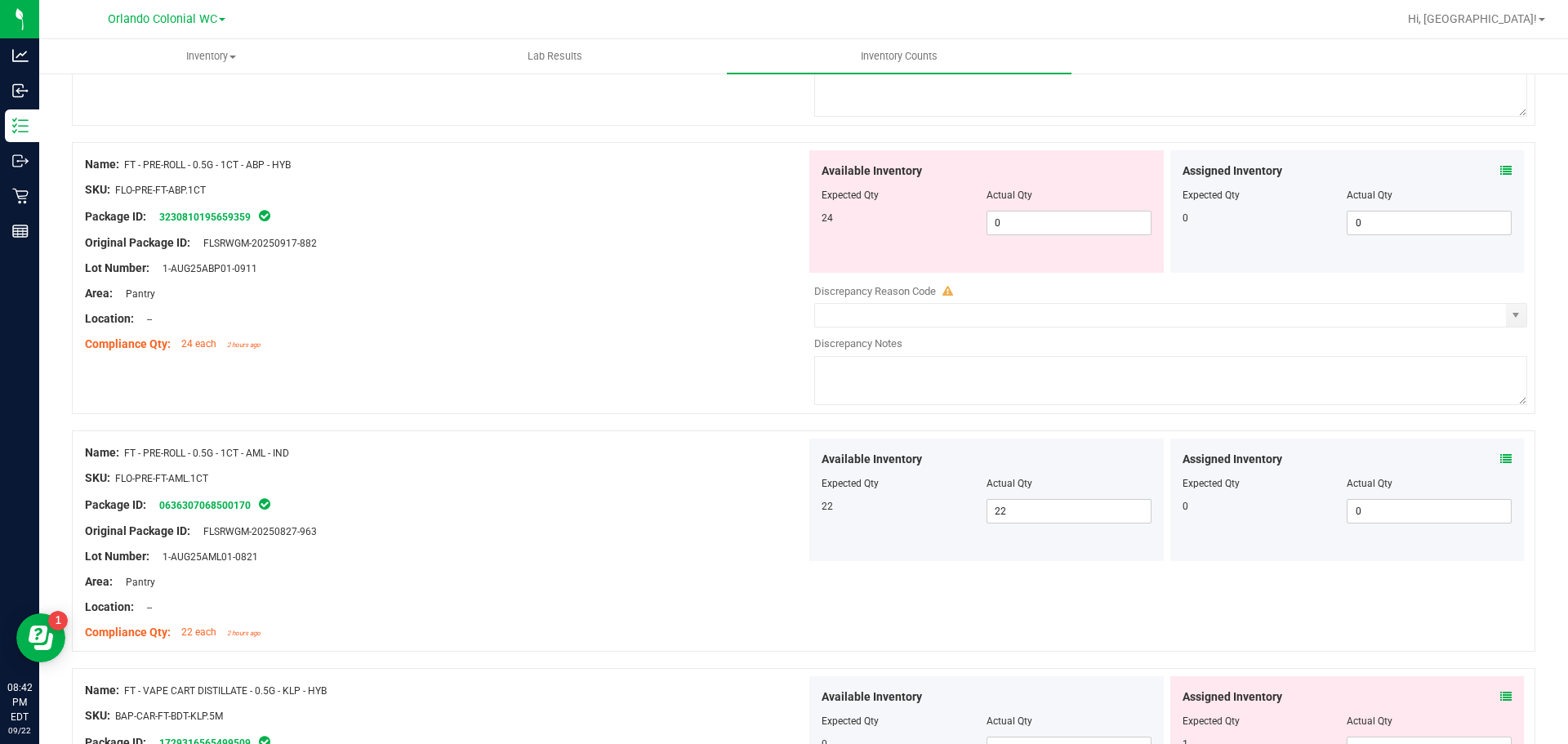
scroll to position [1475, 0]
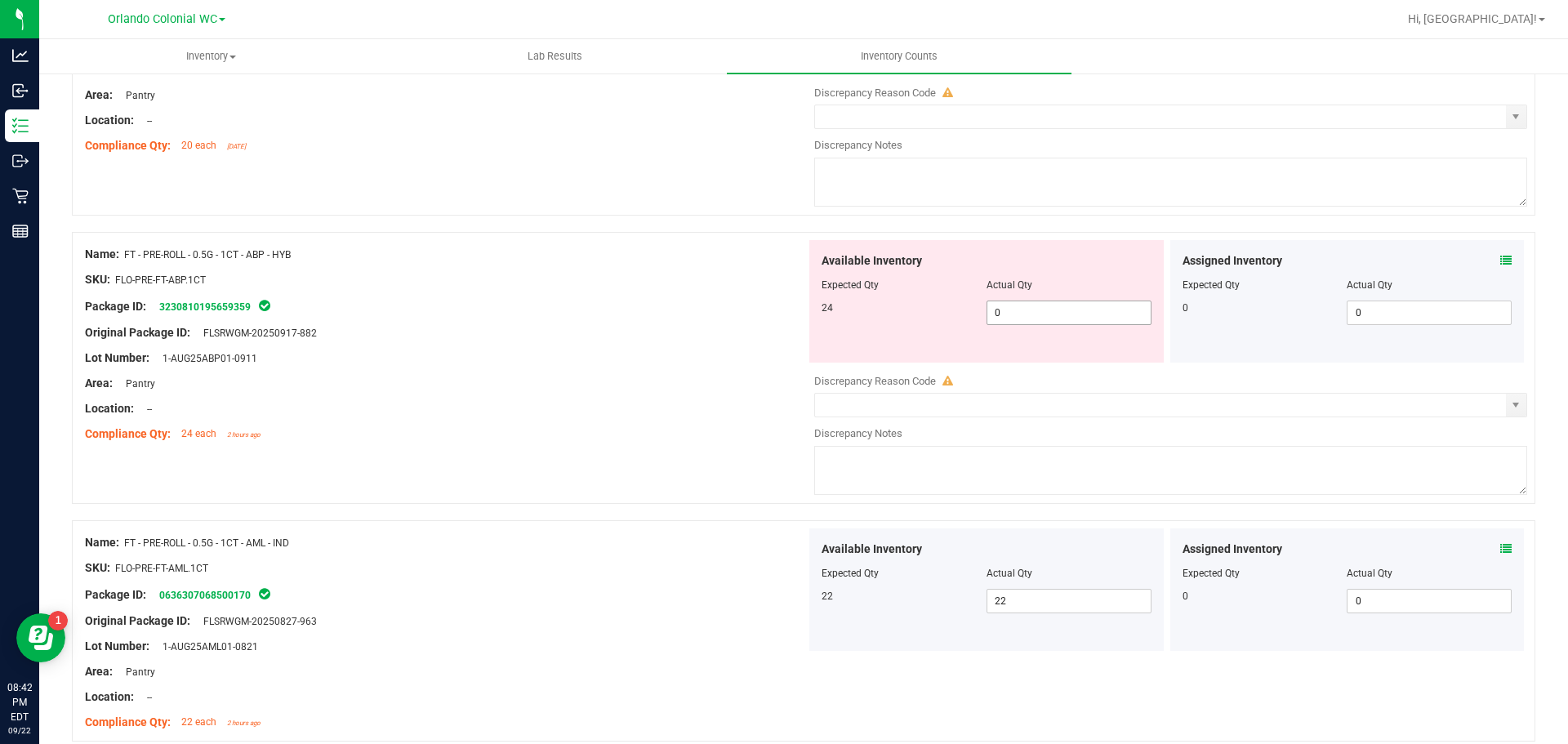
click at [1006, 301] on span "0 0" at bounding box center [1069, 312] width 165 height 24
type input "24"
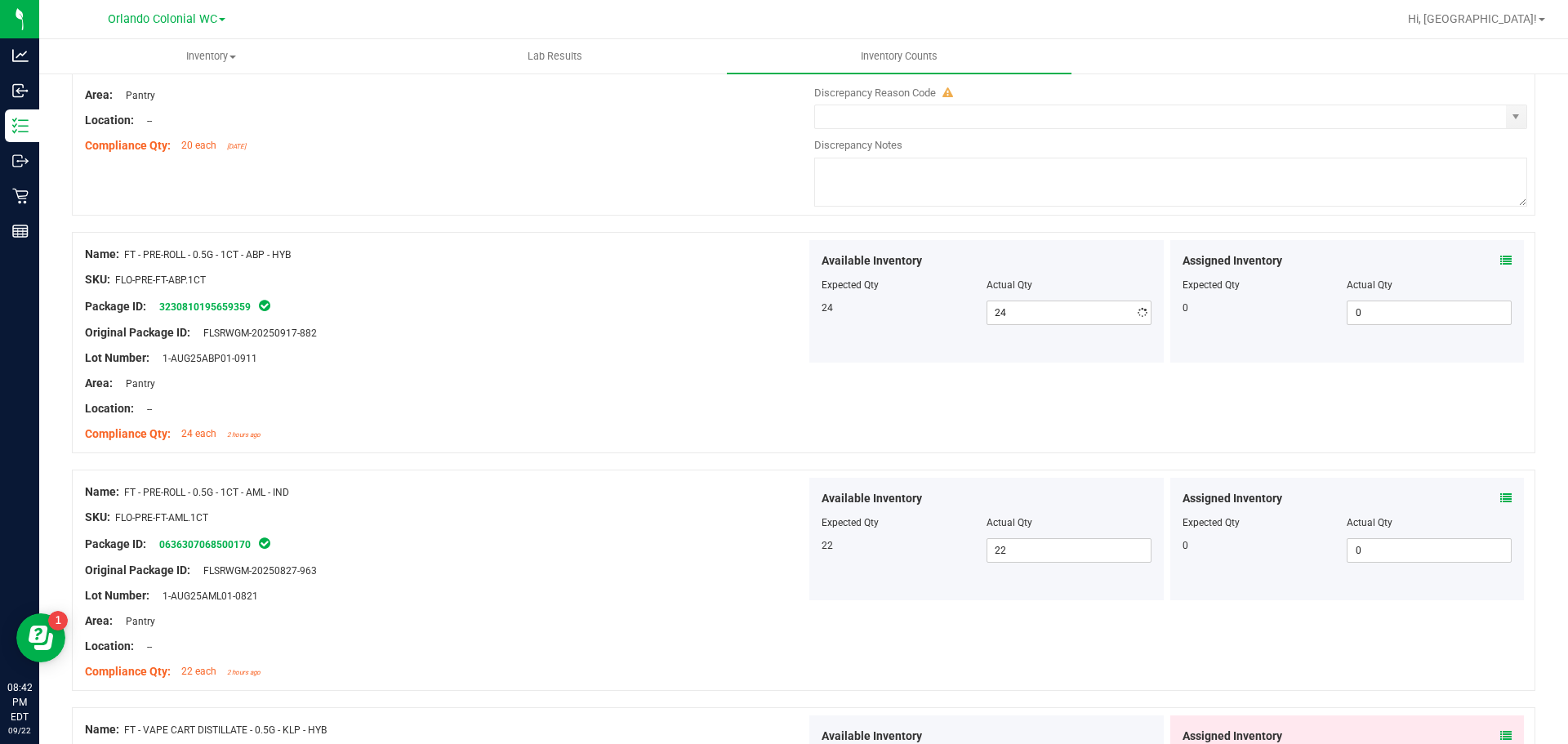
click at [579, 342] on div at bounding box center [446, 346] width 722 height 8
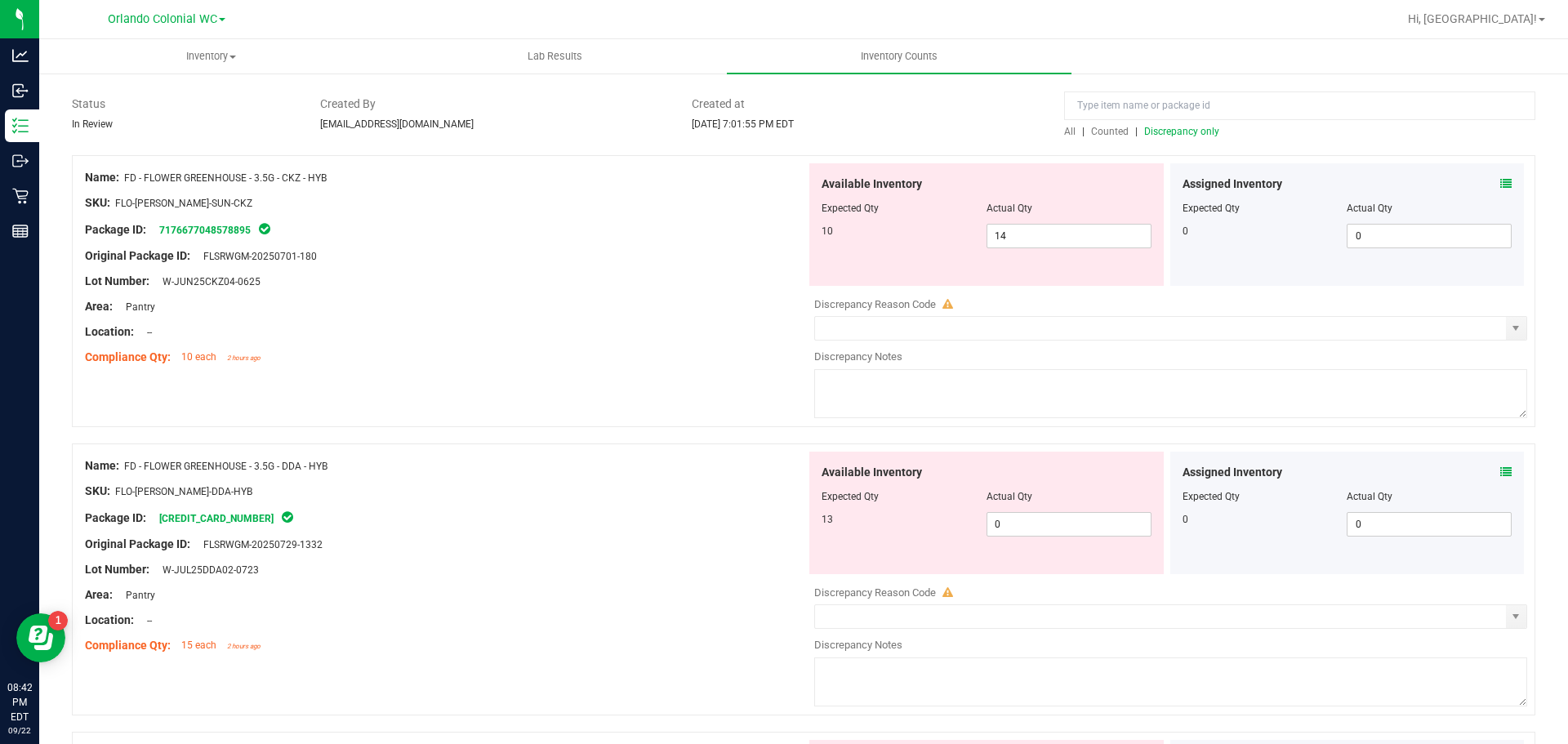
scroll to position [0, 0]
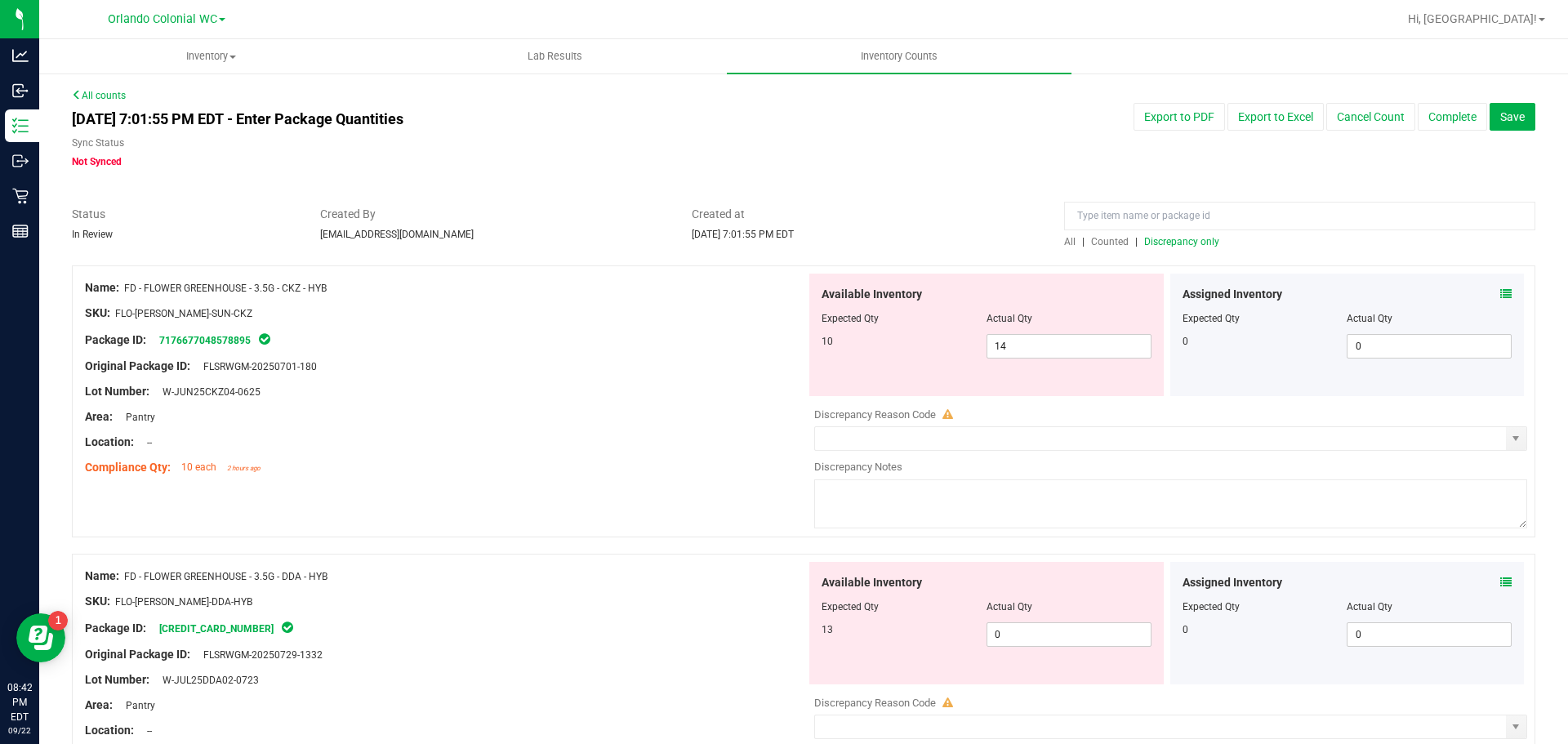
click at [1167, 232] on div at bounding box center [1300, 220] width 472 height 28
click at [1175, 237] on span "Discrepancy only" at bounding box center [1181, 242] width 75 height 12
click at [1039, 339] on span "14 14" at bounding box center [1069, 346] width 165 height 24
type input "10"
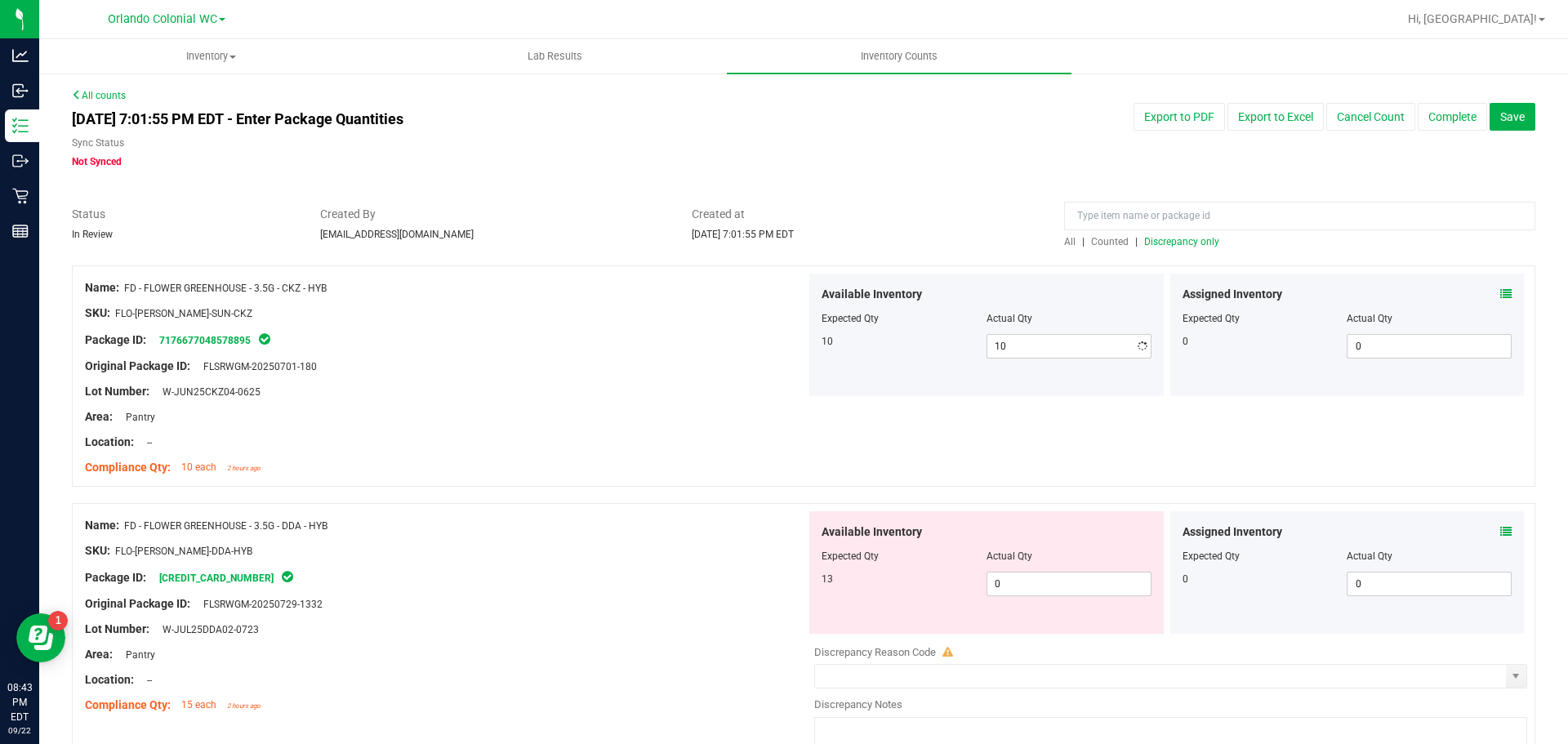
click at [539, 477] on div "Name: FD - FLOWER GREENHOUSE - 3.5G - CKZ - HYB SKU: FLO-[PERSON_NAME]-SUN-CKZ …" at bounding box center [446, 377] width 722 height 208
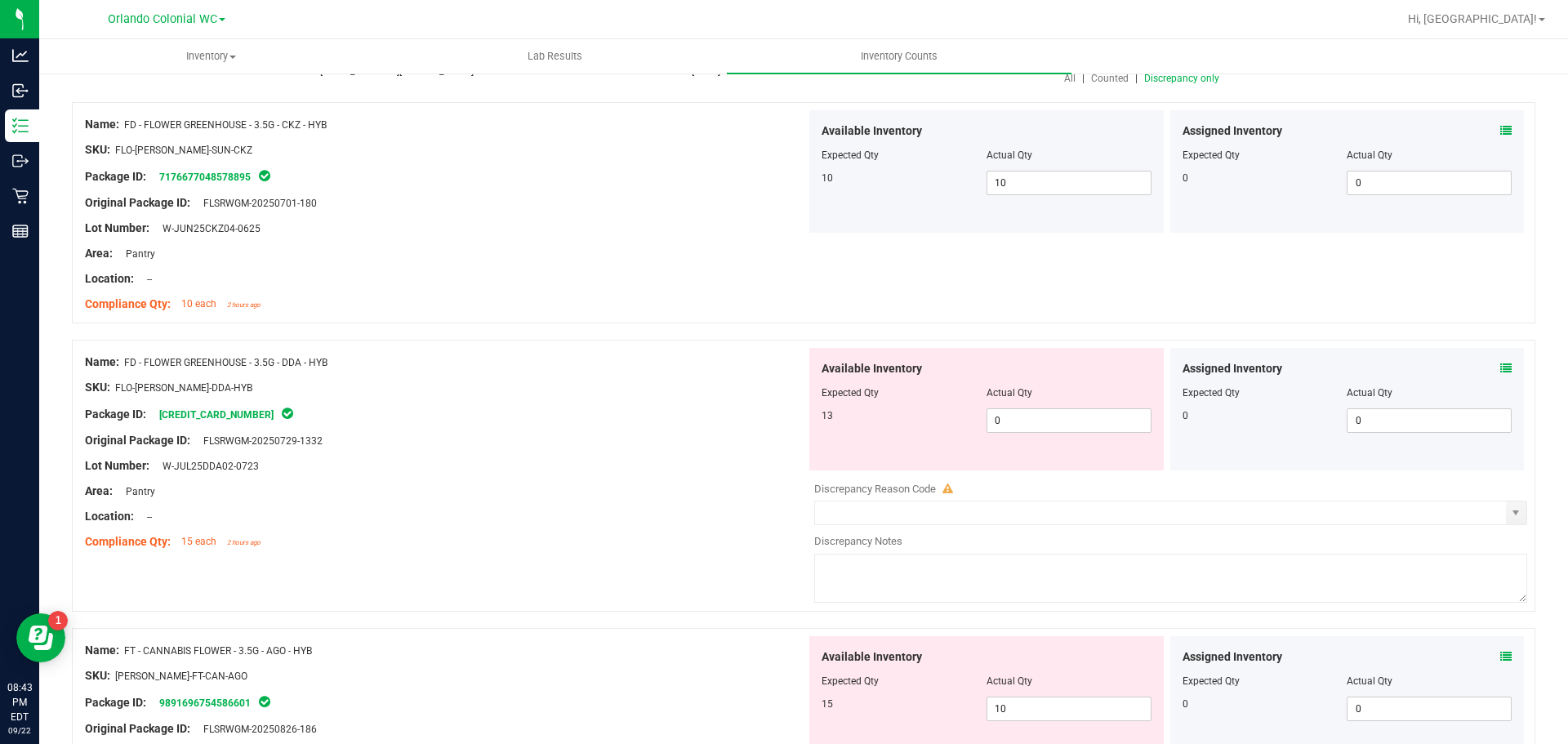
scroll to position [327, 0]
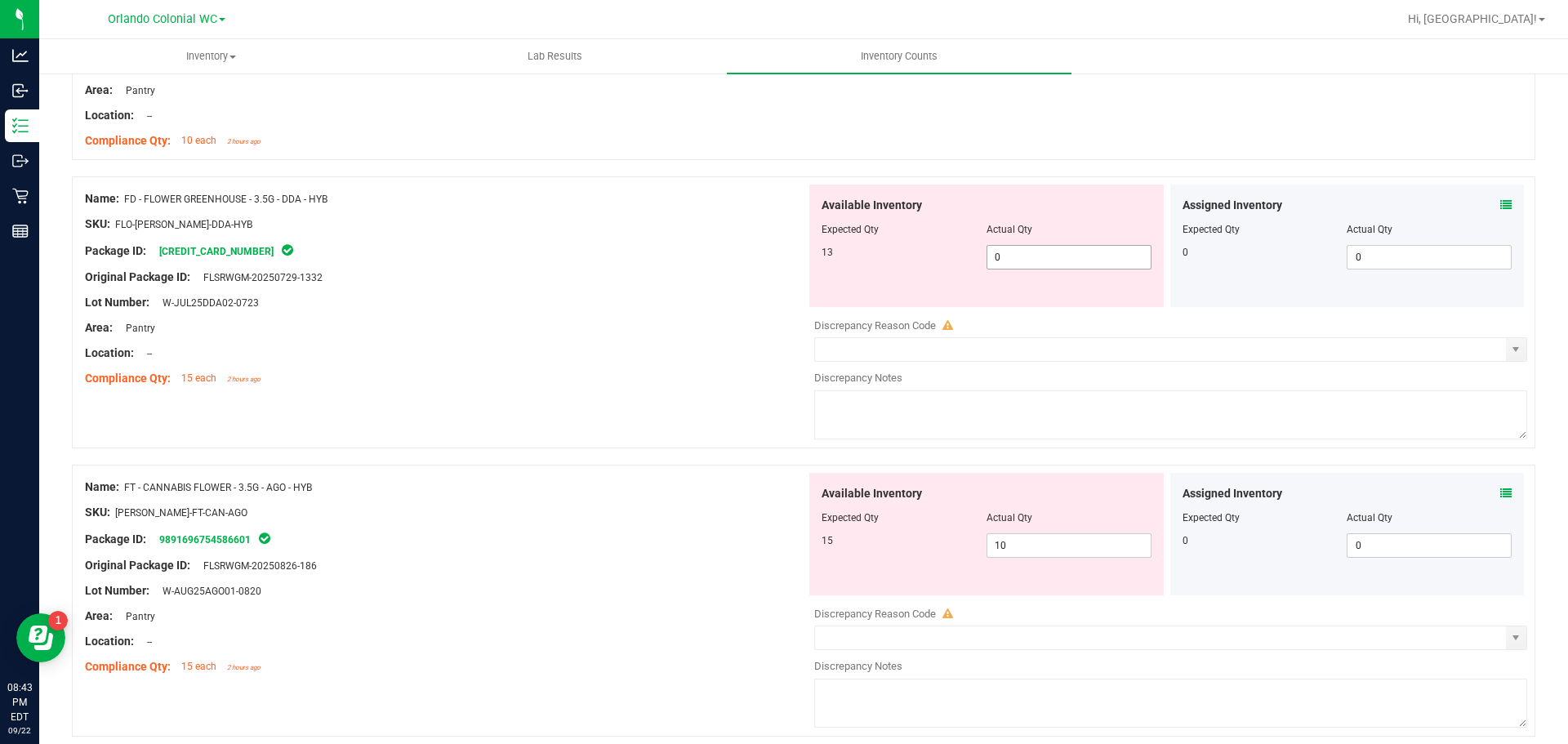
click at [1054, 261] on input "0" at bounding box center [1069, 257] width 163 height 22
type input "13"
click at [654, 358] on div "Location: --" at bounding box center [446, 353] width 722 height 17
type input "13"
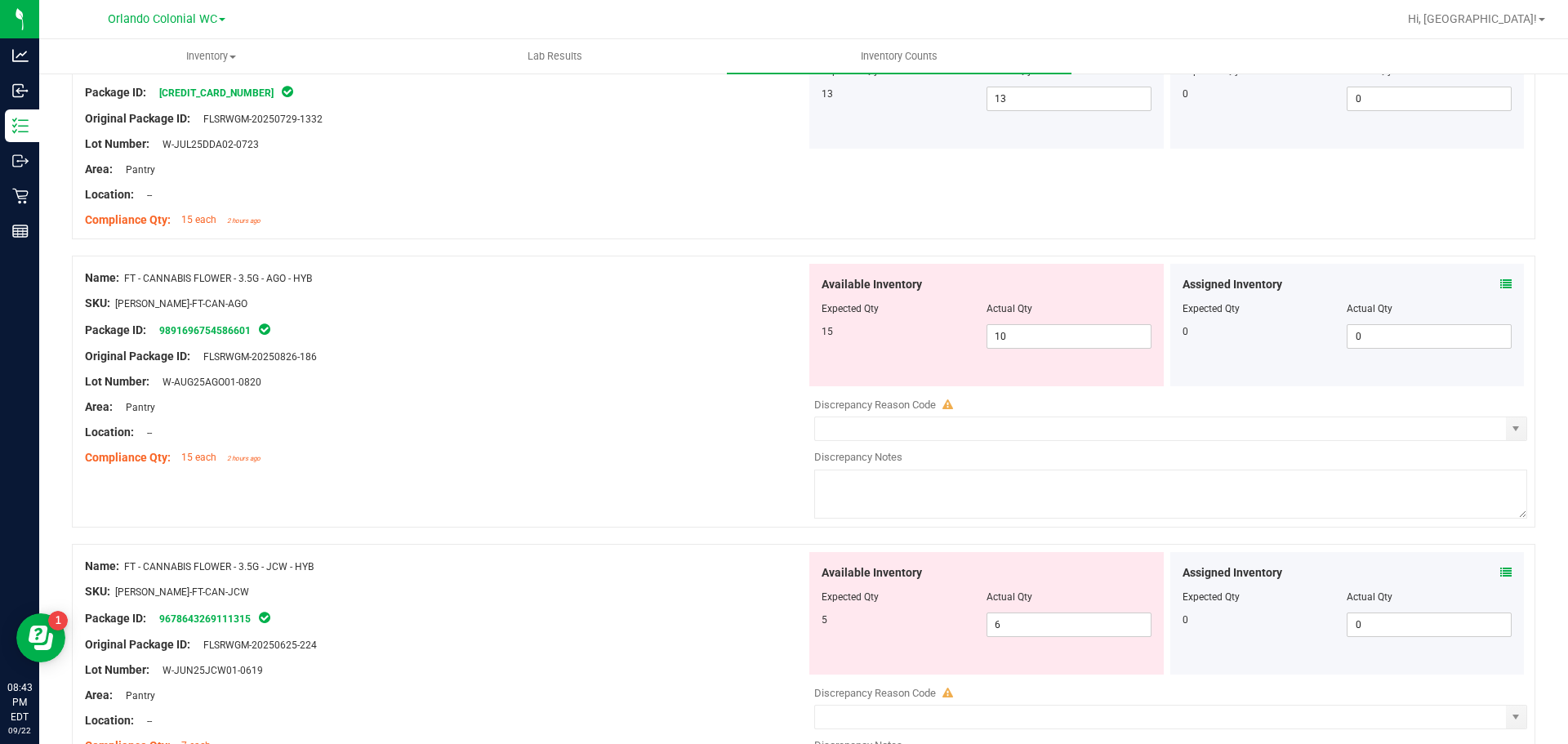
scroll to position [536, 0]
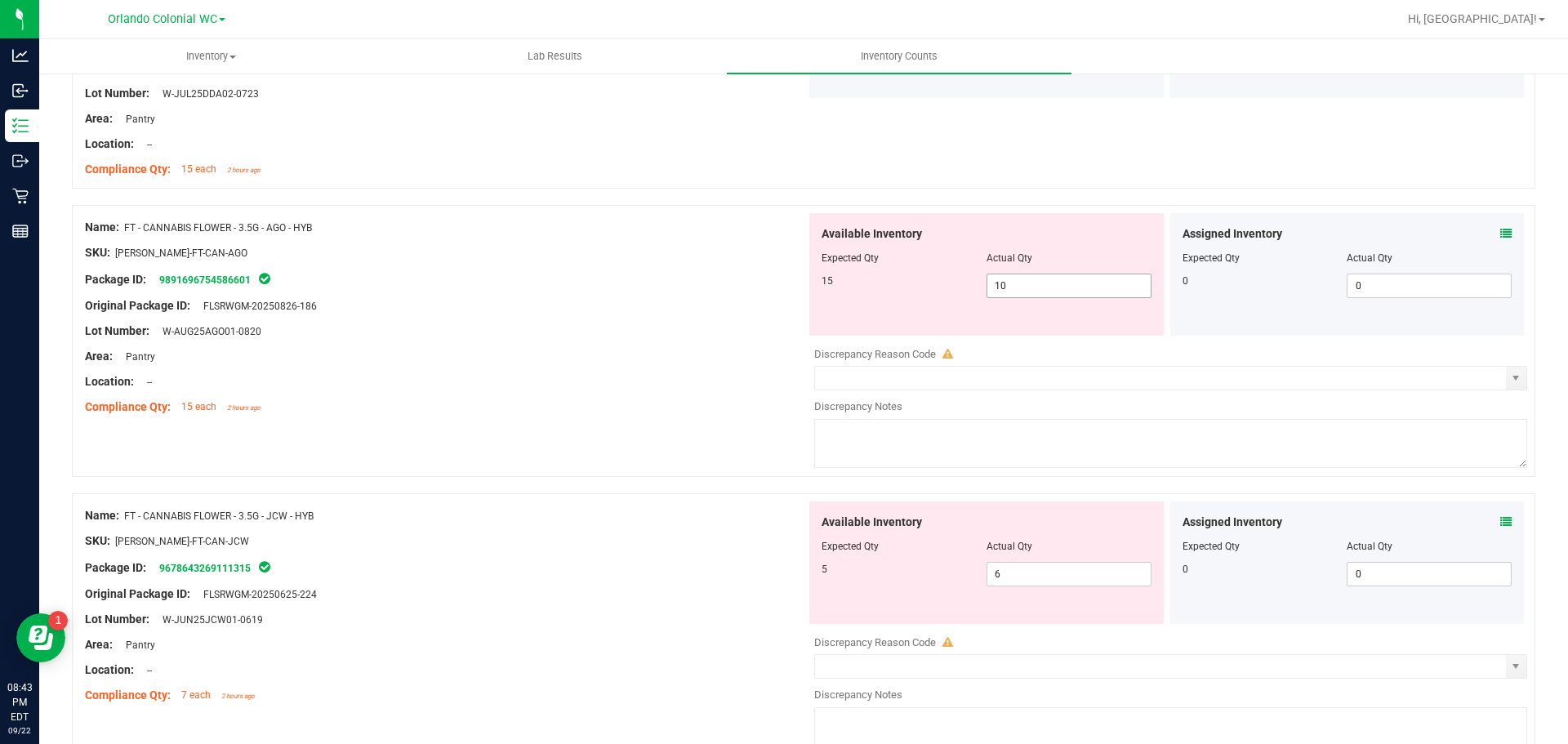
click at [1041, 285] on input "10" at bounding box center [1069, 285] width 163 height 22
type input "15"
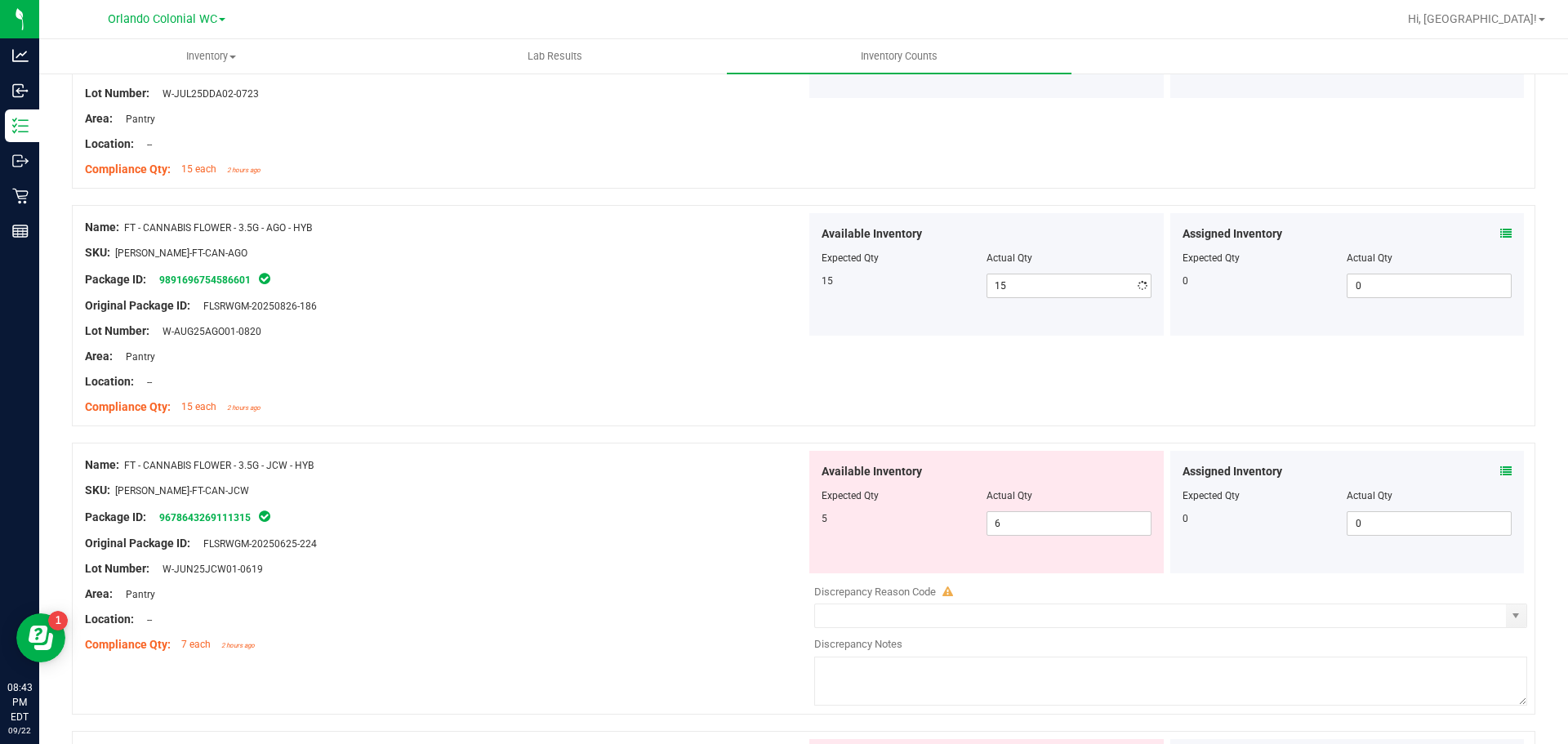
click at [453, 343] on div at bounding box center [446, 344] width 722 height 8
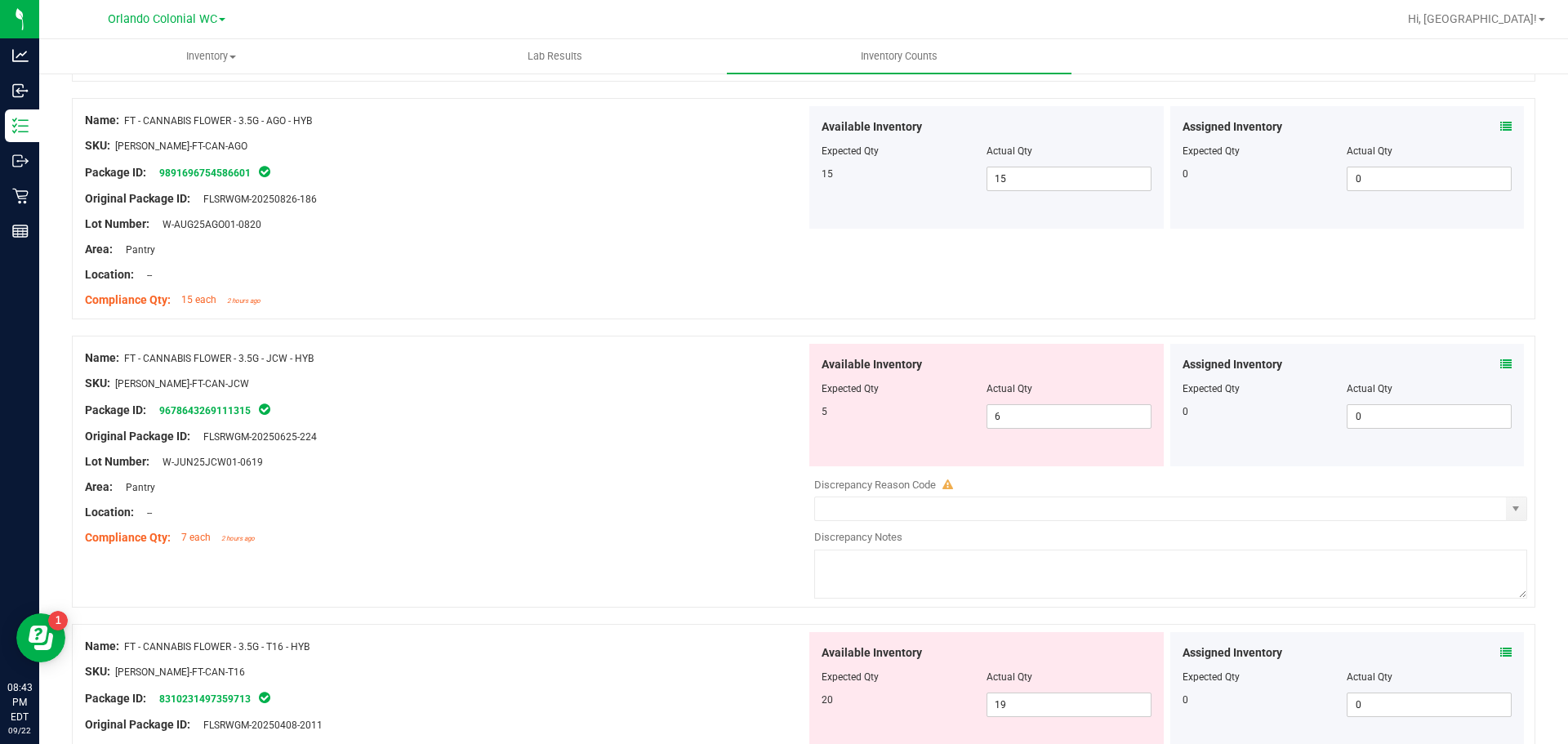
scroll to position [781, 0]
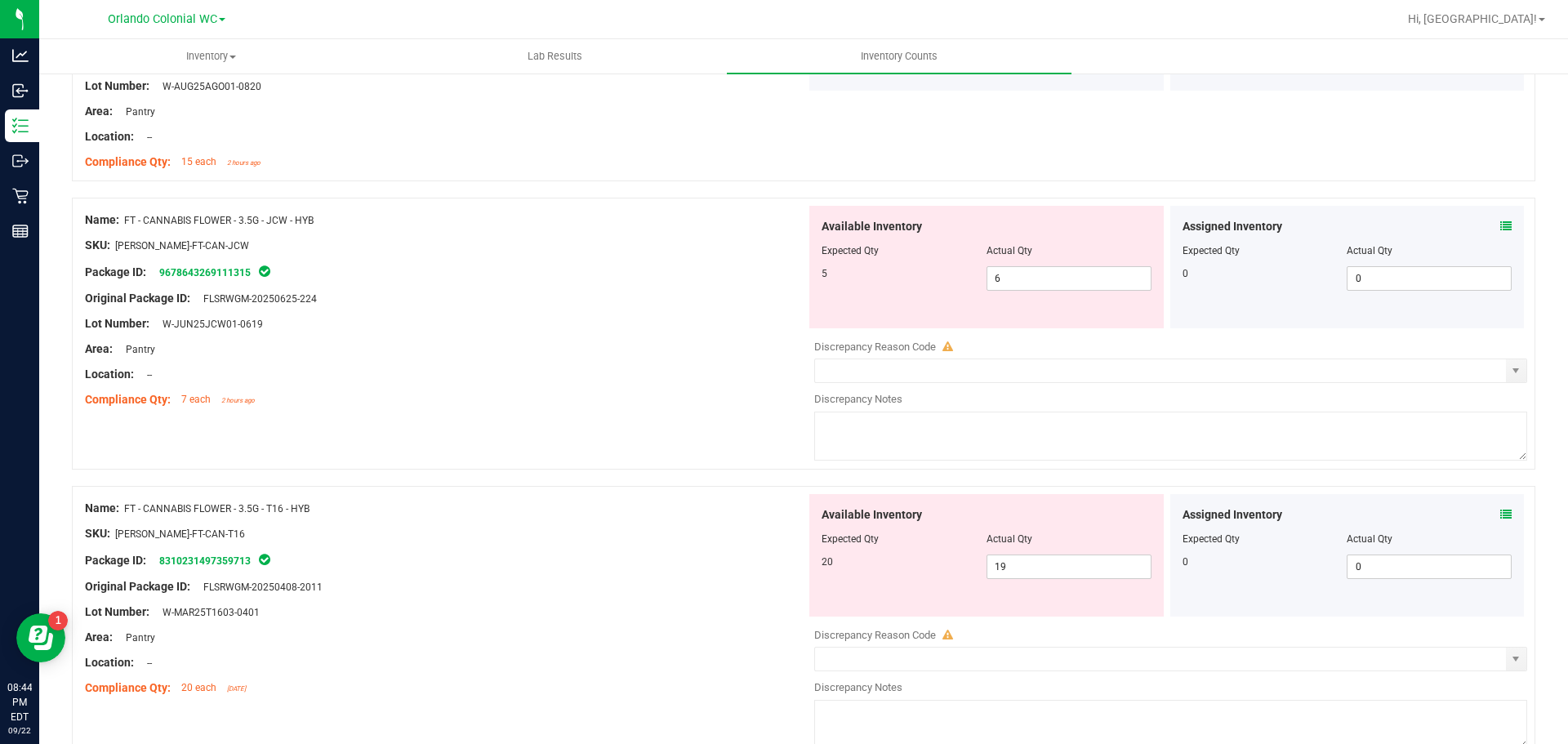
click at [1075, 311] on div "Available Inventory Expected Qty Actual Qty 5 6 6" at bounding box center [986, 267] width 354 height 122
click at [1111, 282] on input "6" at bounding box center [1069, 278] width 163 height 22
click at [1072, 277] on input "text" at bounding box center [1069, 278] width 163 height 22
type input "5"
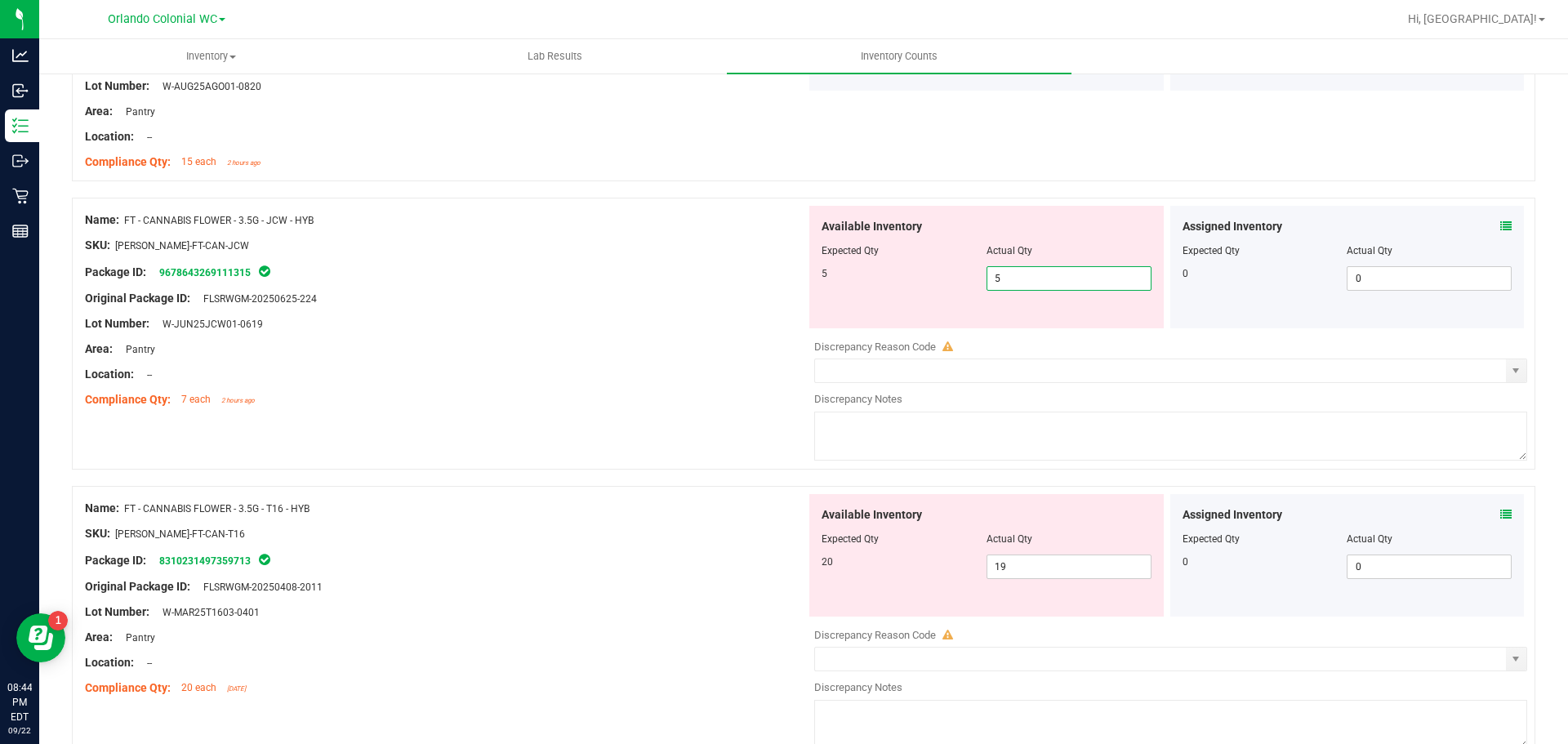
click at [505, 356] on div "Area: Pantry" at bounding box center [446, 349] width 722 height 17
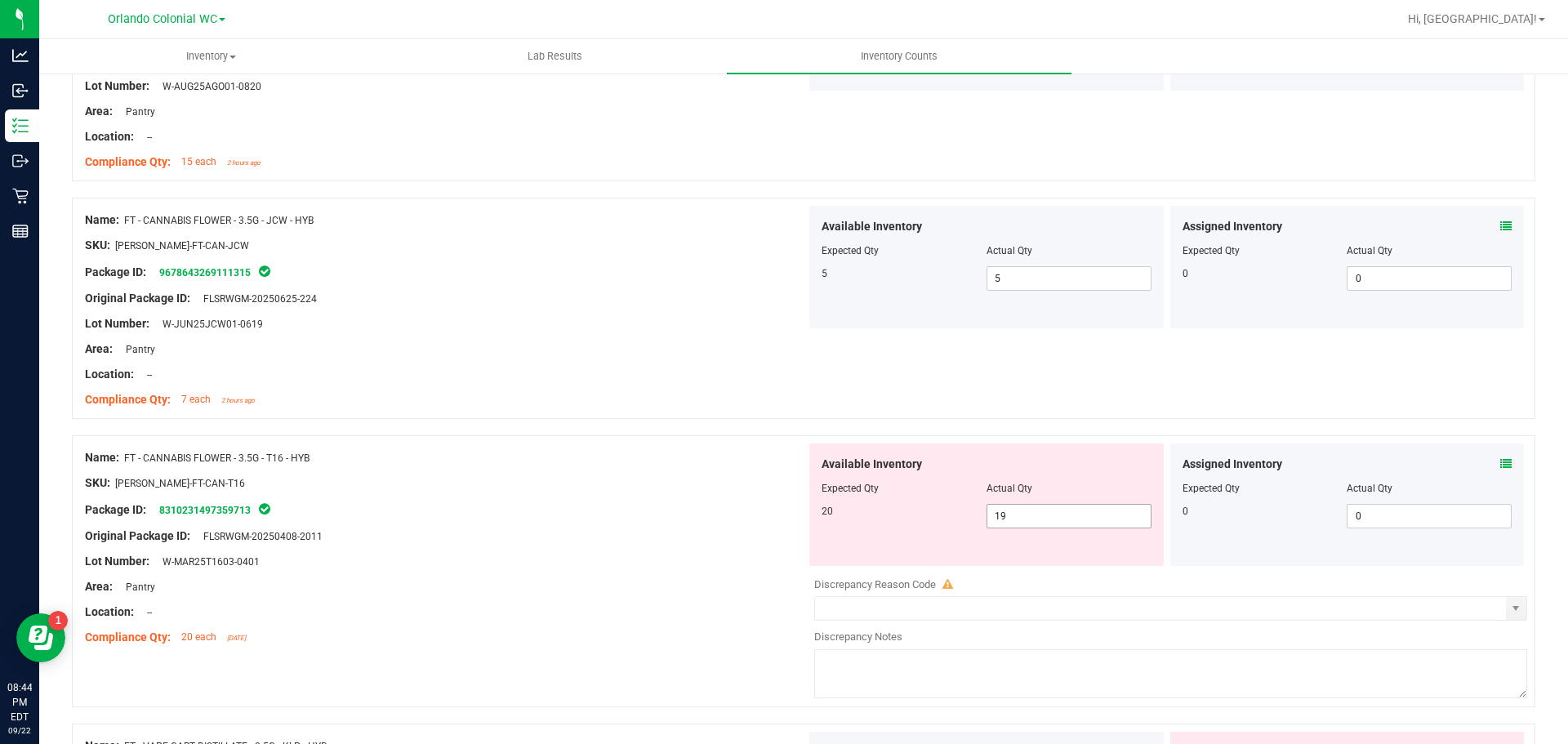
click at [1017, 522] on span "19 19" at bounding box center [1069, 516] width 165 height 24
type input "1"
type input "20"
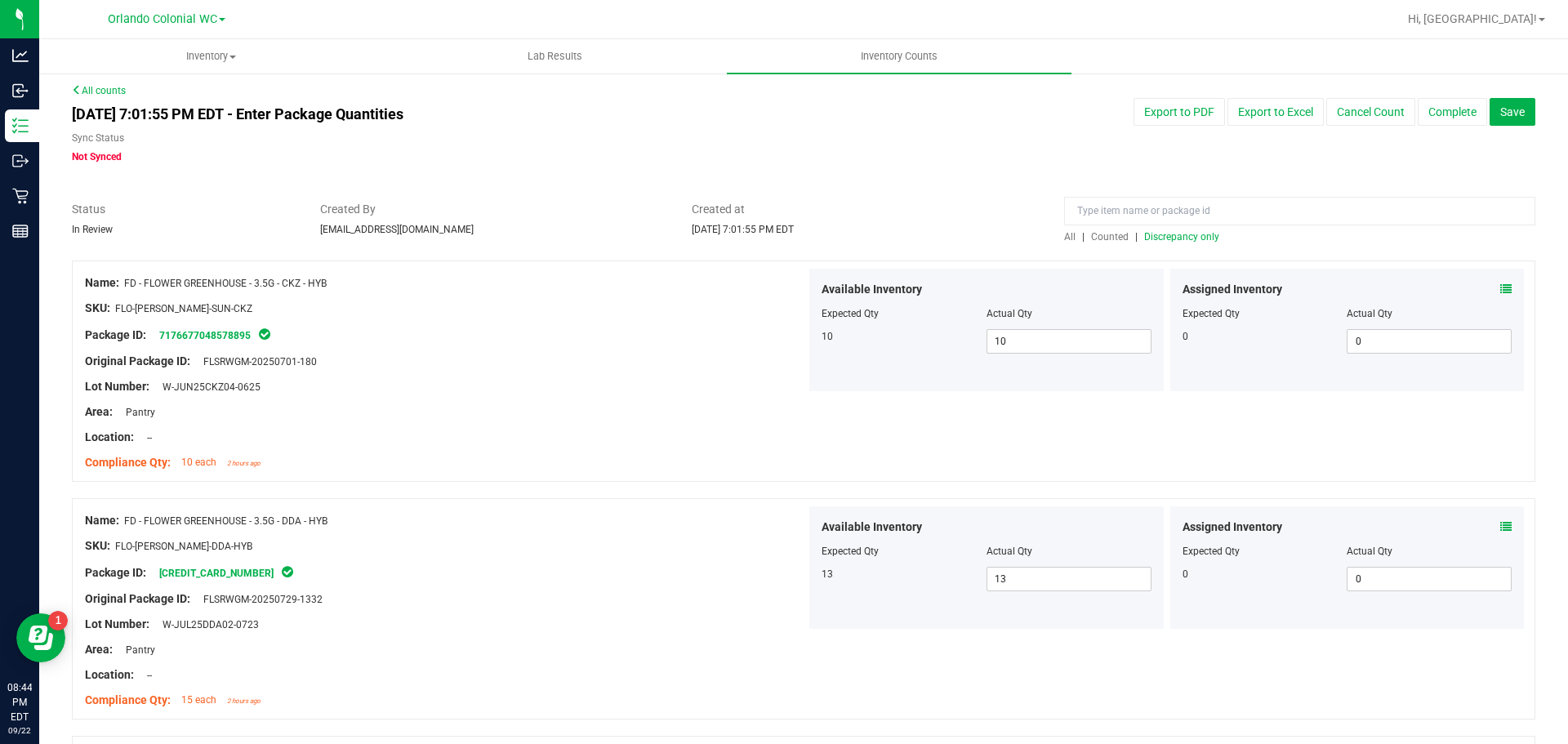
scroll to position [0, 0]
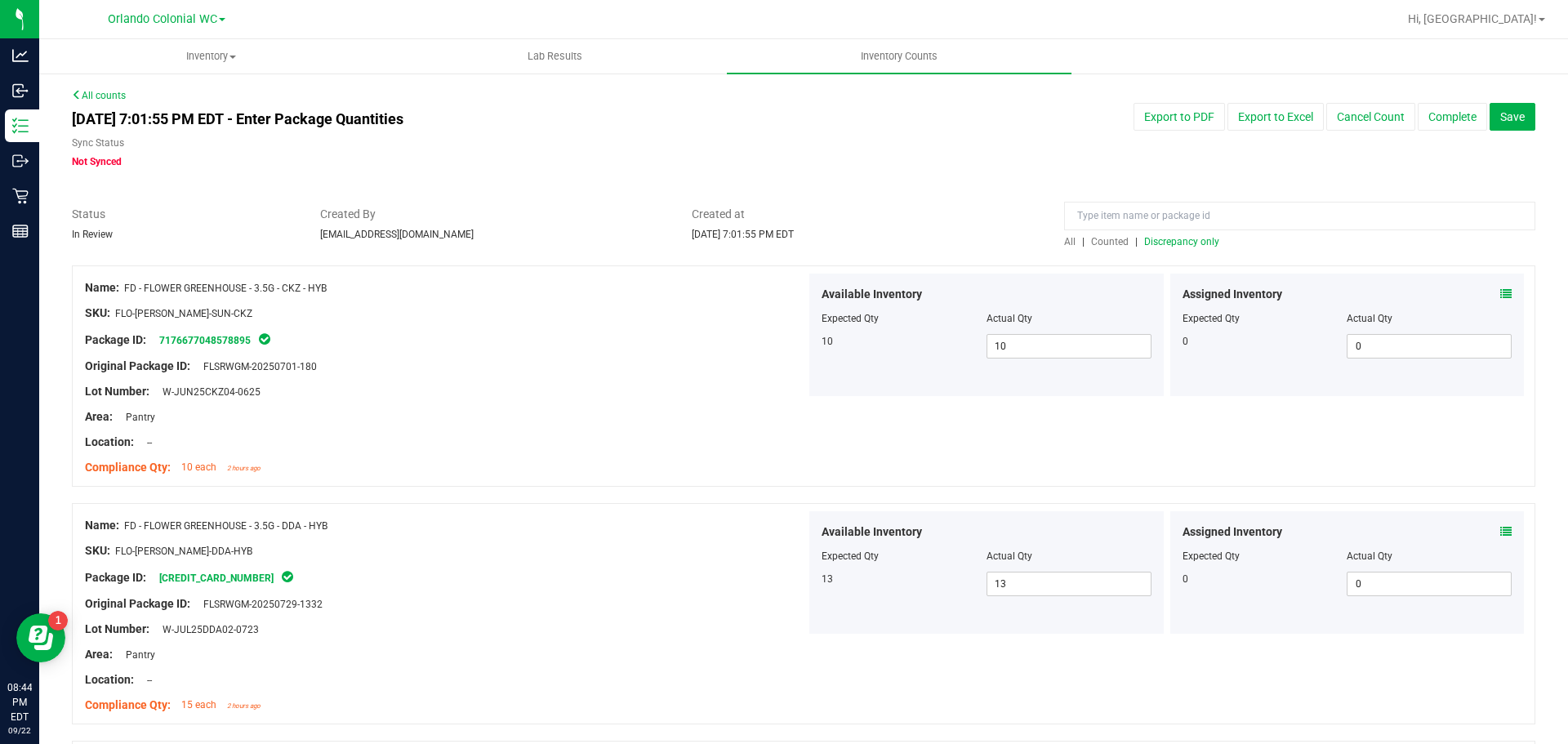
click at [1177, 240] on span "Discrepancy only" at bounding box center [1181, 242] width 75 height 12
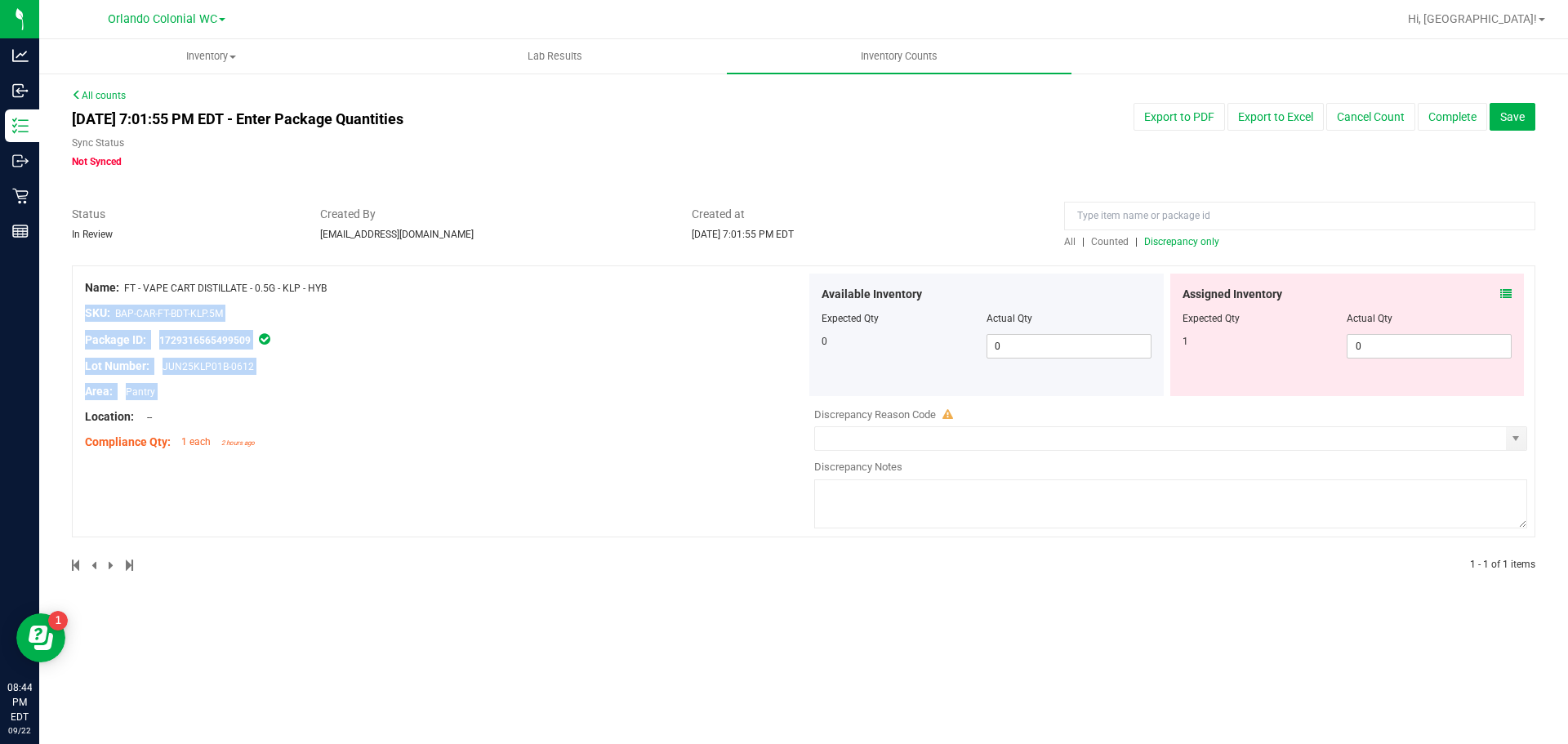
drag, startPoint x: 335, startPoint y: 287, endPoint x: 622, endPoint y: 406, distance: 310.7
click at [622, 406] on div "Name: FT - VAPE CART DISTILLATE - 0.5G - KLP - HYB SKU: BAP-CAR-FT-BDT-KLP.5M P…" at bounding box center [446, 365] width 722 height 183
click at [546, 382] on div at bounding box center [446, 379] width 722 height 8
drag, startPoint x: 419, startPoint y: 264, endPoint x: 432, endPoint y: 272, distance: 15.3
click at [422, 265] on div "All counts [DATE] 7:01:55 PM EDT - Enter Package Quantities Sync Status Not Syn…" at bounding box center [803, 341] width 1464 height 505
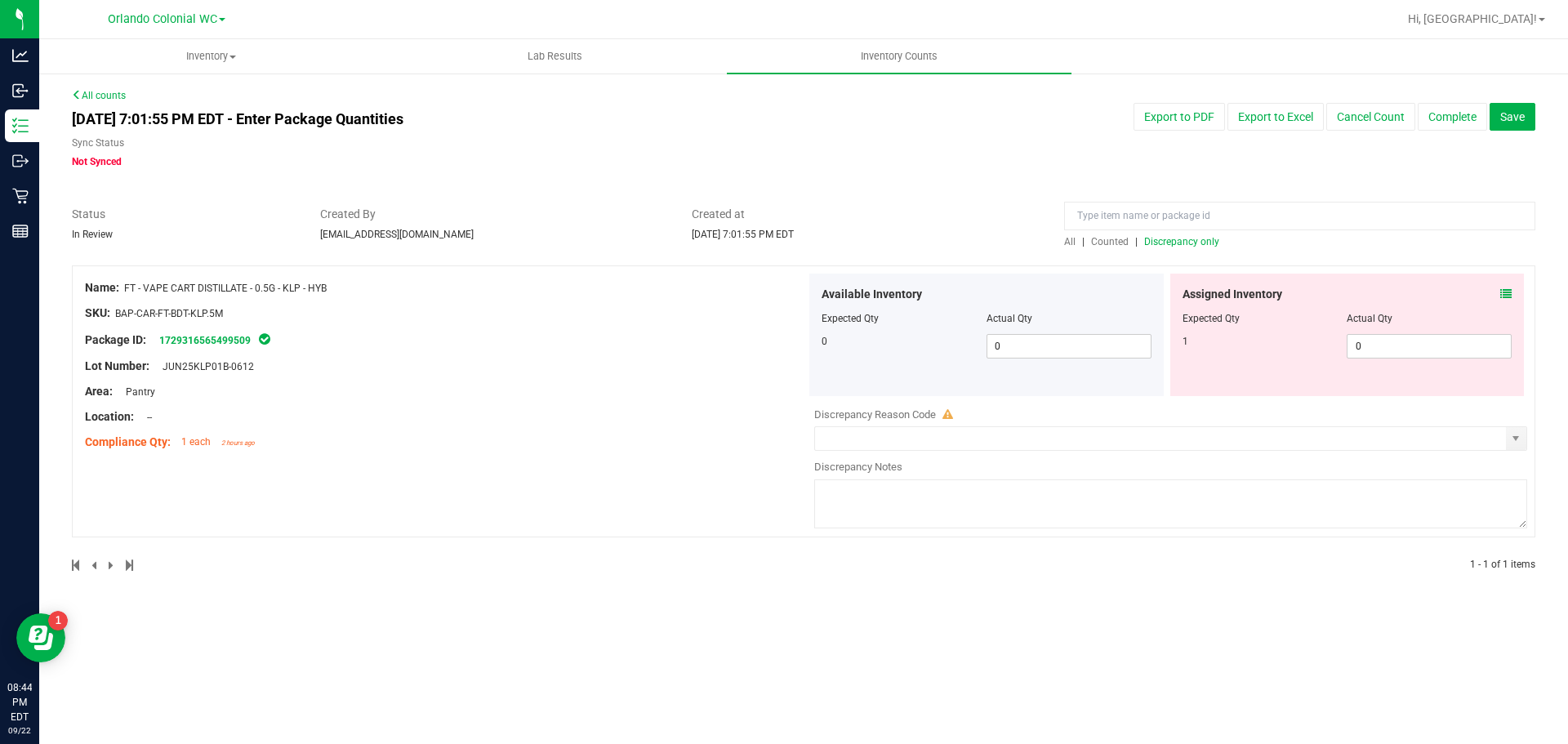
click at [366, 442] on div "Compliance Qty: 1 each 2 hours ago" at bounding box center [446, 442] width 722 height 17
drag, startPoint x: 127, startPoint y: 285, endPoint x: 341, endPoint y: 276, distance: 214.2
click at [341, 276] on div "Name: FT - VAPE CART DISTILLATE - 0.5G - KLP - HYB SKU: BAP-CAR-FT-BDT-KLP.5M P…" at bounding box center [446, 365] width 722 height 183
copy span "FT - VAPE CART DISTILLATE - 0.5G - KLP - HYB"
click at [1076, 246] on span "All" at bounding box center [1070, 242] width 12 height 12
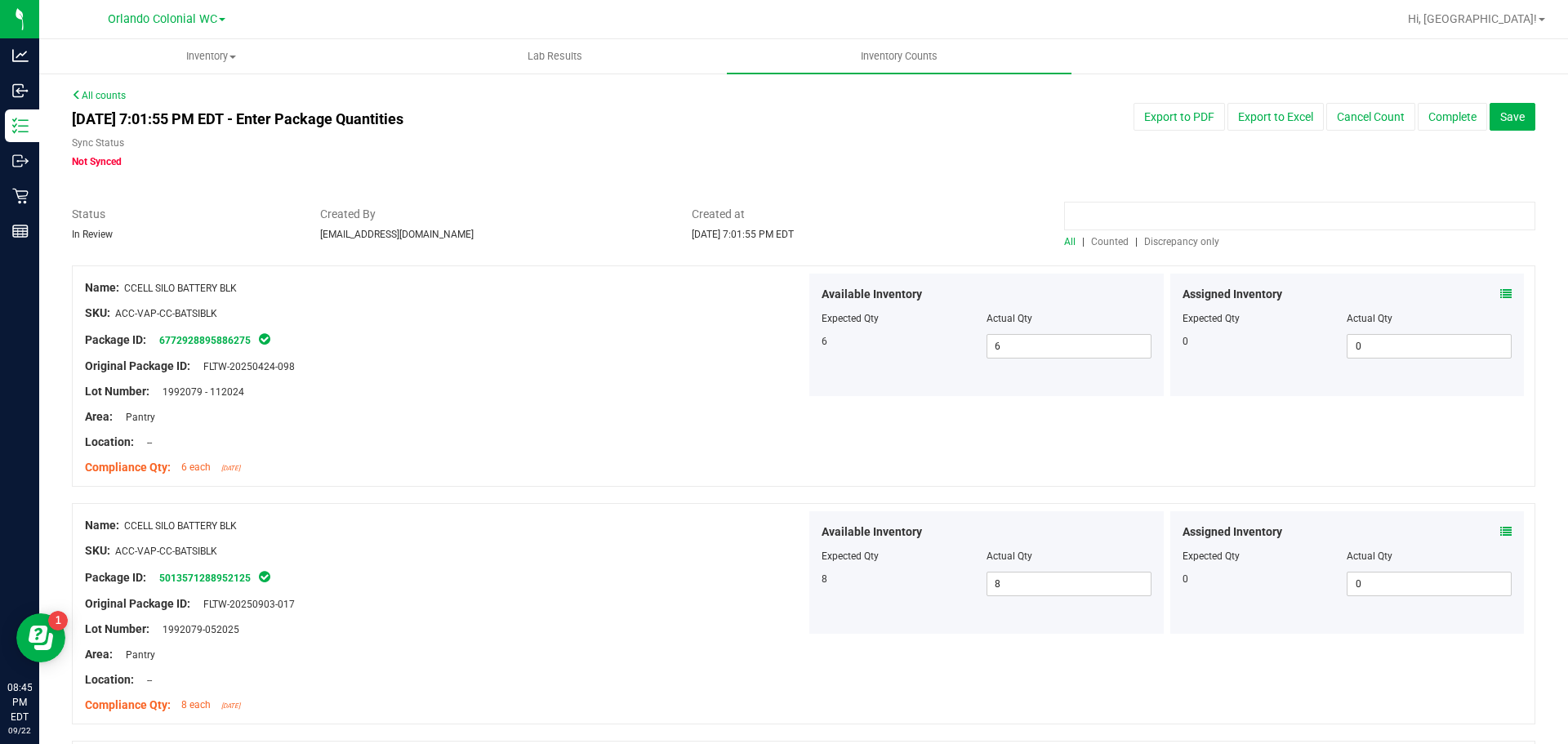
click at [1108, 205] on input at bounding box center [1300, 216] width 472 height 28
paste input "FT - VAPE CART DISTILLATE - 0.5G - KLP - HYB"
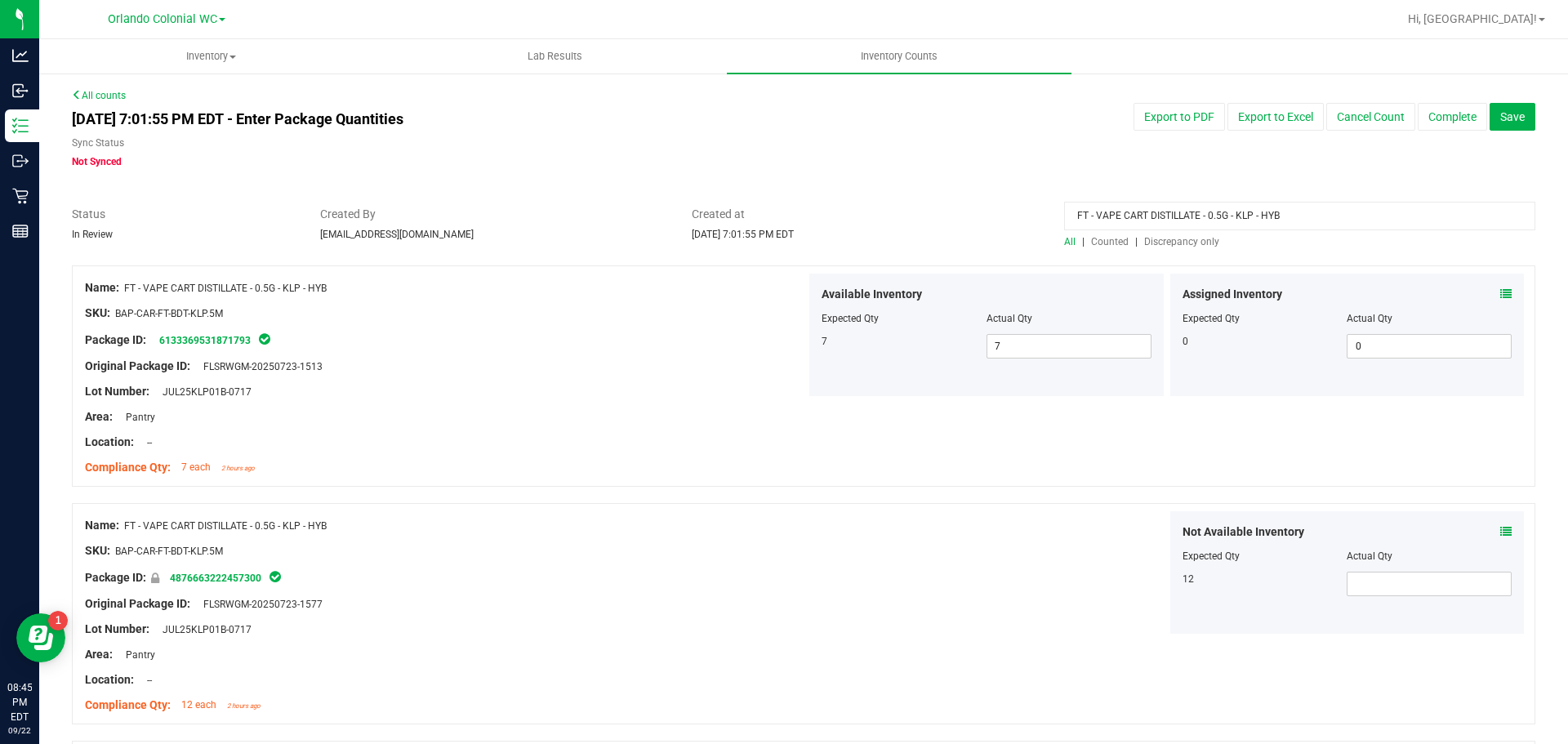
type input "FT - VAPE CART DISTILLATE - 0.5G - KLP - HYB"
click at [1196, 246] on span "Discrepancy only" at bounding box center [1181, 242] width 75 height 12
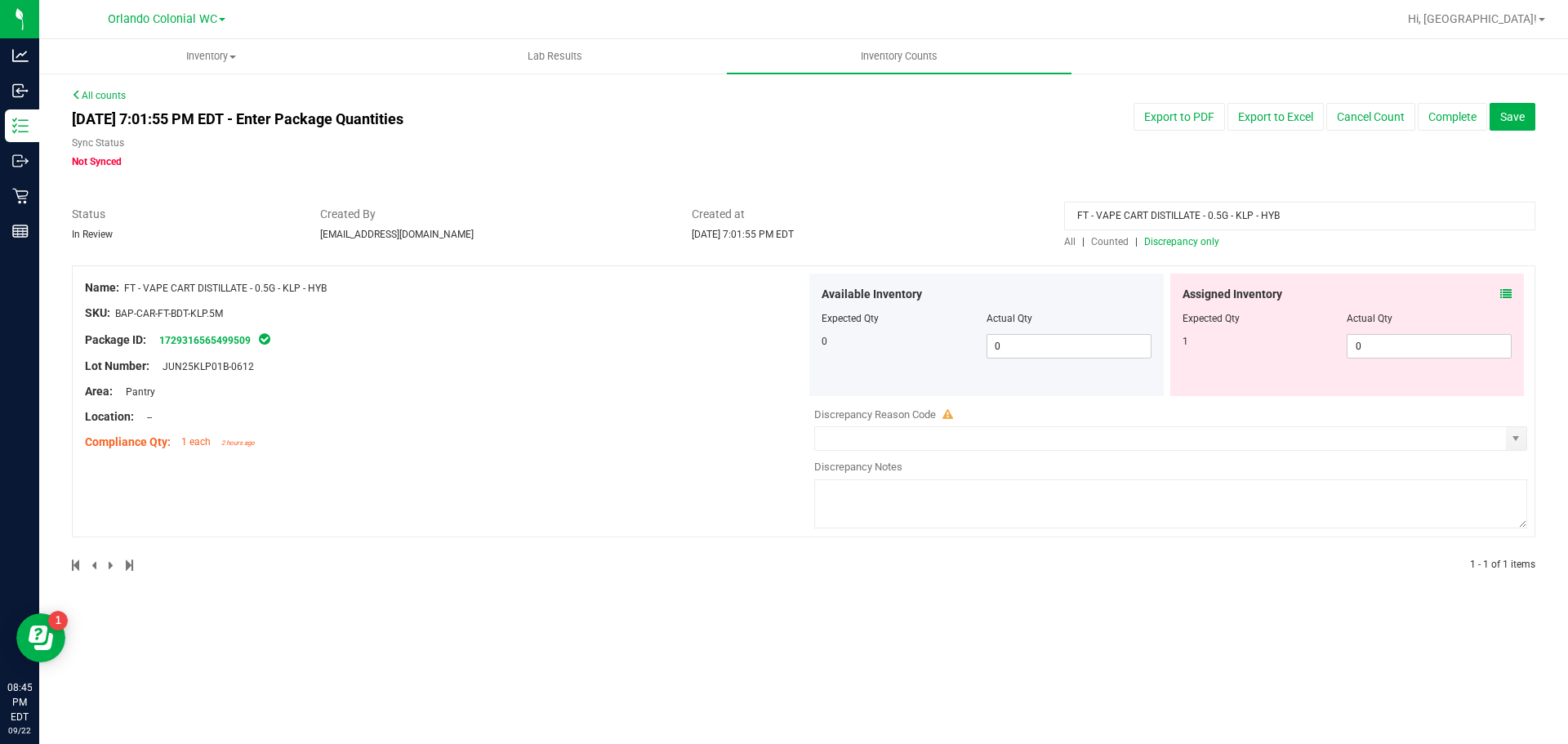
click at [1179, 219] on input "FT - VAPE CART DISTILLATE - 0.5G - KLP - HYB" at bounding box center [1300, 216] width 472 height 28
click at [936, 147] on div "[DATE] 7:01:55 PM EDT - Enter Package Quantities Sync Status Not Synced Export …" at bounding box center [804, 136] width 1488 height 66
